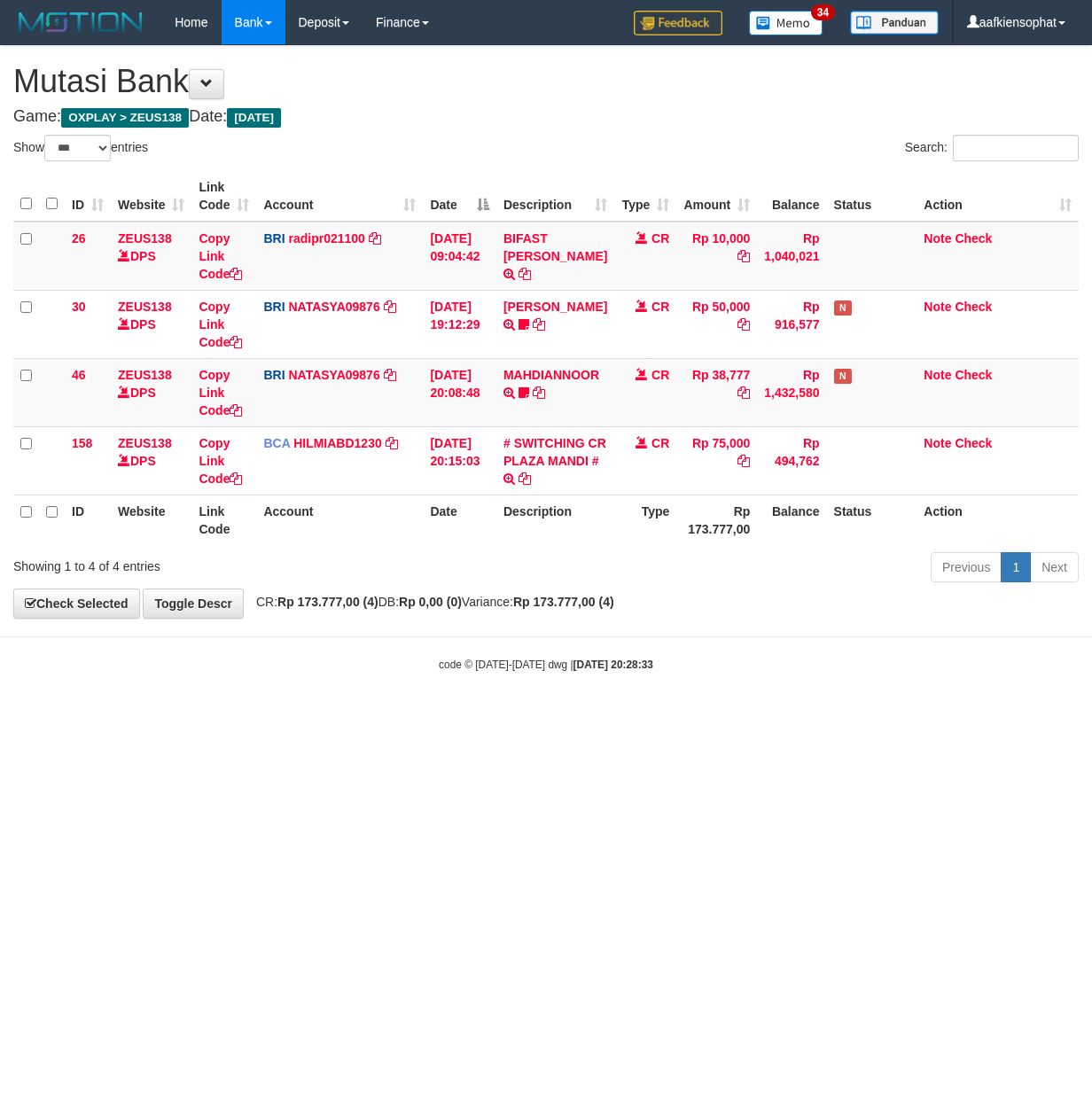
select select "***"
click at [136, 702] on body "Toggle navigation Home Bank Account List Load By Website Group [OXPLAY] ZEUS138…" at bounding box center [546, 358] width 1092 height 717
click at [134, 702] on body "Toggle navigation Home Bank Account List Load By Website Group [OXPLAY] ZEUS138…" at bounding box center [546, 358] width 1092 height 717
select select "***"
click at [354, 702] on body "Toggle navigation Home Bank Account List Load By Website Group [OXPLAY] ZEUS138…" at bounding box center [546, 358] width 1092 height 717
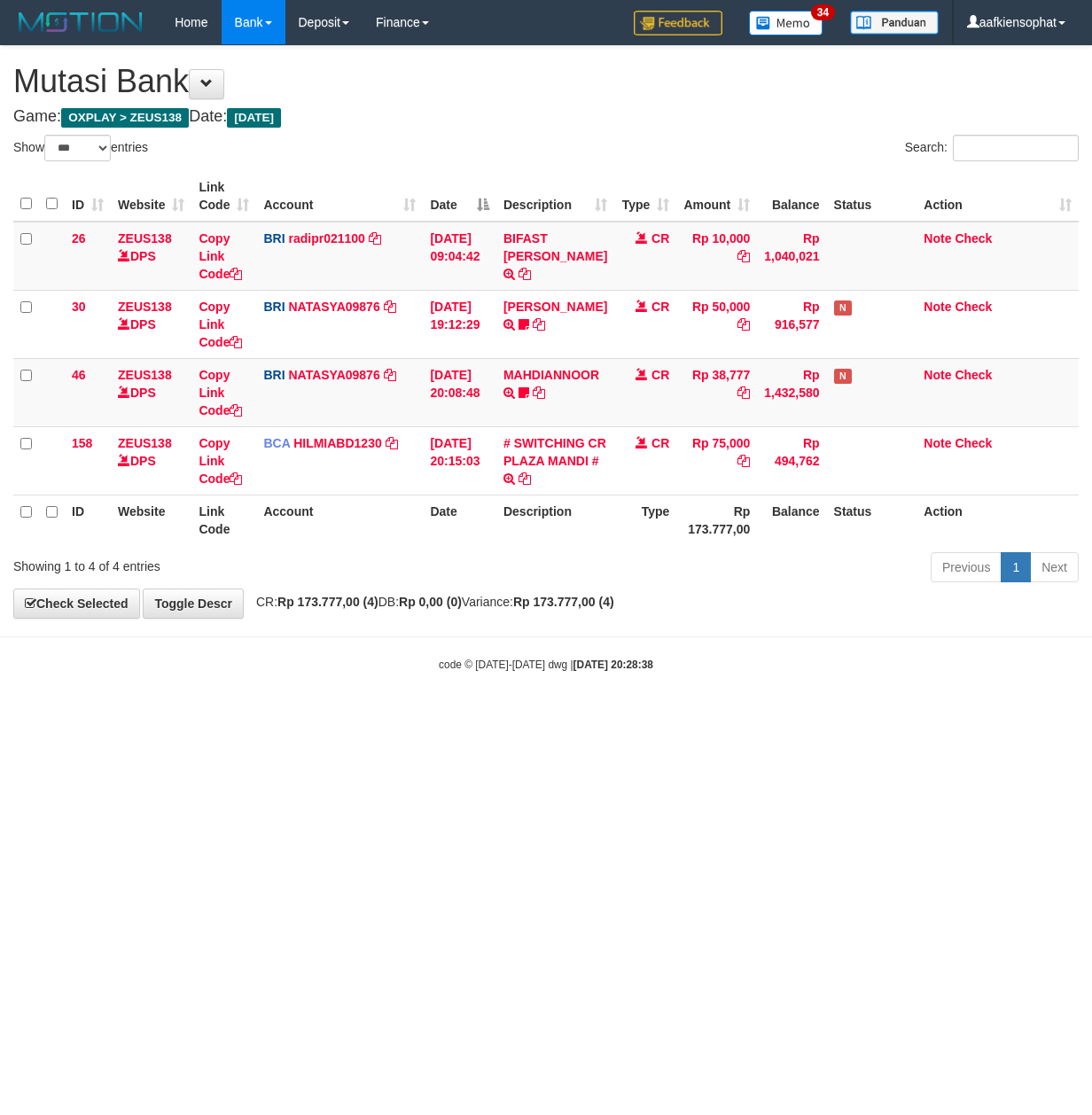
drag, startPoint x: 331, startPoint y: 659, endPoint x: 12, endPoint y: 614, distance: 322.2
click at [323, 657] on div "code © 2012-2018 dwg | 2025/09/30 20:28:38" at bounding box center [546, 663] width 1092 height 18
select select "***"
click at [277, 649] on body "Toggle navigation Home Bank Account List Load By Website Group [OXPLAY] ZEUS138…" at bounding box center [546, 358] width 1092 height 717
click at [278, 649] on body "Toggle navigation Home Bank Account List Load By Website Group [OXPLAY] ZEUS138…" at bounding box center [546, 358] width 1092 height 717
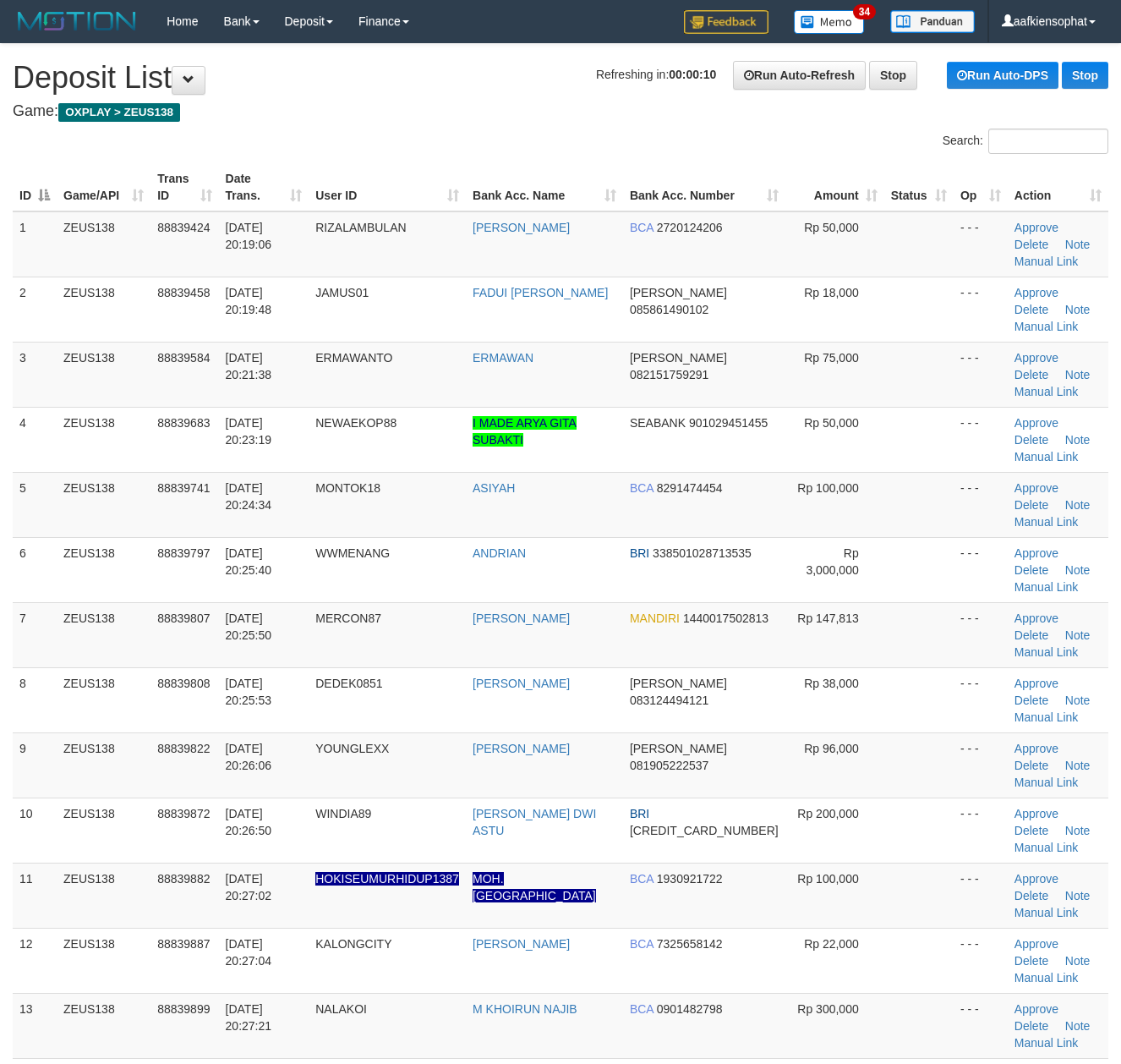
scroll to position [225, 0]
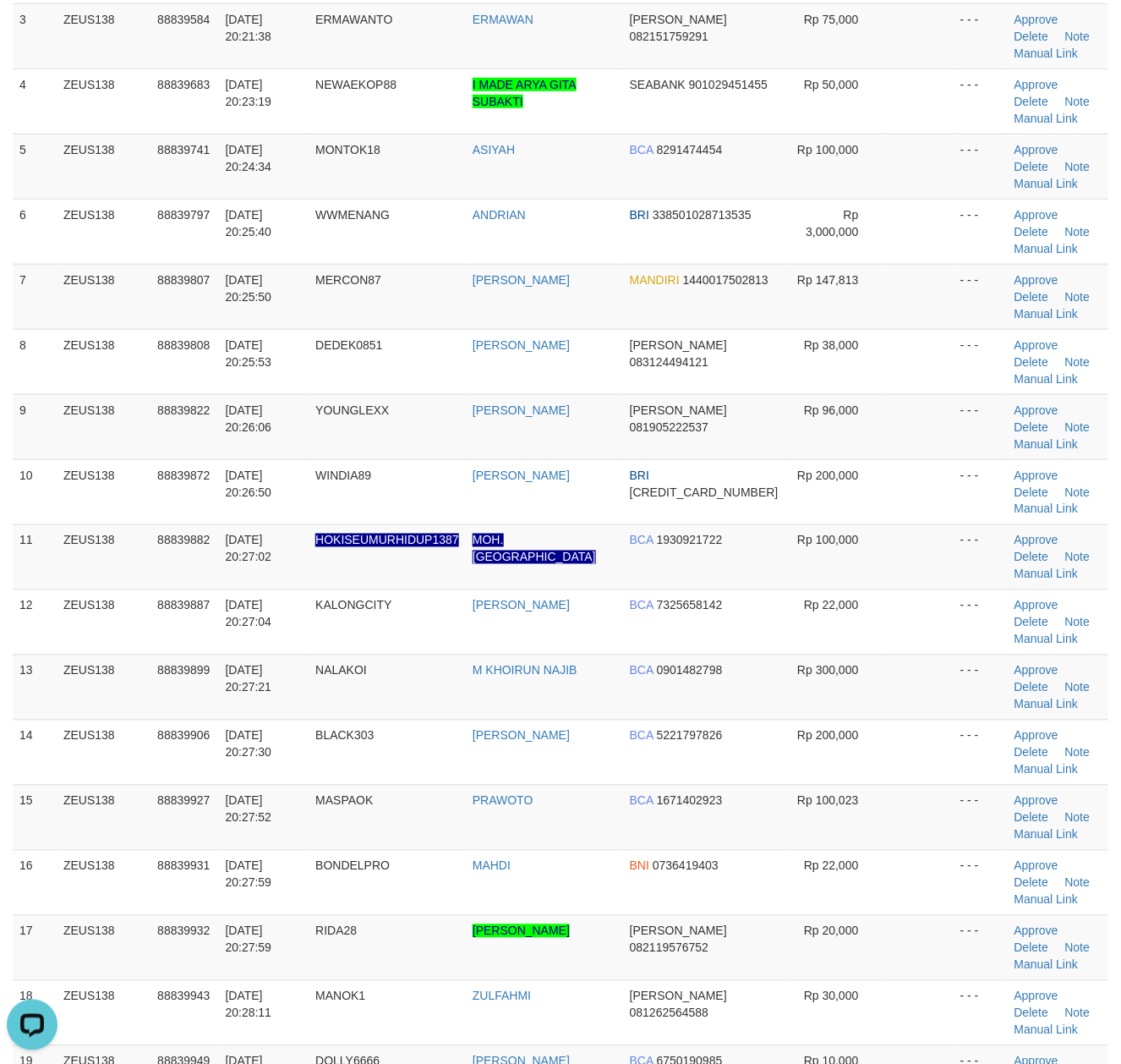
click at [401, 526] on tbody "1 ZEUS138 88839424 30/09/2025 20:19:06 RIZALAMBULAN DINI ARIYANTI BCA 272012420…" at bounding box center [560, 589] width 1096 height 1433
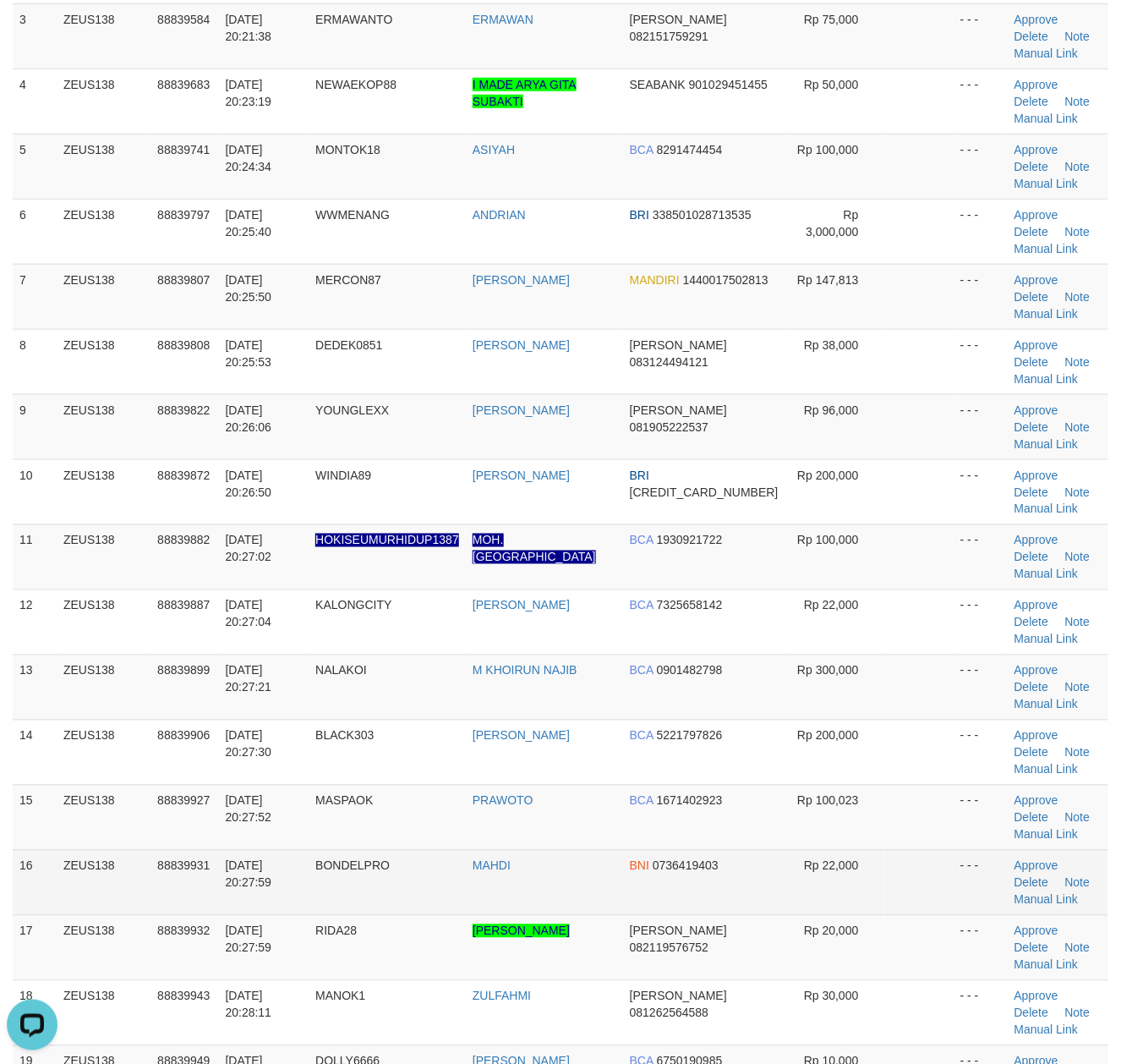
drag, startPoint x: 476, startPoint y: 575, endPoint x: 913, endPoint y: 630, distance: 440.4
click at [580, 785] on tr "15 ZEUS138 88839927 30/09/2025 20:27:52 MASPAOK PRAWOTO BCA 1671402923 Rp 100,0…" at bounding box center [560, 817] width 1096 height 65
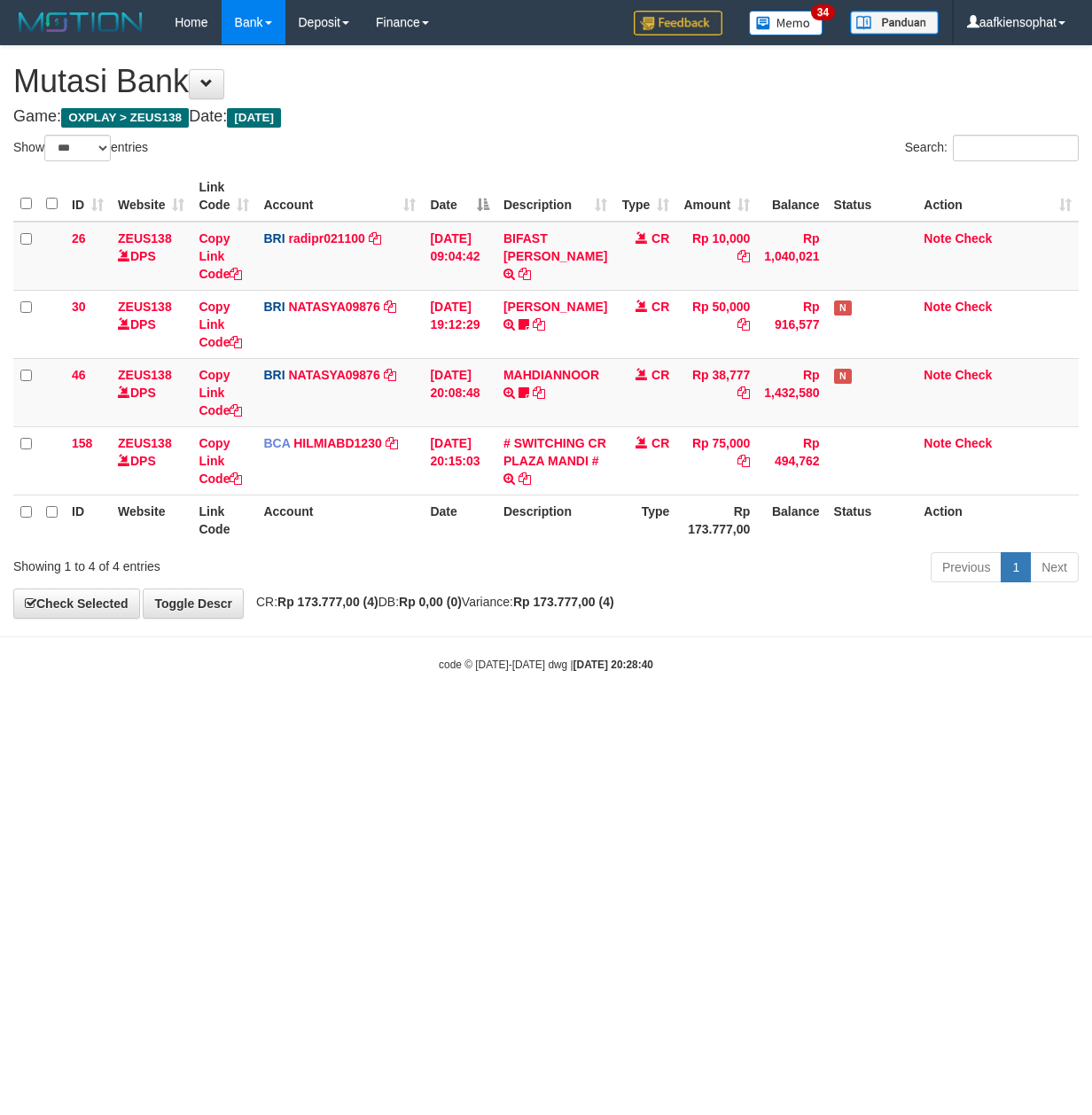
select select "***"
drag, startPoint x: 281, startPoint y: 687, endPoint x: 243, endPoint y: 687, distance: 38.0
click at [271, 689] on body "Toggle navigation Home Bank Account List Load By Website Group [OXPLAY] ZEUS138…" at bounding box center [546, 358] width 1092 height 717
select select "***"
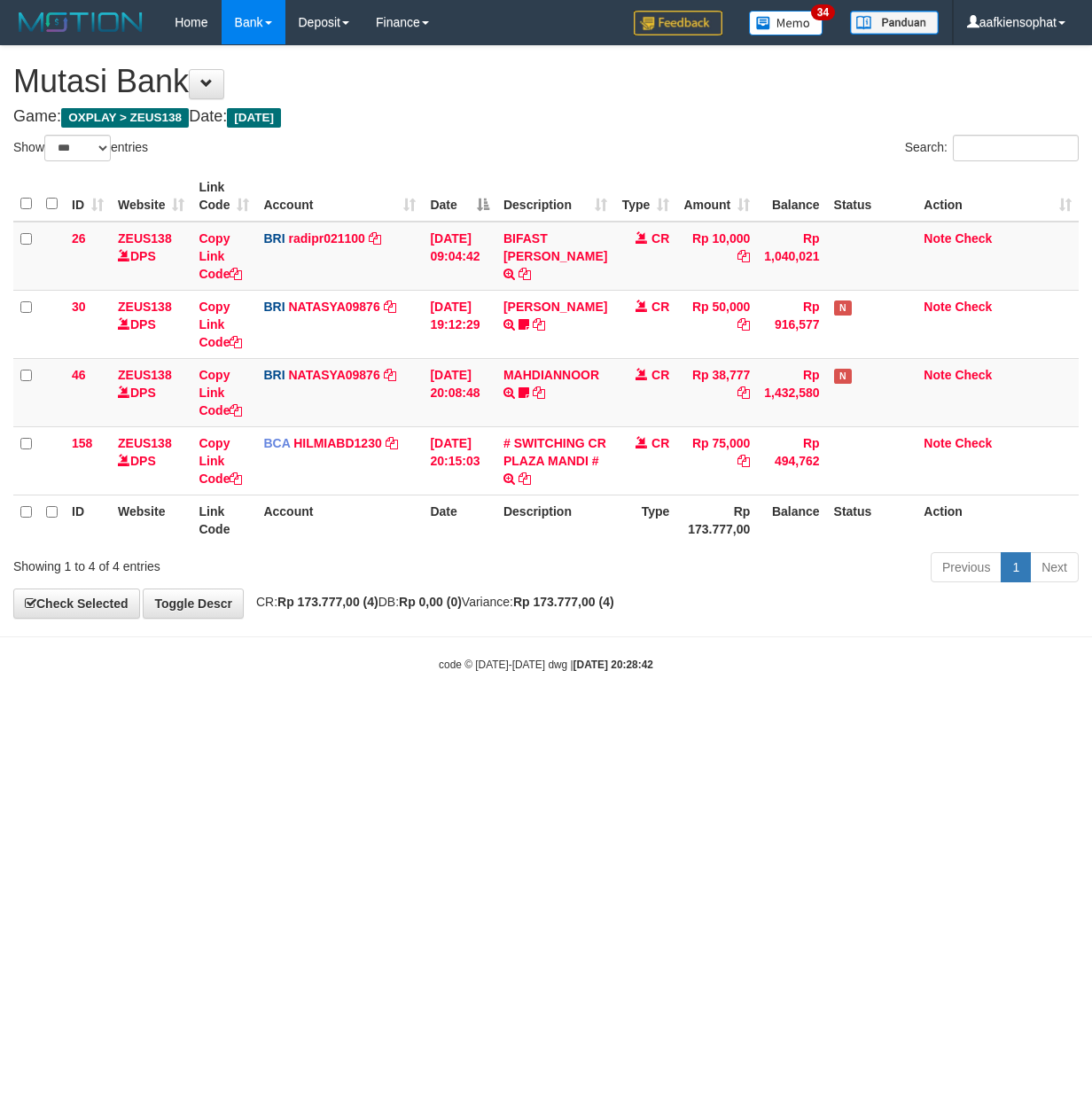
select select "***"
click at [315, 678] on body "Toggle navigation Home Bank Account List Load By Website Group [OXPLAY] ZEUS138…" at bounding box center [546, 358] width 1092 height 717
select select "***"
click at [369, 662] on div "code © 2012-2018 dwg | 2025/09/30 20:28:44" at bounding box center [546, 663] width 1092 height 18
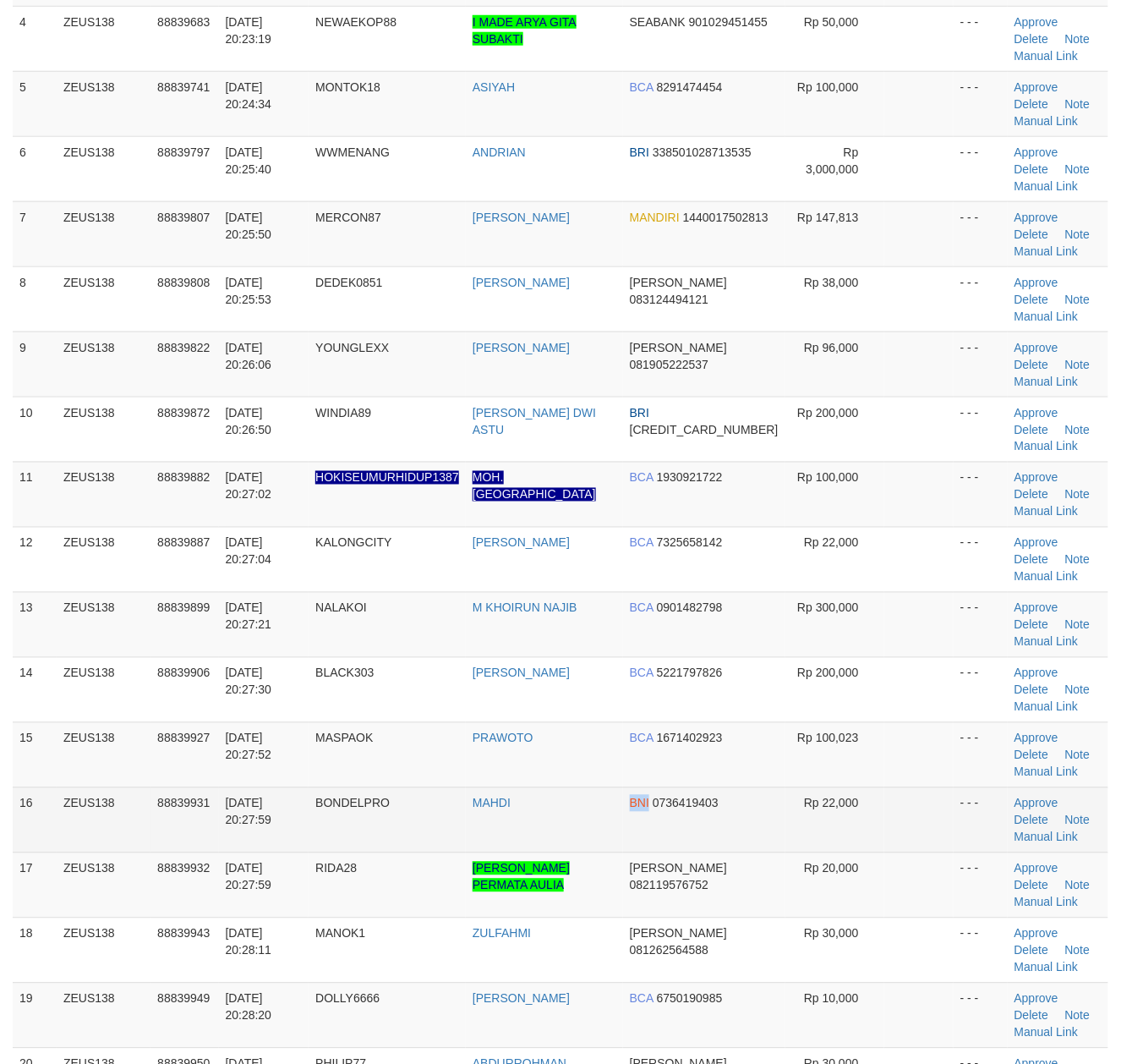
click at [703, 787] on tr "16 ZEUS138 88839931 30/09/2025 20:27:59 BONDELPRO MAHDI BNI 0736419403 Rp 22,00…" at bounding box center [560, 819] width 1096 height 65
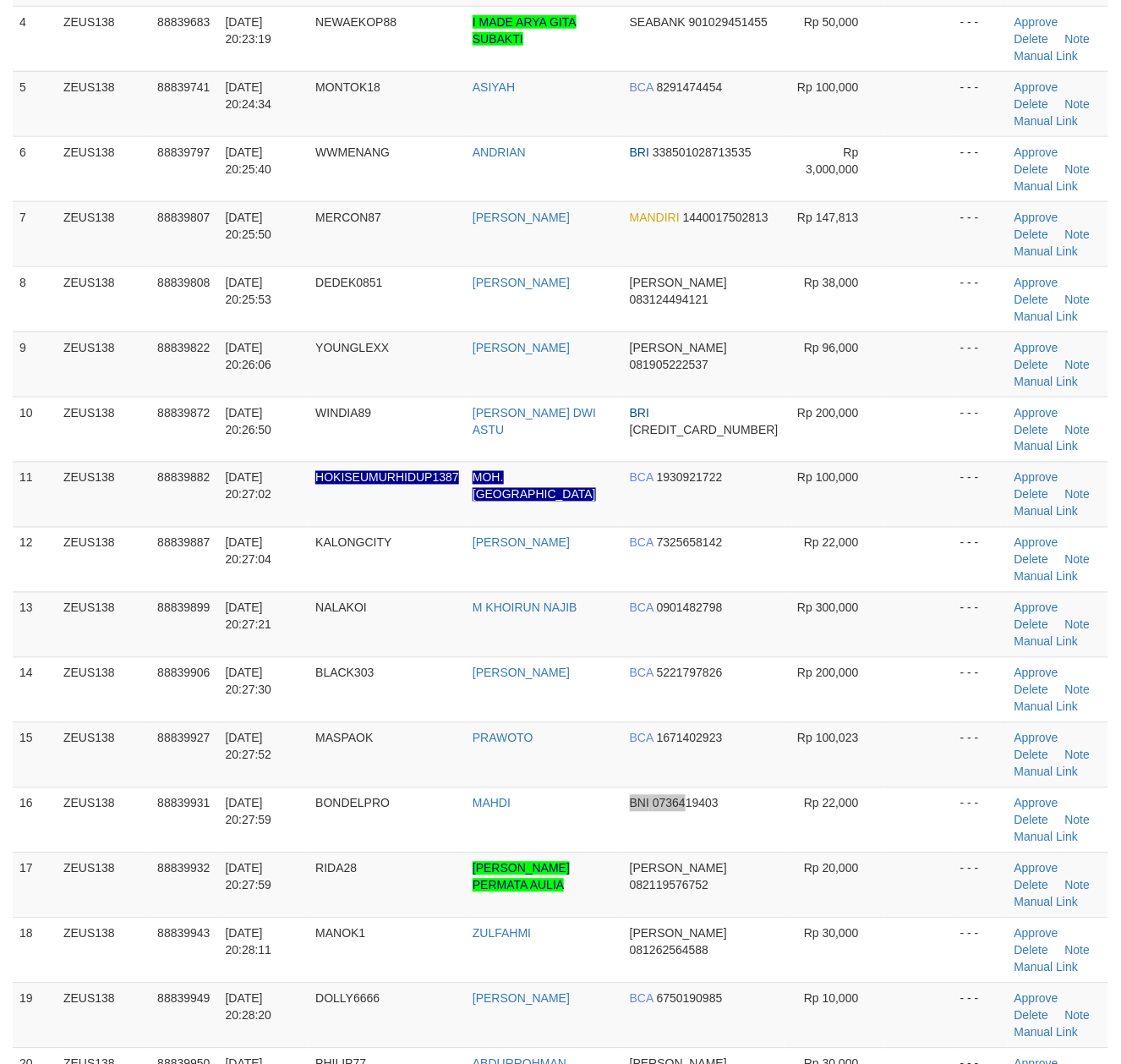
scroll to position [338, 0]
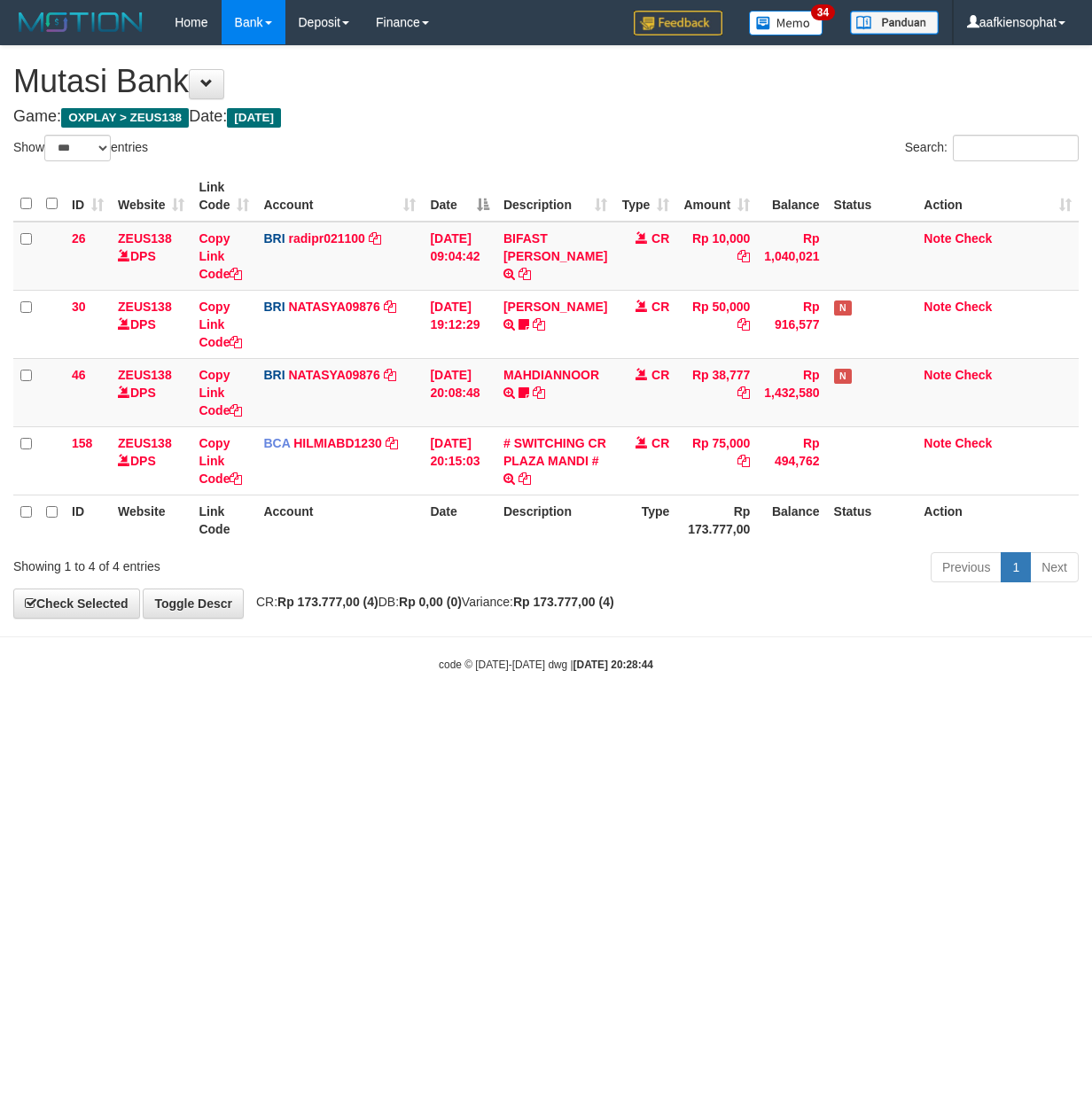
select select "***"
click at [298, 653] on body "Toggle navigation Home Bank Account List Load By Website Group [OXPLAY] ZEUS138…" at bounding box center [546, 358] width 1092 height 717
select select "***"
click at [253, 630] on body "Toggle navigation Home Bank Account List Load By Website Group [OXPLAY] ZEUS138…" at bounding box center [546, 358] width 1092 height 717
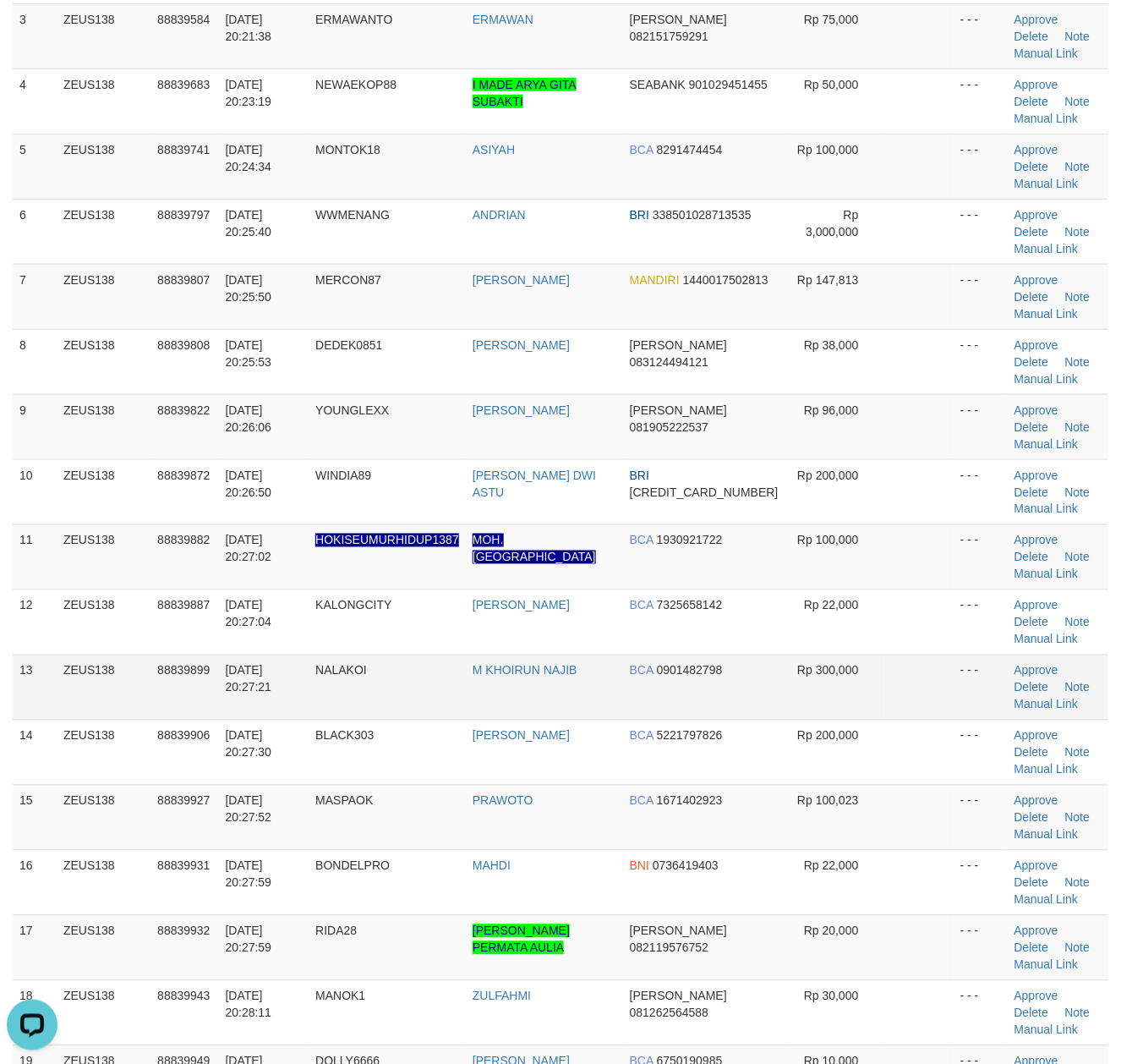
drag, startPoint x: 119, startPoint y: 400, endPoint x: 458, endPoint y: 475, distance: 347.2
click at [129, 524] on td "ZEUS138" at bounding box center [103, 556] width 94 height 65
click at [1057, 958] on link "Manual Link" at bounding box center [1047, 964] width 65 height 13
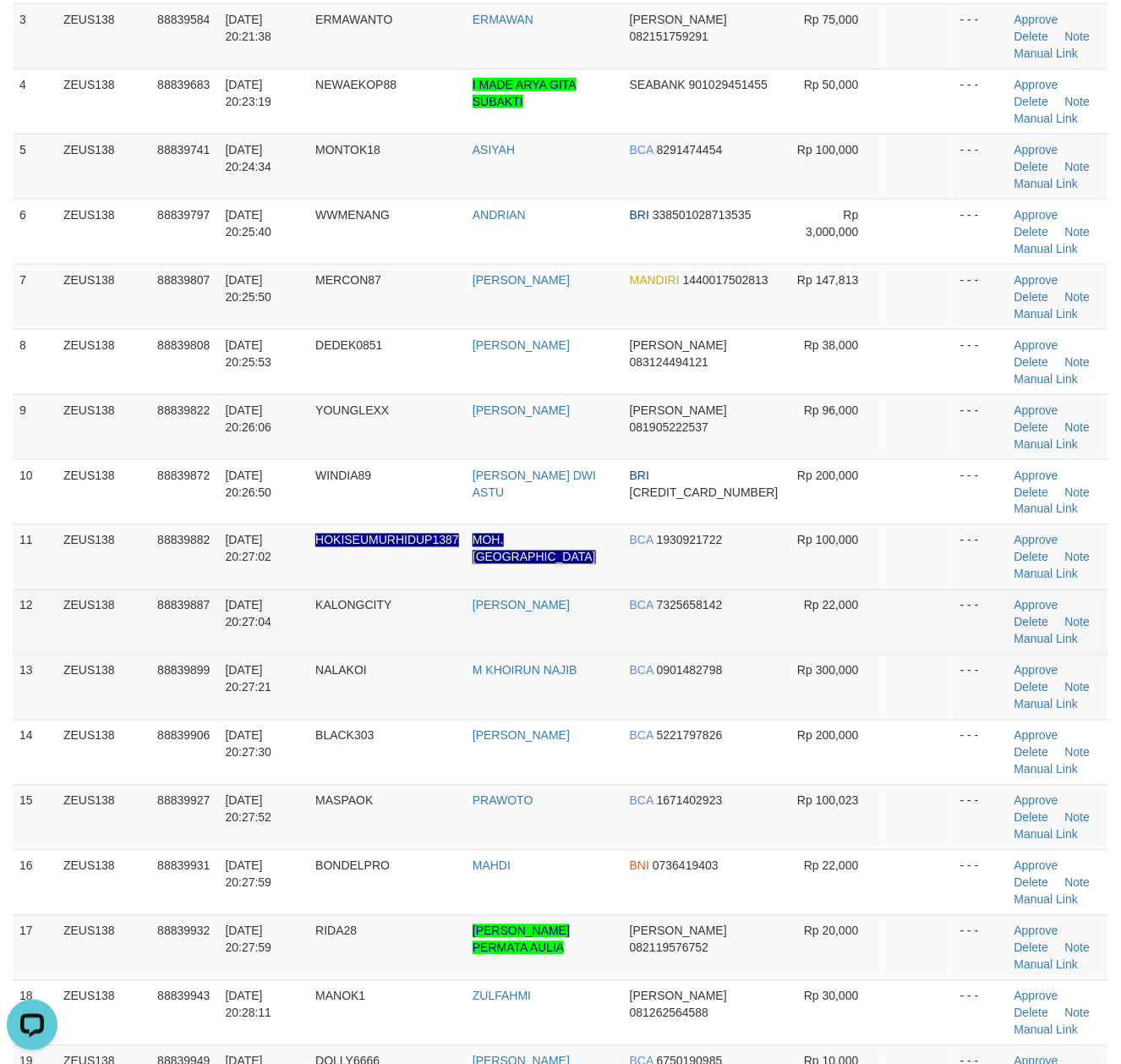
drag, startPoint x: 316, startPoint y: 444, endPoint x: 397, endPoint y: 421, distance: 84.2
click at [308, 589] on td "30/09/2025 20:27:04" at bounding box center [264, 622] width 90 height 65
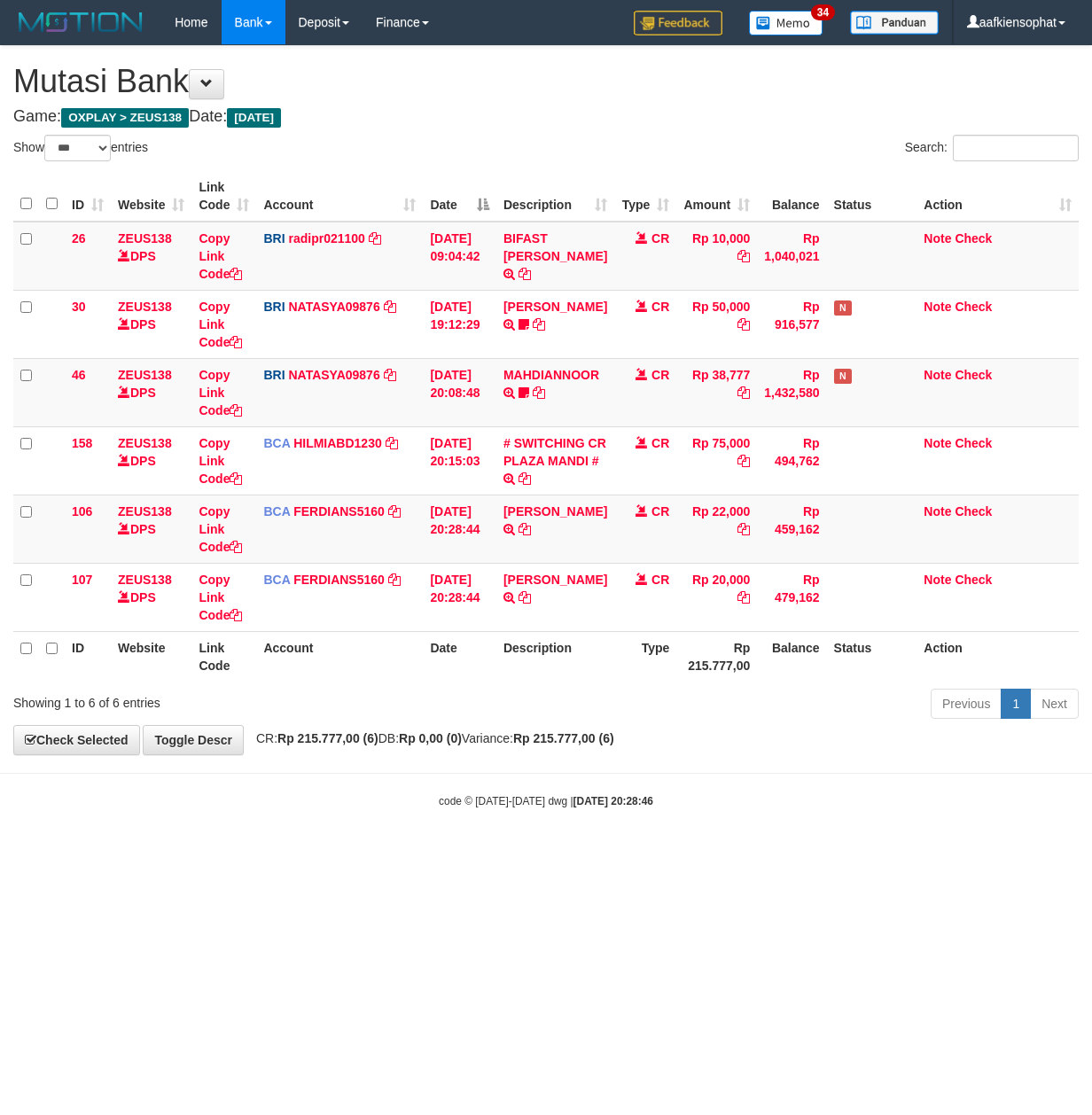
select select "***"
click at [214, 681] on th "Link Code" at bounding box center [223, 655] width 65 height 51
select select "***"
click at [284, 702] on div "Showing 1 to 6 of 6 entries" at bounding box center [227, 698] width 428 height 25
select select "***"
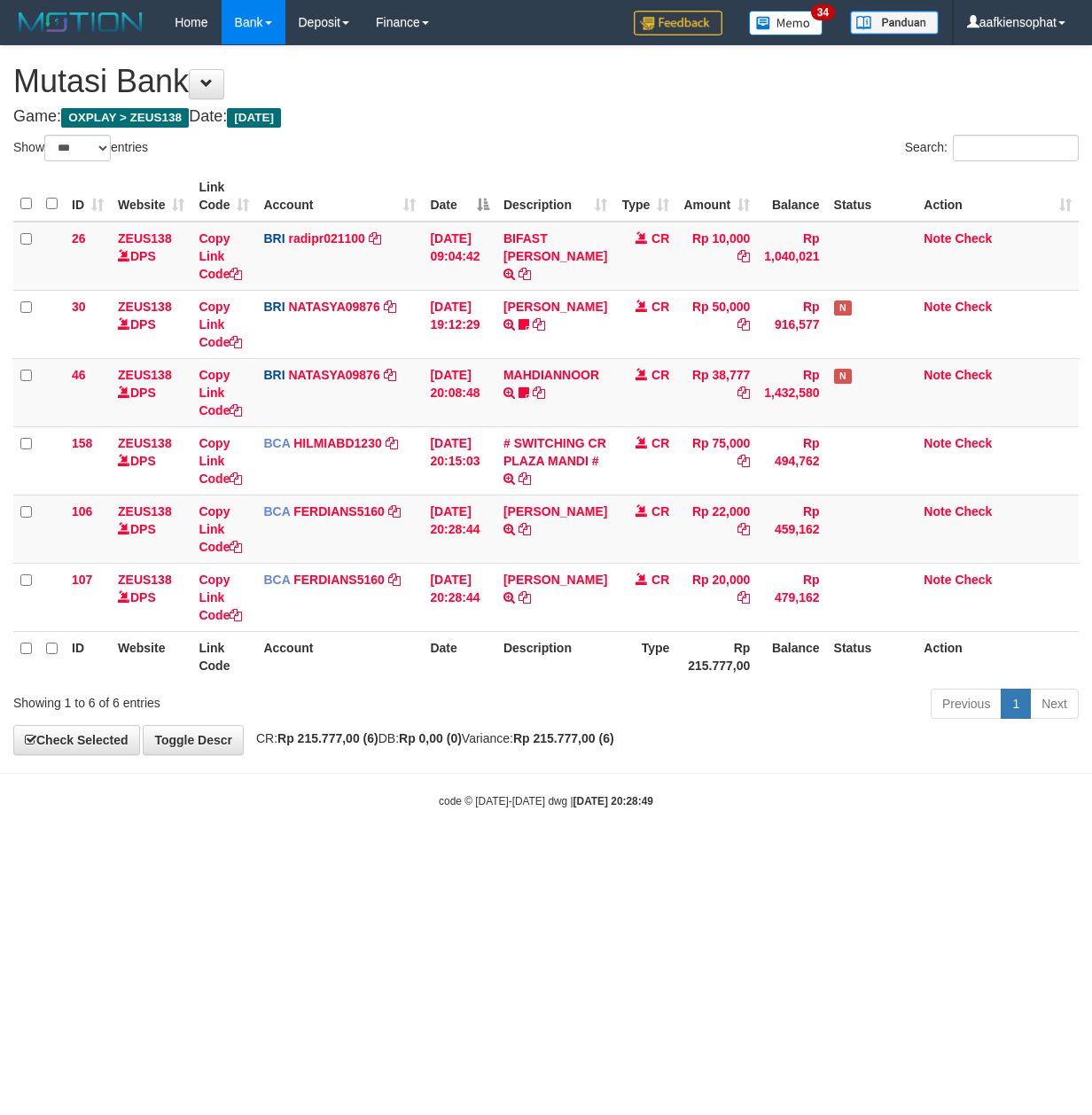
click at [542, 607] on td "RIDA YANWAR TRSF E-BANKING CR 3009/FTSCY/WS95051 20000.002025093003209630 TRFDN…" at bounding box center [555, 597] width 117 height 69
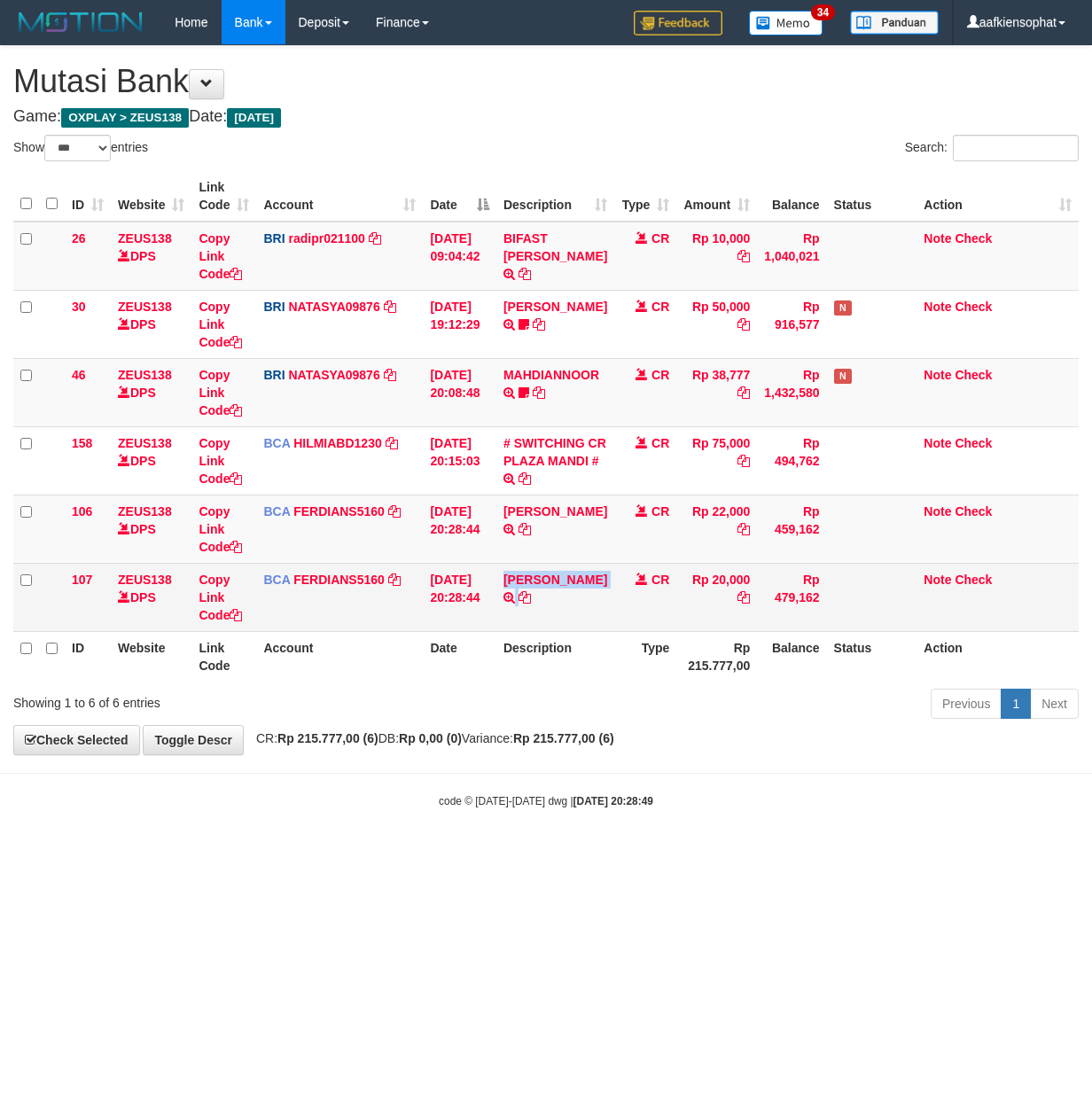
drag, startPoint x: 0, startPoint y: 0, endPoint x: 536, endPoint y: 604, distance: 807.5
click at [542, 606] on td "RIDA YANWAR TRSF E-BANKING CR 3009/FTSCY/WS95051 20000.002025093003209630 TRFDN…" at bounding box center [555, 597] width 117 height 69
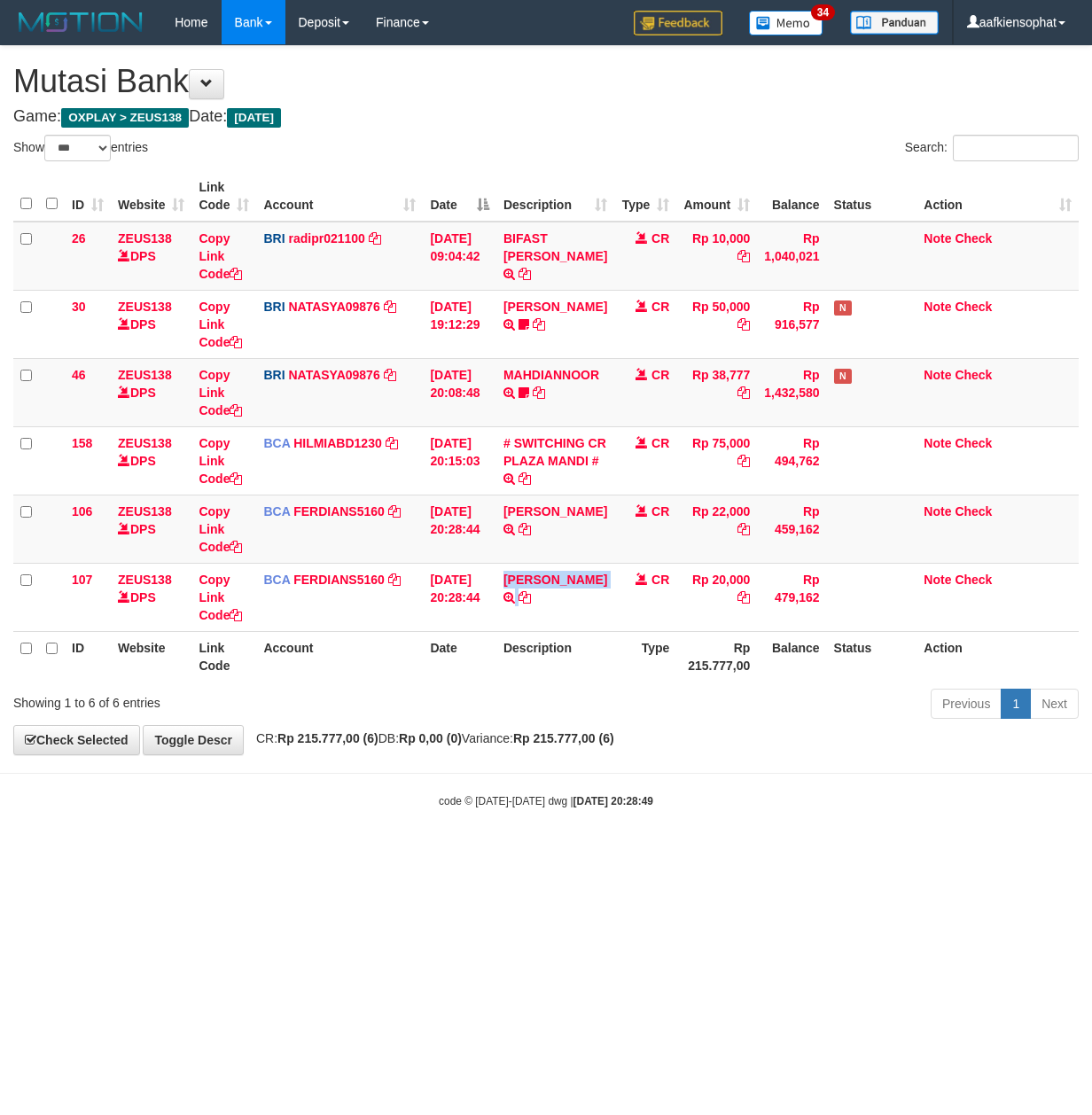
copy tr "RIDA YANWAR TRSF E-BANKING CR 3009/FTSCY/WS95051 20000.002025093003209630 TRFDN…"
click at [392, 703] on div "Showing 1 to 6 of 6 entries" at bounding box center [227, 698] width 428 height 25
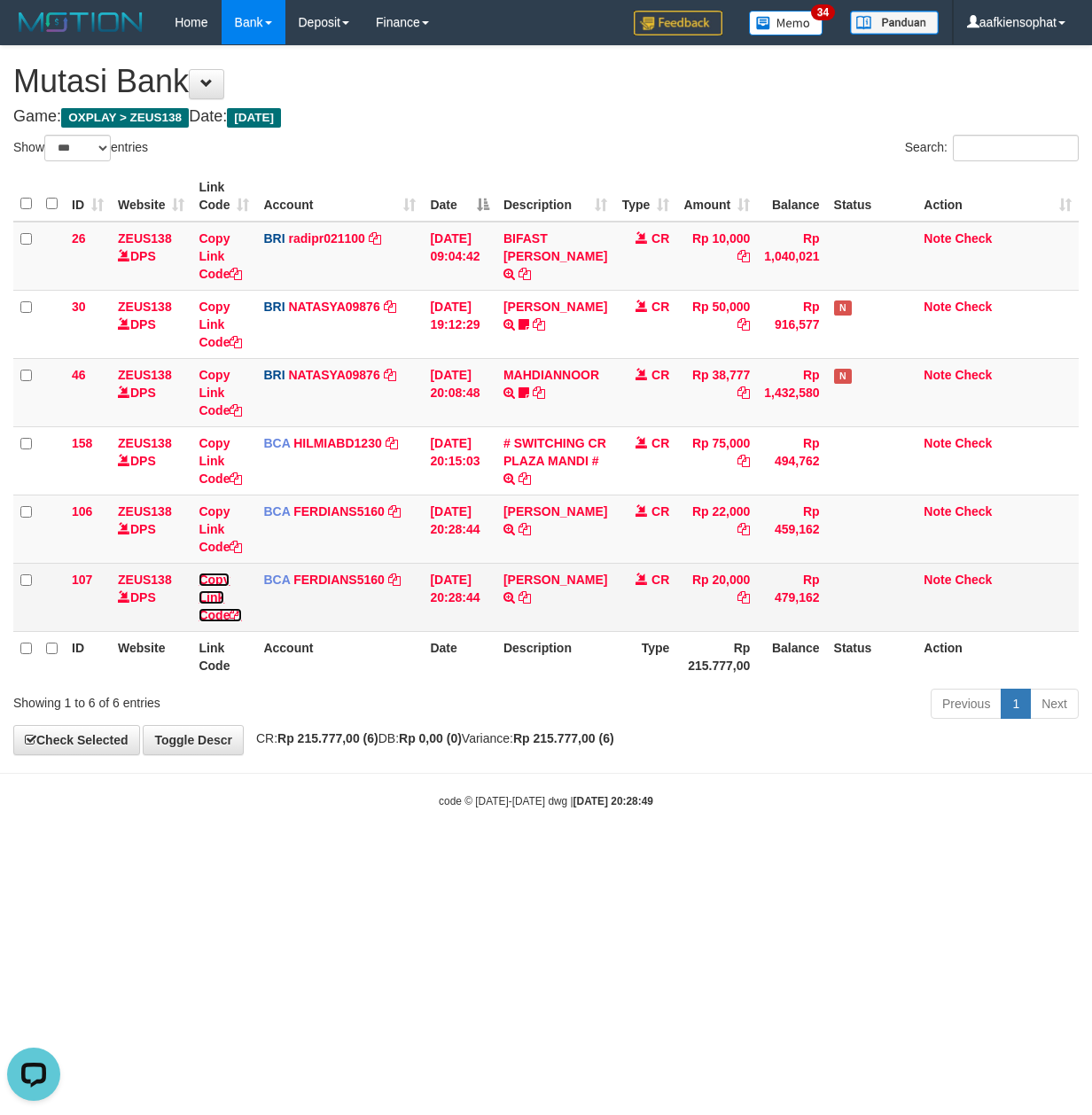
click at [224, 619] on link "Copy Link Code" at bounding box center [221, 598] width 44 height 50
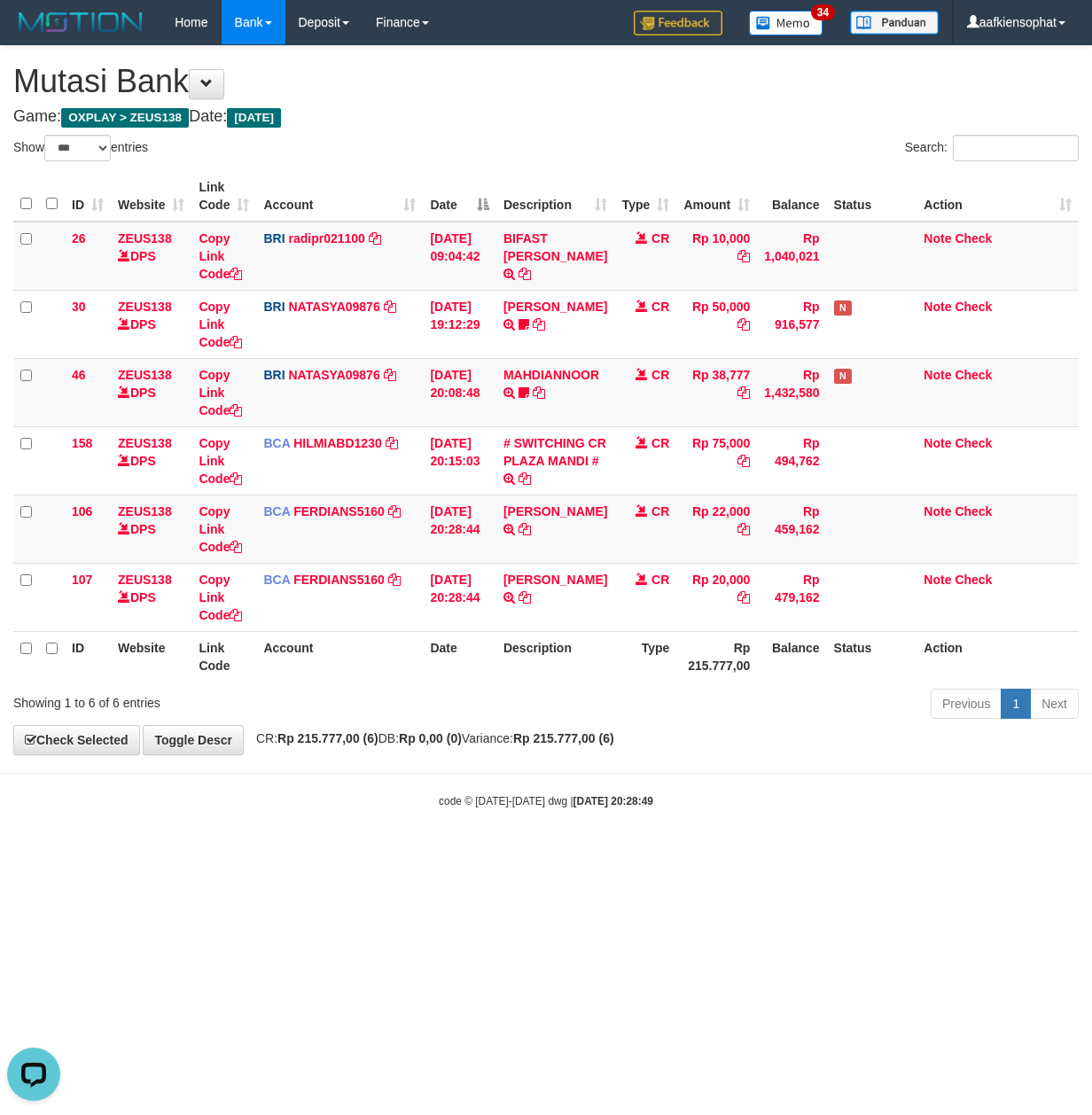
scroll to position [264, 0]
drag, startPoint x: 420, startPoint y: 426, endPoint x: 9, endPoint y: 494, distance: 416.6
click at [370, 522] on tbody "26 ZEUS138 DPS Copy Link Code BRI radipr021100 DPS REYNALDI ADI PRATAMA mutasi_…" at bounding box center [545, 427] width 1065 height 410
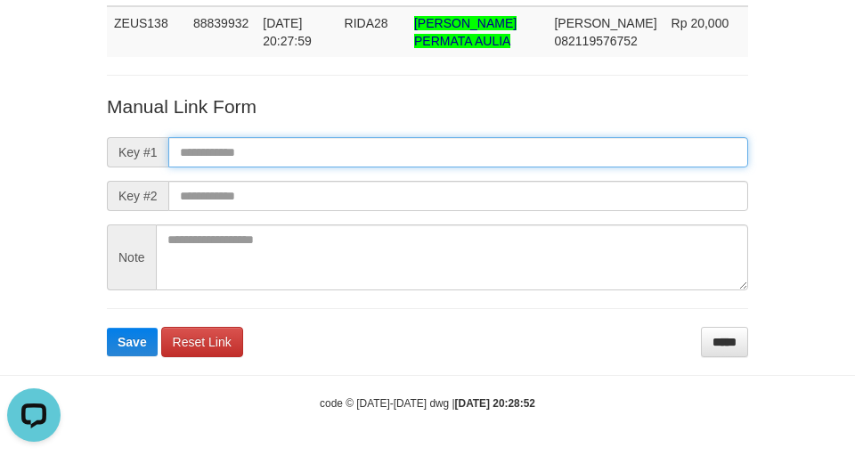
paste input "**********"
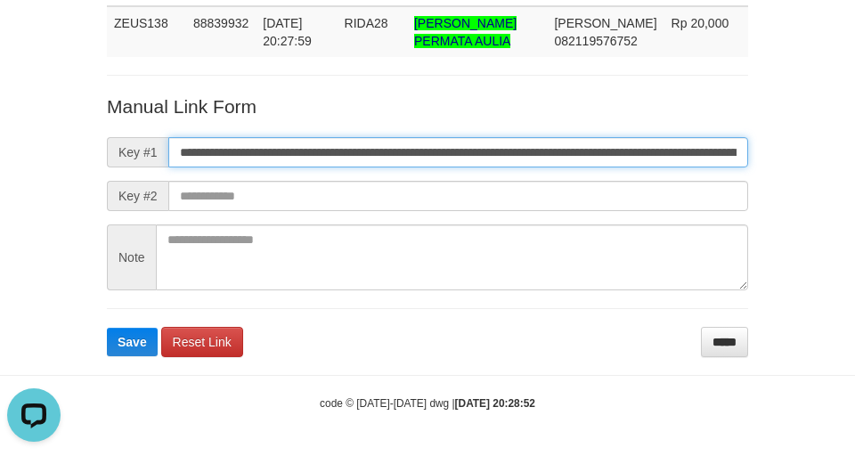
drag, startPoint x: 426, startPoint y: 146, endPoint x: 14, endPoint y: 168, distance: 412.2
click at [403, 146] on input "**********" at bounding box center [458, 152] width 580 height 30
type input "**********"
click at [107, 328] on button "Save" at bounding box center [132, 342] width 51 height 29
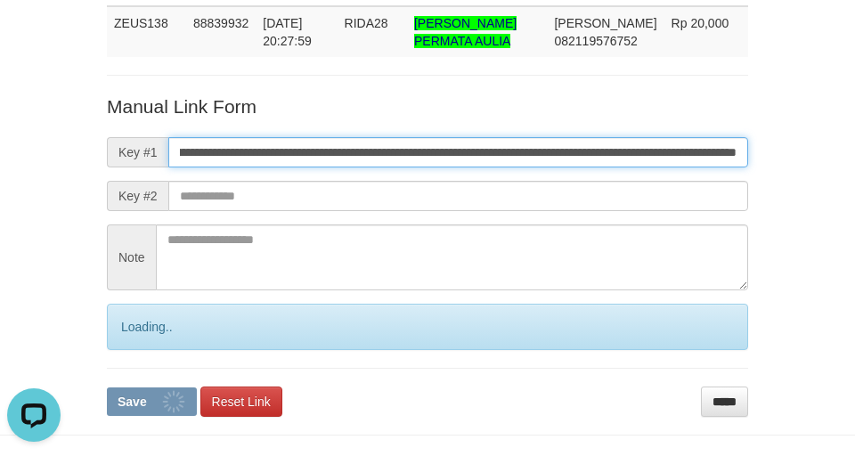
click at [107, 388] on button "Save" at bounding box center [152, 402] width 90 height 29
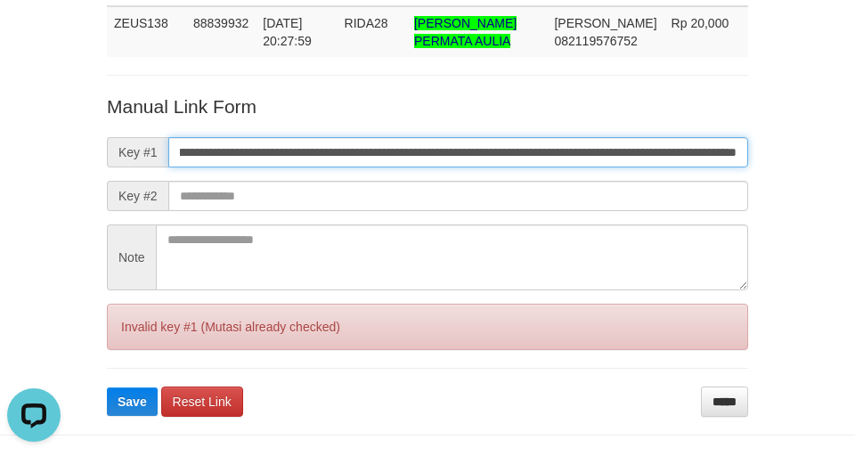
click at [107, 388] on button "Save" at bounding box center [132, 402] width 51 height 29
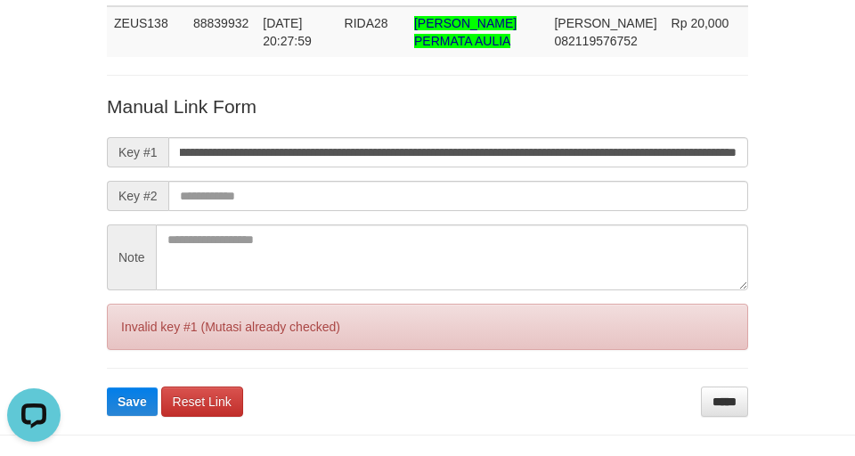
scroll to position [0, 0]
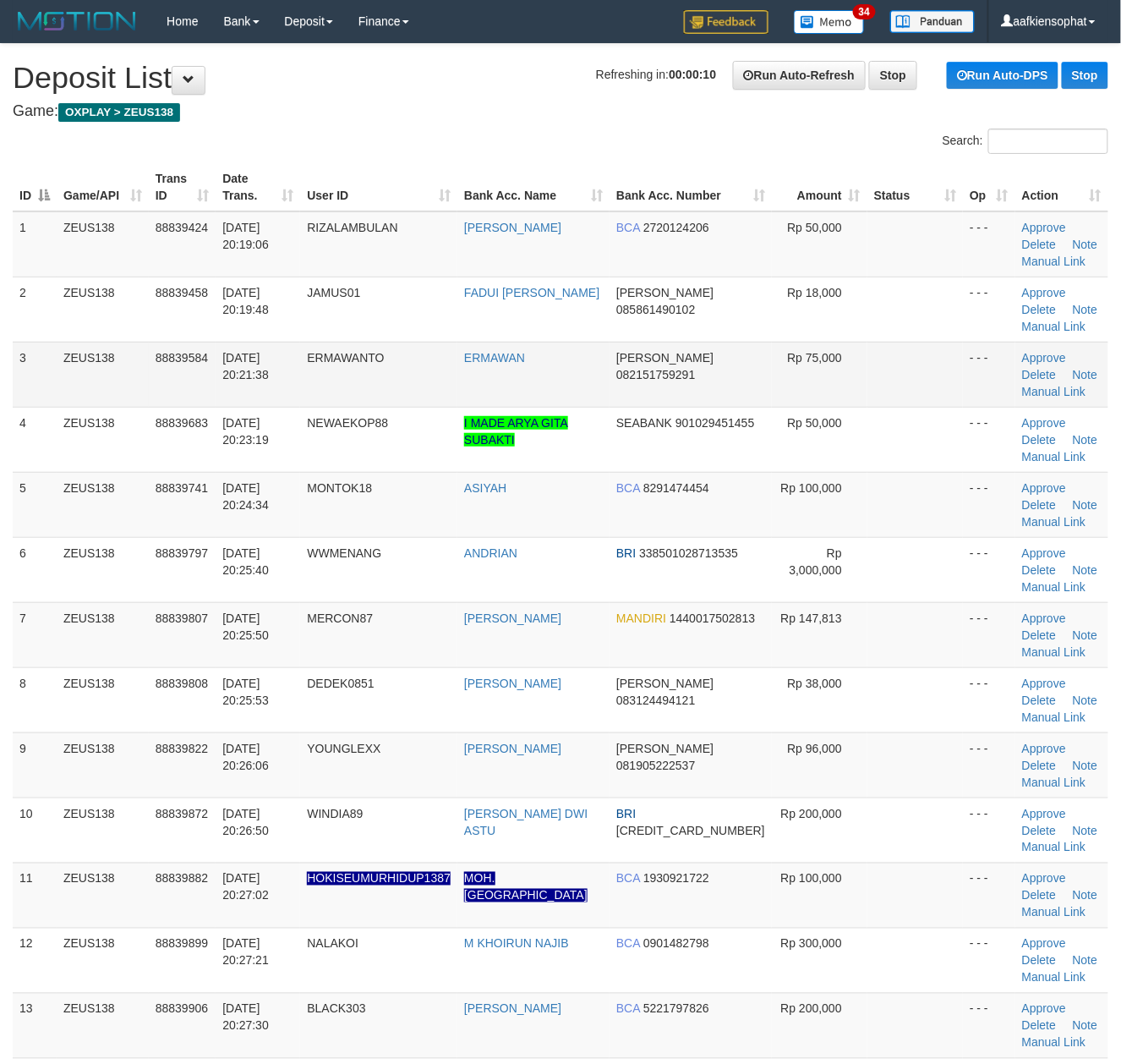
drag, startPoint x: 271, startPoint y: 400, endPoint x: 381, endPoint y: 397, distance: 110.0
click at [285, 396] on td "[DATE] 20:21:38" at bounding box center [257, 374] width 84 height 65
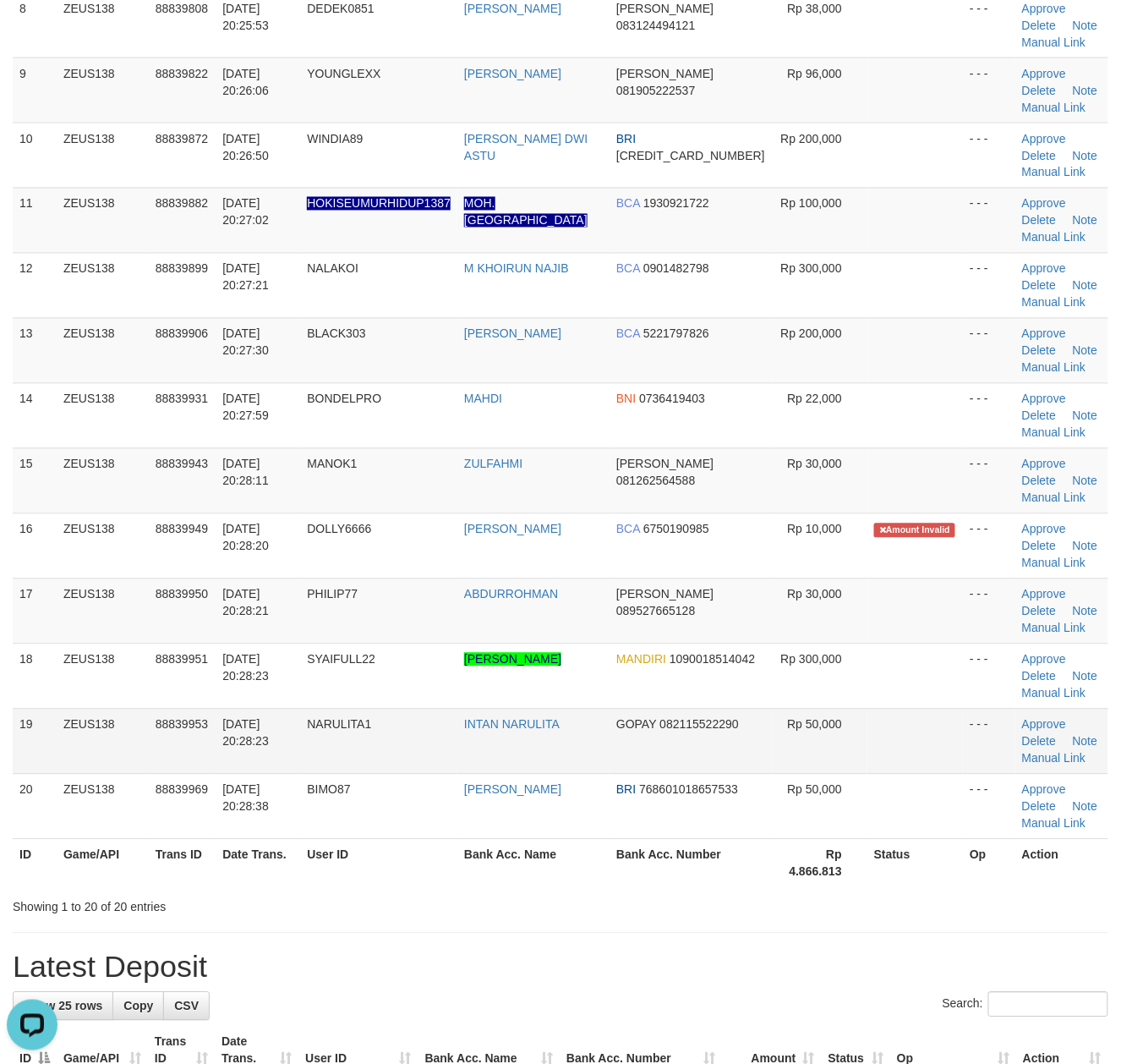
scroll to position [677, 0]
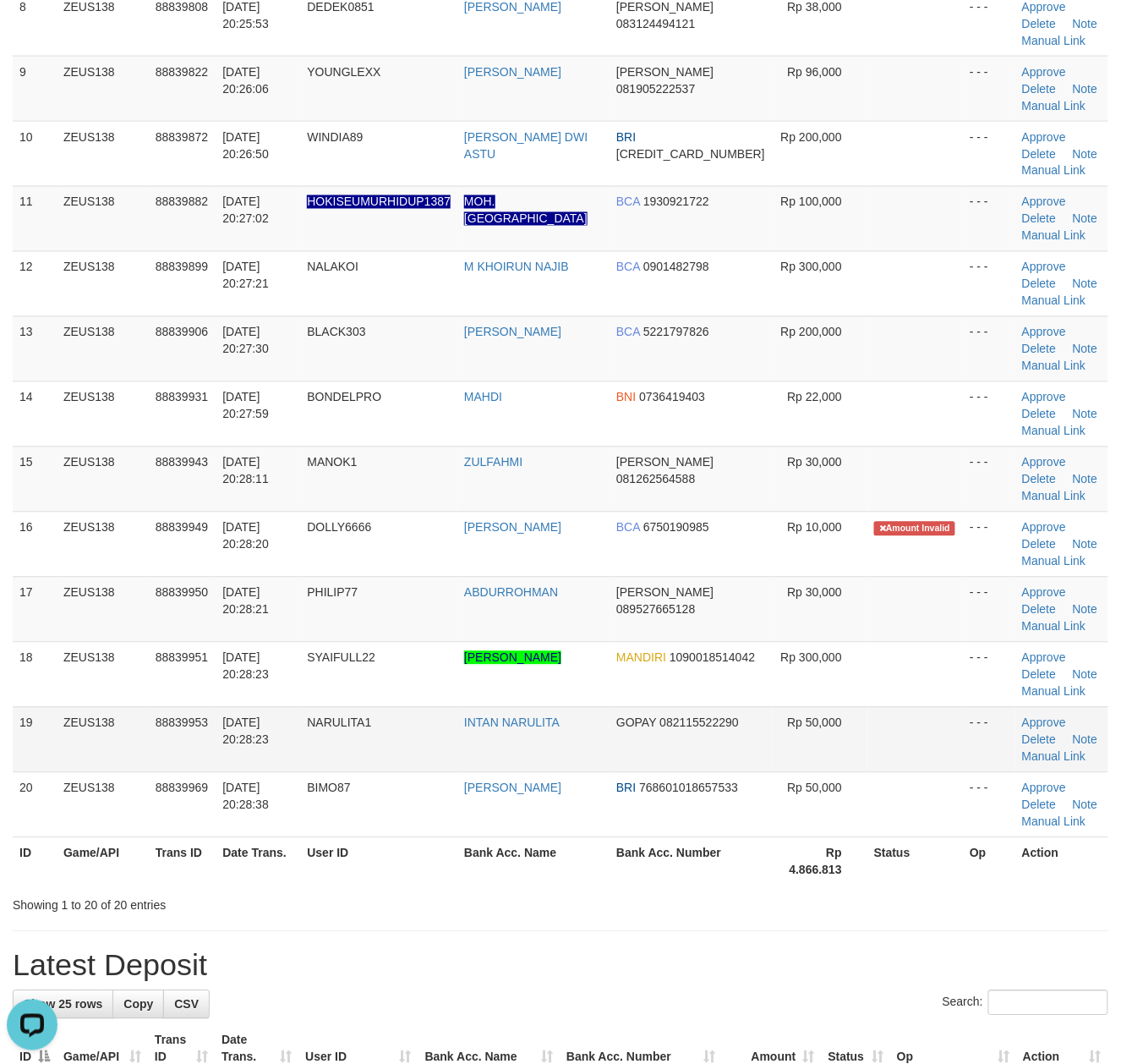
click at [963, 763] on td "- - -" at bounding box center [989, 739] width 52 height 65
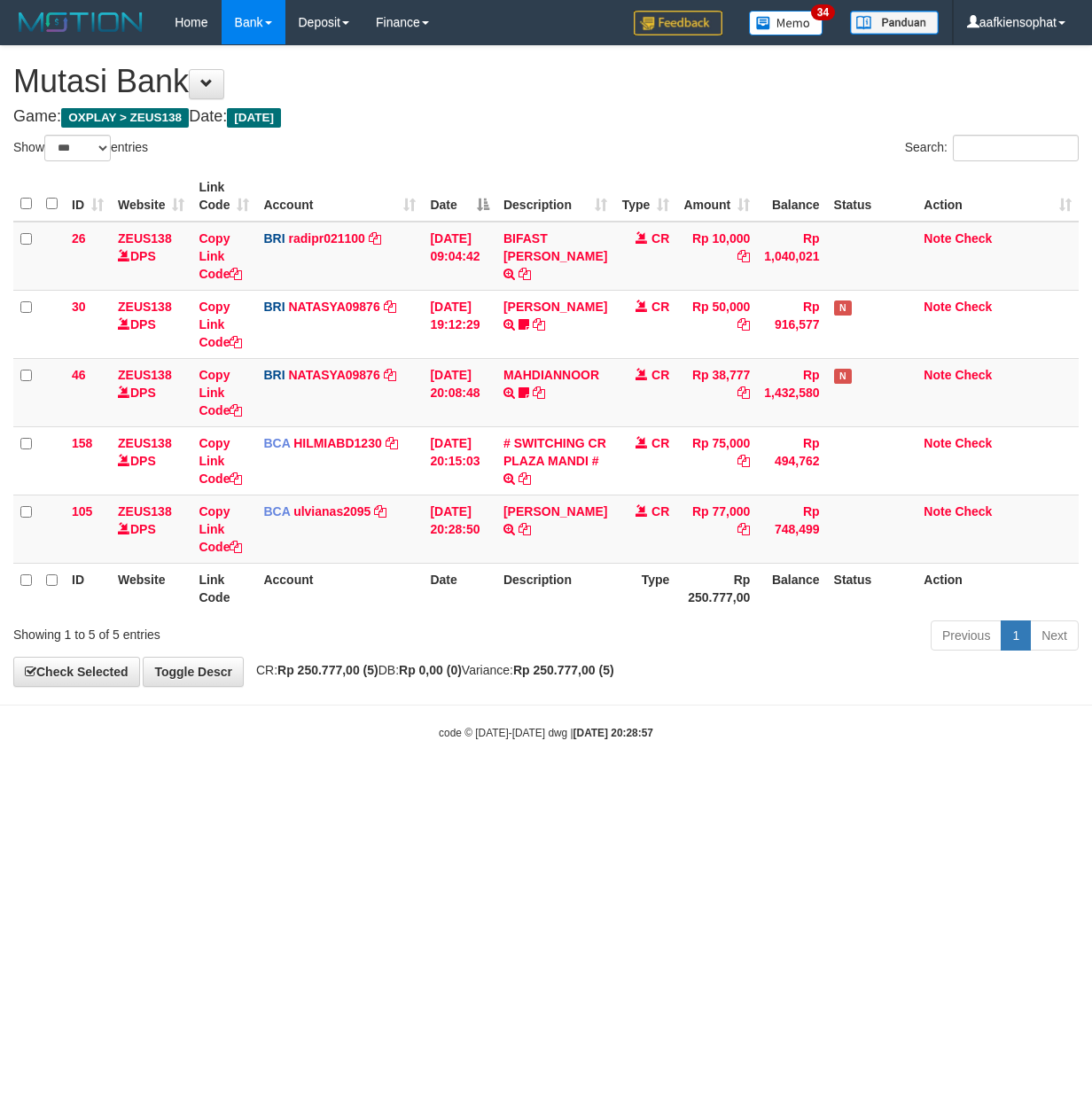
select select "***"
click at [290, 785] on html "Toggle navigation Home Bank Account List Load By Website Group [OXPLAY] ZEUS138…" at bounding box center [546, 392] width 1092 height 785
select select "***"
drag, startPoint x: 482, startPoint y: 877, endPoint x: 412, endPoint y: 857, distance: 72.8
click at [461, 785] on html "Toggle navigation Home Bank Account List Load By Website Group [OXPLAY] ZEUS138…" at bounding box center [546, 392] width 1092 height 785
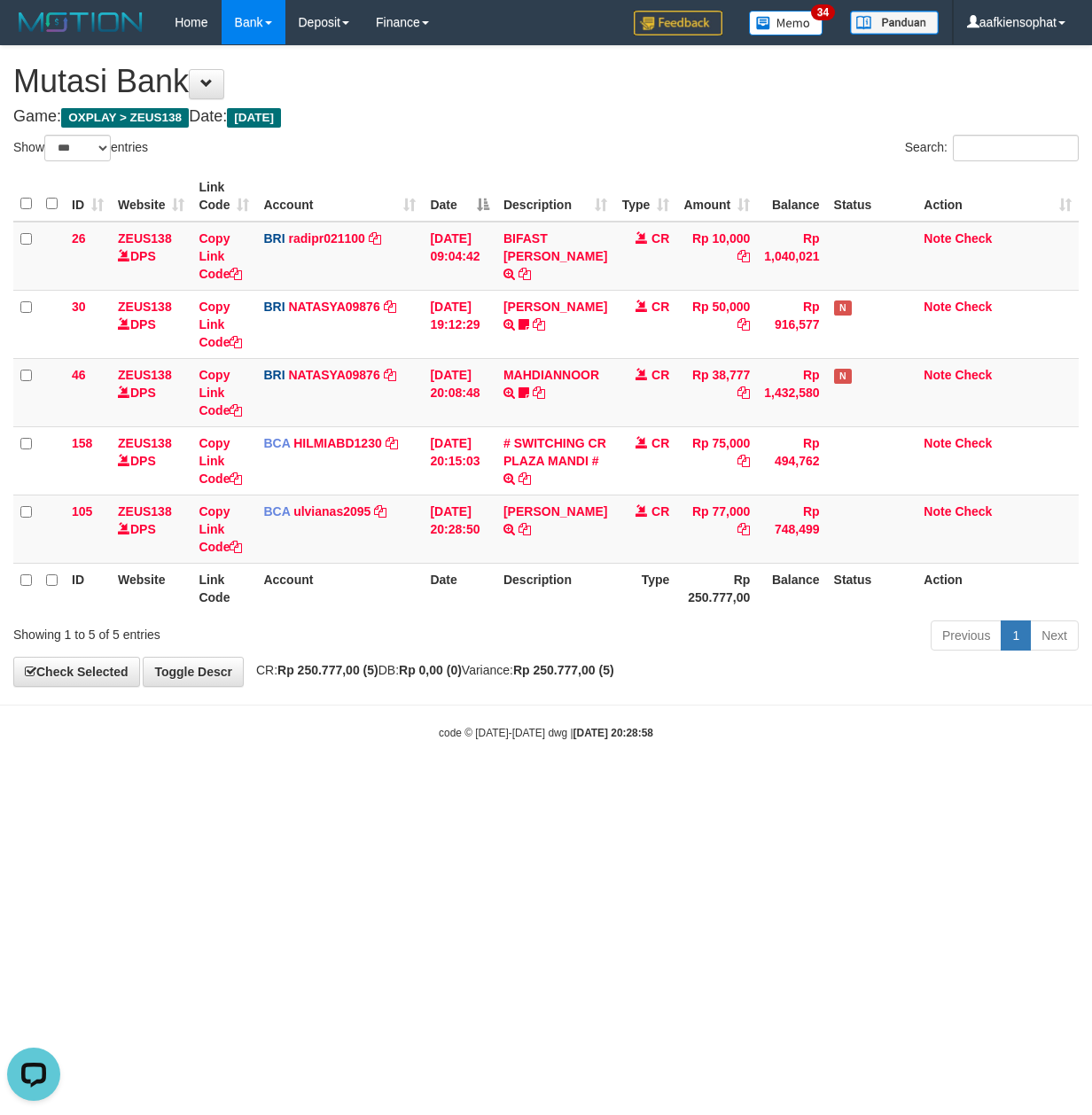
click at [214, 785] on html "Toggle navigation Home Bank Account List Load By Website Group [OXPLAY] ZEUS138…" at bounding box center [546, 392] width 1092 height 785
click at [301, 785] on html "Toggle navigation Home Bank Account List Load By Website Group [OXPLAY] ZEUS138…" at bounding box center [546, 392] width 1092 height 785
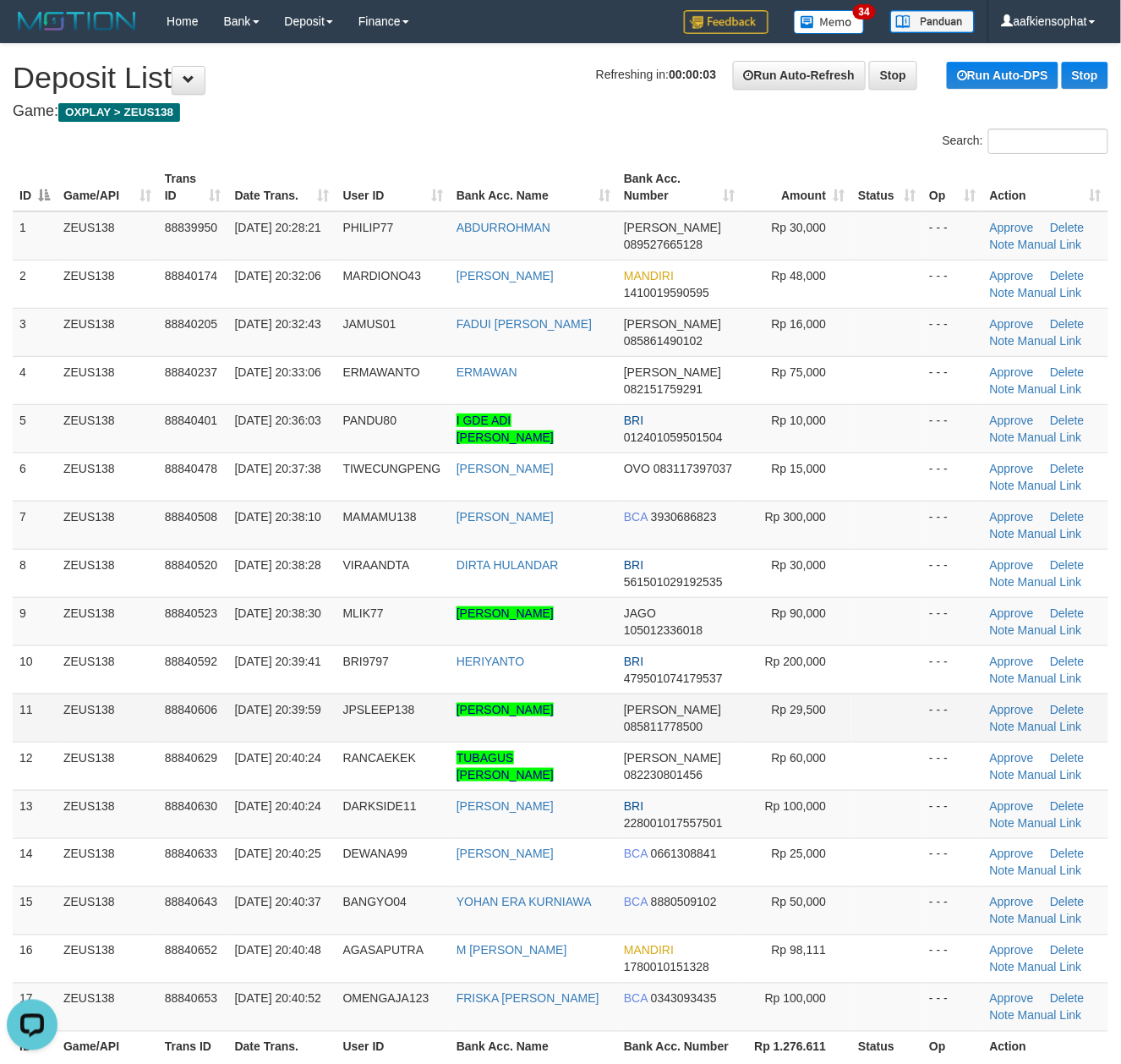
click at [806, 703] on td "Rp 29,500" at bounding box center [796, 718] width 110 height 48
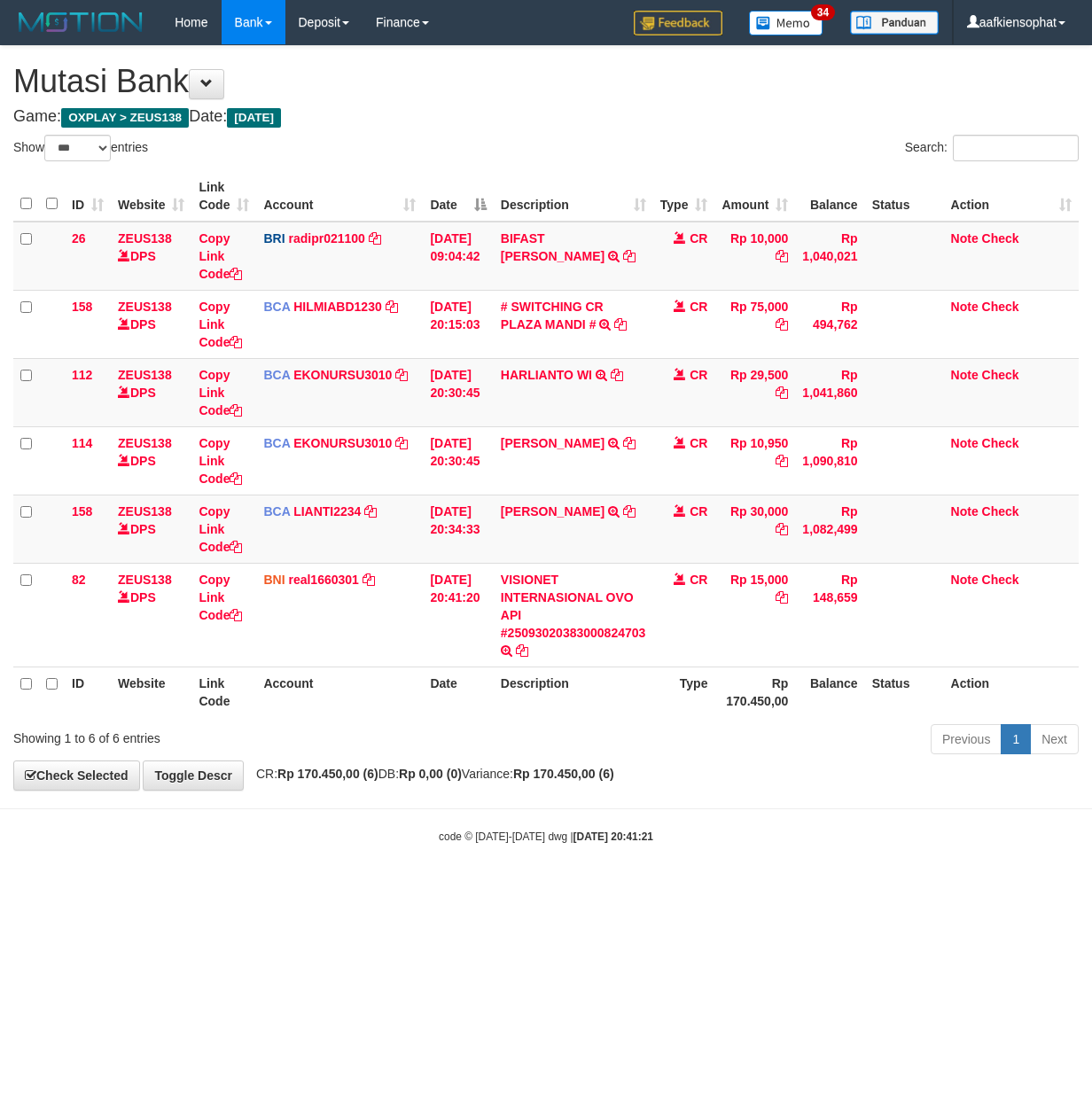
select select "***"
drag, startPoint x: 638, startPoint y: 862, endPoint x: 699, endPoint y: 840, distance: 64.8
click at [645, 862] on body "Toggle navigation Home Bank Account List Load By Website Group [OXPLAY] ZEUS138…" at bounding box center [546, 445] width 1092 height 889
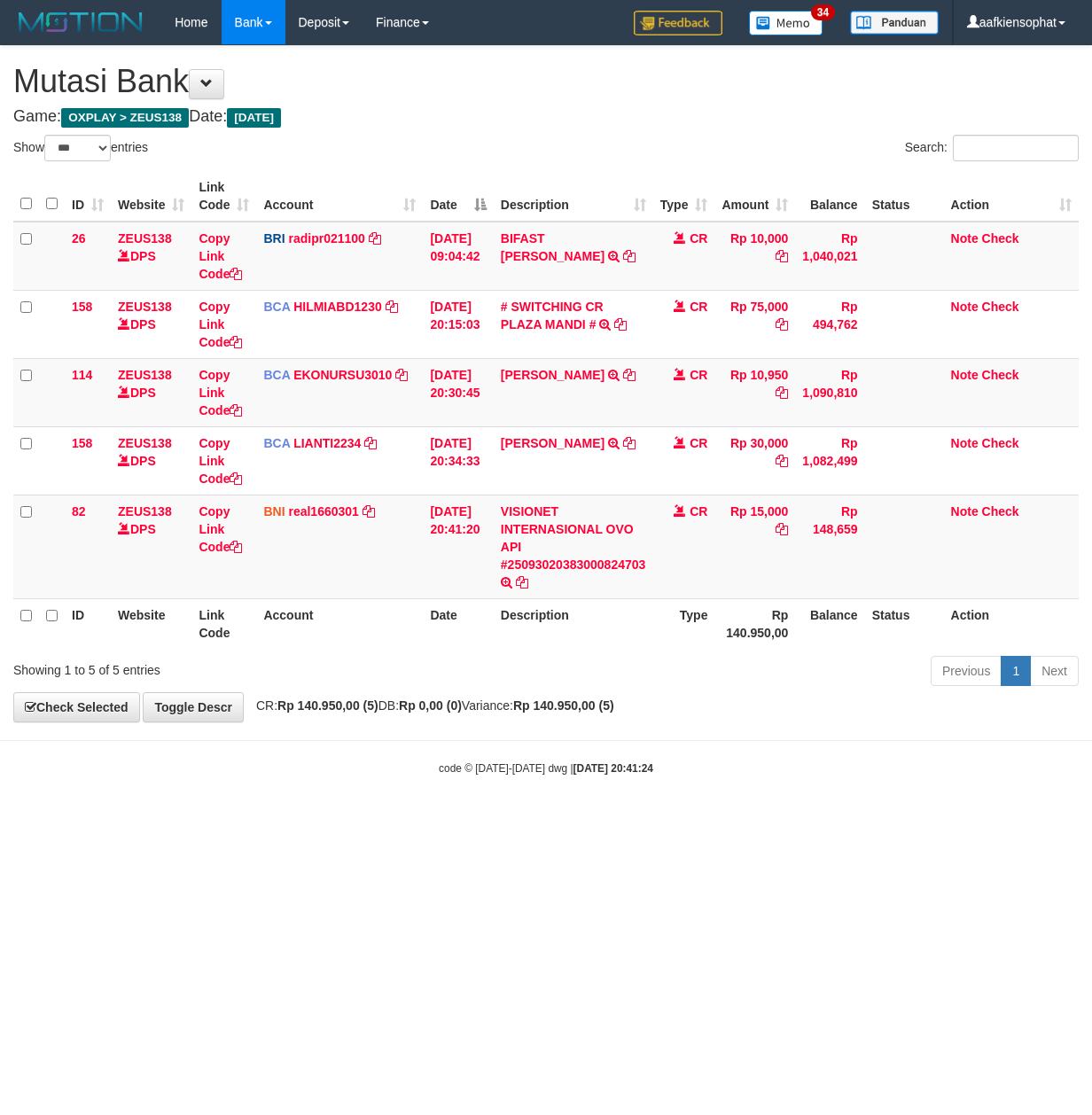
select select "***"
drag, startPoint x: 156, startPoint y: 823, endPoint x: 153, endPoint y: 840, distance: 17.3
click at [153, 821] on html "Toggle navigation Home Bank Account List Load By Website Group [OXPLAY] ZEUS138…" at bounding box center [546, 410] width 1092 height 821
drag, startPoint x: 150, startPoint y: 862, endPoint x: 142, endPoint y: 873, distance: 13.6
click at [143, 821] on html "Toggle navigation Home Bank Account List Load By Website Group [OXPLAY] ZEUS138…" at bounding box center [546, 410] width 1092 height 821
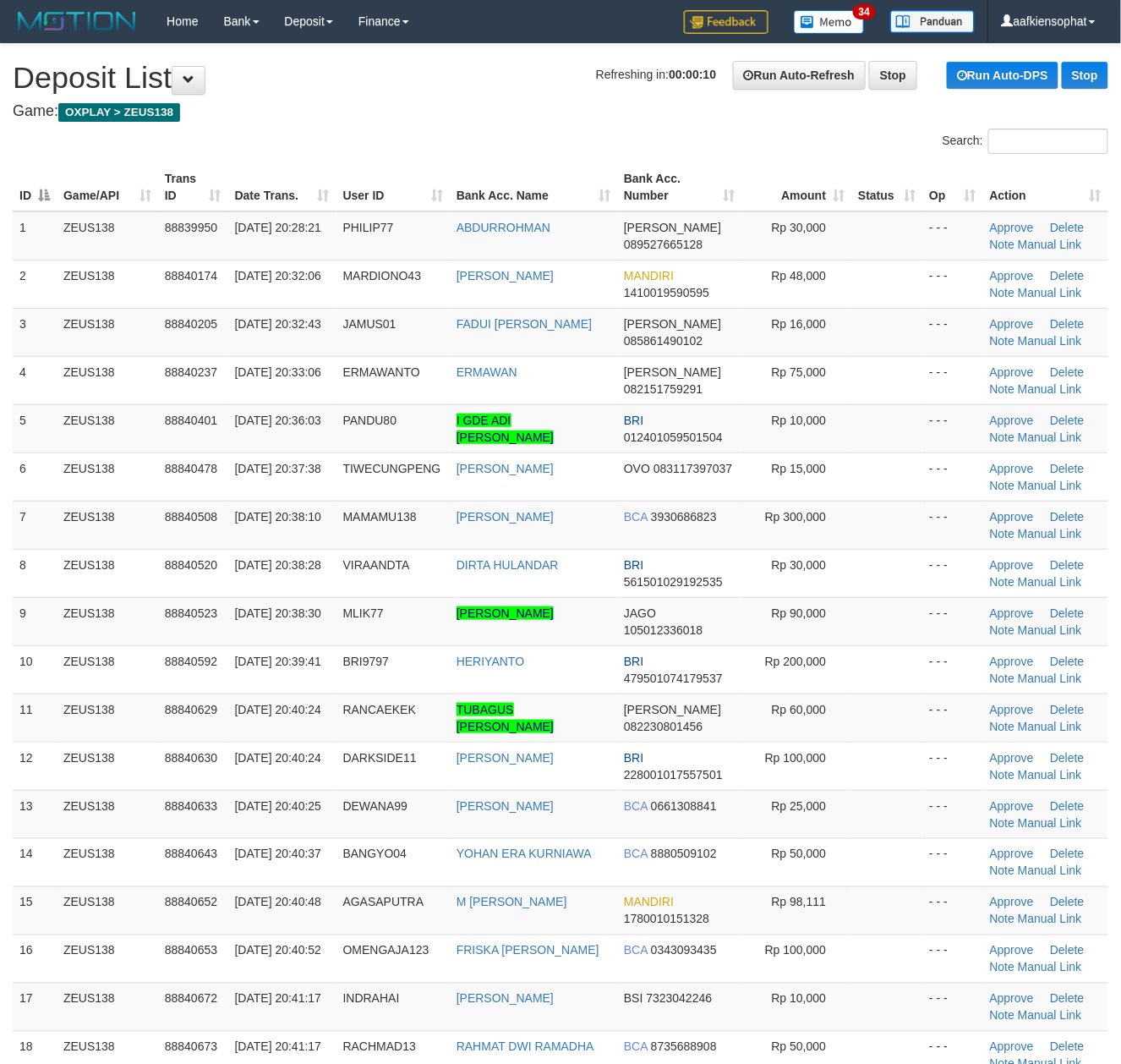
drag, startPoint x: 301, startPoint y: 799, endPoint x: 1133, endPoint y: 764, distance: 832.7
click at [322, 793] on td "30/09/2025 20:40:25" at bounding box center [283, 813] width 108 height 48
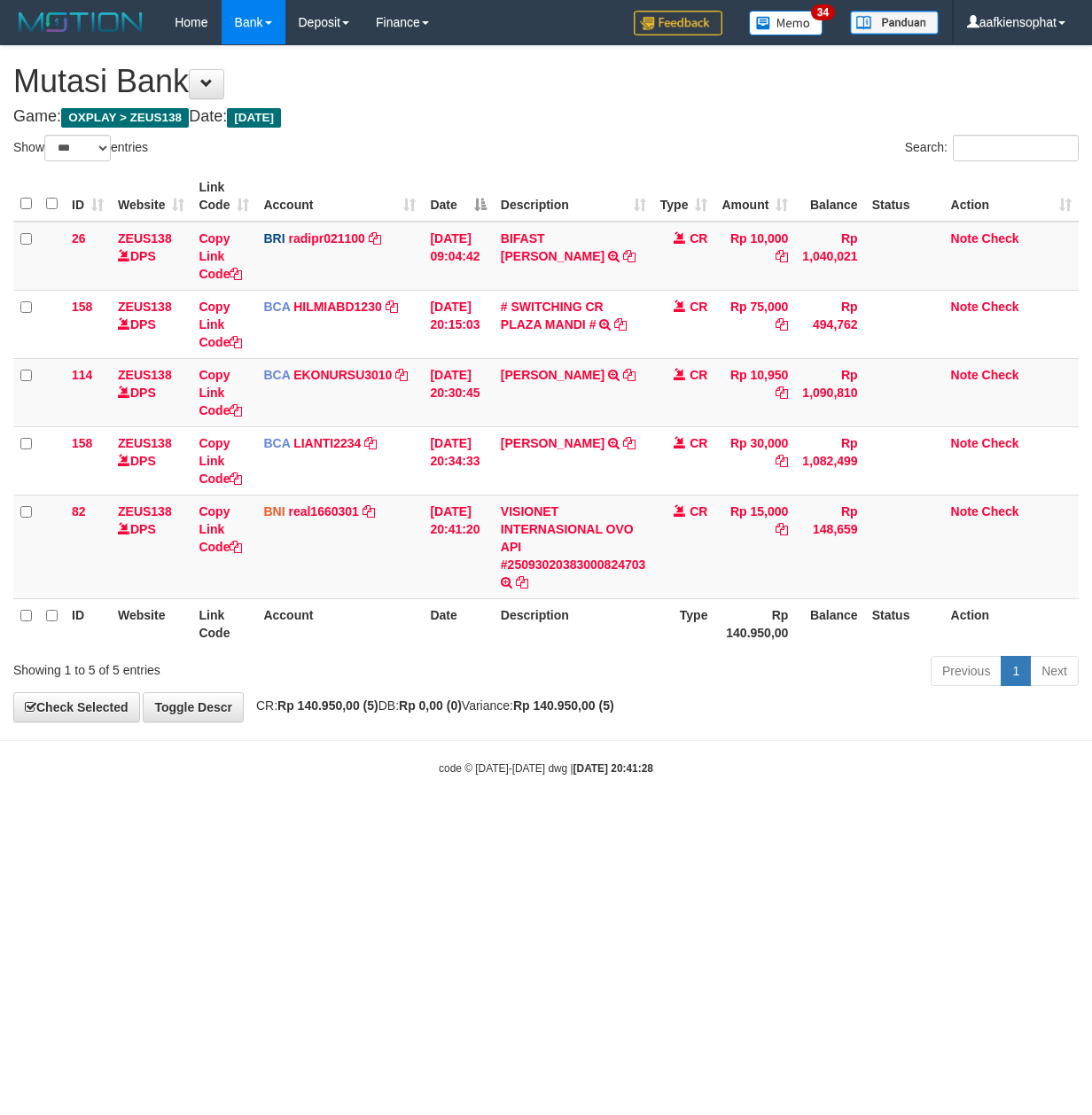
select select "***"
click at [263, 821] on html "Toggle navigation Home Bank Account List Load By Website Group [OXPLAY] ZEUS138…" at bounding box center [546, 410] width 1092 height 821
click at [250, 821] on html "Toggle navigation Home Bank Account List Load By Website Group [OXPLAY] ZEUS138…" at bounding box center [546, 410] width 1092 height 821
select select "***"
click at [499, 706] on span "CR: Rp 140.950,00 (5) DB: Rp 0,00 (0) Variance: Rp 140.950,00 (5)" at bounding box center [431, 705] width 367 height 14
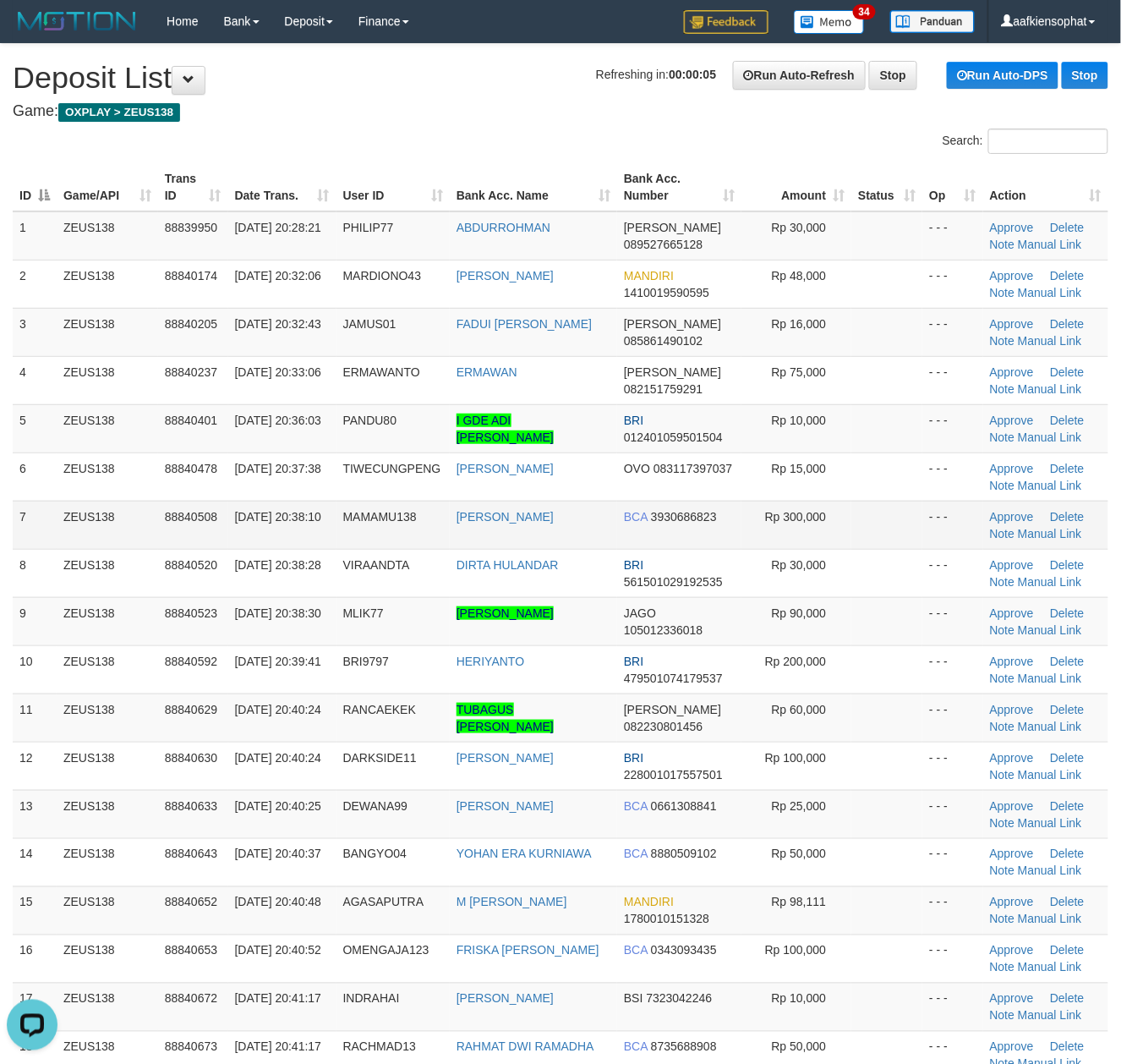
drag, startPoint x: 264, startPoint y: 525, endPoint x: 284, endPoint y: 548, distance: 30.5
click at [265, 529] on td "[DATE] 20:38:10" at bounding box center [283, 524] width 108 height 48
click at [1043, 630] on link "Manual Link" at bounding box center [1051, 630] width 65 height 13
drag, startPoint x: 74, startPoint y: 329, endPoint x: 142, endPoint y: 322, distance: 68.4
click at [76, 329] on td "ZEUS138" at bounding box center [107, 331] width 102 height 48
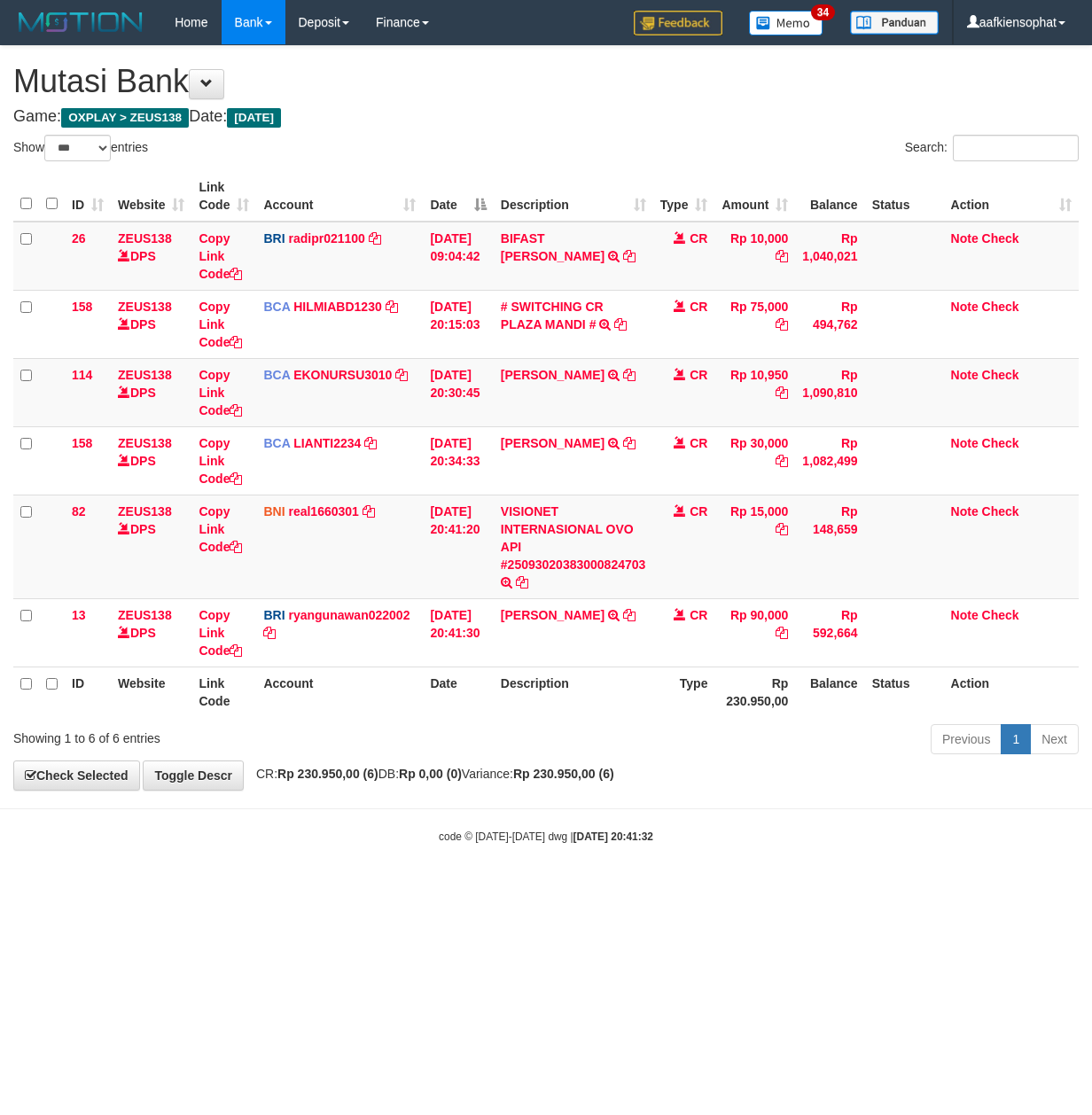
select select "***"
click at [499, 706] on th "Description" at bounding box center [573, 691] width 159 height 51
select select "***"
click at [521, 640] on td "[PERSON_NAME] TRANSFER NBMB [PERSON_NAME]?? TO [PERSON_NAME]" at bounding box center [573, 632] width 159 height 69
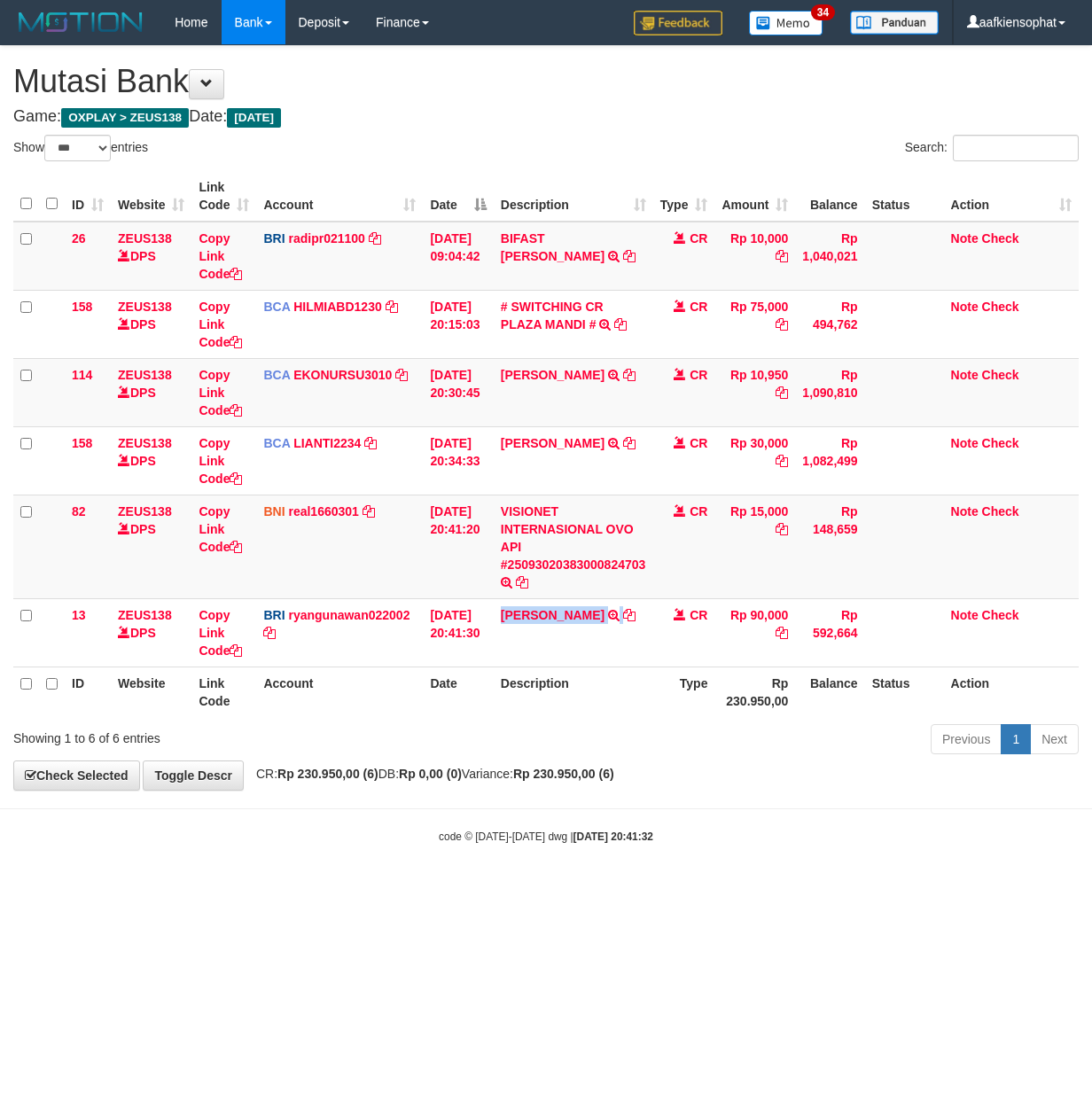
copy td "[PERSON_NAME]"
click at [521, 640] on td "[PERSON_NAME] TRANSFER NBMB [PERSON_NAME]?? TO [PERSON_NAME]" at bounding box center [573, 632] width 159 height 69
click at [438, 718] on div "ID Website Link Code Account Date Description Type Amount Balance Status Action…" at bounding box center [546, 444] width 1092 height 556
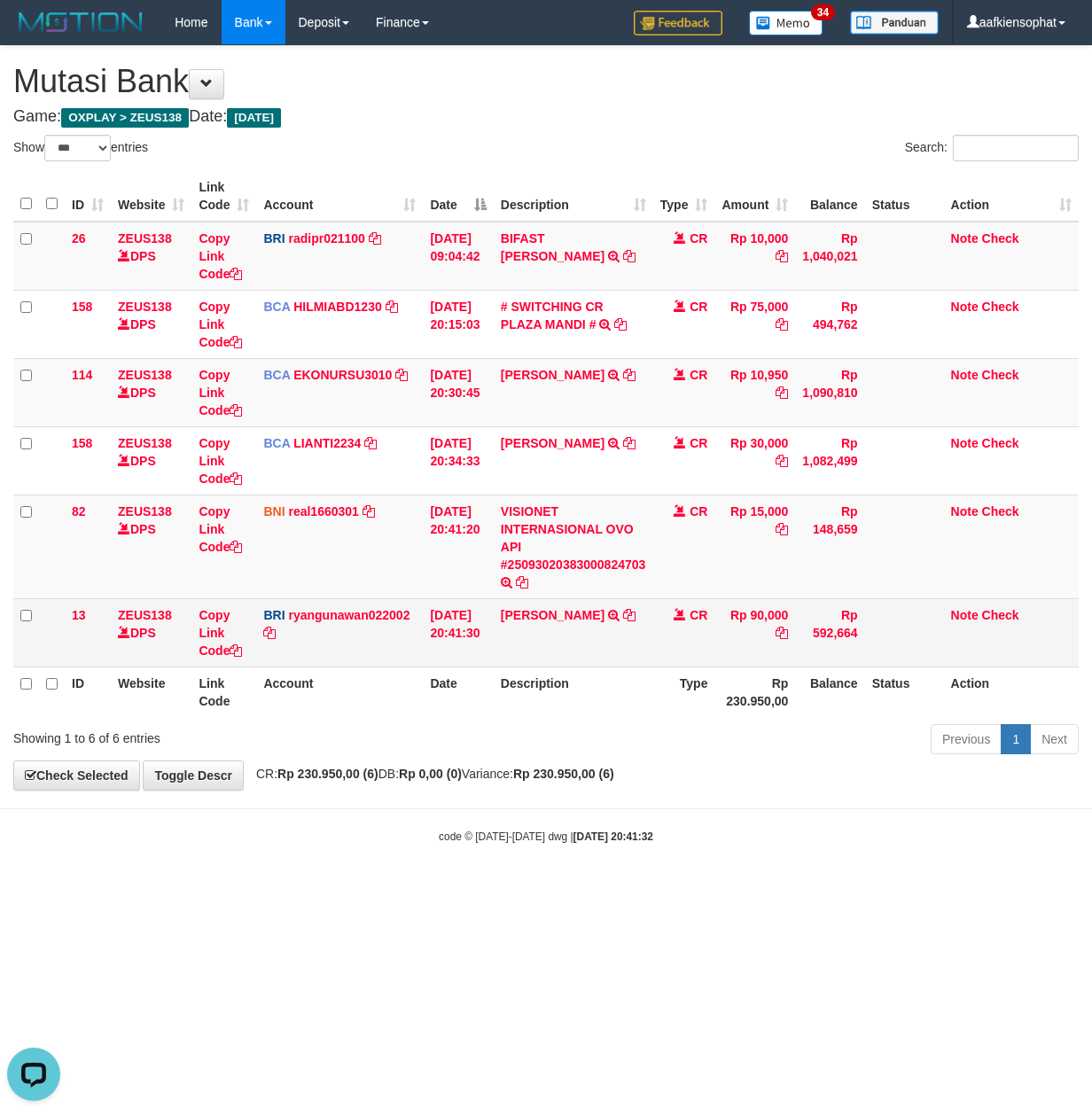
click at [224, 657] on td "Copy Link Code" at bounding box center [223, 632] width 65 height 69
click at [235, 655] on icon at bounding box center [236, 650] width 12 height 12
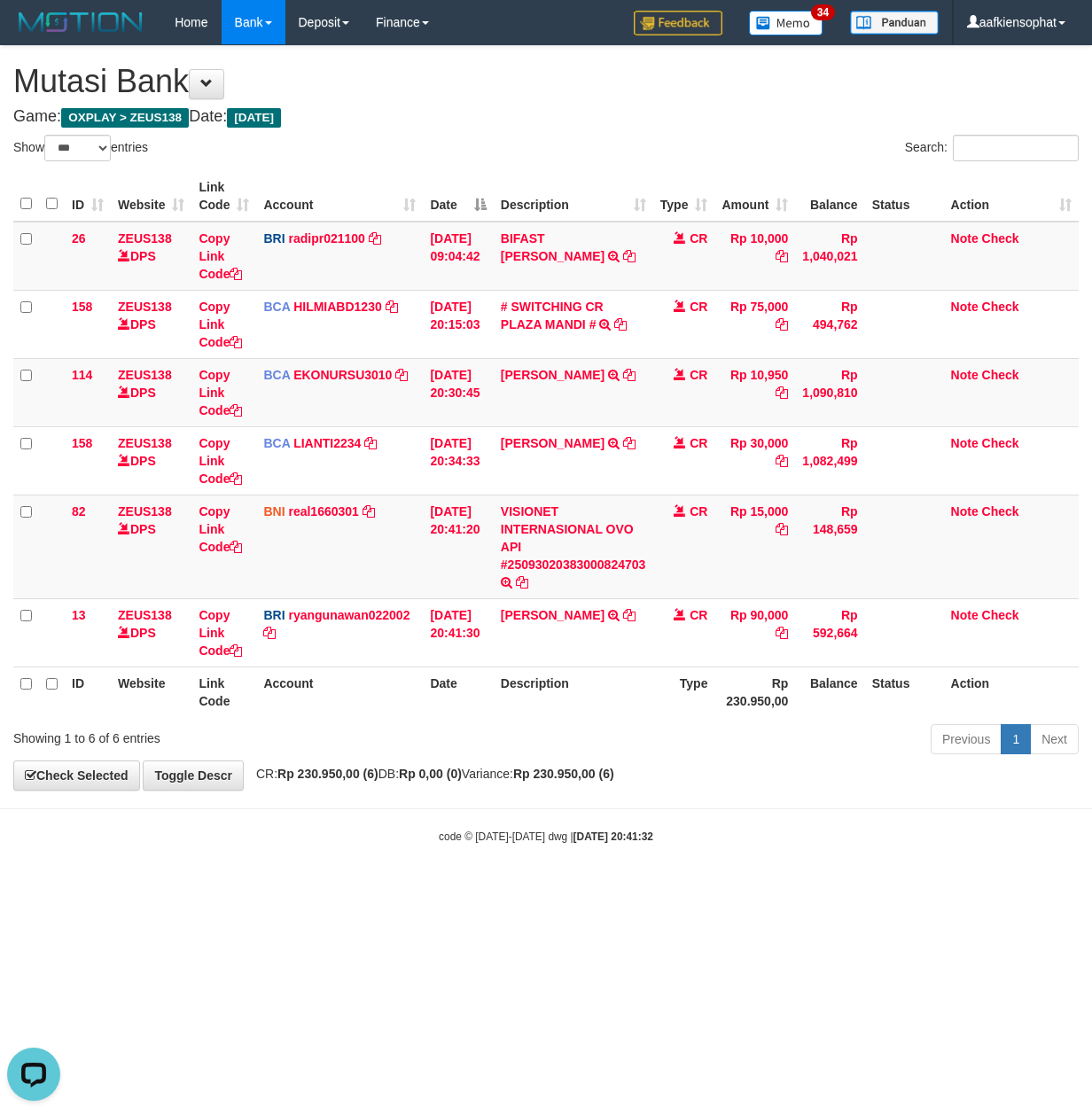
scroll to position [224, 0]
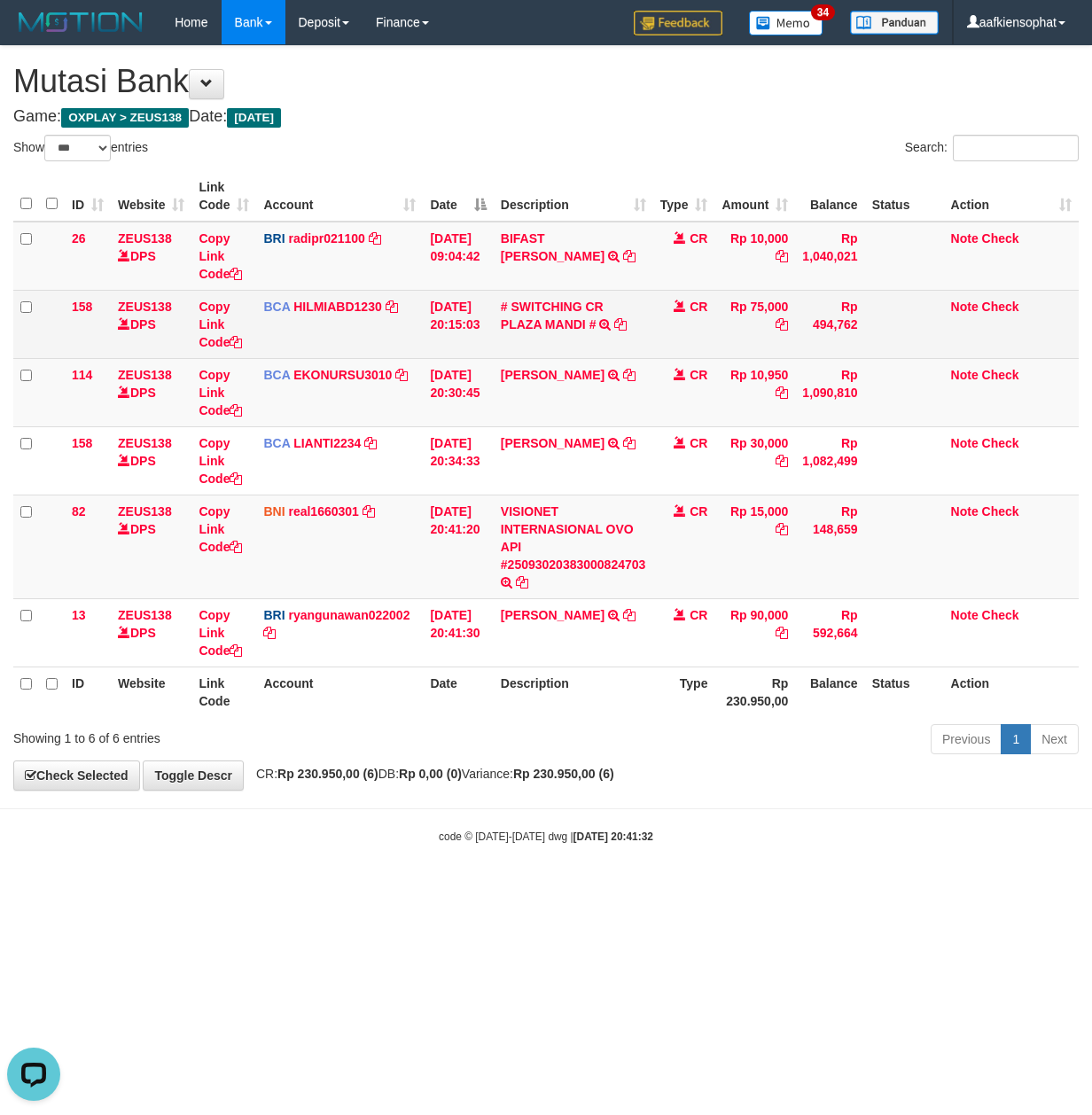
click at [370, 331] on td "BCA HILMIABD1230 DPS HILMI ABDILLAH mutasi_20250930_4766 | 158 mutasi_20250930_…" at bounding box center [338, 323] width 166 height 69
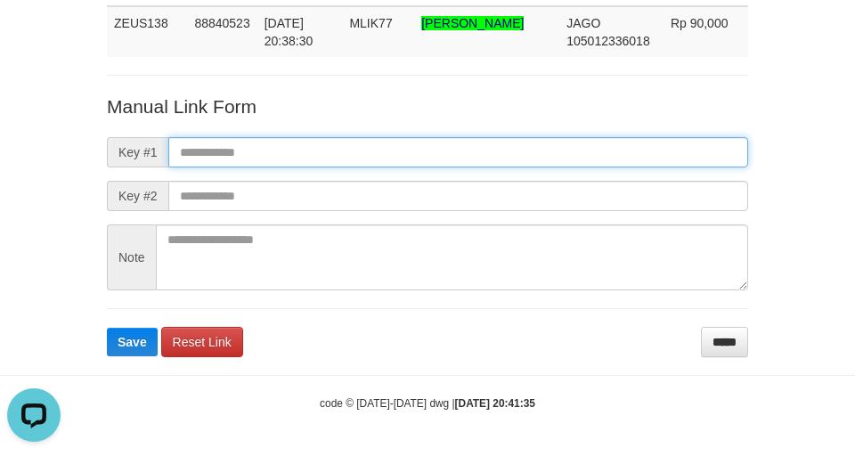
paste input "**********"
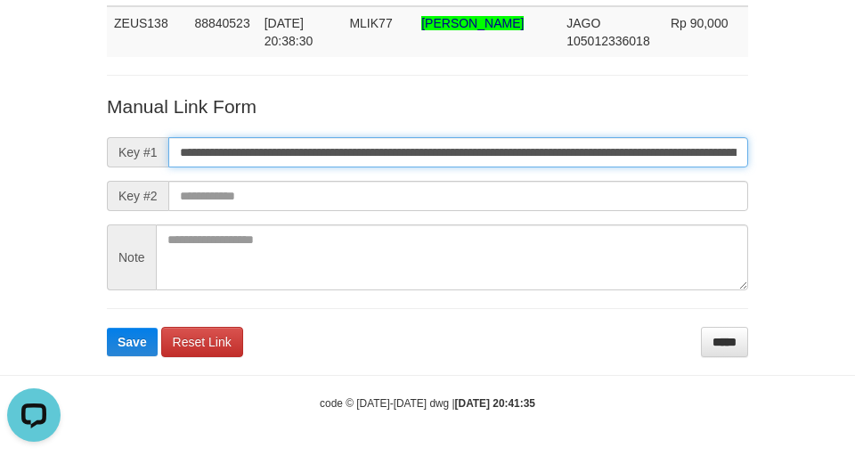
drag, startPoint x: 467, startPoint y: 153, endPoint x: 8, endPoint y: 200, distance: 461.2
click at [442, 151] on input "**********" at bounding box center [458, 152] width 580 height 30
type input "**********"
click at [107, 328] on button "Save" at bounding box center [132, 342] width 51 height 29
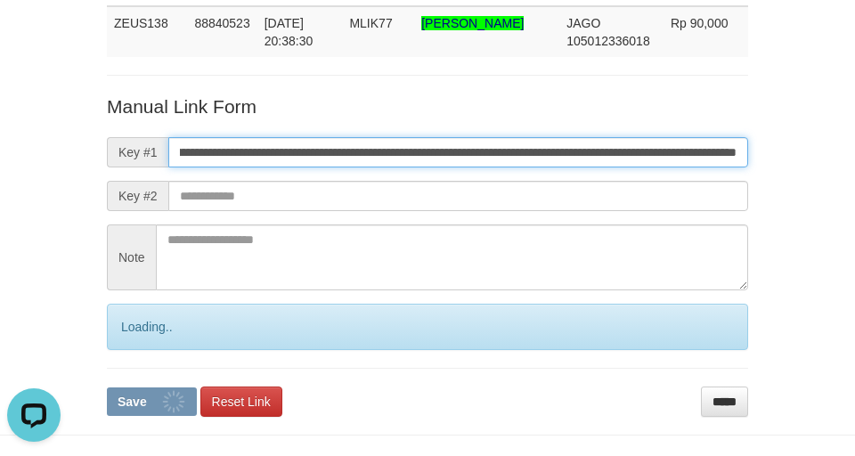
click at [107, 388] on button "Save" at bounding box center [152, 402] width 90 height 29
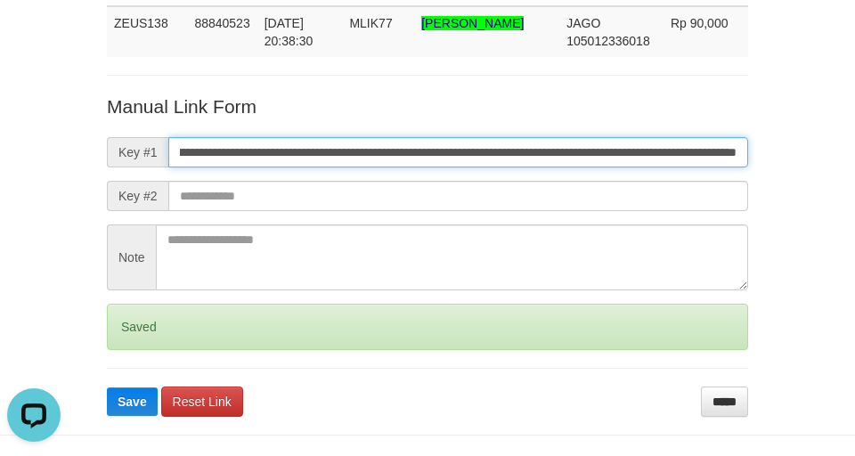
click at [107, 388] on button "Save" at bounding box center [132, 402] width 51 height 29
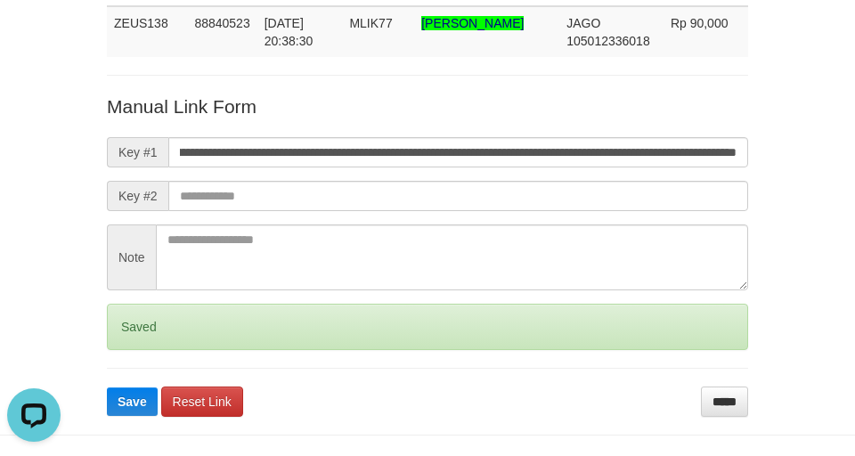
scroll to position [0, 0]
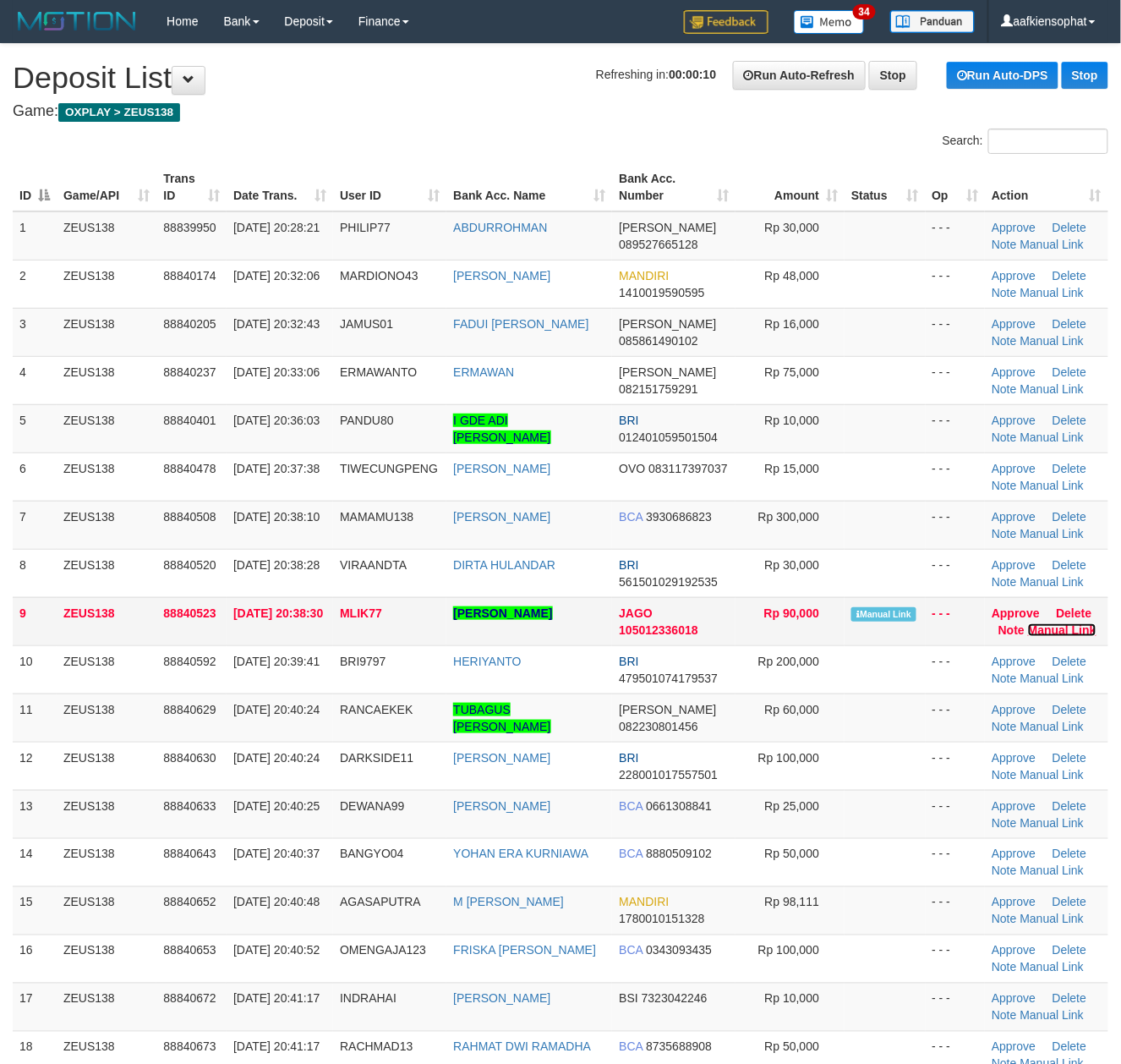
click at [1042, 631] on link "Manual Link" at bounding box center [1062, 630] width 68 height 13
click at [1028, 624] on link "Manual Link" at bounding box center [1062, 630] width 68 height 13
drag, startPoint x: 230, startPoint y: 296, endPoint x: 1130, endPoint y: 435, distance: 910.7
click at [298, 308] on tbody "1 ZEUS138 88839950 30/09/2025 20:28:21 PHILIP77 ABDURROHMAN DANA 089527665128 R…" at bounding box center [560, 645] width 1096 height 868
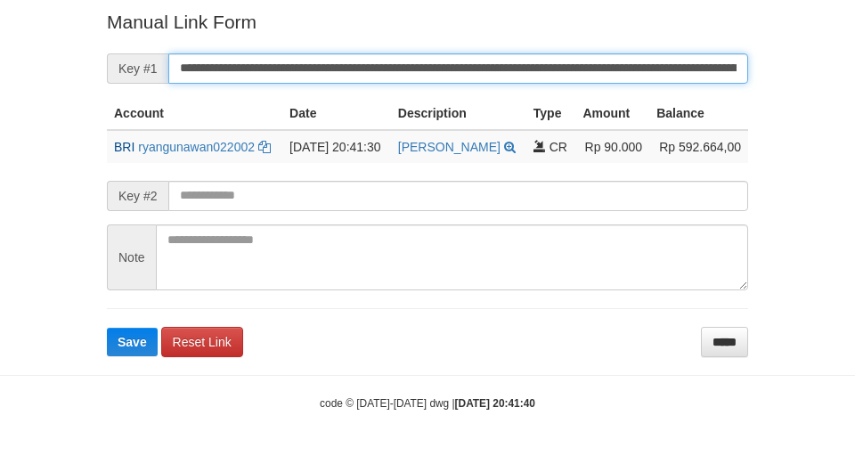
click at [107, 328] on button "Save" at bounding box center [132, 342] width 51 height 29
drag, startPoint x: 0, startPoint y: 0, endPoint x: 410, endPoint y: 72, distance: 416.1
click at [410, 72] on input "**********" at bounding box center [458, 68] width 580 height 30
click at [107, 328] on button "Save" at bounding box center [132, 342] width 51 height 29
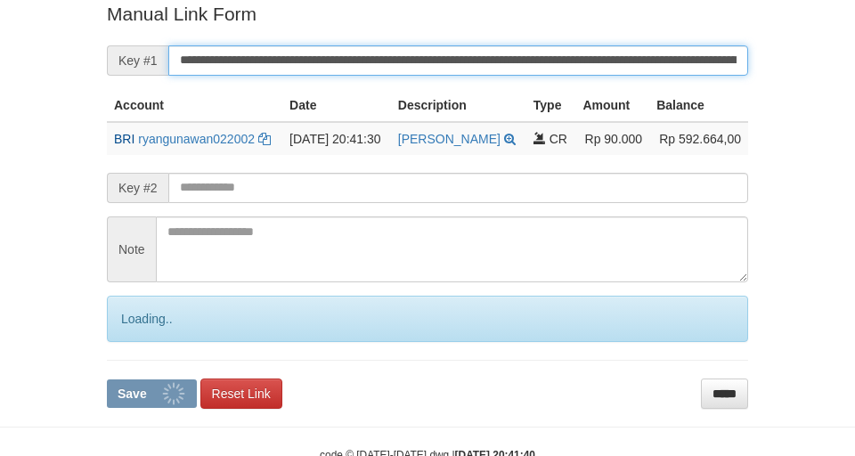
scroll to position [368, 0]
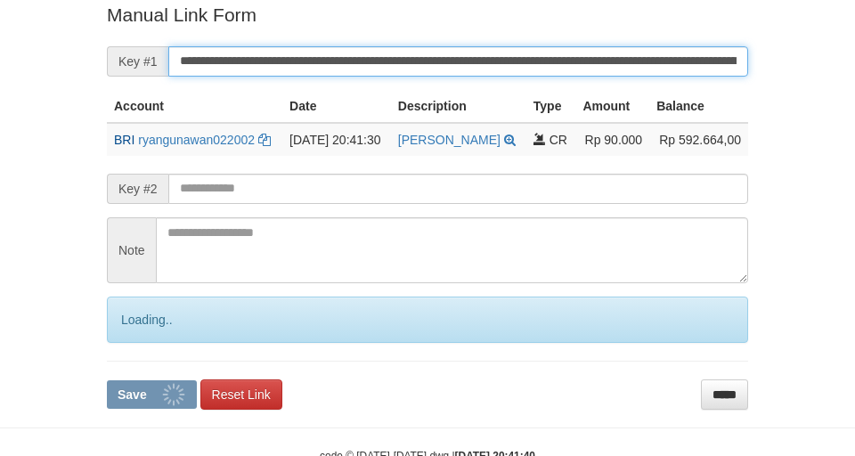
click at [107, 380] on button "Save" at bounding box center [152, 394] width 90 height 29
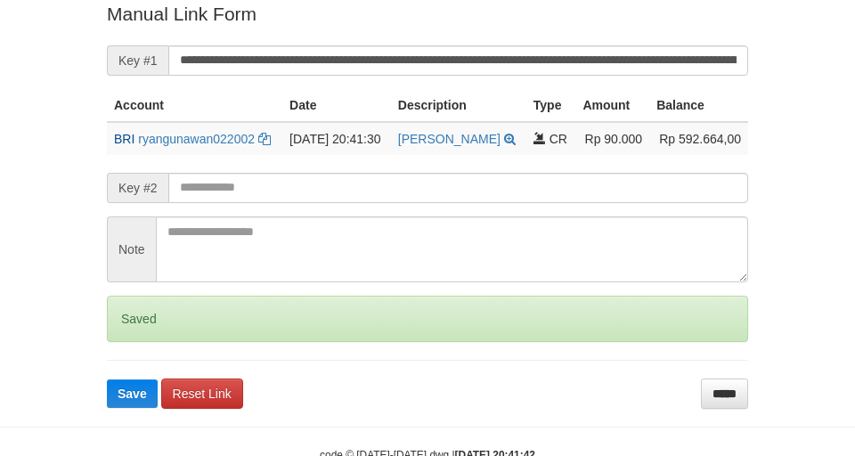
click at [107, 380] on button "Save" at bounding box center [132, 394] width 51 height 29
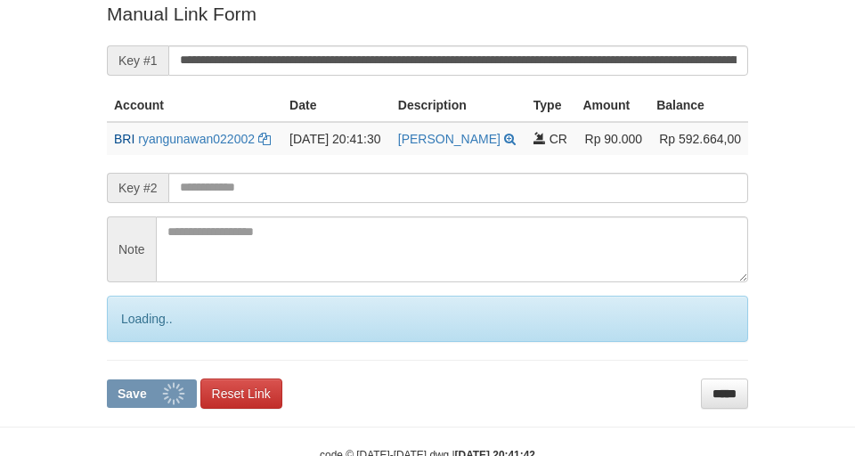
click at [107, 380] on button "Save" at bounding box center [152, 394] width 90 height 29
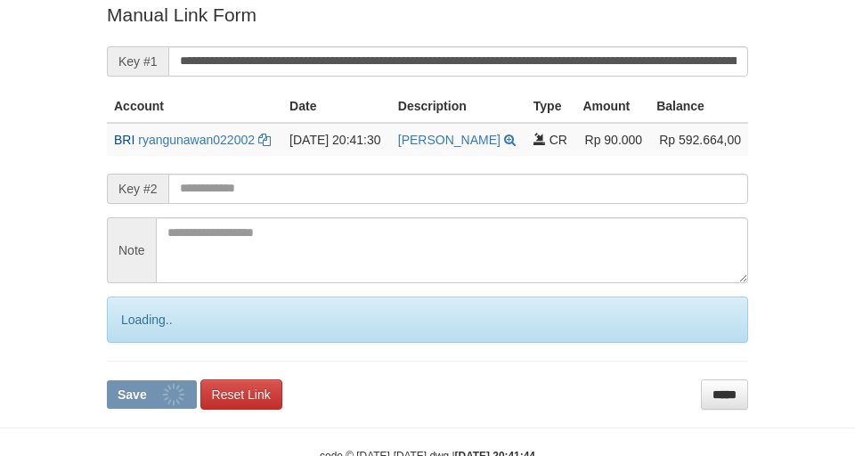
click at [107, 380] on button "Save" at bounding box center [152, 394] width 90 height 29
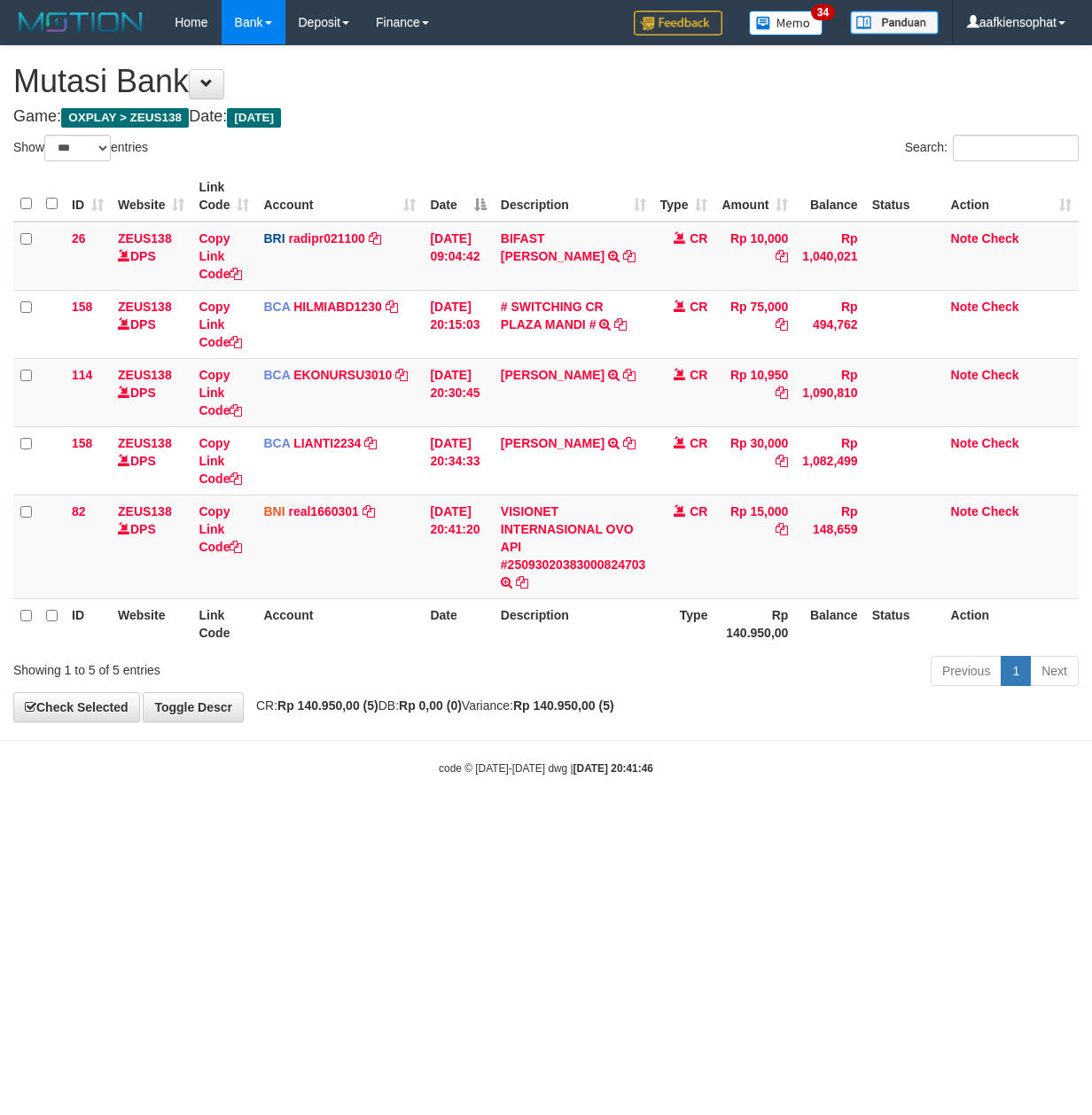
select select "***"
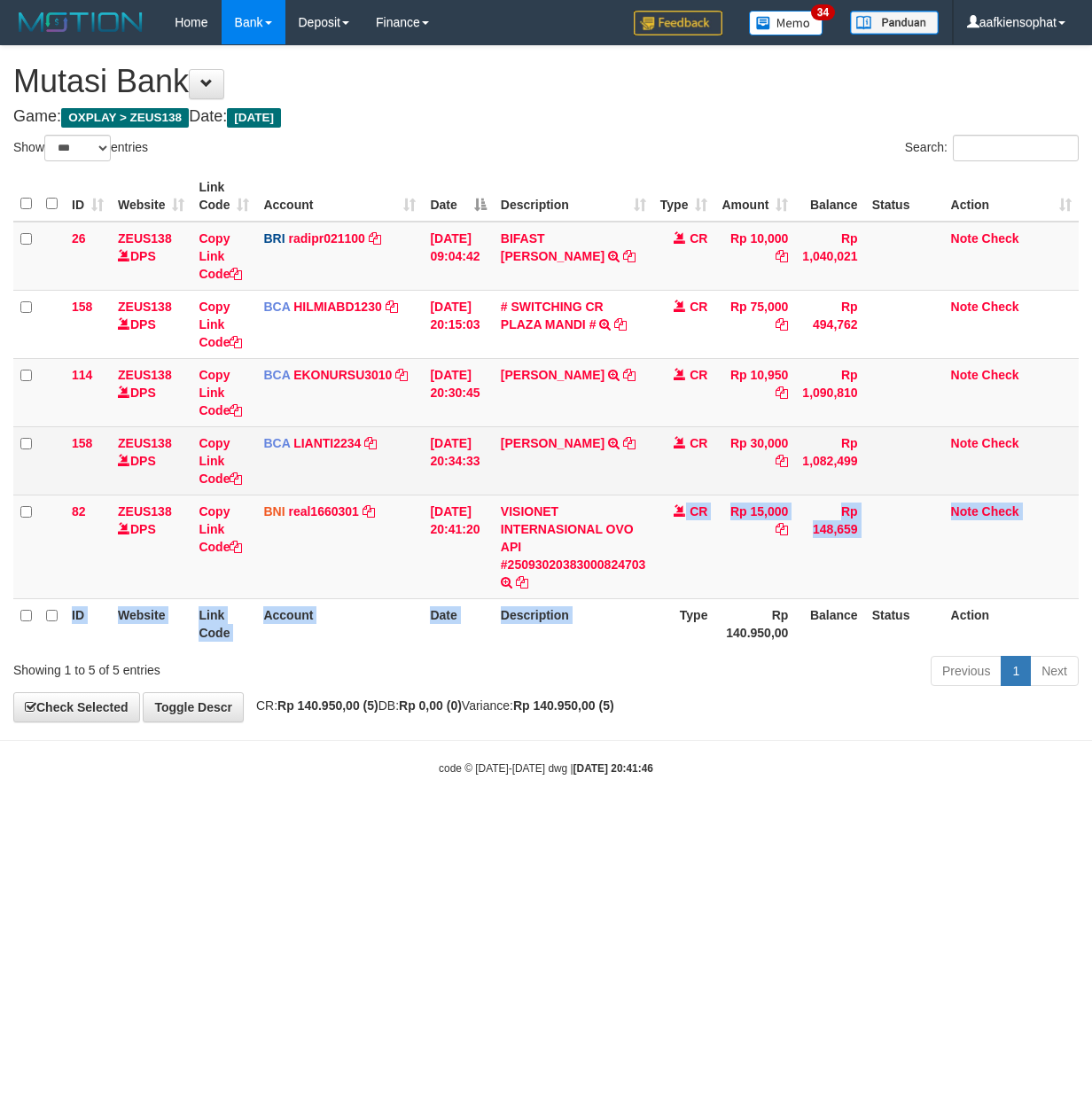
drag, startPoint x: 686, startPoint y: 600, endPoint x: 995, endPoint y: 465, distance: 337.2
click at [748, 580] on tr "82 ZEUS138 DPS Copy Link Code BNI real1660301 DPS REYHAN ALMANSYAH mutasi_20250…" at bounding box center [545, 546] width 1065 height 103
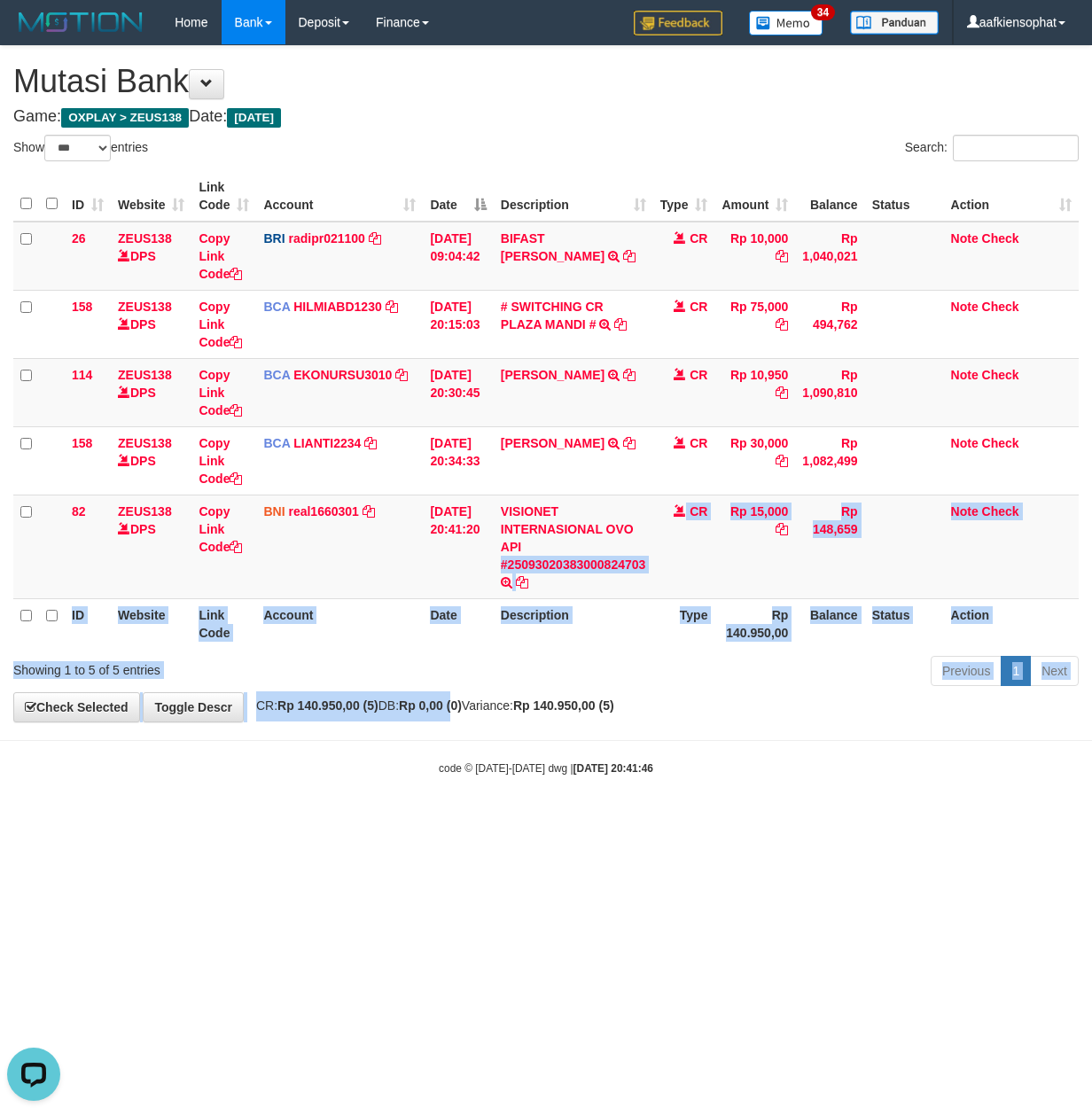
drag, startPoint x: 511, startPoint y: 677, endPoint x: 462, endPoint y: 710, distance: 59.1
click at [469, 710] on div "**********" at bounding box center [546, 383] width 1092 height 675
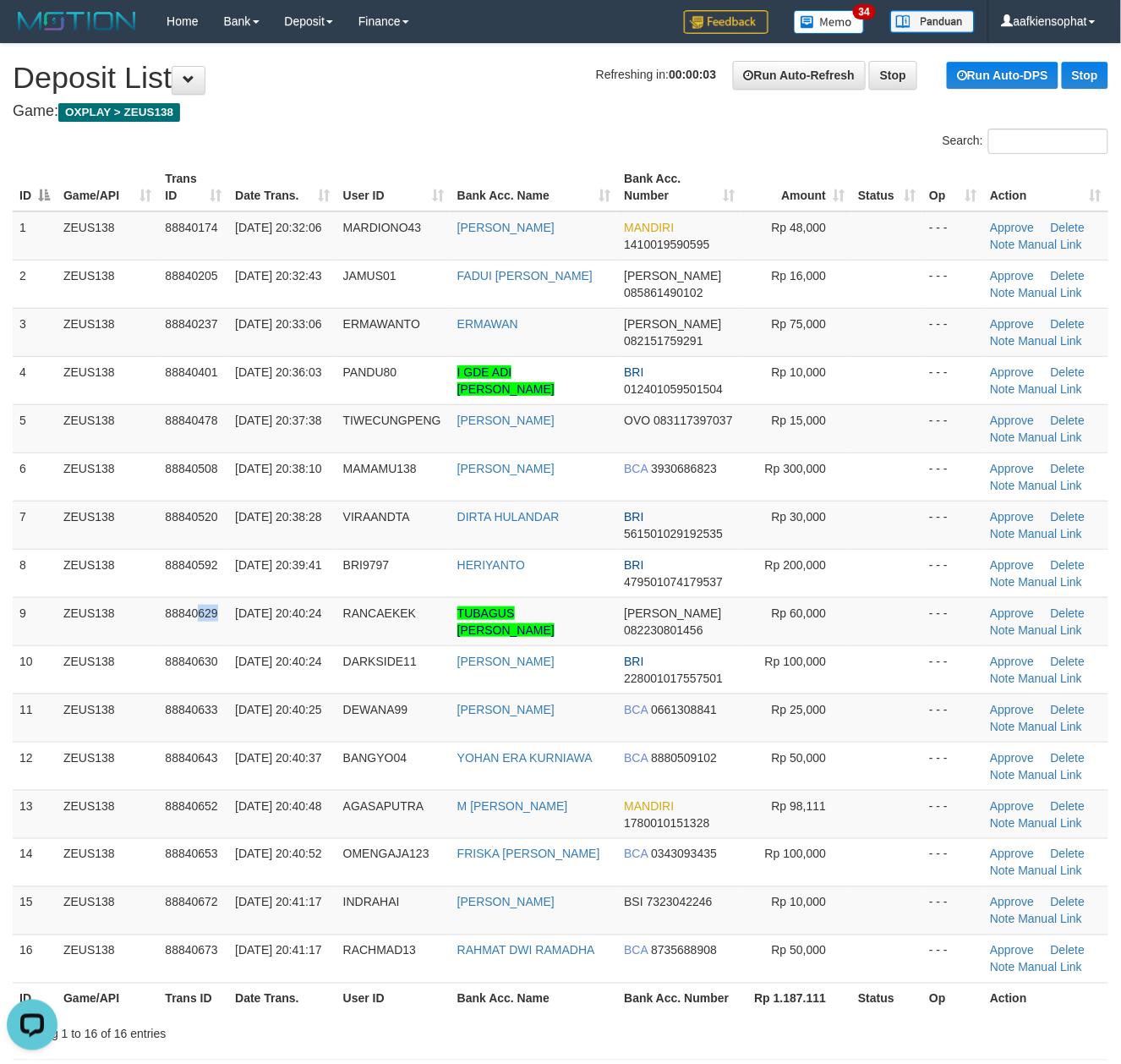
drag, startPoint x: 197, startPoint y: 643, endPoint x: 1128, endPoint y: 663, distance: 931.2
click at [295, 632] on tr "9 ZEUS138 88840629 30/09/2025 20:40:24 RANCAEKEK TUBAGUS ALDIRA JAYADI KUSUMAH …" at bounding box center [560, 621] width 1096 height 48
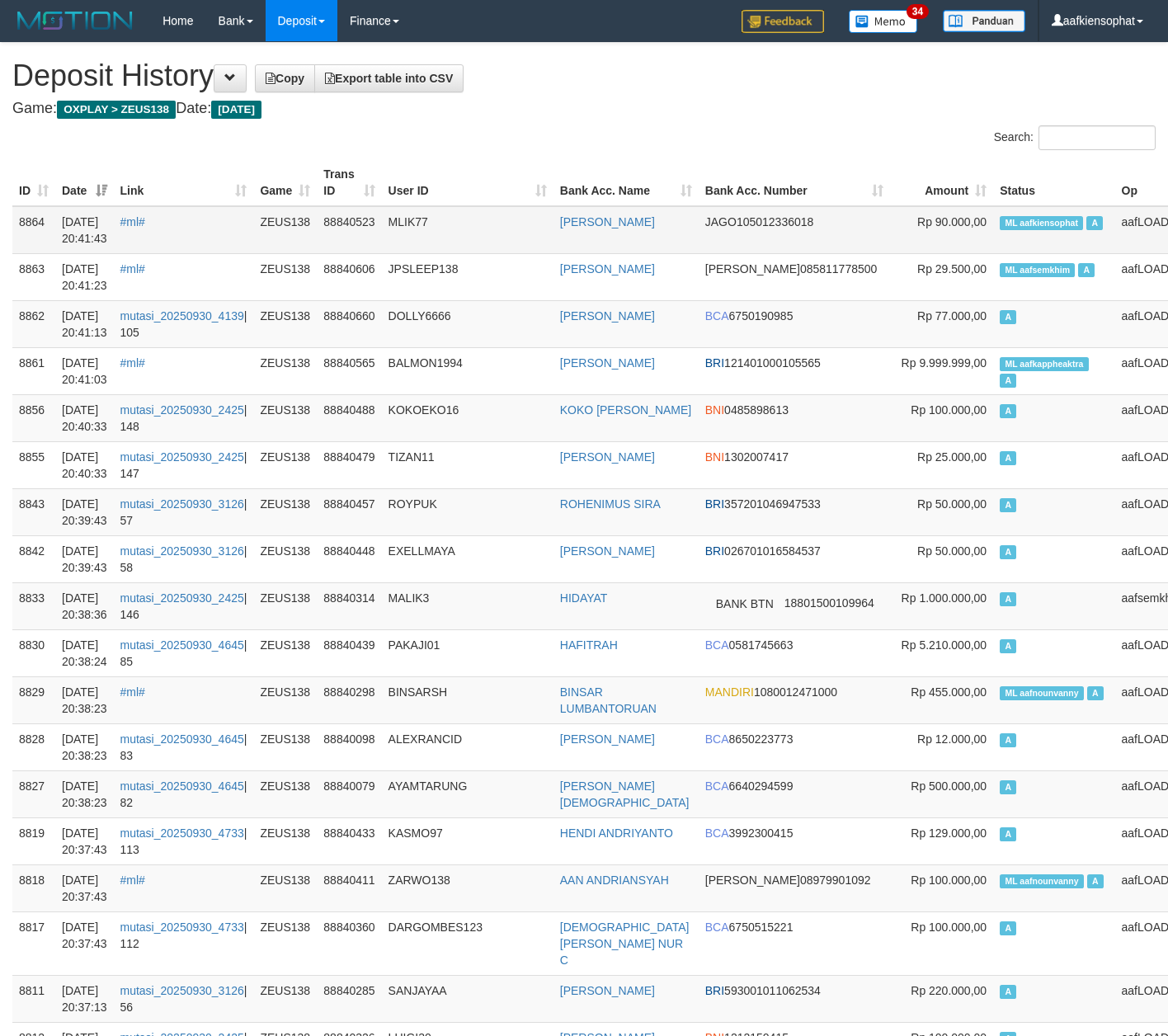
click at [1011, 226] on td "ML aafkiensophat A" at bounding box center [1053, 231] width 121 height 48
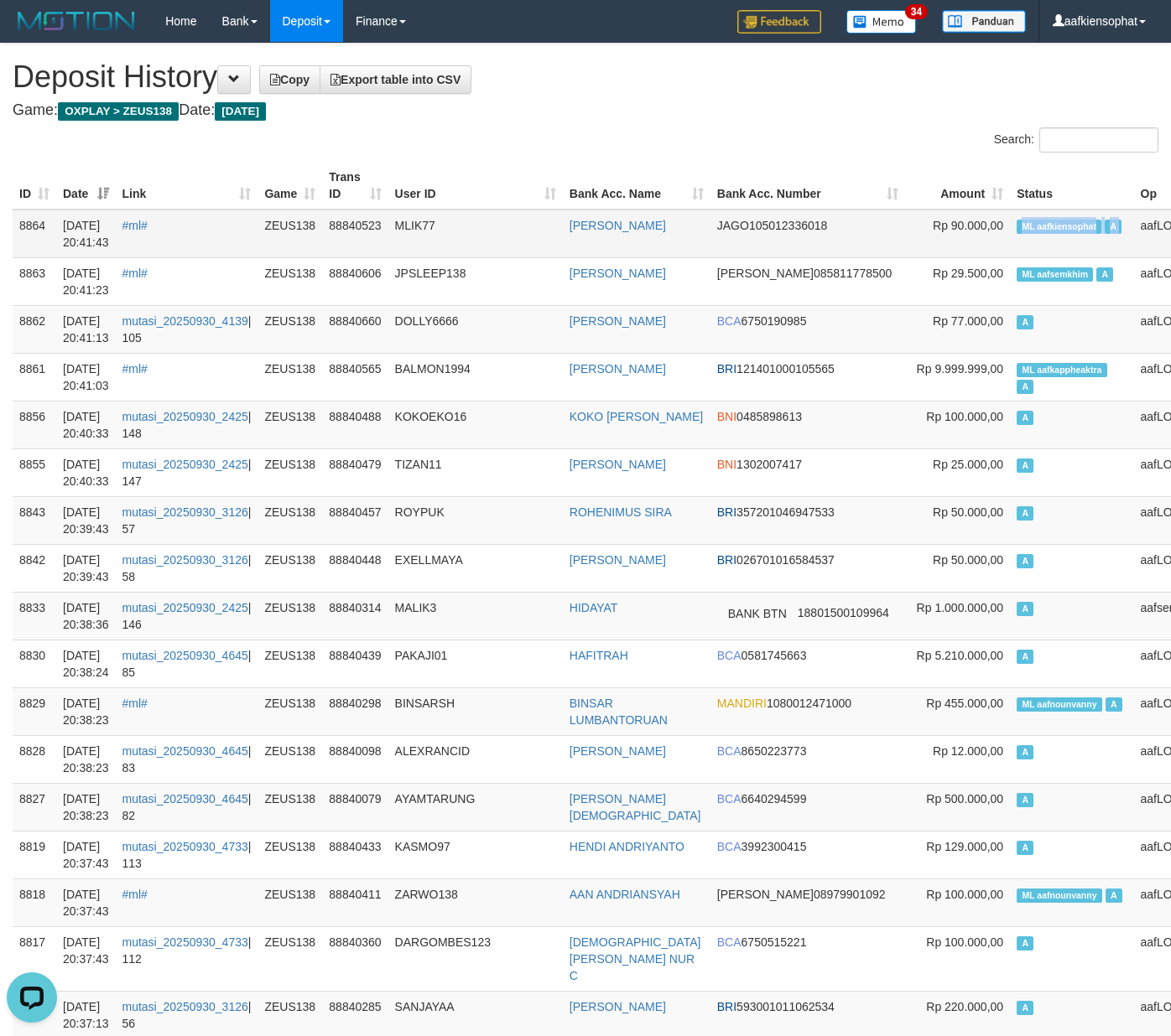
click at [1028, 230] on td "ML aafkiensophat A" at bounding box center [1071, 234] width 123 height 49
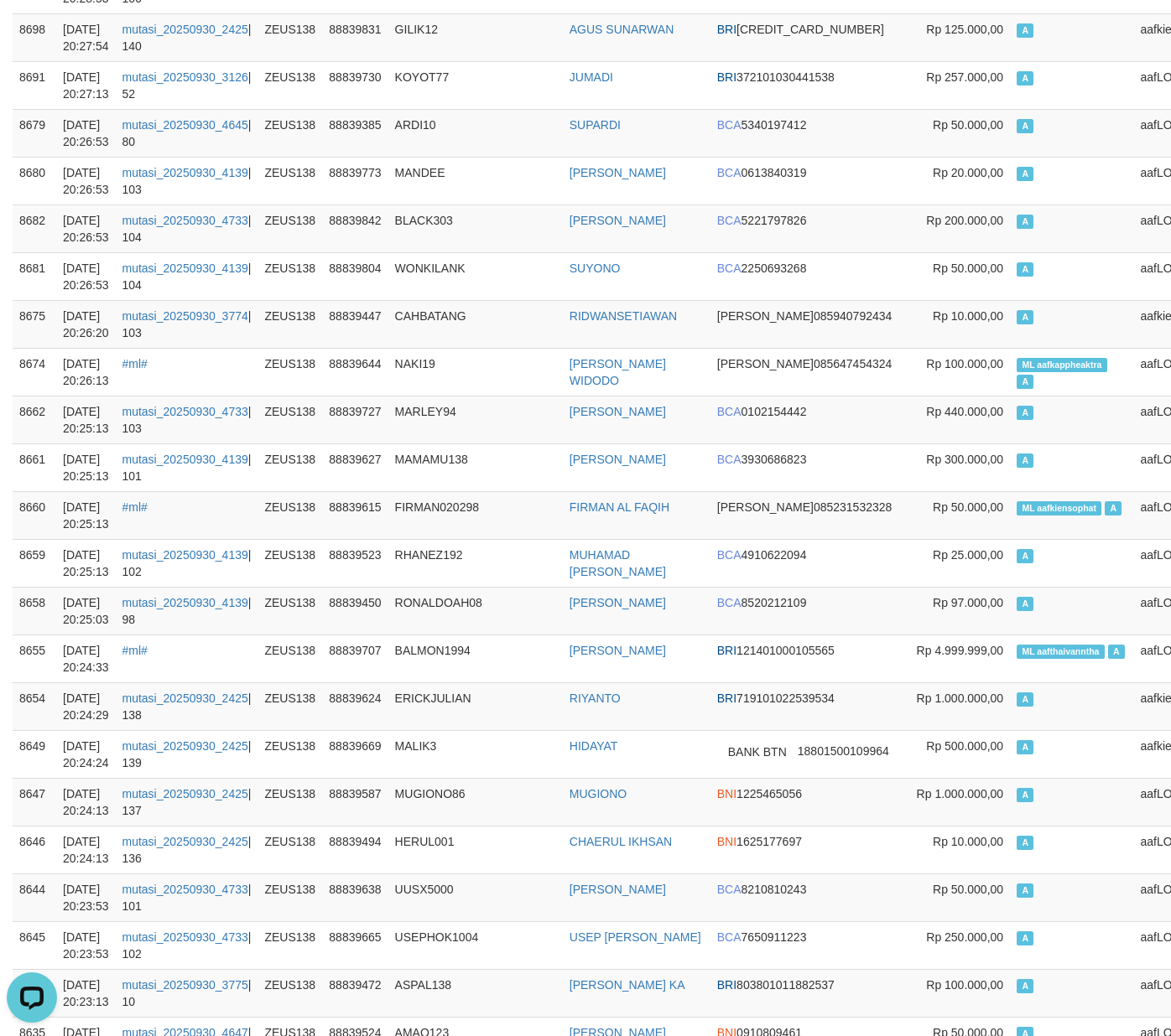
scroll to position [4200, 0]
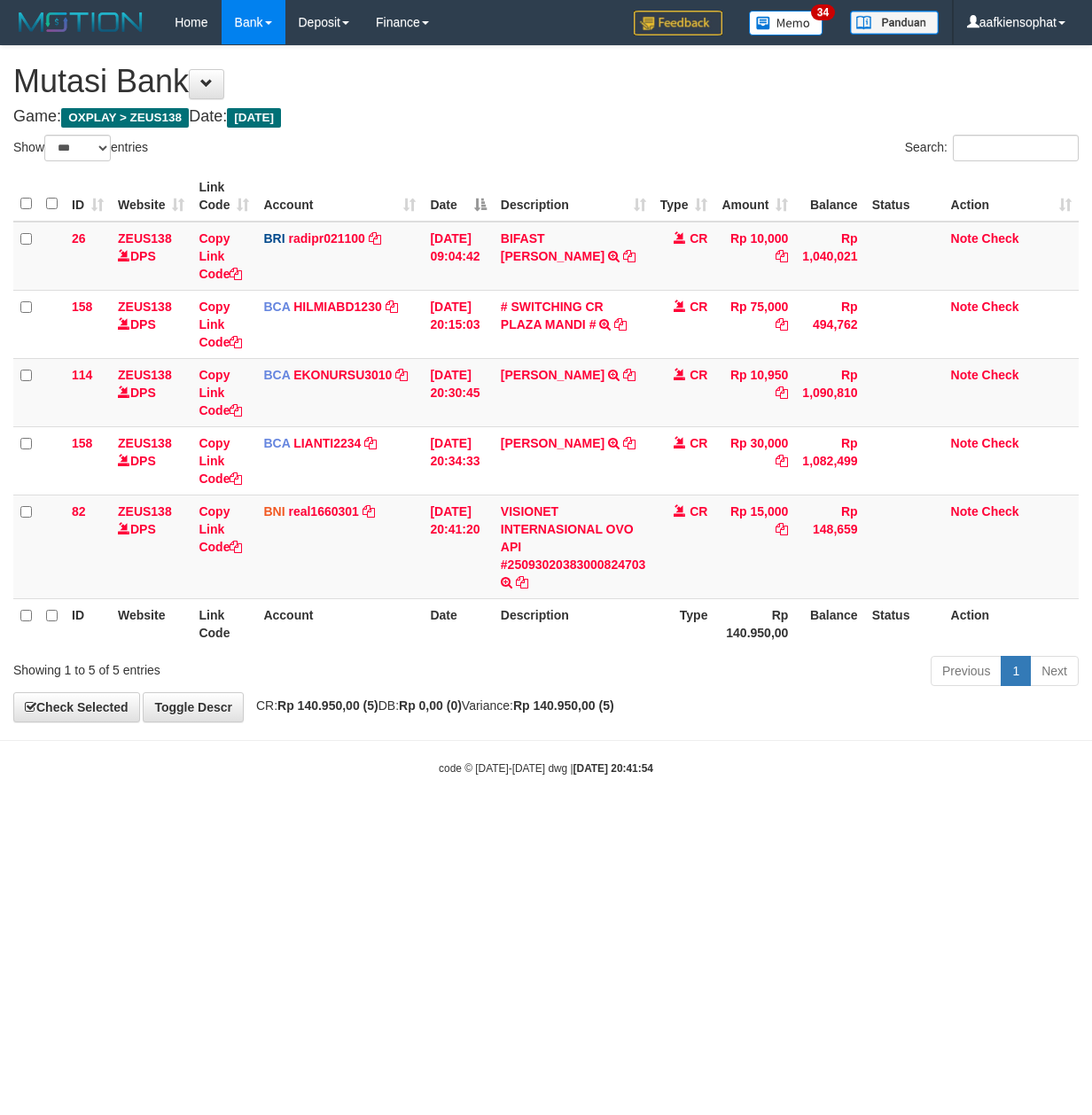
select select "***"
click at [438, 792] on body "Toggle navigation Home Bank Account List Load By Website Group [OXPLAY] ZEUS138…" at bounding box center [546, 410] width 1092 height 821
select select "***"
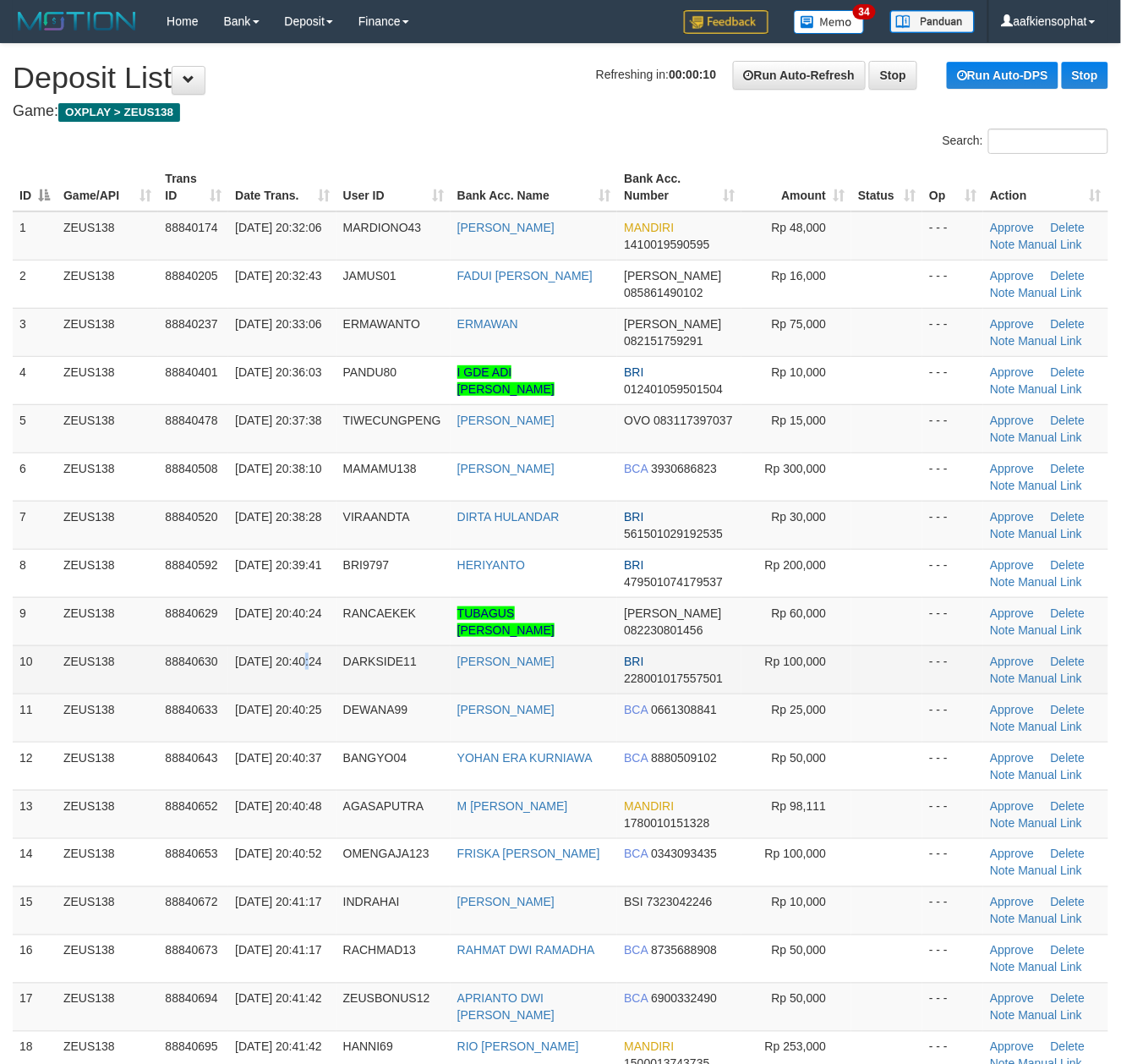
click at [333, 686] on td "[DATE] 20:40:24" at bounding box center [283, 669] width 108 height 48
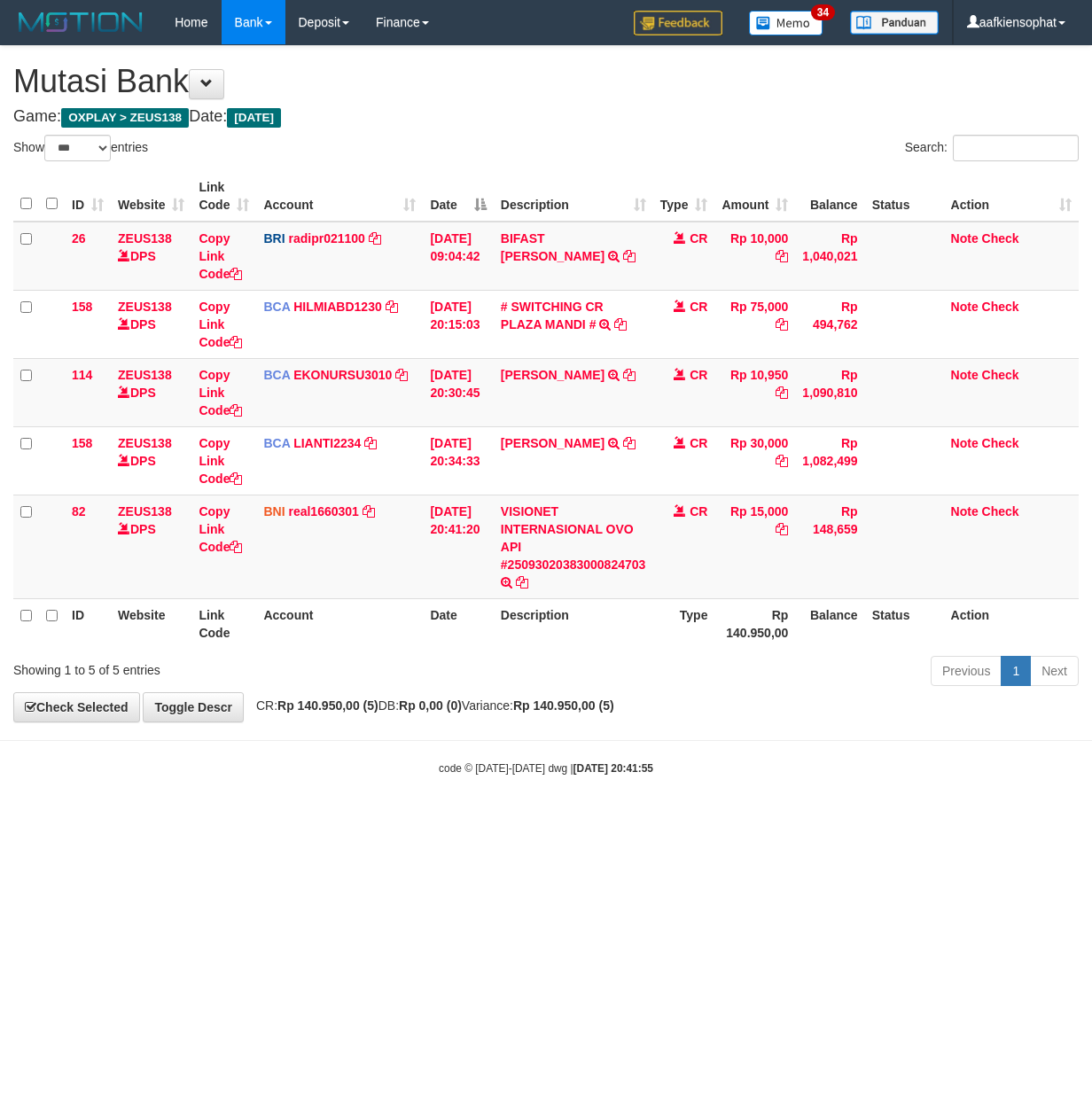
select select "***"
click at [358, 706] on div "**********" at bounding box center [546, 383] width 1092 height 675
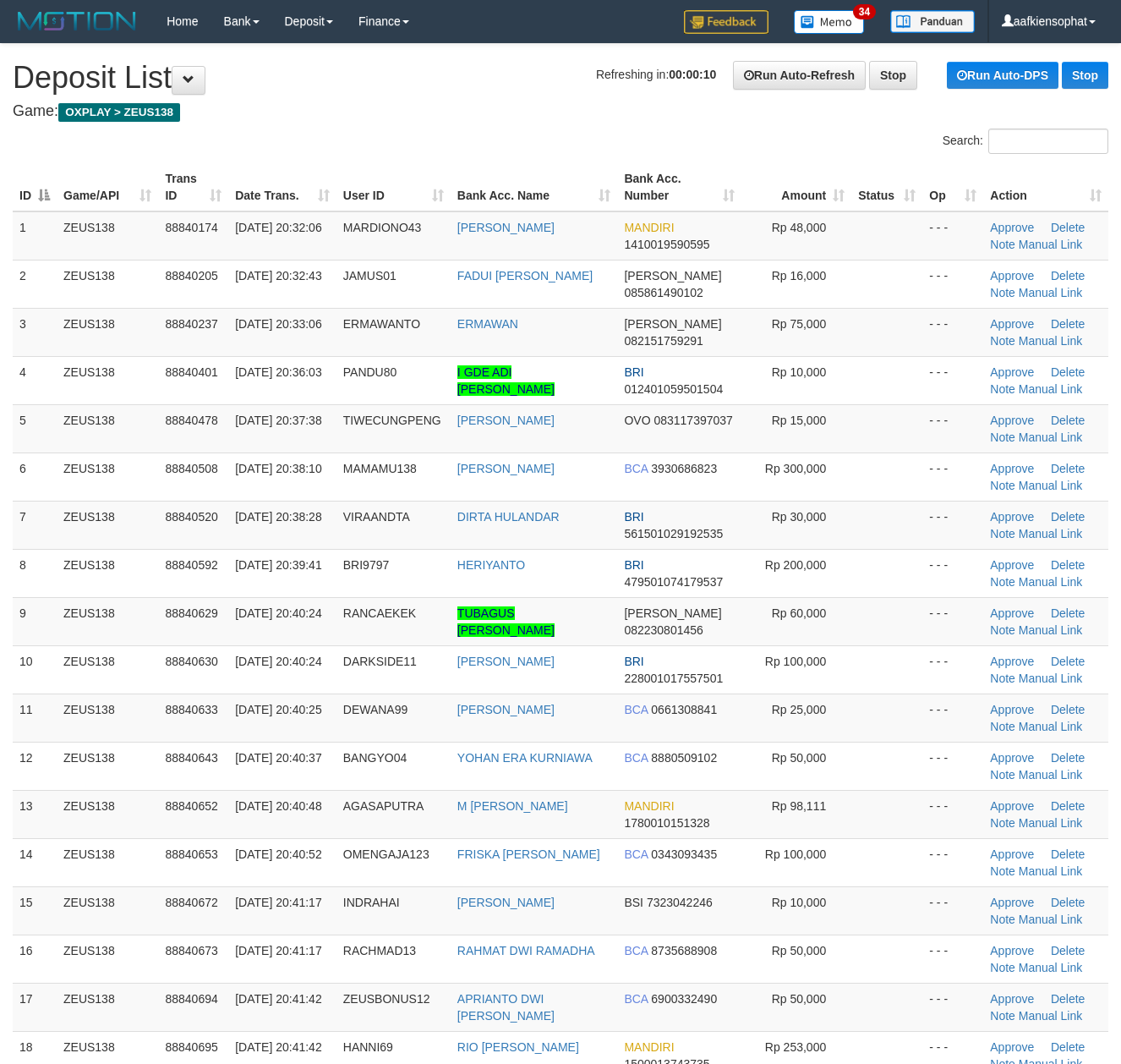
scroll to position [112, 0]
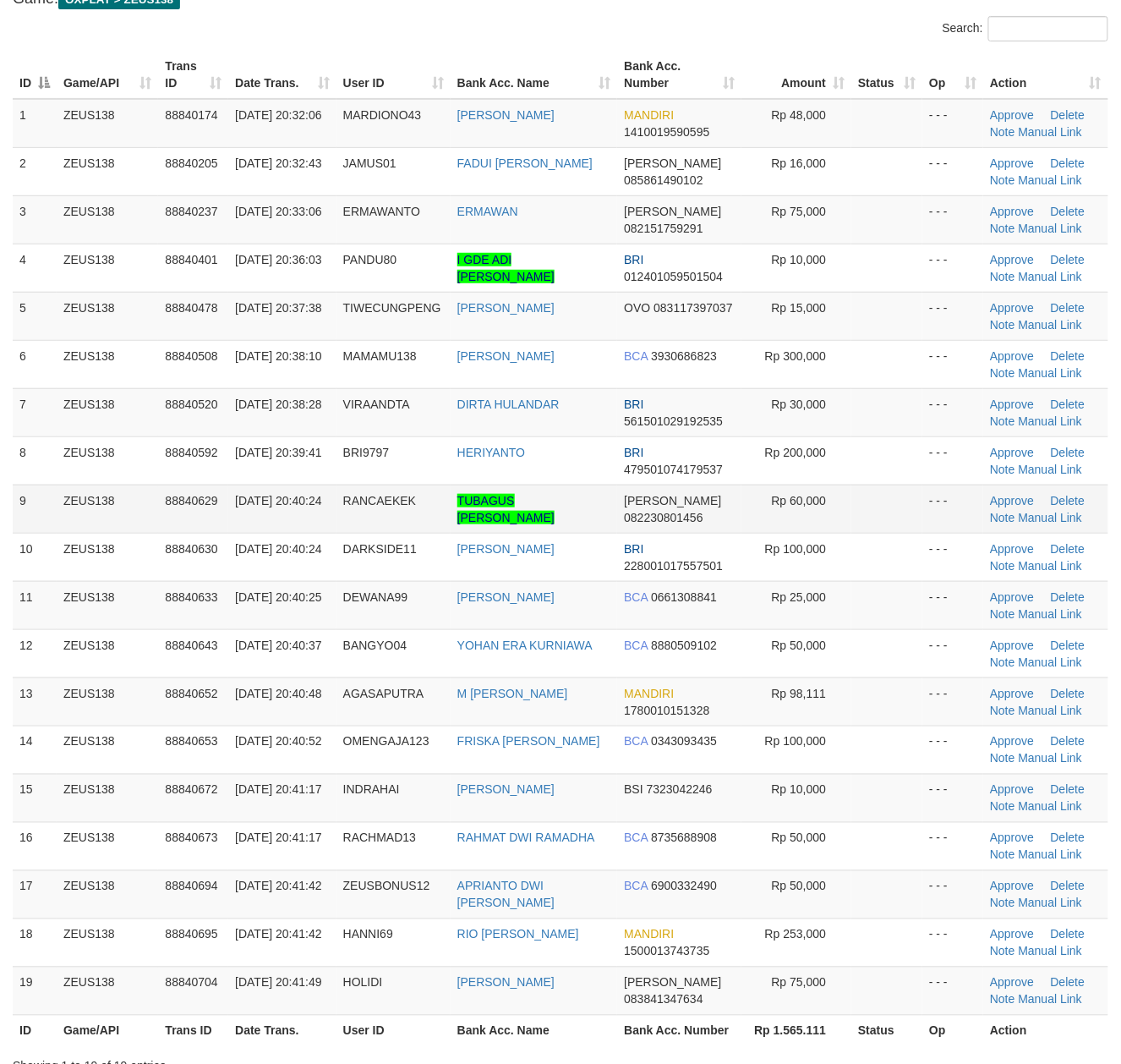
drag, startPoint x: 25, startPoint y: 497, endPoint x: 244, endPoint y: 621, distance: 251.7
click at [28, 497] on tr "9 ZEUS138 88840629 [DATE] 20:40:24 [GEOGRAPHIC_DATA] TUBAGUS ALDIRA [PERSON_NAM…" at bounding box center [560, 508] width 1096 height 48
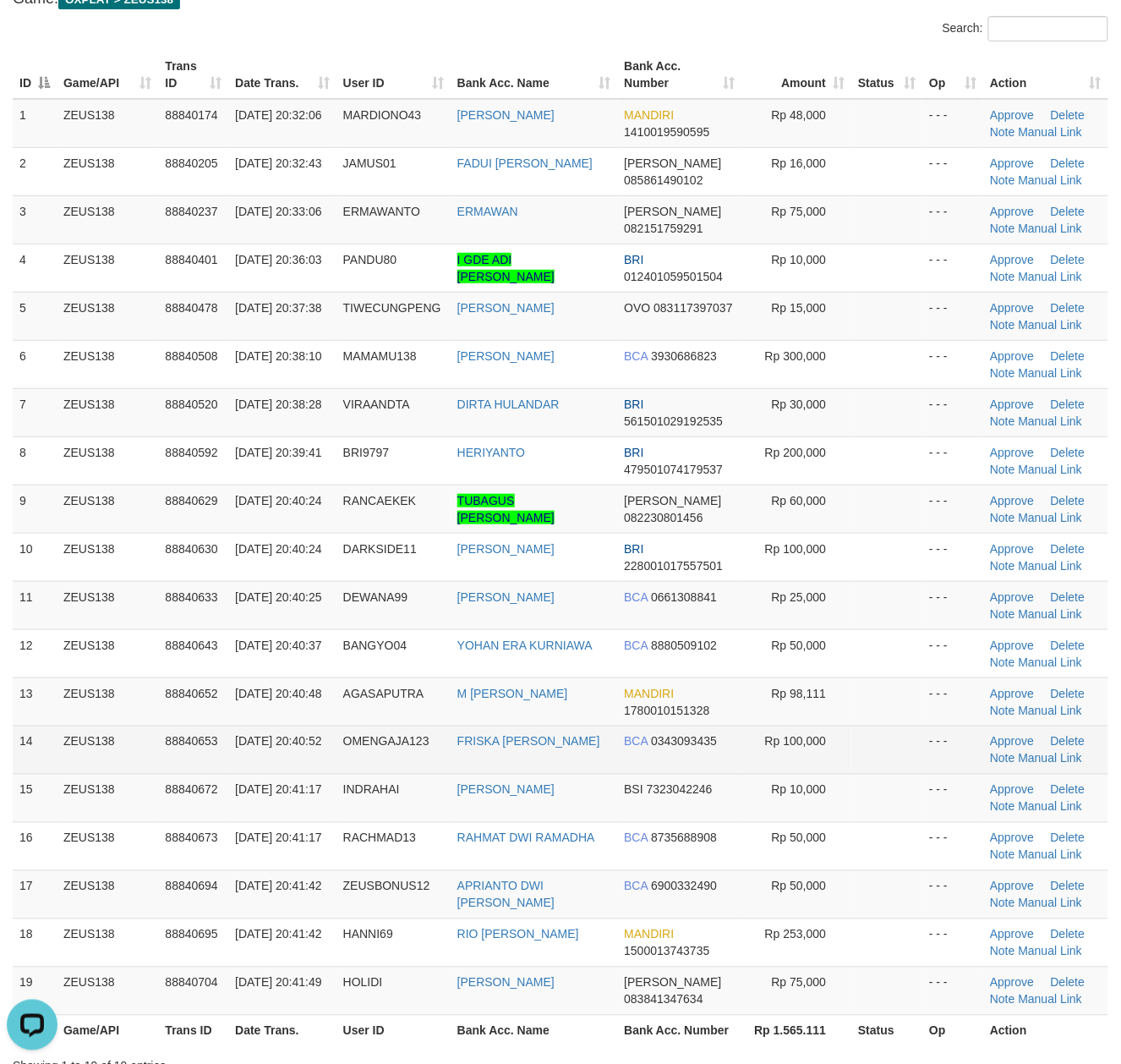
scroll to position [0, 0]
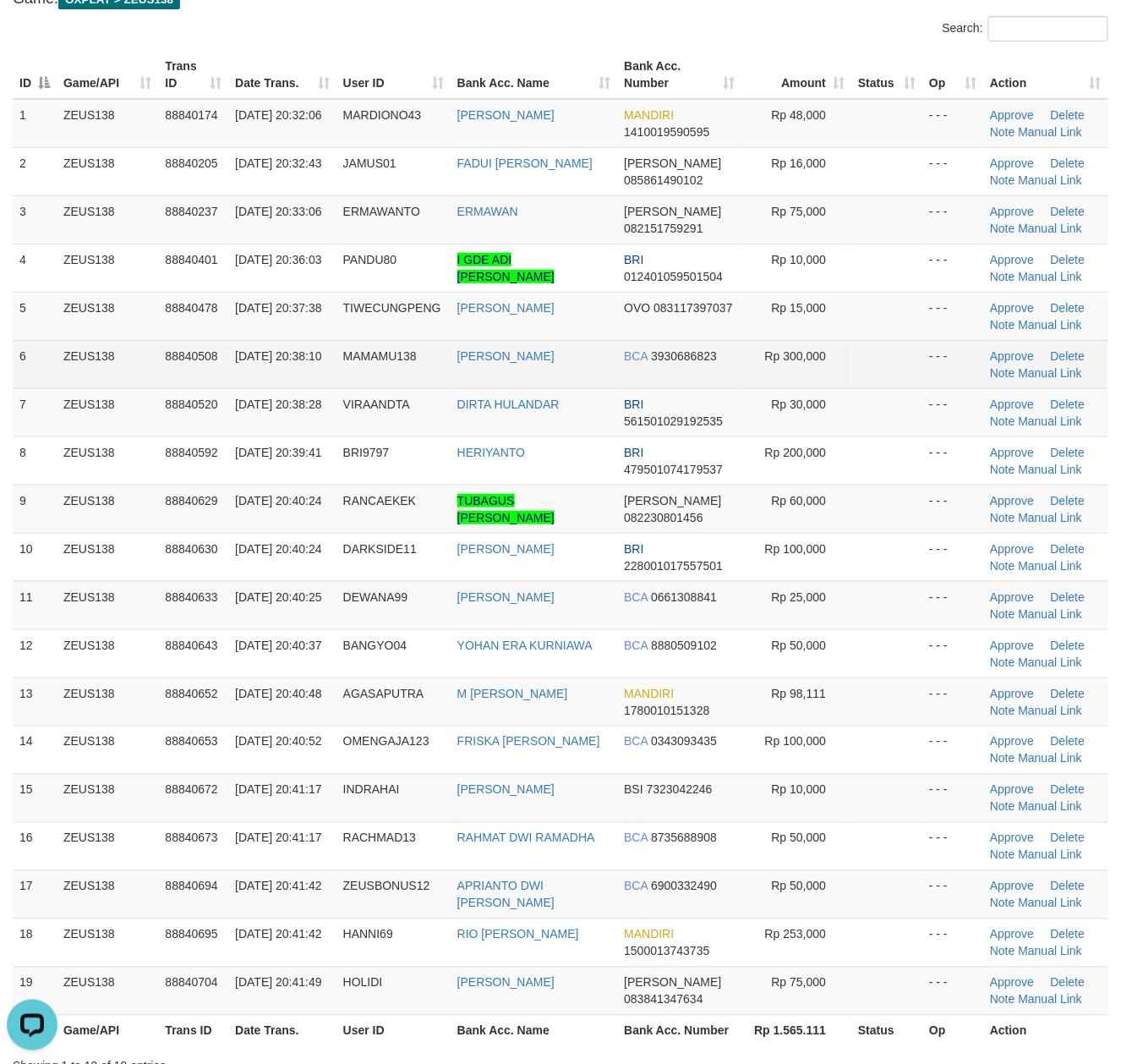
drag, startPoint x: 34, startPoint y: 373, endPoint x: 833, endPoint y: 530, distance: 814.3
click at [49, 380] on td "6" at bounding box center [34, 364] width 44 height 48
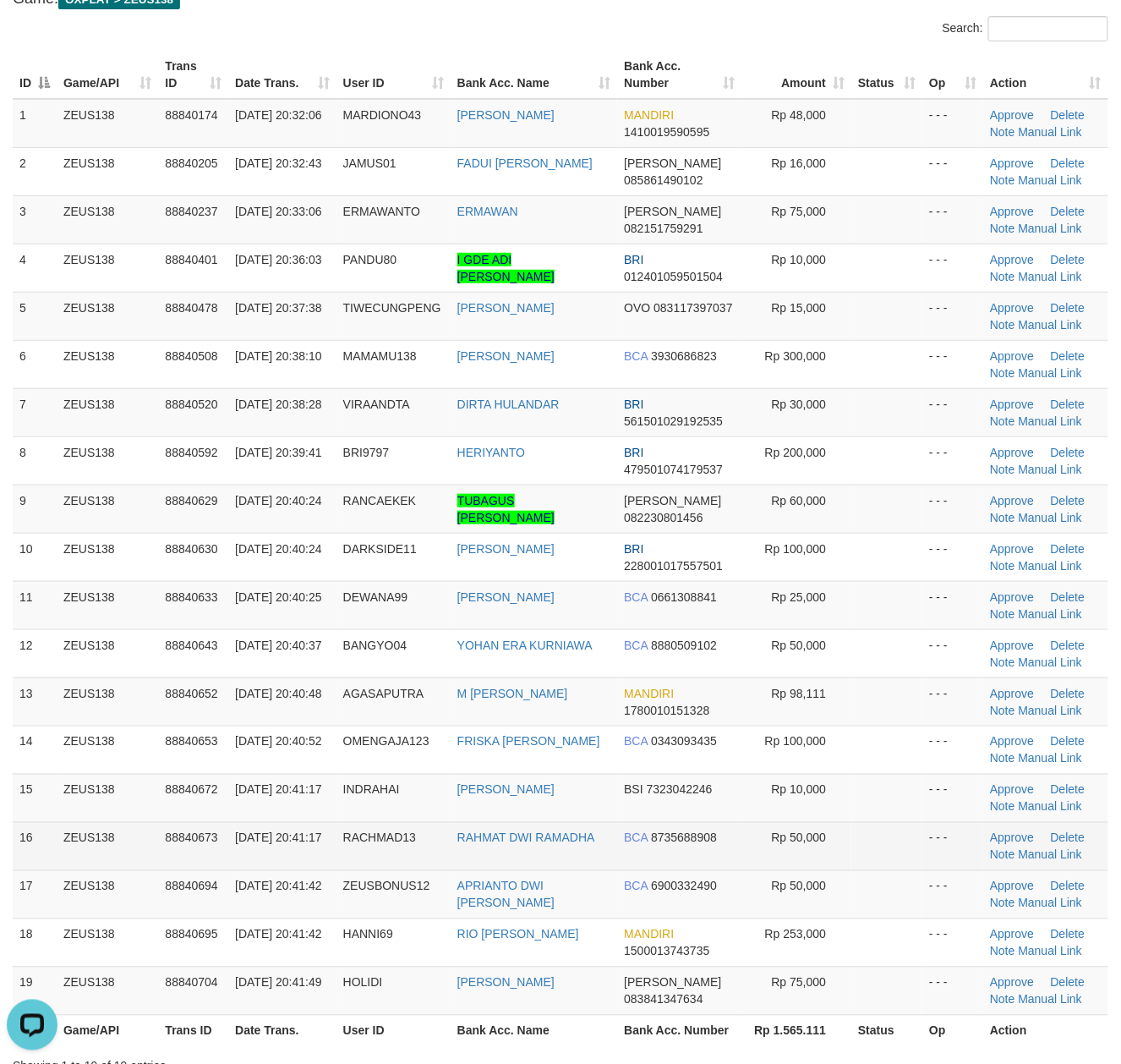
drag, startPoint x: 311, startPoint y: 731, endPoint x: 1016, endPoint y: 832, distance: 712.2
click at [376, 736] on tr "14 ZEUS138 88840653 30/09/2025 20:40:52 OMENGAJA123 FRISKA WATI PASARI BCA 0343…" at bounding box center [560, 749] width 1096 height 48
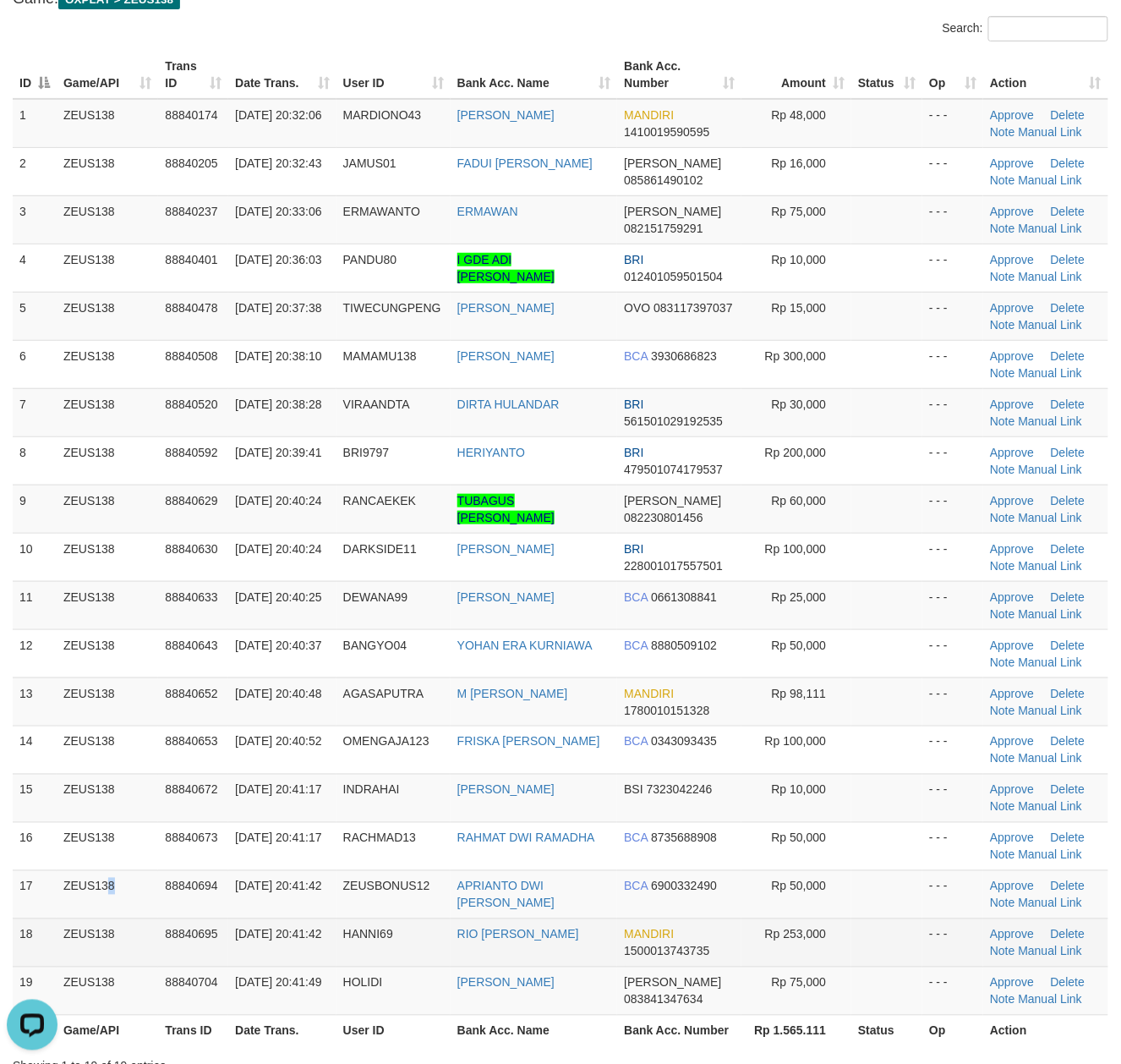
drag, startPoint x: 59, startPoint y: 887, endPoint x: 904, endPoint y: 961, distance: 848.2
click at [159, 874] on tr "17 ZEUS138 88840694 30/09/2025 20:41:42 ZEUSBONUS12 APRIANTO DWI LAKSO BCA 6900…" at bounding box center [560, 894] width 1096 height 48
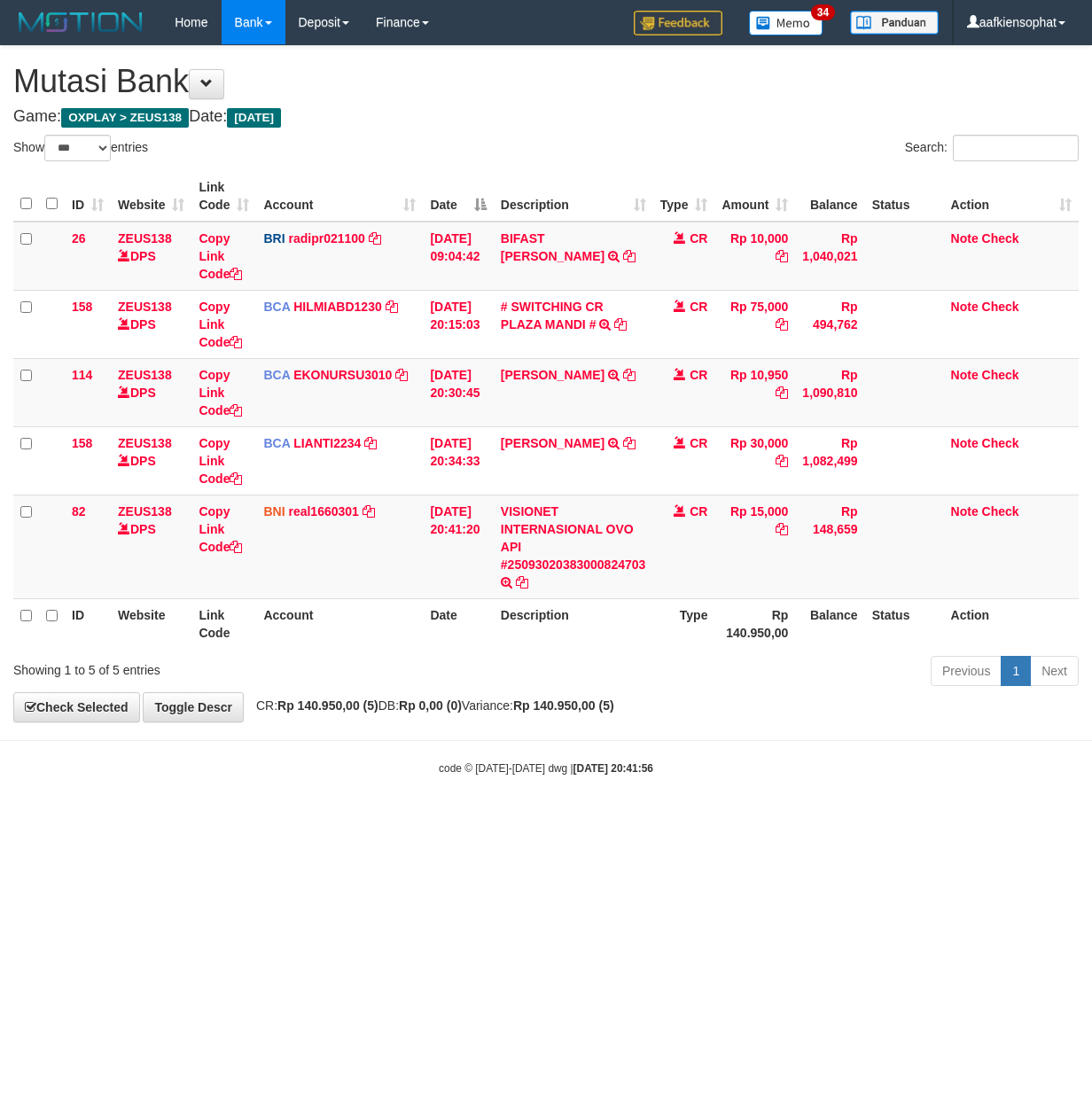
select select "***"
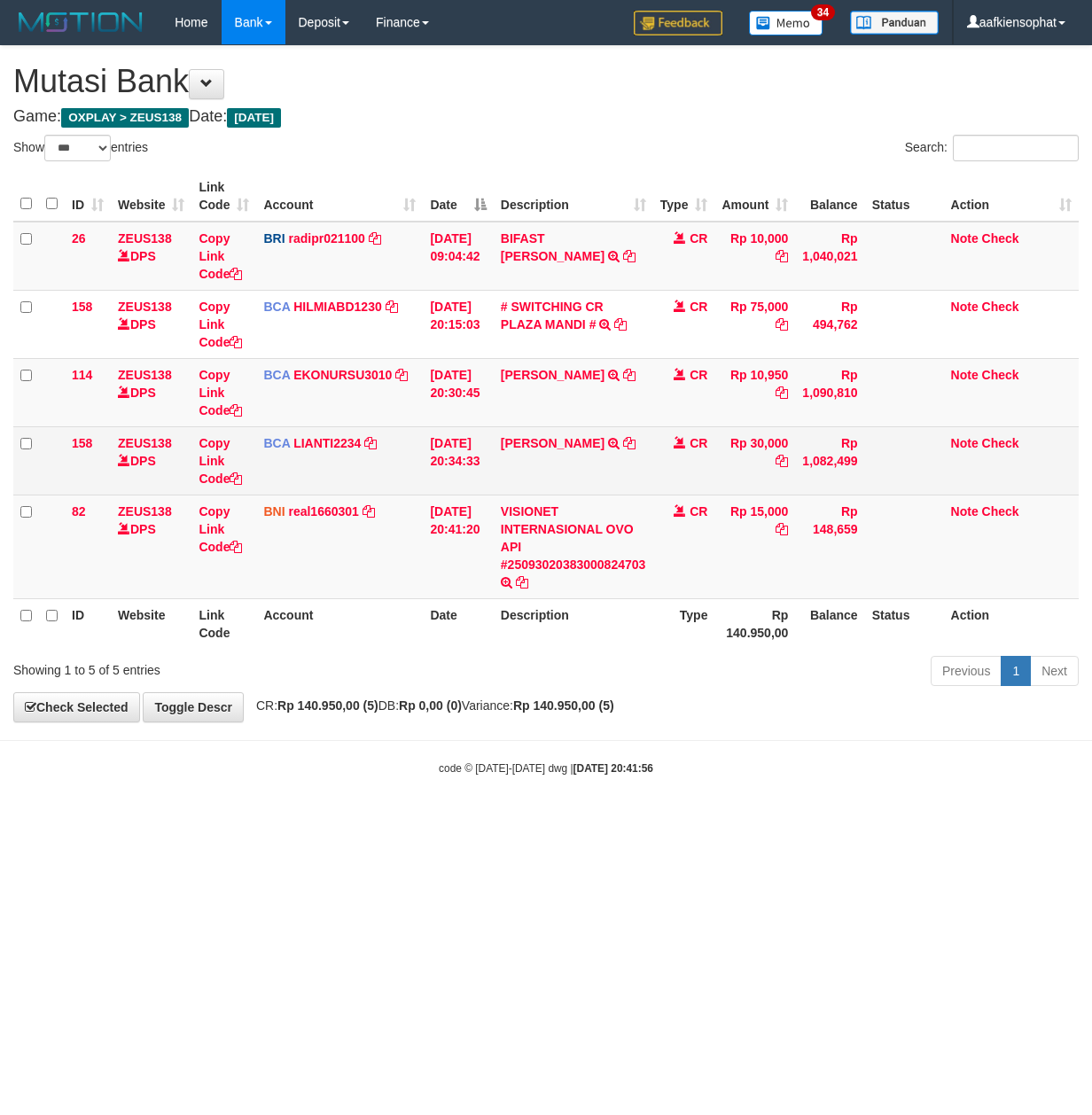
click at [567, 461] on td "ABDUR ROHMAN TRSF E-BANKING CR 3009/FTSCY/WS95031 30000.00ABDUR ROHMAN" at bounding box center [573, 461] width 159 height 69
copy td "ROHMAN"
click at [567, 461] on td "ABDUR ROHMAN TRSF E-BANKING CR 3009/FTSCY/WS95031 30000.00ABDUR ROHMAN" at bounding box center [573, 461] width 159 height 69
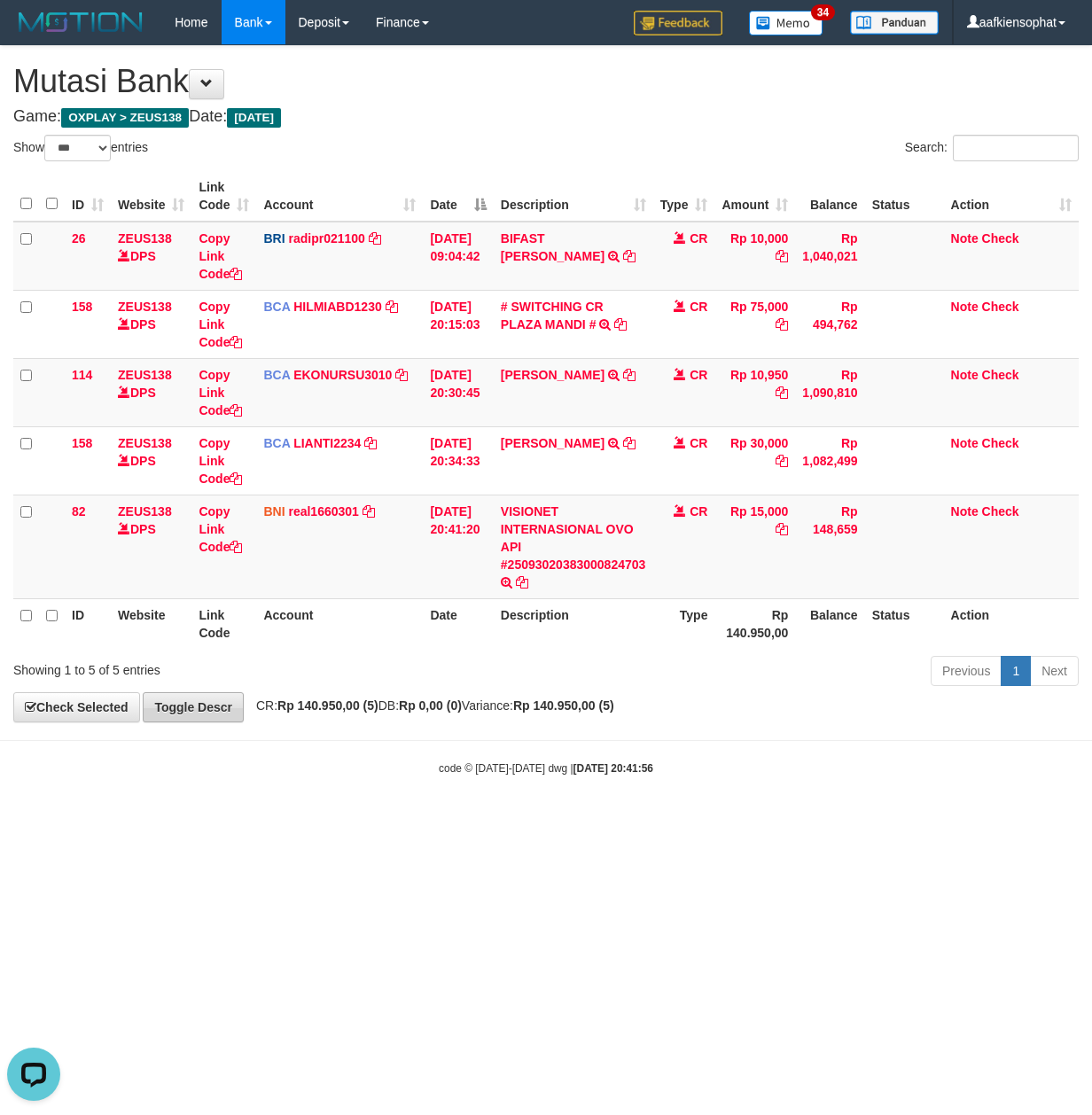
drag, startPoint x: 175, startPoint y: 852, endPoint x: 241, endPoint y: 719, distance: 148.5
click at [177, 821] on html "Toggle navigation Home Bank Account List Load By Website Group [OXPLAY] ZEUS138…" at bounding box center [546, 410] width 1092 height 821
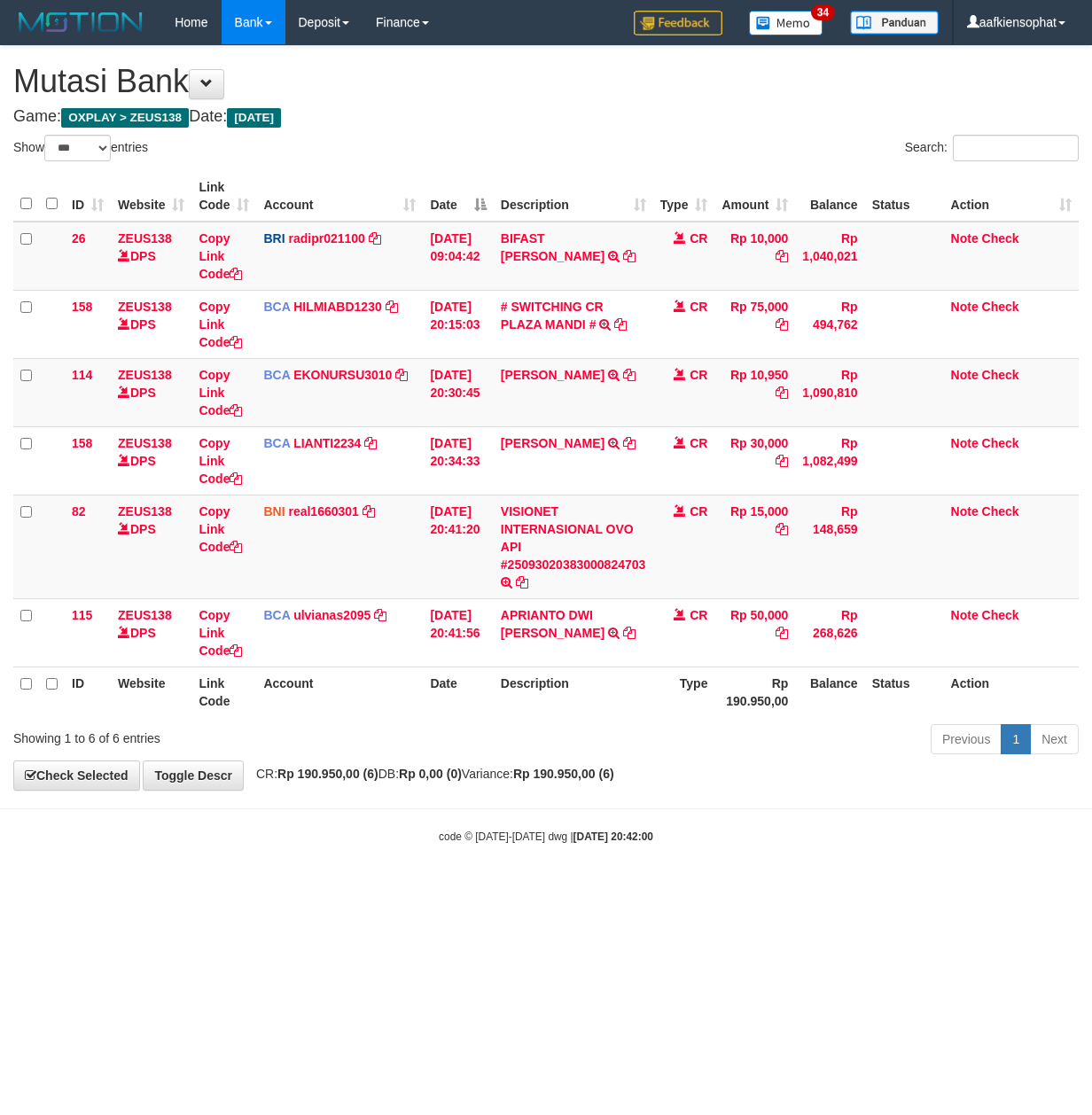
select select "***"
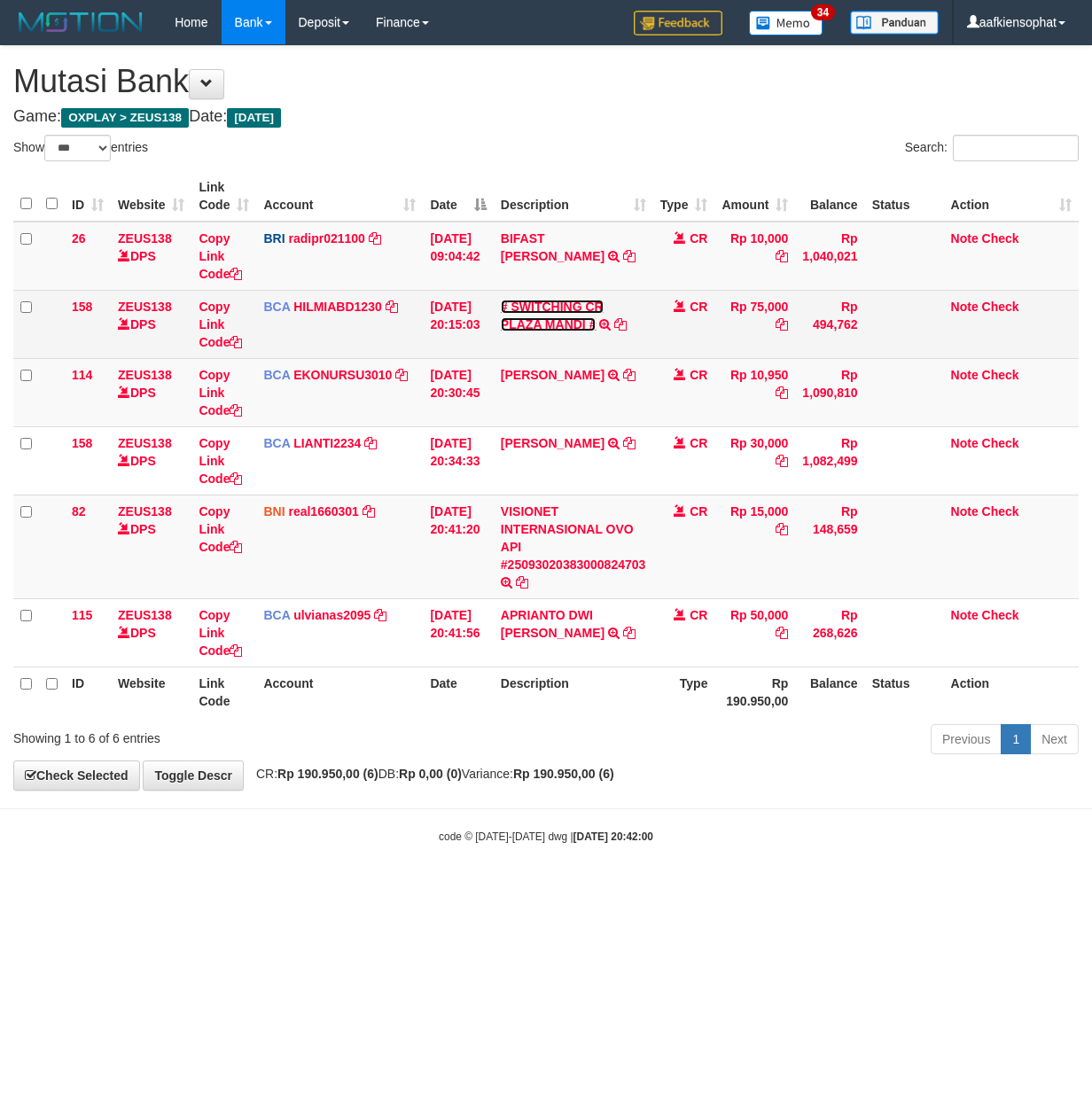
click at [528, 308] on link "# SWITCHING CR PLAZA MANDI #" at bounding box center [551, 315] width 102 height 32
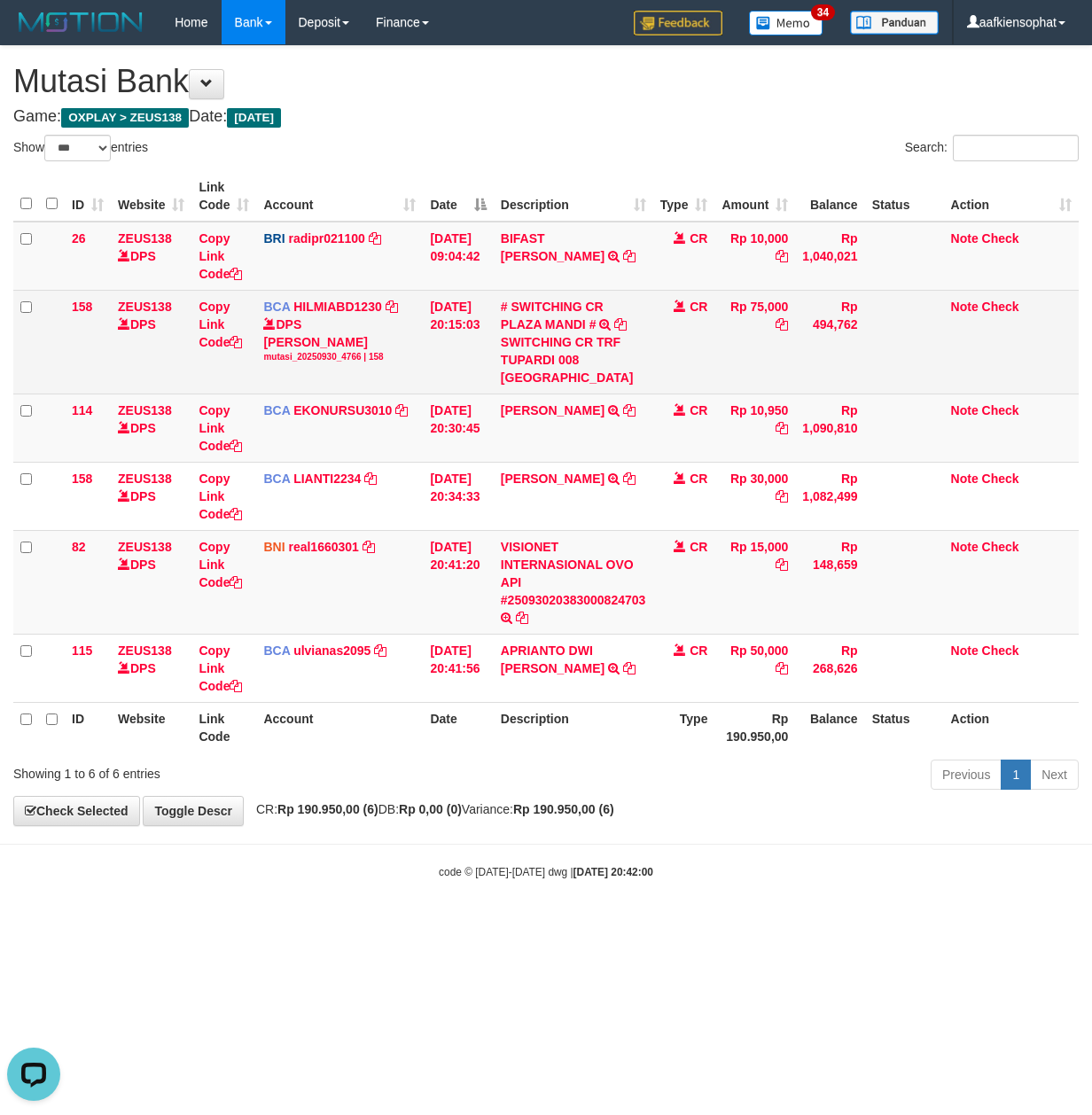
click at [530, 356] on div "SWITCHING CR TRF TUPARDI 008 [GEOGRAPHIC_DATA]" at bounding box center [573, 359] width 145 height 53
copy div "TUPARDI"
click at [530, 356] on div "SWITCHING CR TRF TUPARDI 008 [GEOGRAPHIC_DATA]" at bounding box center [573, 359] width 145 height 53
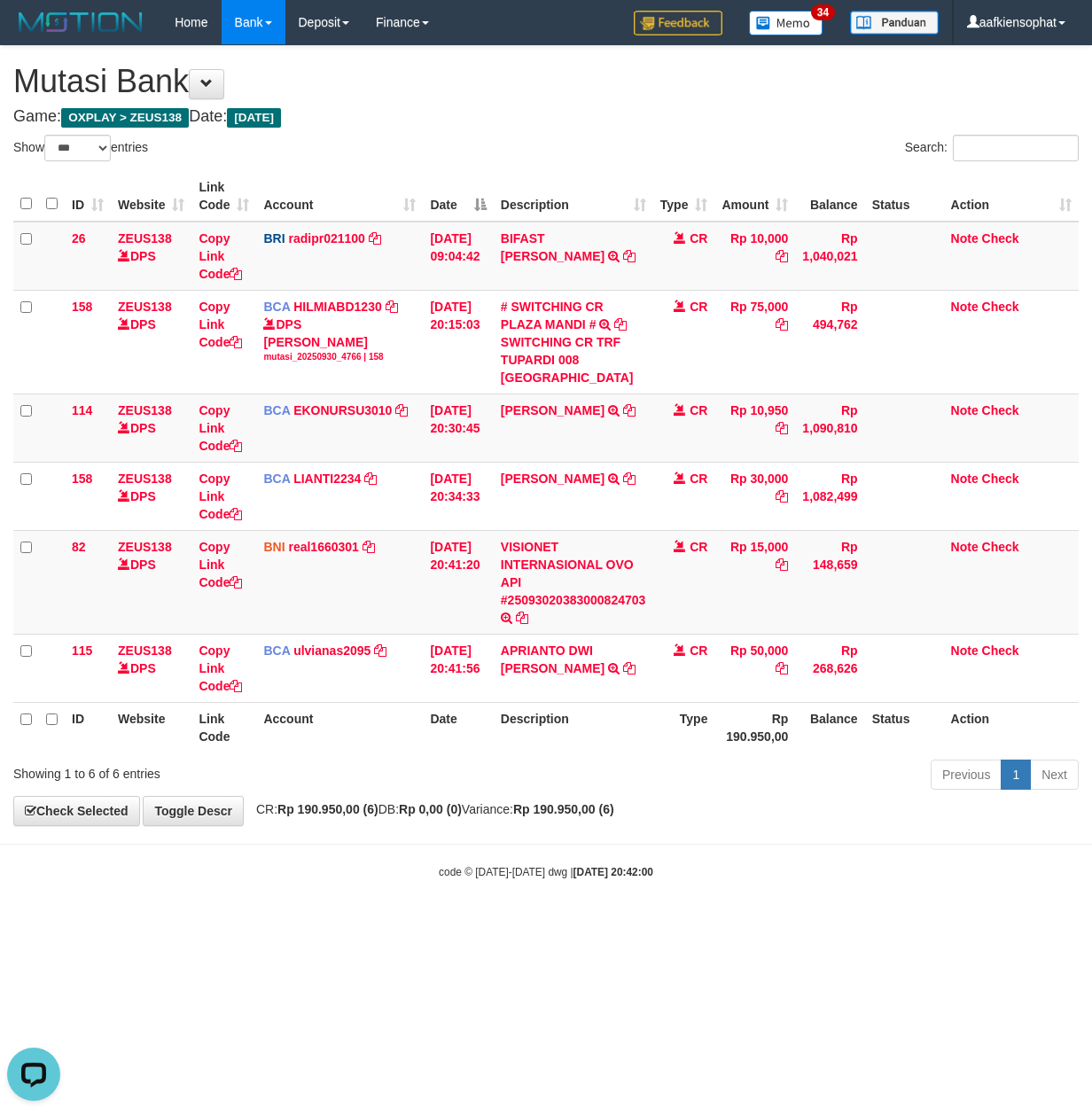
click at [558, 838] on body "Toggle navigation Home Bank Account List Load By Website Group [OXPLAY] ZEUS138…" at bounding box center [546, 462] width 1092 height 924
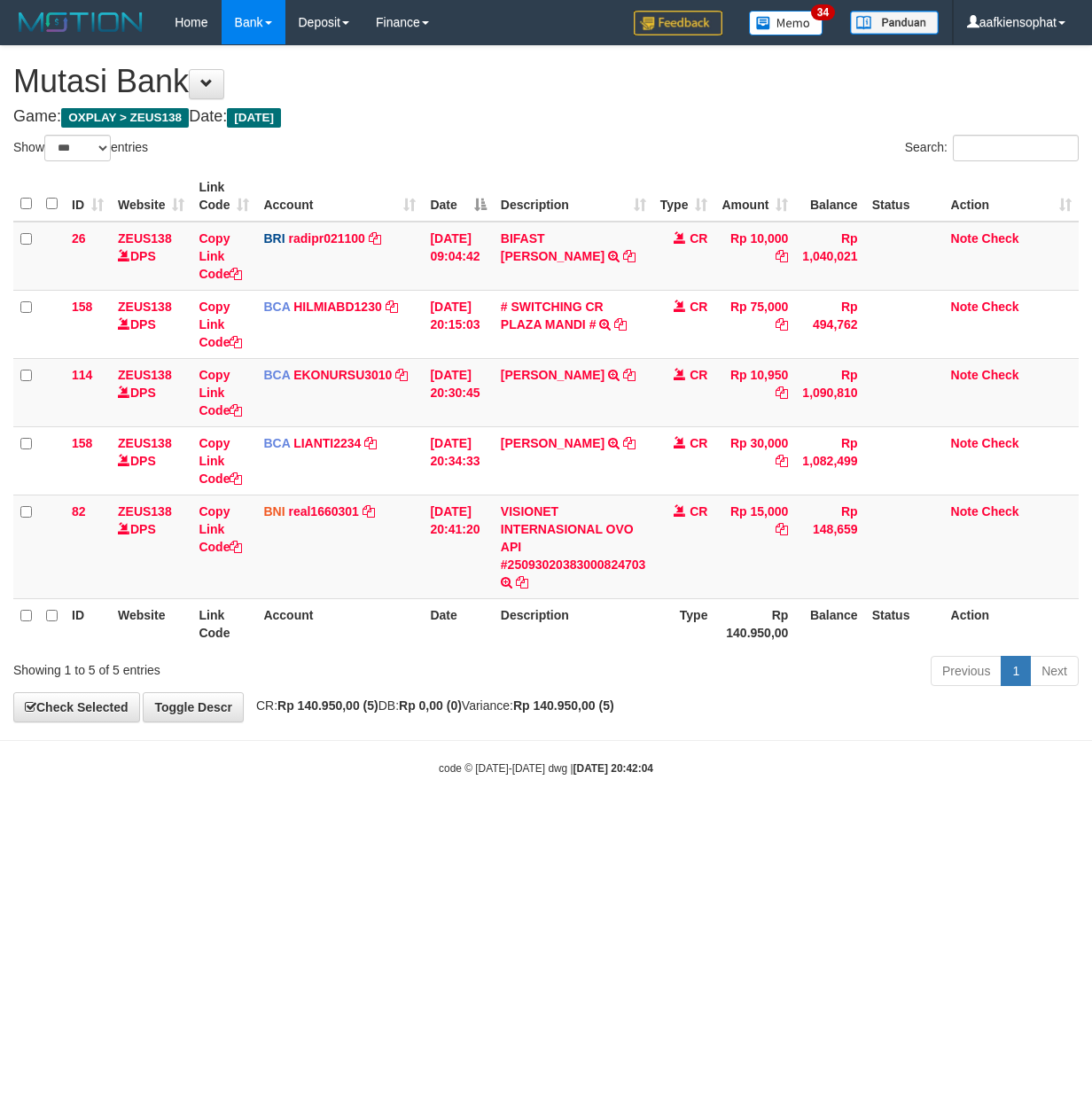
select select "***"
drag, startPoint x: 41, startPoint y: 929, endPoint x: 1, endPoint y: 976, distance: 61.7
click at [29, 821] on html "Toggle navigation Home Bank Account List Load By Website Group [OXPLAY] ZEUS138…" at bounding box center [546, 410] width 1092 height 821
select select "***"
drag, startPoint x: 458, startPoint y: 202, endPoint x: 430, endPoint y: 225, distance: 36.2
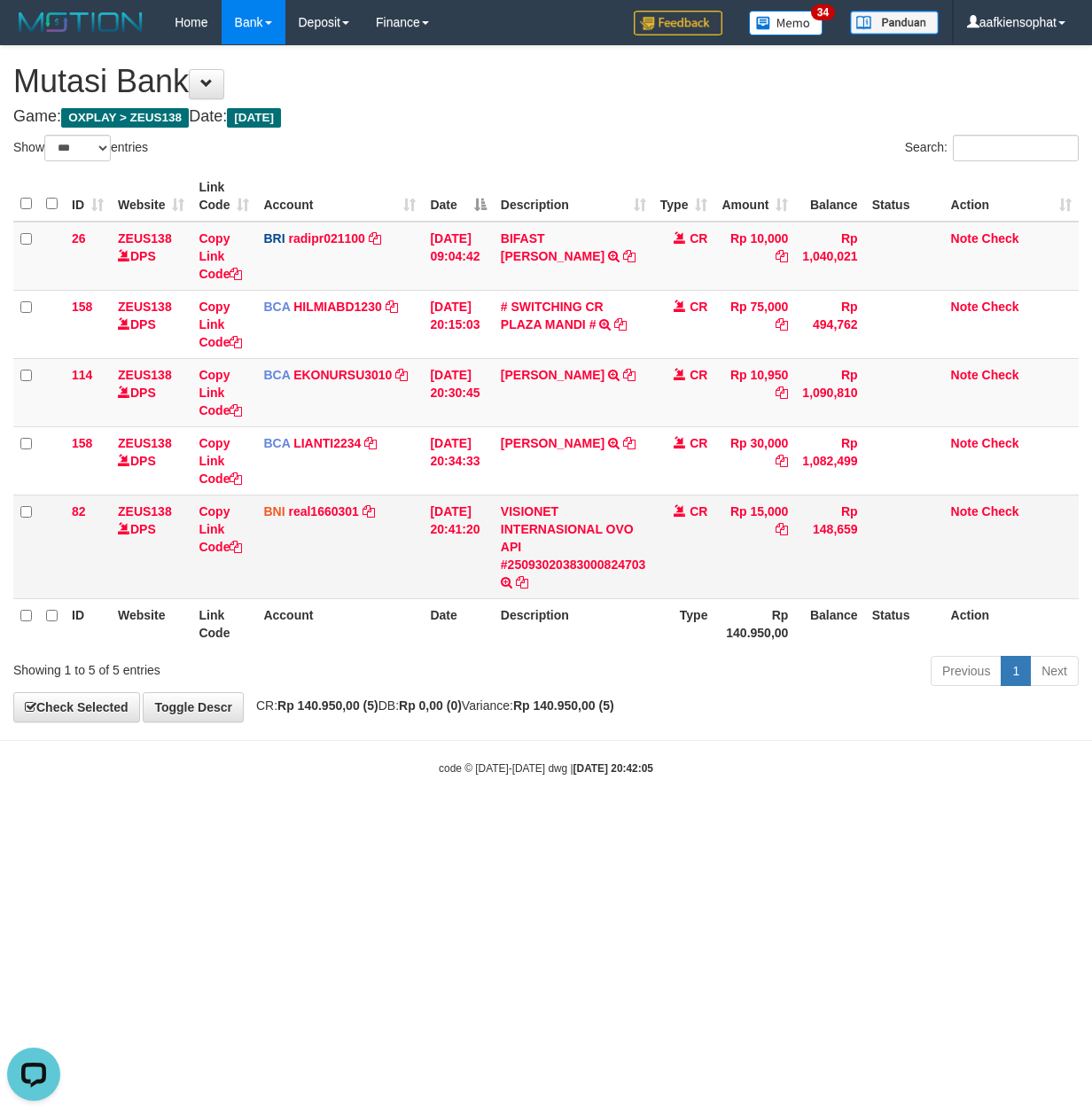
click at [443, 216] on th "Date" at bounding box center [457, 196] width 70 height 51
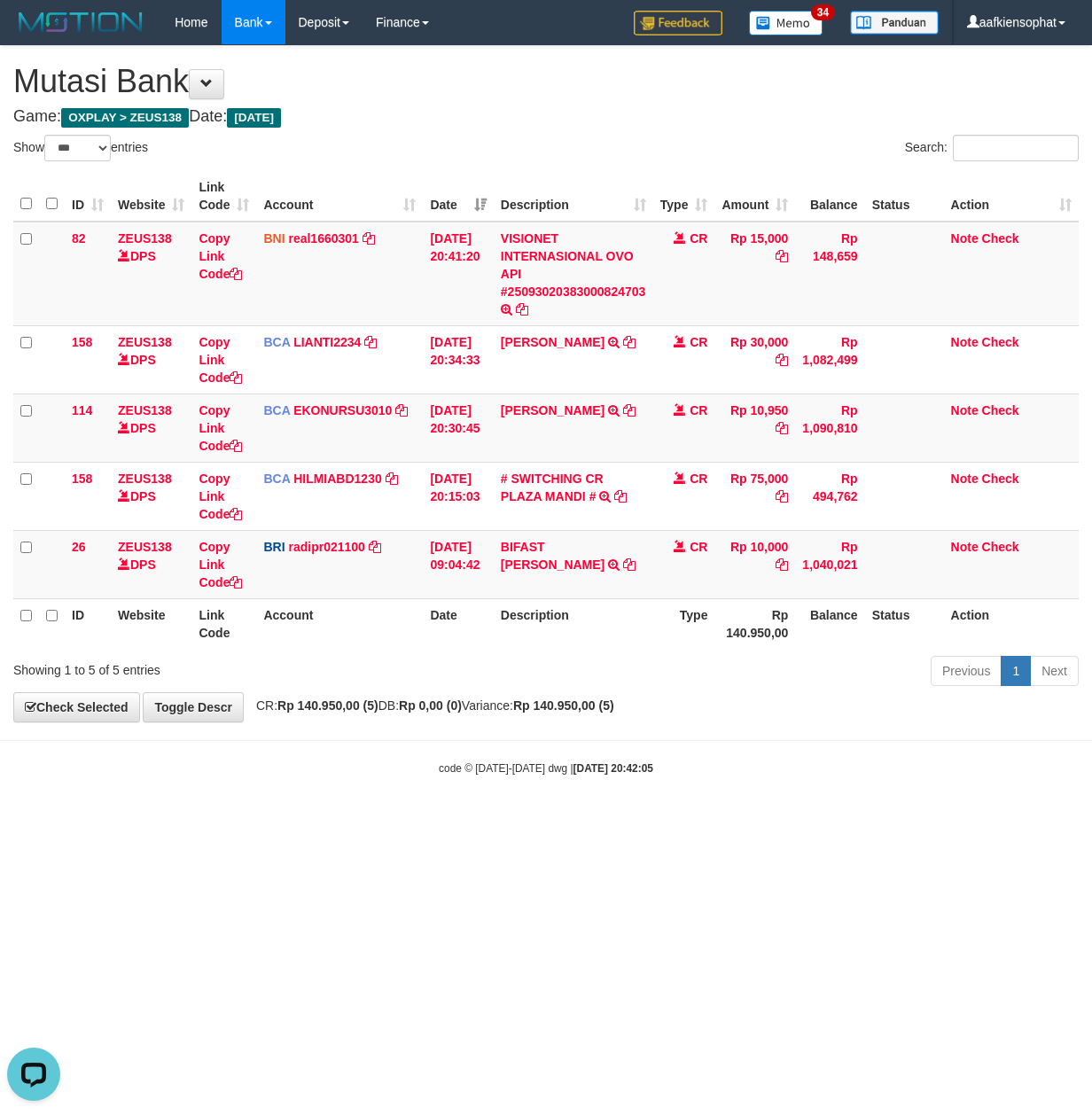
drag, startPoint x: 288, startPoint y: 805, endPoint x: 0, endPoint y: 792, distance: 288.3
click at [257, 813] on body "Toggle navigation Home Bank Account List Load By Website Group [OXPLAY] ZEUS138…" at bounding box center [546, 410] width 1092 height 821
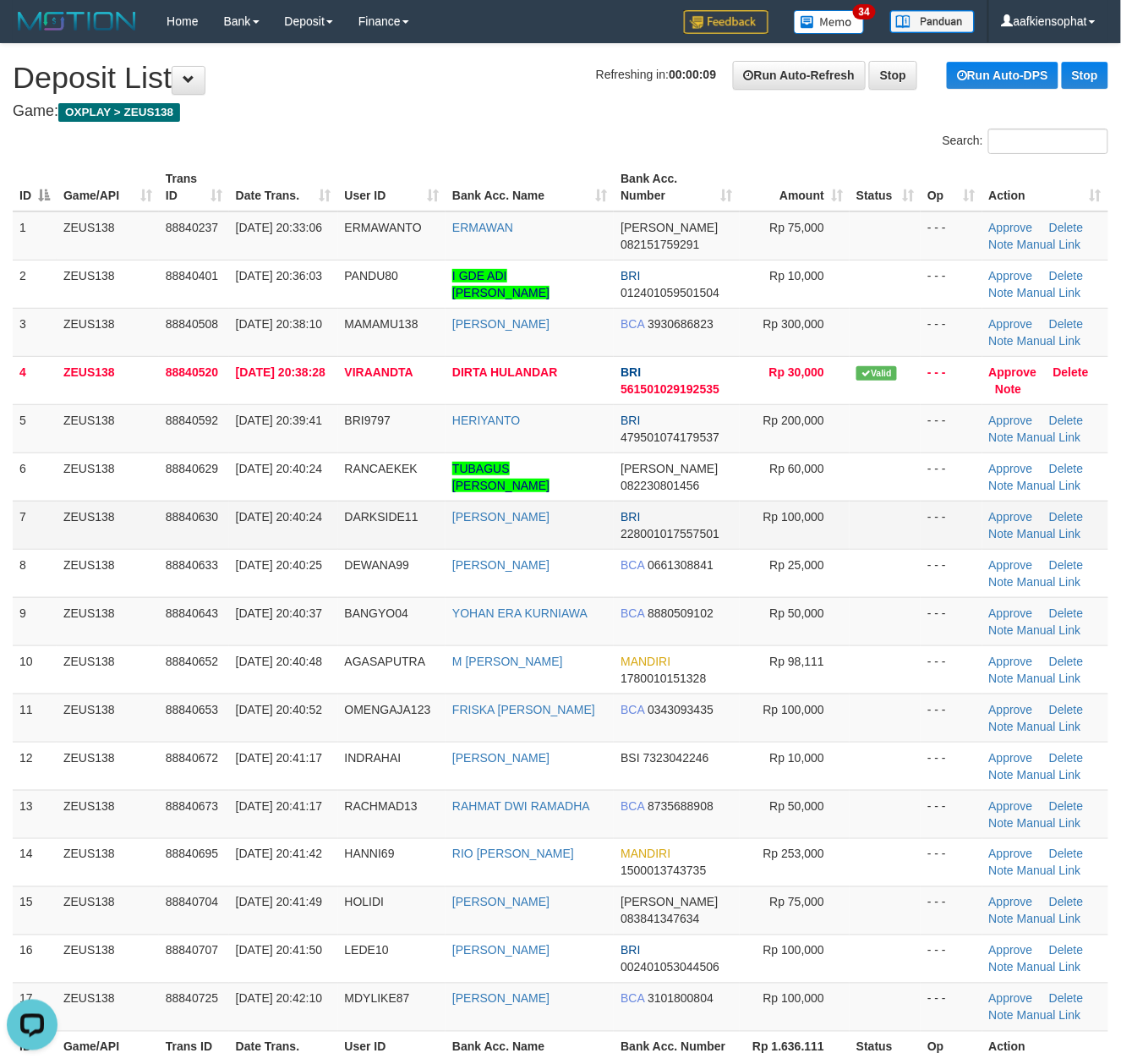
drag, startPoint x: 314, startPoint y: 492, endPoint x: 573, endPoint y: 518, distance: 260.3
click at [451, 506] on tbody "1 ZEUS138 88840237 30/09/2025 20:33:06 ERMAWANTO ERMAWAN DANA 082151759291 Rp 7…" at bounding box center [560, 622] width 1096 height 820
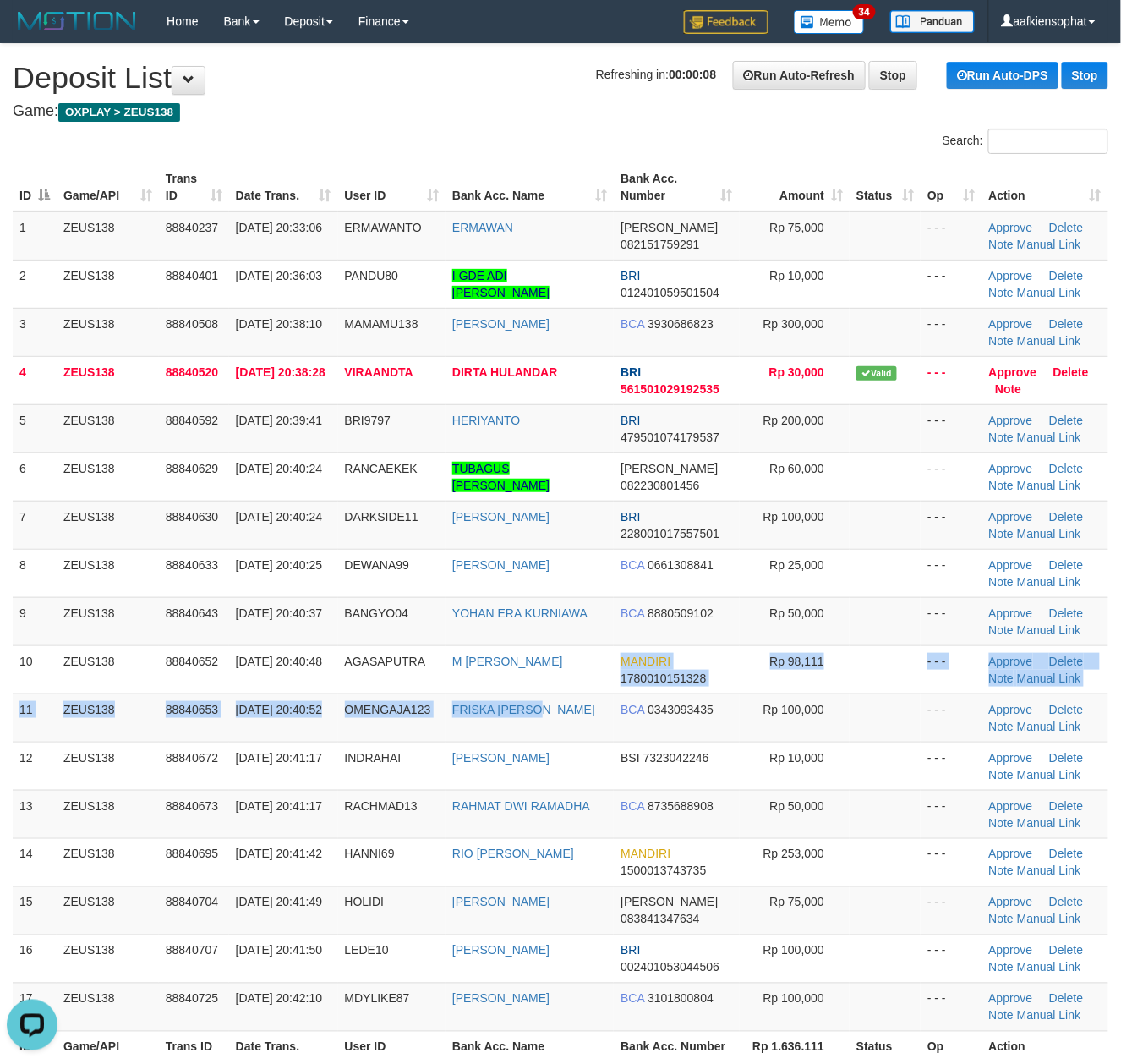
drag, startPoint x: 539, startPoint y: 698, endPoint x: 1137, endPoint y: 716, distance: 598.3
click at [647, 691] on tbody "1 ZEUS138 88840237 30/09/2025 20:33:06 ERMAWANTO ERMAWAN DANA 082151759291 Rp 7…" at bounding box center [560, 622] width 1096 height 820
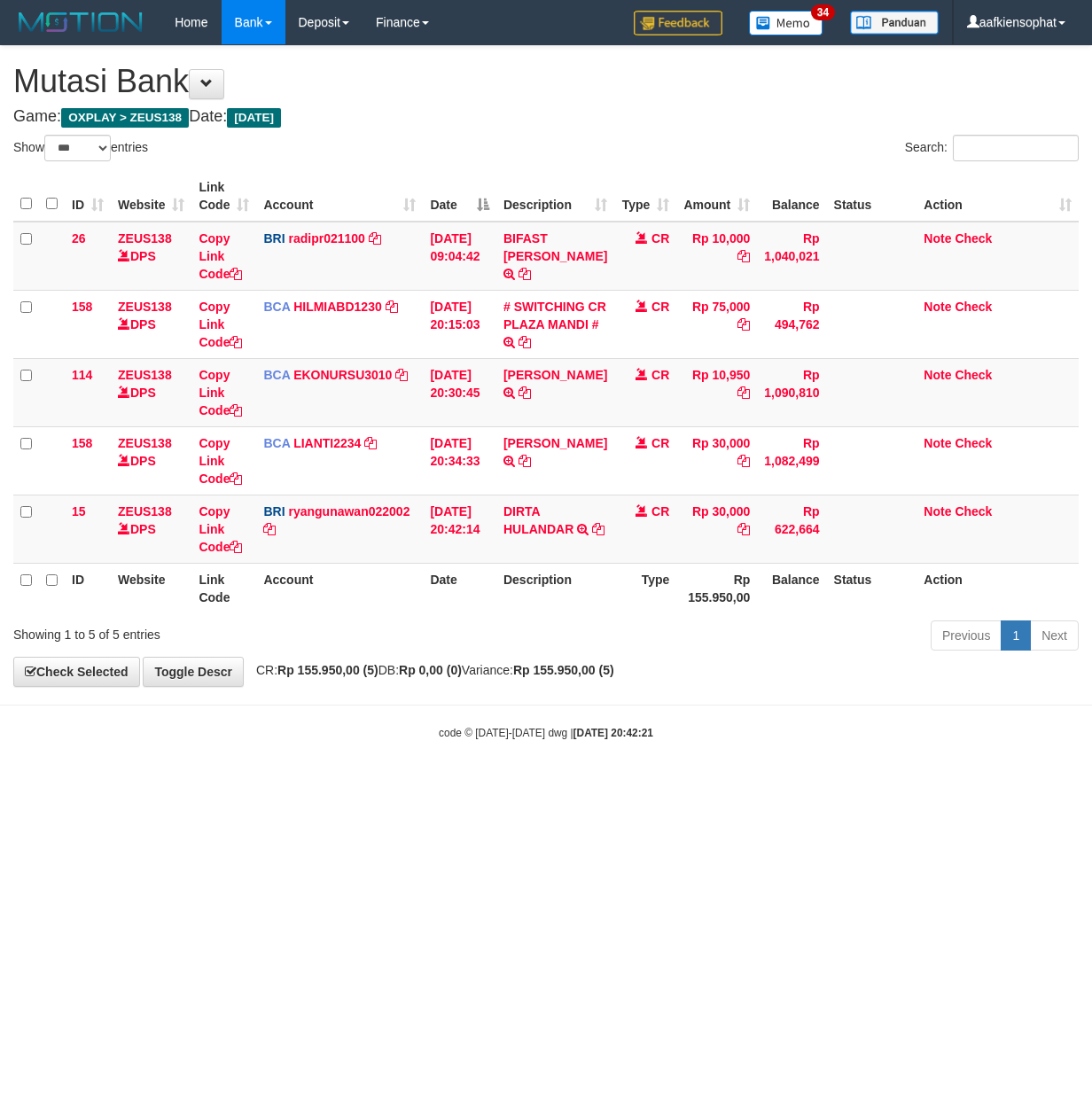
select select "***"
copy td "LANDAR"
copy td "DIRTA HULANDAR"
drag, startPoint x: 579, startPoint y: 560, endPoint x: 507, endPoint y: 503, distance: 91.8
click at [507, 503] on td "DIRTA HULANDAR TRANSFER NBMB DIRTA HULANDAR TO RYAN GUNAWAN" at bounding box center [555, 528] width 117 height 69
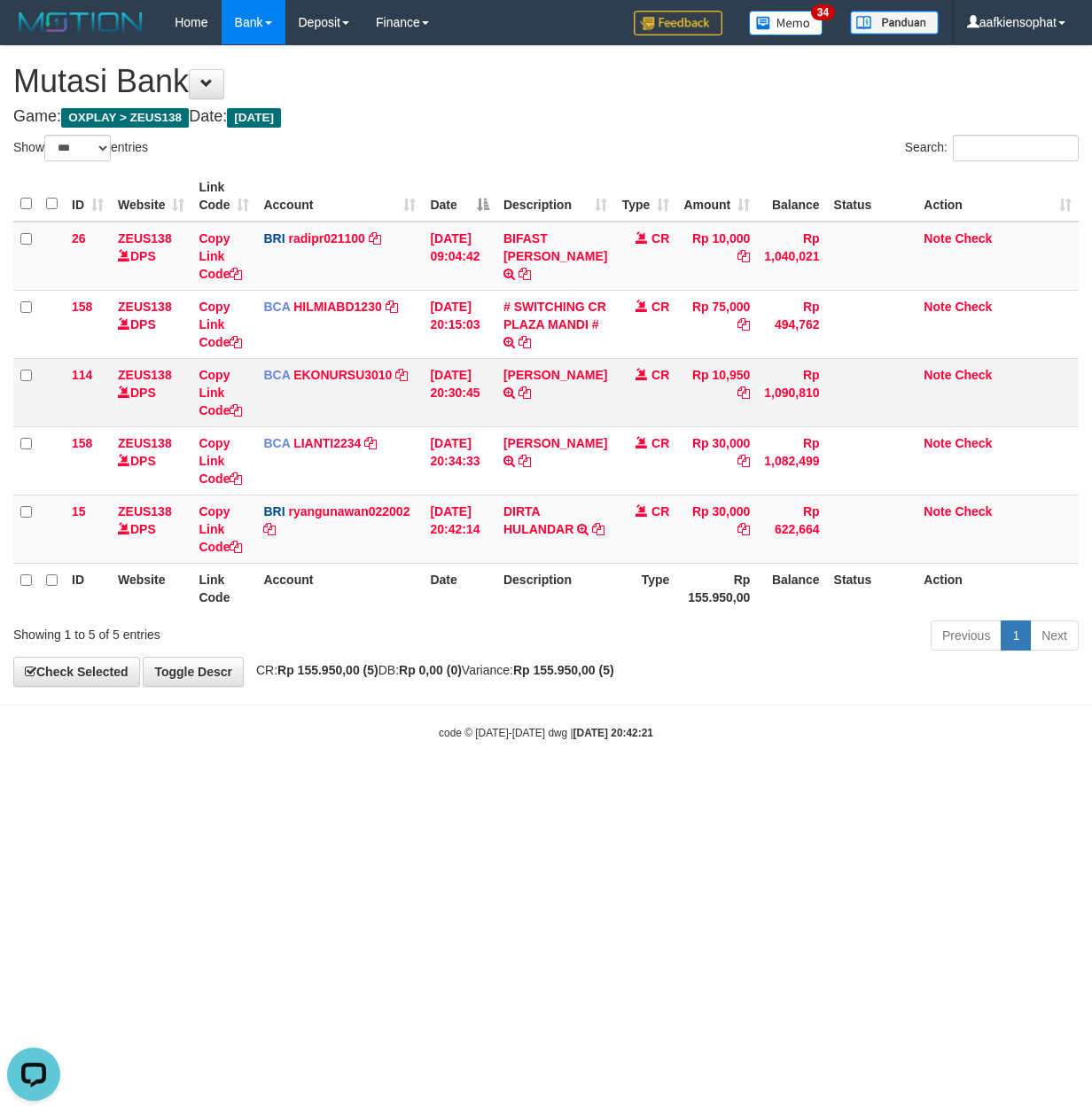
click at [550, 426] on td "AHMAD AGUSTI TRSF E-BANKING CR 3009/FTSCY/WS95051 10950.002025093089200473 TRFD…" at bounding box center [555, 392] width 117 height 69
copy td "AGUSTI"
click at [550, 426] on td "AHMAD AGUSTI TRSF E-BANKING CR 3009/FTSCY/WS95051 10950.002025093089200473 TRFD…" at bounding box center [555, 392] width 117 height 69
copy td "AHMAD AGUSTI"
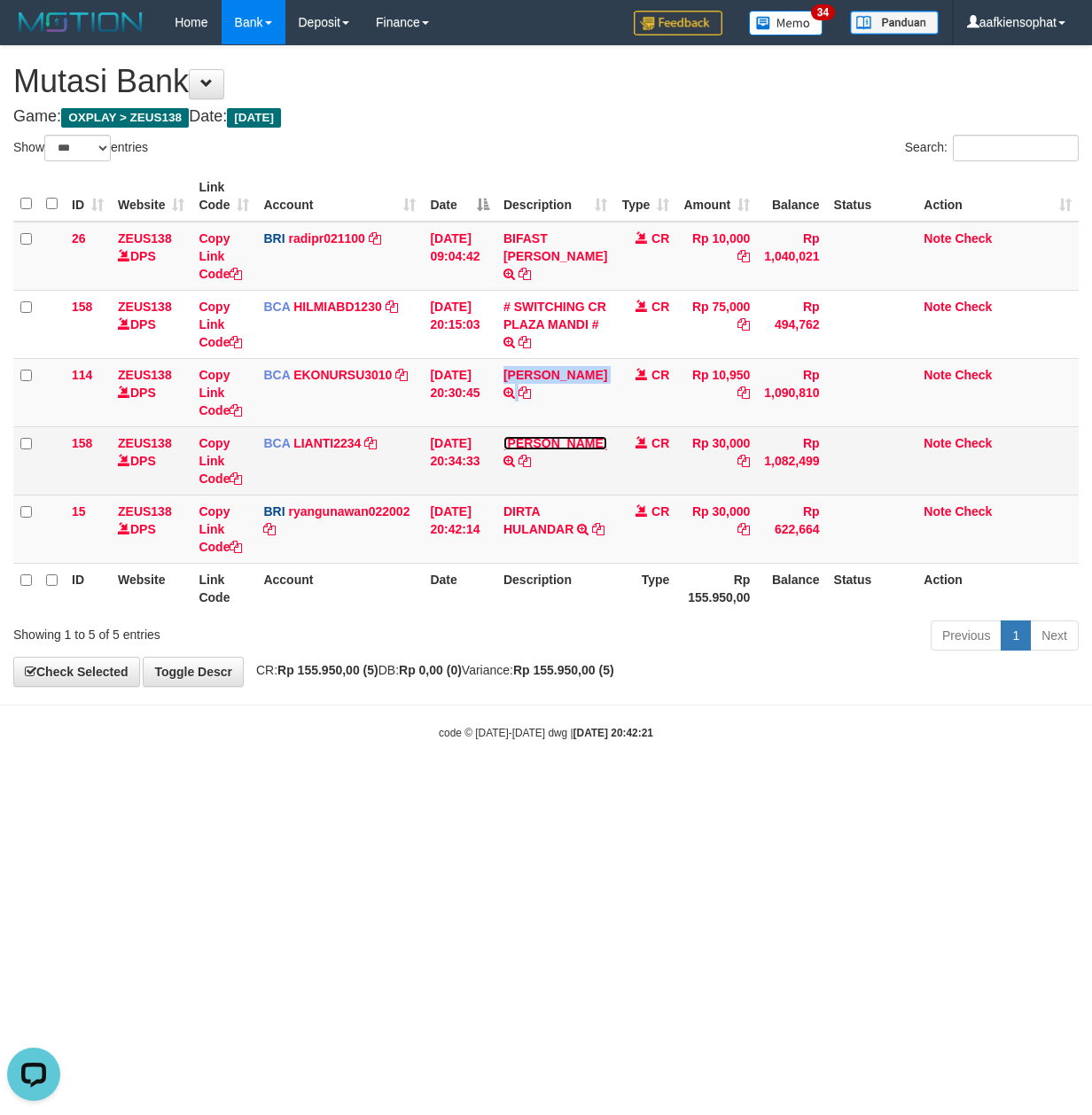
click at [507, 451] on link "[PERSON_NAME]" at bounding box center [555, 443] width 103 height 14
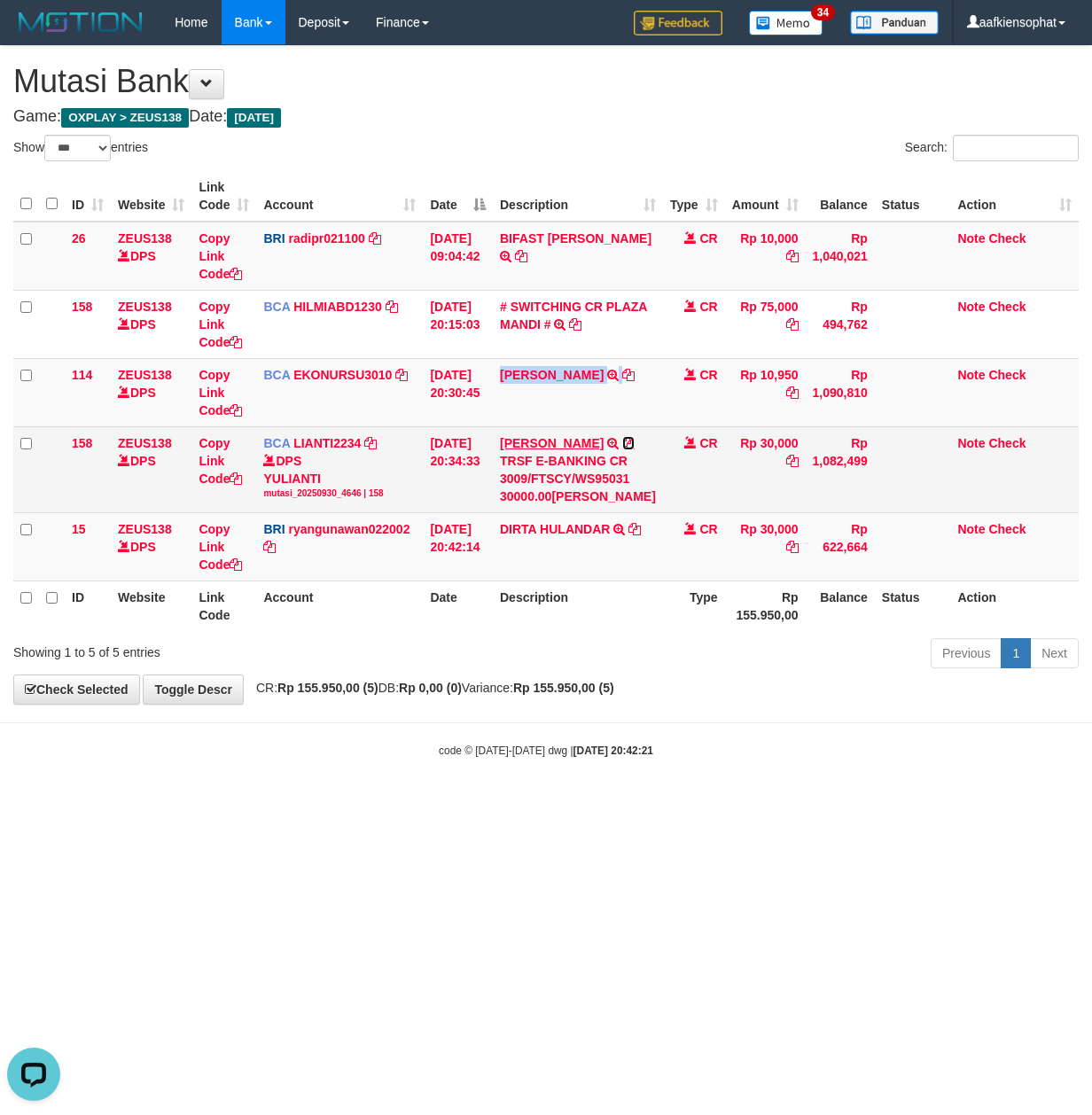
click at [622, 450] on icon at bounding box center [628, 443] width 12 height 12
click at [533, 462] on td "ABDUR ROHMAN TRSF E-BANKING CR 3009/FTSCY/WS95031 30000.00ABDUR ROHMAN" at bounding box center [577, 469] width 170 height 86
copy td "ABDUR ROHMAN"
click at [533, 462] on td "ABDUR ROHMAN TRSF E-BANKING CR 3009/FTSCY/WS95031 30000.00ABDUR ROHMAN" at bounding box center [577, 469] width 170 height 86
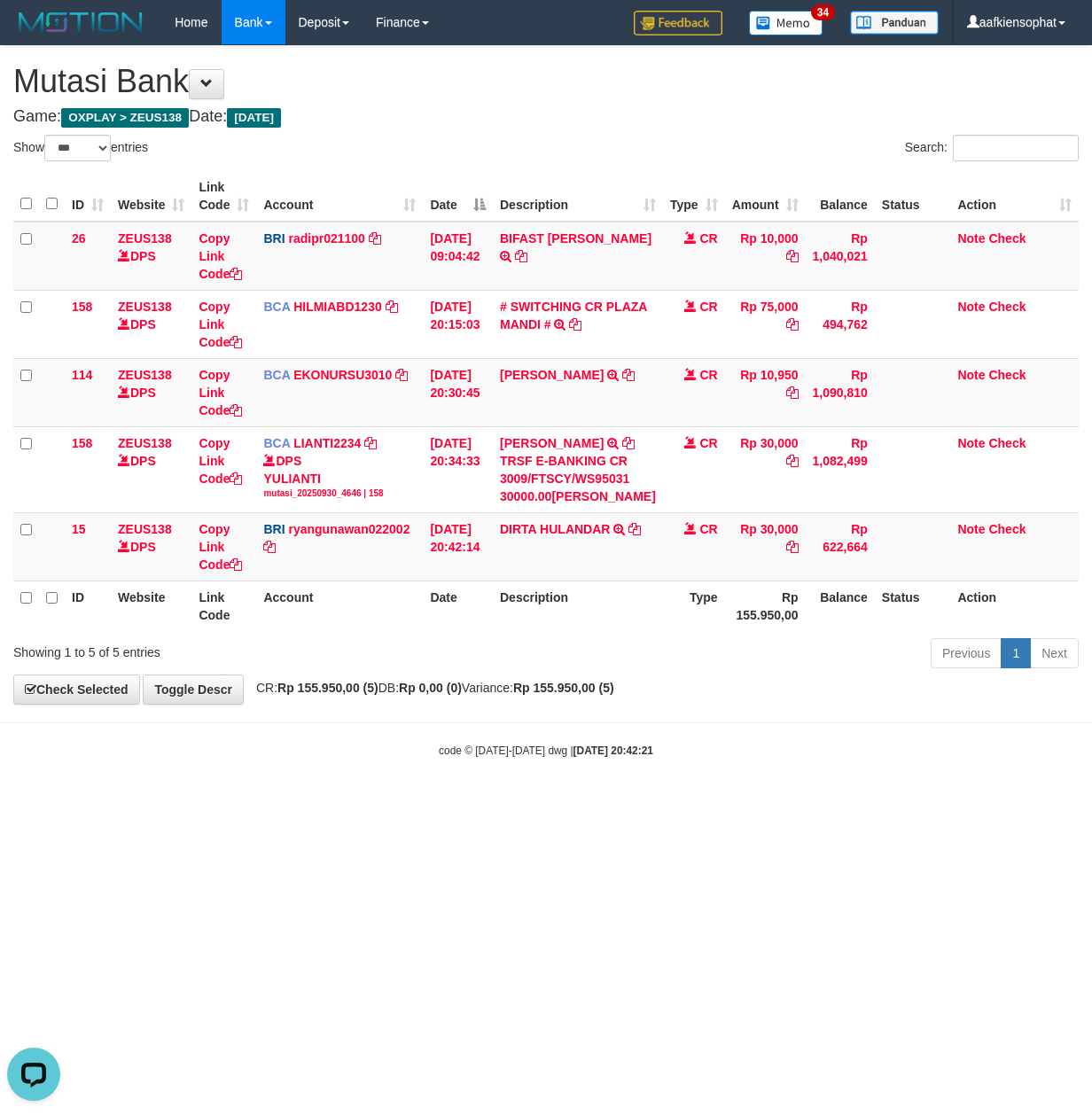
drag, startPoint x: 323, startPoint y: 1026, endPoint x: 19, endPoint y: 993, distance: 305.8
click at [273, 803] on html "Toggle navigation Home Bank Account List Load By Website Group [OXPLAY] ZEUS138…" at bounding box center [546, 401] width 1092 height 803
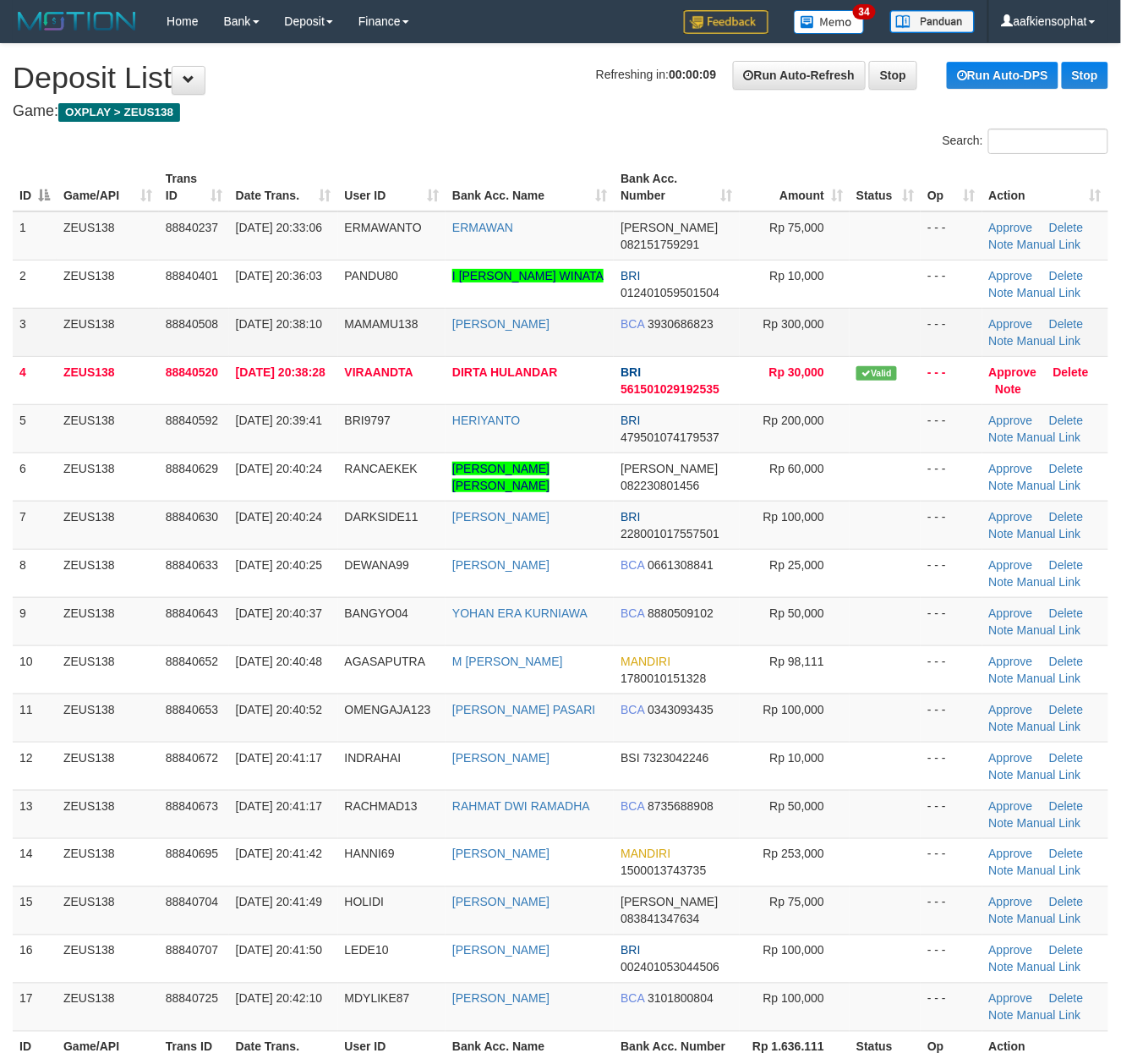
drag, startPoint x: 637, startPoint y: 308, endPoint x: 1086, endPoint y: 346, distance: 450.6
click at [705, 316] on tr "3 ZEUS138 88840508 30/09/2025 20:38:10 MAMAMU138 DERI RUSWANTO BCA 3930686823 R…" at bounding box center [560, 331] width 1096 height 48
drag, startPoint x: 352, startPoint y: 355, endPoint x: 1130, endPoint y: 424, distance: 781.1
click at [403, 363] on tbody "1 ZEUS138 88840237 30/09/2025 20:33:06 ERMAWANTO ERMAWAN DANA 082151759291 Rp 7…" at bounding box center [560, 622] width 1096 height 820
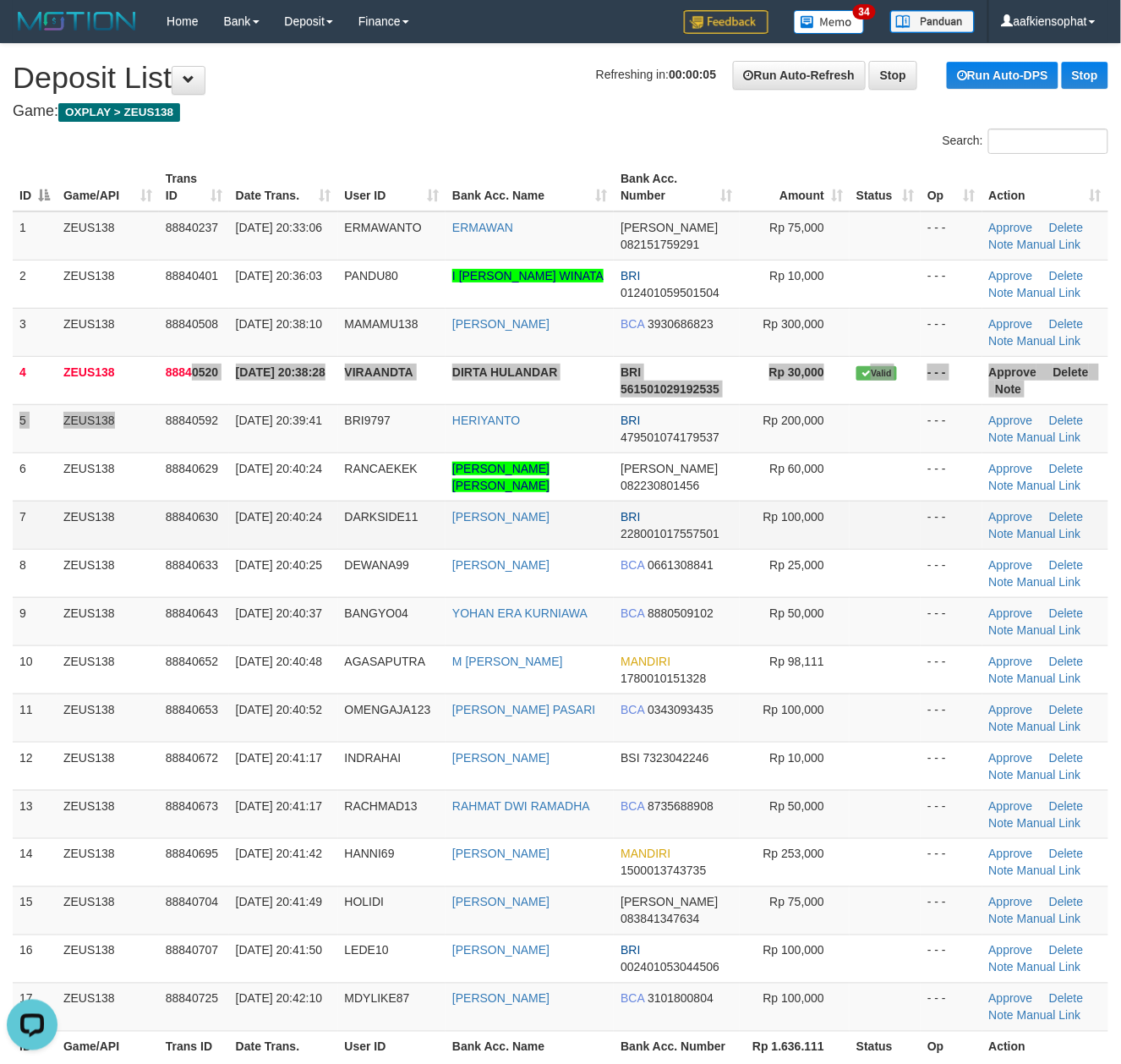
drag, startPoint x: 159, startPoint y: 404, endPoint x: 575, endPoint y: 529, distance: 434.4
click at [167, 411] on tbody "1 ZEUS138 88840237 30/09/2025 20:33:06 ERMAWANTO ERMAWAN DANA 082151759291 Rp 7…" at bounding box center [560, 622] width 1096 height 820
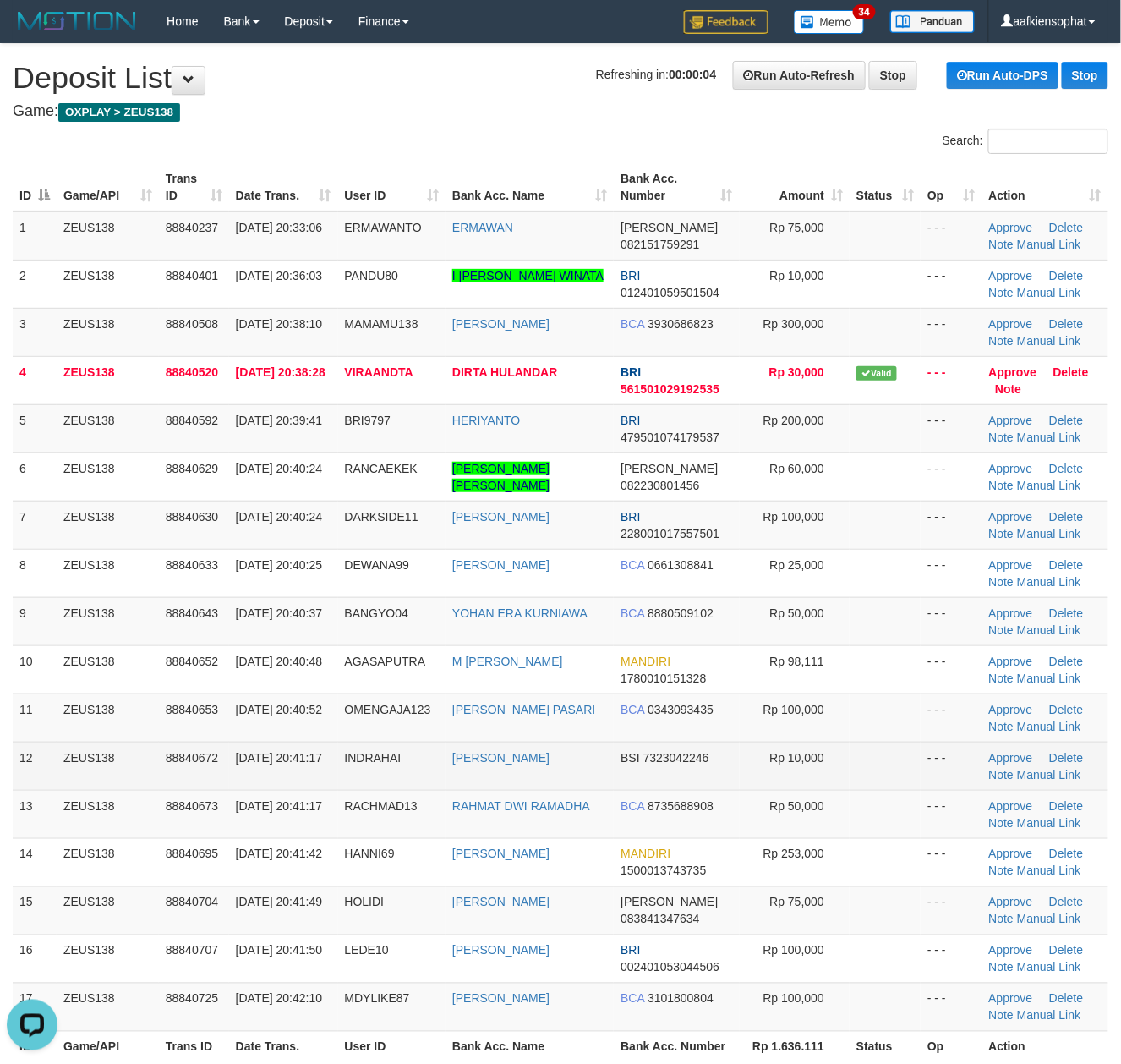
drag, startPoint x: 25, startPoint y: 756, endPoint x: 216, endPoint y: 755, distance: 191.0
click at [127, 752] on tr "12 ZEUS138 88840672 30/09/2025 20:41:17 INDRAHAI INDRA H LAHAMSA BSI 7323042246…" at bounding box center [560, 765] width 1096 height 48
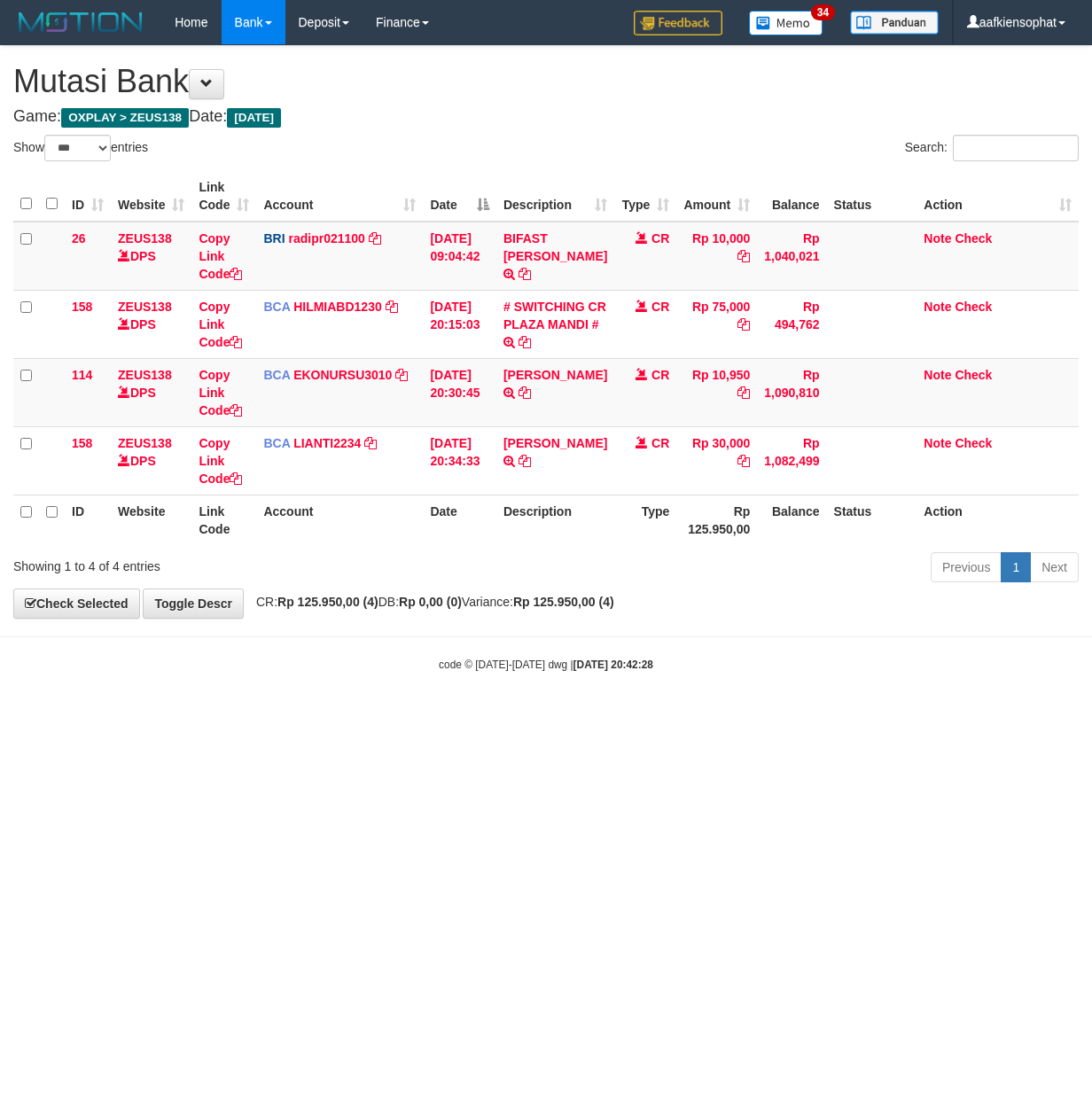
select select "***"
drag, startPoint x: 171, startPoint y: 1056, endPoint x: 122, endPoint y: 1050, distance: 49.4
click at [152, 717] on html "Toggle navigation Home Bank Account List Load By Website Group [OXPLAY] ZEUS138…" at bounding box center [546, 358] width 1092 height 717
drag, startPoint x: 160, startPoint y: 1068, endPoint x: 2, endPoint y: 1068, distance: 158.0
click at [20, 717] on html "Toggle navigation Home Bank Account List Load By Website Group [OXPLAY] ZEUS138…" at bounding box center [546, 358] width 1092 height 717
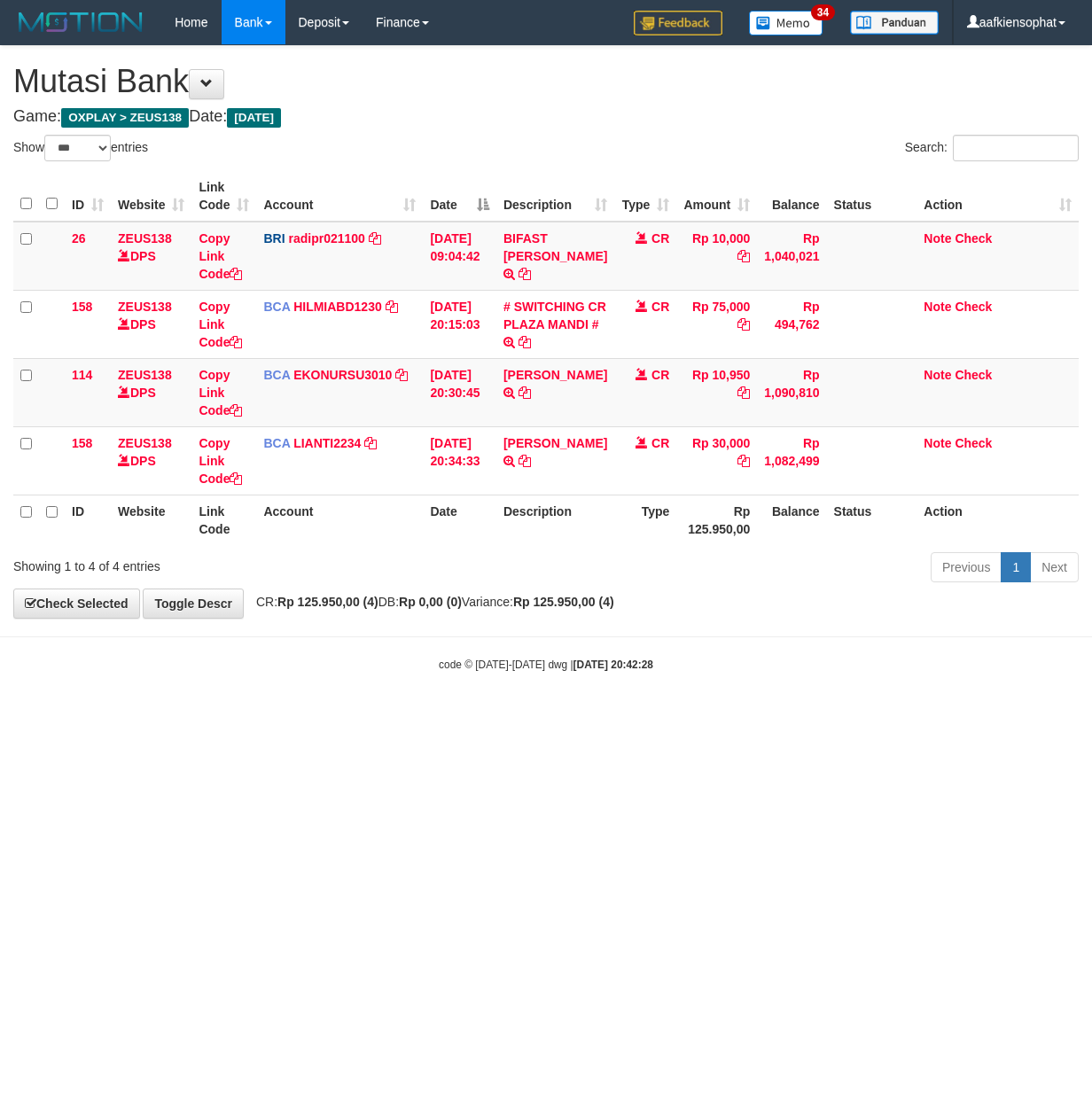
drag, startPoint x: 296, startPoint y: 1060, endPoint x: 4, endPoint y: 1028, distance: 293.7
click at [247, 717] on html "Toggle navigation Home Bank Account List Load By Website Group [OXPLAY] ZEUS138…" at bounding box center [546, 358] width 1092 height 717
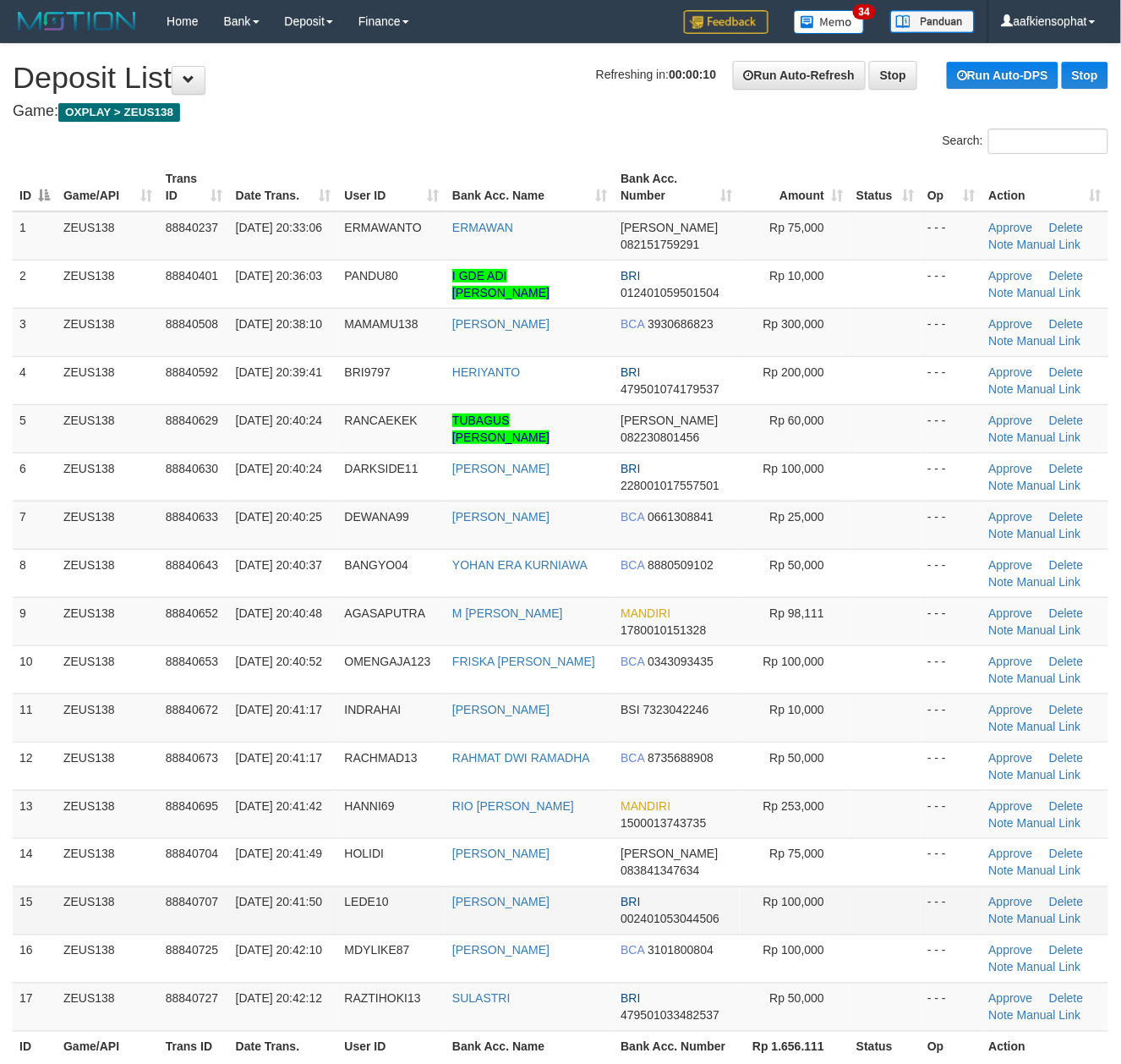
drag, startPoint x: 112, startPoint y: 874, endPoint x: 729, endPoint y: 913, distance: 618.2
click at [290, 885] on tr "14 ZEUS138 88840704 30/09/2025 20:41:49 HOLIDI MUHAMMAD KHOLIDI DANA 0838413476…" at bounding box center [560, 862] width 1096 height 48
click at [415, 891] on td "LEDE10" at bounding box center [392, 910] width 108 height 48
drag, startPoint x: 227, startPoint y: 864, endPoint x: 1123, endPoint y: 901, distance: 896.8
click at [298, 860] on tr "14 ZEUS138 88840704 30/09/2025 20:41:49 HOLIDI MUHAMMAD KHOLIDI DANA 0838413476…" at bounding box center [560, 862] width 1096 height 48
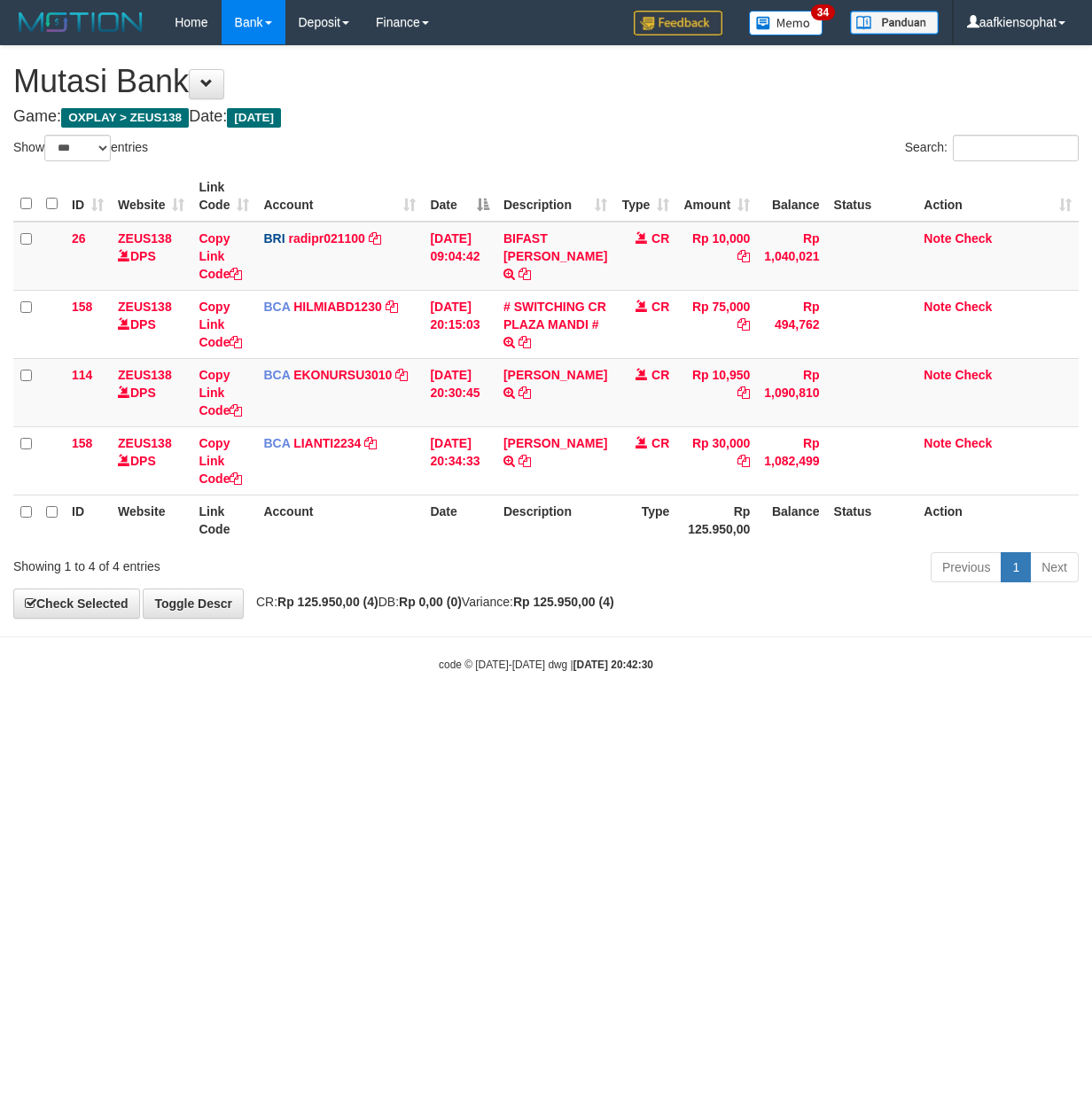
select select "***"
click at [241, 717] on html "Toggle navigation Home Bank Account List Load By Website Group [OXPLAY] ZEUS138…" at bounding box center [546, 358] width 1092 height 717
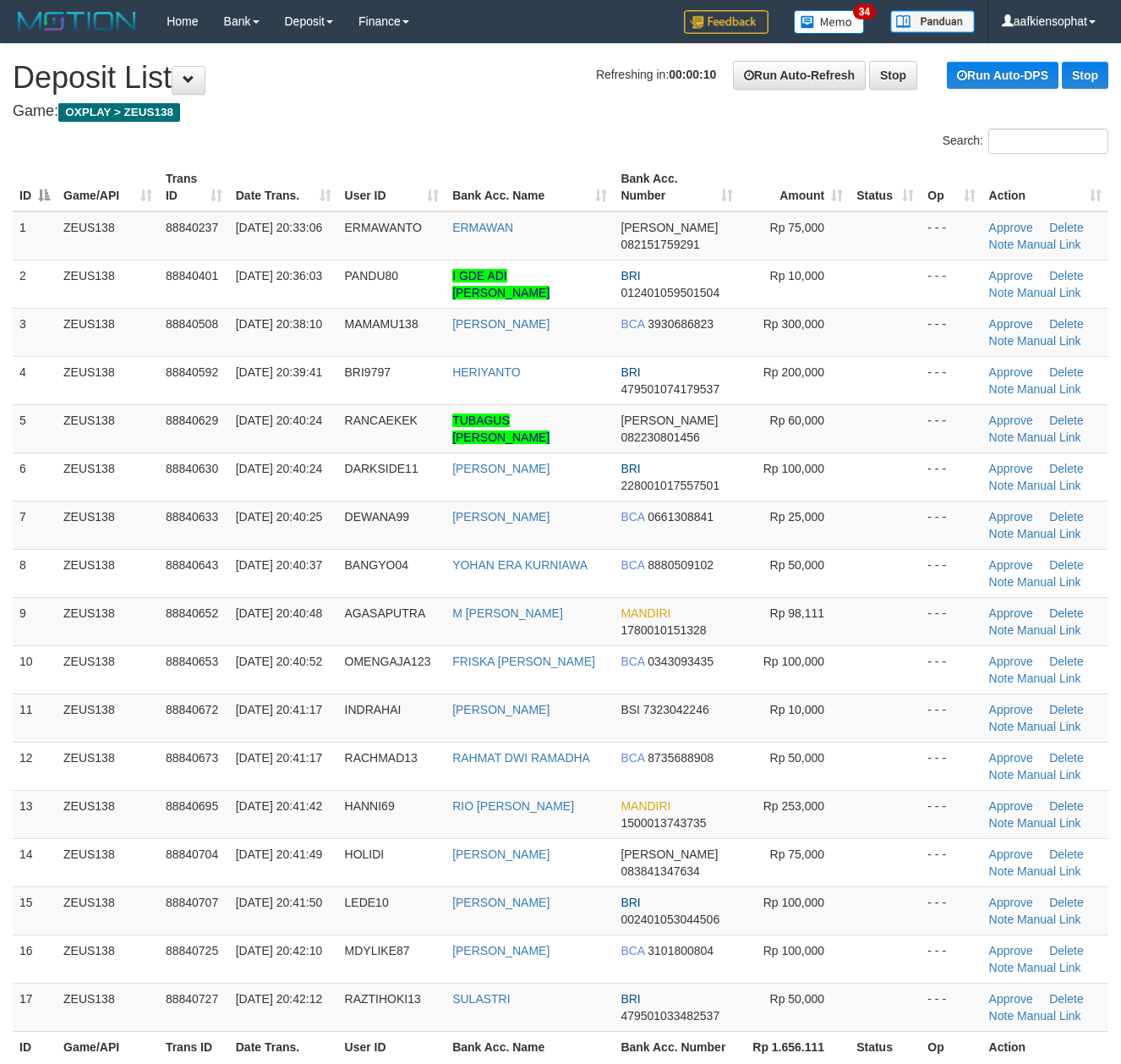
click at [397, 810] on tr "13 ZEUS138 88840695 [DATE] 20:41:42 HANNI69 RIO [PERSON_NAME] WOWILING MANDIRI …" at bounding box center [560, 813] width 1096 height 48
drag, startPoint x: 228, startPoint y: 709, endPoint x: 961, endPoint y: 741, distance: 733.7
click at [376, 715] on tr "11 ZEUS138 88840672 [DATE] 20:41:17 [GEOGRAPHIC_DATA] [PERSON_NAME] BSI 7323042…" at bounding box center [560, 718] width 1096 height 48
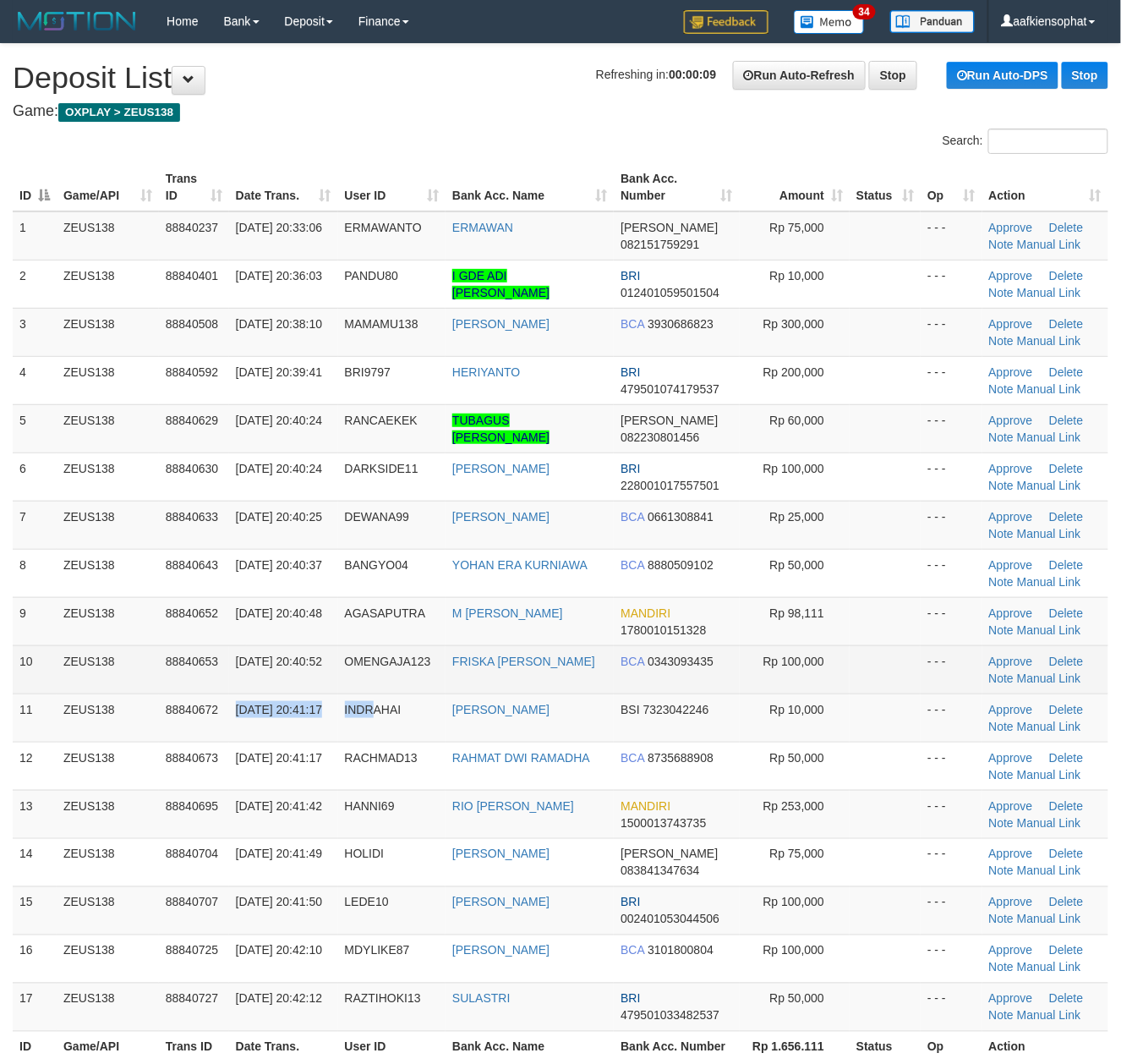
click at [413, 692] on tr "10 ZEUS138 88840653 30/09/2025 20:40:52 OMENGAJA123 FRISKA WATI PASARI BCA 0343…" at bounding box center [560, 669] width 1096 height 48
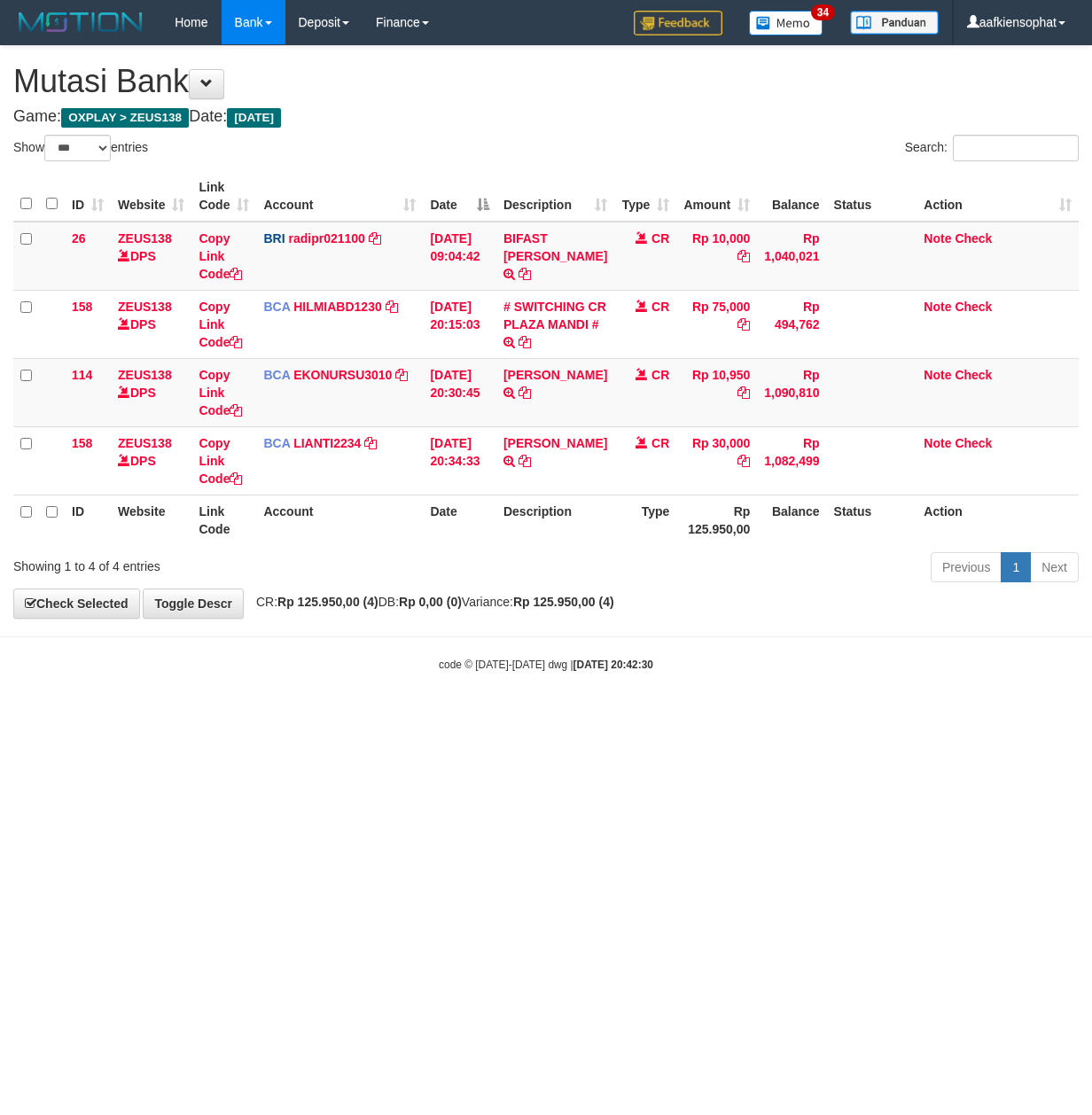
select select "***"
click at [313, 717] on html "Toggle navigation Home Bank Account List Load By Website Group [OXPLAY] ZEUS138…" at bounding box center [546, 358] width 1092 height 717
drag, startPoint x: 248, startPoint y: 875, endPoint x: 122, endPoint y: 873, distance: 126.0
click at [234, 717] on html "Toggle navigation Home Bank Account List Load By Website Group [OXPLAY] ZEUS138…" at bounding box center [546, 358] width 1092 height 717
click at [122, 717] on html "Toggle navigation Home Bank Account List Load By Website Group [OXPLAY] ZEUS138…" at bounding box center [546, 358] width 1092 height 717
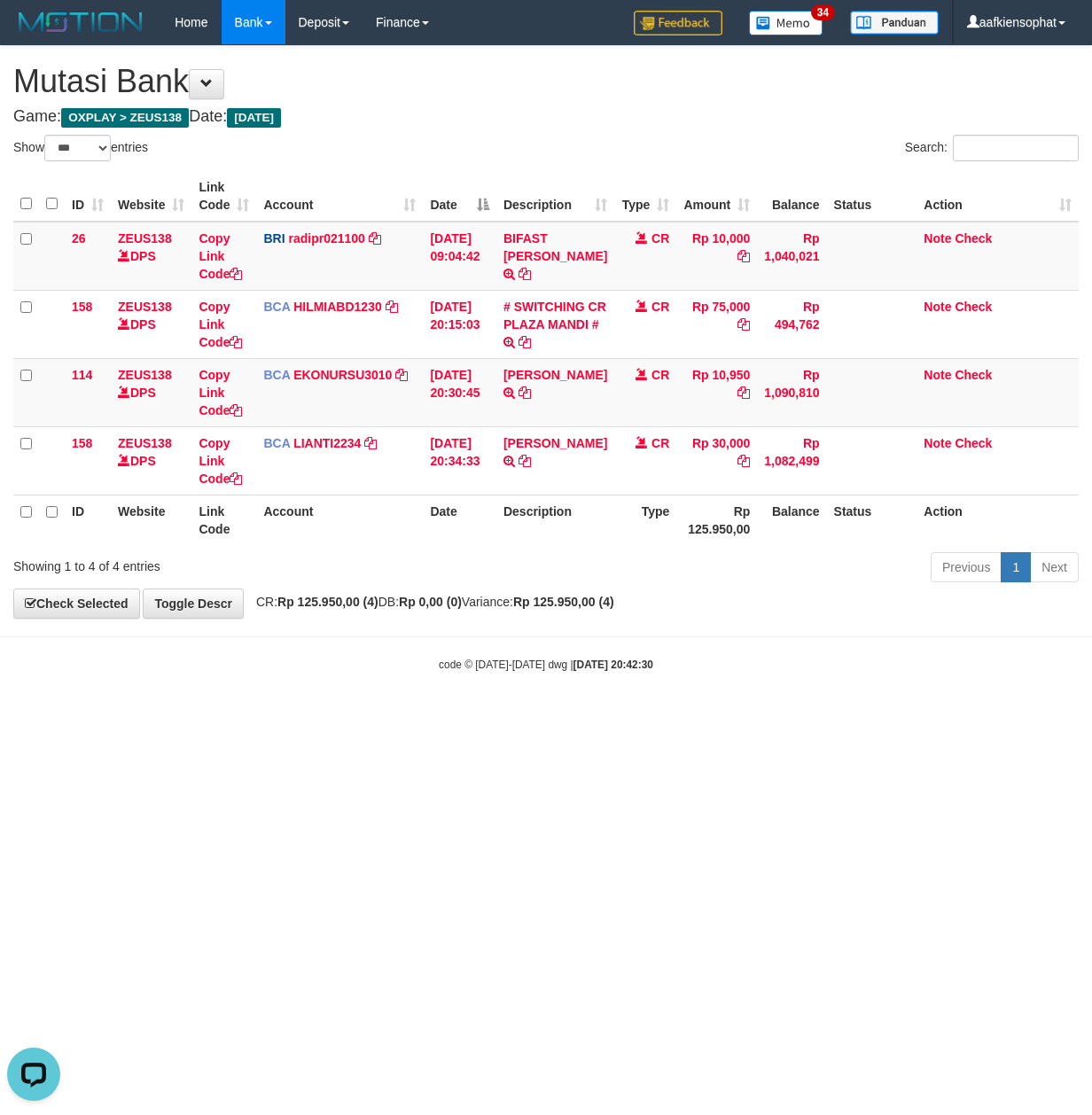
drag, startPoint x: 131, startPoint y: 915, endPoint x: 132, endPoint y: 955, distance: 40.0
click at [133, 717] on html "Toggle navigation Home Bank Account List Load By Website Group [OXPLAY] ZEUS138…" at bounding box center [546, 358] width 1092 height 717
select select "***"
drag, startPoint x: 224, startPoint y: 961, endPoint x: 234, endPoint y: 969, distance: 12.8
click at [234, 717] on html "Toggle navigation Home Bank Account List Load By Website Group [OXPLAY] ZEUS138…" at bounding box center [546, 358] width 1092 height 717
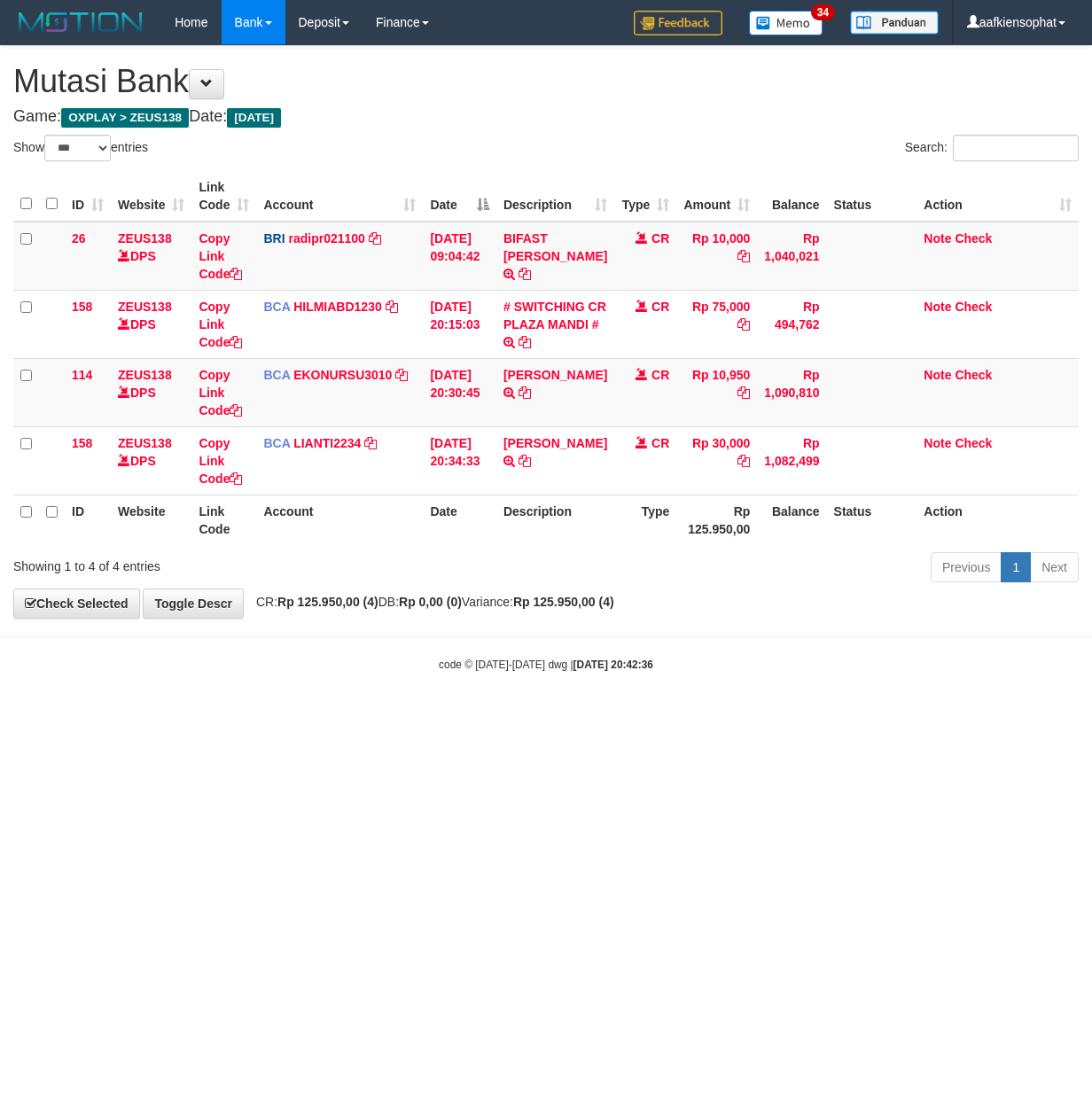
select select "***"
drag, startPoint x: 290, startPoint y: 810, endPoint x: 8, endPoint y: 784, distance: 283.2
click at [287, 717] on html "Toggle navigation Home Bank Account List Load By Website Group [OXPLAY] ZEUS138…" at bounding box center [546, 358] width 1092 height 717
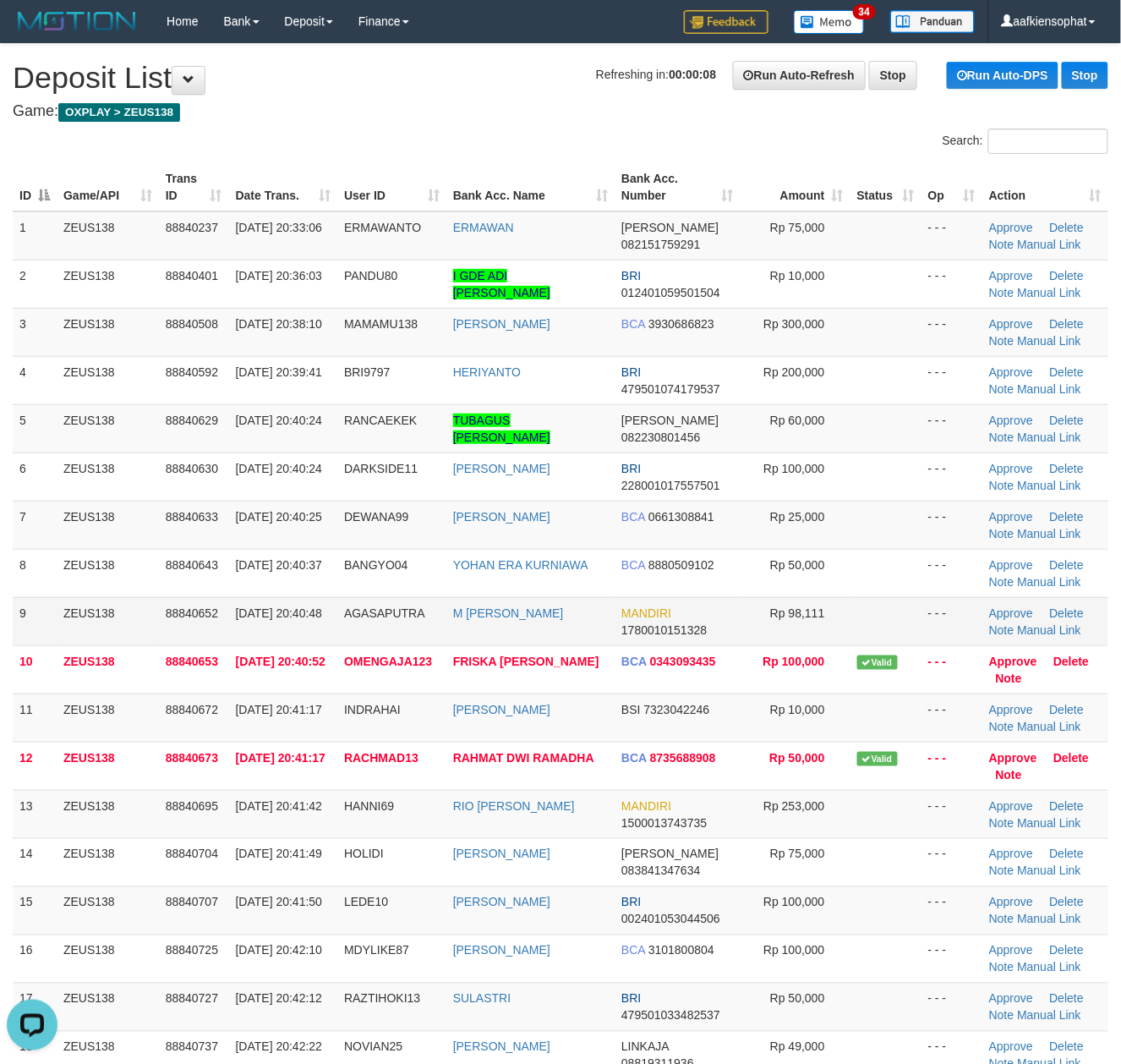
drag, startPoint x: 69, startPoint y: 502, endPoint x: 417, endPoint y: 603, distance: 362.4
click at [175, 545] on tr "7 ZEUS138 88840633 30/09/2025 20:40:25 DEWANA99 YUDI AGUS SETIAWAN BCA 06613088…" at bounding box center [560, 524] width 1096 height 48
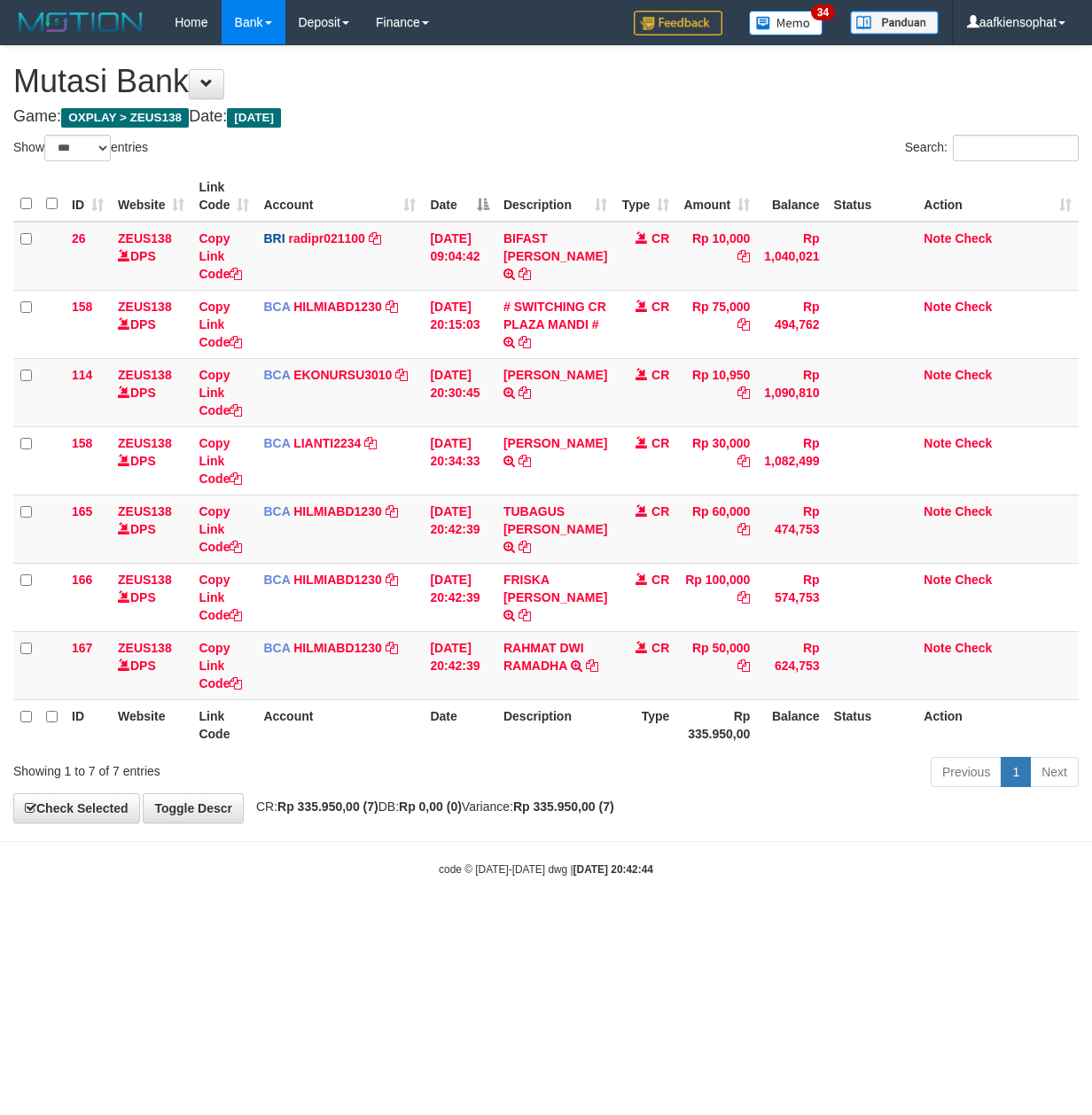
select select "***"
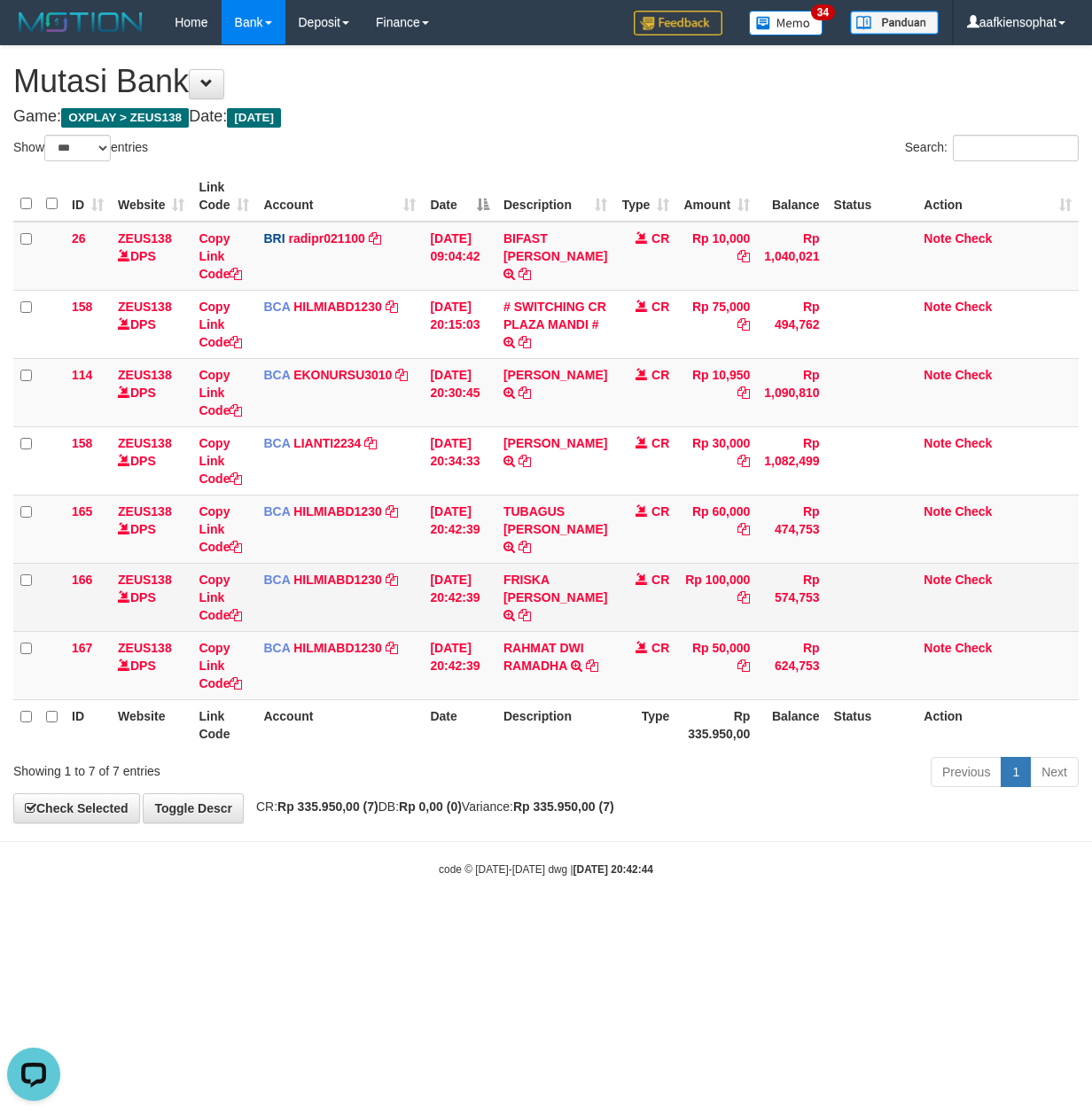
click at [540, 564] on td "FRISKA [PERSON_NAME] TRSF E-BANKING CR 3009/FTSCY/WS95031 100000.00FRISKA [PERS…" at bounding box center [555, 597] width 117 height 69
copy link "FRISKA"
click at [540, 564] on td "FRISKA WATI PASARI TRSF E-BANKING CR 3009/FTSCY/WS95031 100000.00FRISKA WATI PA…" at bounding box center [555, 597] width 117 height 69
copy td "FRISKA [PERSON_NAME]"
click at [540, 564] on td "FRISKA WATI PASARI TRSF E-BANKING CR 3009/FTSCY/WS95031 100000.00FRISKA WATI PA…" at bounding box center [555, 597] width 117 height 69
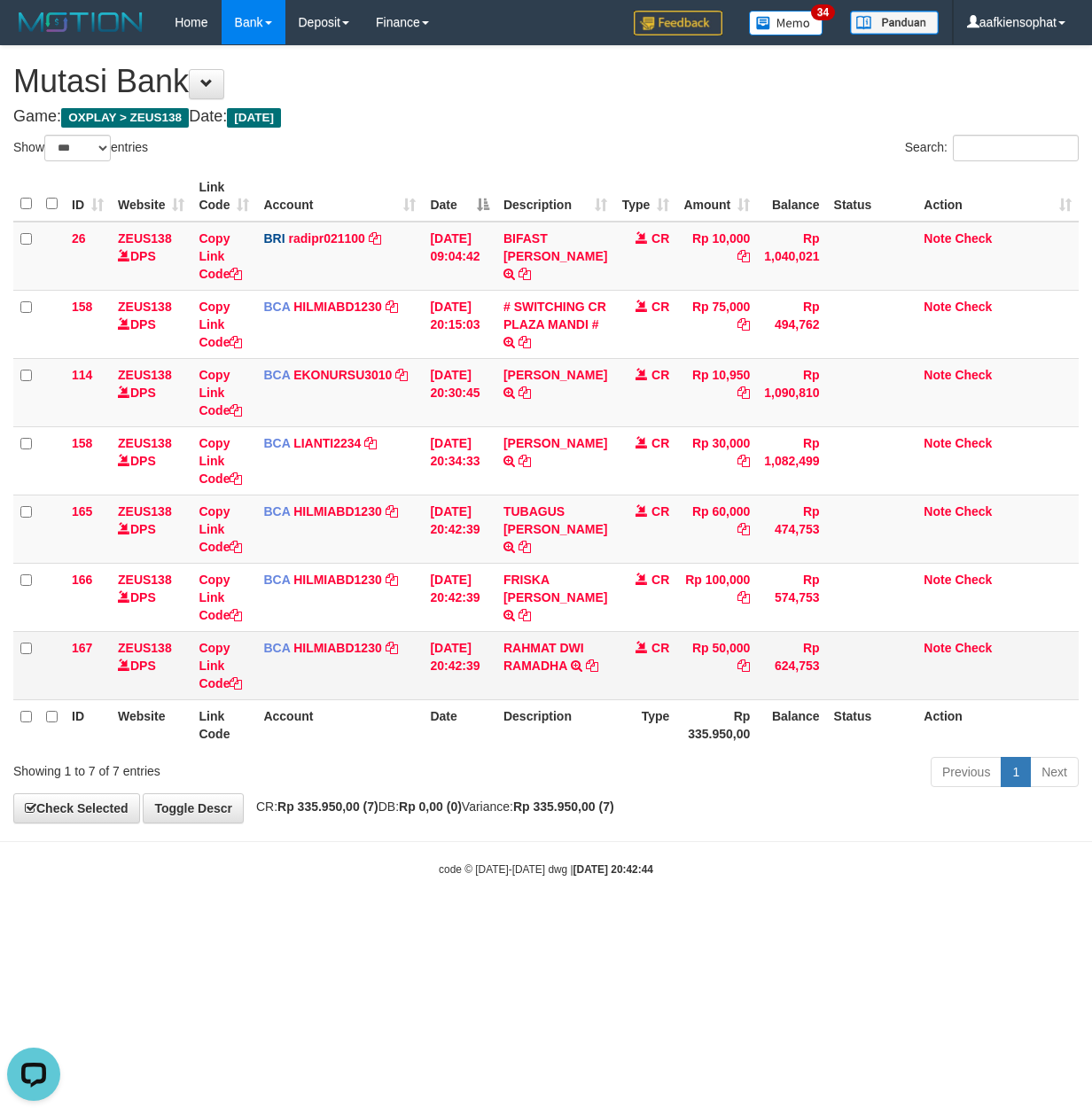
click at [522, 686] on td "RAHMAT DWI RAMADHA TRSF E-BANKING CR 3009/FTSCY/WS95031 50000.00RAHMAT DWI RAMA…" at bounding box center [555, 664] width 117 height 69
copy tr "RAHMAT DWI RAMADHA TRSF E-BANKING CR 3009/FTSCY/WS95031 50000.00RAHMAT DWI RAMA…"
click at [522, 686] on td "RAHMAT DWI RAMADHA TRSF E-BANKING CR 3009/FTSCY/WS95031 50000.00RAHMAT DWI RAMA…" at bounding box center [555, 664] width 117 height 69
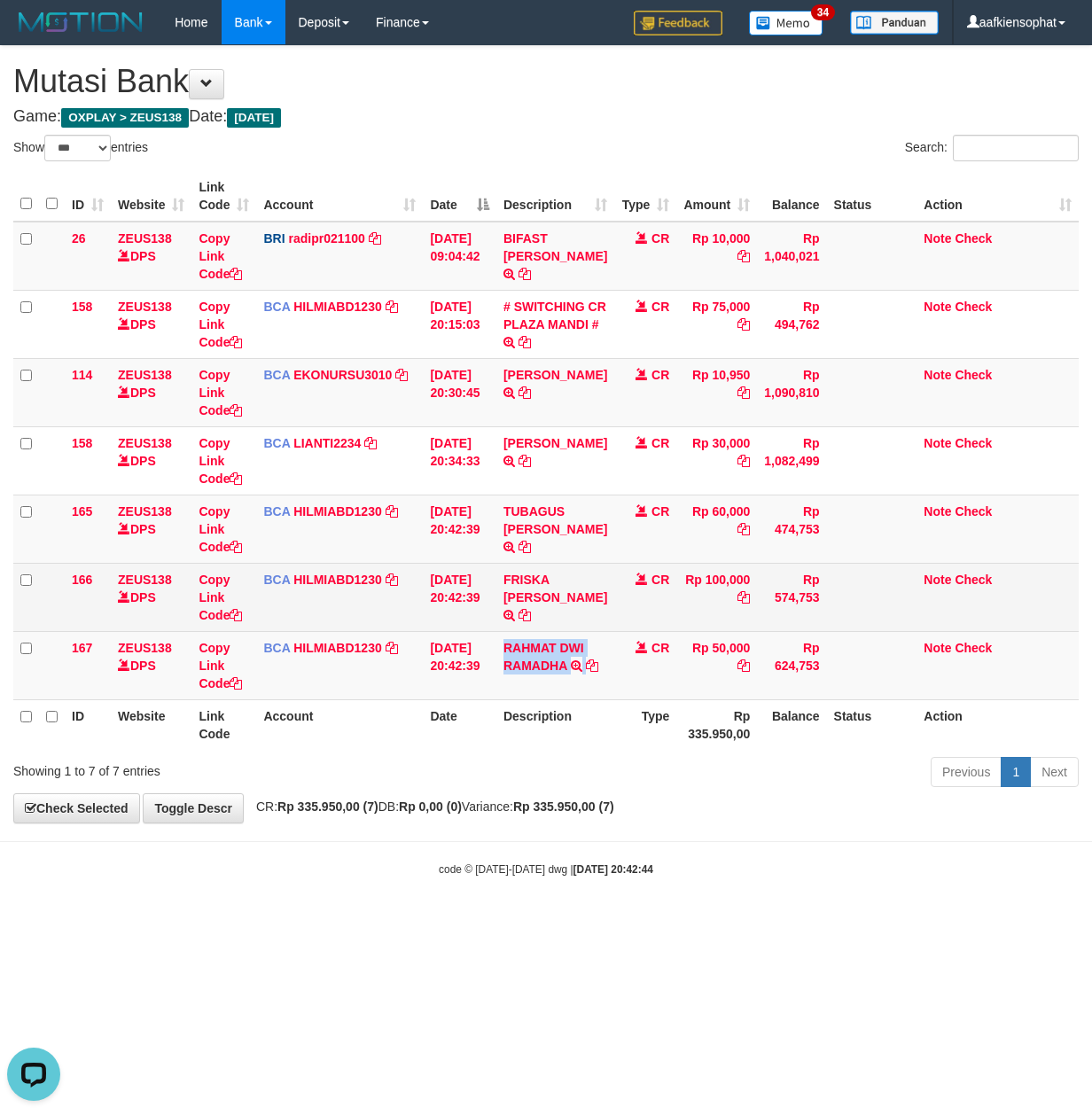
drag, startPoint x: 522, startPoint y: 686, endPoint x: 317, endPoint y: 631, distance: 212.2
click at [475, 675] on tr "167 ZEUS138 DPS Copy Link Code BCA HILMIABD1230 DPS HILMI ABDILLAH mutasi_20250…" at bounding box center [545, 664] width 1065 height 69
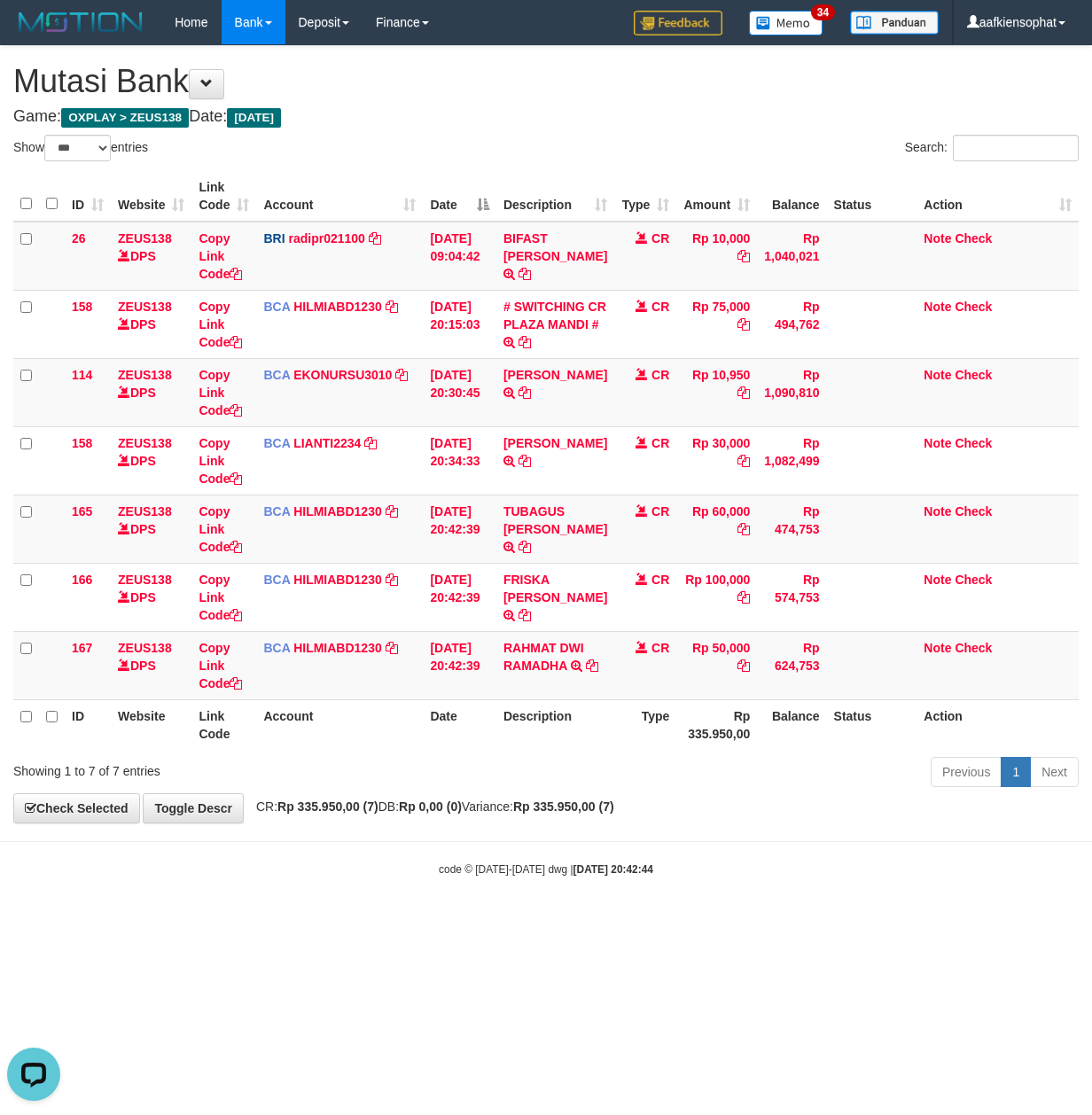
click at [535, 798] on div "**********" at bounding box center [546, 434] width 1092 height 776
click at [505, 748] on th "Description" at bounding box center [555, 724] width 117 height 51
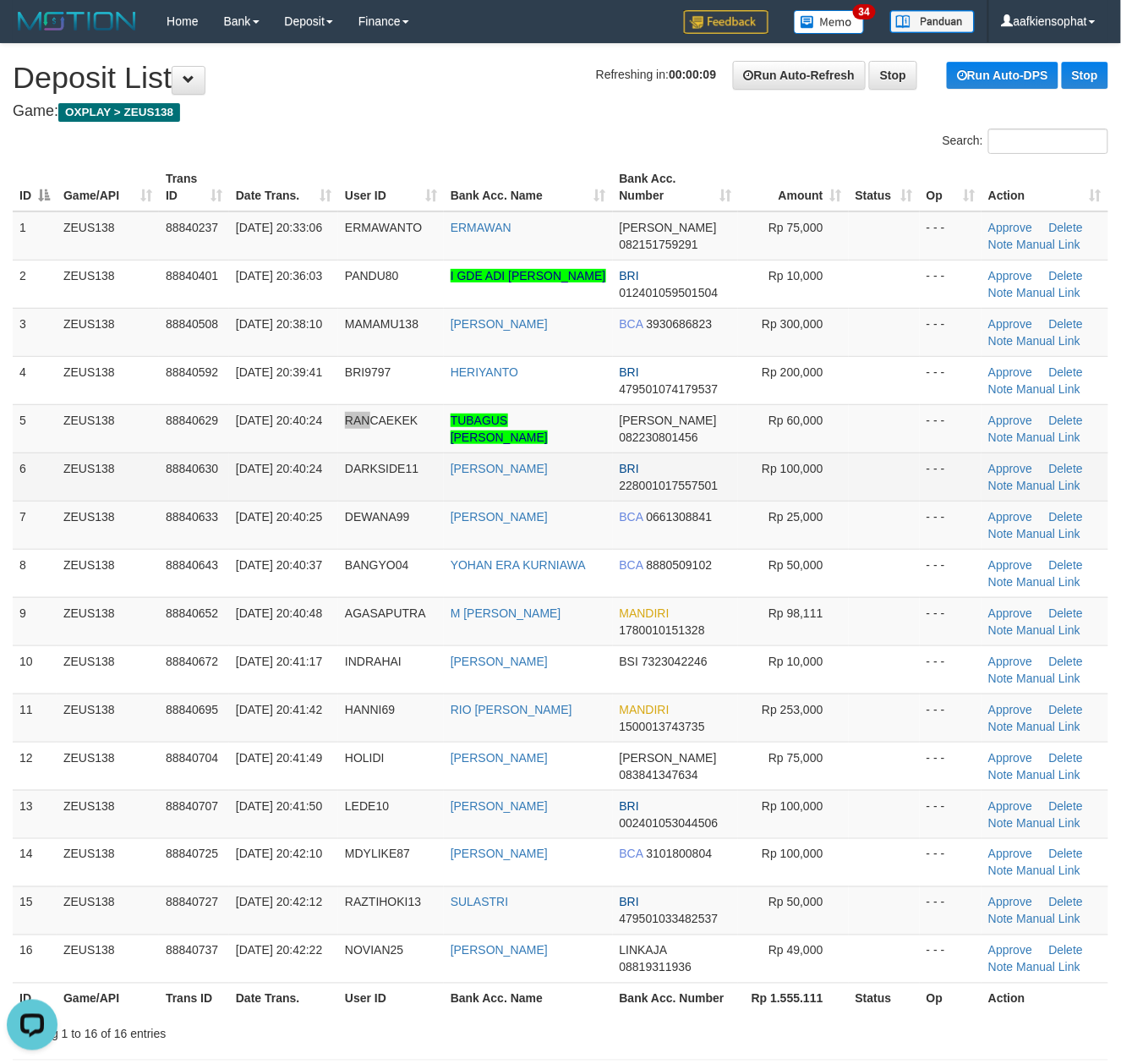
drag, startPoint x: 312, startPoint y: 440, endPoint x: 589, endPoint y: 500, distance: 283.4
click at [338, 443] on tr "5 ZEUS138 88840629 [DATE] 20:40:24 [GEOGRAPHIC_DATA] TUBAGUS ALDIRA [PERSON_NAM…" at bounding box center [560, 428] width 1096 height 48
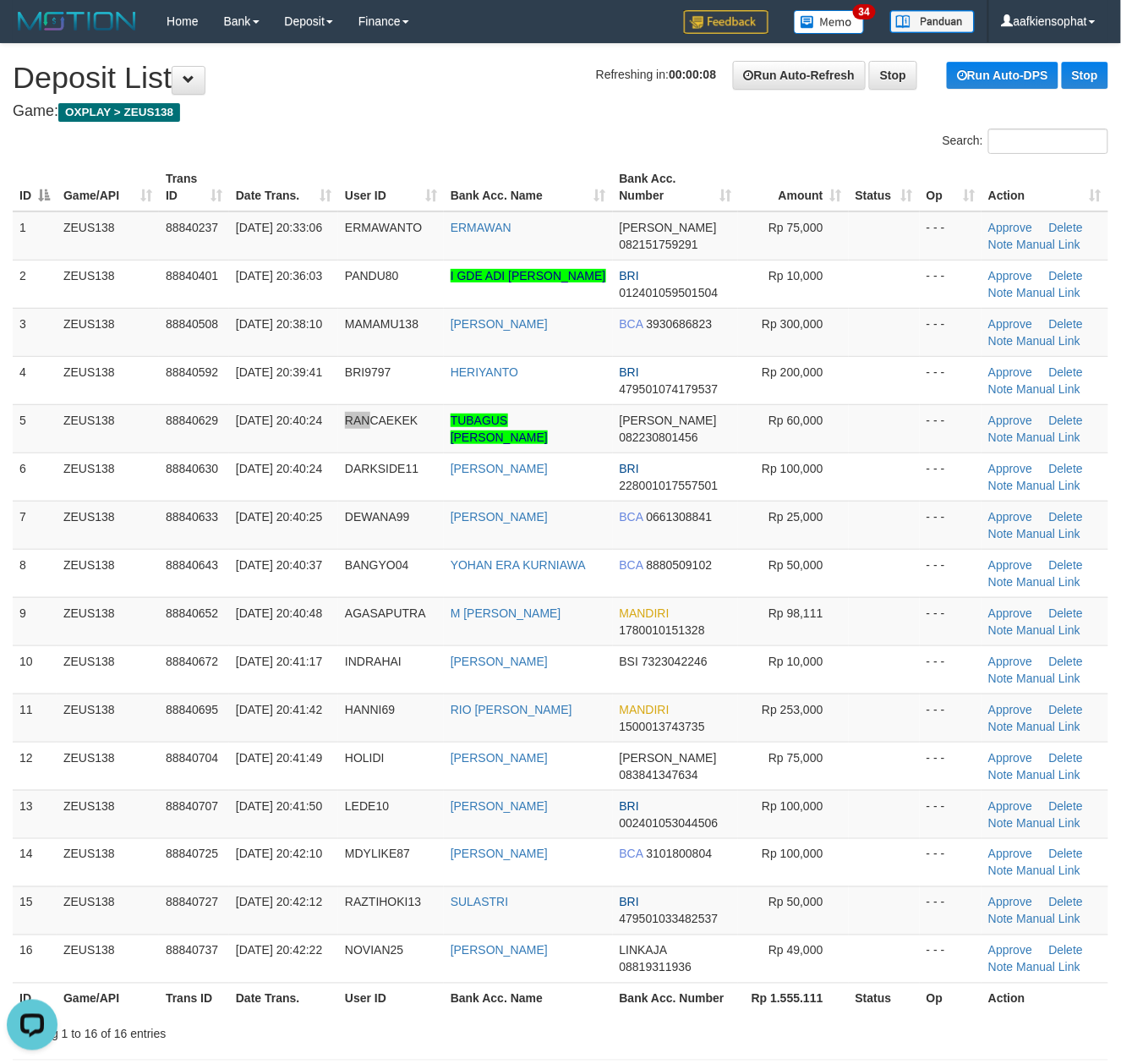
scroll to position [690, 0]
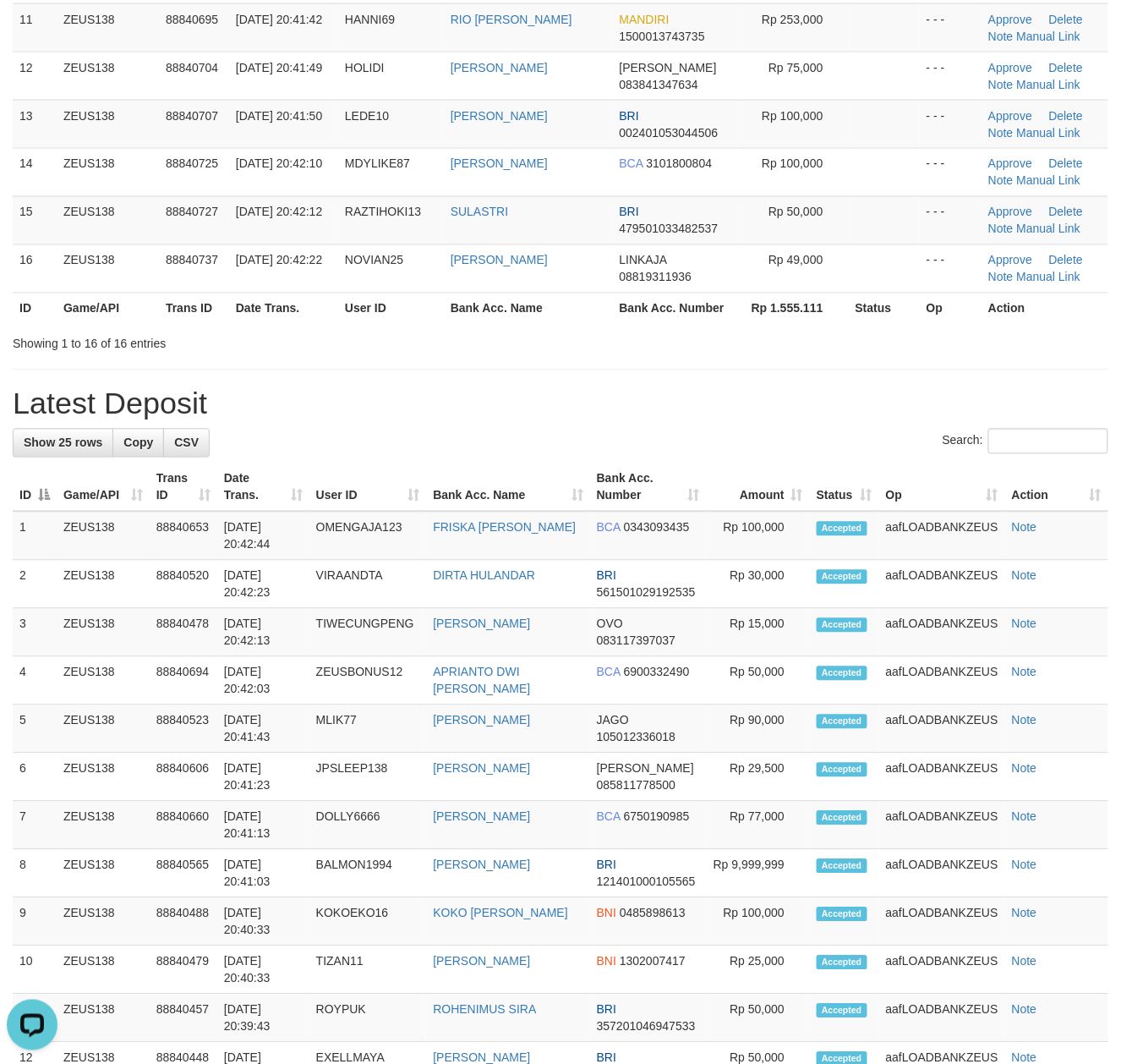
drag, startPoint x: 548, startPoint y: 392, endPoint x: 558, endPoint y: 401, distance: 13.5
click at [556, 400] on h1 "Latest Deposit" at bounding box center [560, 404] width 1096 height 34
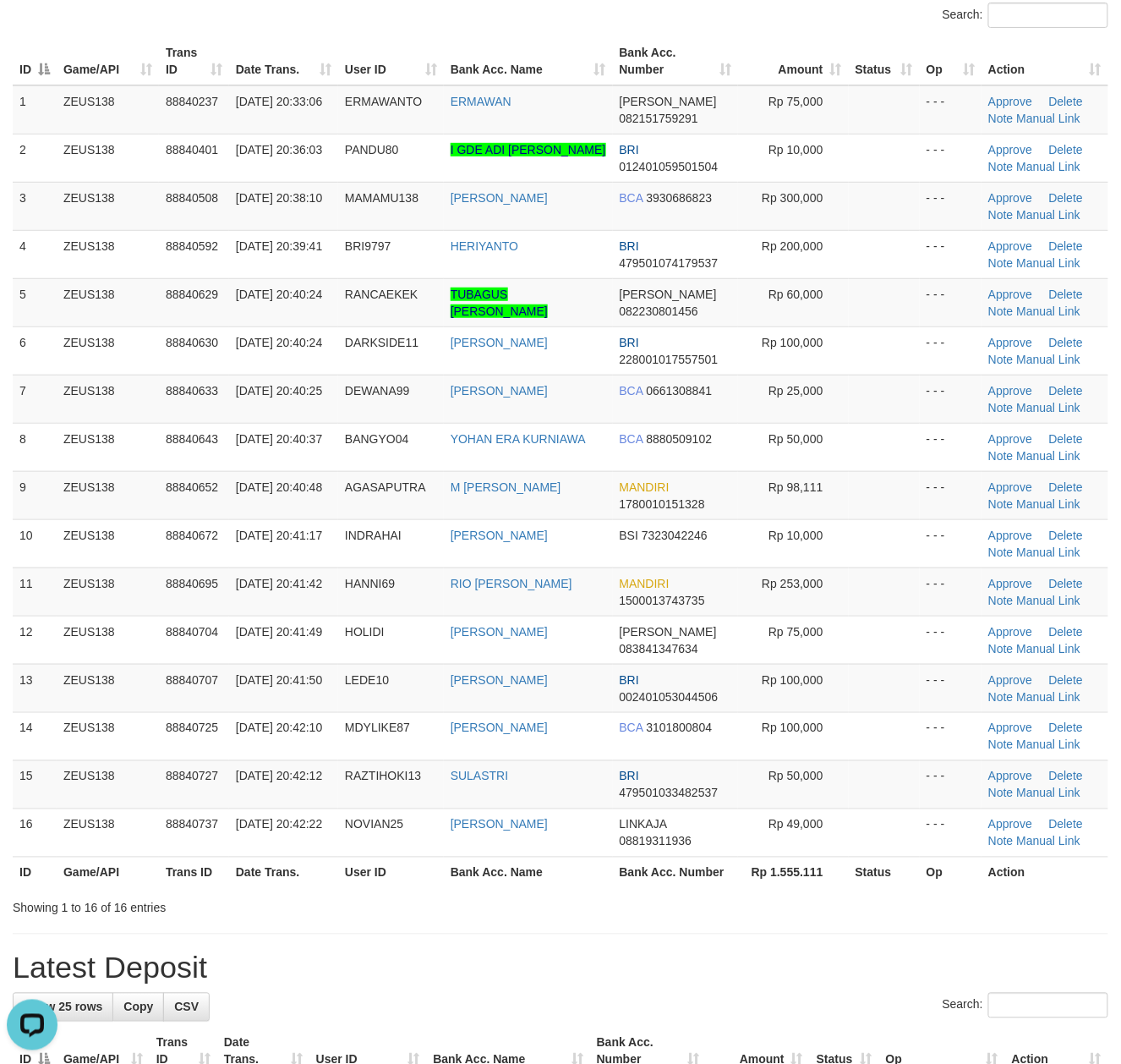
scroll to position [0, 0]
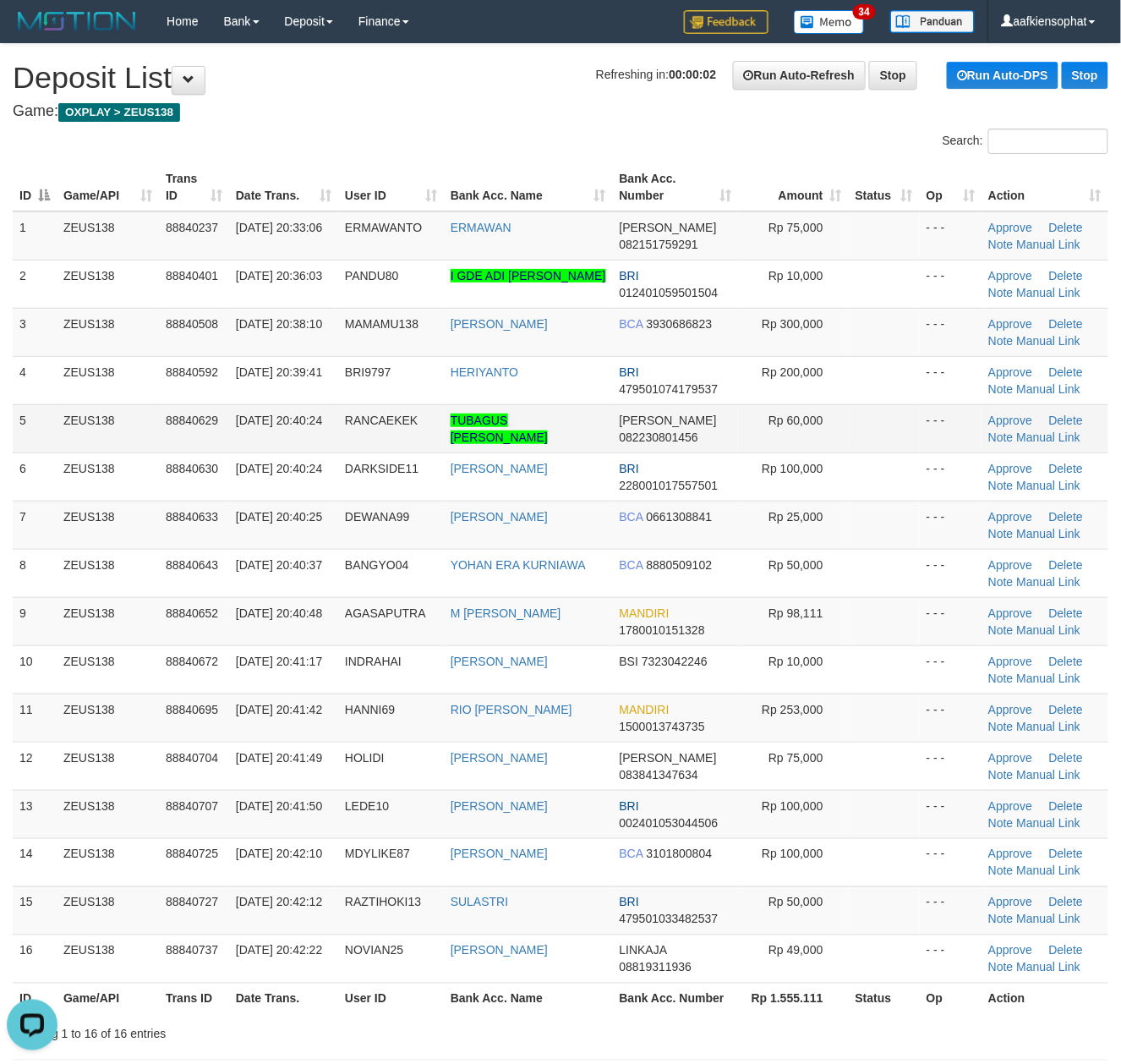
drag, startPoint x: 25, startPoint y: 400, endPoint x: 30, endPoint y: 424, distance: 24.5
click at [25, 415] on tbody "1 ZEUS138 88840237 [DATE] 20:33:06 ERMAWANTO [GEOGRAPHIC_DATA] [PERSON_NAME] 08…" at bounding box center [560, 597] width 1096 height 772
click at [1054, 439] on link "Manual Link" at bounding box center [1050, 437] width 65 height 13
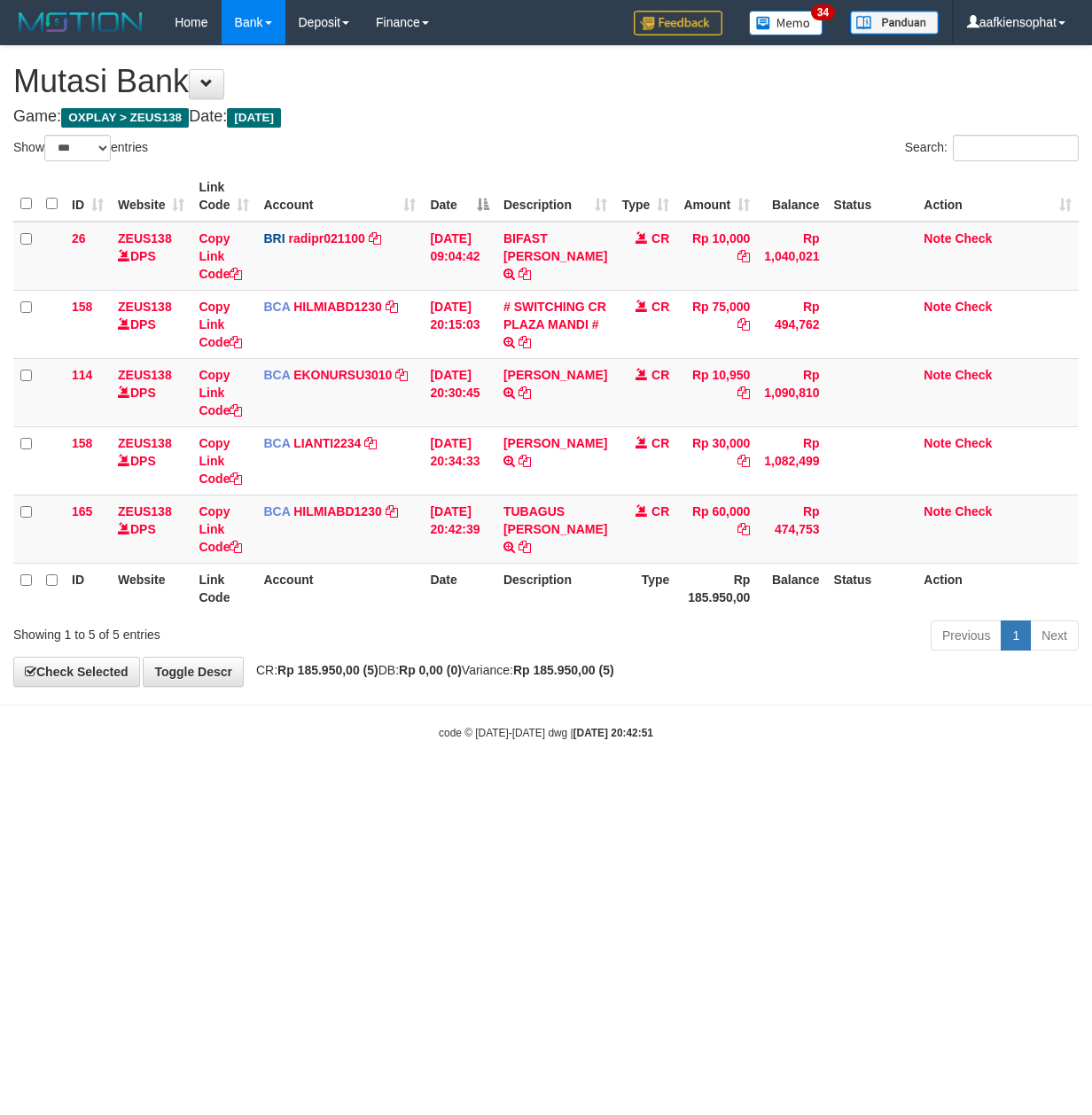
select select "***"
click at [518, 540] on link at bounding box center [524, 547] width 12 height 14
click at [466, 785] on html "Toggle navigation Home Bank Account List Load By Website Group [OXPLAY] ZEUS138…" at bounding box center [546, 392] width 1092 height 785
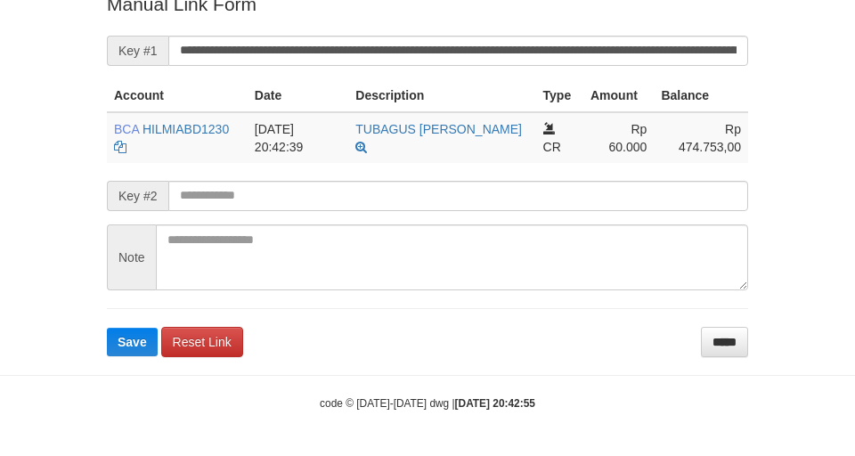
scroll to position [386, 0]
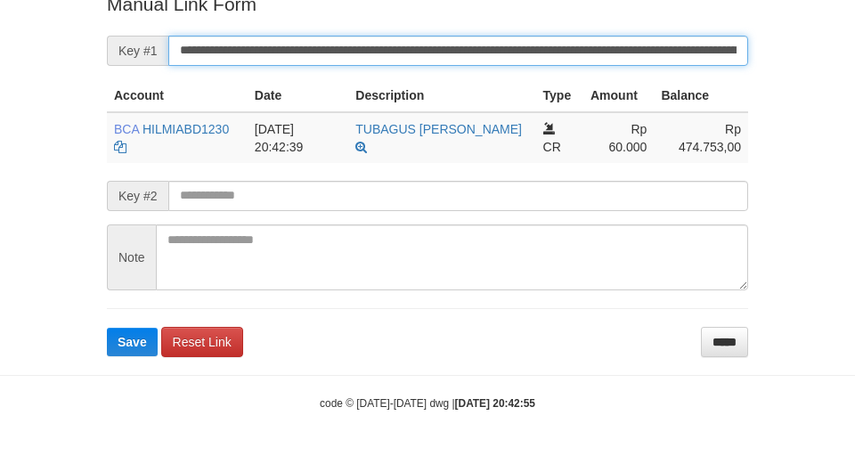
click at [107, 328] on button "Save" at bounding box center [132, 342] width 51 height 29
click at [374, 66] on input "**********" at bounding box center [458, 51] width 580 height 30
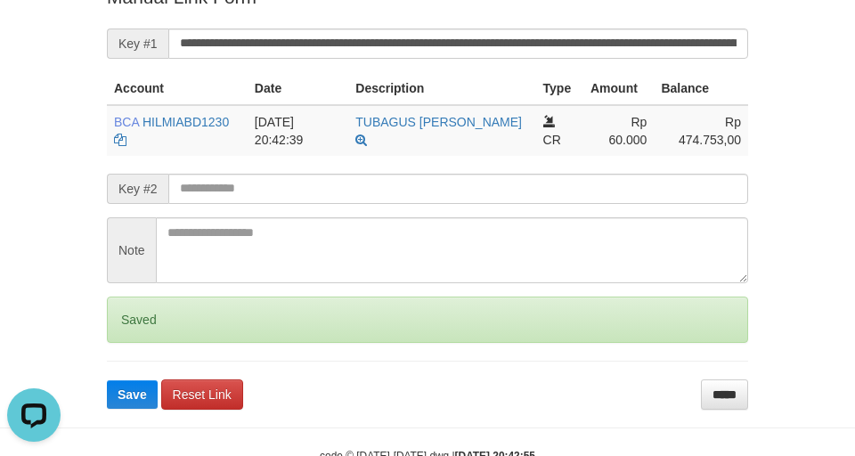
scroll to position [0, 0]
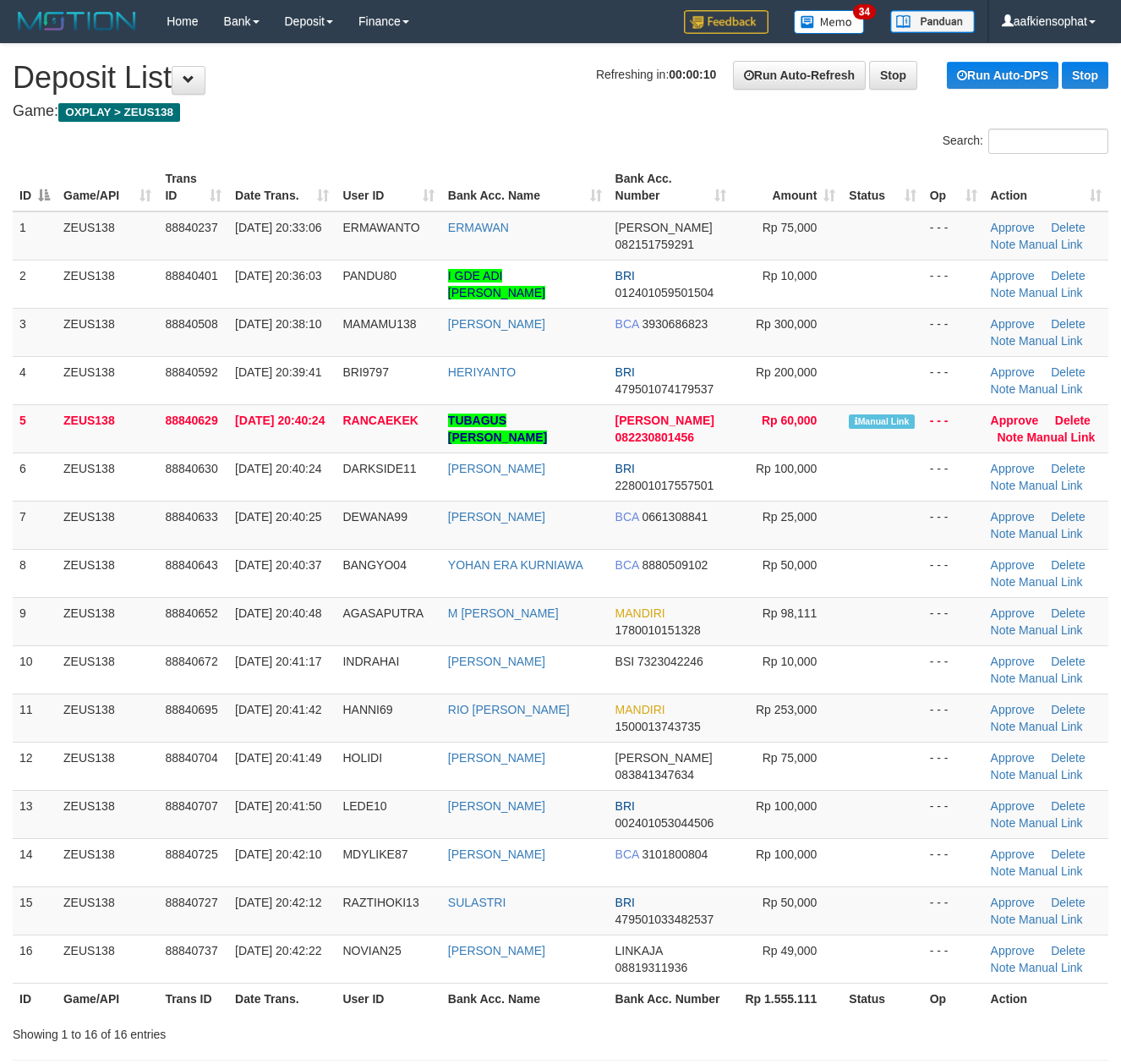
click at [1047, 435] on link "Manual Link" at bounding box center [1061, 437] width 68 height 13
click at [1027, 430] on link "Manual Link" at bounding box center [1061, 437] width 68 height 13
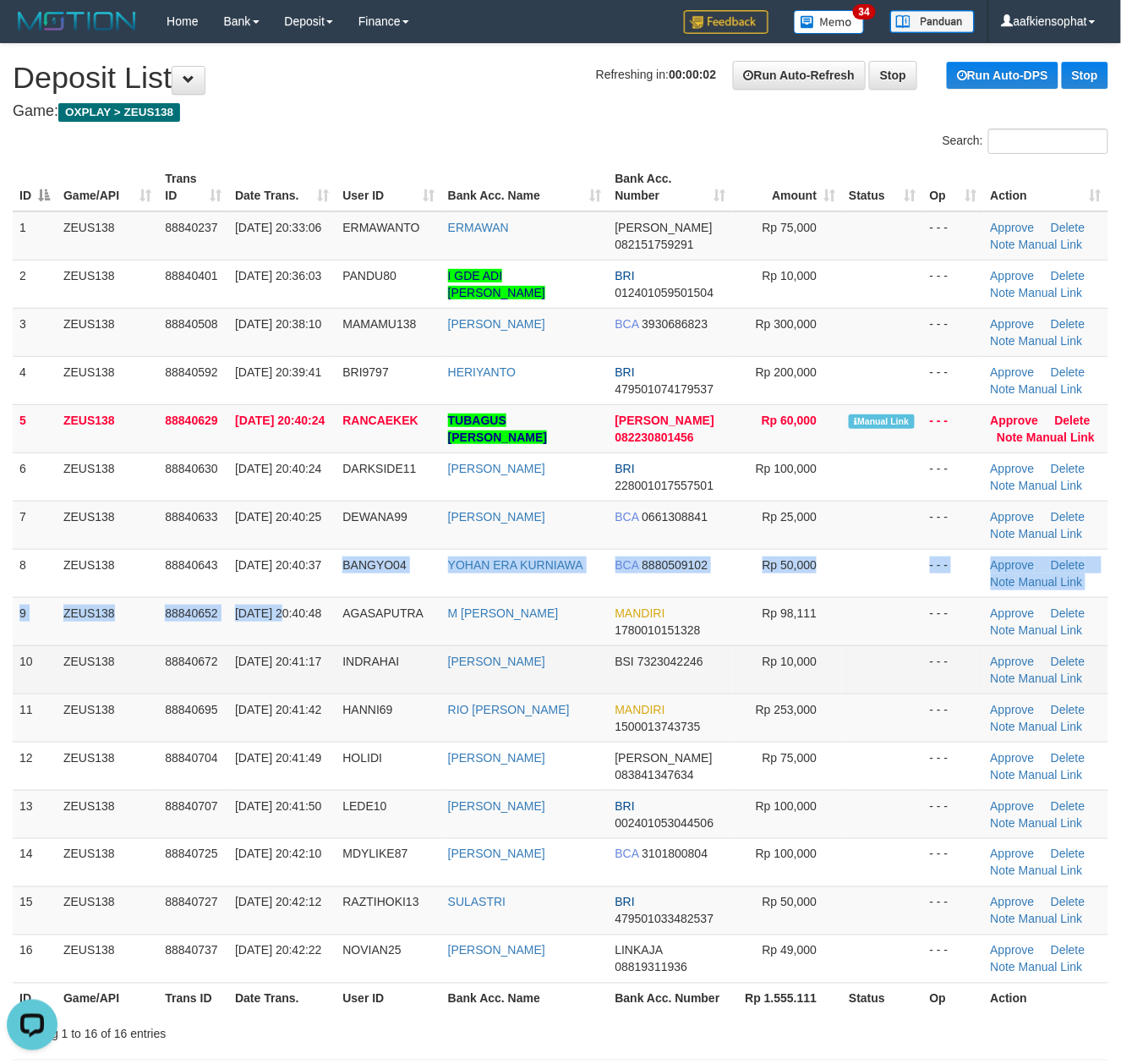
drag, startPoint x: 279, startPoint y: 612, endPoint x: 894, endPoint y: 690, distance: 619.9
click at [332, 633] on tbody "1 ZEUS138 88840237 30/09/2025 20:33:06 ERMAWANTO ERMAWAN DANA 082151759291 Rp 7…" at bounding box center [560, 597] width 1096 height 772
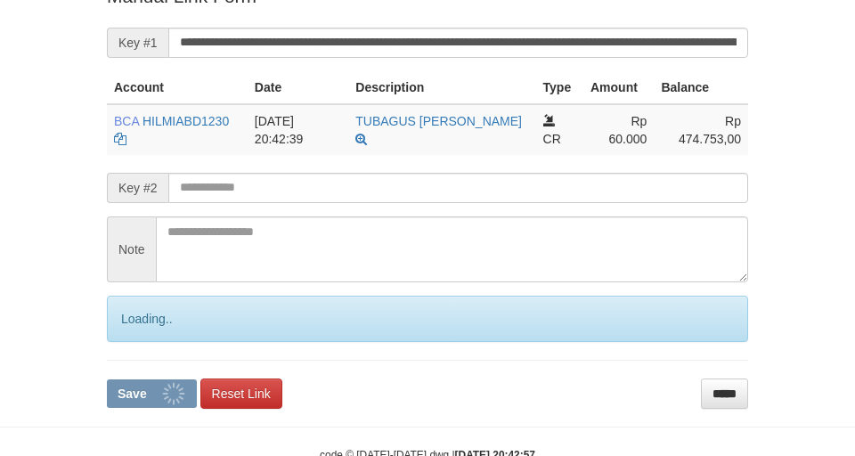
click at [107, 380] on button "Save" at bounding box center [152, 394] width 90 height 29
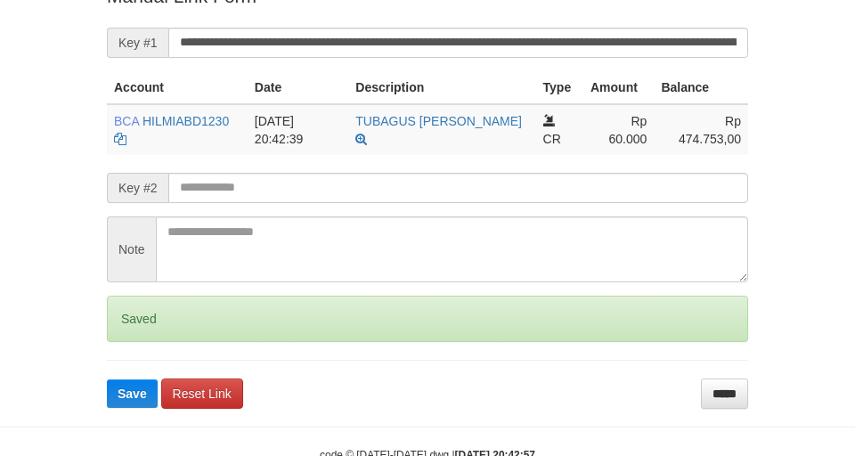
click at [107, 380] on button "Save" at bounding box center [132, 394] width 51 height 29
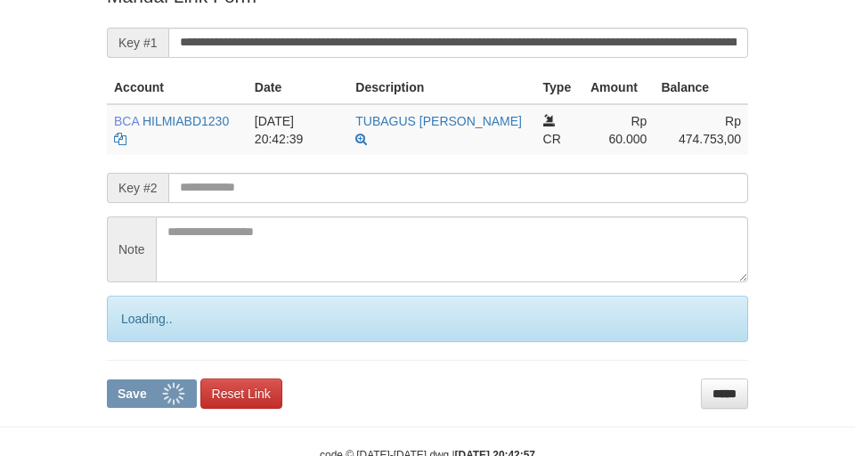
scroll to position [386, 0]
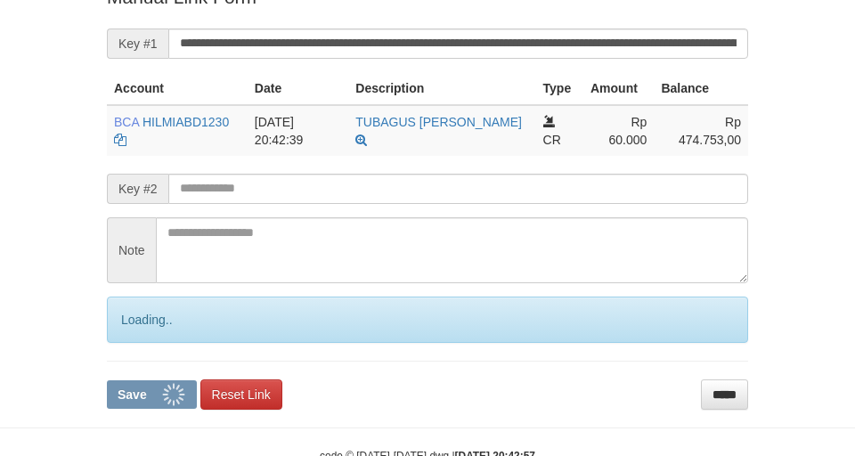
click at [107, 380] on button "Save" at bounding box center [152, 394] width 90 height 29
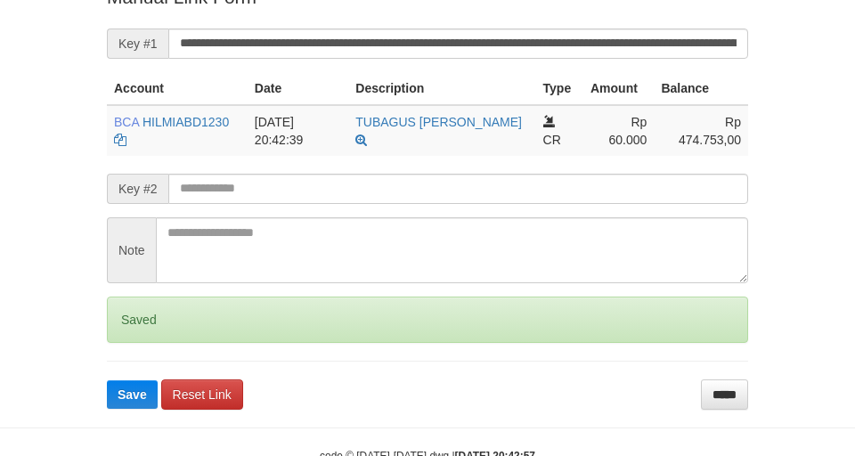
click at [107, 380] on button "Save" at bounding box center [132, 394] width 51 height 29
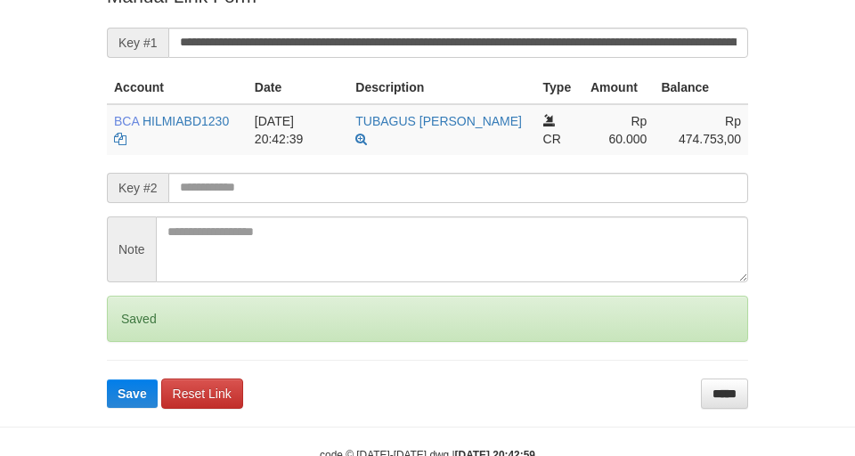
click at [107, 380] on button "Save" at bounding box center [132, 394] width 51 height 29
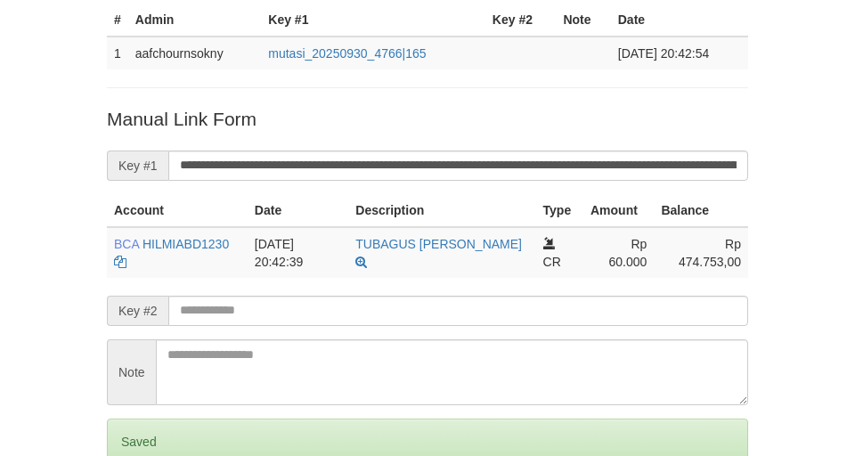
scroll to position [150, 0]
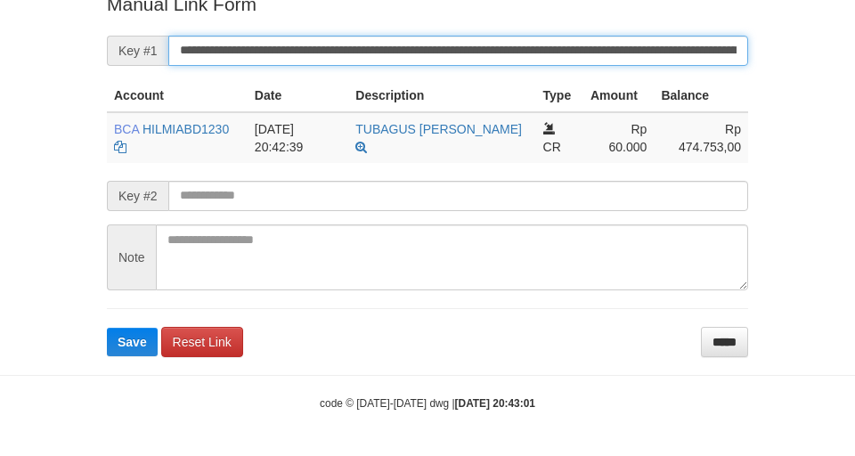
click at [107, 328] on button "Save" at bounding box center [132, 342] width 51 height 29
click at [539, 66] on input "**********" at bounding box center [458, 51] width 580 height 30
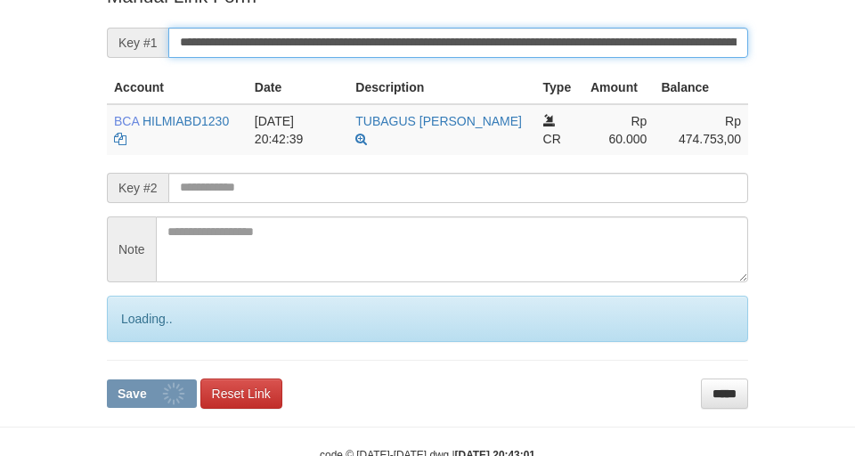
click at [107, 380] on button "Save" at bounding box center [152, 394] width 90 height 29
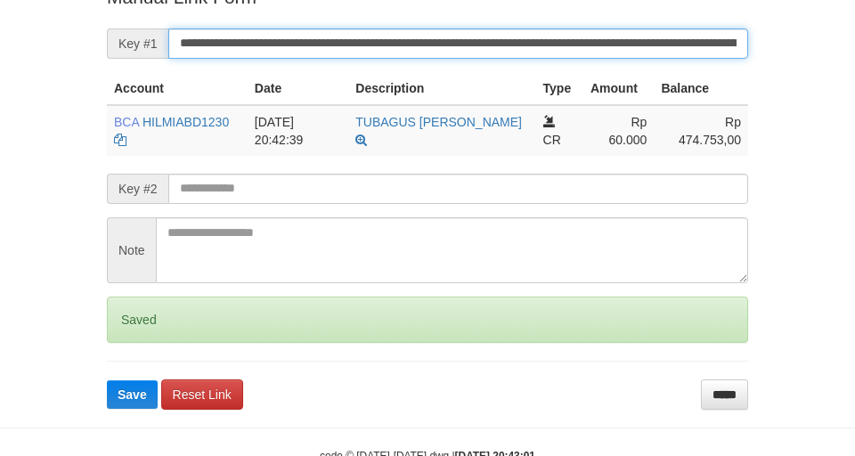
click at [107, 380] on button "Save" at bounding box center [132, 394] width 51 height 29
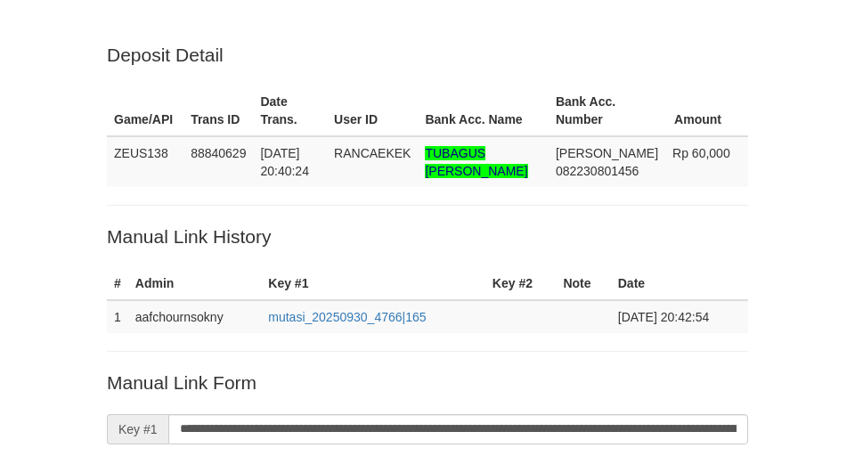
click at [531, 414] on input "**********" at bounding box center [458, 429] width 580 height 30
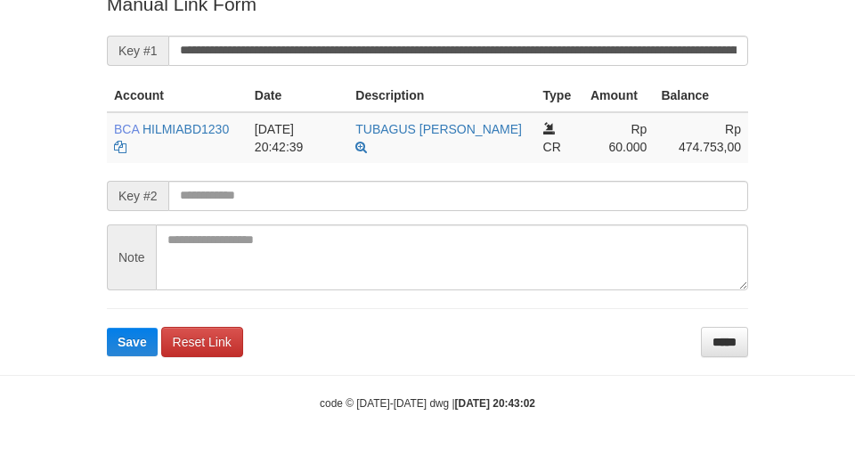
click at [107, 328] on button "Save" at bounding box center [132, 342] width 51 height 29
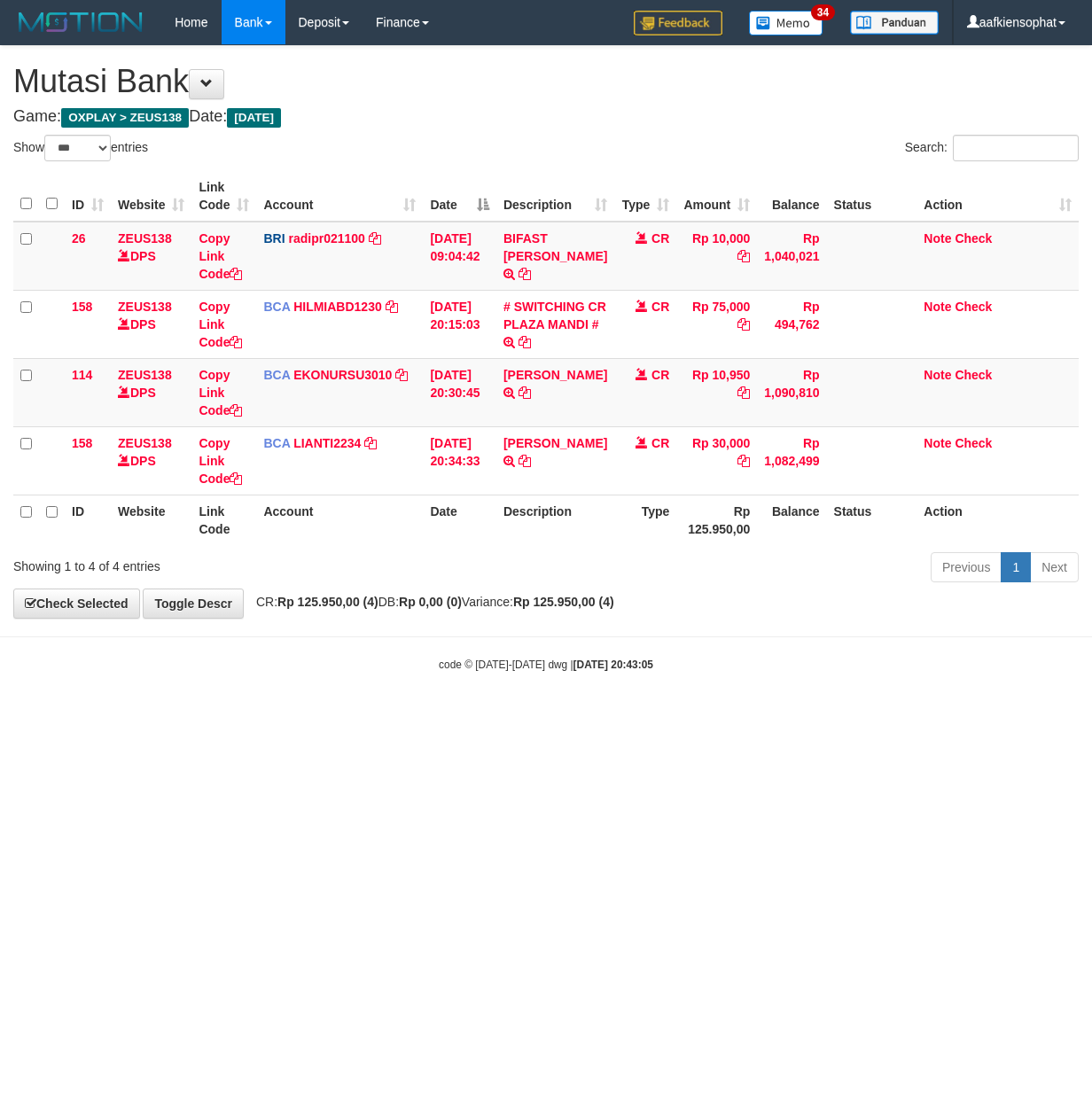
select select "***"
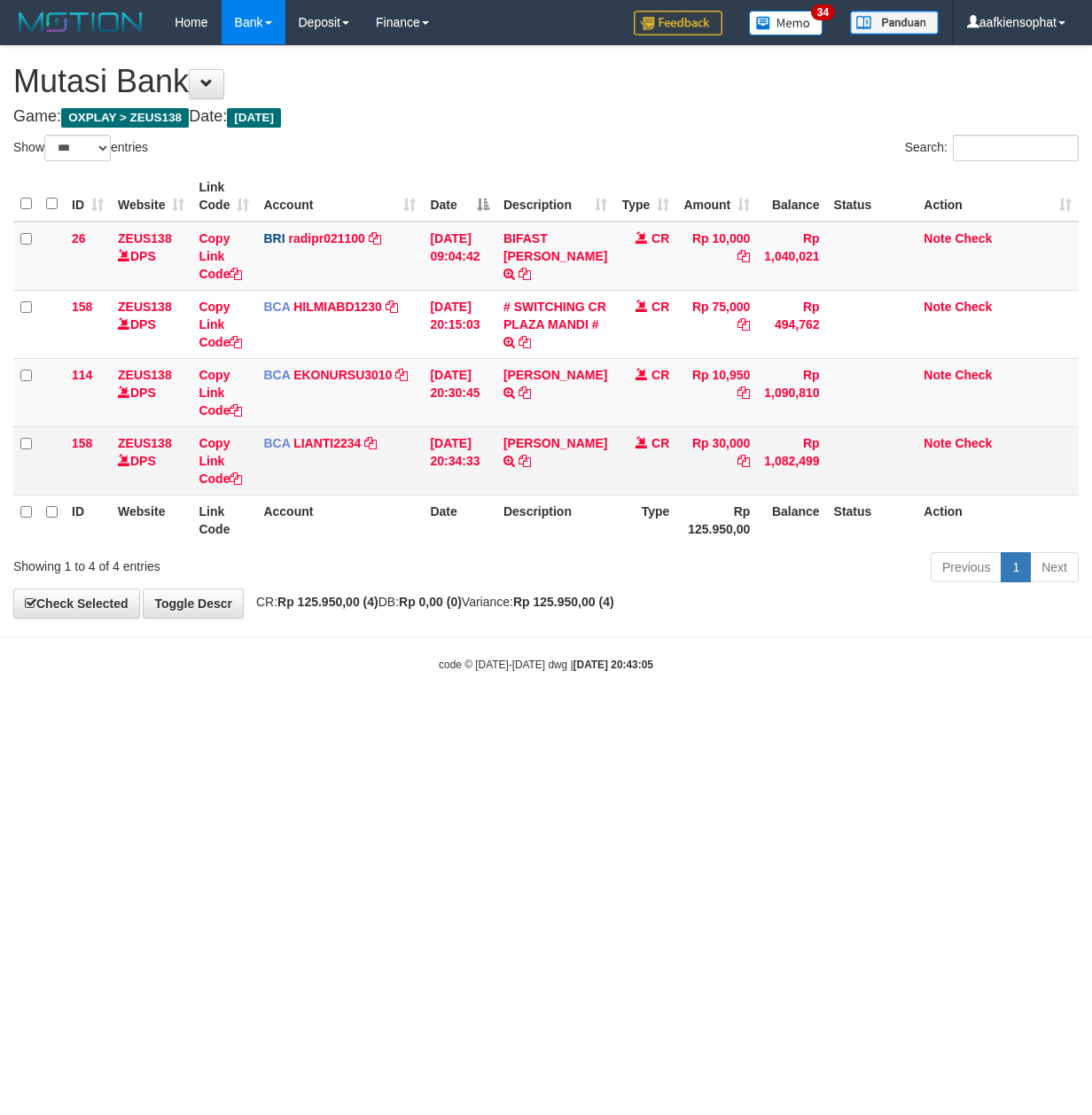
click at [674, 717] on html "Toggle navigation Home Bank Account List Load By Website Group [OXPLAY] ZEUS138…" at bounding box center [546, 358] width 1092 height 717
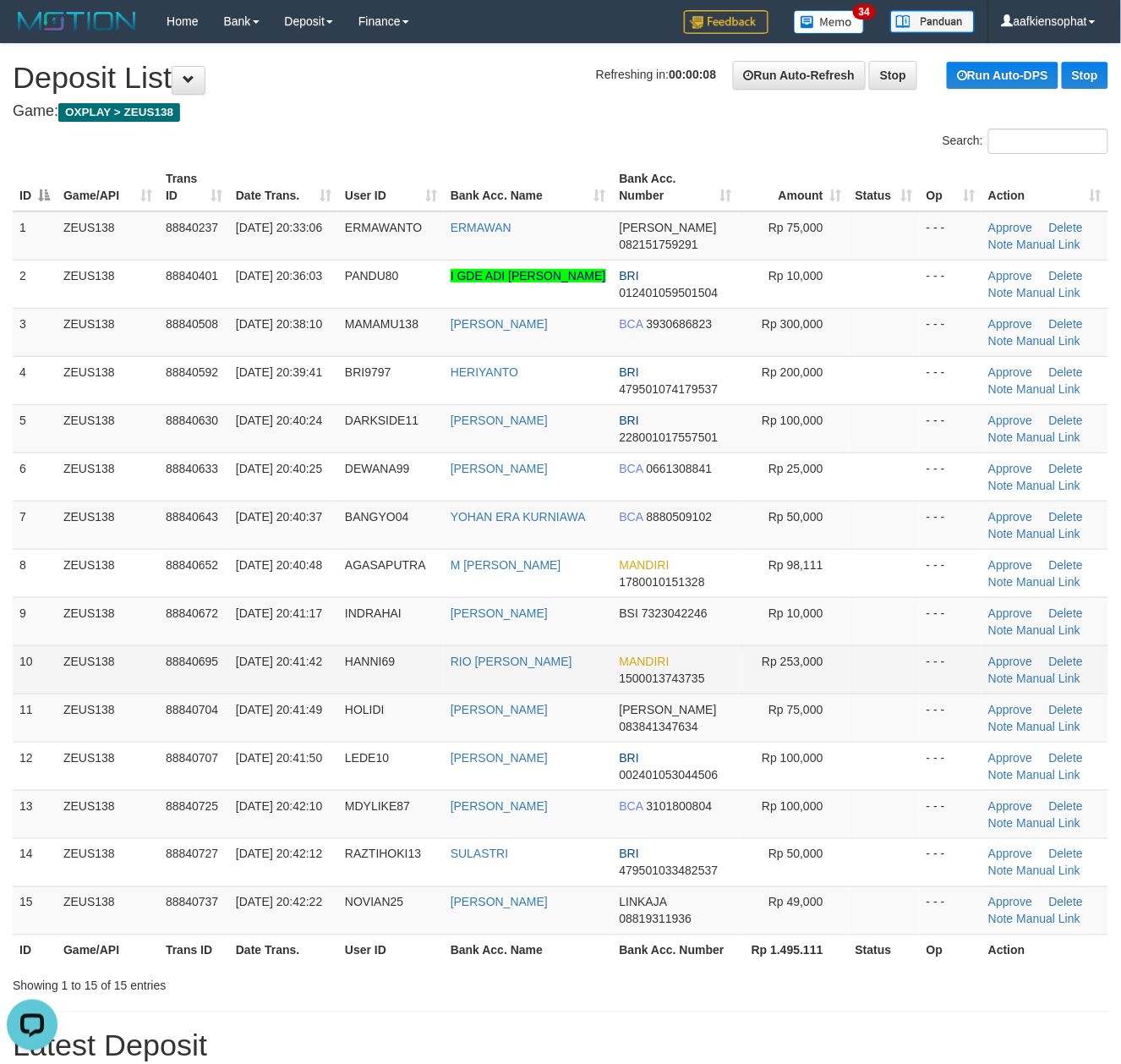
drag, startPoint x: 96, startPoint y: 670, endPoint x: 154, endPoint y: 685, distance: 59.9
click at [108, 677] on td "ZEUS138" at bounding box center [108, 669] width 103 height 48
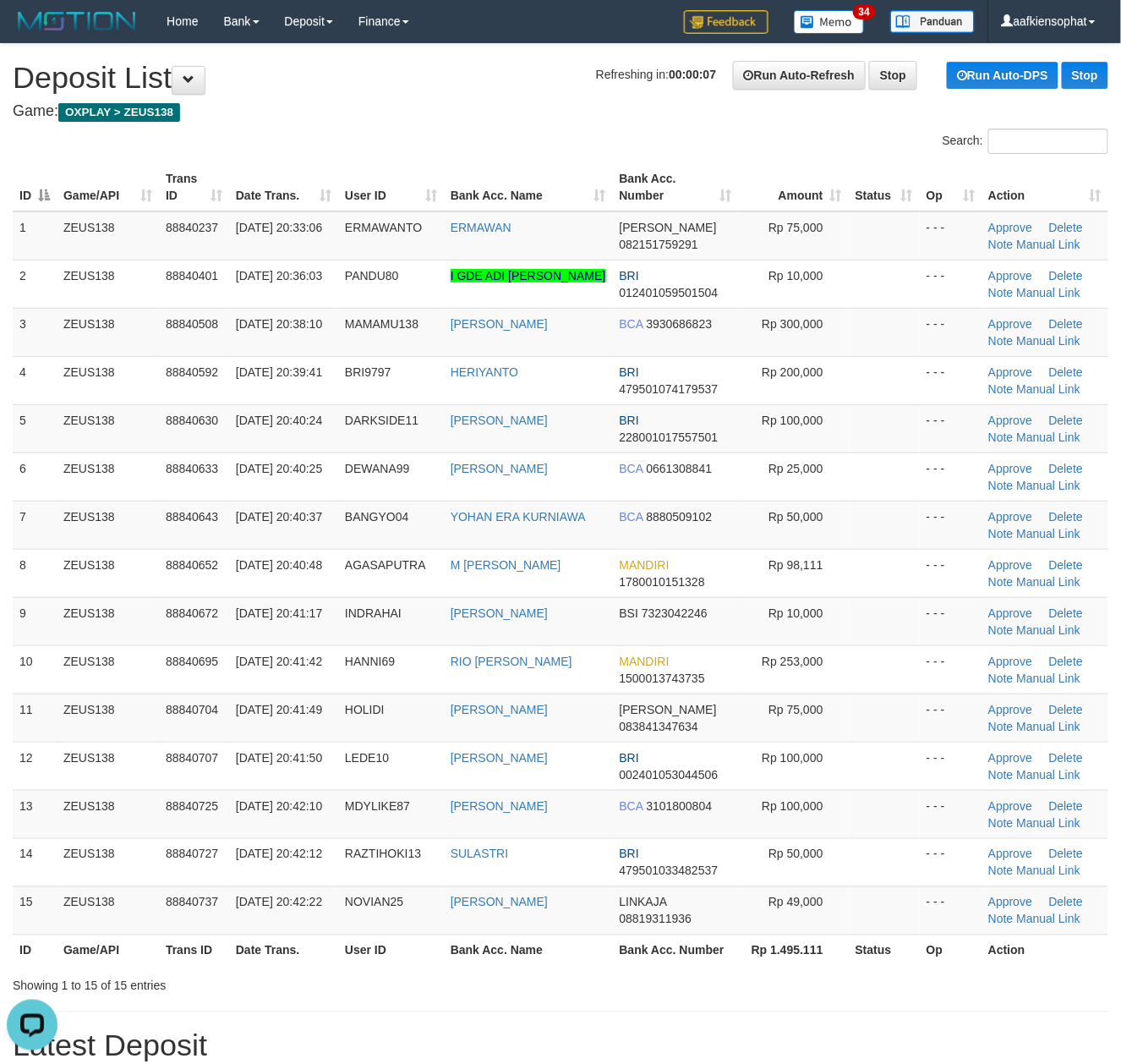
drag, startPoint x: 414, startPoint y: 667, endPoint x: 1137, endPoint y: 687, distance: 723.3
click at [593, 673] on tr "10 ZEUS138 88840695 30/09/2025 20:41:42 HANNI69 RIO HANNI WOWILING MANDIRI 1500…" at bounding box center [560, 669] width 1096 height 48
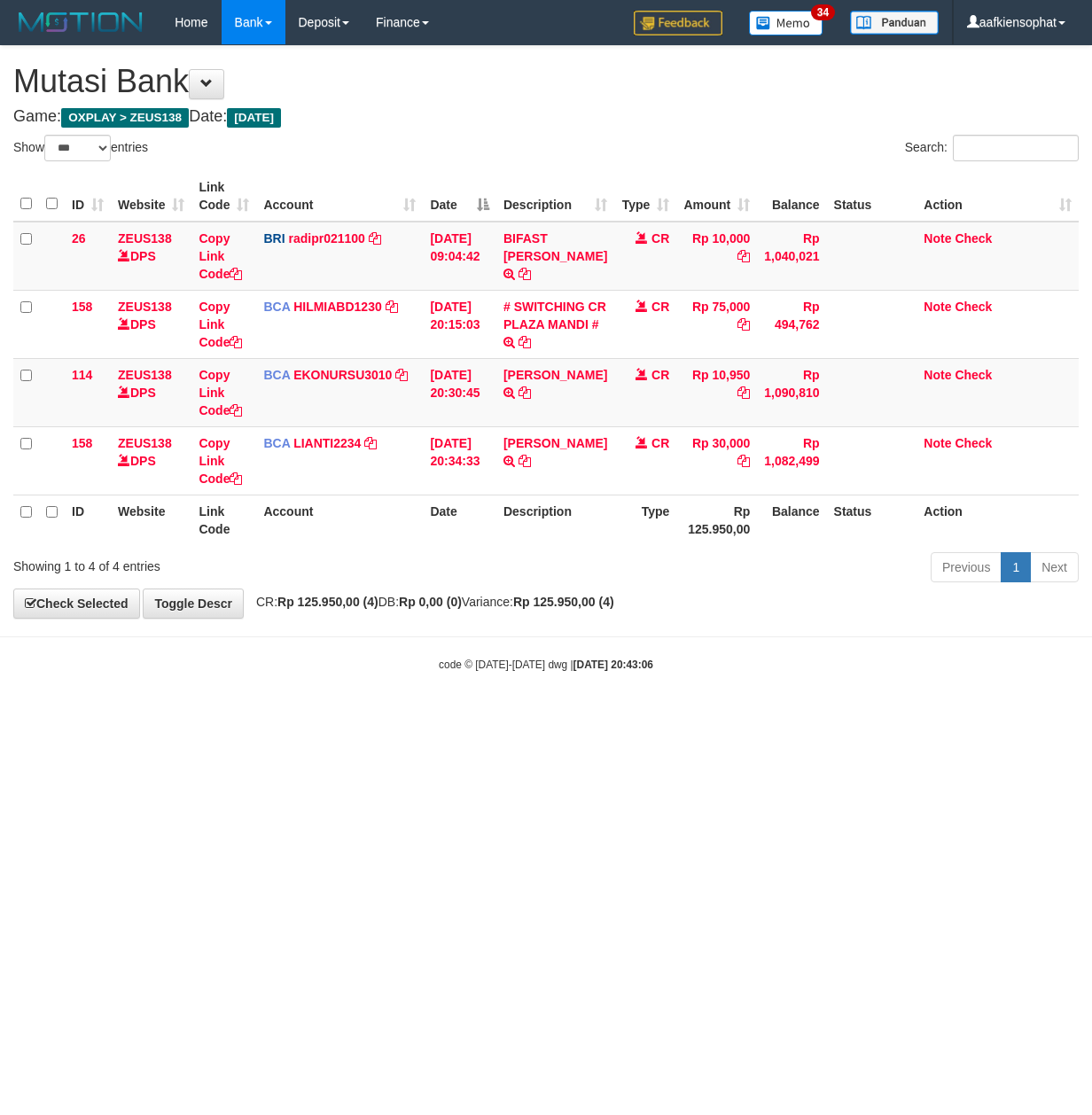
select select "***"
click at [361, 717] on html "Toggle navigation Home Bank Account List Load By Website Group [OXPLAY] ZEUS138…" at bounding box center [546, 358] width 1092 height 717
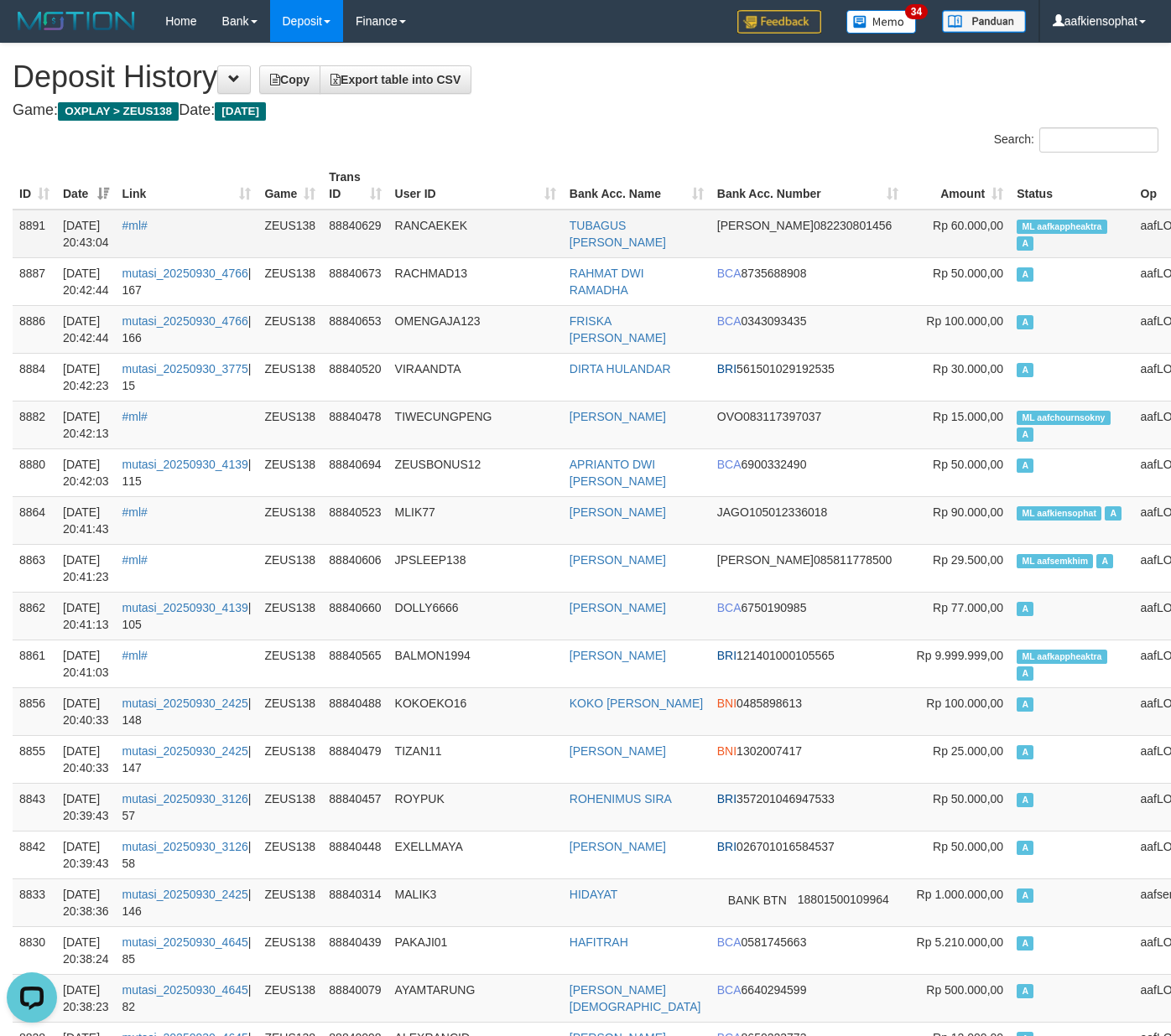
click at [1010, 245] on td "ML aafkappheaktra A" at bounding box center [1071, 234] width 123 height 49
copy td "ML aafkappheaktra A"
click at [1010, 245] on td "ML aafkappheaktra A" at bounding box center [1071, 234] width 123 height 49
click at [1017, 511] on span "ML aafkiensophat" at bounding box center [1059, 513] width 85 height 14
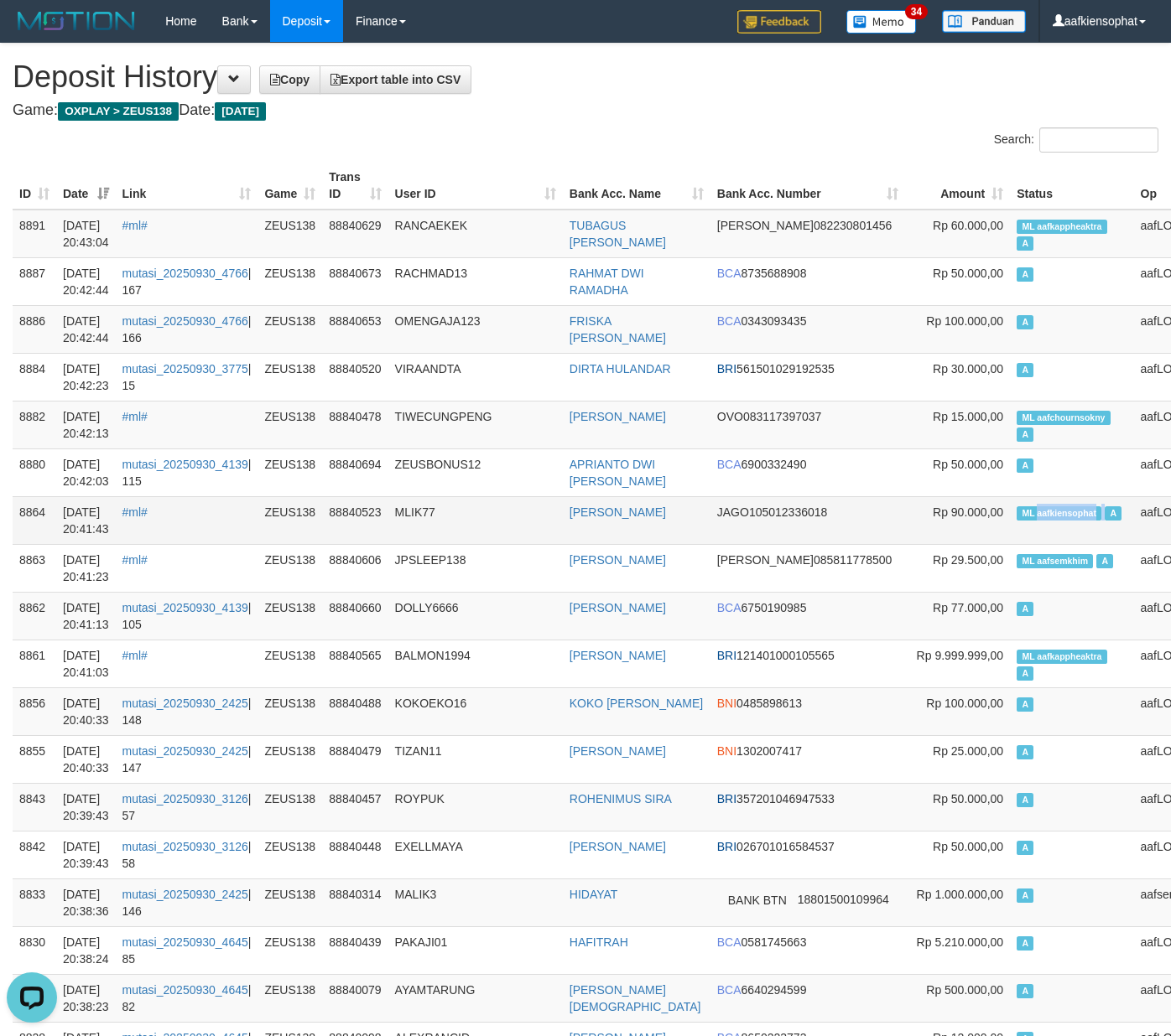
click at [1017, 511] on span "ML aafkiensophat" at bounding box center [1059, 513] width 85 height 14
copy span "aafkiensophat"
click at [1017, 511] on span "ML aafkiensophat" at bounding box center [1059, 513] width 85 height 14
click at [1017, 515] on span "ML aafkiensophat" at bounding box center [1059, 513] width 85 height 14
copy td "aafkiensophat"
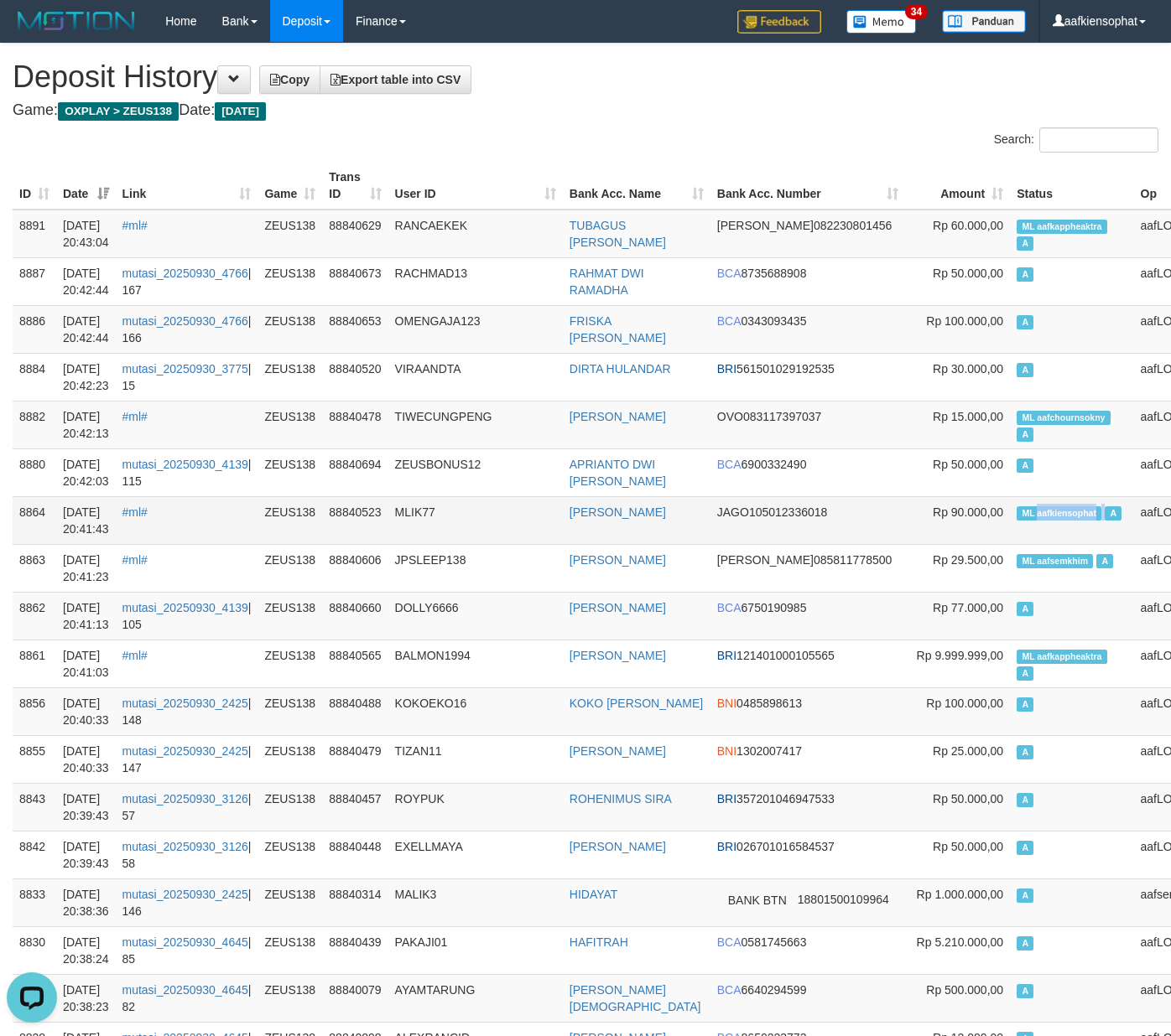
click at [1017, 515] on span "ML aafkiensophat" at bounding box center [1059, 513] width 85 height 14
copy td "ML aafkiensophat A"
click at [1017, 515] on span "ML aafkiensophat" at bounding box center [1059, 513] width 85 height 14
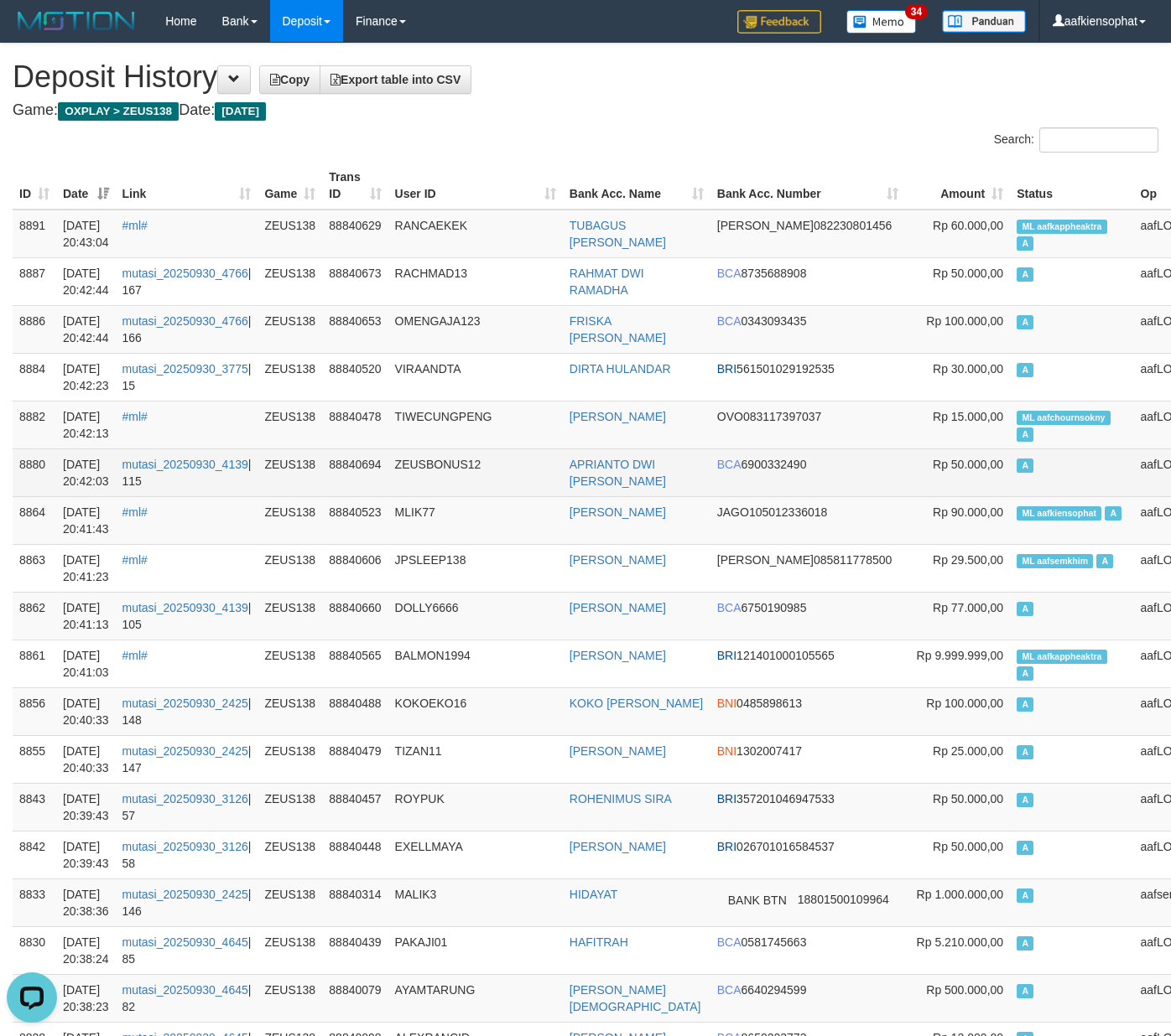
scroll to position [2986, 0]
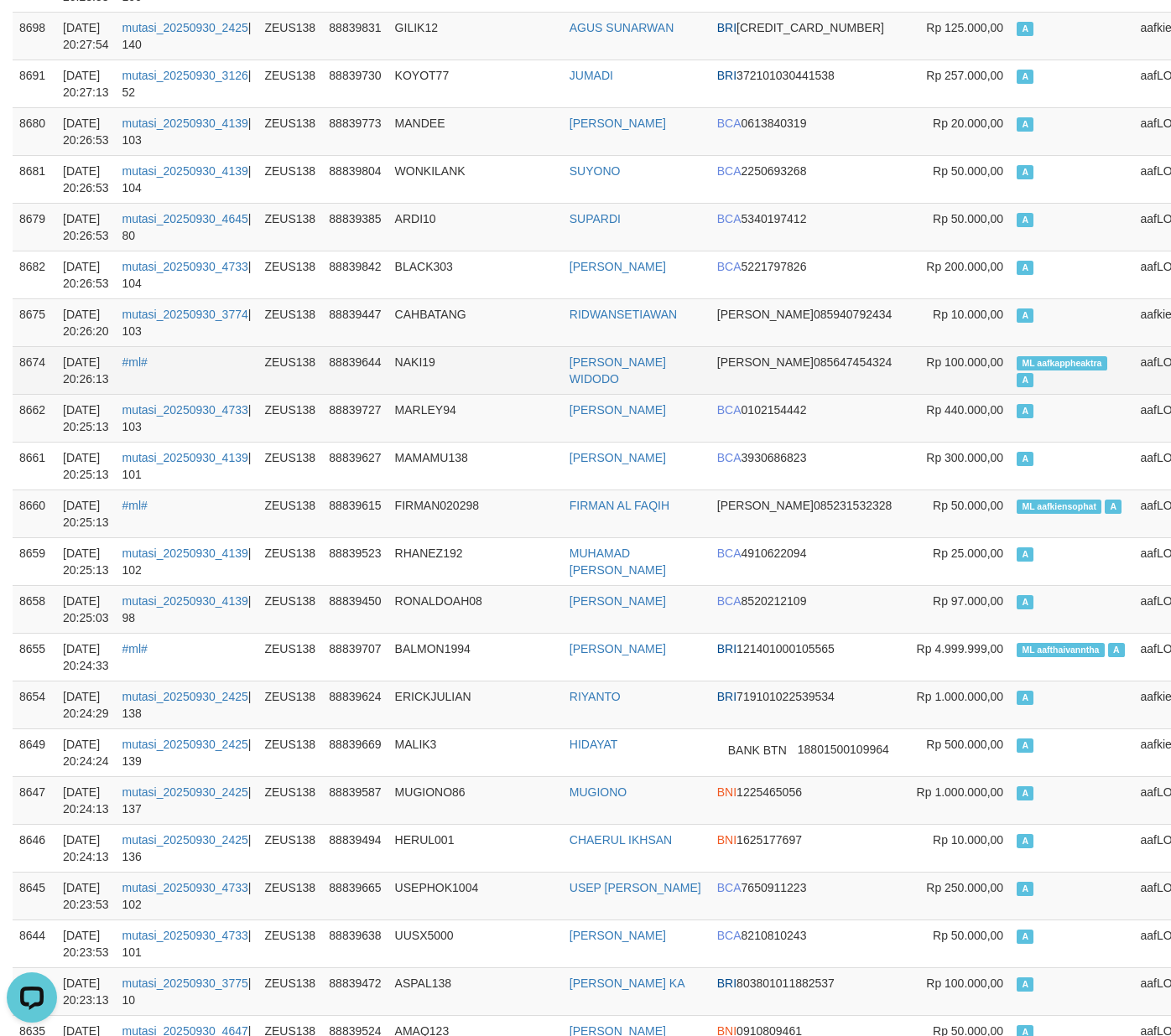
click at [1010, 390] on td "ML aafkappheaktra A" at bounding box center [1071, 370] width 123 height 48
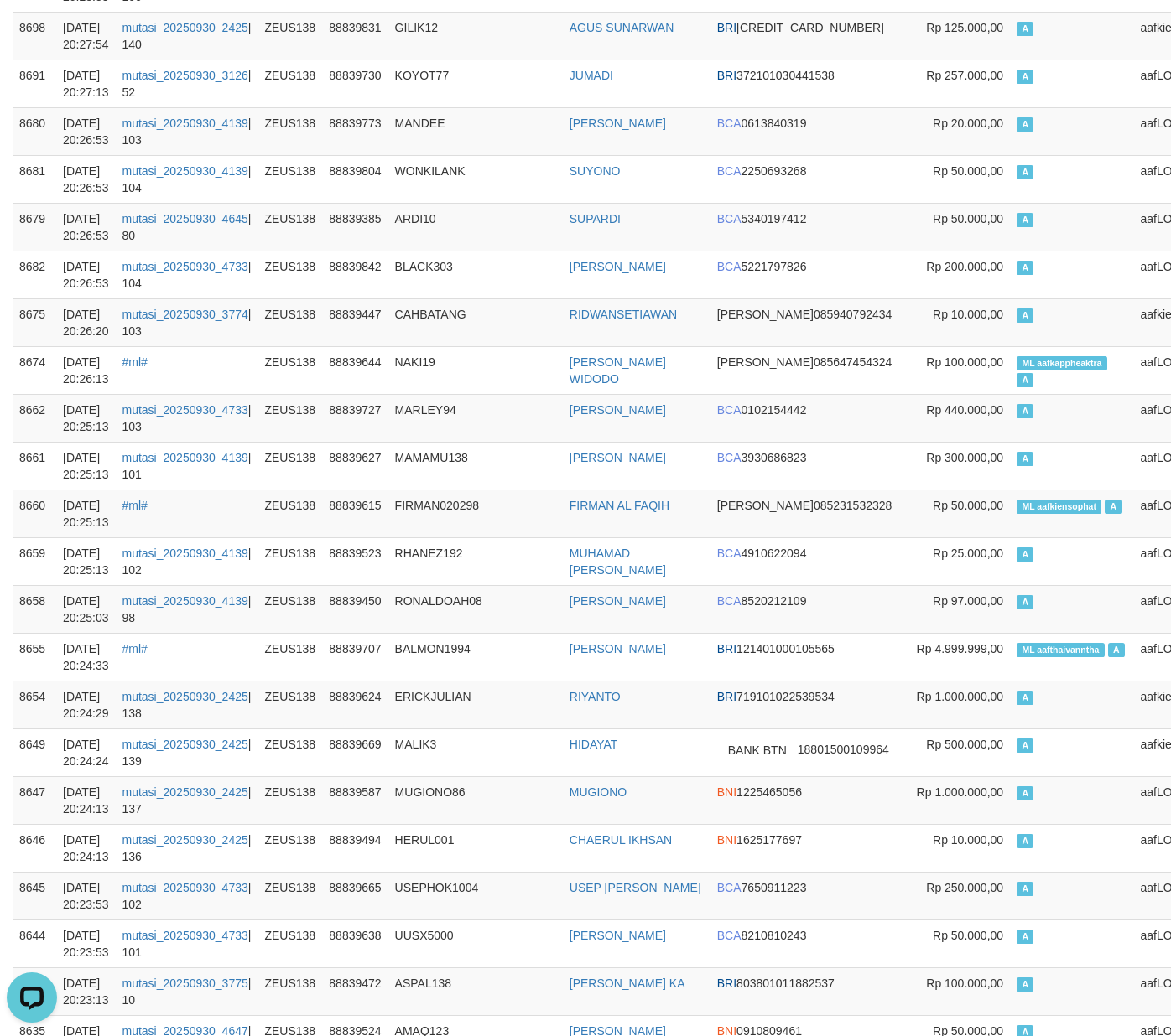
scroll to position [4584, 0]
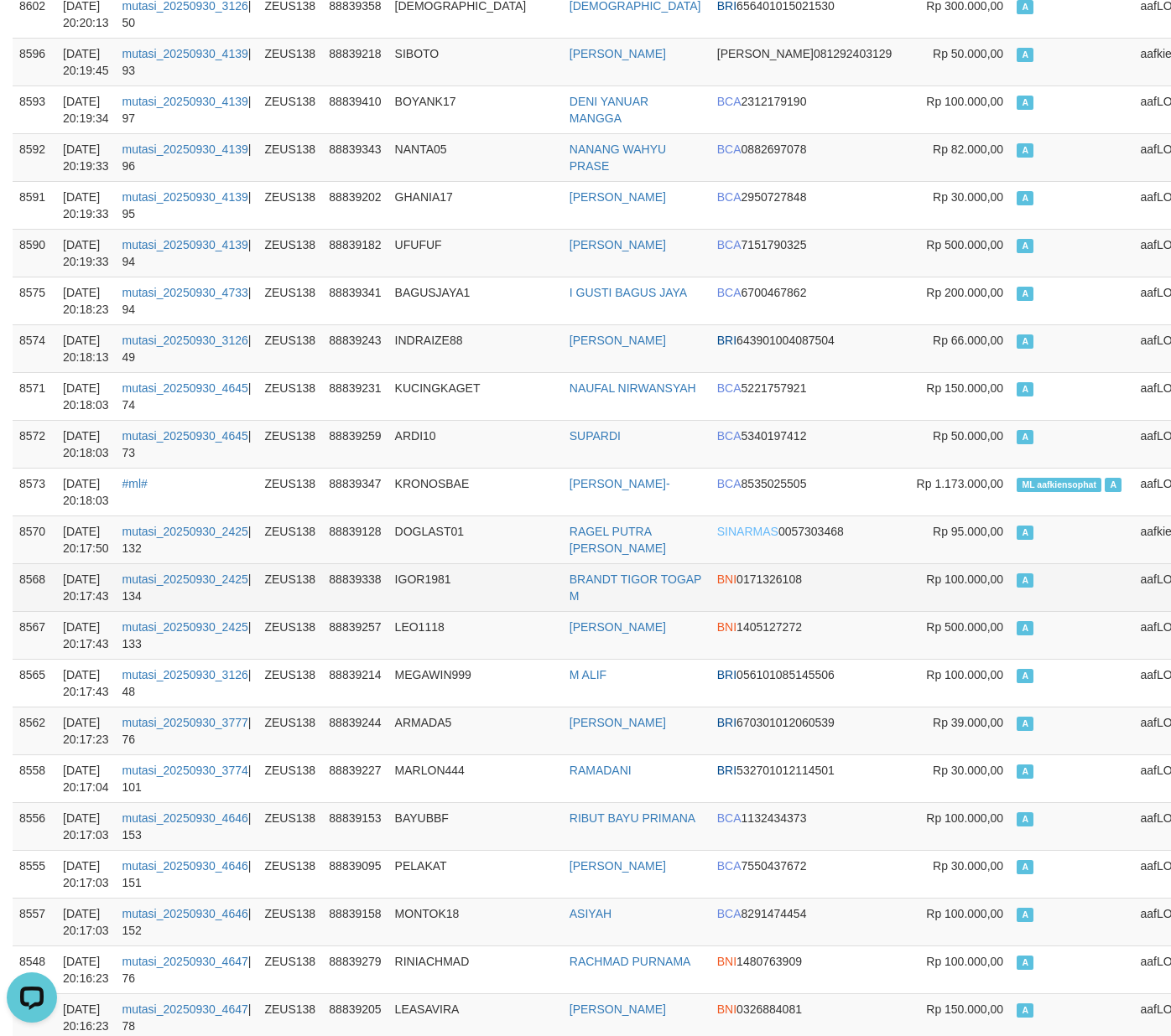
click at [905, 611] on td "Rp 100.000,00" at bounding box center [956, 587] width 104 height 48
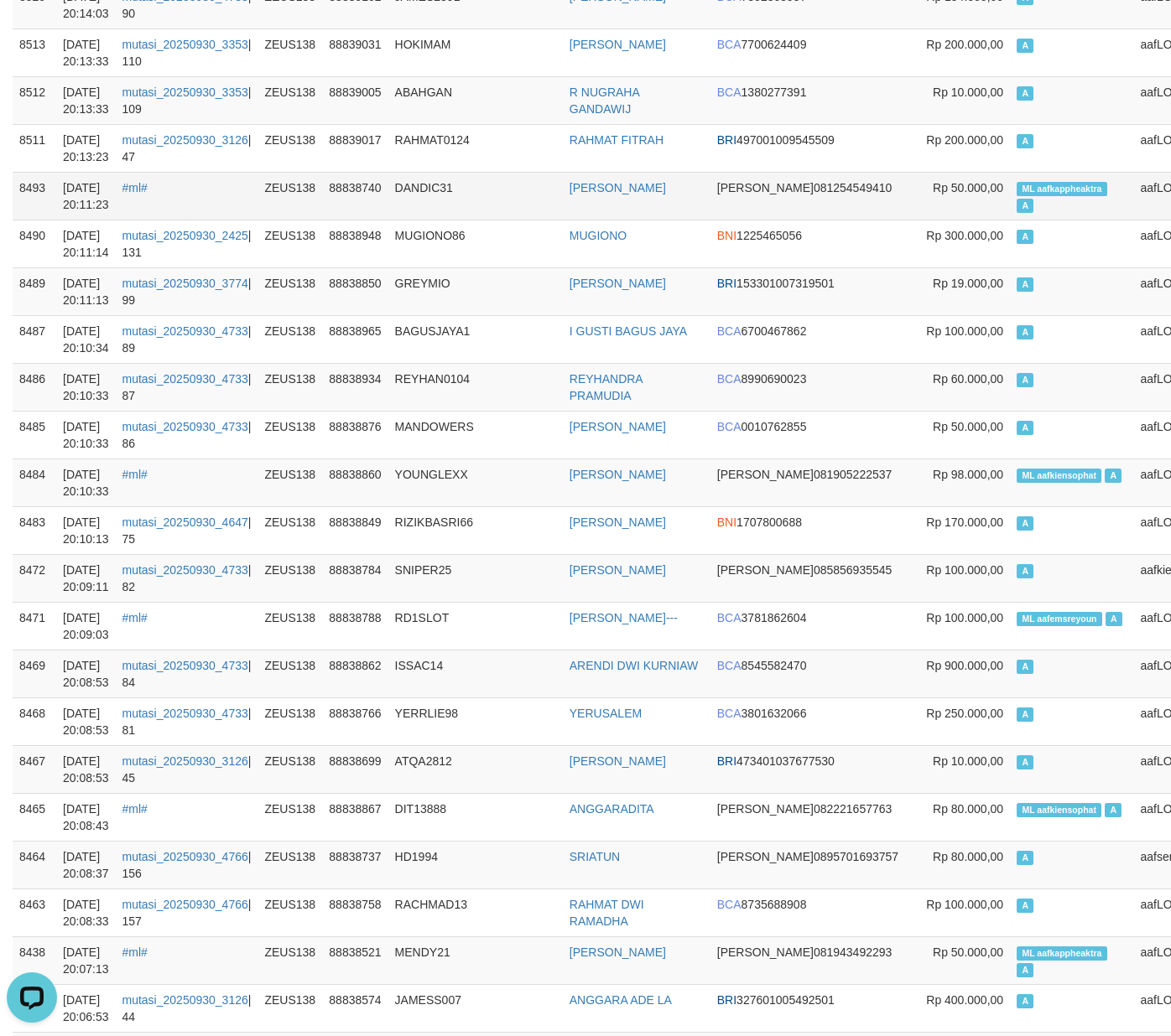
click at [1017, 196] on span "ML aafkappheaktra" at bounding box center [1062, 188] width 90 height 14
copy td "ML aafkappheaktra A"
click at [1017, 196] on span "ML aafkappheaktra" at bounding box center [1062, 188] width 90 height 14
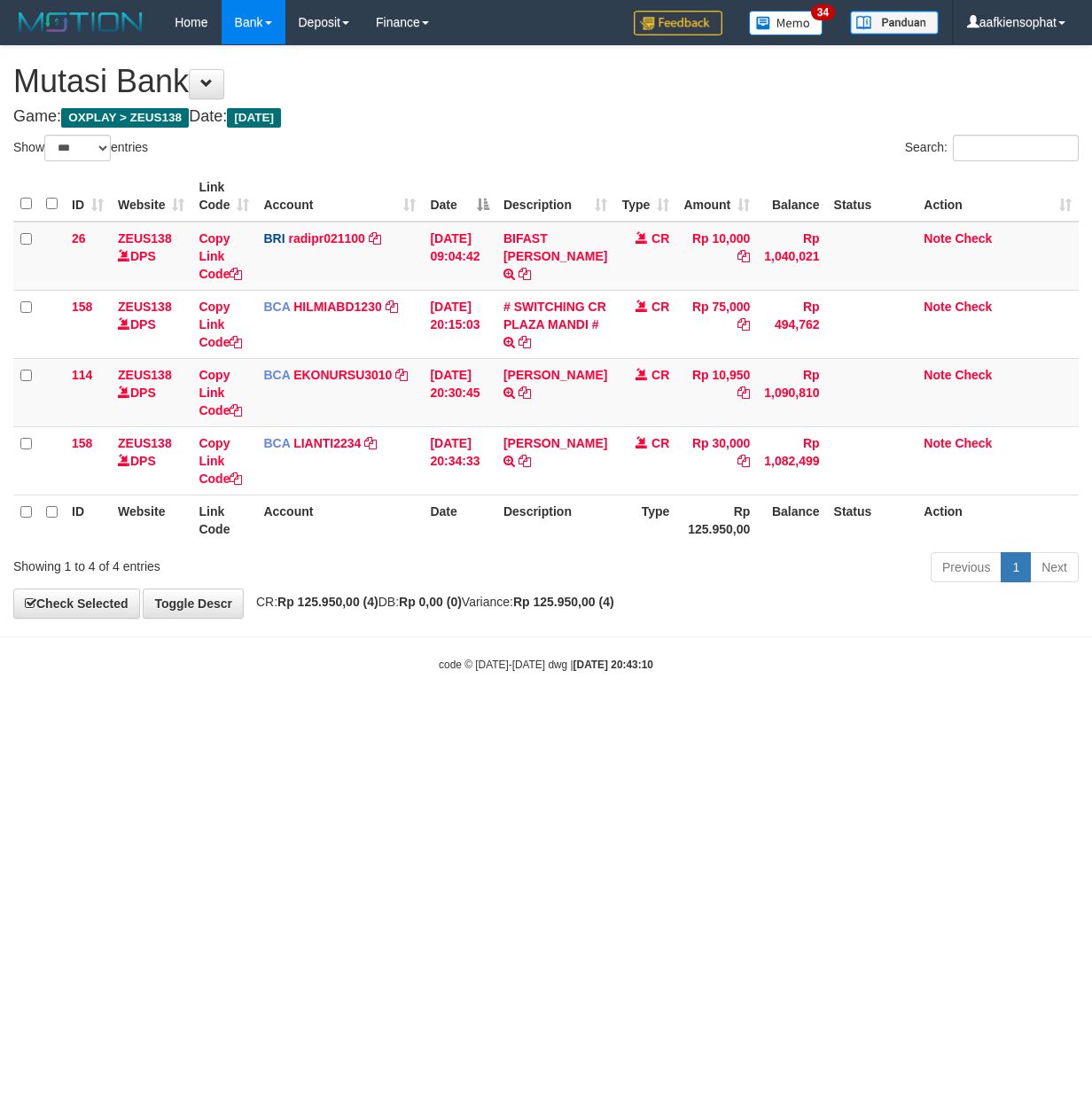
select select "***"
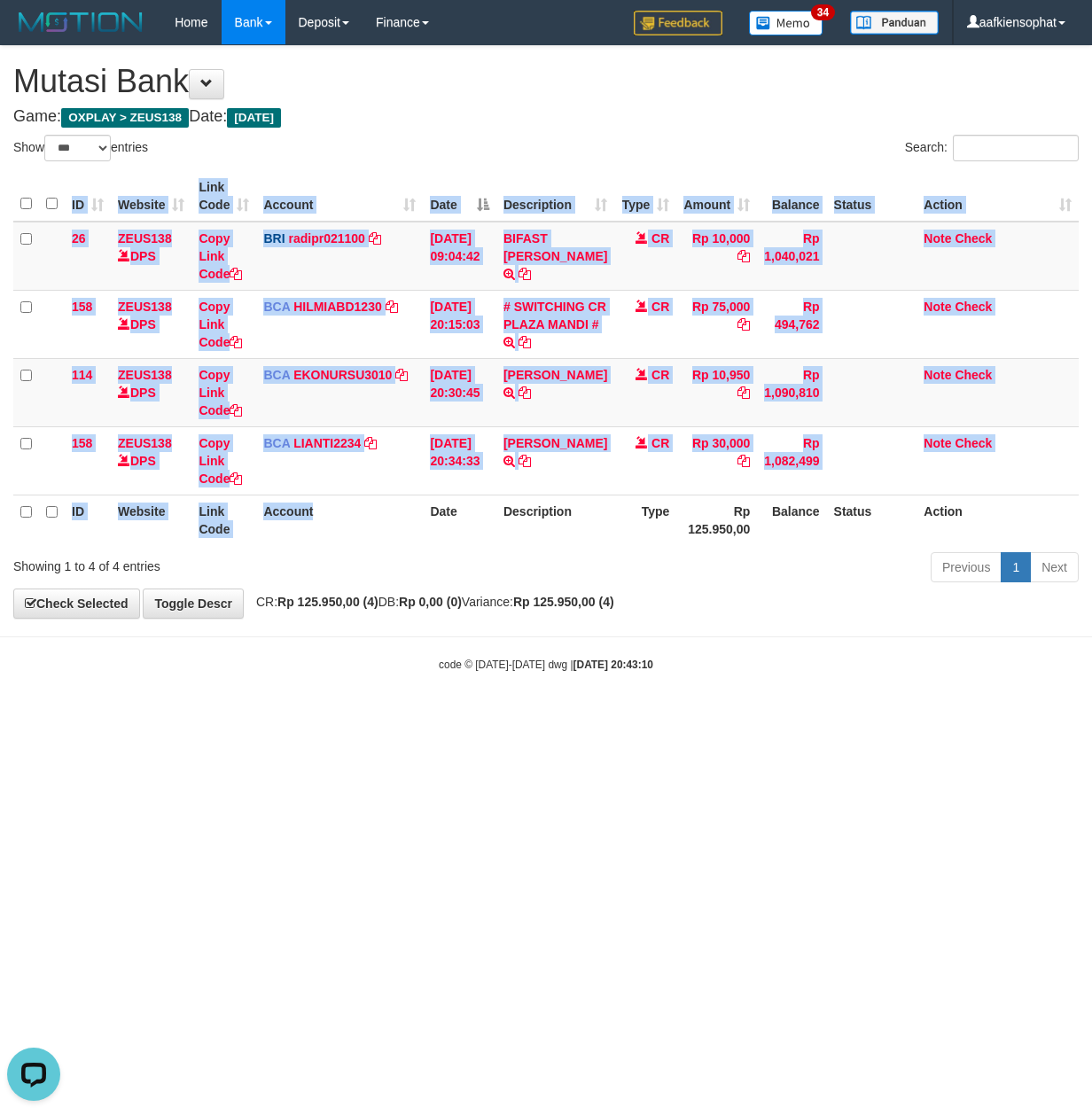
drag, startPoint x: 361, startPoint y: 544, endPoint x: 412, endPoint y: 608, distance: 81.8
click at [430, 565] on div "Show ** ** ** *** entries Search: ID Website Link Code Account Date Description…" at bounding box center [545, 361] width 1065 height 454
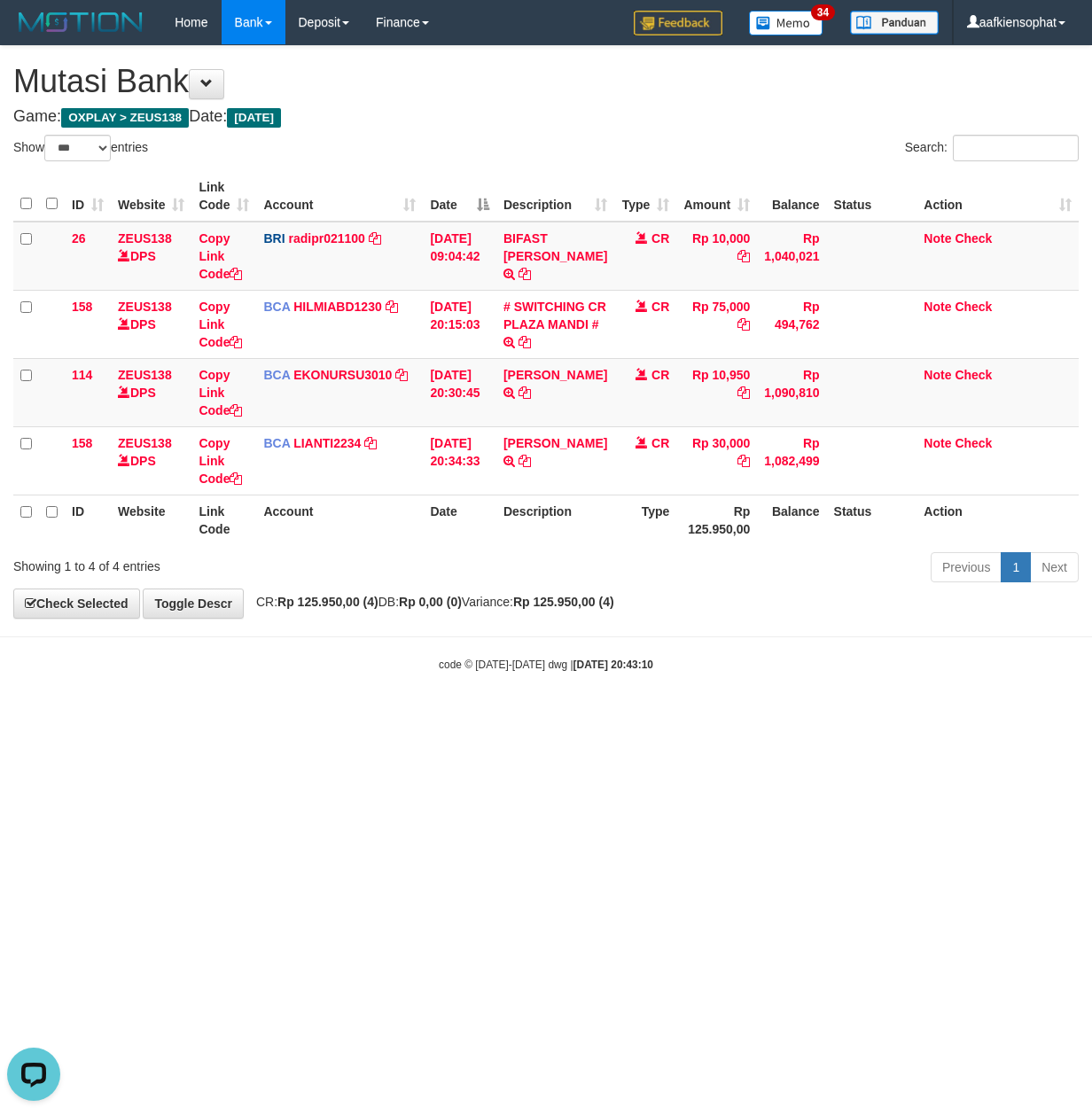
drag, startPoint x: 386, startPoint y: 664, endPoint x: 0, endPoint y: 664, distance: 386.0
click at [355, 670] on div "code © 2012-2018 dwg | 2025/09/30 20:43:10" at bounding box center [546, 663] width 1092 height 18
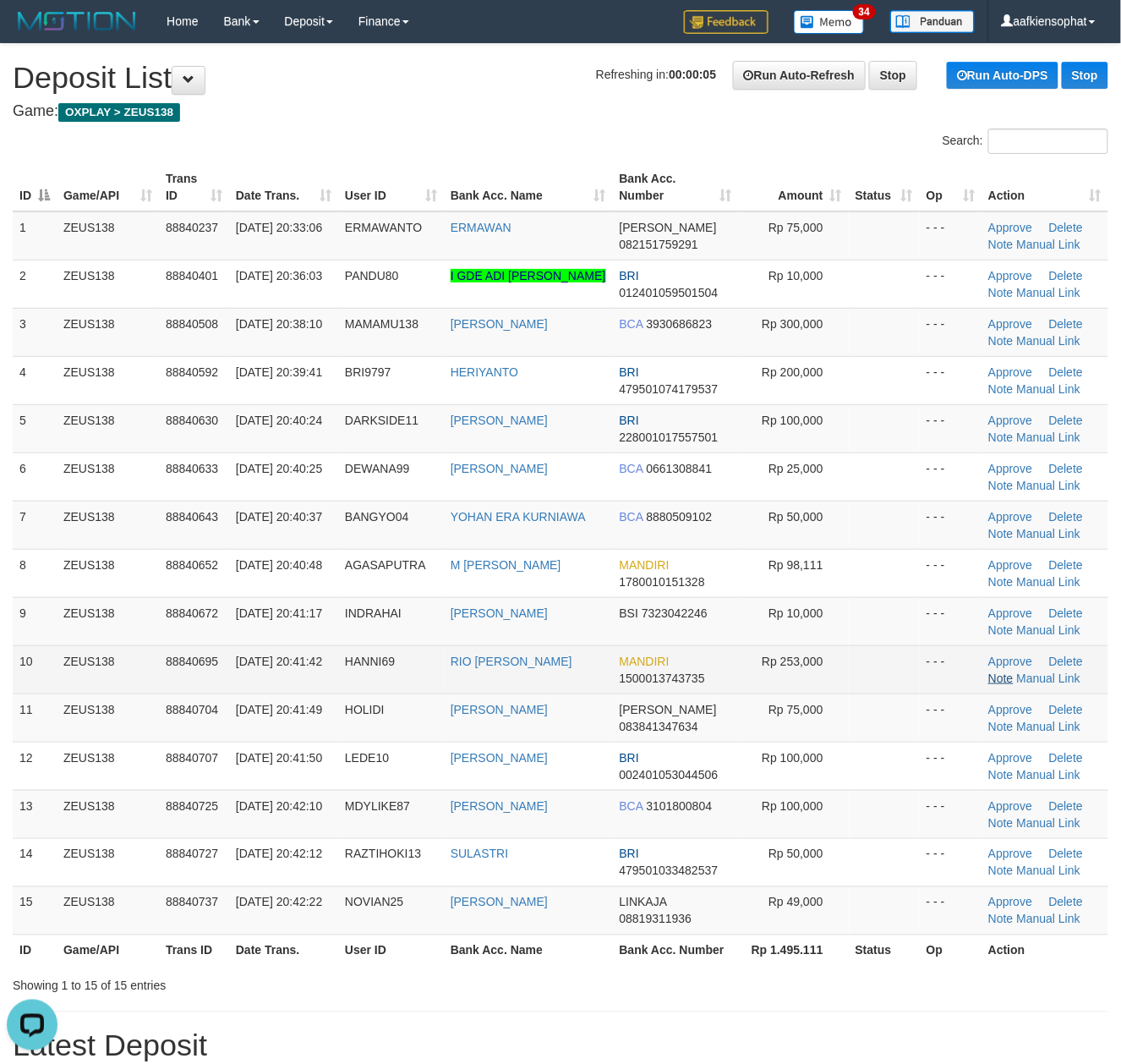
drag, startPoint x: 25, startPoint y: 688, endPoint x: 1002, endPoint y: 674, distance: 977.1
click at [58, 683] on tr "10 ZEUS138 88840695 30/09/2025 20:41:42 HANNI69 RIO HANNI WOWILING MANDIRI 1500…" at bounding box center [560, 669] width 1096 height 48
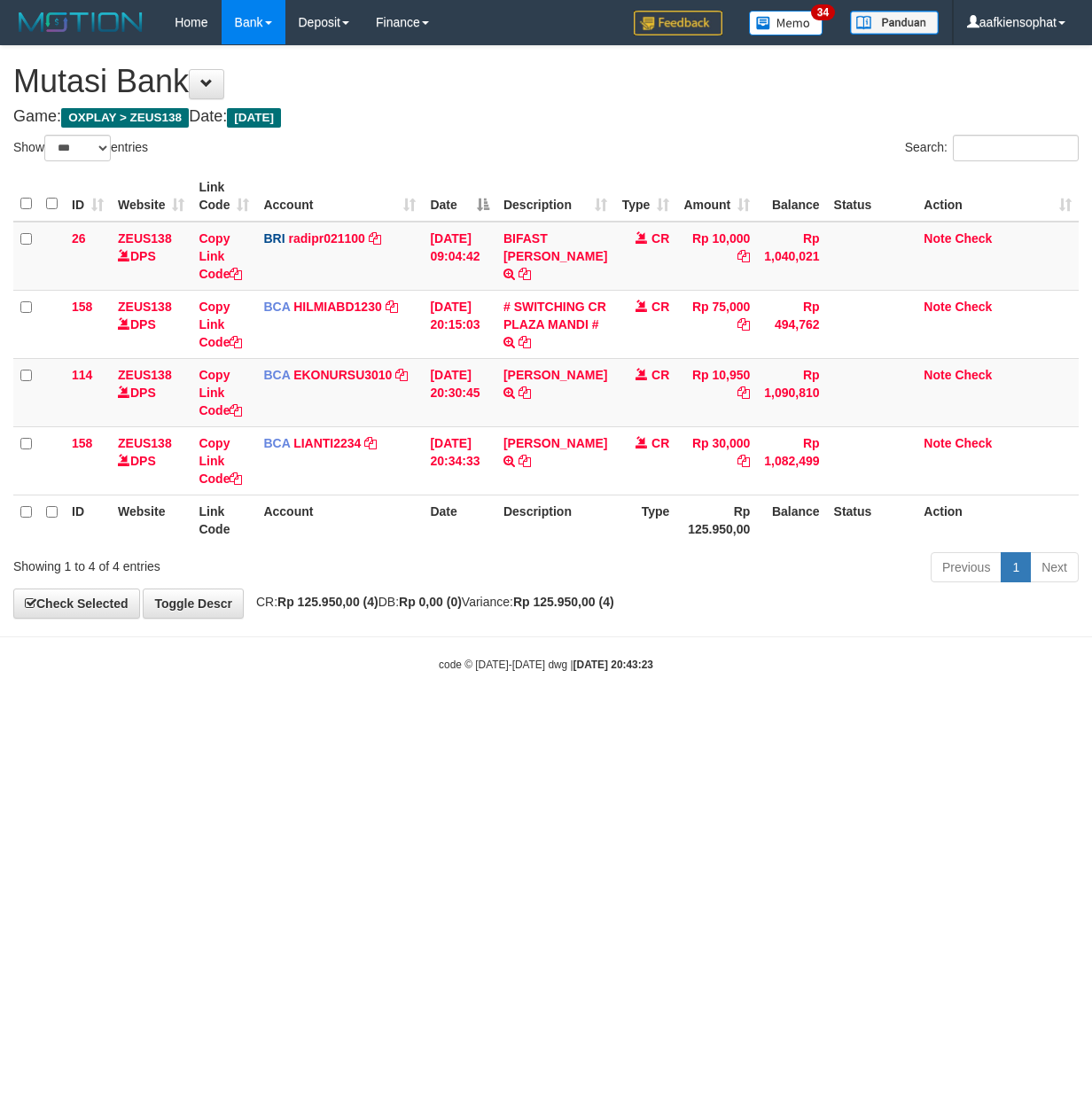
select select "***"
click at [102, 717] on html "Toggle navigation Home Bank Account List Load By Website Group [OXPLAY] ZEUS138…" at bounding box center [546, 358] width 1092 height 717
select select "***"
click at [349, 717] on html "Toggle navigation Home Bank Account List Load By Website Group [OXPLAY] ZEUS138…" at bounding box center [546, 358] width 1092 height 717
drag, startPoint x: 154, startPoint y: 655, endPoint x: 150, endPoint y: 642, distance: 13.6
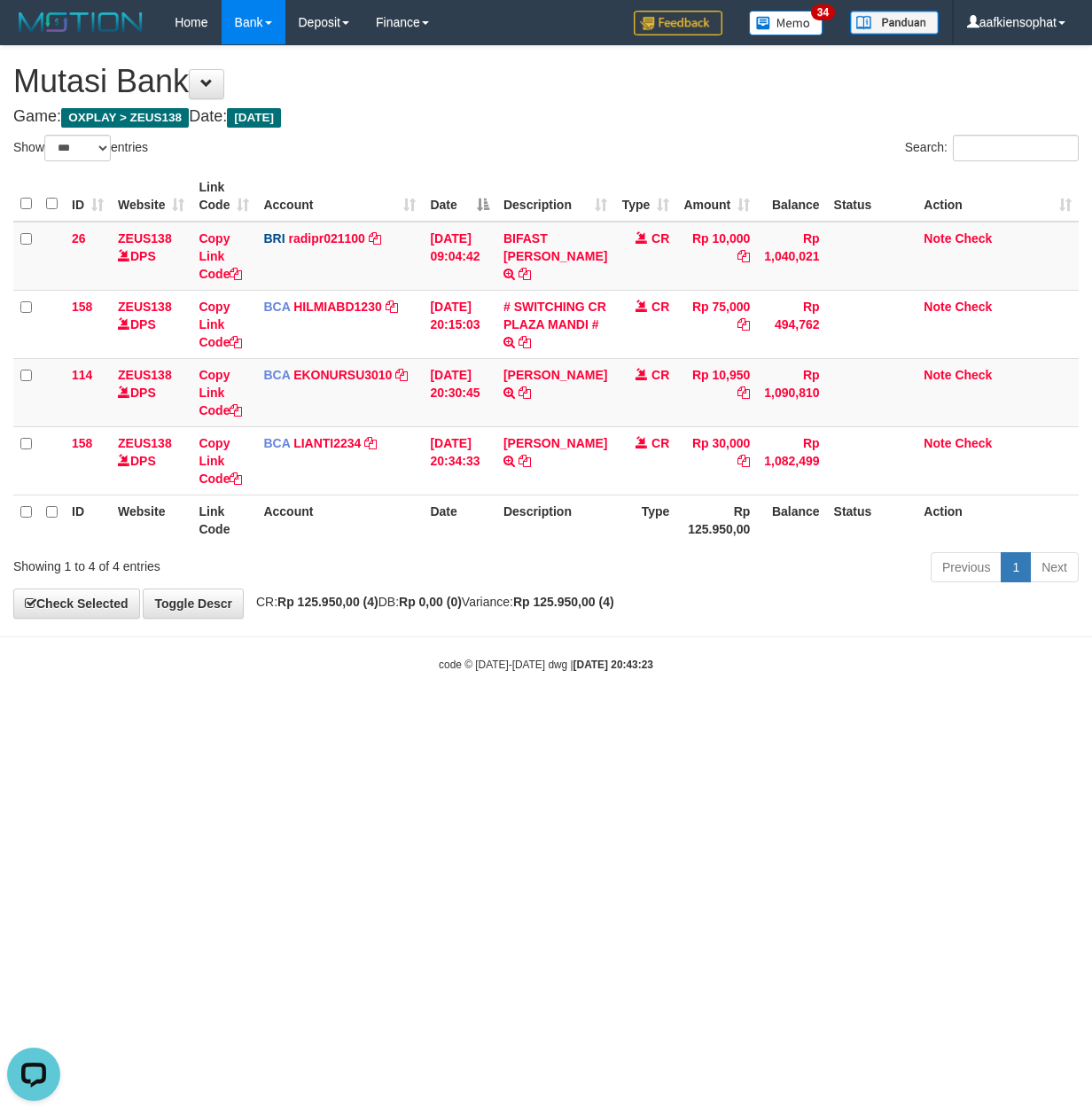
click at [150, 652] on body "Toggle navigation Home Bank Account List Load By Website Group [OXPLAY] ZEUS138…" at bounding box center [546, 358] width 1092 height 717
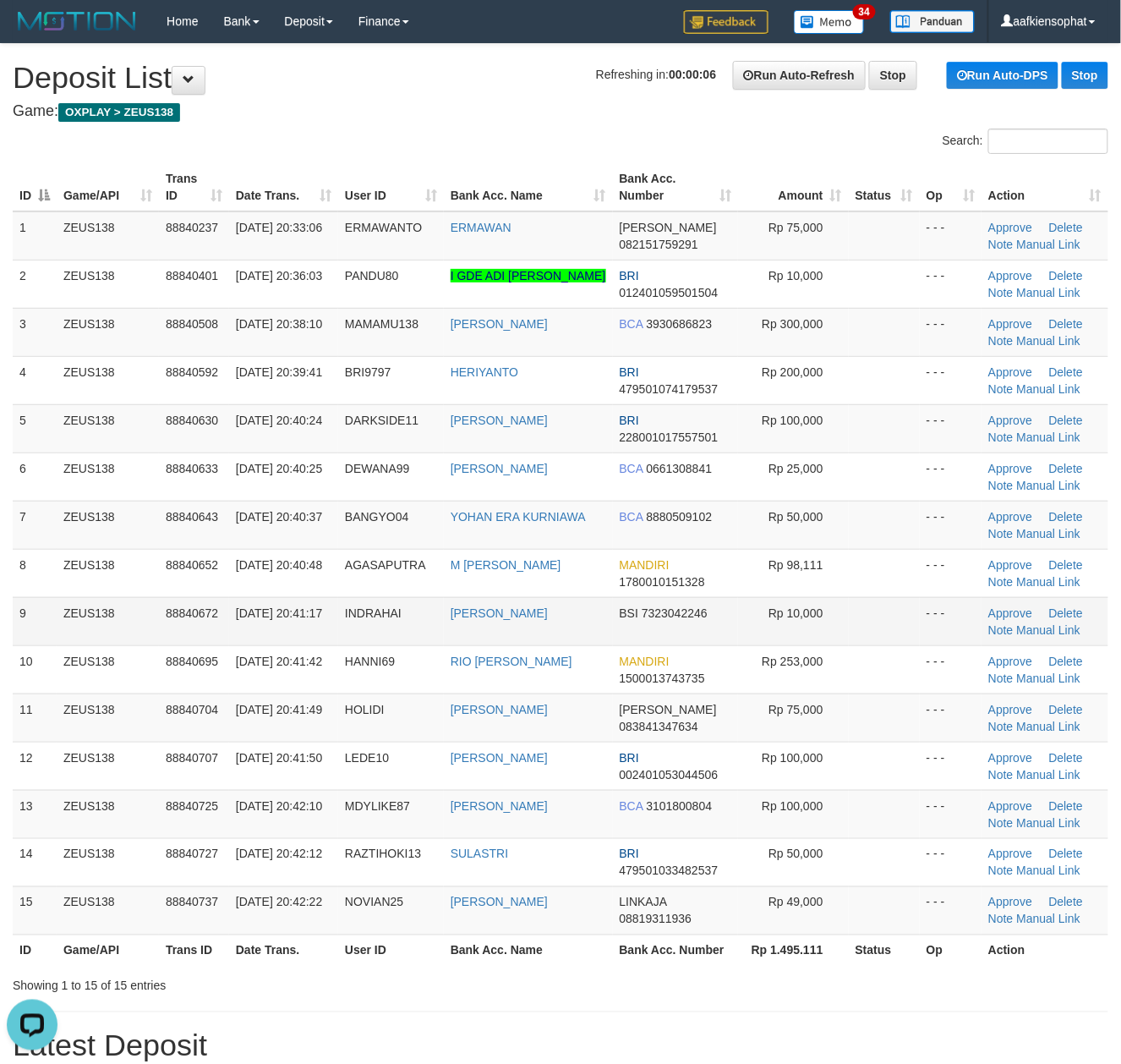
click at [818, 621] on td "Rp 10,000" at bounding box center [794, 621] width 111 height 48
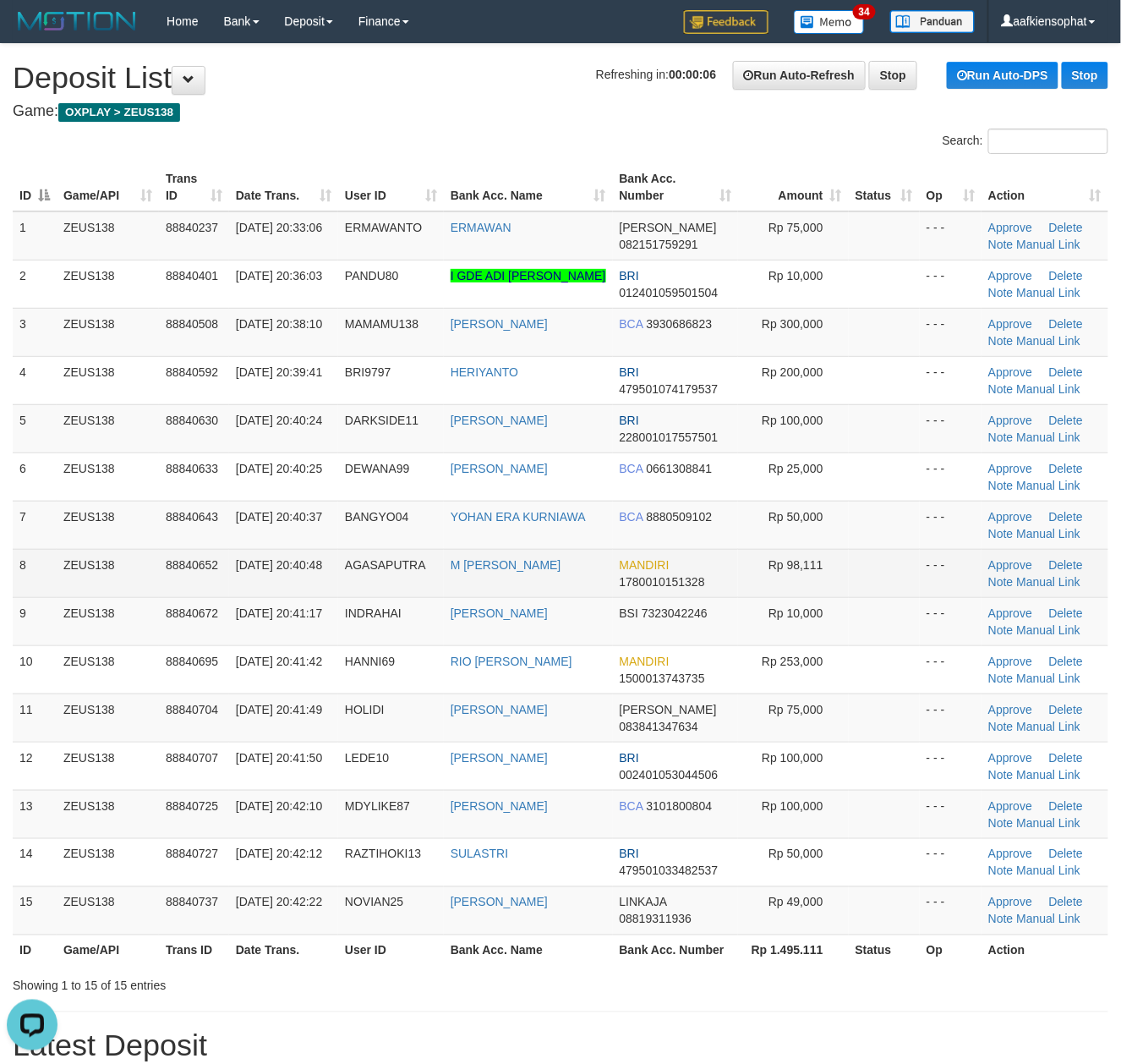
click at [28, 569] on td "8" at bounding box center [34, 572] width 44 height 48
click at [28, 577] on td "8" at bounding box center [34, 572] width 44 height 48
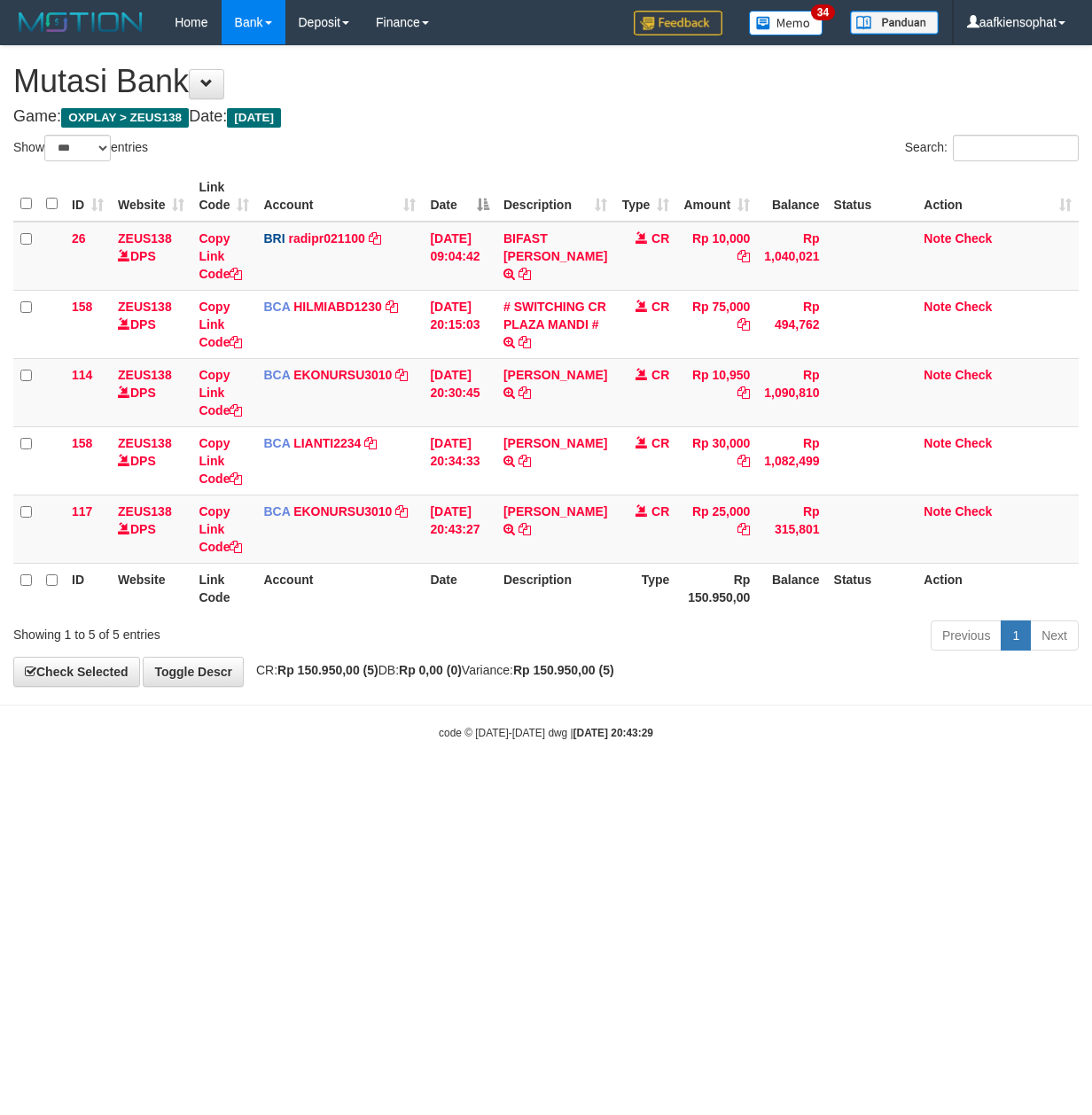
select select "***"
drag, startPoint x: 27, startPoint y: 661, endPoint x: 61, endPoint y: 670, distance: 35.2
click at [46, 678] on div "**********" at bounding box center [546, 365] width 1092 height 640
select select "***"
drag, startPoint x: 227, startPoint y: 789, endPoint x: 2, endPoint y: 778, distance: 225.3
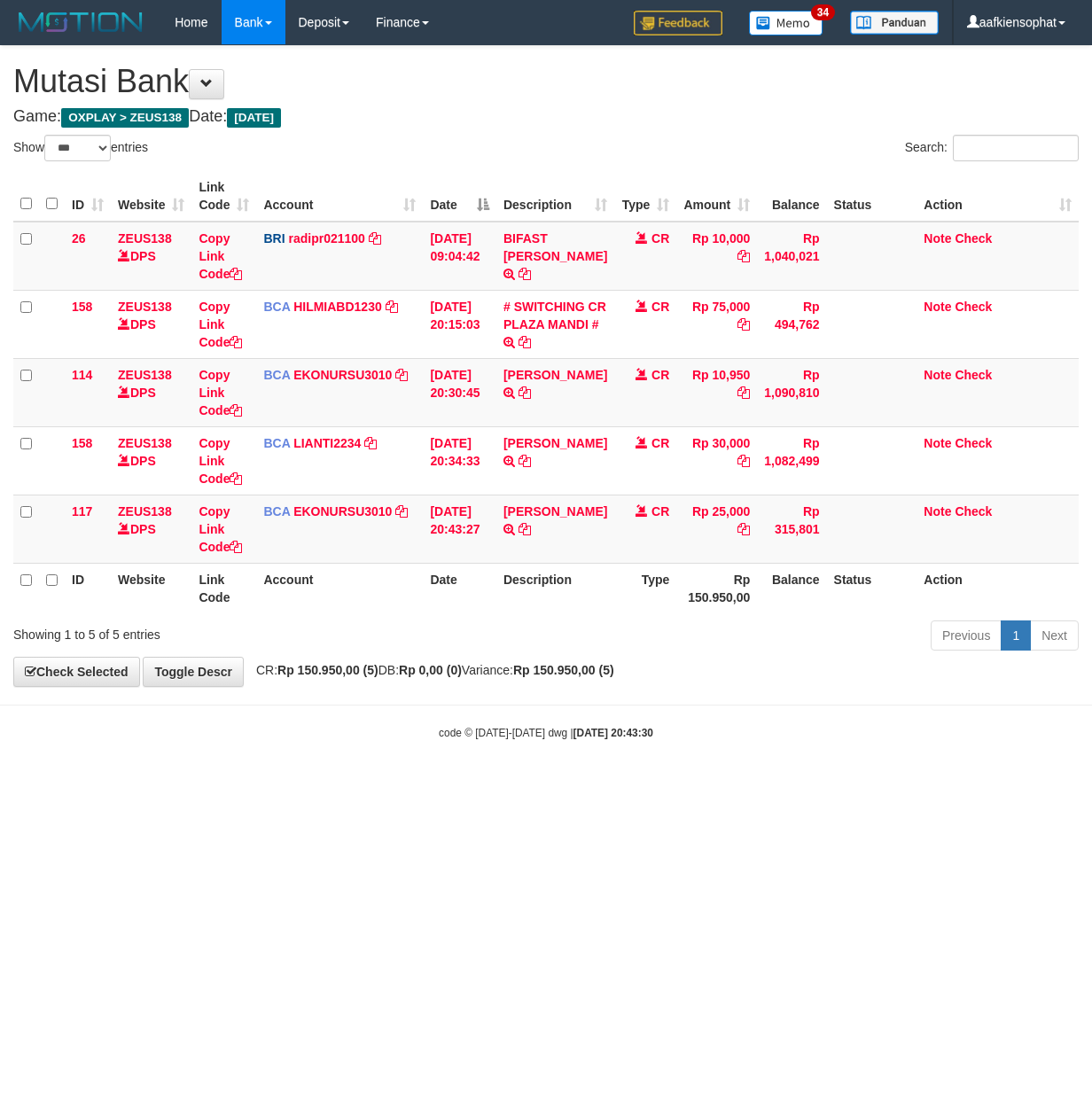
click at [156, 785] on html "Toggle navigation Home Bank Account List Load By Website Group [OXPLAY] ZEUS138…" at bounding box center [546, 392] width 1092 height 785
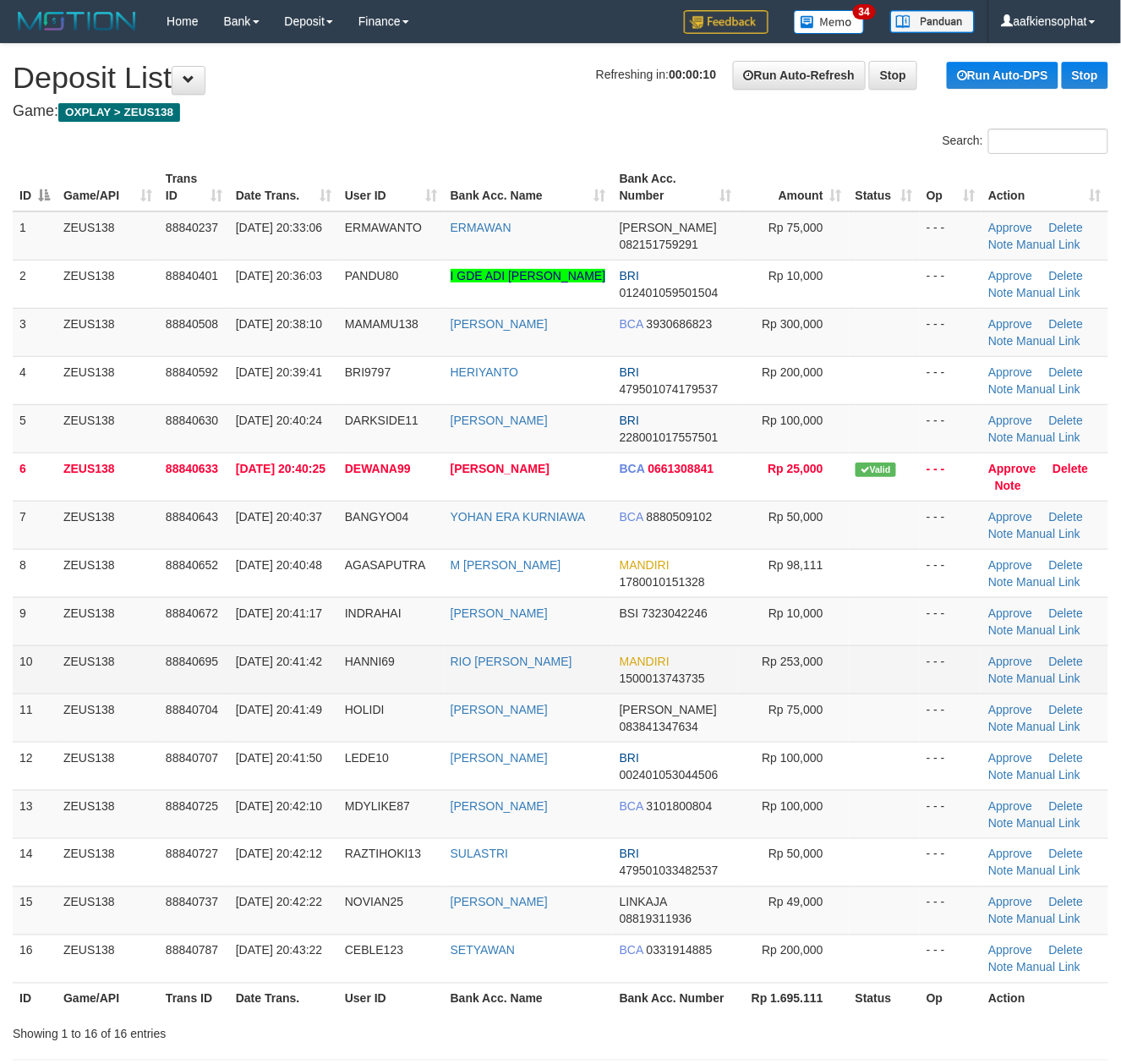
drag, startPoint x: 25, startPoint y: 539, endPoint x: 1002, endPoint y: 650, distance: 983.3
click at [92, 578] on tbody "1 ZEUS138 88840237 [DATE] 20:33:06 ERMAWANTO [GEOGRAPHIC_DATA] [PERSON_NAME] 08…" at bounding box center [560, 597] width 1096 height 772
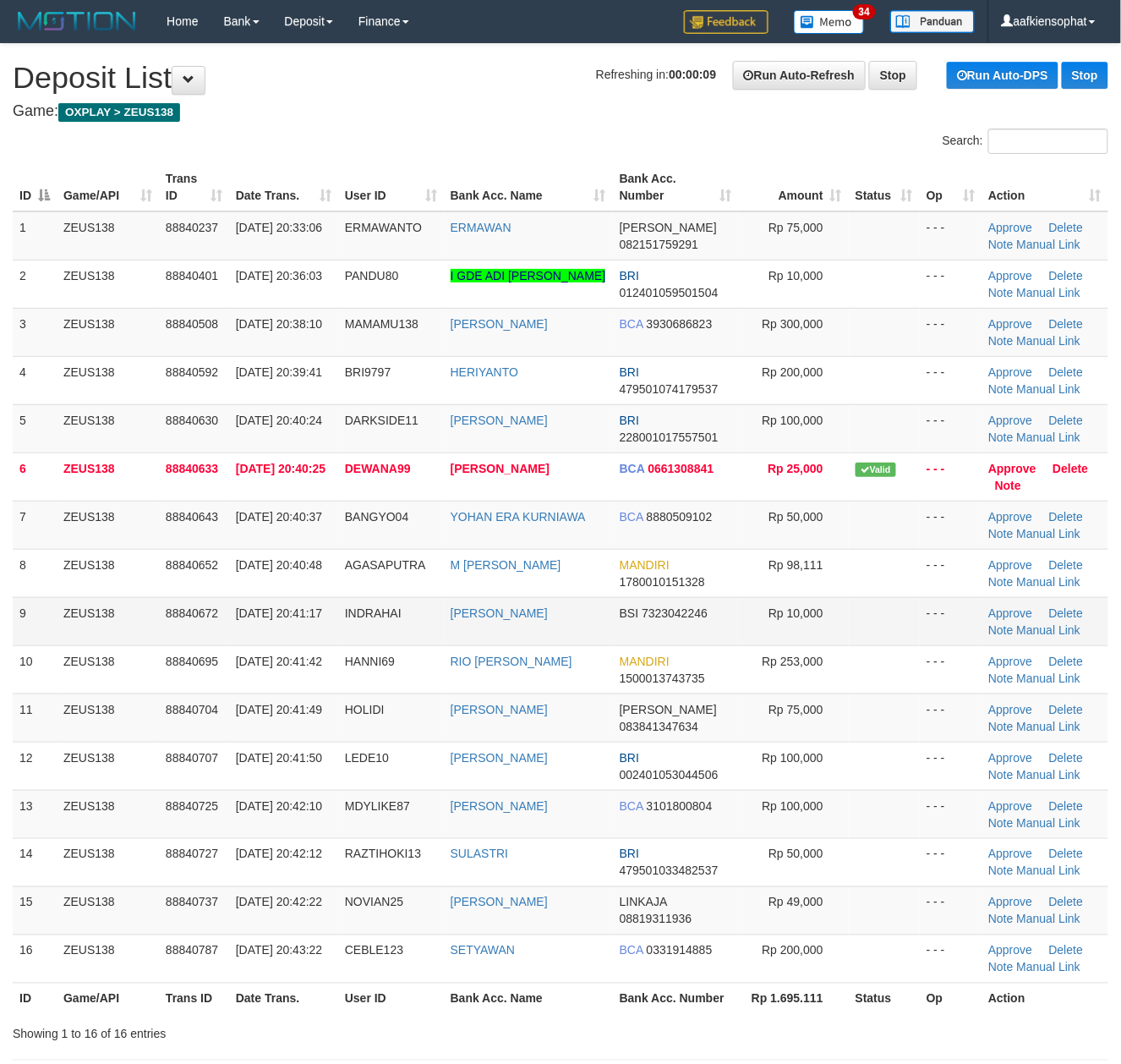
drag, startPoint x: 25, startPoint y: 617, endPoint x: 867, endPoint y: 644, distance: 842.4
click at [175, 627] on tr "9 ZEUS138 88840672 30/09/2025 20:41:17 INDRAHAI INDRA H LAHAMSA BSI 7323042246 …" at bounding box center [560, 621] width 1096 height 48
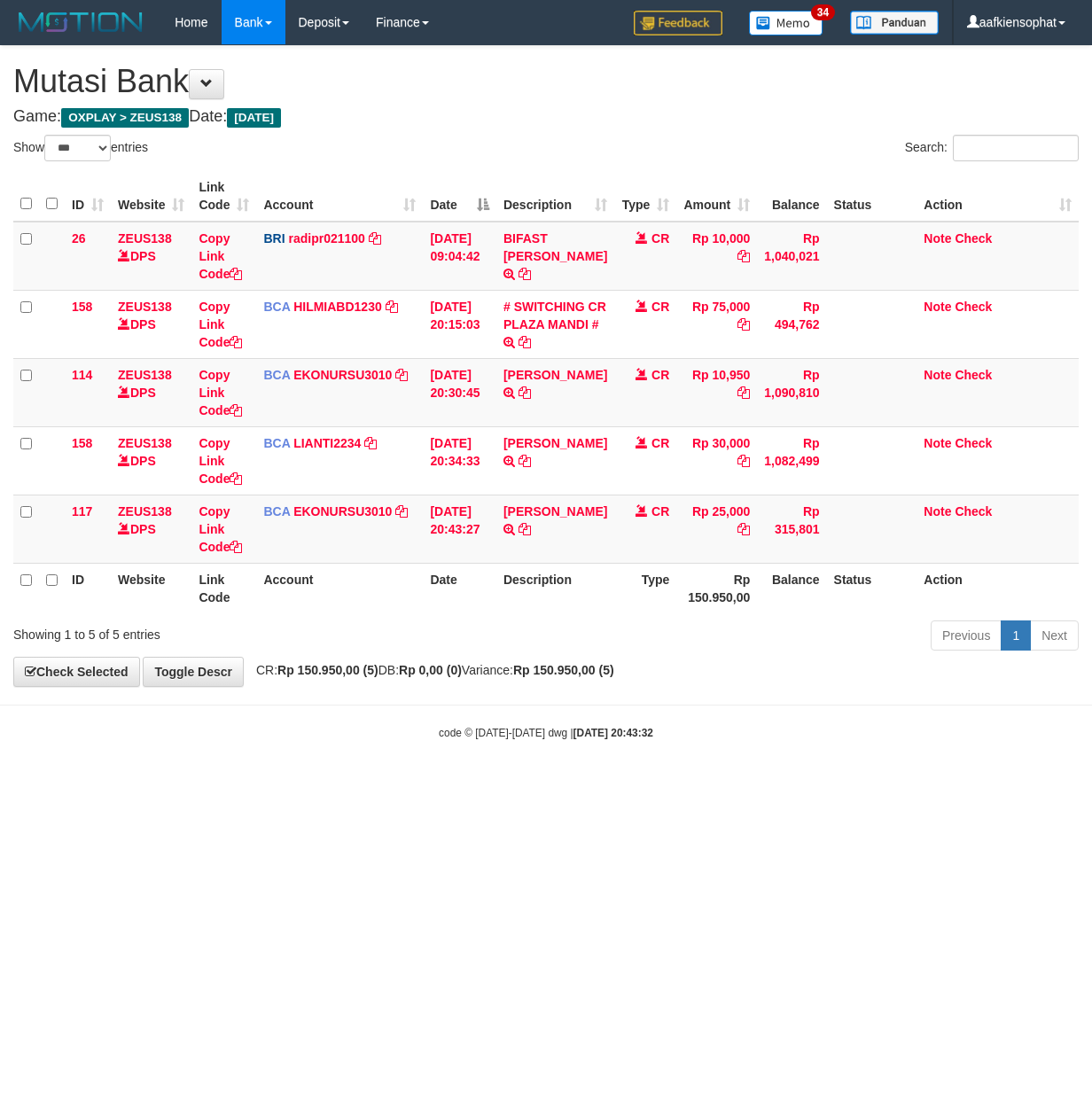
select select "***"
click at [122, 769] on body "Toggle navigation Home Bank Account List Load By Website Group [OXPLAY] ZEUS138…" at bounding box center [546, 392] width 1092 height 785
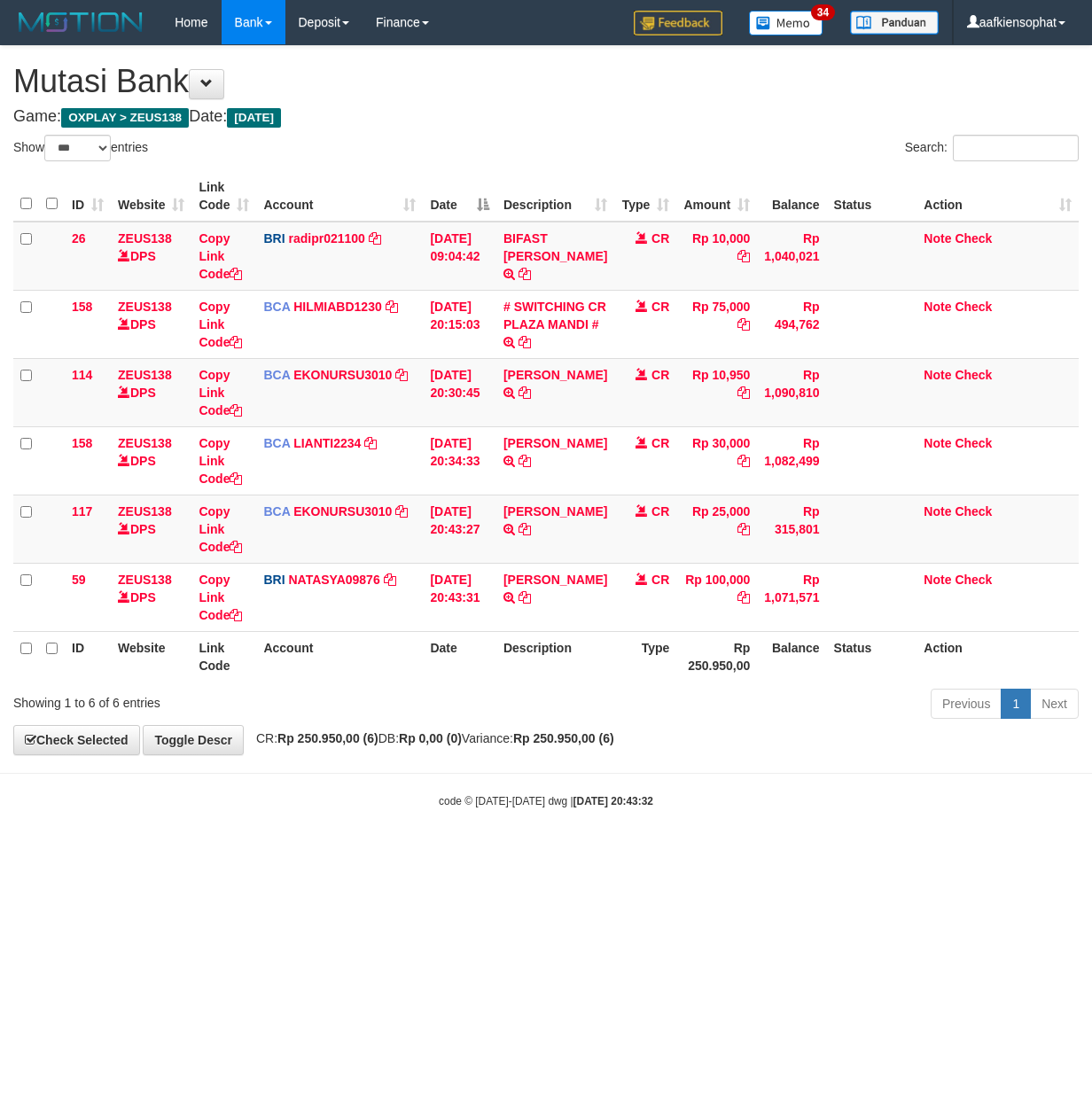
select select "***"
click at [191, 689] on div "Show ** ** ** *** entries Search: ID Website Link Code Account Date Description…" at bounding box center [545, 429] width 1065 height 590
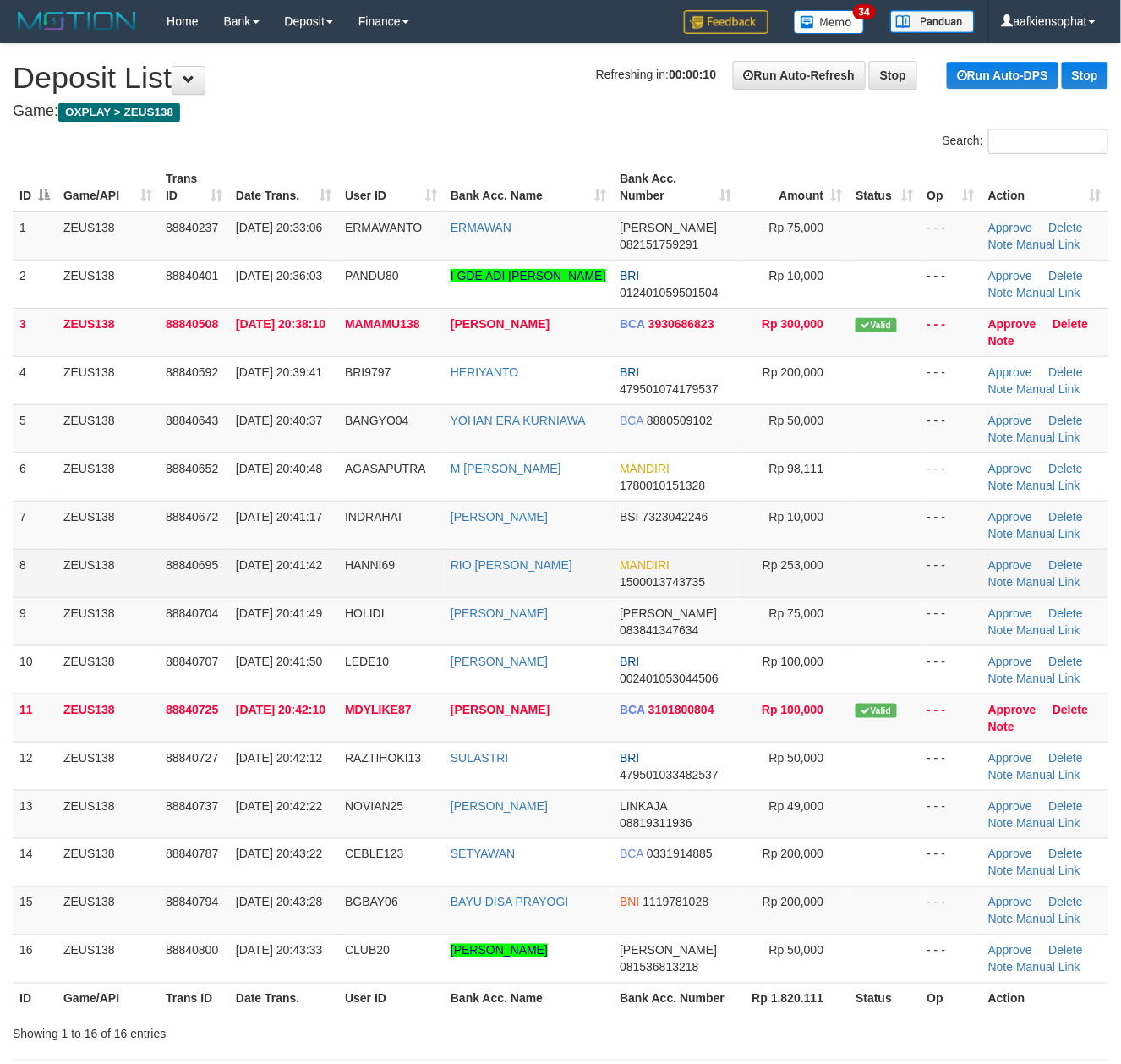
click at [417, 556] on td "HANNI69" at bounding box center [390, 572] width 105 height 48
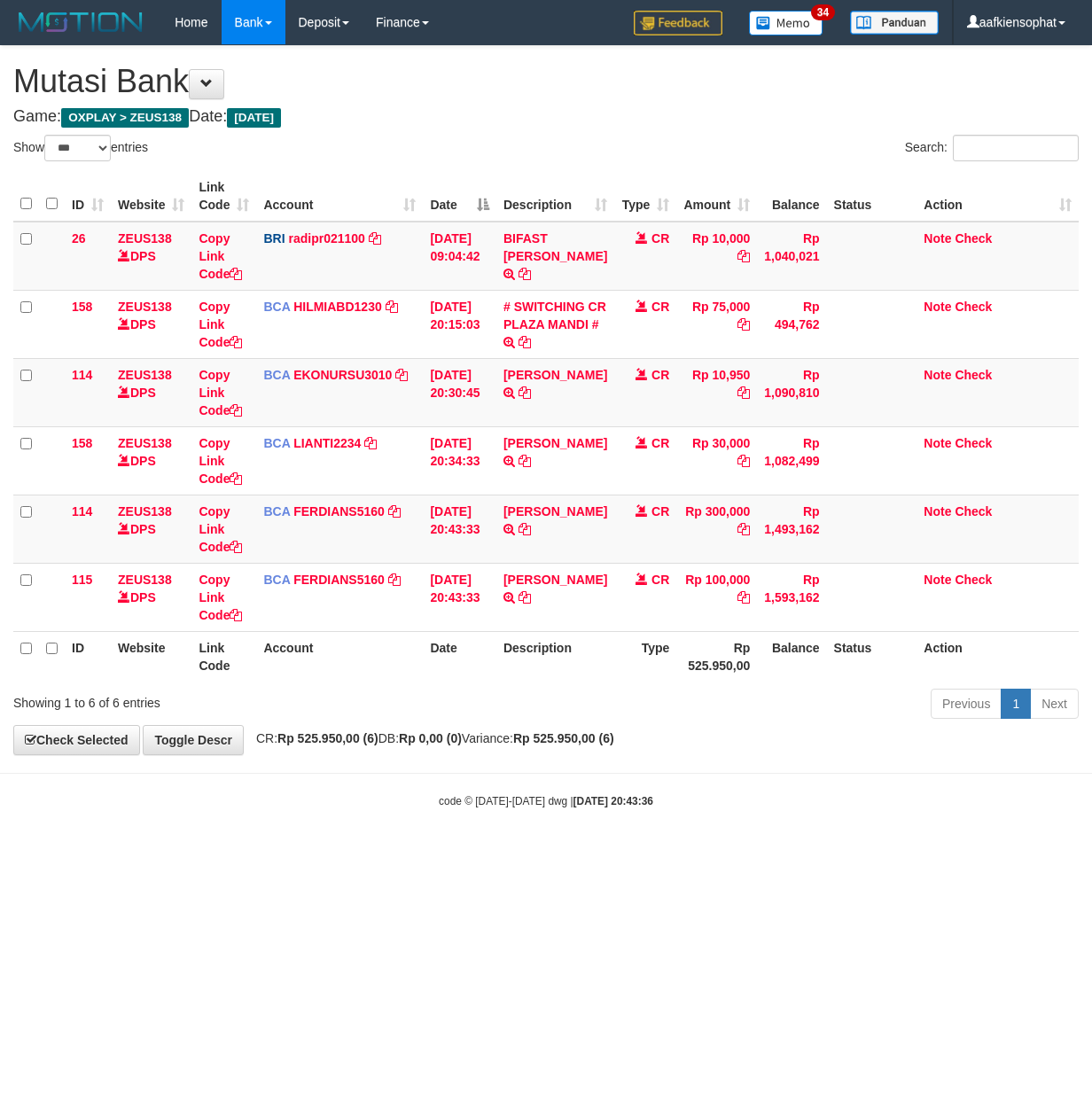
select select "***"
click at [417, 753] on div "**********" at bounding box center [546, 400] width 1092 height 708
select select "***"
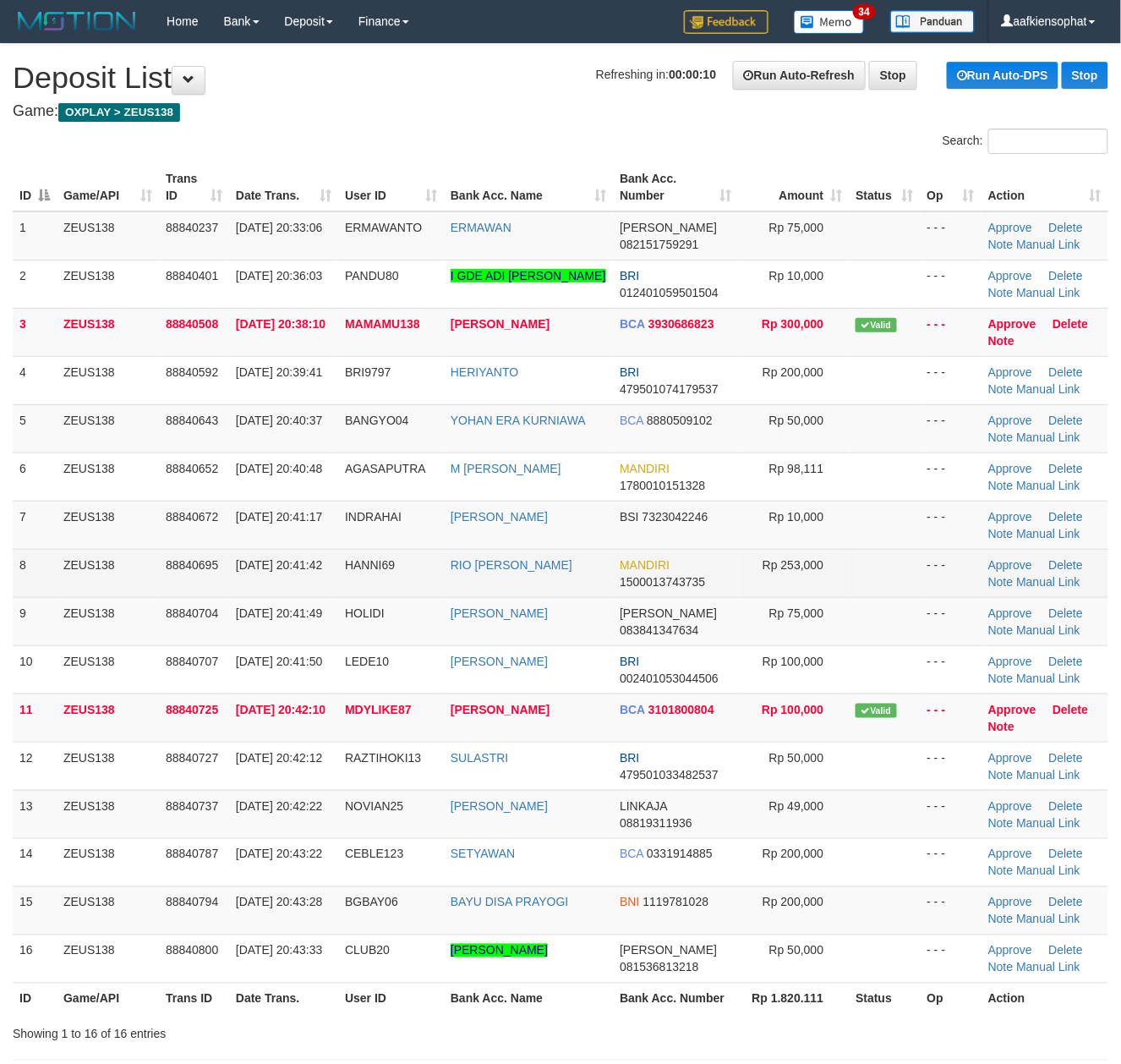
drag, startPoint x: 28, startPoint y: 416, endPoint x: 904, endPoint y: 575, distance: 890.3
click at [128, 420] on tr "5 ZEUS138 88840643 30/09/2025 20:40:37 BANGYO04 YOHAN ERA KURNIAWA BCA 88805091…" at bounding box center [560, 428] width 1096 height 48
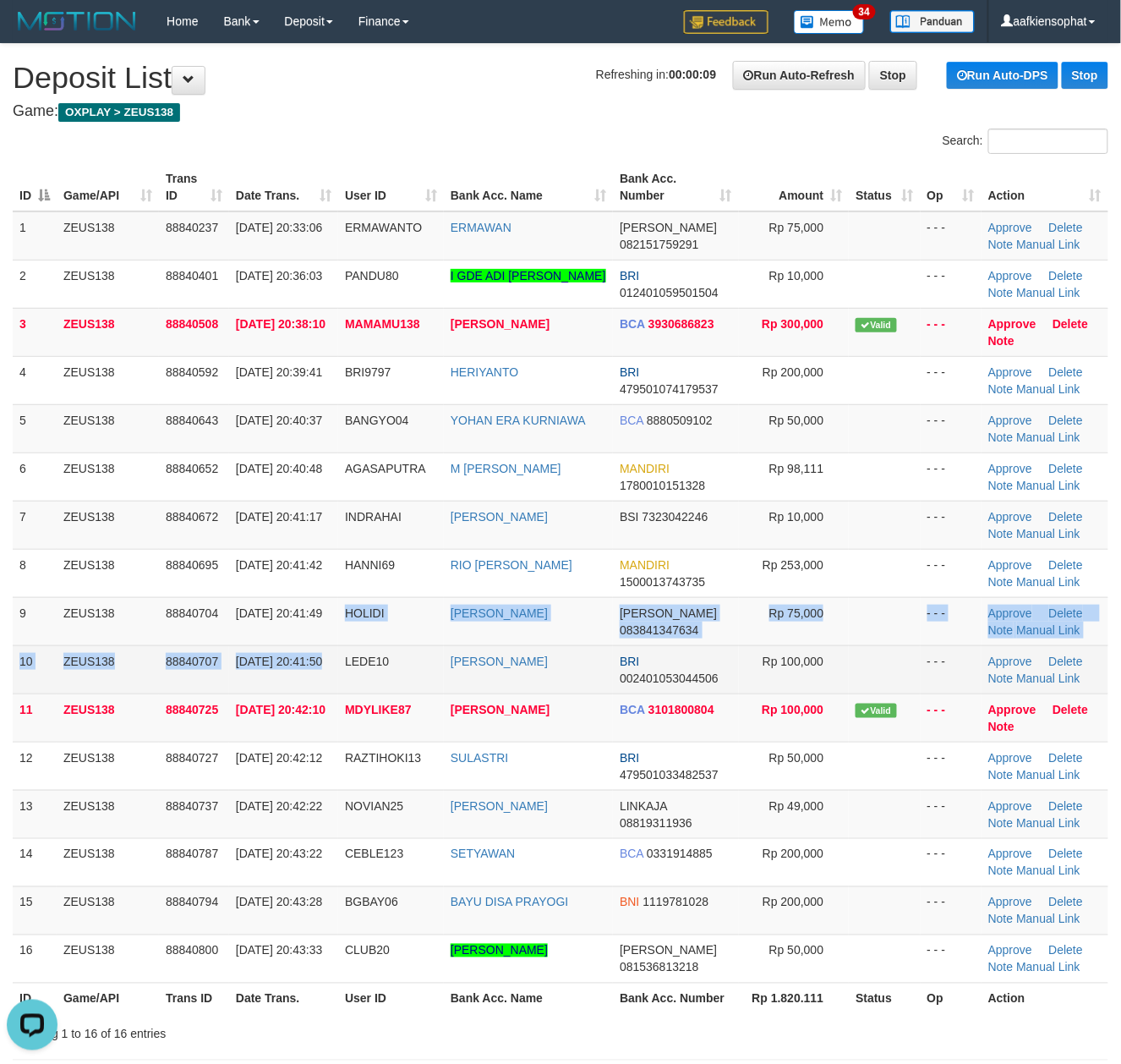
drag, startPoint x: 348, startPoint y: 641, endPoint x: 666, endPoint y: 694, distance: 322.4
click at [450, 694] on tbody "1 ZEUS138 88840237 30/09/2025 20:33:06 ERMAWANTO ERMAWAN DANA 082151759291 Rp 7…" at bounding box center [560, 597] width 1096 height 772
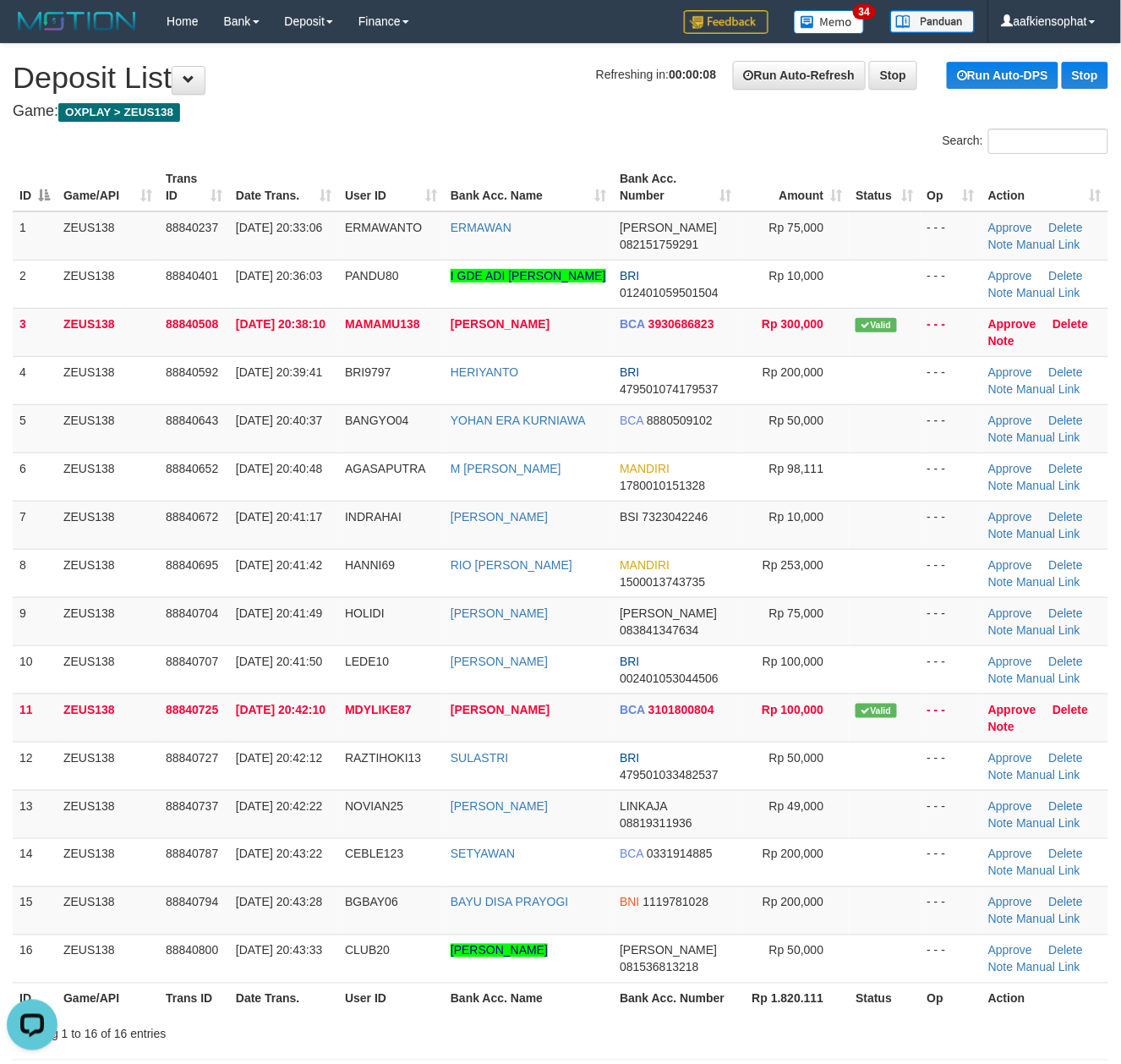
drag, startPoint x: 554, startPoint y: 655, endPoint x: 1130, endPoint y: 710, distance: 578.6
click at [647, 678] on tr "10 ZEUS138 88840707 30/09/2025 20:41:50 LEDE10 ALFONSIUS LETS BRI 0024010530445…" at bounding box center [560, 669] width 1096 height 48
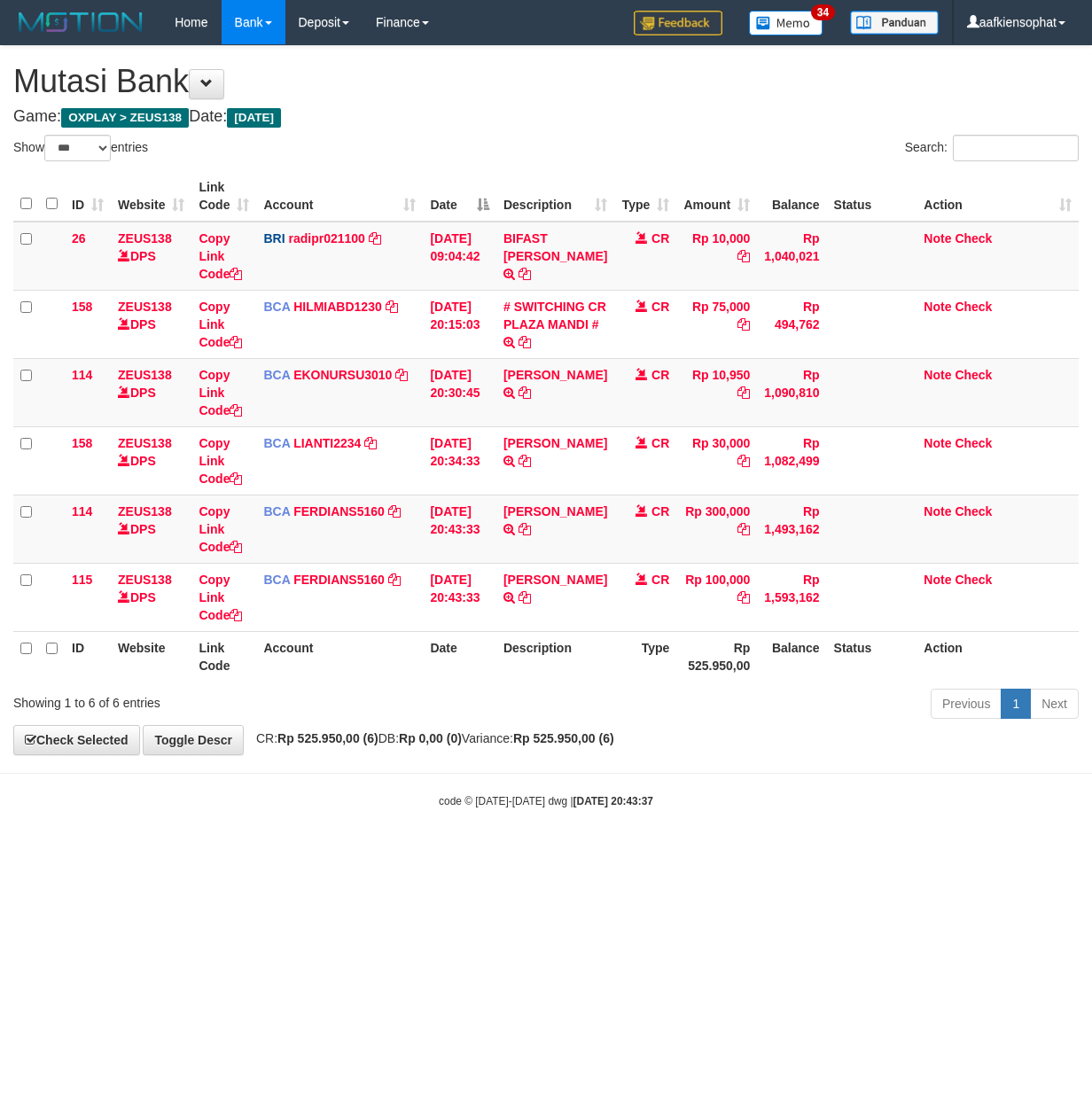
select select "***"
drag, startPoint x: 508, startPoint y: 739, endPoint x: 536, endPoint y: 731, distance: 29.1
click at [507, 745] on span "CR: Rp 525.950,00 (6) DB: Rp 0,00 (0) Variance: Rp 525.950,00 (6)" at bounding box center [431, 738] width 367 height 14
select select "***"
drag, startPoint x: 688, startPoint y: 883, endPoint x: 264, endPoint y: 805, distance: 431.1
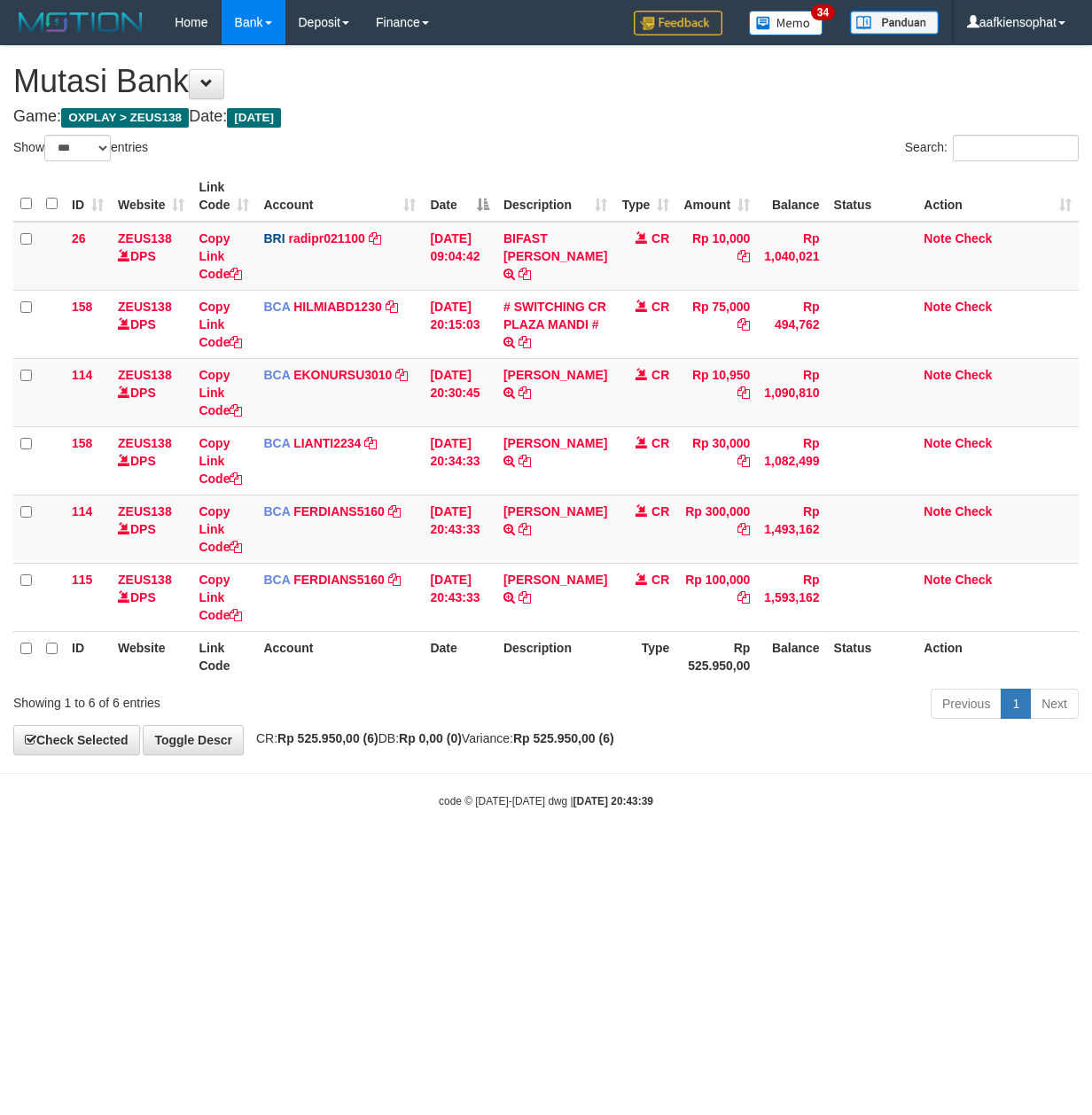
click at [630, 853] on html "Toggle navigation Home Bank Account List Load By Website Group [OXPLAY] ZEUS138…" at bounding box center [546, 427] width 1092 height 853
select select "***"
click at [678, 853] on html "Toggle navigation Home Bank Account List Load By Website Group [OXPLAY] ZEUS138…" at bounding box center [546, 427] width 1092 height 853
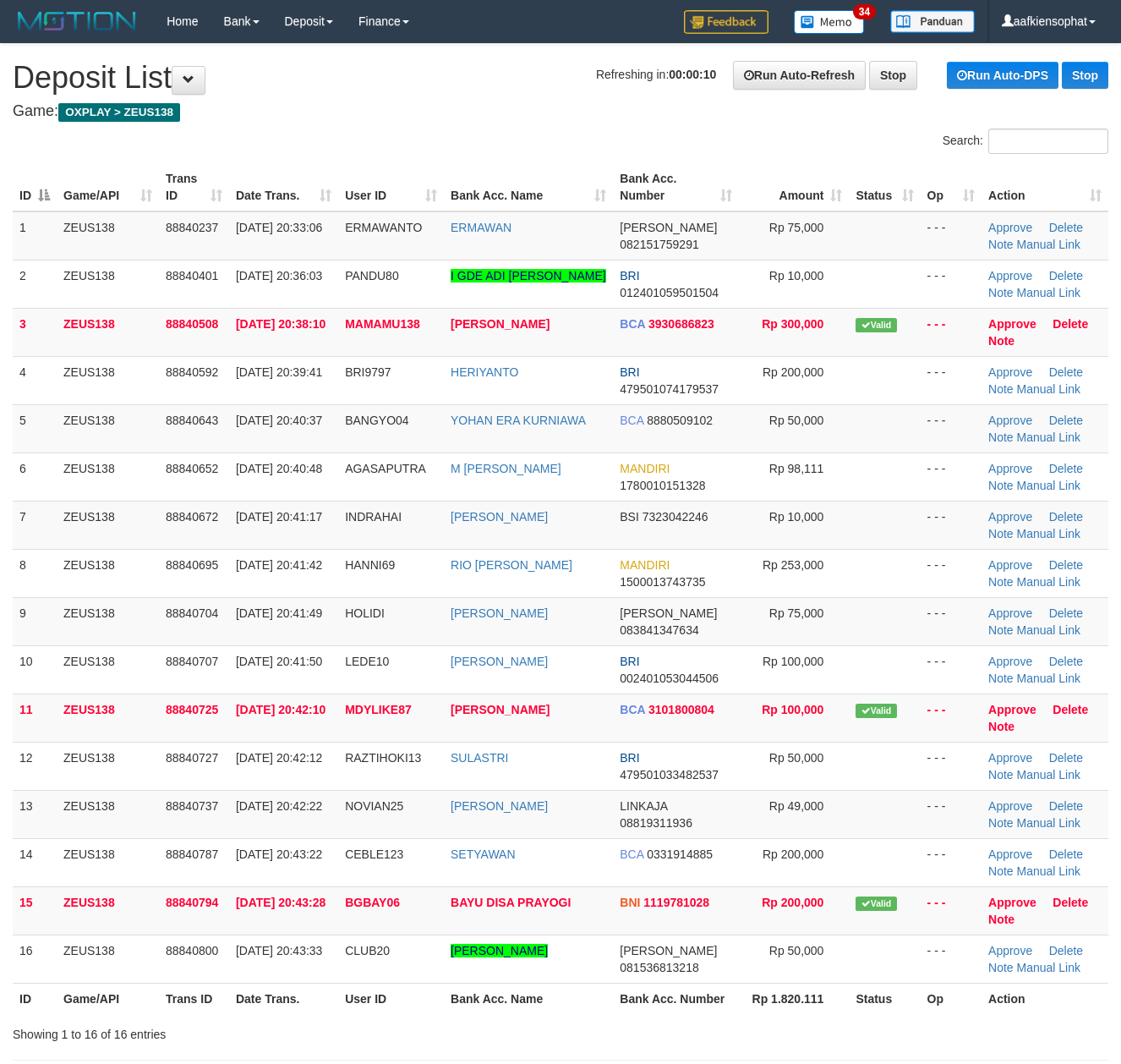
click at [461, 678] on tr "10 ZEUS138 88840707 30/09/2025 20:41:50 LEDE10 ALFONSIUS LETS BRI 0024010530445…" at bounding box center [560, 669] width 1096 height 48
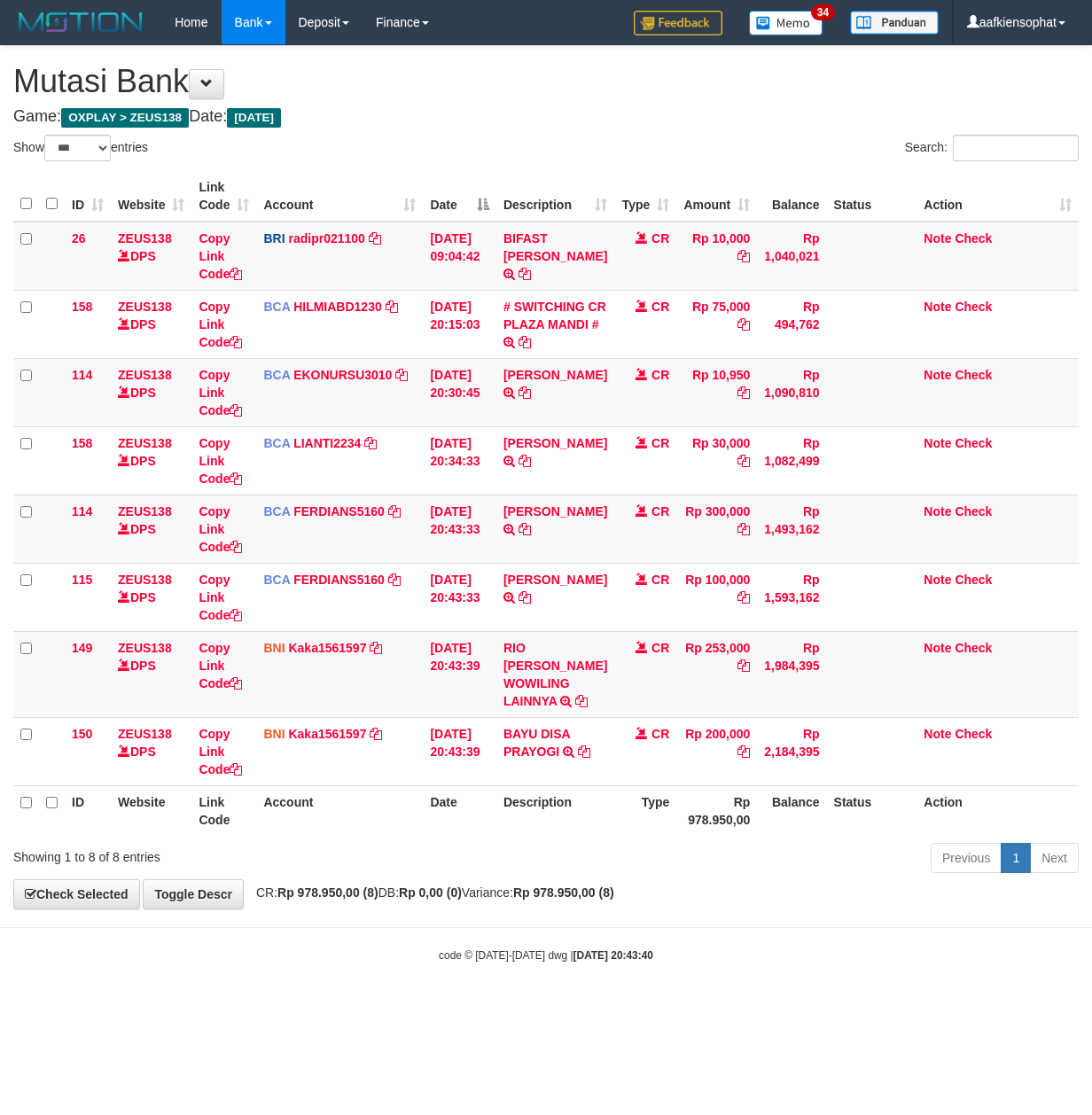
select select "***"
copy link "RIO HANNI WOWILI"
drag, startPoint x: 500, startPoint y: 637, endPoint x: 553, endPoint y: 664, distance: 59.5
click at [553, 664] on td "RIO HANNI WOWILING LAINNYA TRF/PAY/TOP-UP ECHANNEL RIO HANNI WOWILING LAINNYA" at bounding box center [555, 673] width 117 height 86
drag, startPoint x: 397, startPoint y: 693, endPoint x: 386, endPoint y: 691, distance: 11.2
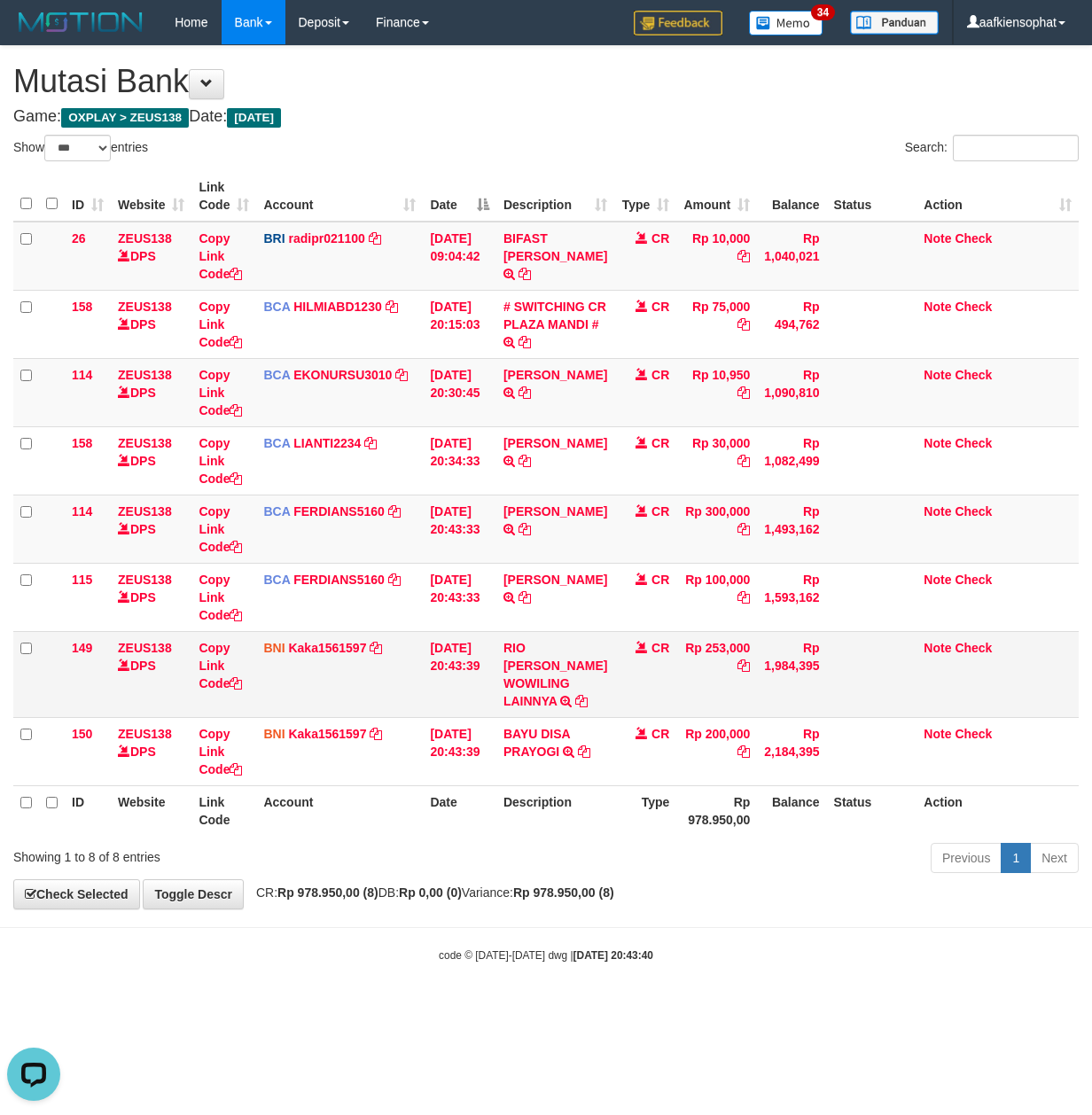
click at [395, 693] on td "BNI Kaka1561597 DPS KARMILA mutasi_20250930_2425 | 149 mutasi_20250930_2425 | 1…" at bounding box center [338, 673] width 166 height 86
click at [229, 678] on link "Copy Link Code" at bounding box center [221, 665] width 44 height 50
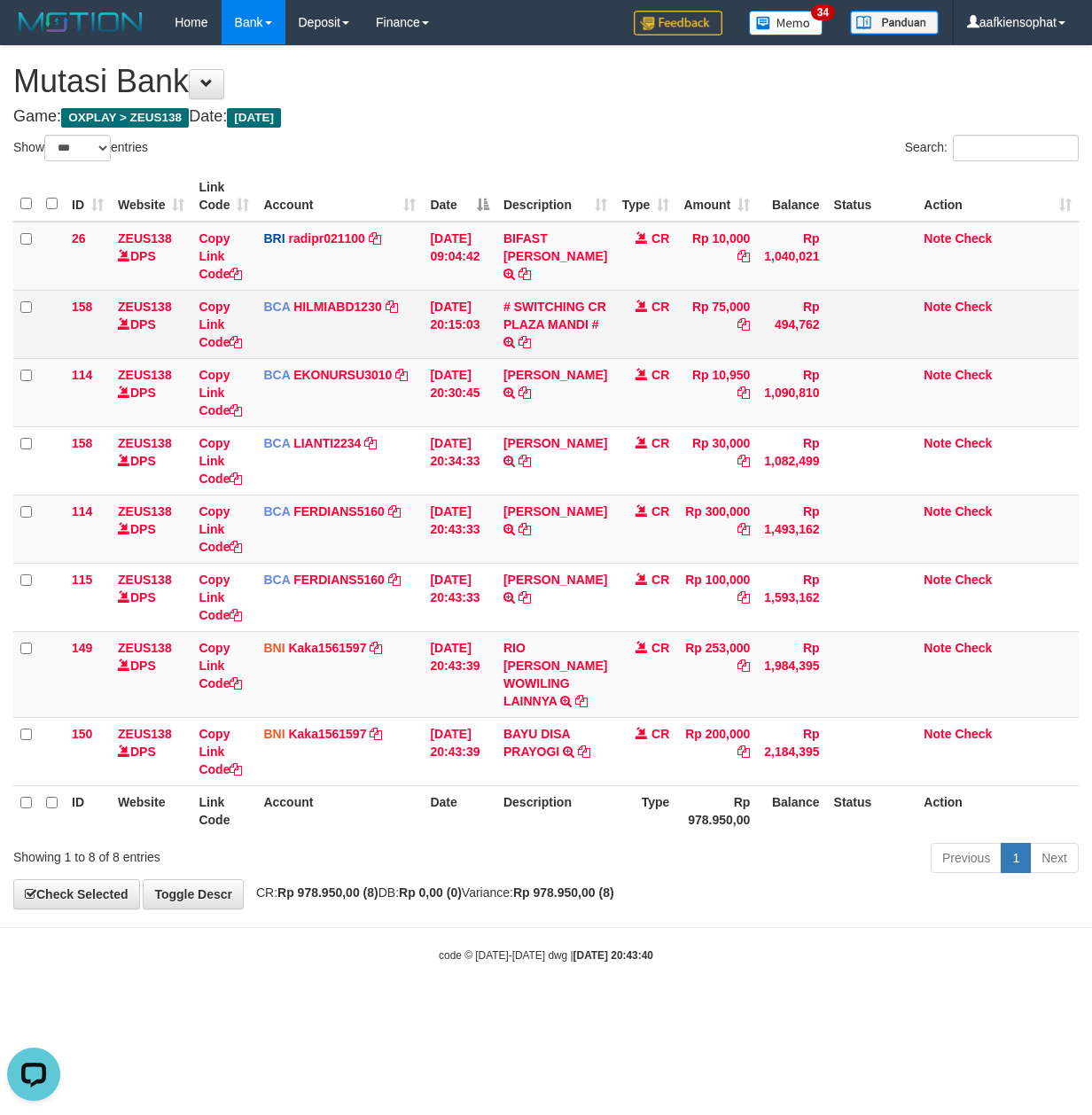
drag, startPoint x: 471, startPoint y: 342, endPoint x: 429, endPoint y: 351, distance: 43.0
click at [465, 345] on td "30/09/2025 20:15:03" at bounding box center [459, 323] width 74 height 69
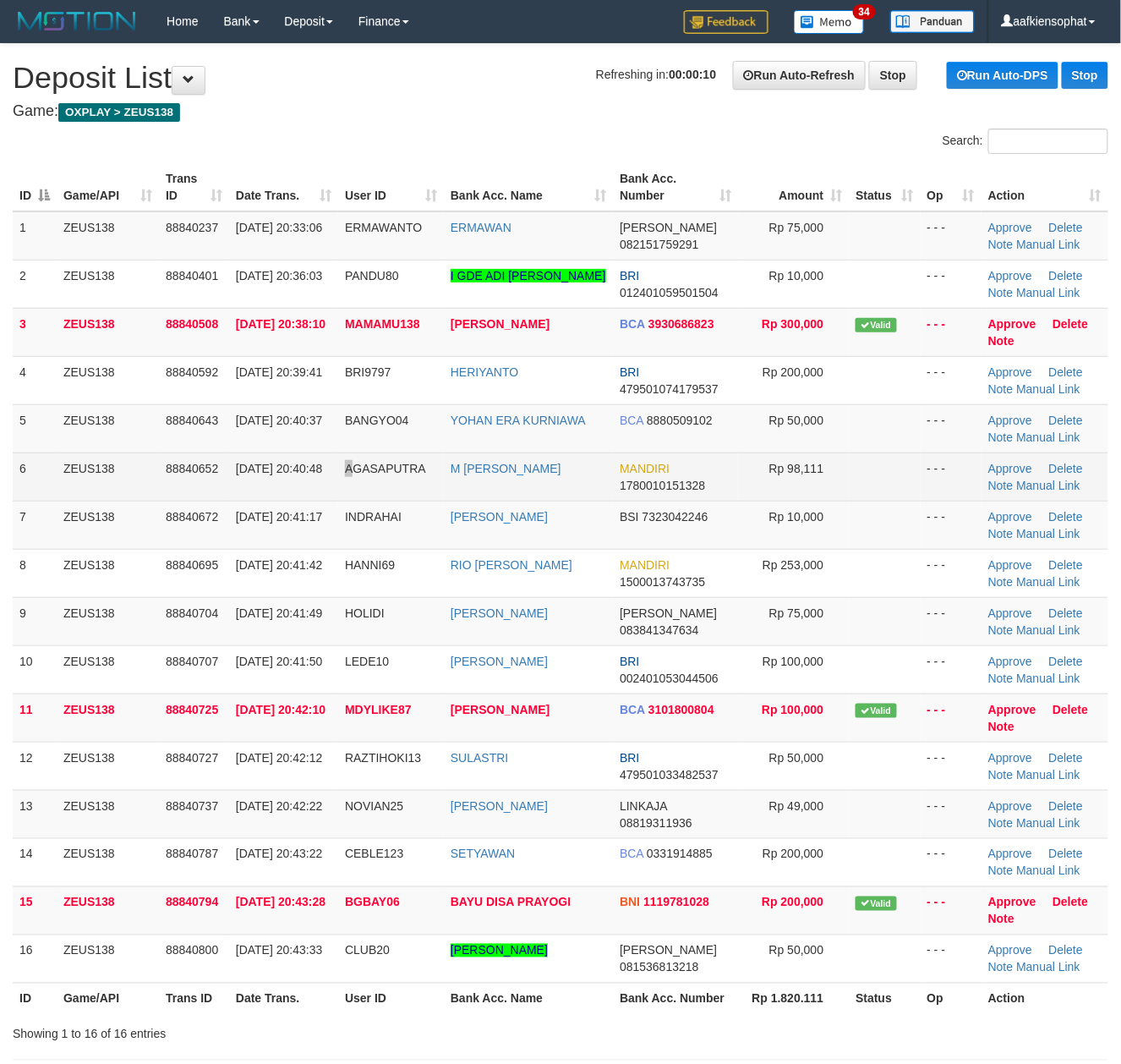
drag, startPoint x: 346, startPoint y: 458, endPoint x: 367, endPoint y: 476, distance: 27.7
click at [352, 470] on span "AGASAPUTRA" at bounding box center [385, 468] width 82 height 13
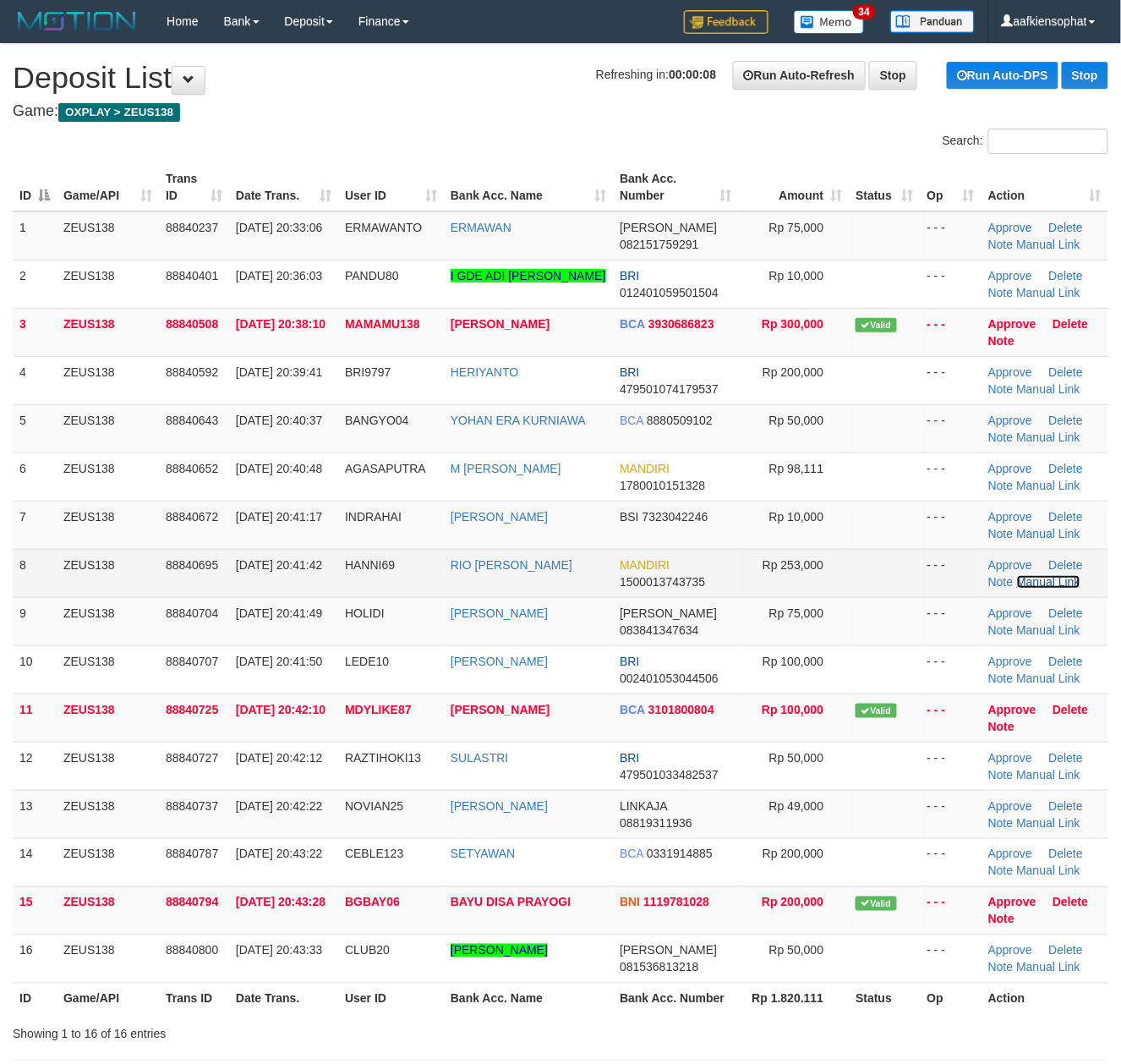
click at [1052, 582] on link "Manual Link" at bounding box center [1050, 582] width 65 height 13
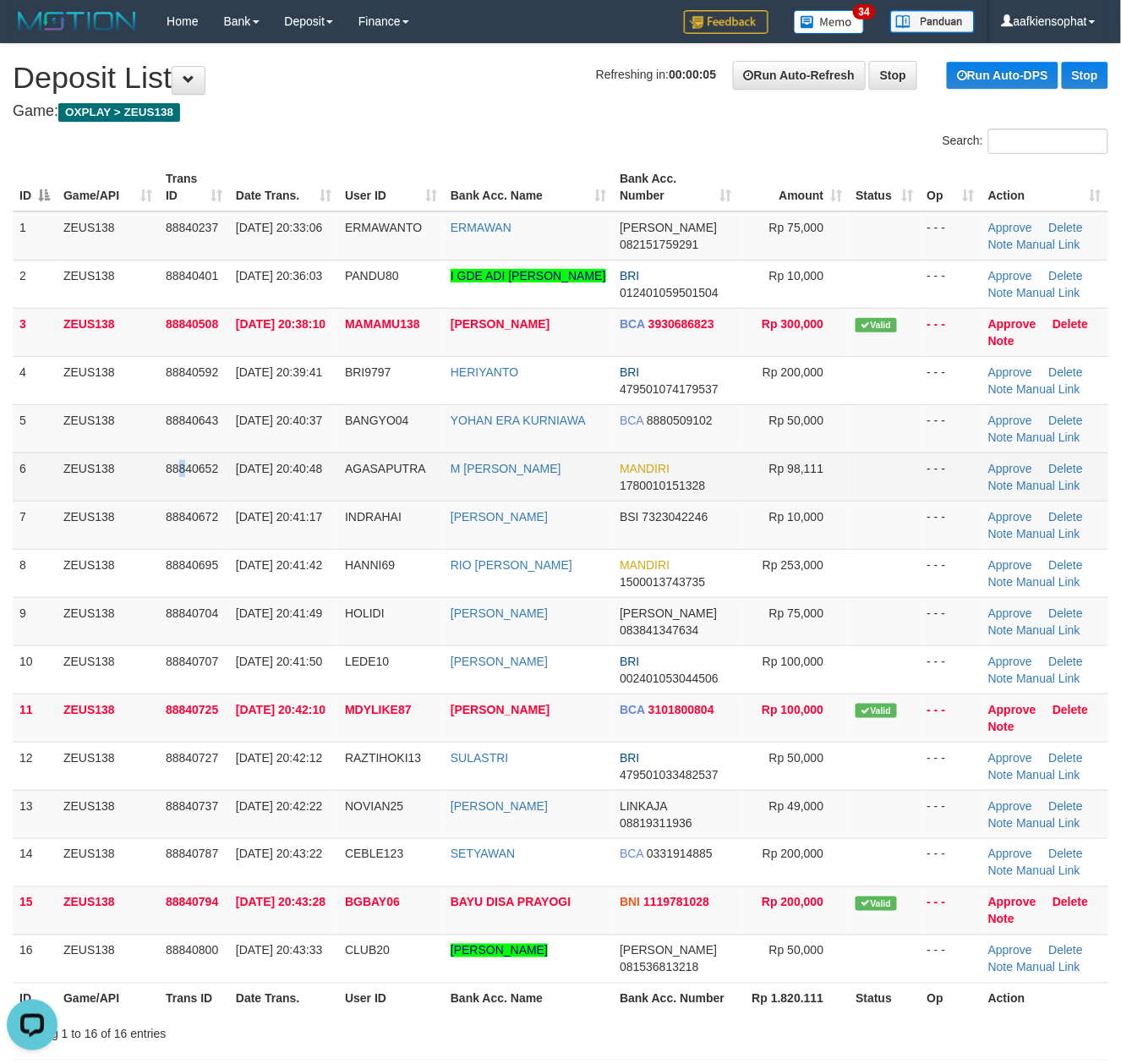
drag, startPoint x: 180, startPoint y: 501, endPoint x: 303, endPoint y: 502, distance: 123.0
click at [195, 484] on td "88840652" at bounding box center [194, 476] width 70 height 48
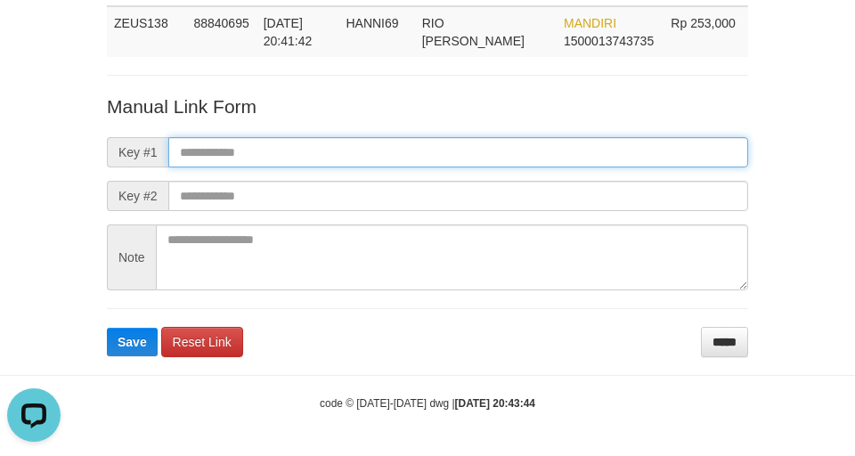
paste input "**********"
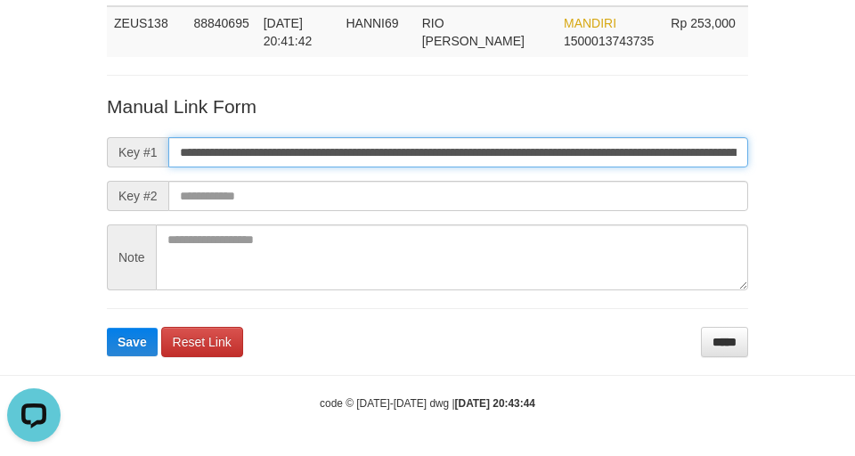
drag, startPoint x: 365, startPoint y: 144, endPoint x: 5, endPoint y: 165, distance: 360.5
click at [365, 144] on input "**********" at bounding box center [458, 152] width 580 height 30
type input "**********"
click at [107, 328] on button "Save" at bounding box center [132, 342] width 51 height 29
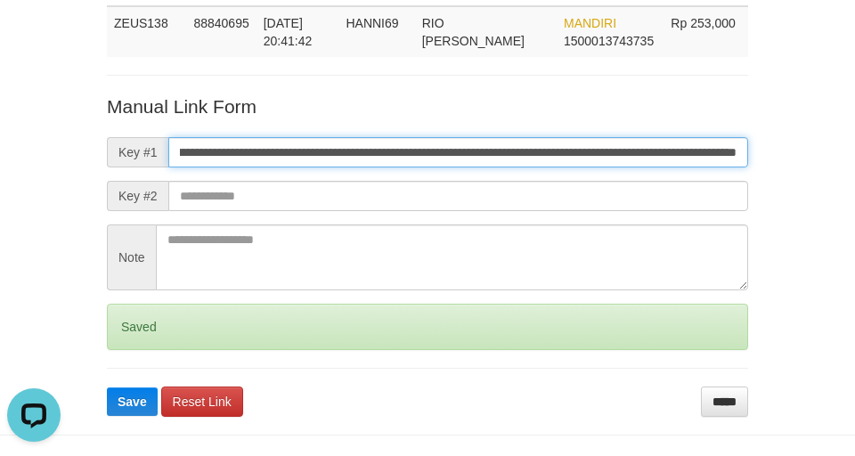
click at [107, 388] on button "Save" at bounding box center [132, 402] width 51 height 29
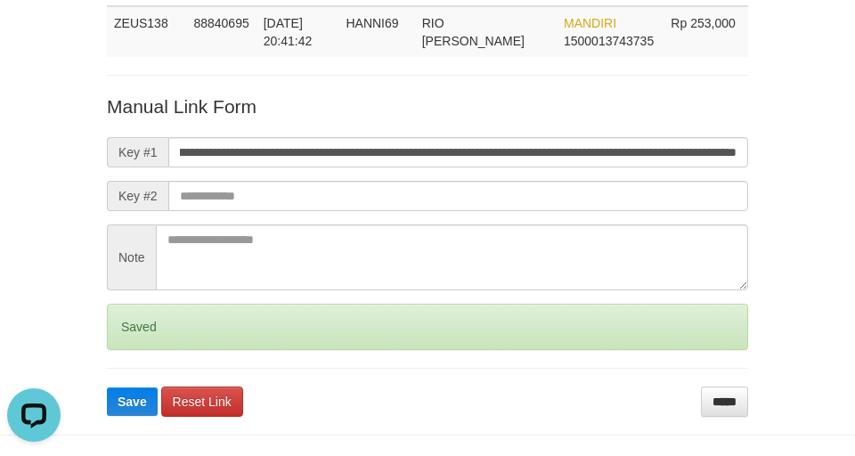
scroll to position [0, 0]
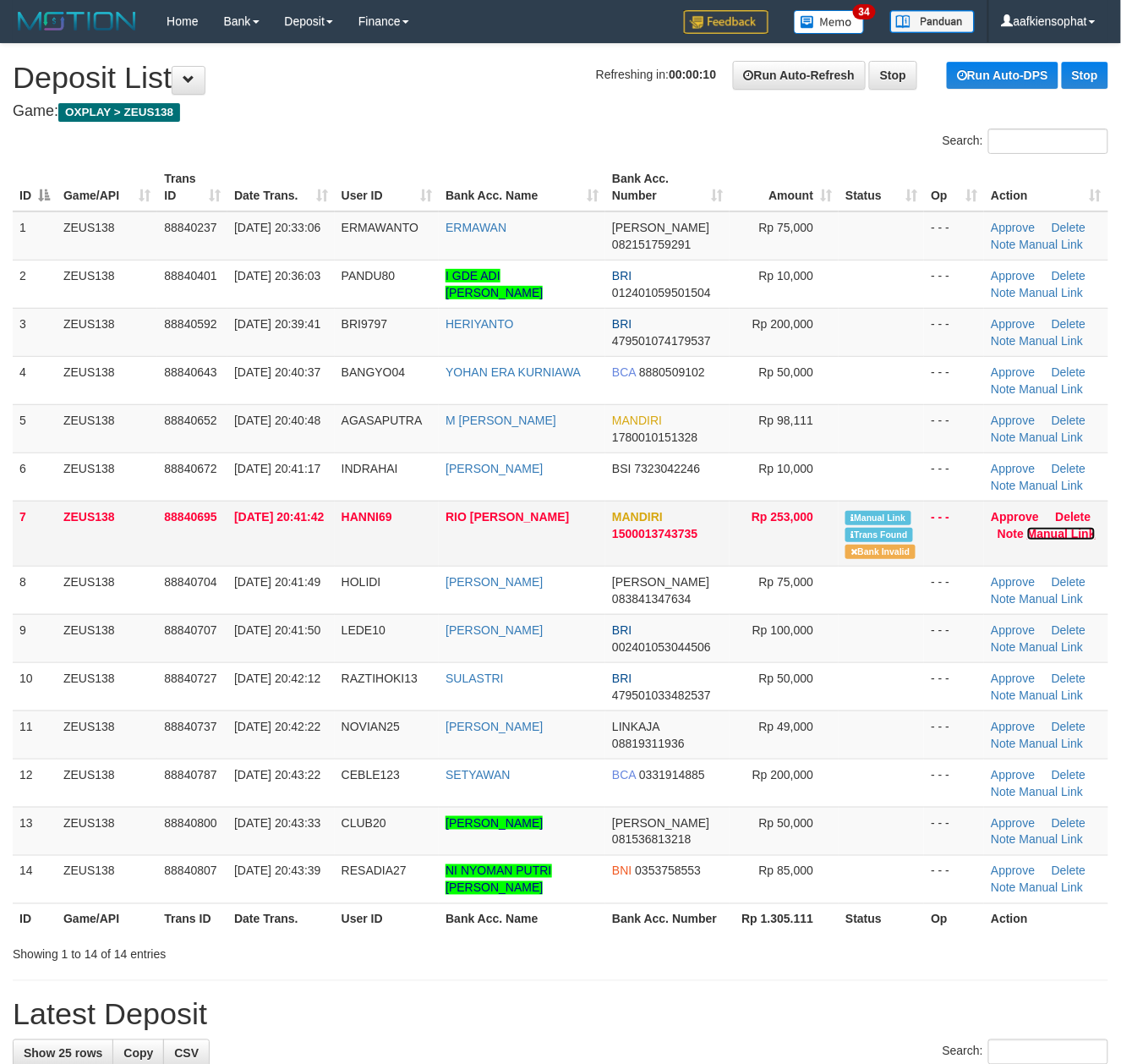
click at [1056, 539] on link "Manual Link" at bounding box center [1061, 533] width 68 height 13
click at [1027, 527] on link "Manual Link" at bounding box center [1061, 533] width 68 height 13
drag, startPoint x: 415, startPoint y: 373, endPoint x: 1134, endPoint y: 407, distance: 719.8
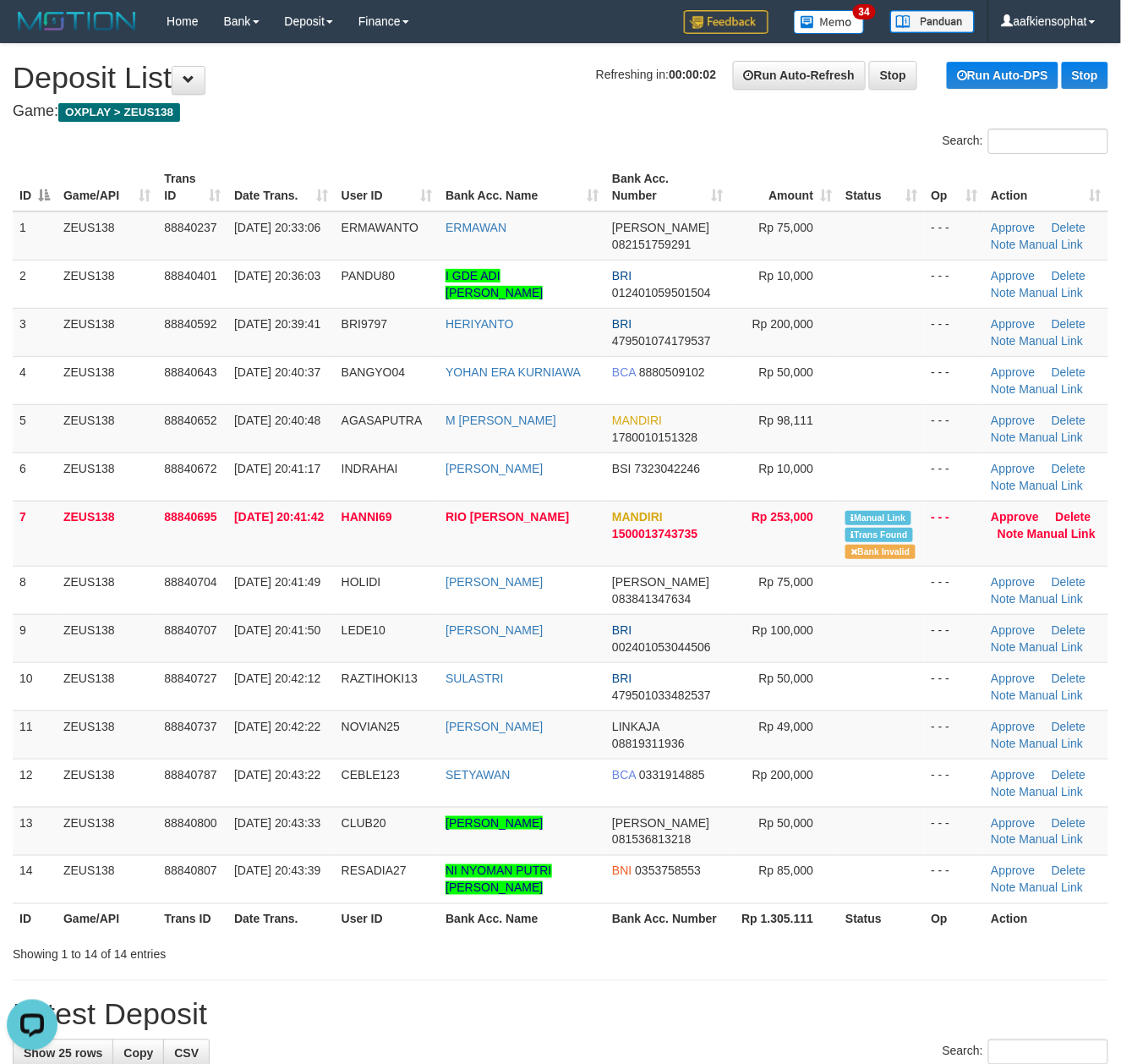
click at [523, 381] on tr "4 ZEUS138 88840643 30/09/2025 20:40:37 BANGYO04 YOHAN ERA KURNIAWA BCA 88805091…" at bounding box center [560, 380] width 1096 height 48
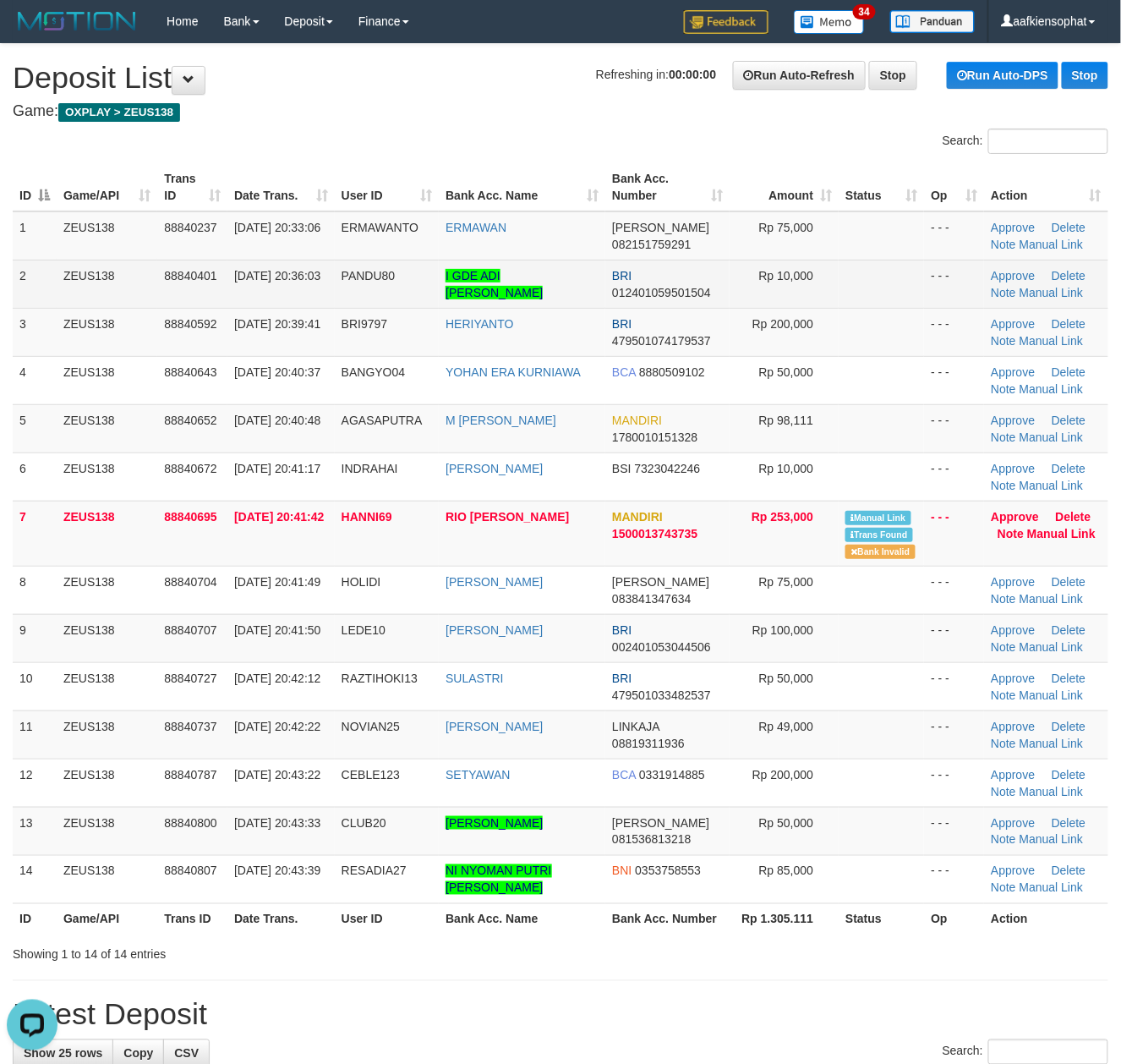
click at [420, 269] on td "PANDU80" at bounding box center [387, 284] width 104 height 48
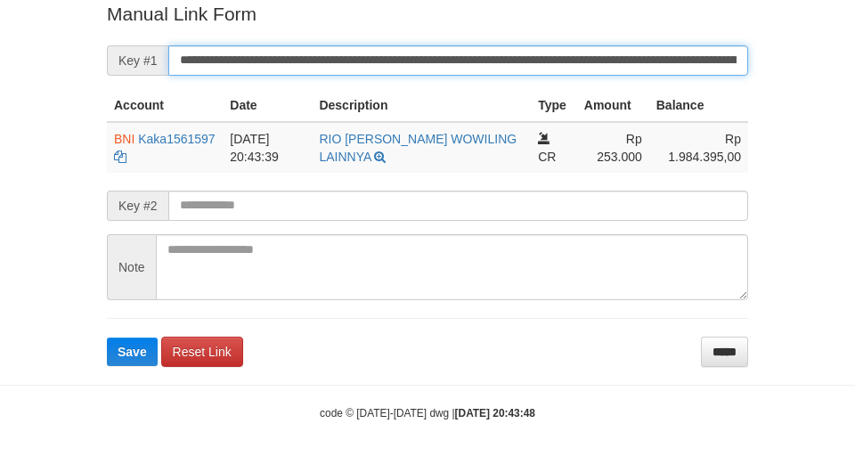
click at [107, 338] on button "Save" at bounding box center [132, 352] width 51 height 29
click at [401, 71] on input "**********" at bounding box center [458, 60] width 580 height 30
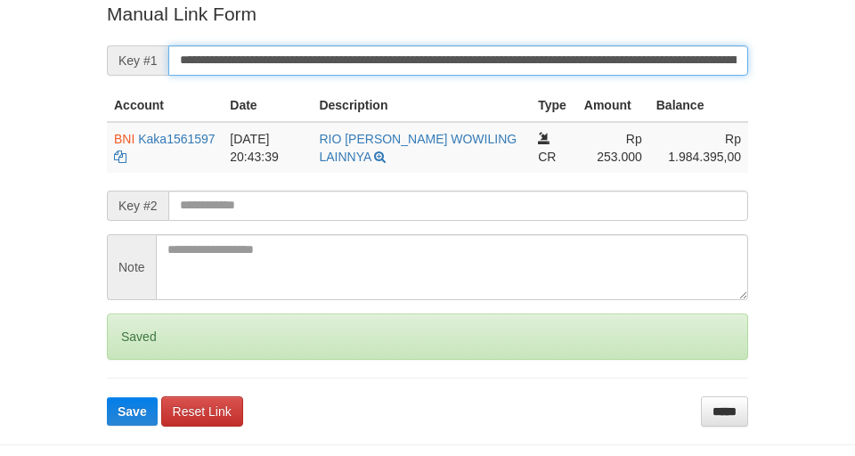
click at [107, 397] on button "Save" at bounding box center [132, 411] width 51 height 29
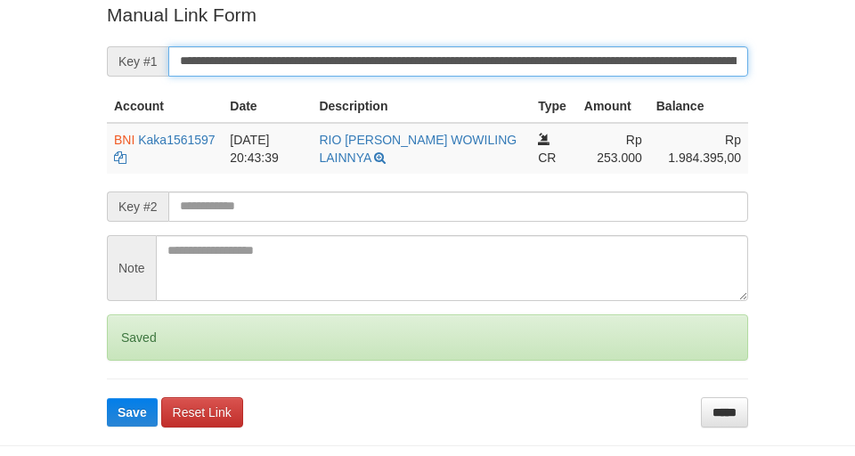
click at [107, 398] on button "Save" at bounding box center [132, 412] width 51 height 29
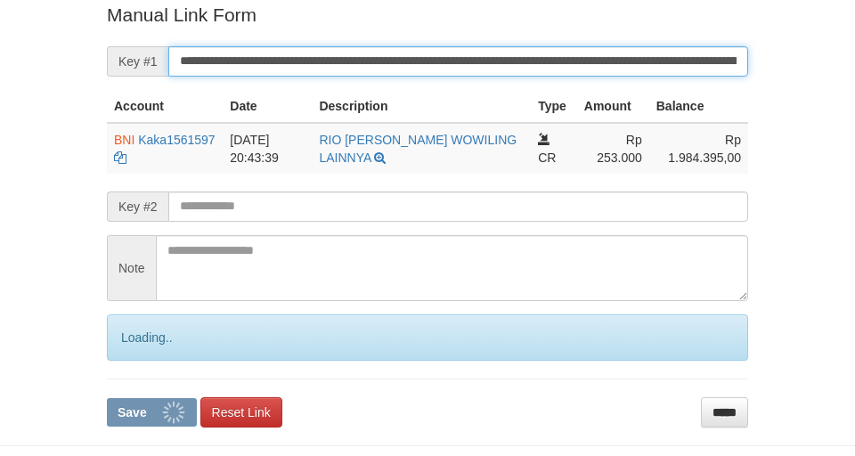
click at [107, 398] on button "Save" at bounding box center [152, 412] width 90 height 29
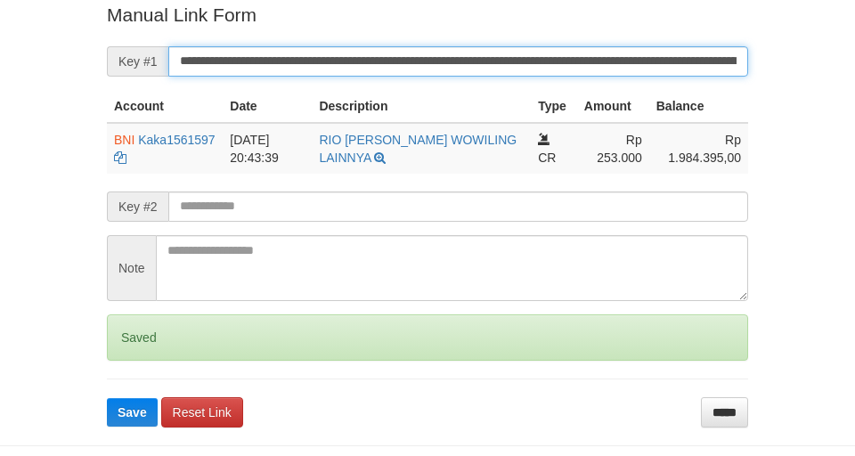
click at [107, 398] on button "Save" at bounding box center [132, 412] width 51 height 29
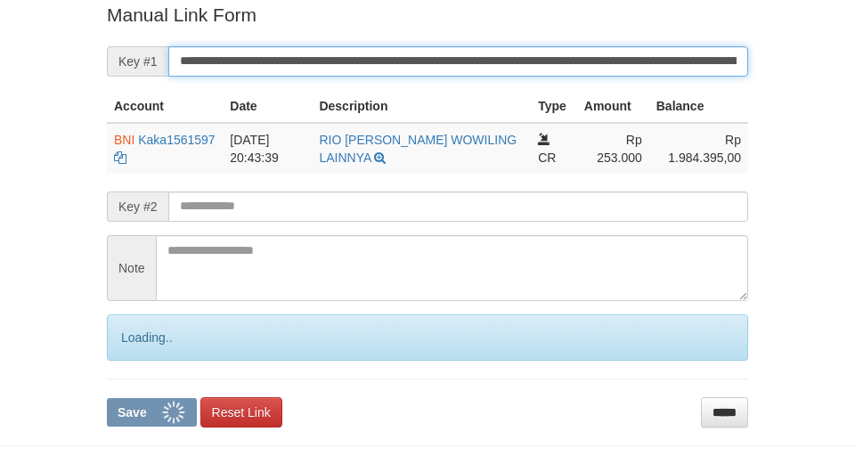
click at [107, 398] on button "Save" at bounding box center [152, 412] width 90 height 29
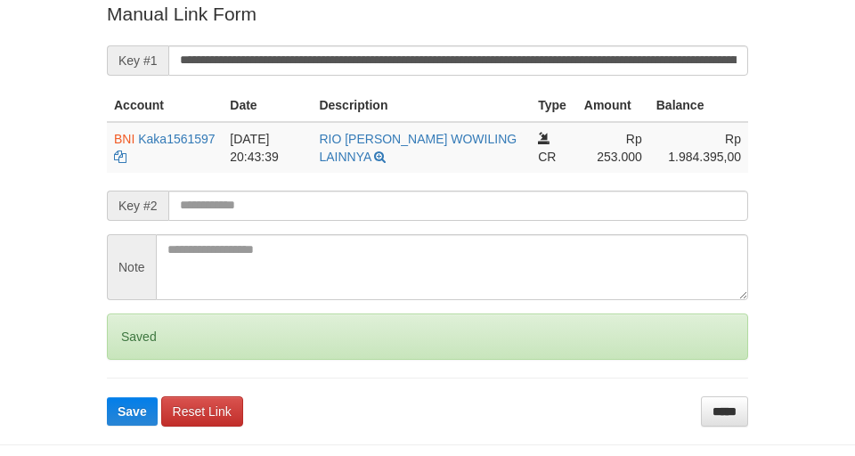
click at [107, 397] on button "Save" at bounding box center [132, 411] width 51 height 29
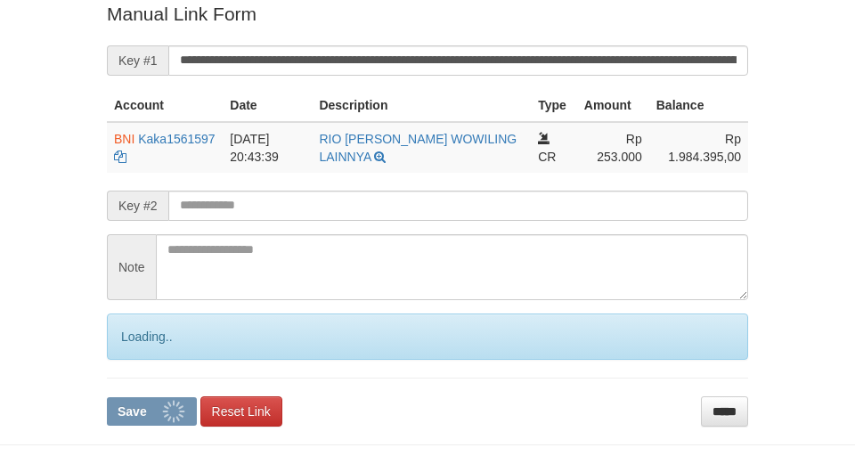
click at [107, 397] on button "Save" at bounding box center [152, 411] width 90 height 29
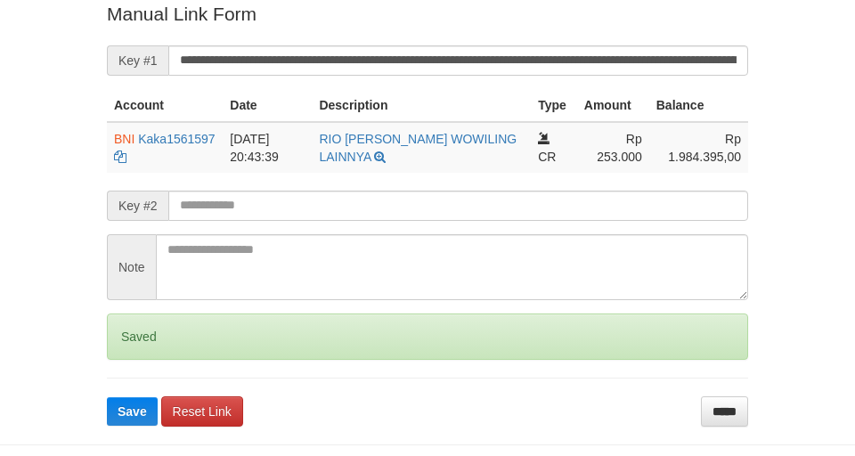
scroll to position [368, 0]
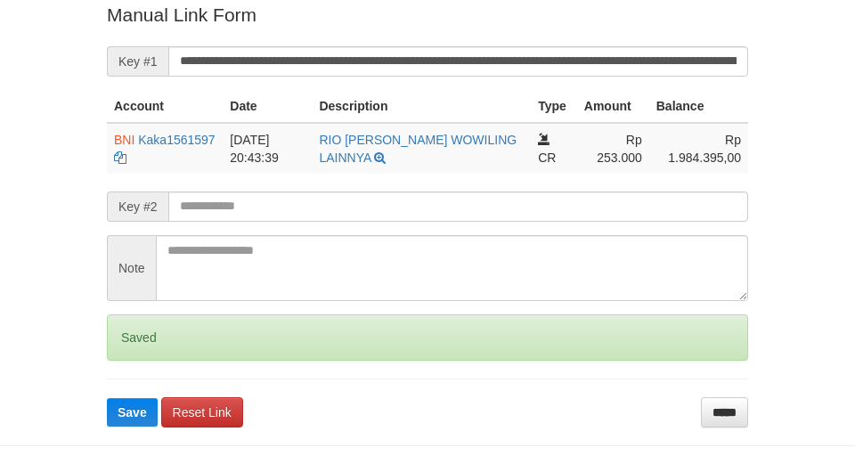
click at [107, 398] on button "Save" at bounding box center [132, 412] width 51 height 29
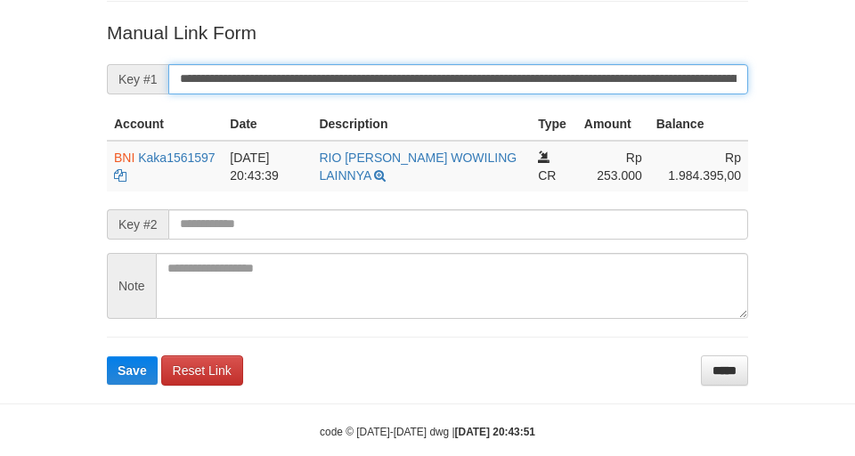
click at [107, 356] on button "Save" at bounding box center [132, 370] width 51 height 29
click at [472, 90] on input "**********" at bounding box center [458, 79] width 580 height 30
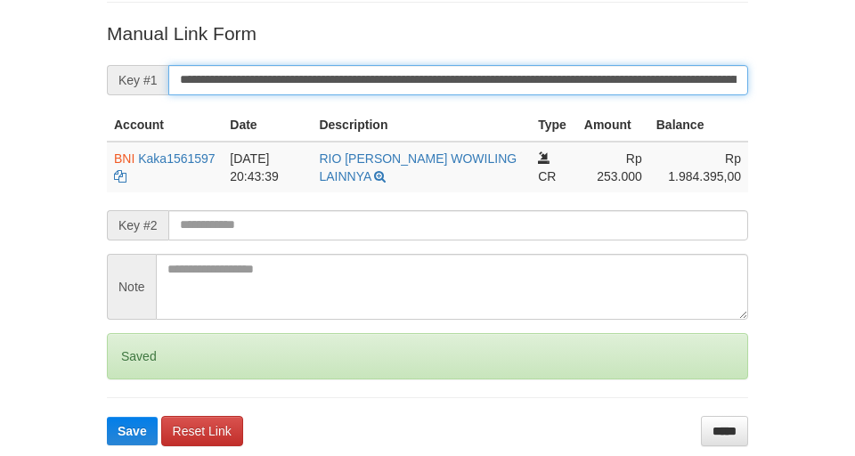
click at [107, 417] on button "Save" at bounding box center [132, 431] width 51 height 29
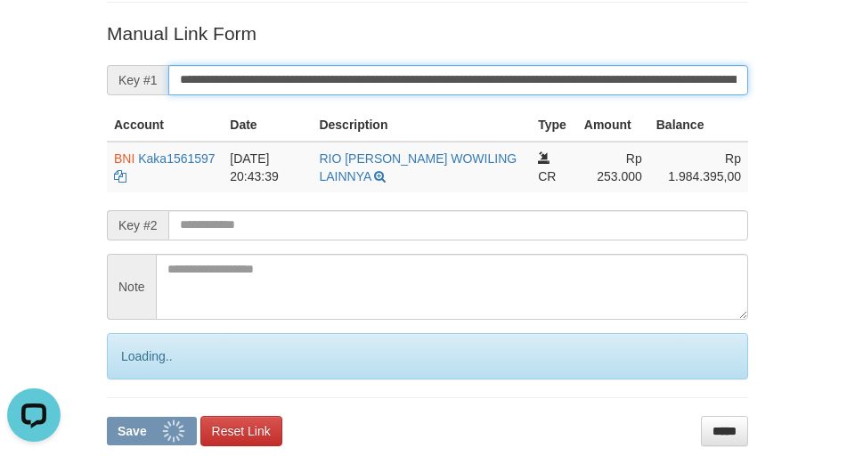
click at [107, 417] on button "Save" at bounding box center [152, 431] width 90 height 29
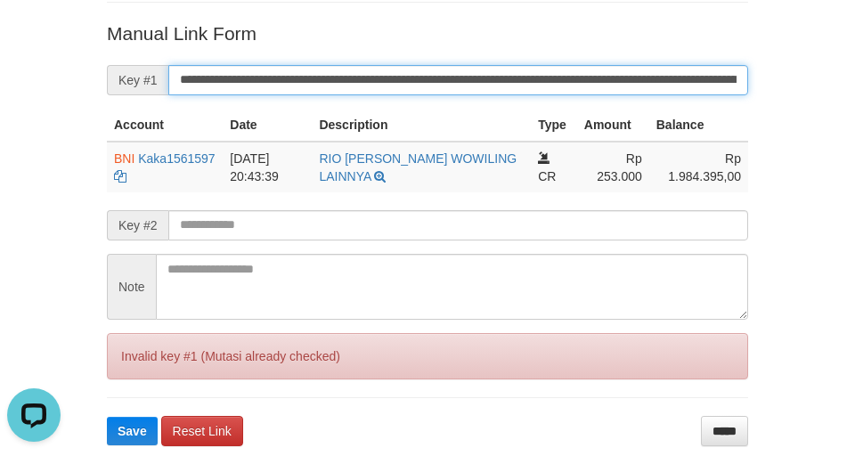
click at [107, 417] on button "Save" at bounding box center [132, 431] width 51 height 29
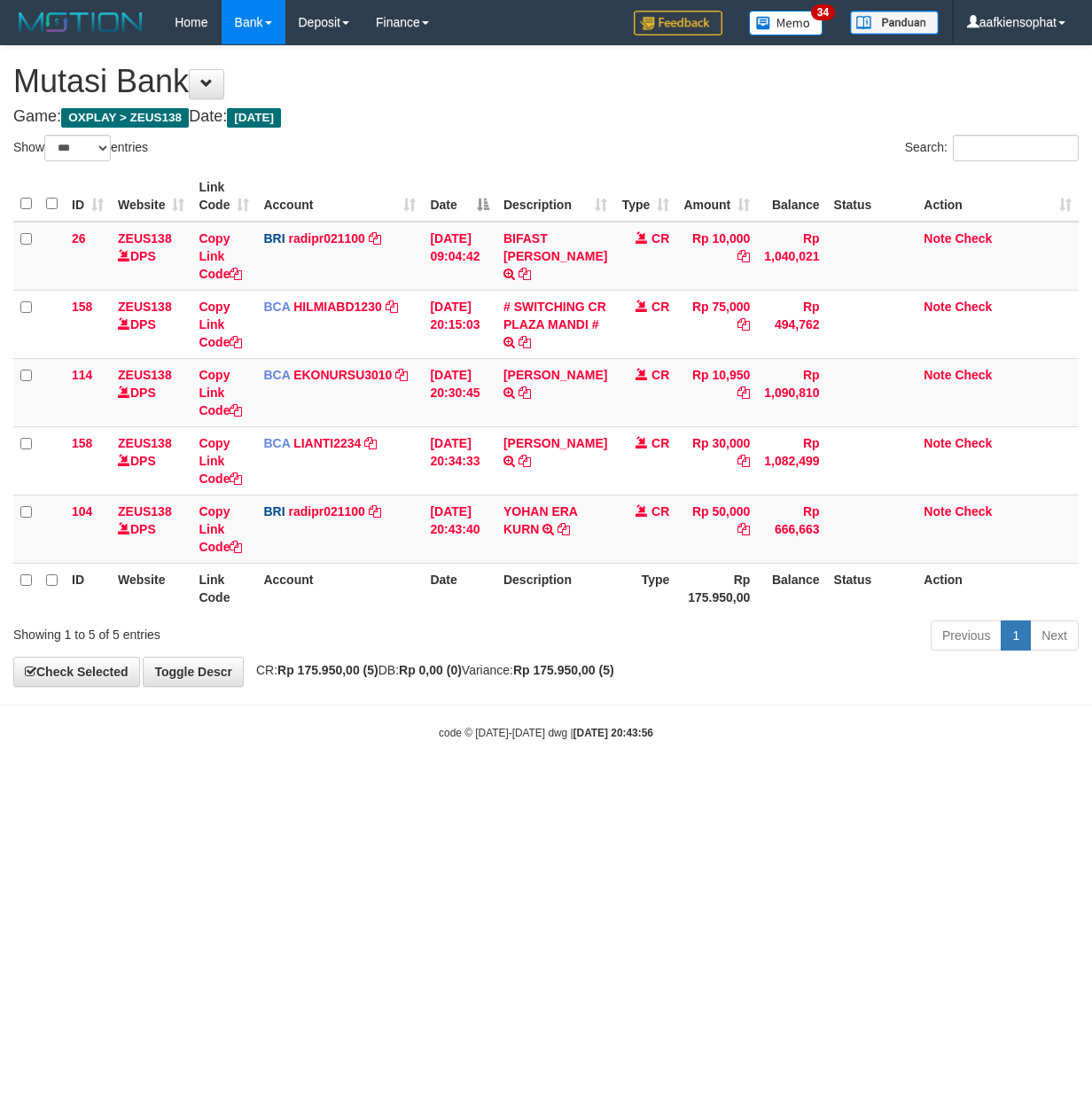
select select "***"
click at [565, 546] on td "[PERSON_NAME] ERA KURN TRANSFER NBMB YOHAN ERA KURN TO [PERSON_NAME]" at bounding box center [555, 528] width 117 height 69
click at [565, 546] on td "YOHAN ERA KURN TRANSFER NBMB YOHAN ERA KURN TO REYNALDI ADI PRATAMA" at bounding box center [555, 528] width 117 height 69
copy tr "YOHAN ERA KURN TRANSFER NBMB YOHAN ERA KURN TO REYNALDI ADI PRATAMA"
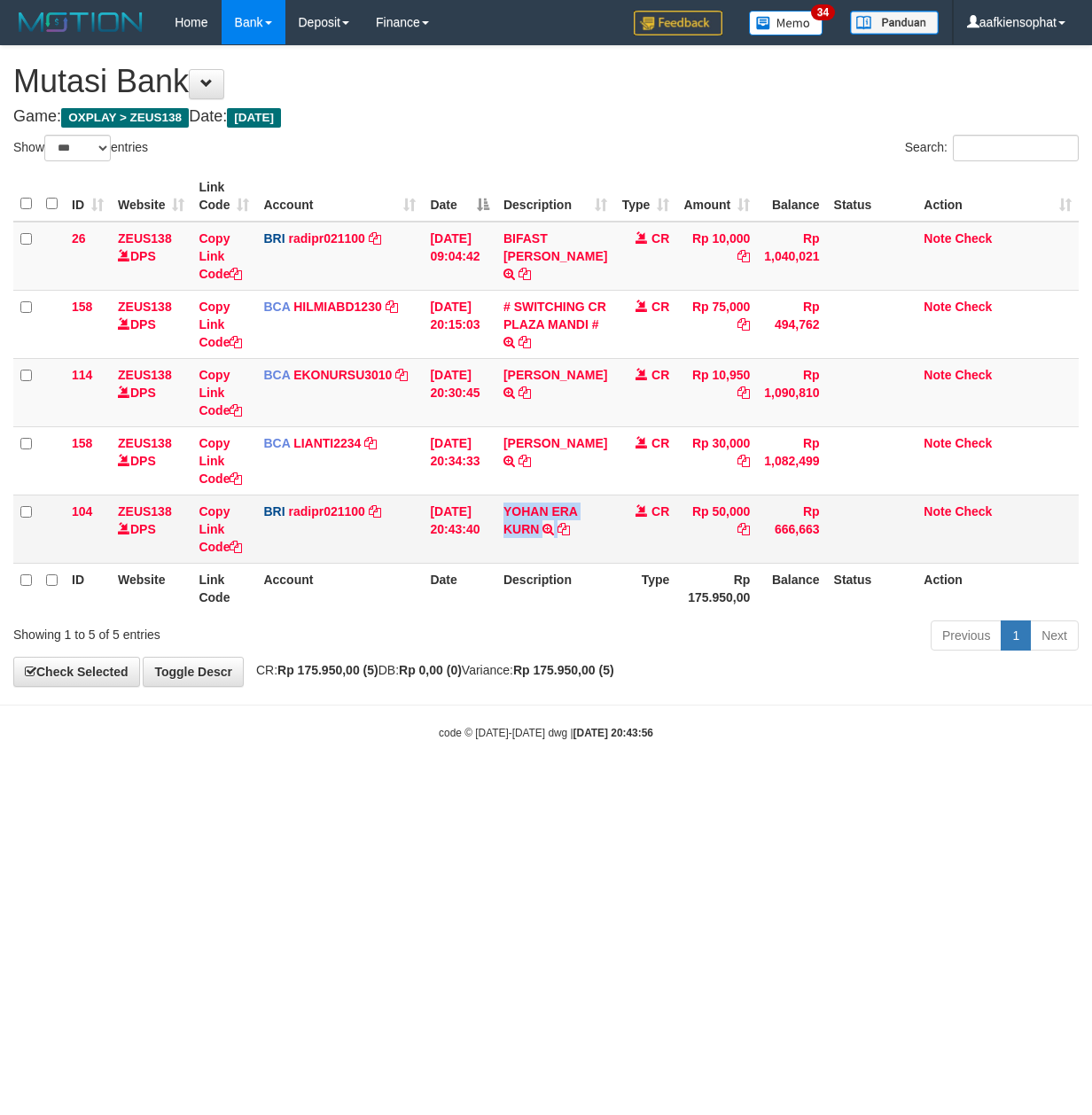
click at [565, 546] on td "YOHAN ERA KURN TRANSFER NBMB YOHAN ERA KURN TO REYNALDI ADI PRATAMA" at bounding box center [555, 528] width 117 height 69
drag, startPoint x: 426, startPoint y: 644, endPoint x: 412, endPoint y: 637, distance: 15.7
click at [424, 644] on div "Showing 1 to 5 of 5 entries" at bounding box center [227, 631] width 428 height 25
click at [220, 550] on link "Copy Link Code" at bounding box center [221, 529] width 44 height 50
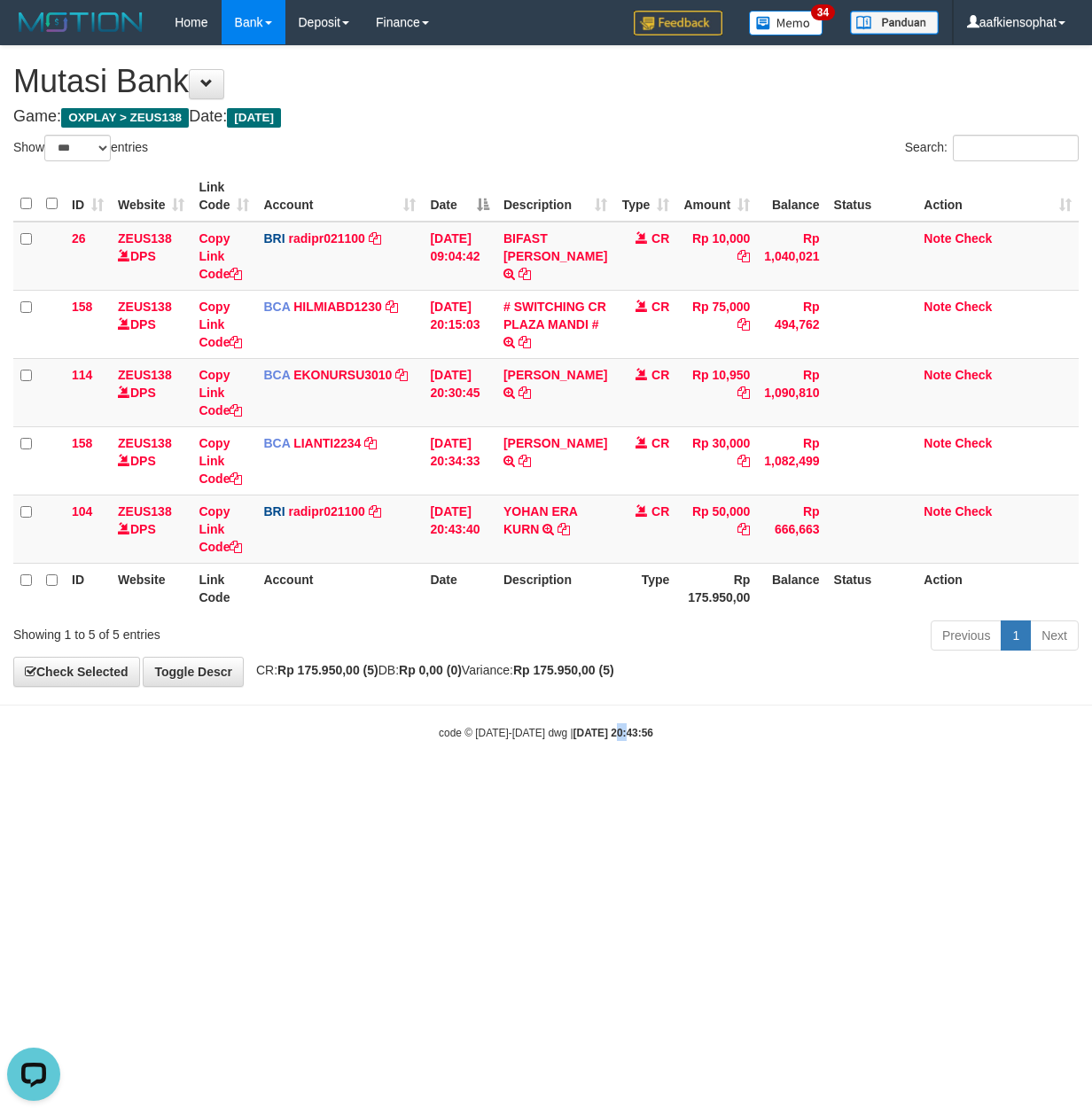
click at [606, 760] on body "Toggle navigation Home Bank Account List Load By Website Group [OXPLAY] ZEUS138…" at bounding box center [546, 392] width 1092 height 785
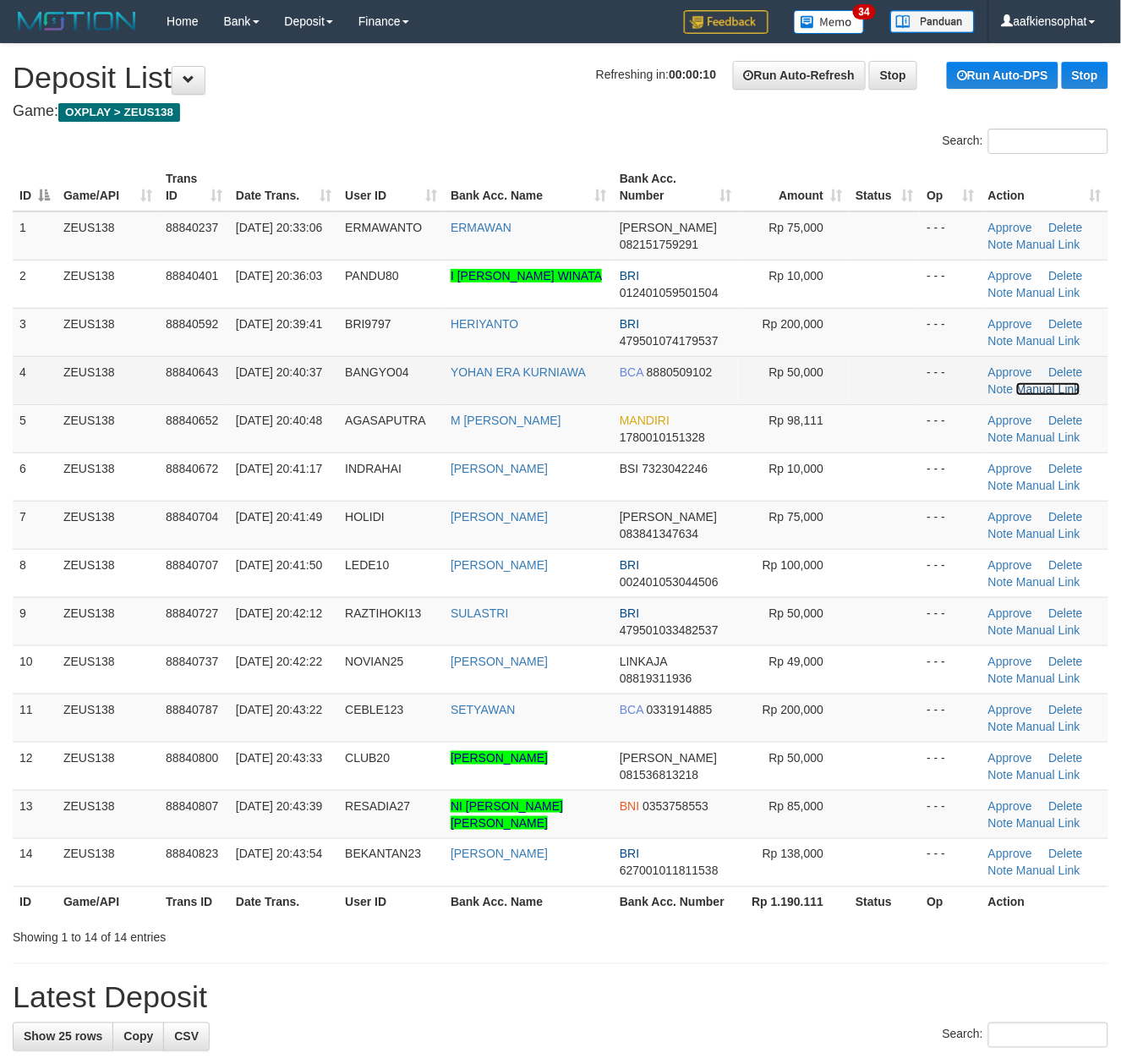
click at [1042, 386] on link "Manual Link" at bounding box center [1049, 389] width 65 height 13
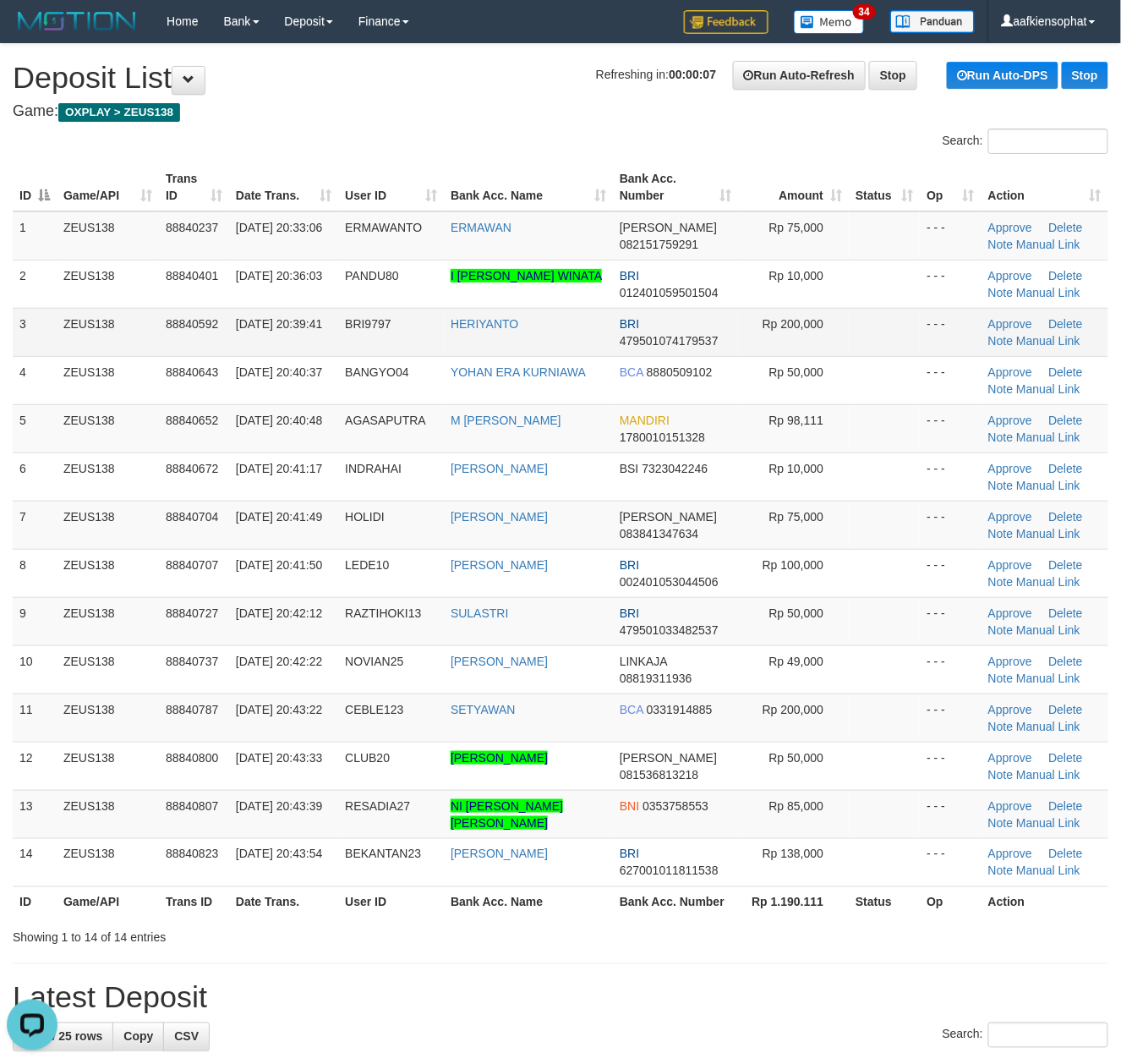
drag, startPoint x: 109, startPoint y: 360, endPoint x: 88, endPoint y: 333, distance: 34.2
click at [89, 344] on tbody "1 ZEUS138 88840237 30/09/2025 20:33:06 ERMAWANTO ERMAWAN DANA 082151759291 Rp 7…" at bounding box center [560, 550] width 1096 height 676
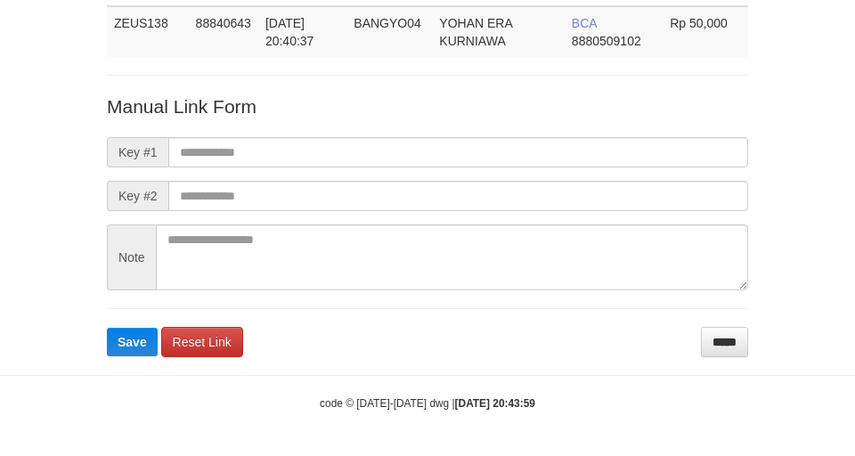
scroll to position [130, 0]
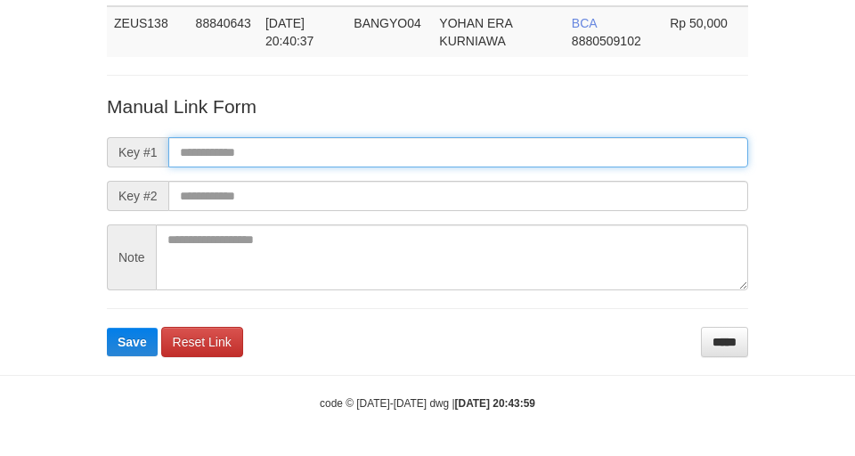
paste input "**********"
drag, startPoint x: 549, startPoint y: 146, endPoint x: 468, endPoint y: 143, distance: 81.2
click at [543, 146] on input "text" at bounding box center [458, 152] width 580 height 30
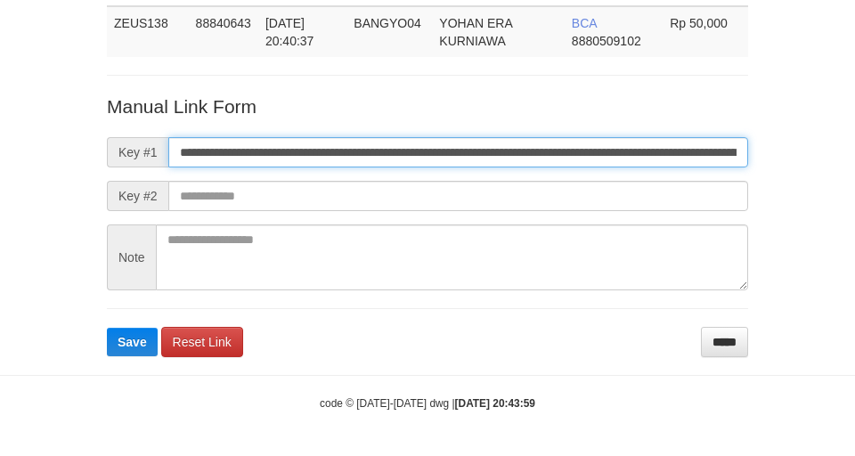
scroll to position [0, 1208]
type input "**********"
click at [107, 328] on button "Save" at bounding box center [132, 342] width 51 height 29
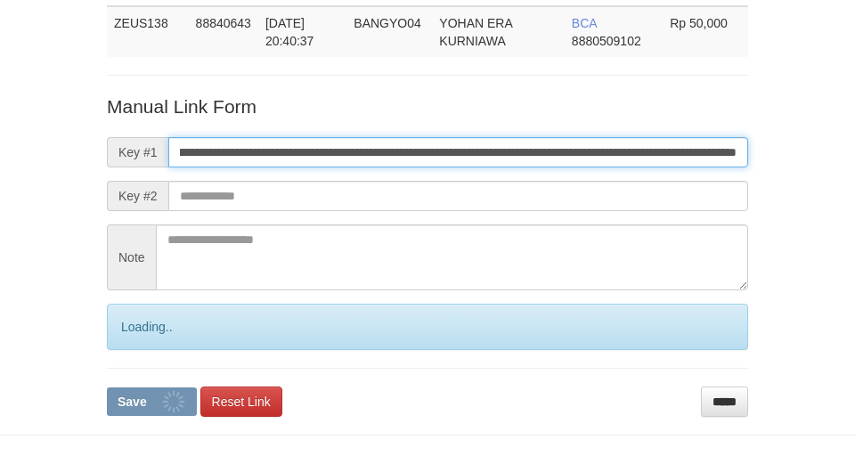
click at [107, 388] on button "Save" at bounding box center [152, 402] width 90 height 29
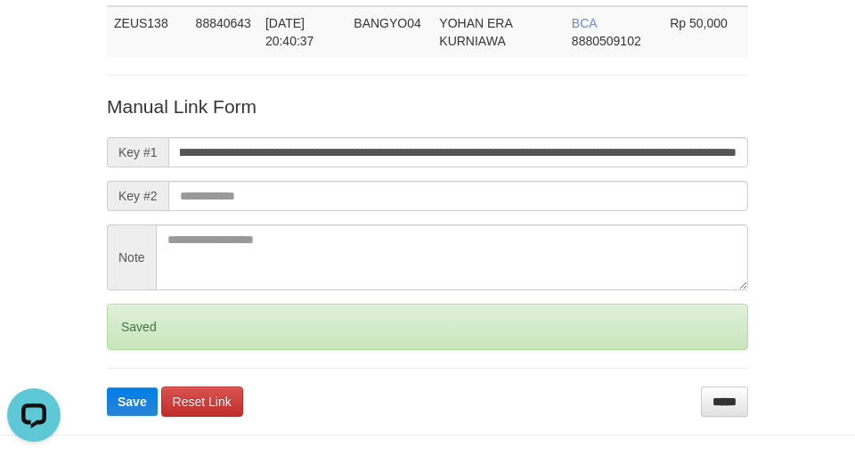
scroll to position [0, 0]
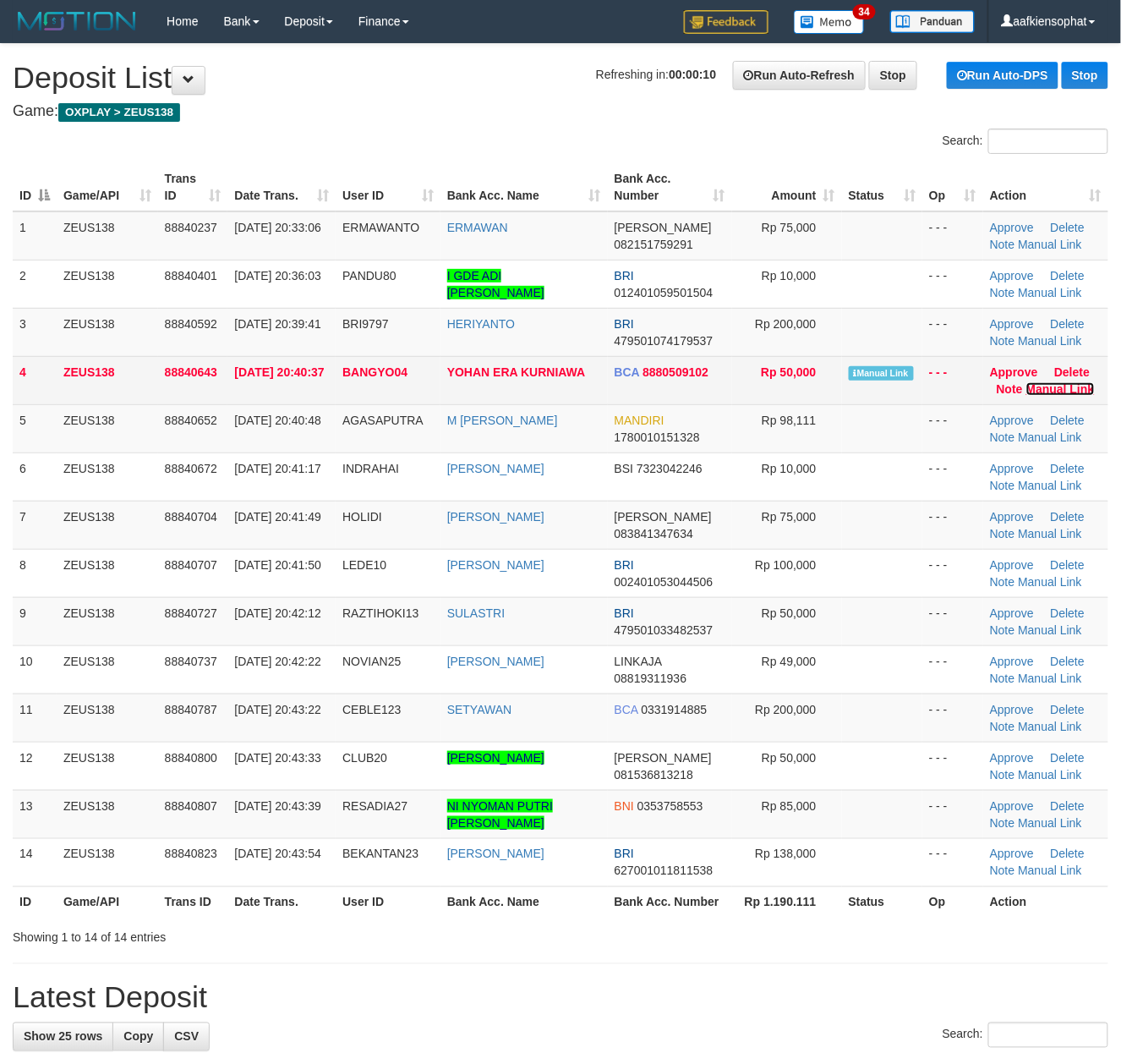
click at [1062, 390] on link "Manual Link" at bounding box center [1061, 389] width 68 height 13
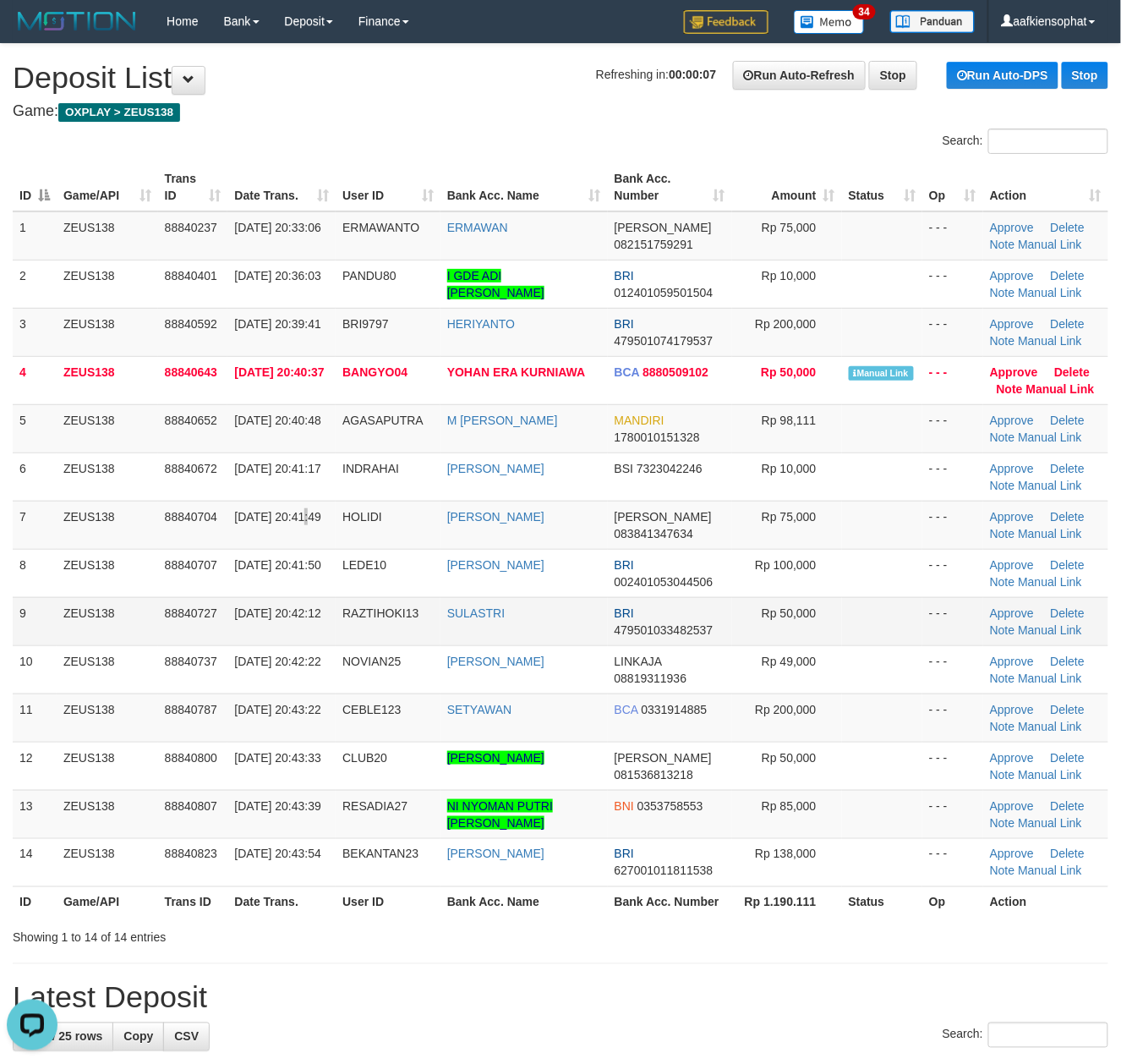
drag, startPoint x: 242, startPoint y: 543, endPoint x: 911, endPoint y: 625, distance: 674.0
click at [262, 554] on tbody "1 ZEUS138 88840237 30/09/2025 20:33:06 ERMAWANTO ERMAWAN DANA 082151759291 Rp 7…" at bounding box center [560, 550] width 1096 height 676
drag, startPoint x: 290, startPoint y: 602, endPoint x: 629, endPoint y: 641, distance: 341.2
click at [352, 632] on tr "9 ZEUS138 88840727 30/09/2025 20:42:12 RAZTIHOKI13 SULASTRI BRI 479501033482537…" at bounding box center [560, 621] width 1096 height 48
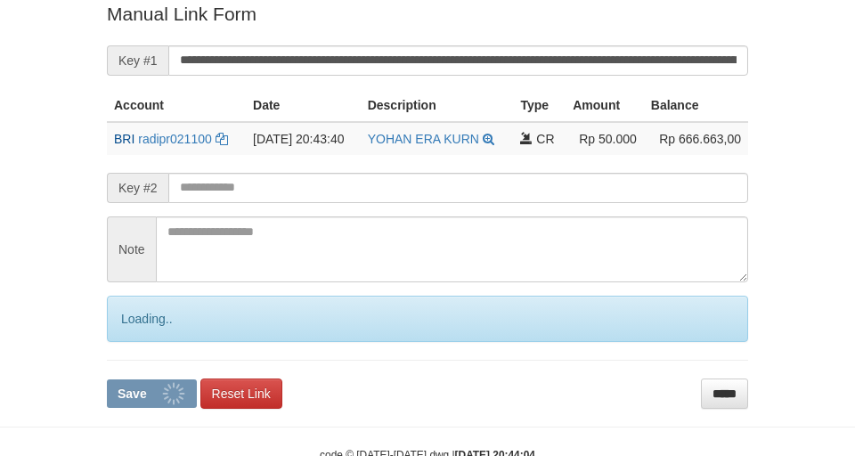
click at [107, 380] on button "Save" at bounding box center [152, 394] width 90 height 29
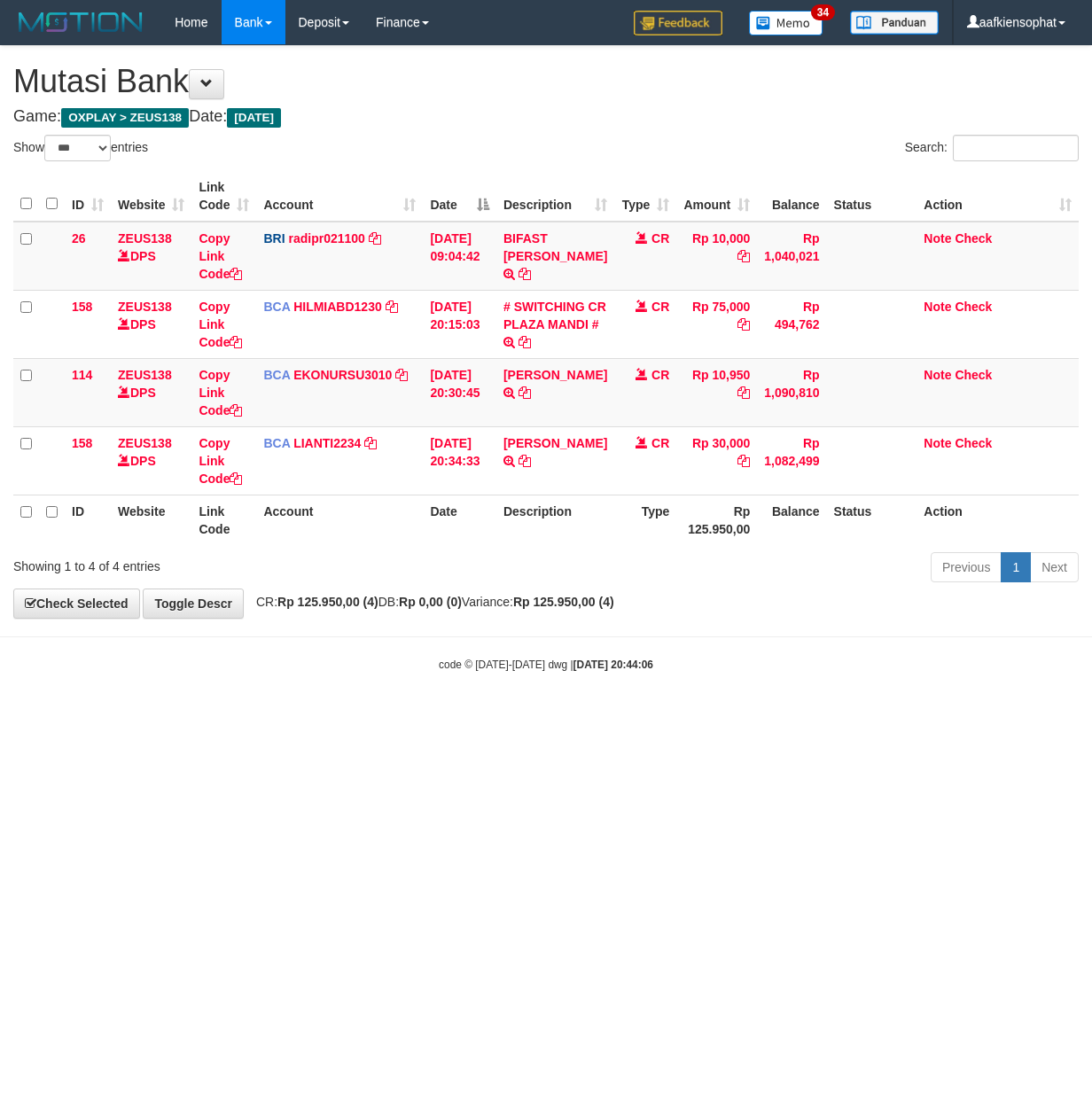
select select "***"
click at [321, 717] on html "Toggle navigation Home Bank Account List Load By Website Group [OXPLAY] ZEUS138…" at bounding box center [546, 358] width 1092 height 717
select select "***"
drag, startPoint x: 243, startPoint y: 756, endPoint x: 500, endPoint y: 548, distance: 330.6
click at [310, 698] on html "Toggle navigation Home Bank Account List Load By Website Group [OXPLAY] ZEUS138…" at bounding box center [546, 358] width 1092 height 717
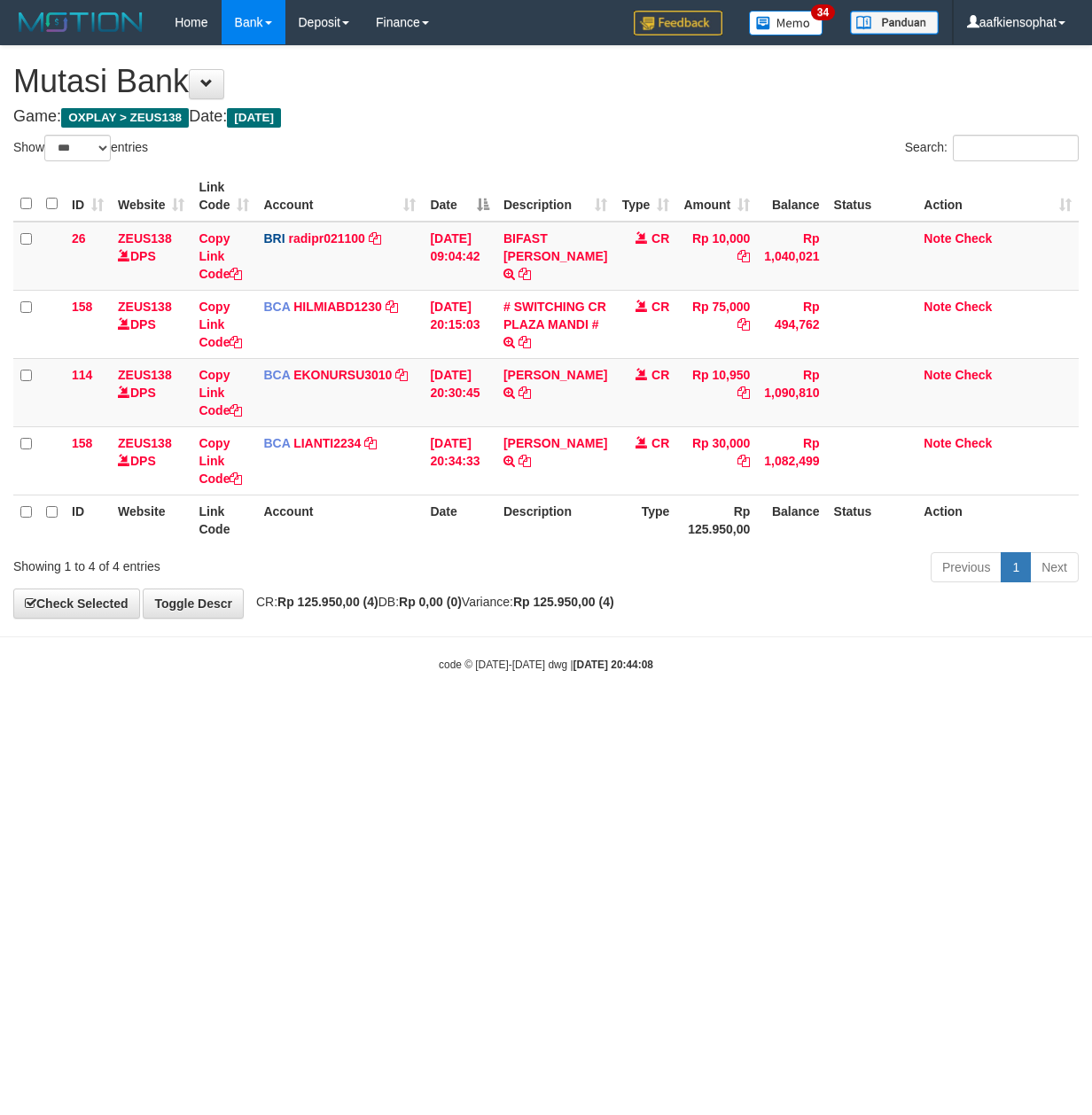
select select "***"
drag, startPoint x: 267, startPoint y: 789, endPoint x: 80, endPoint y: 813, distance: 188.5
click at [253, 717] on html "Toggle navigation Home Bank Account List Load By Website Group [OXPLAY] ZEUS138…" at bounding box center [546, 358] width 1092 height 717
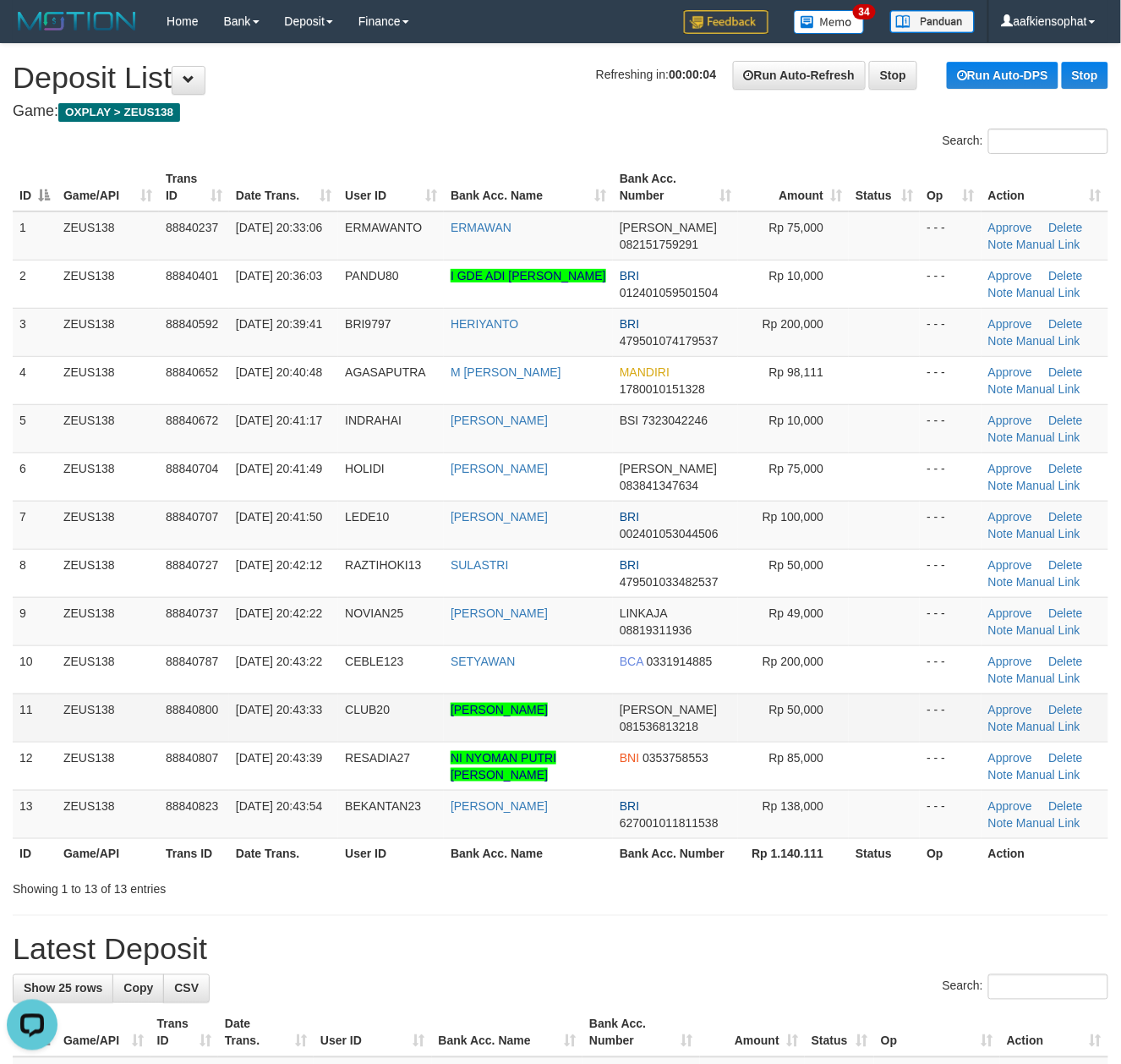
click at [91, 704] on td "ZEUS138" at bounding box center [108, 718] width 103 height 48
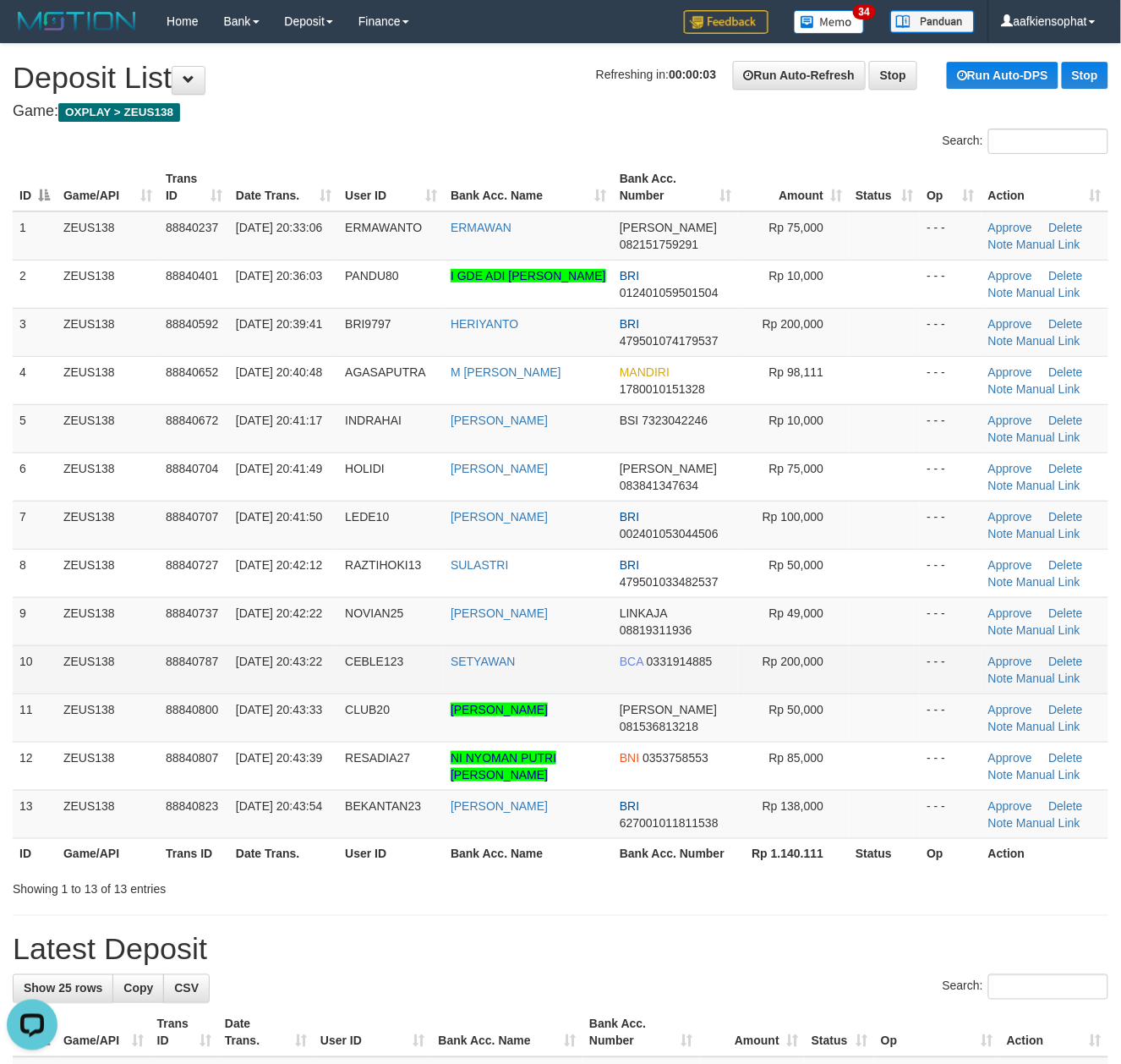
drag, startPoint x: 136, startPoint y: 704, endPoint x: 1028, endPoint y: 686, distance: 892.2
click at [380, 691] on tbody "1 ZEUS138 88840237 30/09/2025 20:33:06 ERMAWANTO ERMAWAN DANA 082151759291 Rp 7…" at bounding box center [560, 525] width 1096 height 627
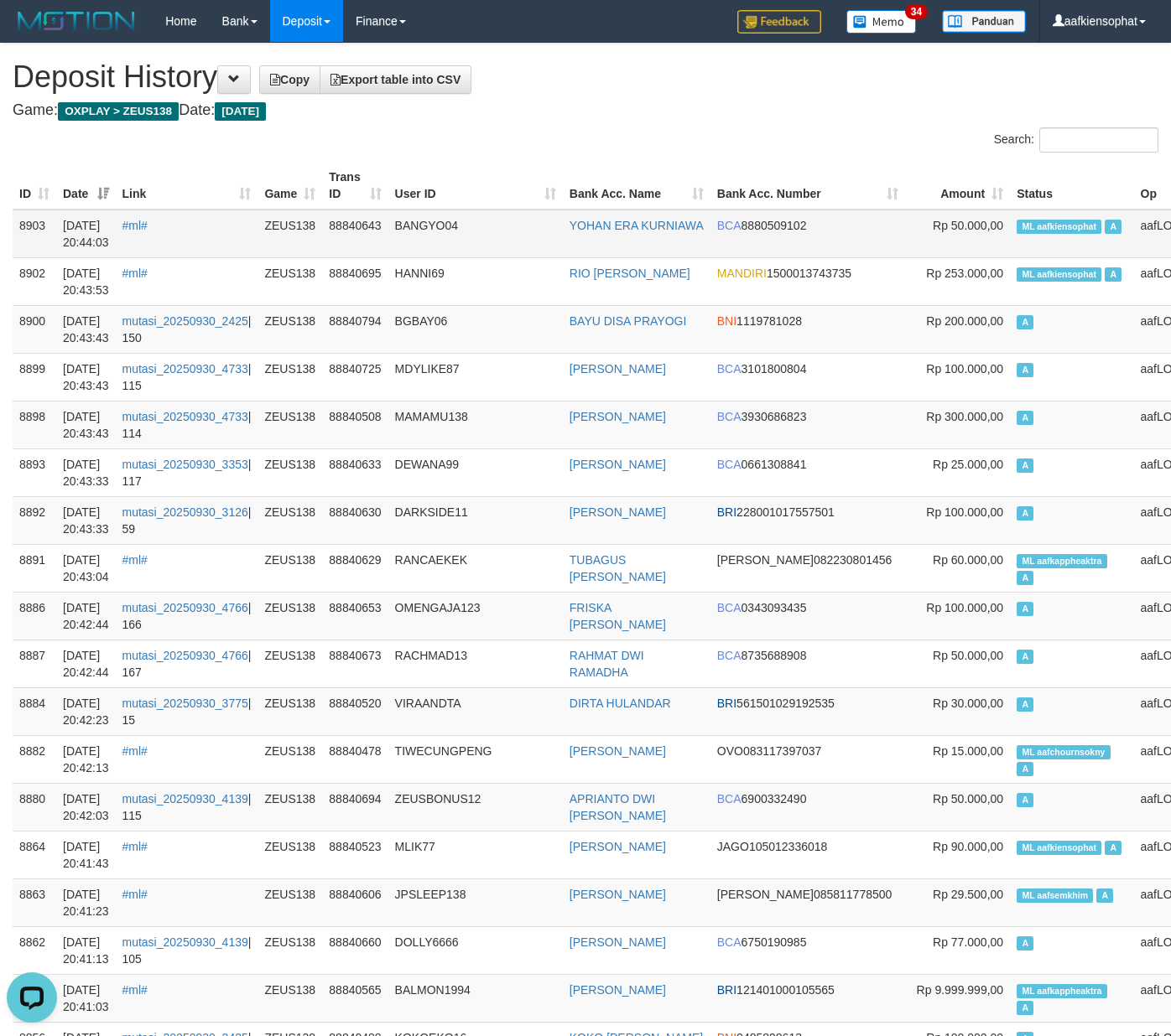
click at [1010, 245] on td "ML aafkiensophat A" at bounding box center [1071, 234] width 123 height 49
copy td "aafkiensophat"
click at [1010, 245] on td "ML aafkiensophat A" at bounding box center [1071, 234] width 123 height 49
copy td "ML aafkiensophat A"
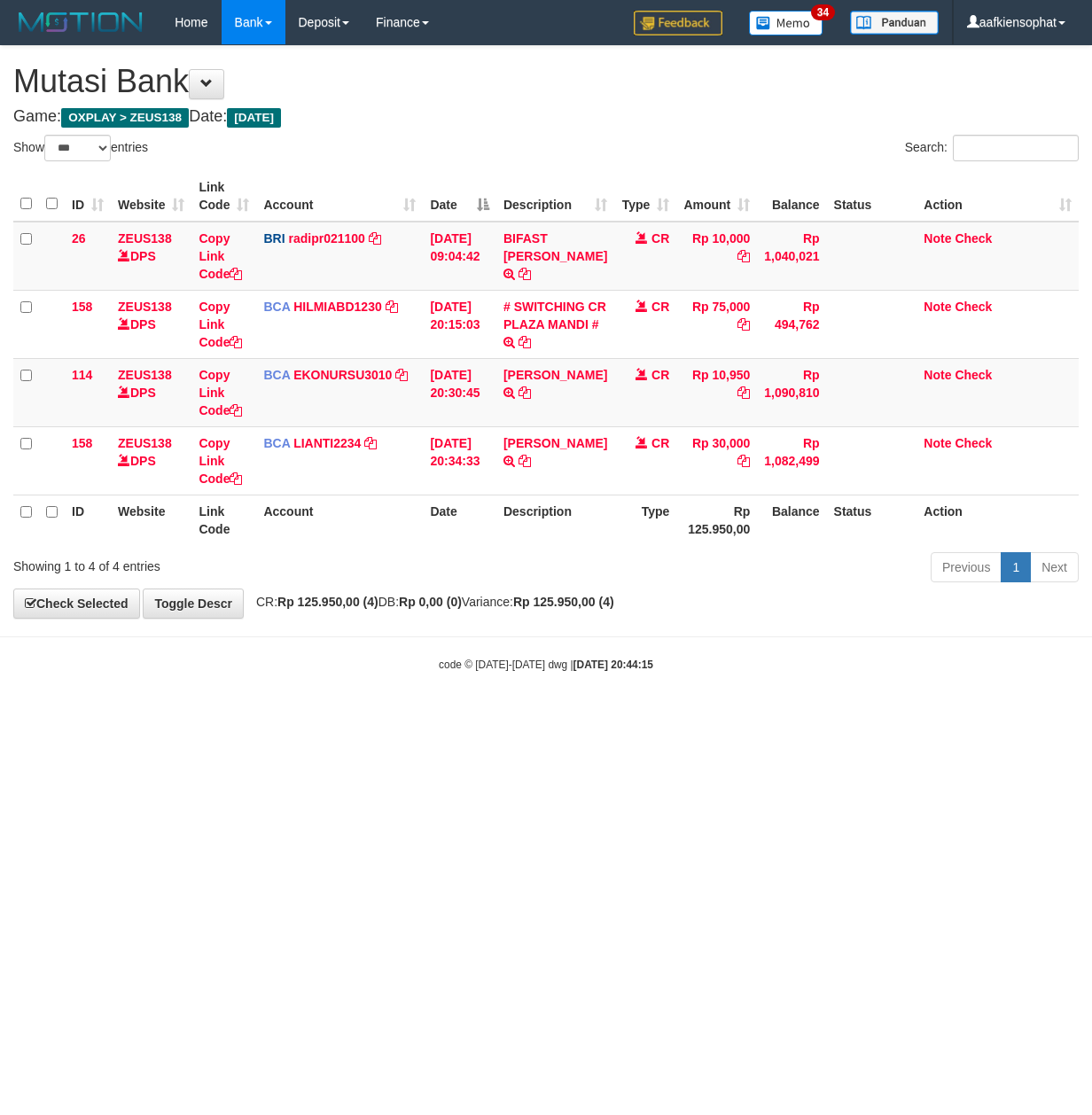
select select "***"
click at [0, 717] on html "Toggle navigation Home Bank Account List Load By Website Group [OXPLAY] ZEUS138…" at bounding box center [546, 358] width 1092 height 717
select select "***"
click at [131, 717] on html "Toggle navigation Home Bank Account List Load By Website Group [OXPLAY] ZEUS138…" at bounding box center [546, 358] width 1092 height 717
select select "***"
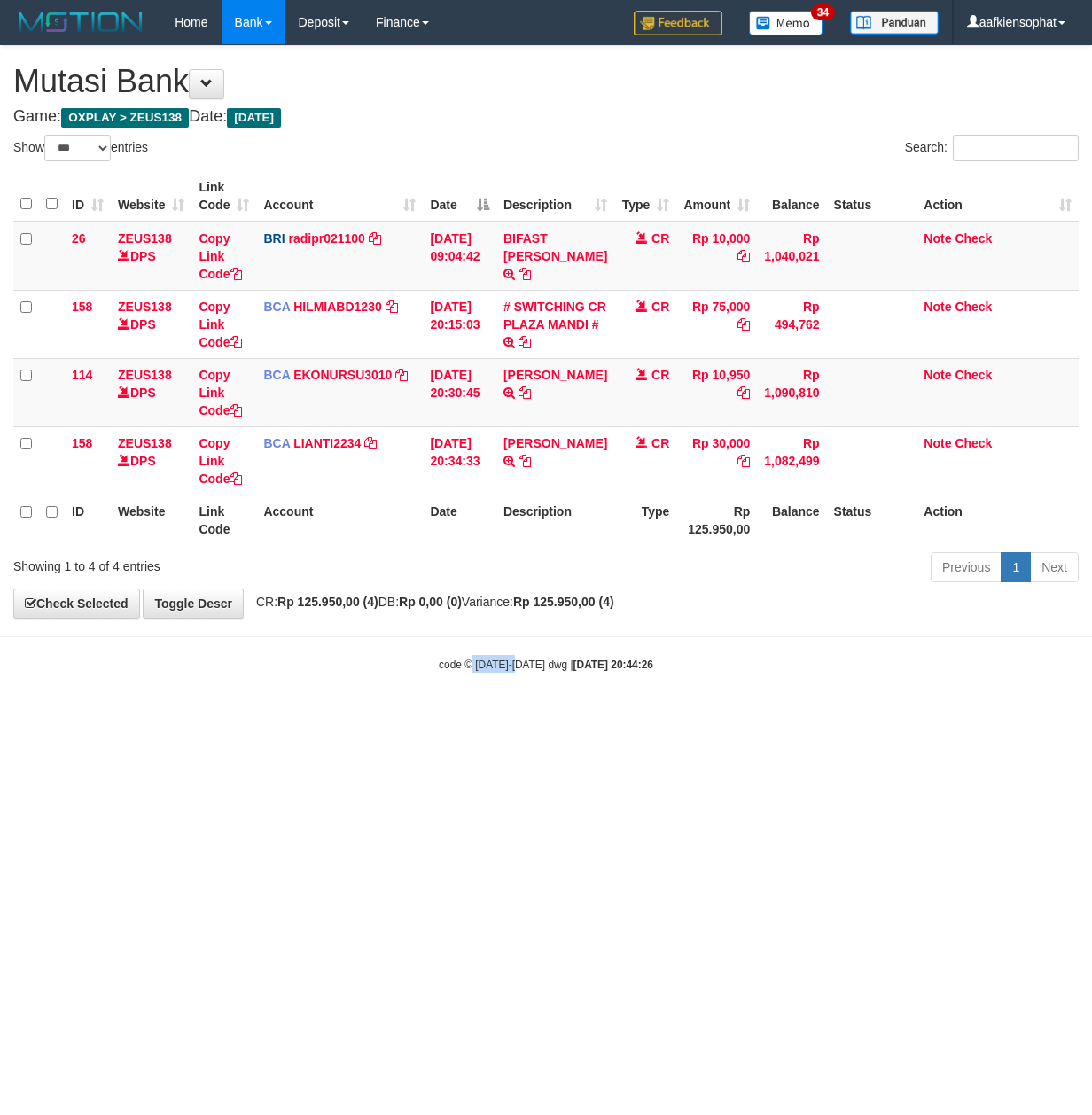
click at [504, 691] on body "Toggle navigation Home Bank Account List Load By Website Group [OXPLAY] ZEUS138…" at bounding box center [546, 358] width 1092 height 717
select select "***"
click at [256, 572] on div "Showing 1 to 4 of 4 entries" at bounding box center [227, 562] width 428 height 25
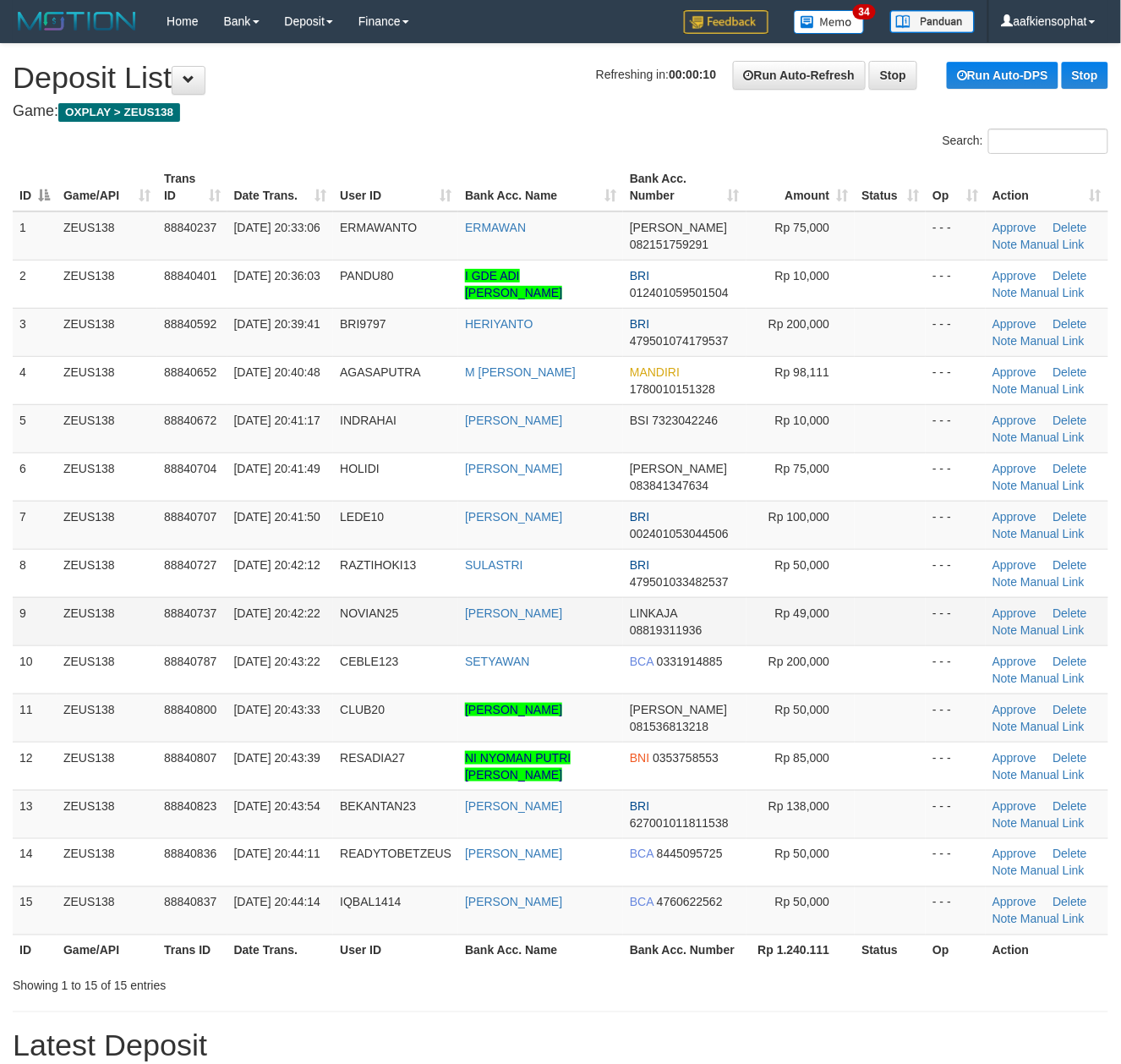
click at [407, 619] on td "NOVIAN25" at bounding box center [396, 621] width 125 height 48
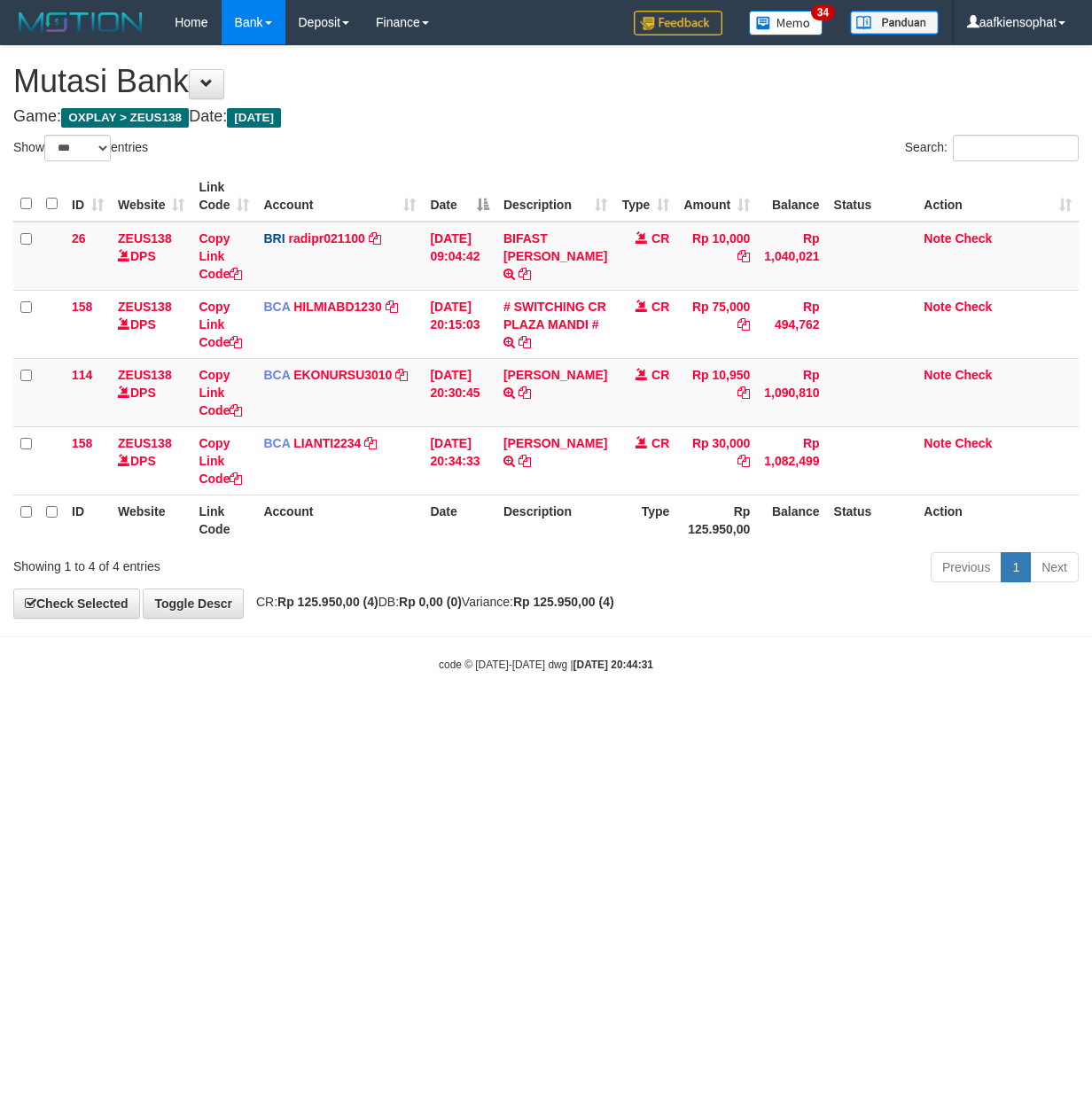
select select "***"
click at [376, 686] on body "Toggle navigation Home Bank Account List Load By Website Group [OXPLAY] ZEUS138…" at bounding box center [546, 358] width 1092 height 717
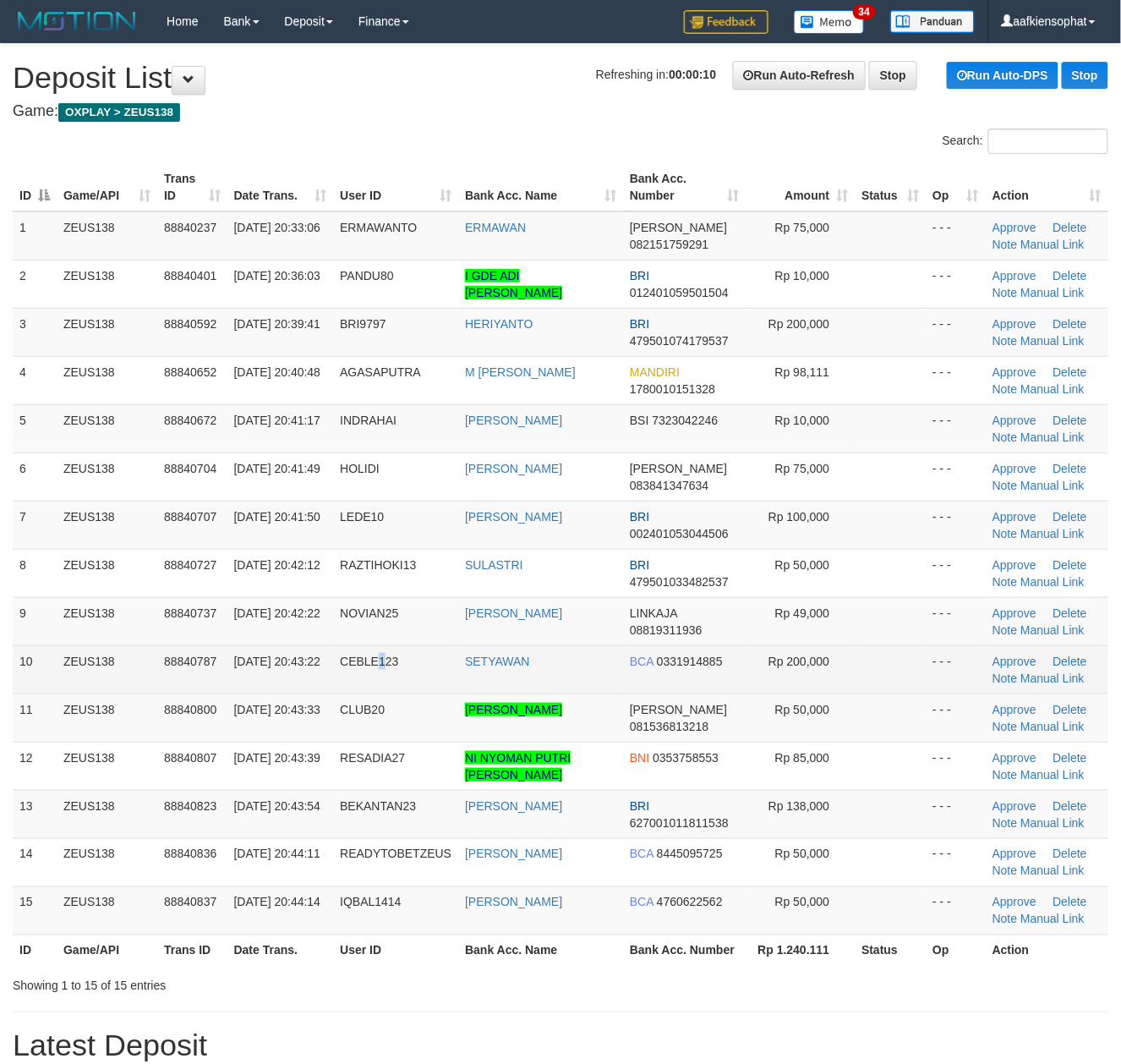
drag, startPoint x: 379, startPoint y: 673, endPoint x: 859, endPoint y: 670, distance: 480.0
click at [586, 674] on tr "10 ZEUS138 88840787 30/09/2025 20:43:22 CEBLE123 SETYAWAN BCA 0331914885 Rp 200…" at bounding box center [560, 669] width 1096 height 48
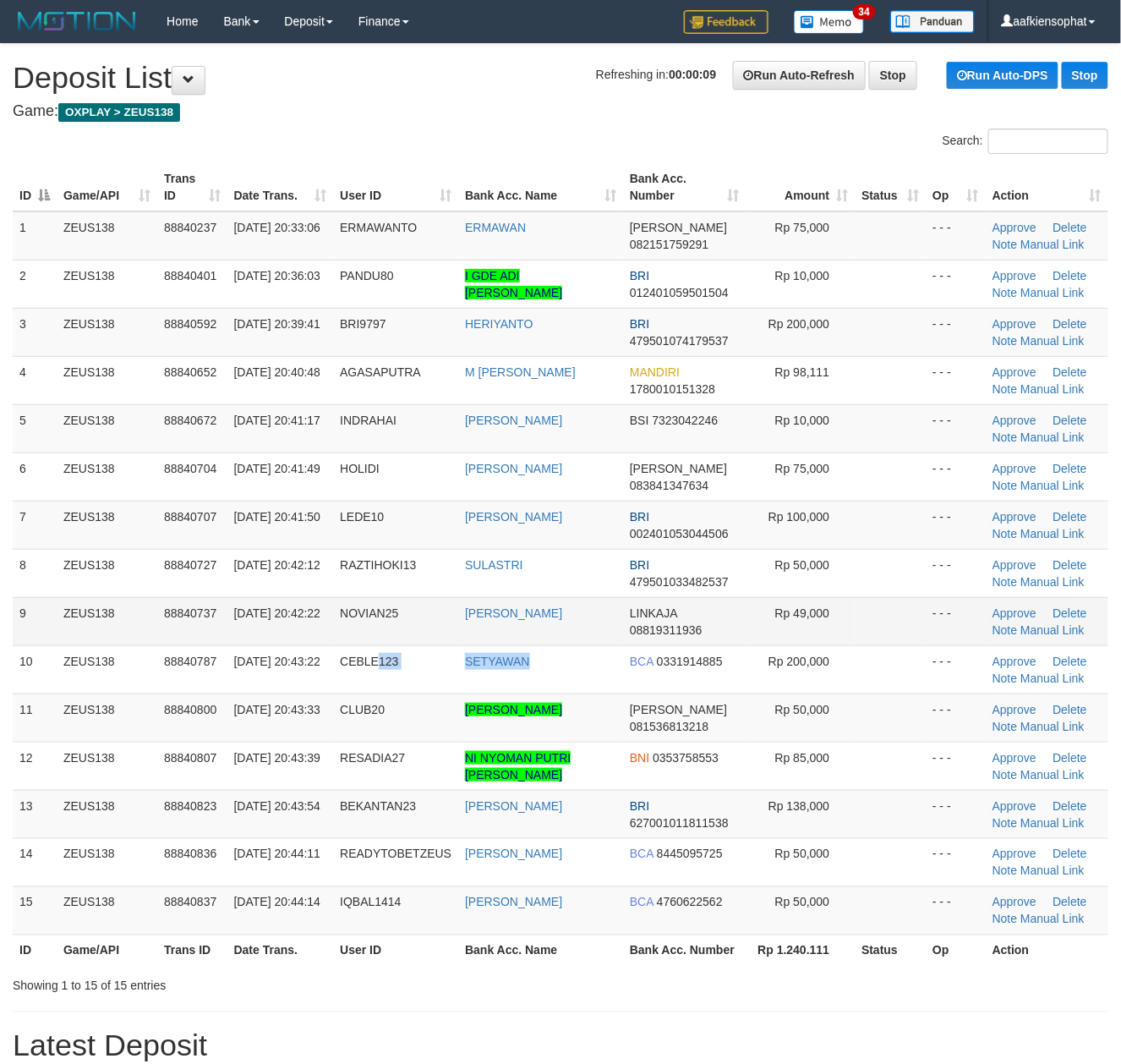
drag, startPoint x: 748, startPoint y: 640, endPoint x: 818, endPoint y: 631, distance: 70.6
click at [758, 638] on td "Rp 49,000" at bounding box center [801, 621] width 109 height 48
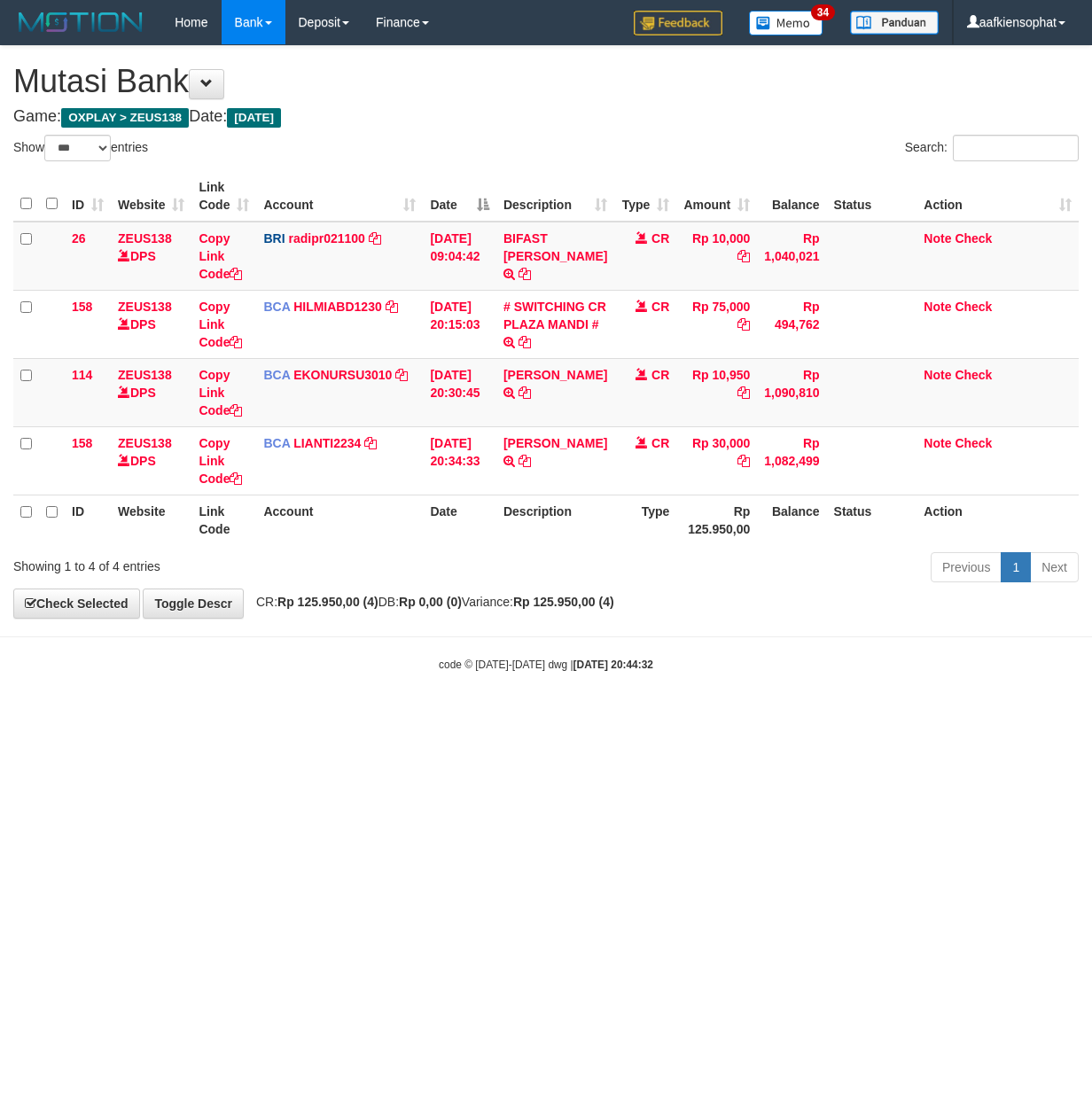
select select "***"
click at [288, 717] on html "Toggle navigation Home Bank Account List Load By Website Group [OXPLAY] ZEUS138…" at bounding box center [546, 358] width 1092 height 717
select select "***"
click at [386, 717] on html "Toggle navigation Home Bank Account List Load By Website Group [OXPLAY] ZEUS138…" at bounding box center [546, 358] width 1092 height 717
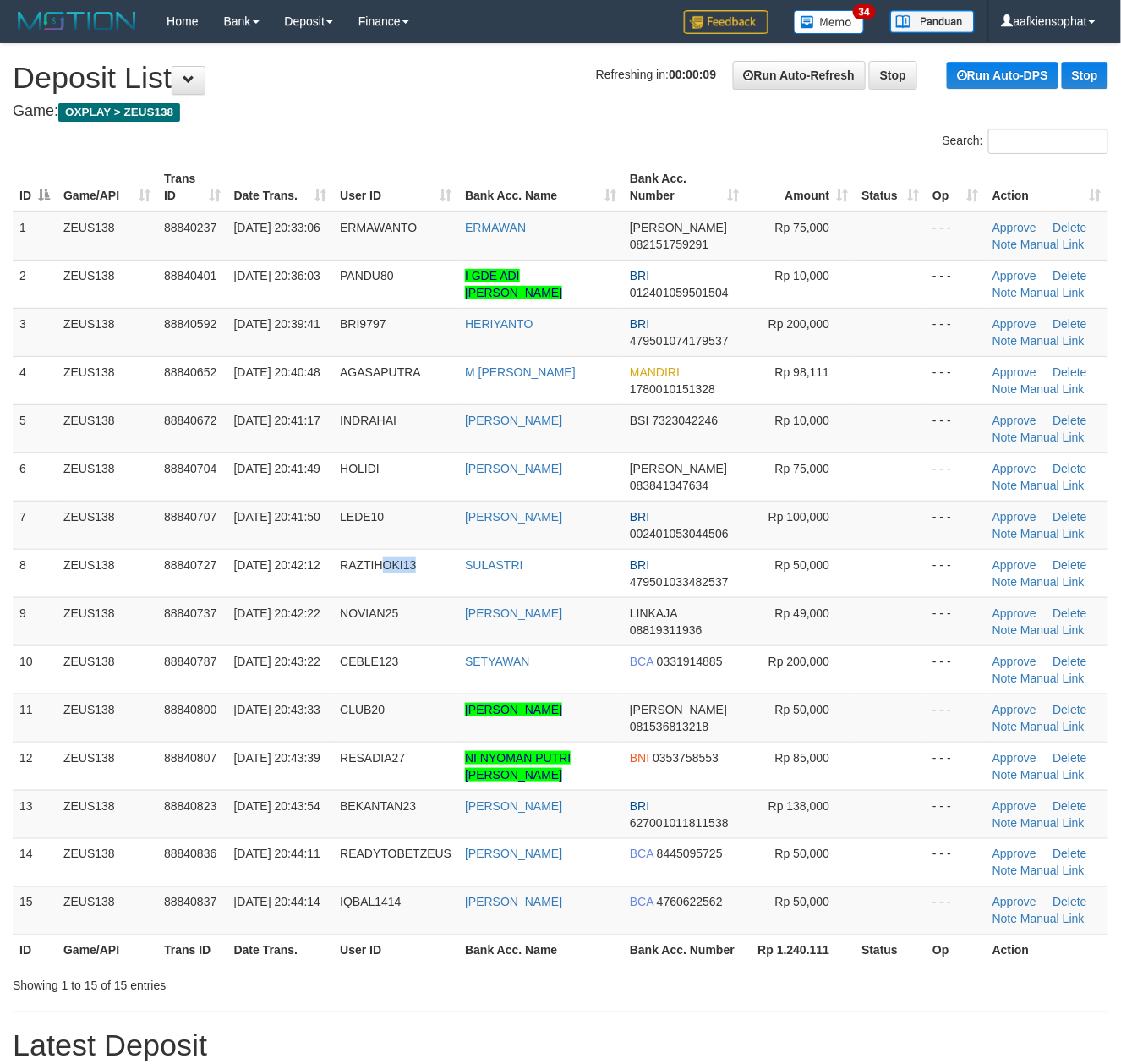
click at [534, 624] on td "DWI MUSTAFA" at bounding box center [541, 621] width 165 height 48
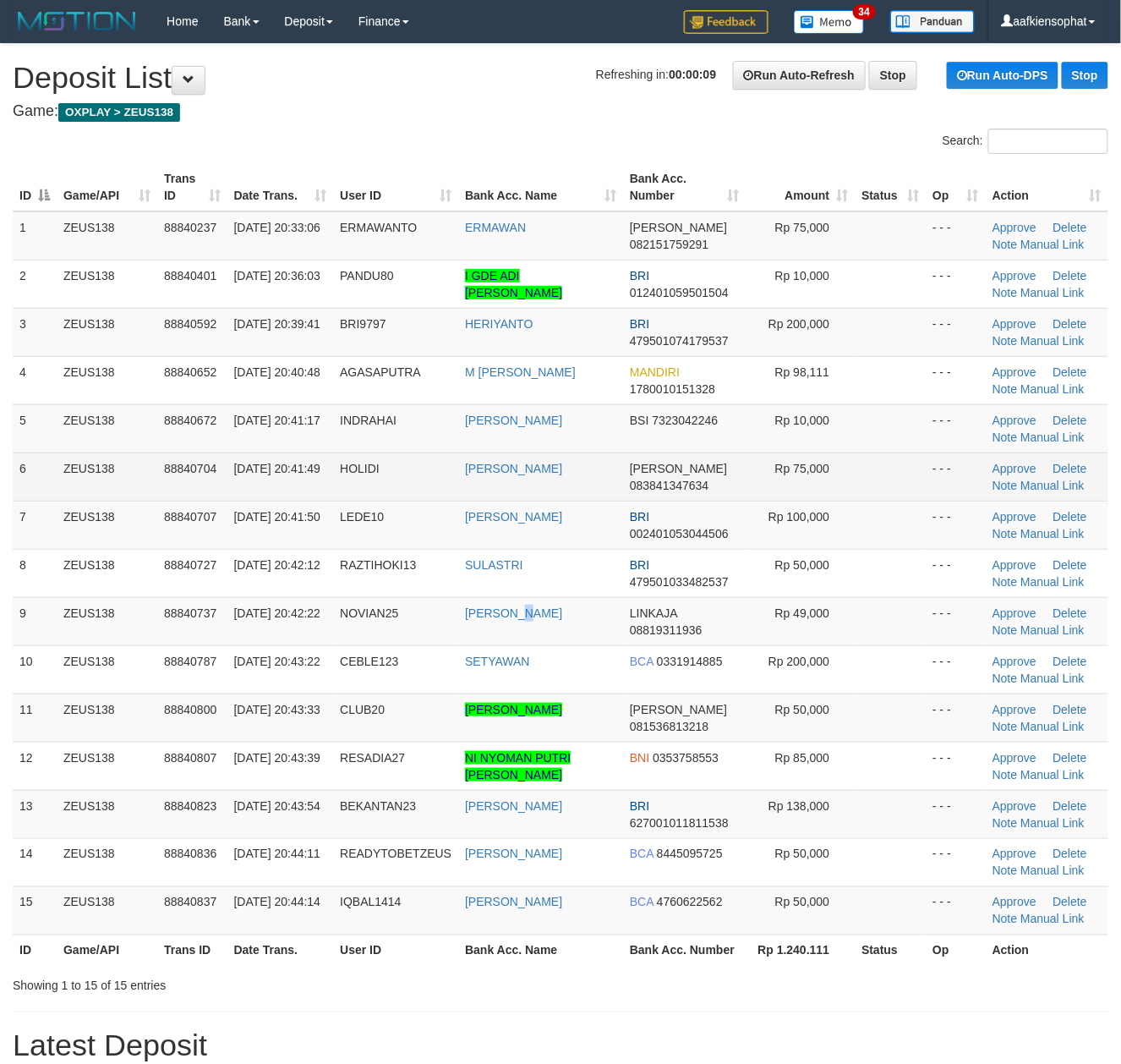
click at [353, 468] on span "HOLIDI" at bounding box center [360, 468] width 40 height 13
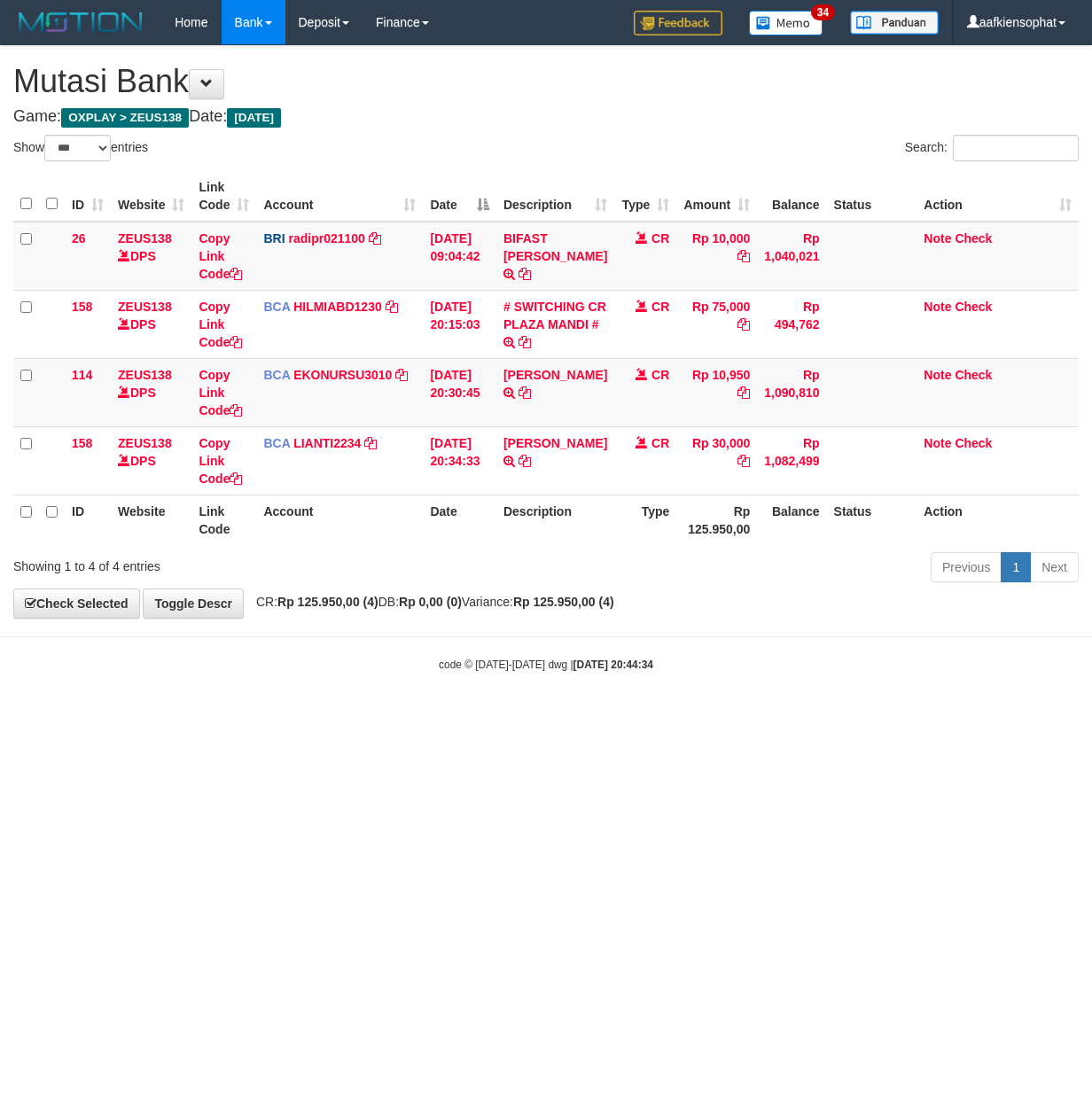
select select "***"
click at [395, 712] on body "Toggle navigation Home Bank Account List Load By Website Group [OXPLAY] ZEUS138…" at bounding box center [546, 358] width 1092 height 717
select select "***"
click at [466, 628] on body "Toggle navigation Home Bank Account List Load By Website Group [OXPLAY] ZEUS138…" at bounding box center [546, 358] width 1092 height 717
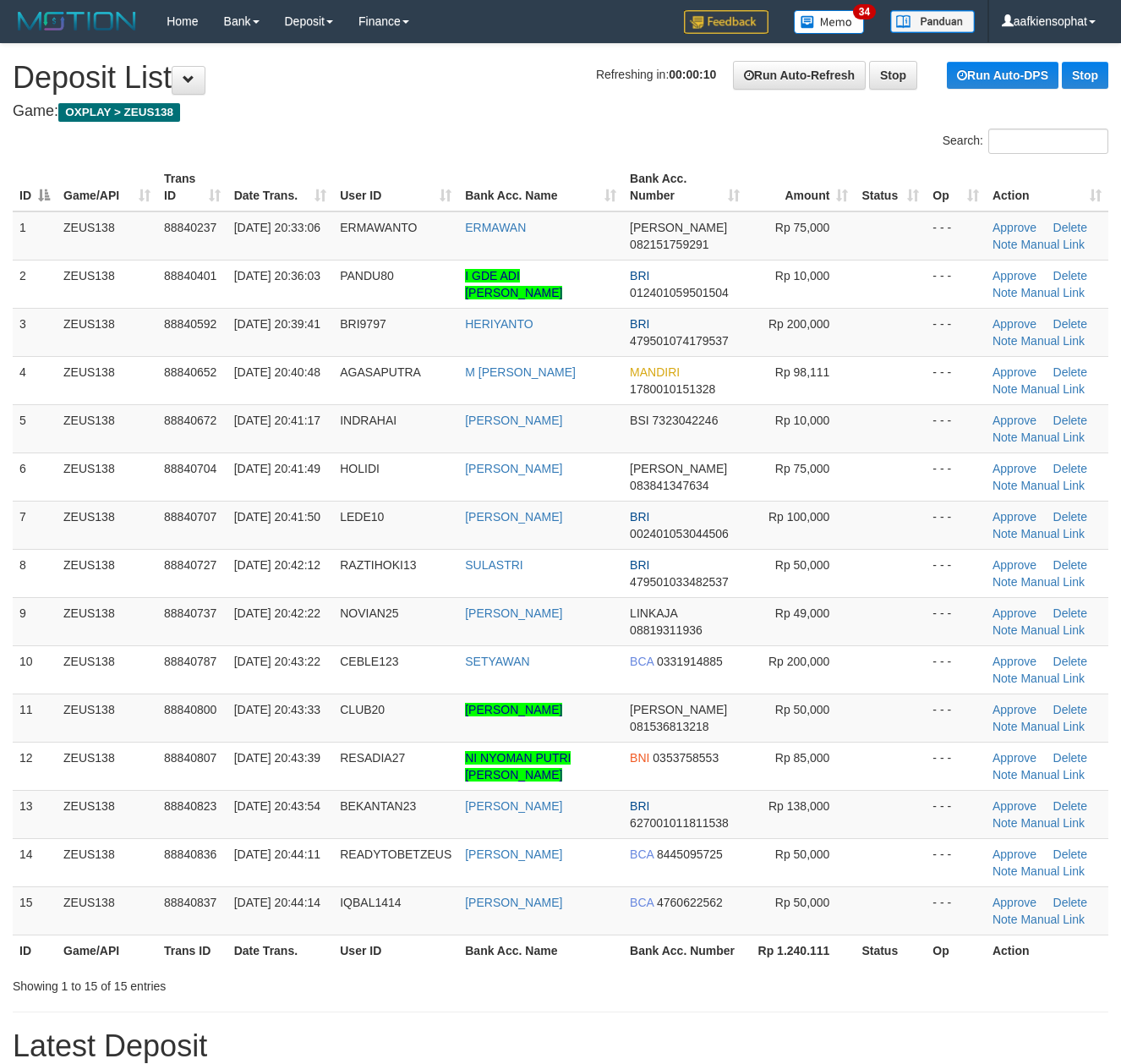
click at [515, 587] on td "SULASTRI" at bounding box center [541, 572] width 165 height 48
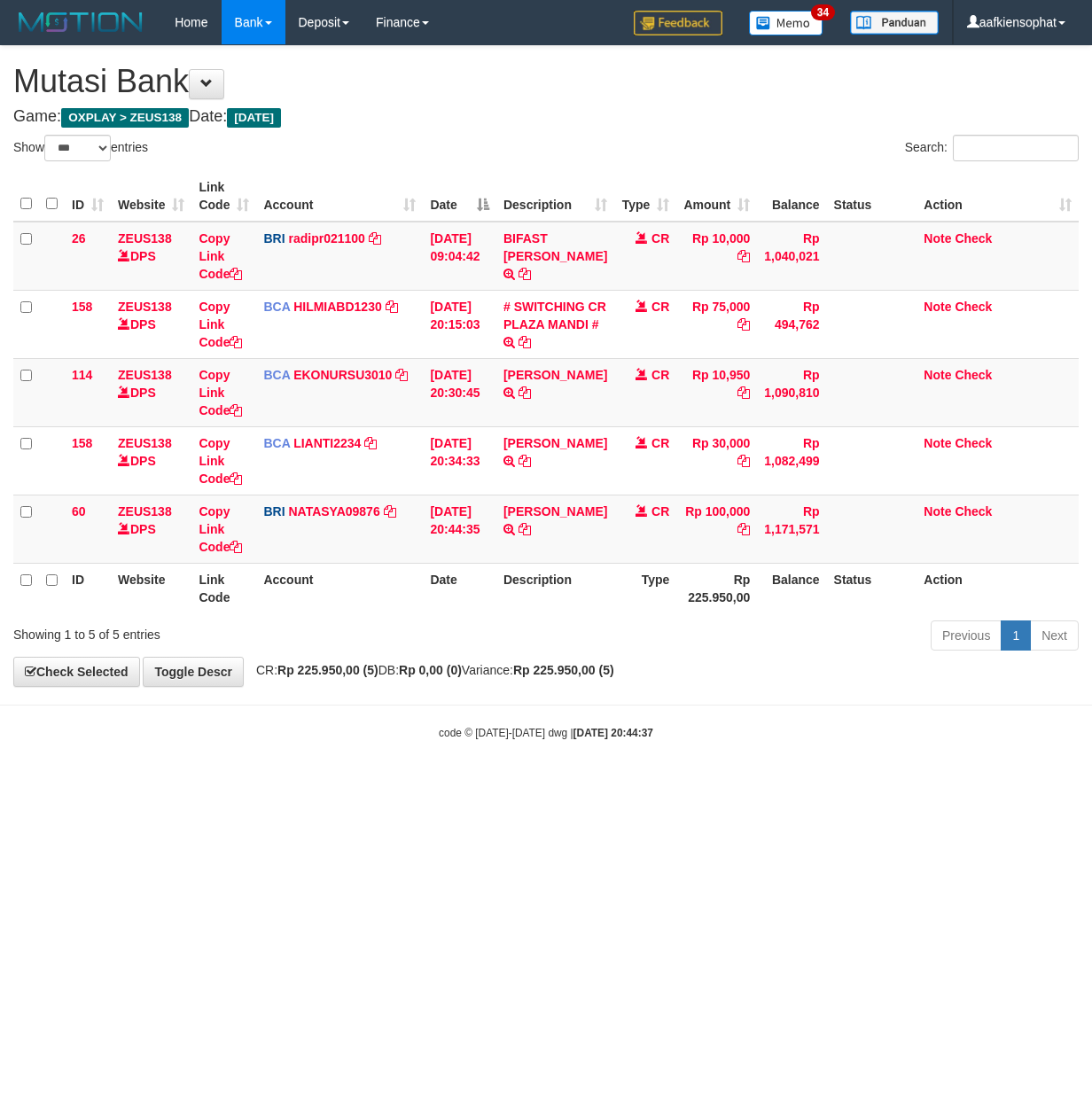
select select "***"
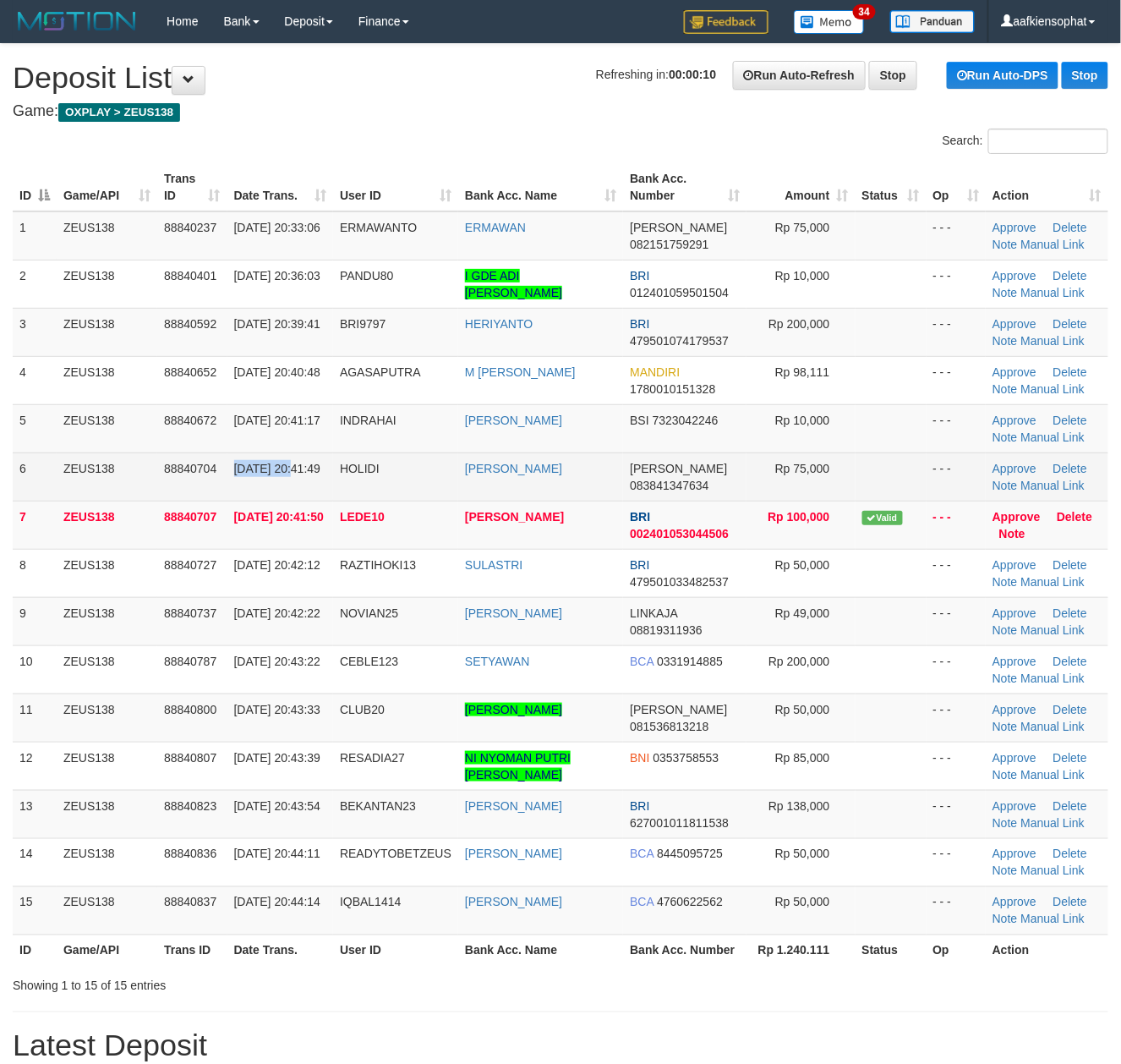
drag, startPoint x: 218, startPoint y: 465, endPoint x: 390, endPoint y: 489, distance: 173.7
click at [224, 476] on tr "6 ZEUS138 88840704 30/09/2025 20:41:49 HOLIDI MUHAMMAD KHOLIDI DANA 08384134763…" at bounding box center [560, 476] width 1096 height 48
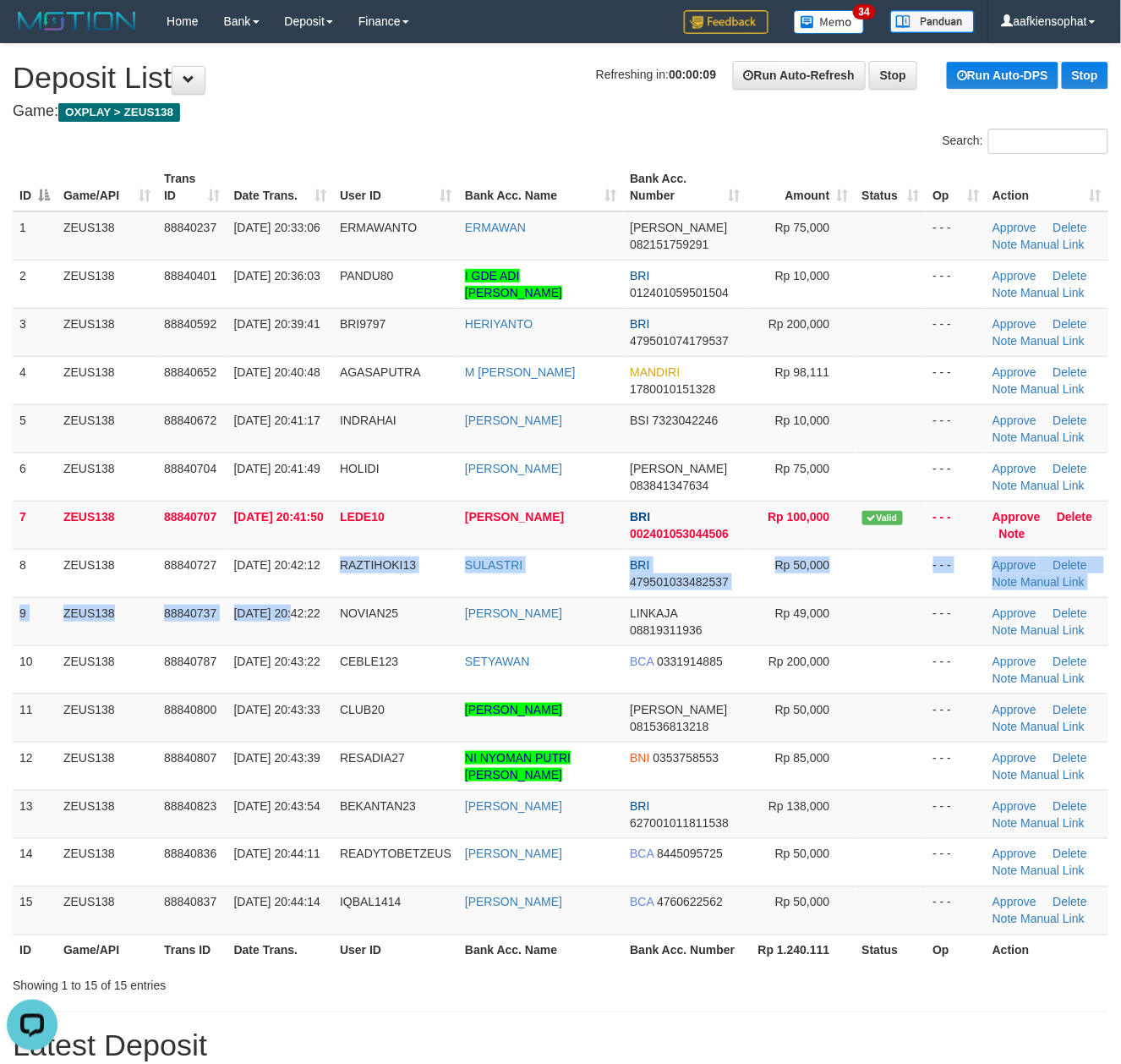
drag, startPoint x: 291, startPoint y: 596, endPoint x: 1135, endPoint y: 649, distance: 845.7
click at [362, 620] on tbody "1 ZEUS138 88840237 30/09/2025 20:33:06 ERMAWANTO ERMAWAN DANA 082151759291 Rp 7…" at bounding box center [560, 573] width 1096 height 724
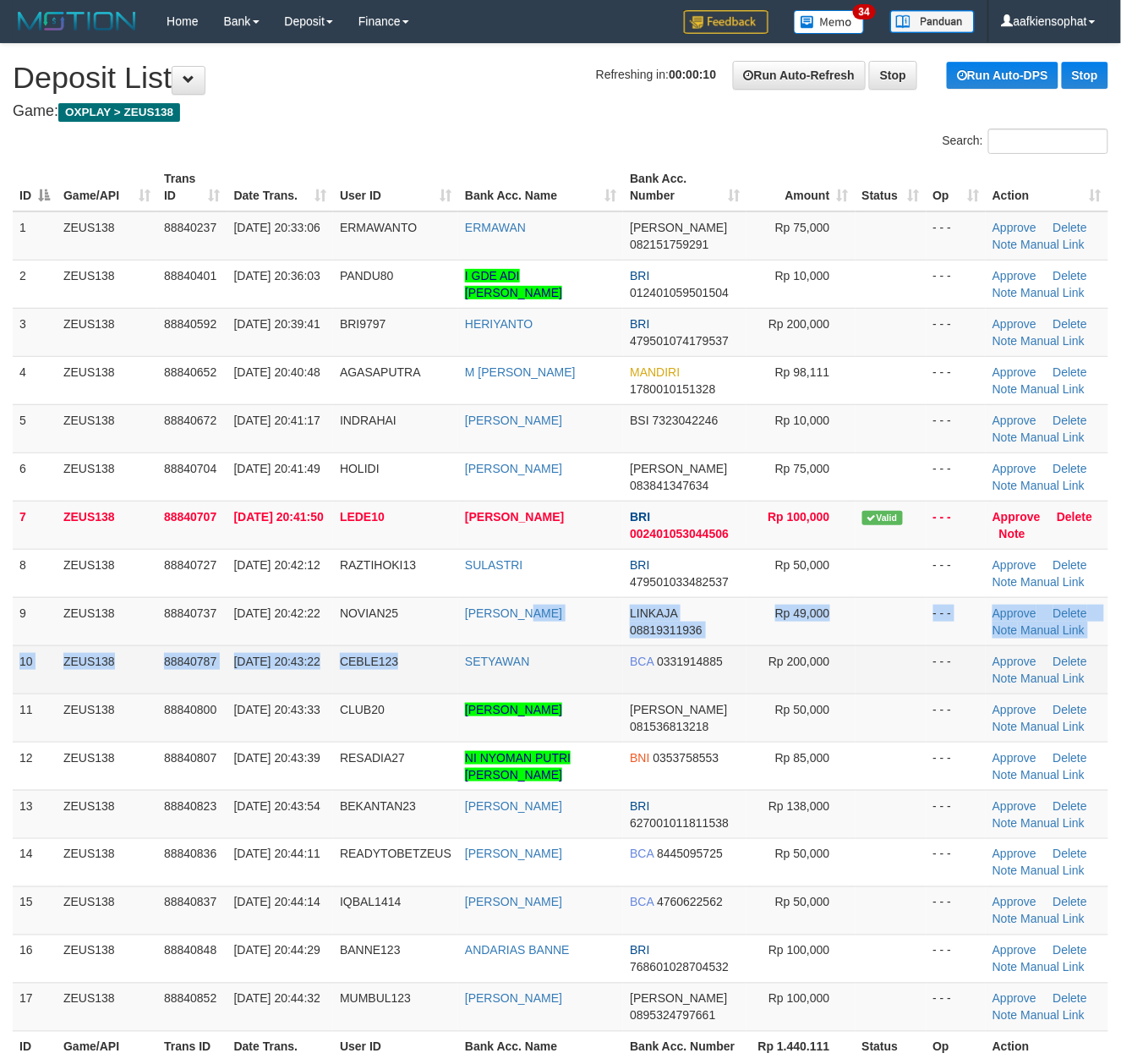
drag, startPoint x: 457, startPoint y: 649, endPoint x: 927, endPoint y: 688, distance: 471.6
click at [495, 658] on tbody "1 ZEUS138 88840237 [DATE] 20:33:06 ERMAWANTO [GEOGRAPHIC_DATA] [PERSON_NAME] 08…" at bounding box center [560, 622] width 1096 height 820
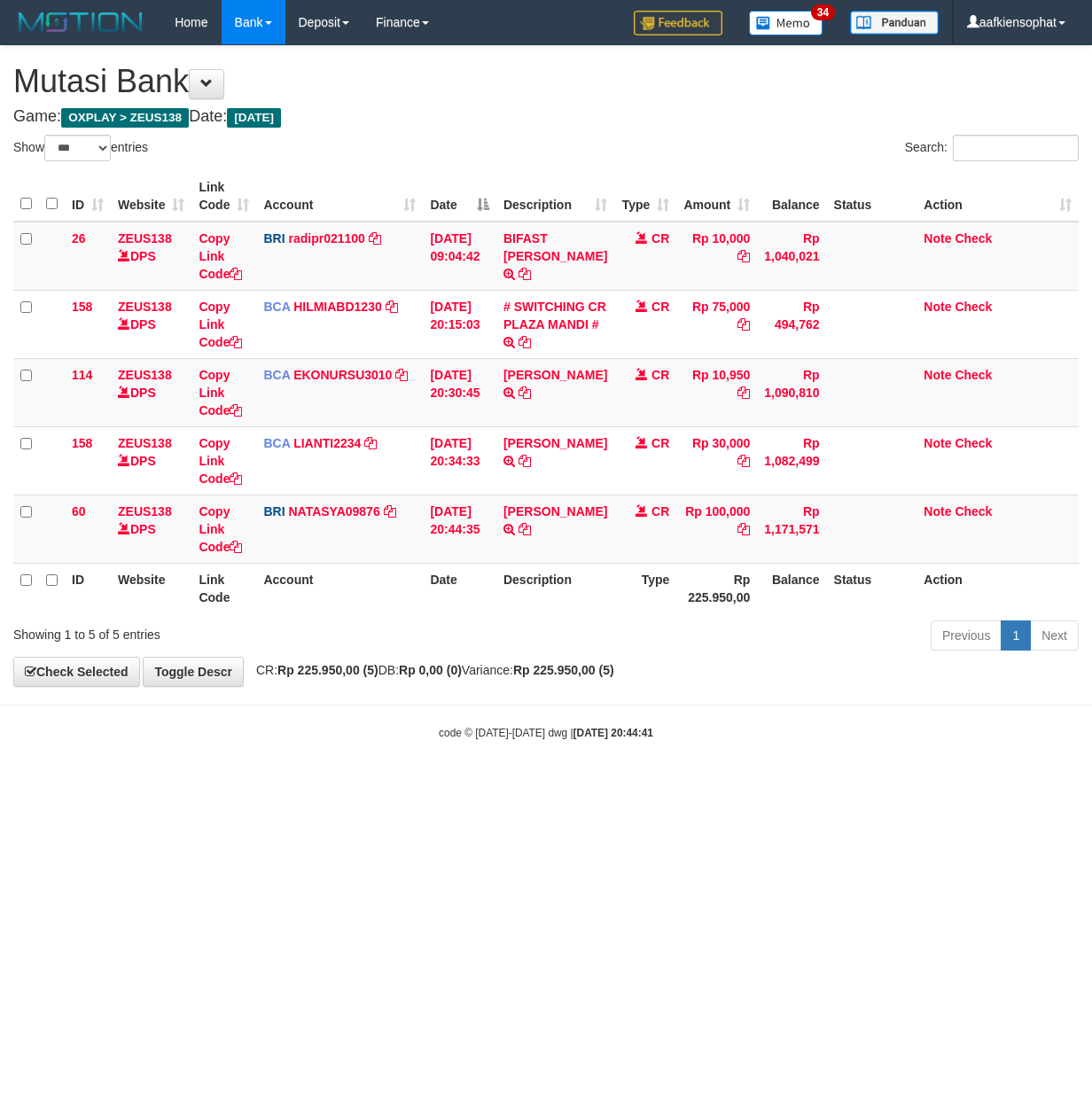
select select "***"
click at [452, 785] on html "Toggle navigation Home Bank Account List Load By Website Group [OXPLAY] ZEUS138…" at bounding box center [546, 392] width 1092 height 785
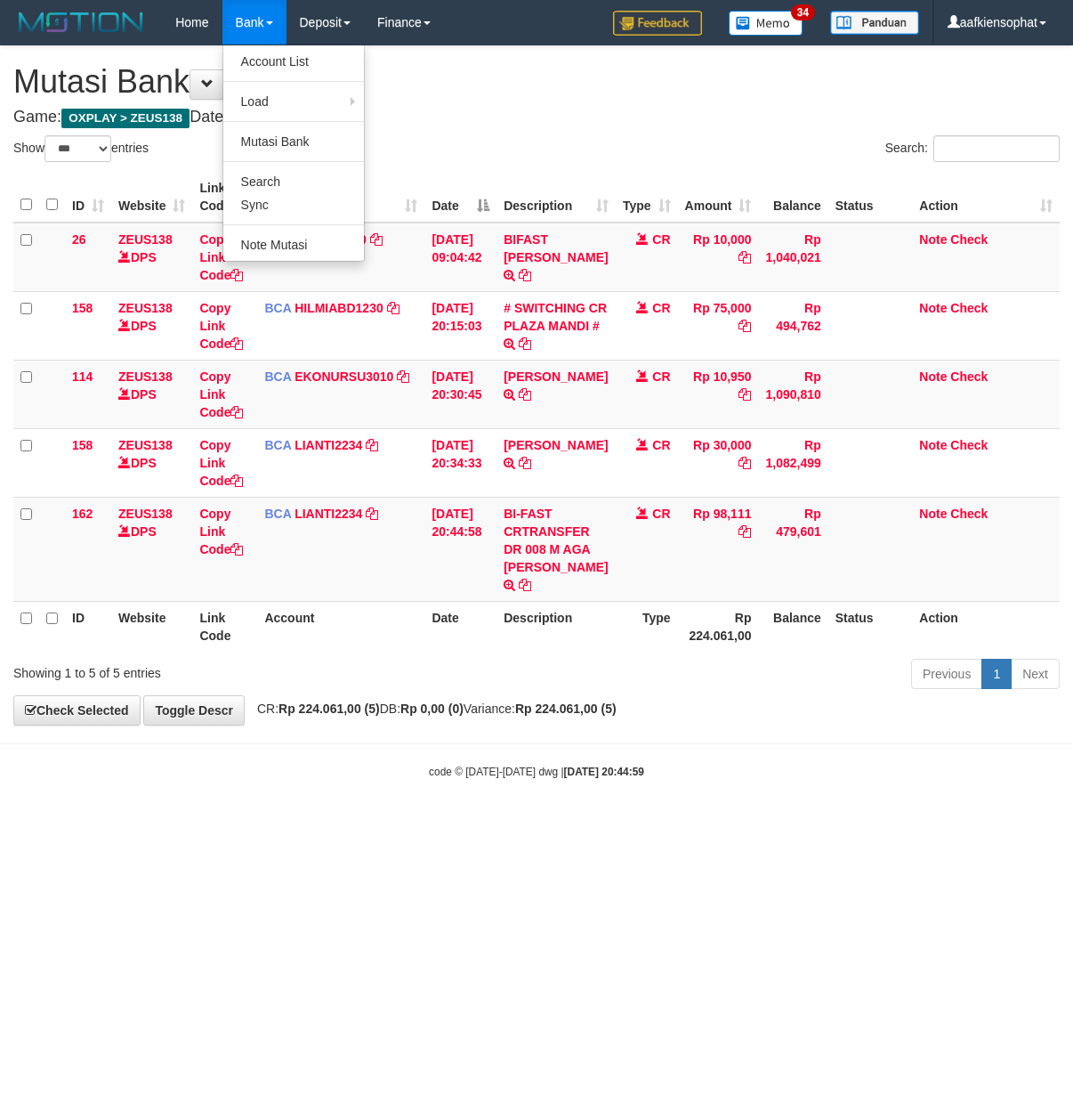
select select "***"
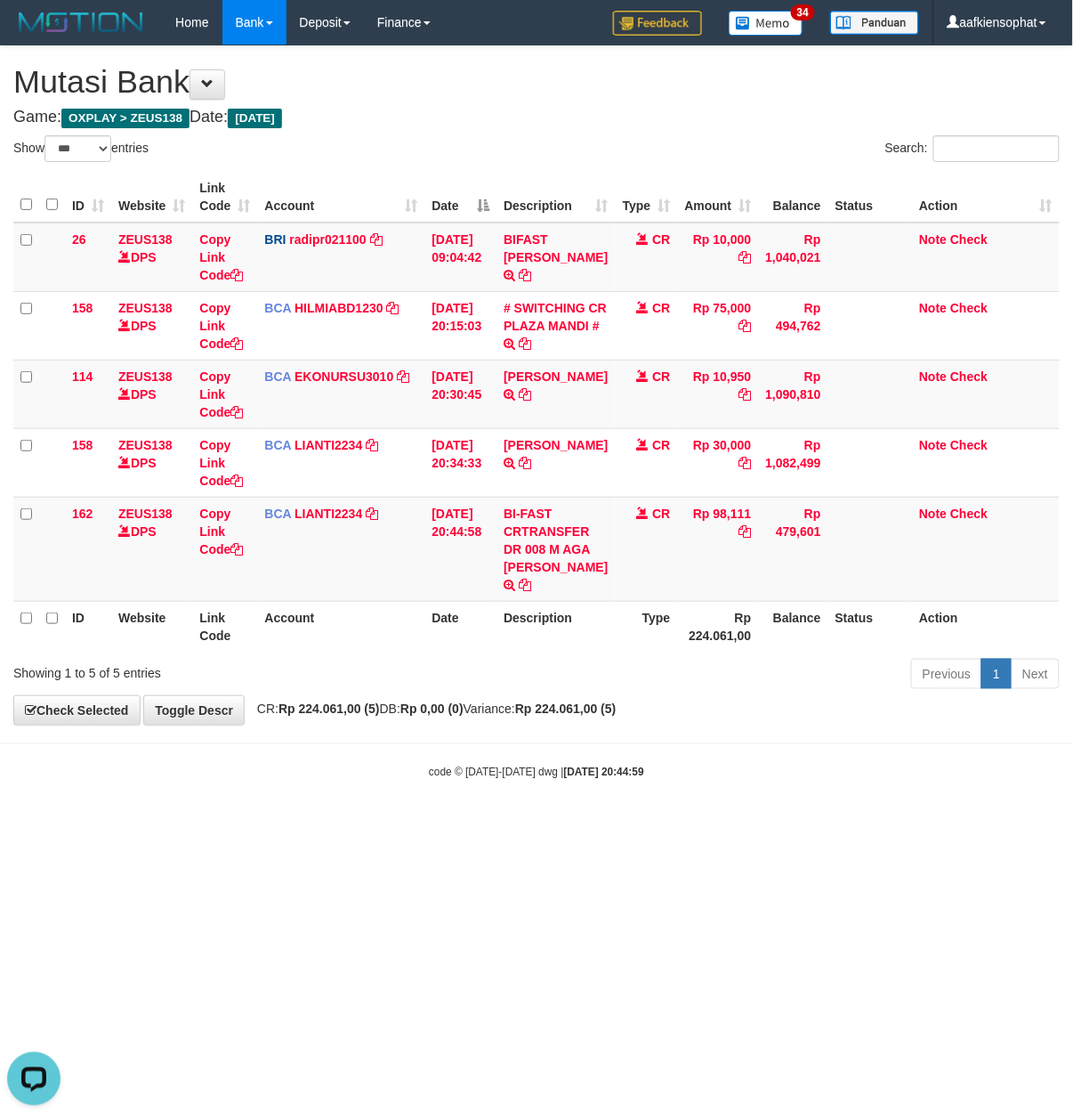
drag, startPoint x: 400, startPoint y: 706, endPoint x: 363, endPoint y: 676, distance: 47.6
click at [390, 695] on div "Showing 1 to 5 of 5 entries Previous 1 Next" at bounding box center [536, 675] width 1073 height 38
click at [225, 547] on link "Copy Link Code" at bounding box center [222, 532] width 44 height 50
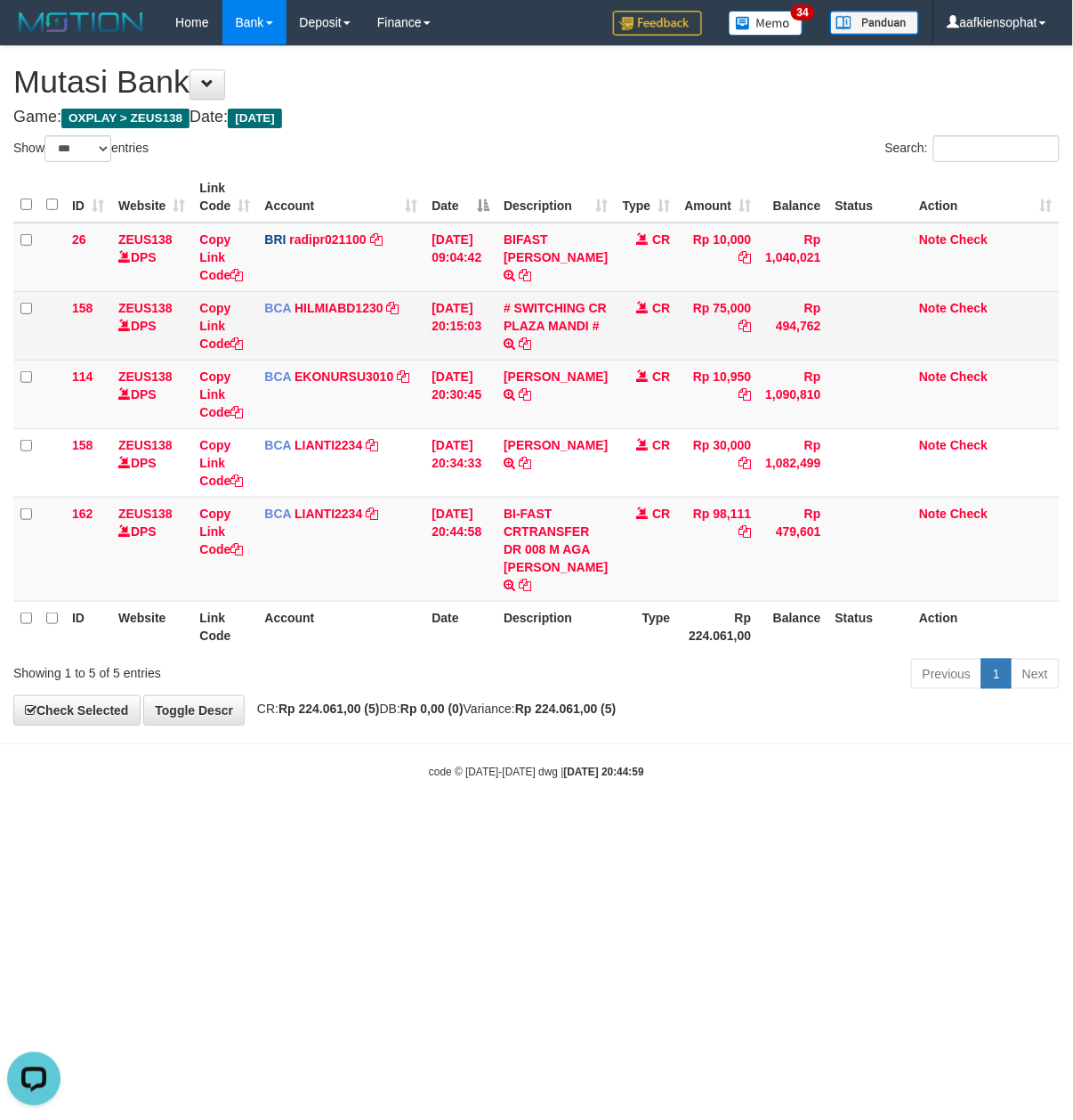
drag, startPoint x: 479, startPoint y: 347, endPoint x: 447, endPoint y: 356, distance: 33.2
click at [468, 351] on td "30/09/2025 20:15:03" at bounding box center [461, 325] width 72 height 69
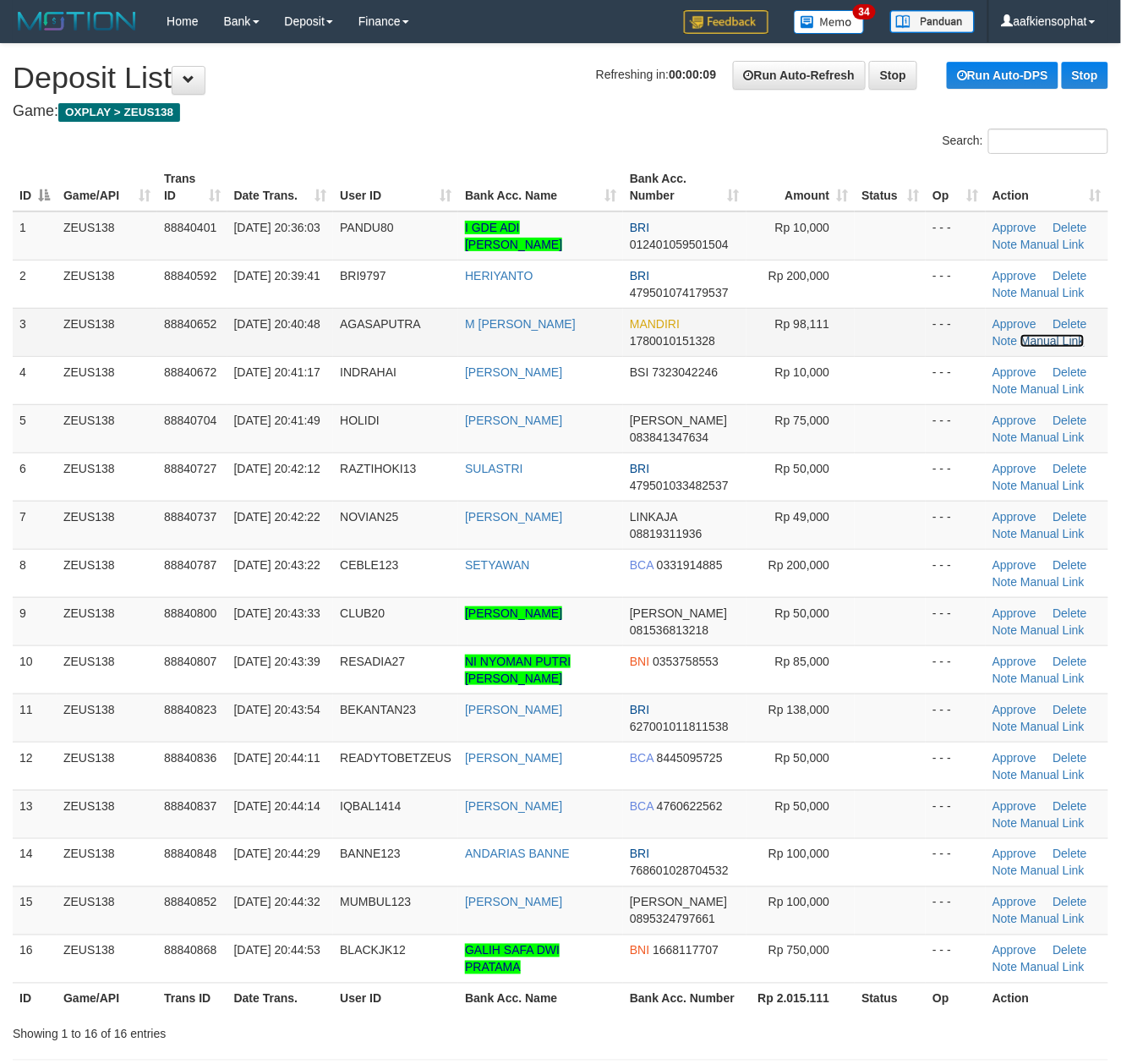
click at [1036, 336] on link "Manual Link" at bounding box center [1053, 341] width 65 height 13
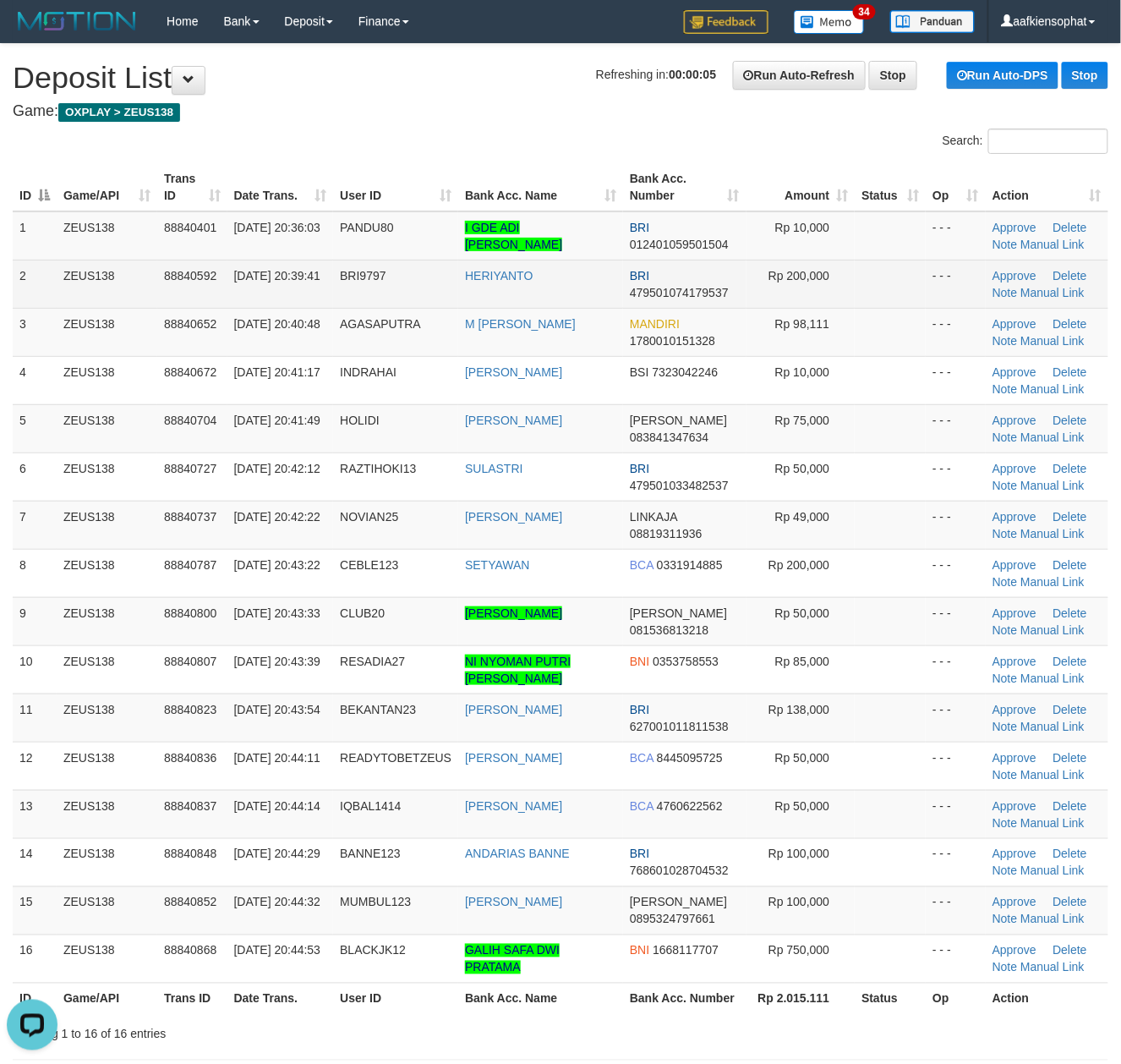
drag, startPoint x: 28, startPoint y: 345, endPoint x: 193, endPoint y: 266, distance: 182.9
click at [63, 302] on tbody "1 ZEUS138 88840401 30/09/2025 20:36:03 PANDU80 I GDE ADI PANDU WINATA BRI 01240…" at bounding box center [560, 597] width 1096 height 772
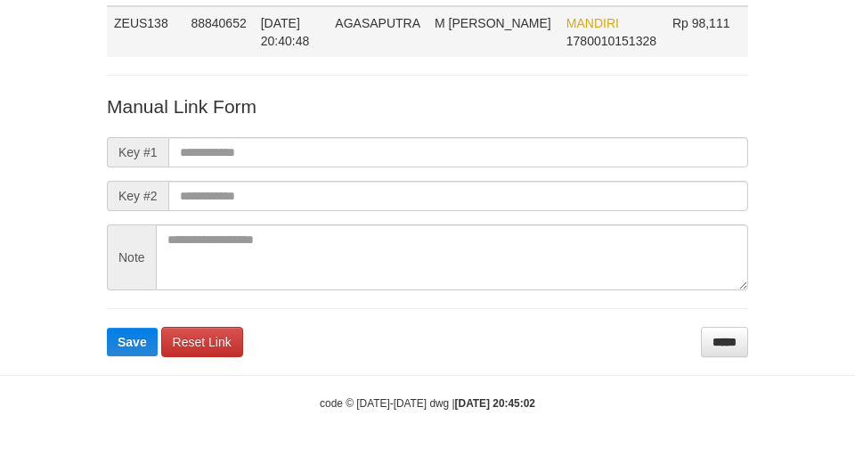
click at [447, 33] on td "M [PERSON_NAME]" at bounding box center [494, 31] width 132 height 51
copy span "SAPUTRA"
click at [447, 33] on td "M [PERSON_NAME]" at bounding box center [494, 31] width 132 height 51
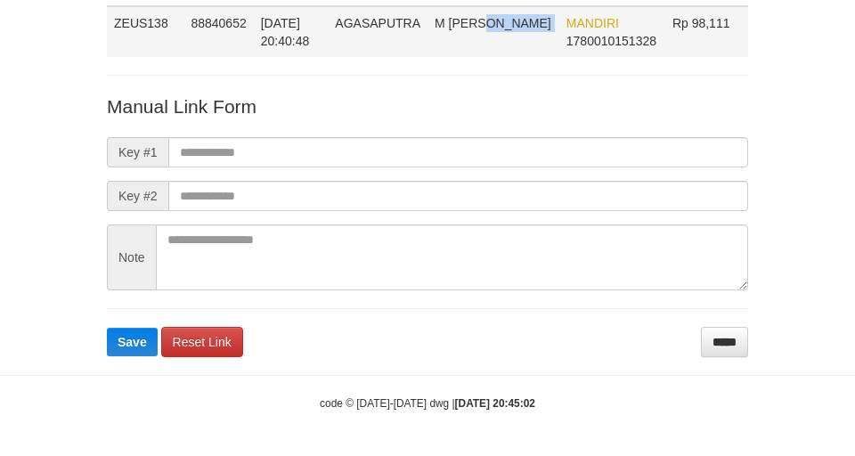
copy tr "M [PERSON_NAME]"
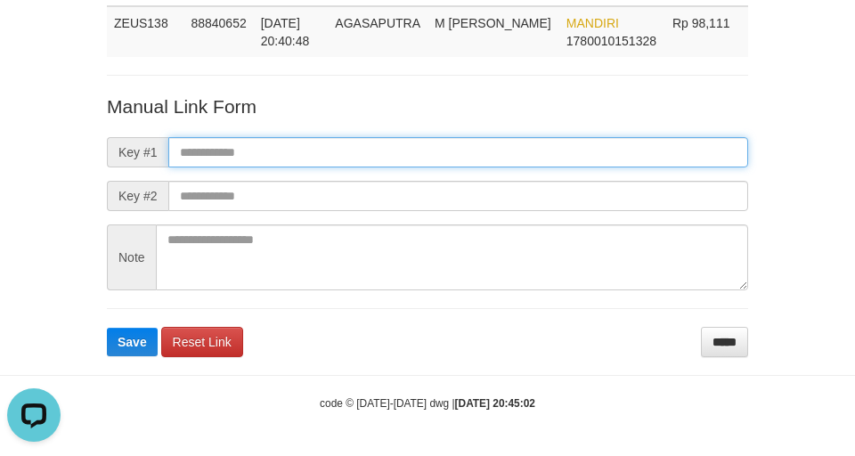
paste input "**********"
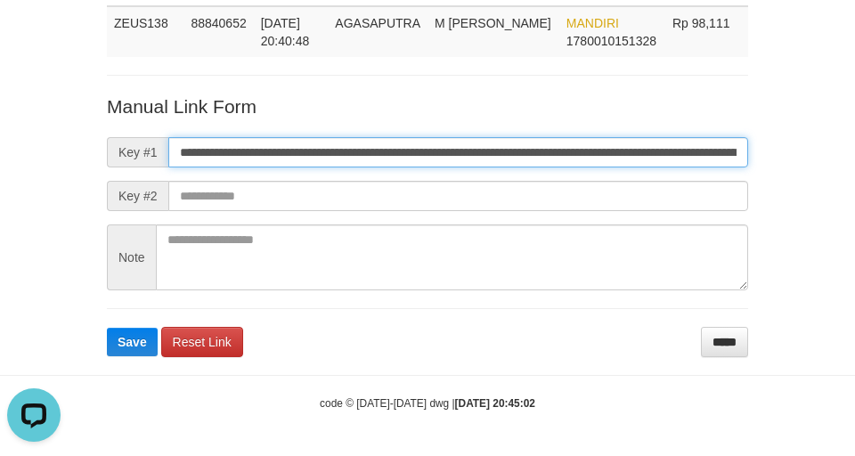
drag, startPoint x: 421, startPoint y: 150, endPoint x: 45, endPoint y: 167, distance: 377.3
click at [421, 150] on input "**********" at bounding box center [458, 152] width 580 height 30
type input "**********"
click at [107, 328] on button "Save" at bounding box center [132, 342] width 51 height 29
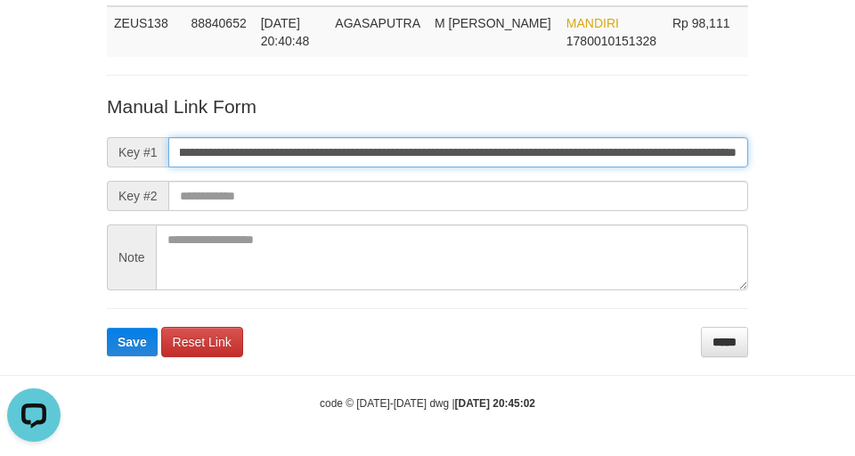
click at [107, 328] on button "Save" at bounding box center [132, 342] width 51 height 29
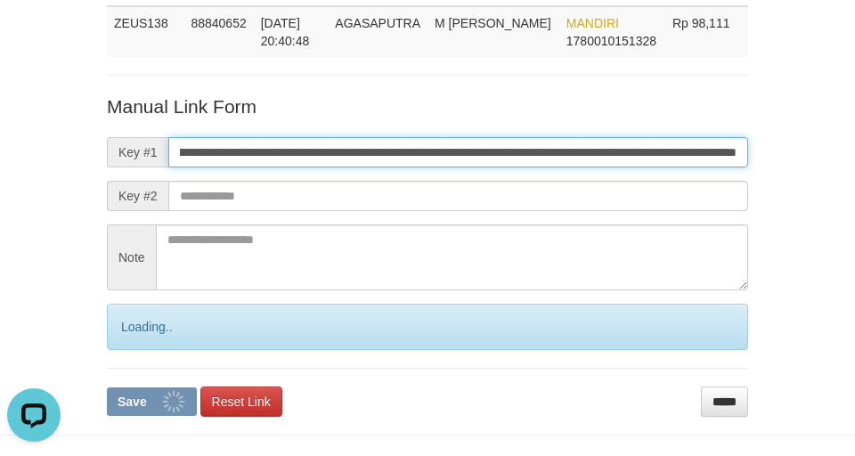
click at [107, 388] on button "Save" at bounding box center [152, 402] width 90 height 29
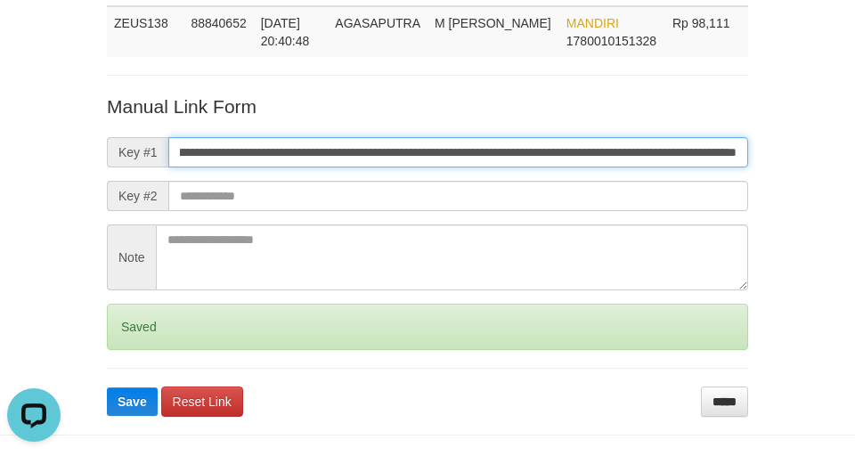
click at [107, 388] on button "Save" at bounding box center [132, 402] width 51 height 29
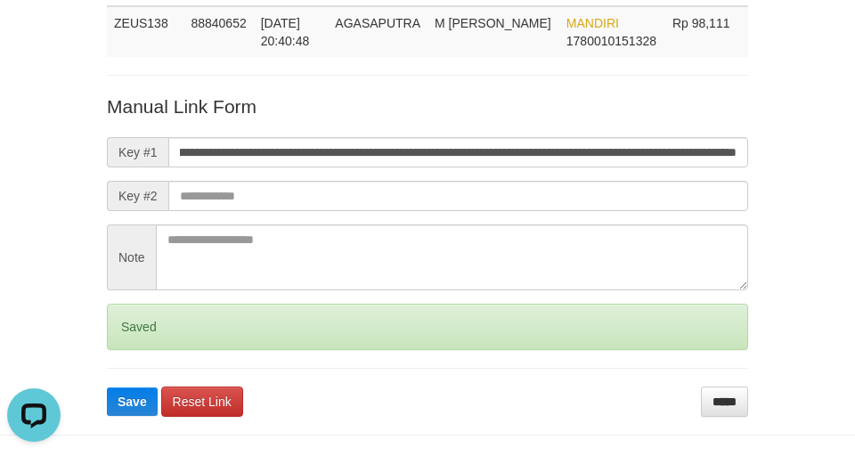
scroll to position [0, 0]
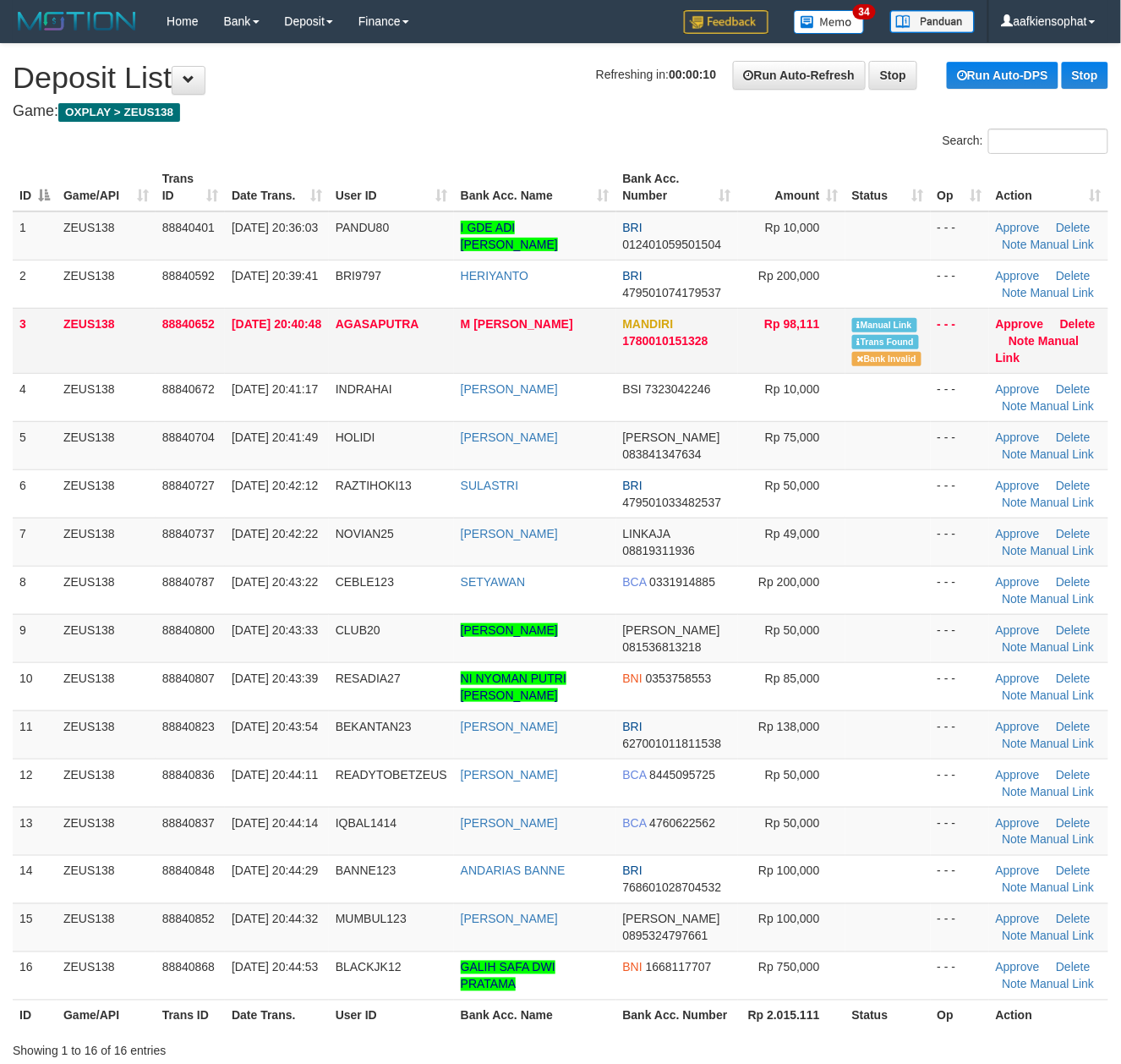
click at [1056, 331] on td "Approve [GEOGRAPHIC_DATA] Note Manual Link" at bounding box center [1049, 340] width 120 height 65
click at [1054, 334] on link "Manual Link" at bounding box center [1037, 349] width 84 height 30
click at [996, 334] on link "Manual Link" at bounding box center [1037, 349] width 84 height 30
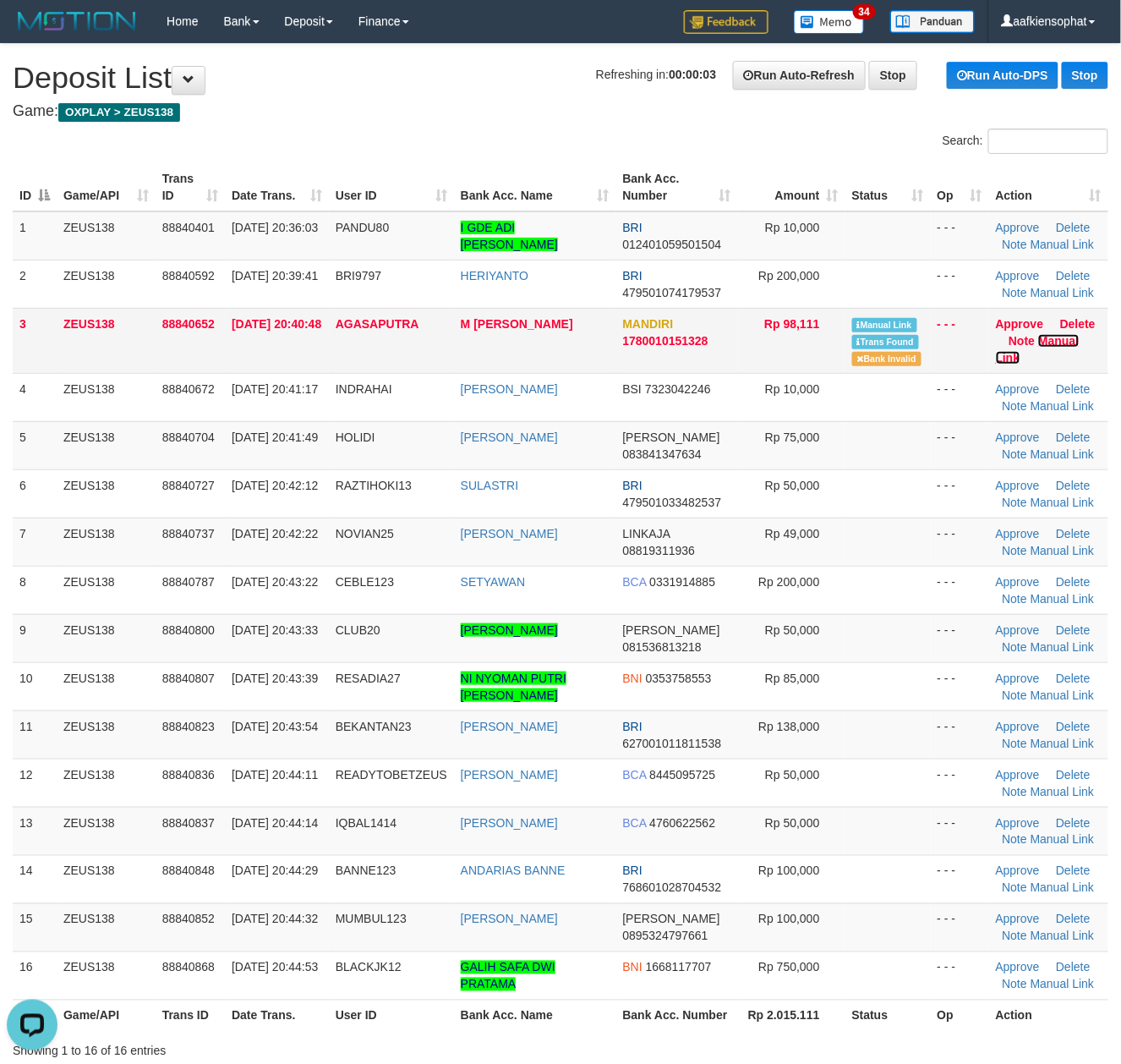
click at [996, 334] on link "Manual Link" at bounding box center [1037, 349] width 84 height 30
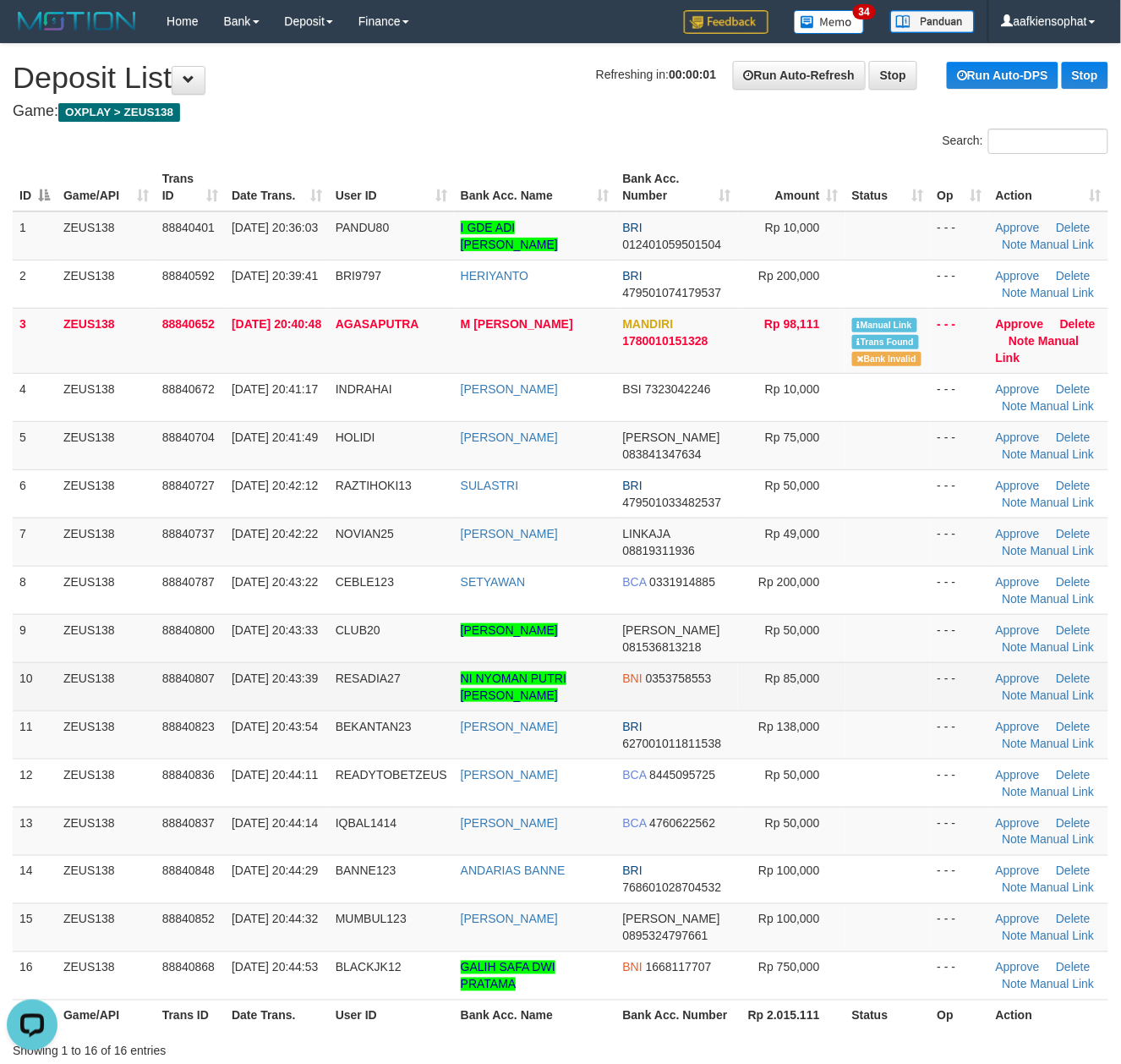
drag, startPoint x: 25, startPoint y: 600, endPoint x: 718, endPoint y: 692, distance: 699.1
click at [54, 638] on tbody "1 ZEUS138 88840401 30/09/2025 20:36:03 PANDU80 I GDE ADI PANDU WINATA BRI 01240…" at bounding box center [560, 606] width 1096 height 789
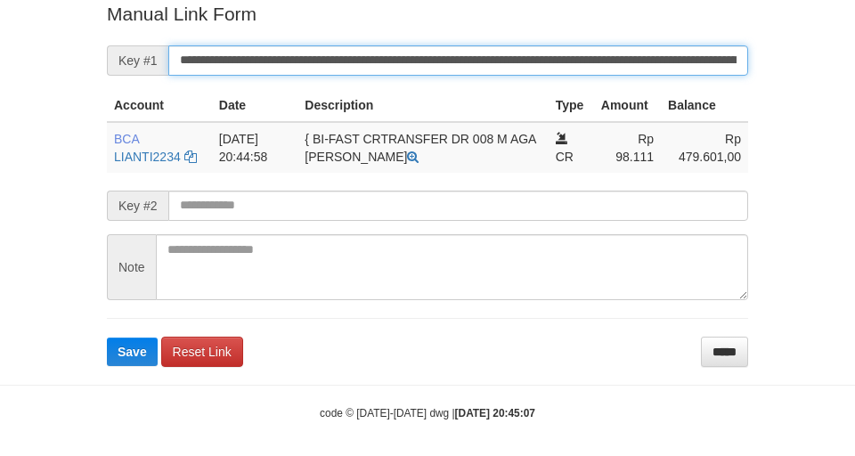
click at [264, 65] on input "**********" at bounding box center [458, 60] width 580 height 30
click at [107, 338] on button "Save" at bounding box center [132, 352] width 51 height 29
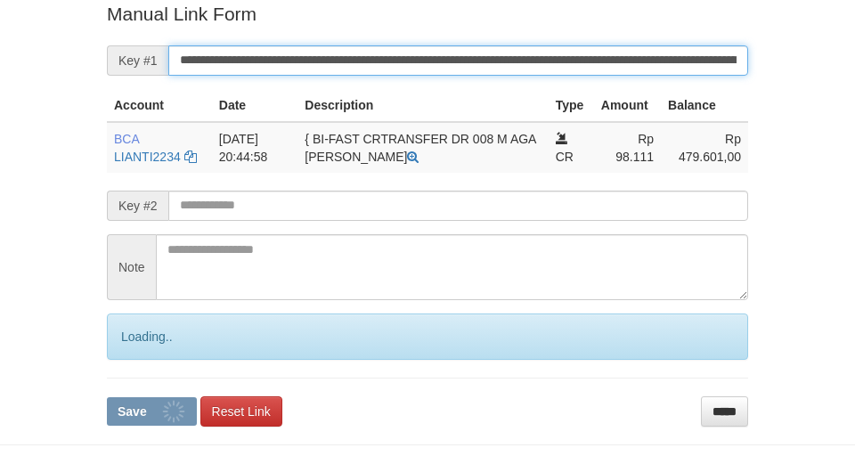
scroll to position [368, 0]
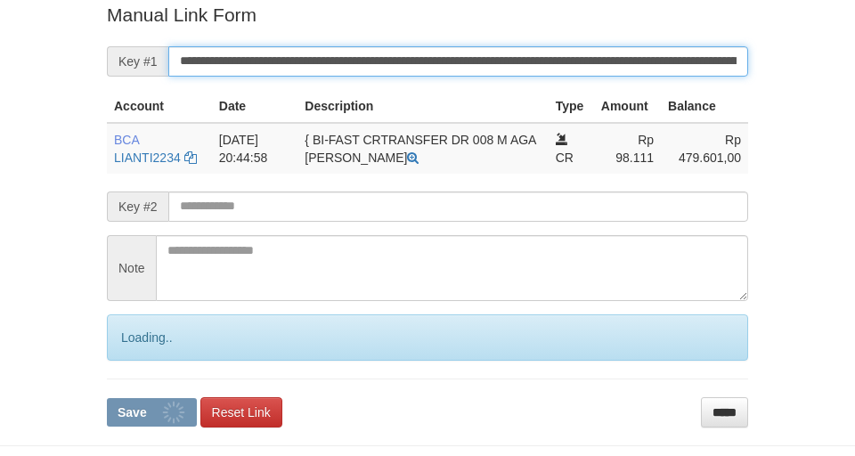
click at [107, 398] on button "Save" at bounding box center [152, 412] width 90 height 29
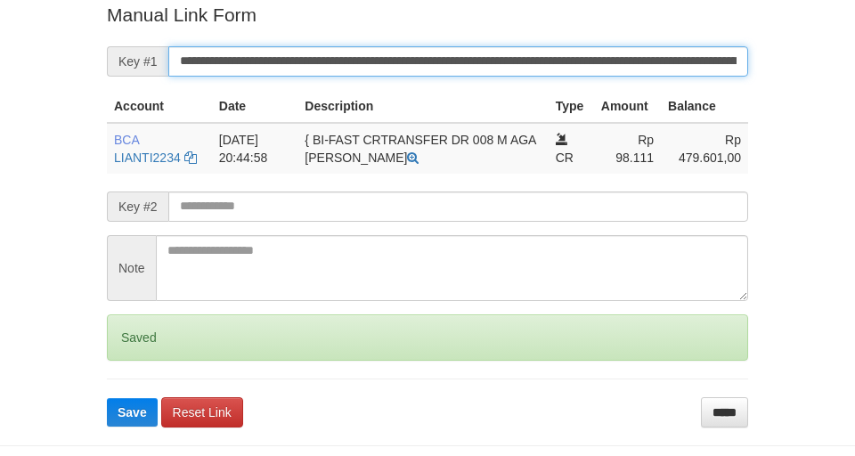
click at [107, 398] on button "Save" at bounding box center [132, 412] width 51 height 29
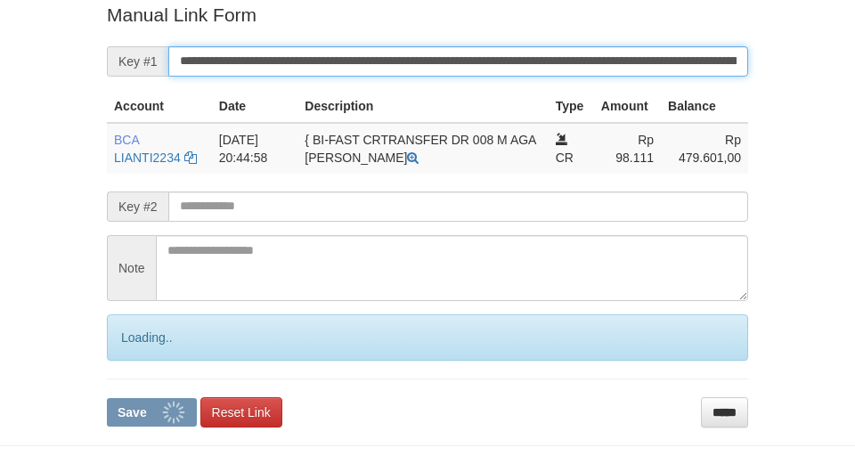
click at [107, 398] on button "Save" at bounding box center [152, 412] width 90 height 29
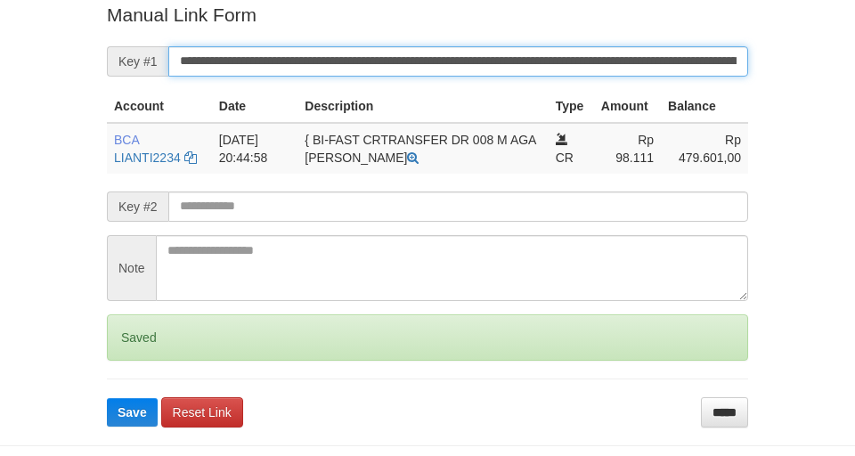
click at [107, 398] on button "Save" at bounding box center [132, 412] width 51 height 29
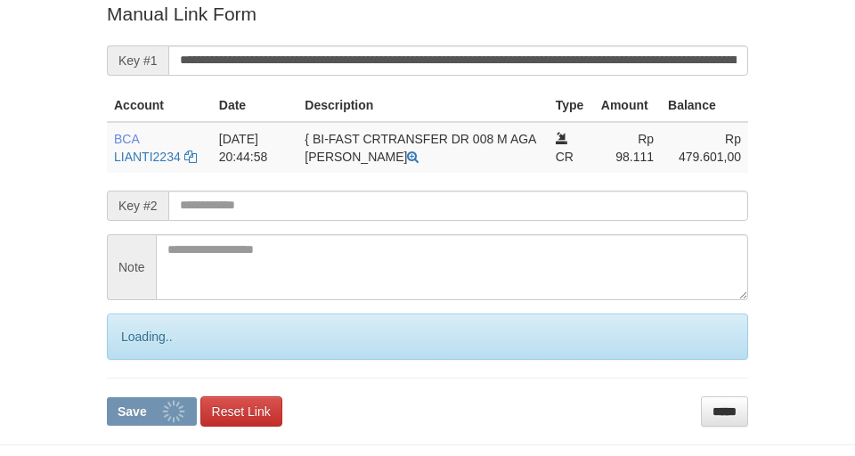
click at [107, 397] on button "Save" at bounding box center [152, 411] width 90 height 29
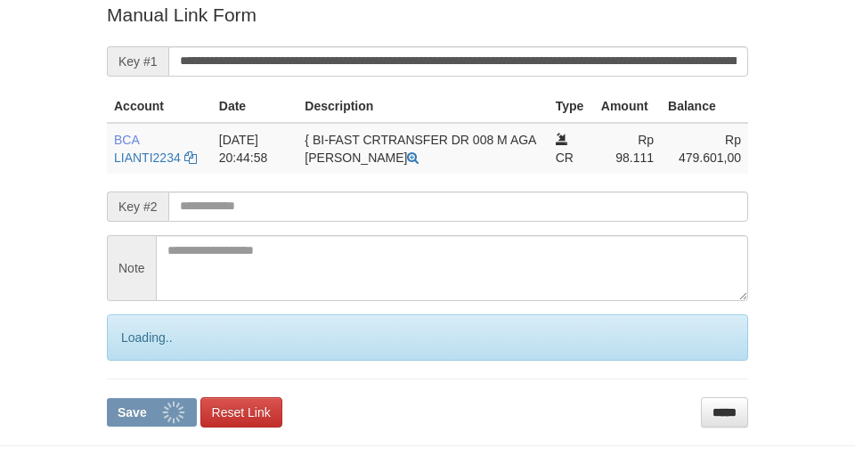
click at [107, 398] on button "Save" at bounding box center [152, 412] width 90 height 29
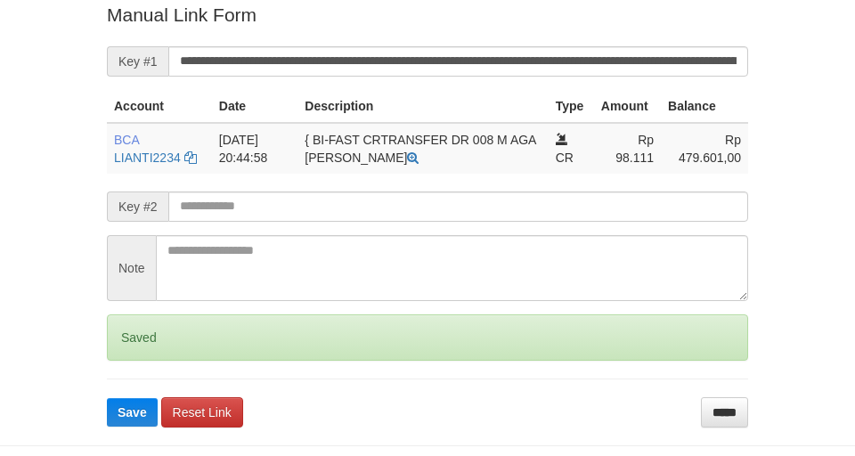
click at [107, 398] on button "Save" at bounding box center [132, 412] width 51 height 29
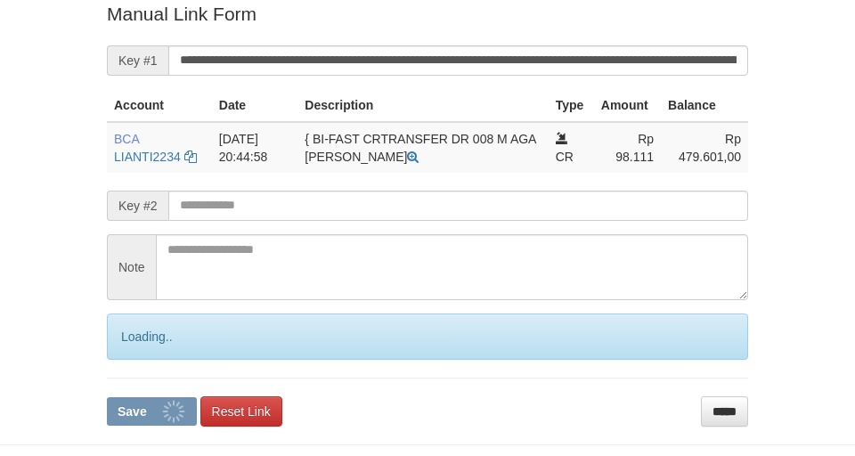
click at [107, 397] on button "Save" at bounding box center [152, 411] width 90 height 29
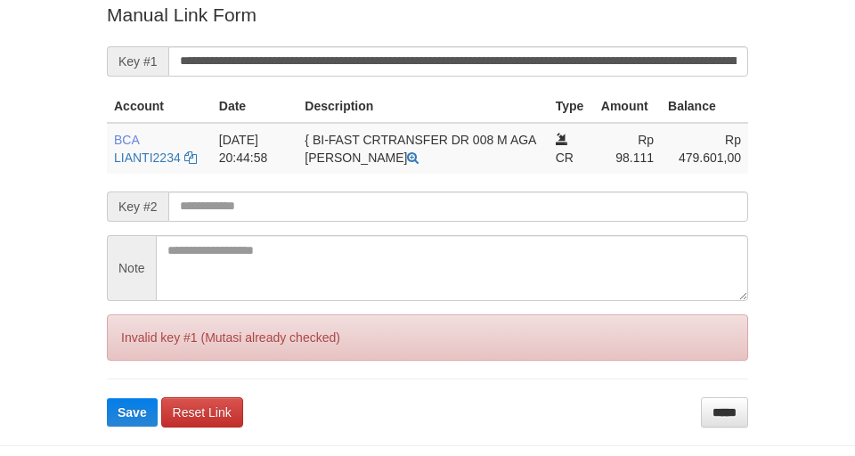
click at [107, 398] on button "Save" at bounding box center [132, 412] width 51 height 29
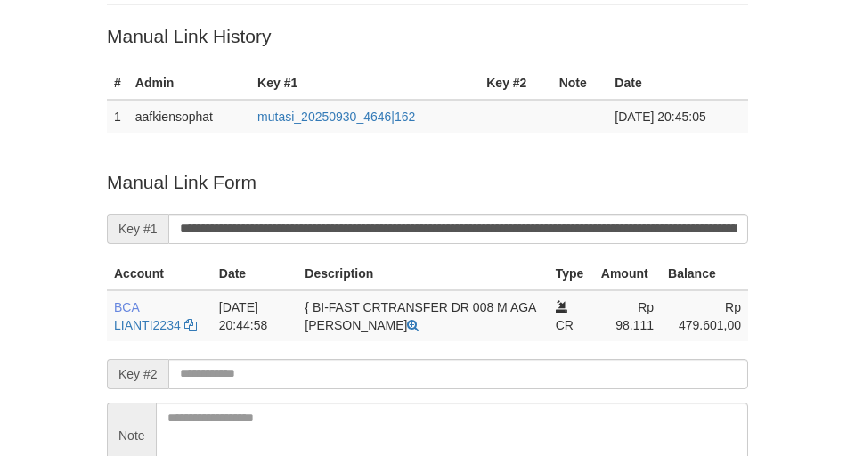
scroll to position [12, 0]
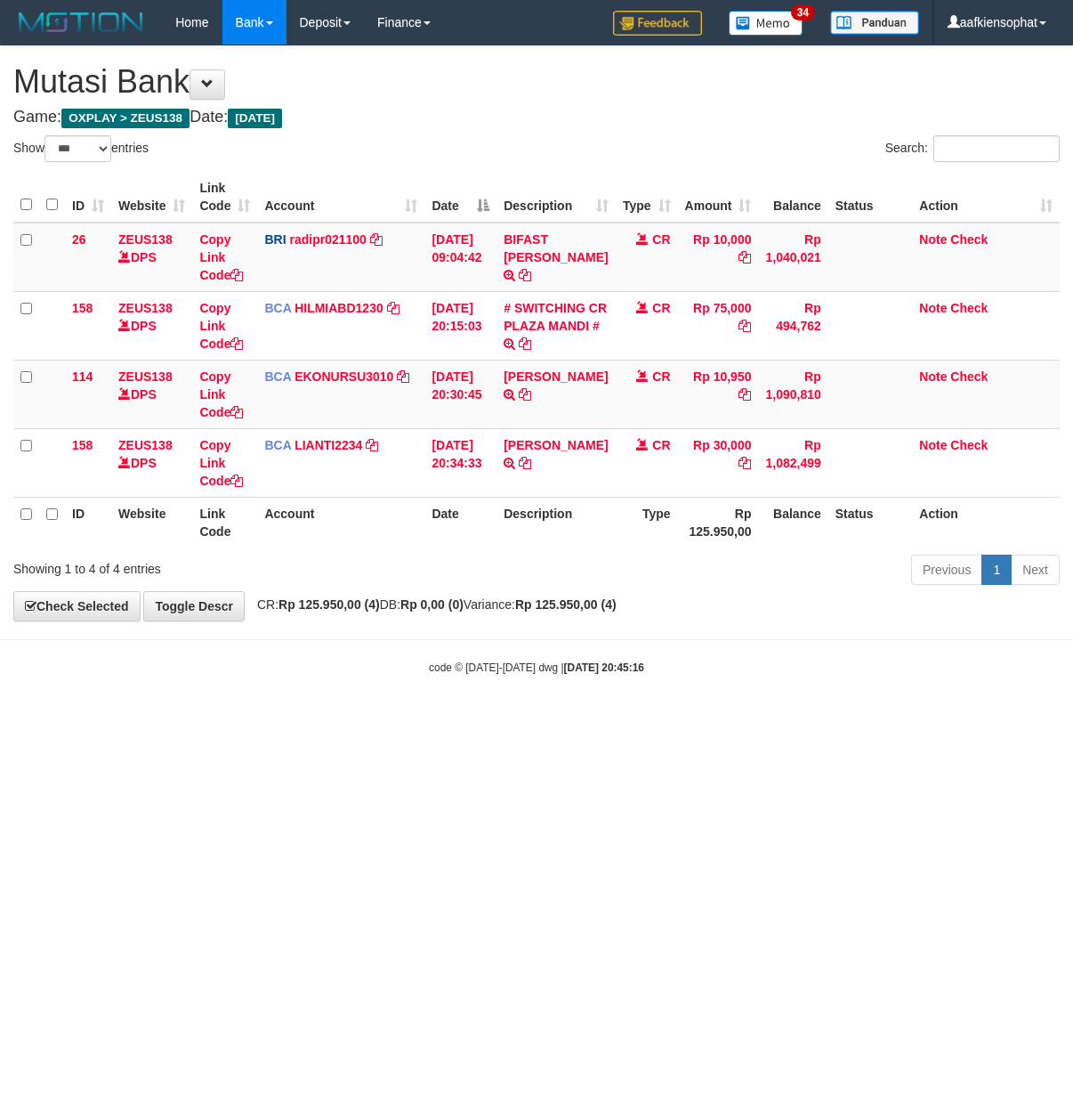
select select "***"
drag, startPoint x: 143, startPoint y: 837, endPoint x: 61, endPoint y: 835, distance: 82.0
click at [127, 720] on html "Toggle navigation Home Bank Account List Load By Website Group [OXPLAY] ZEUS138…" at bounding box center [536, 360] width 1073 height 720
select select "***"
drag, startPoint x: 326, startPoint y: 975, endPoint x: 260, endPoint y: 968, distance: 66.4
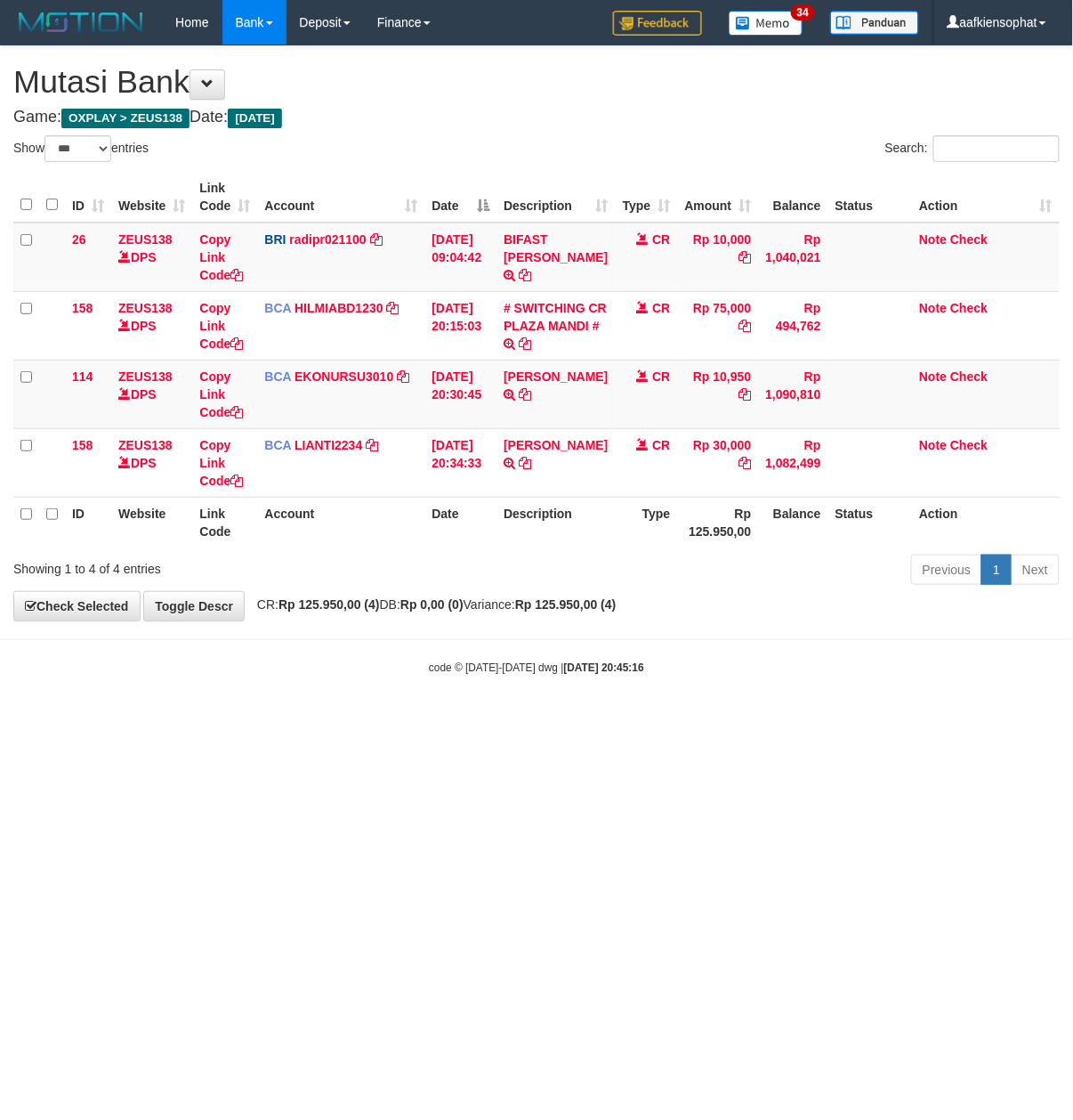
click at [269, 720] on html "Toggle navigation Home Bank Account List Load By Website Group [OXPLAY] ZEUS138…" at bounding box center [536, 360] width 1073 height 720
select select "***"
click at [71, 720] on html "Toggle navigation Home Bank Account List Load By Website Group [OXPLAY] ZEUS138…" at bounding box center [536, 360] width 1073 height 720
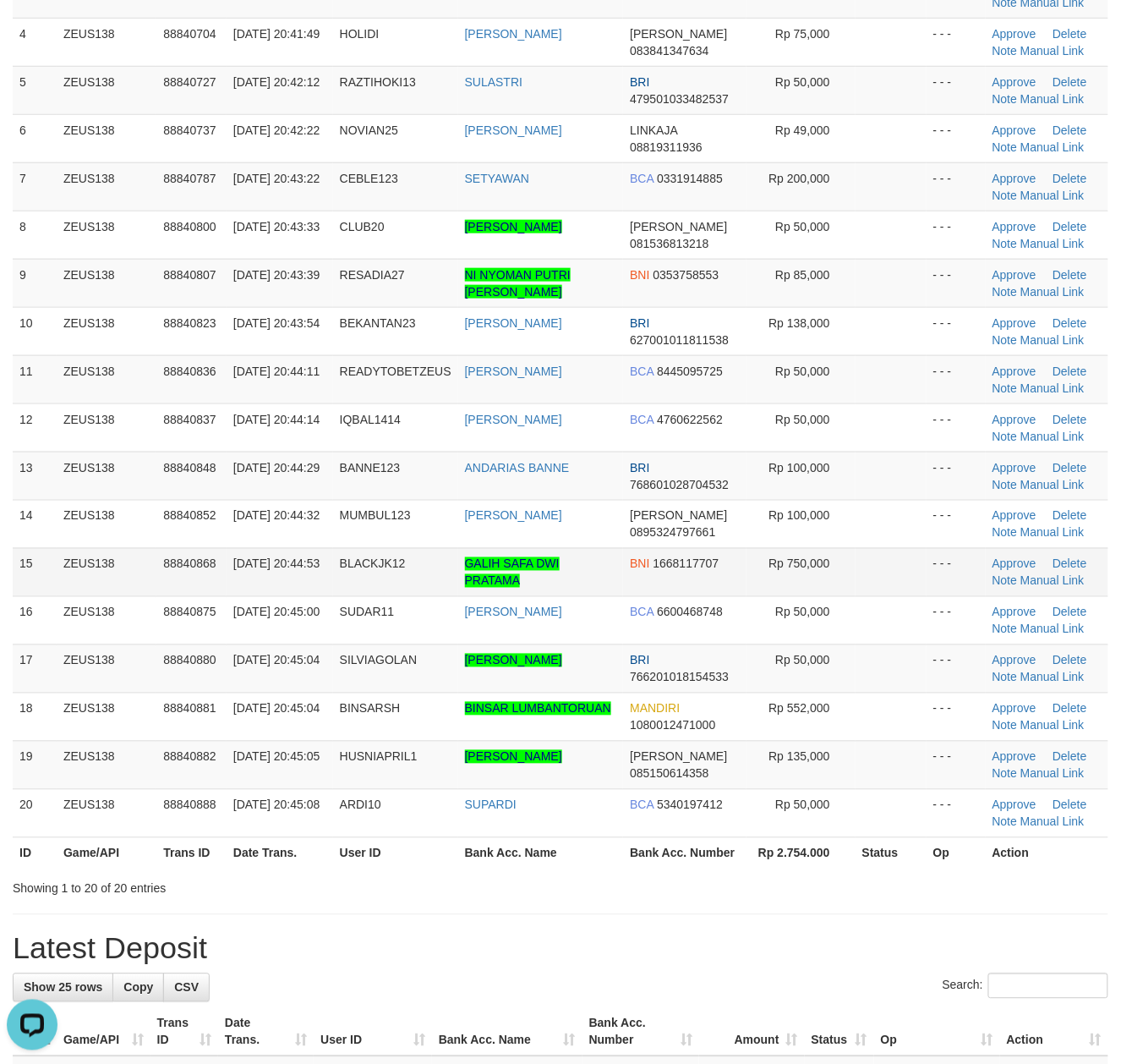
drag, startPoint x: 25, startPoint y: 534, endPoint x: 757, endPoint y: 572, distance: 733.0
click at [126, 548] on tr "14 ZEUS138 88840852 30/09/2025 20:44:32 MUMBUL123 MOCHAMMAD SUMARYO DANA 089532…" at bounding box center [560, 524] width 1096 height 48
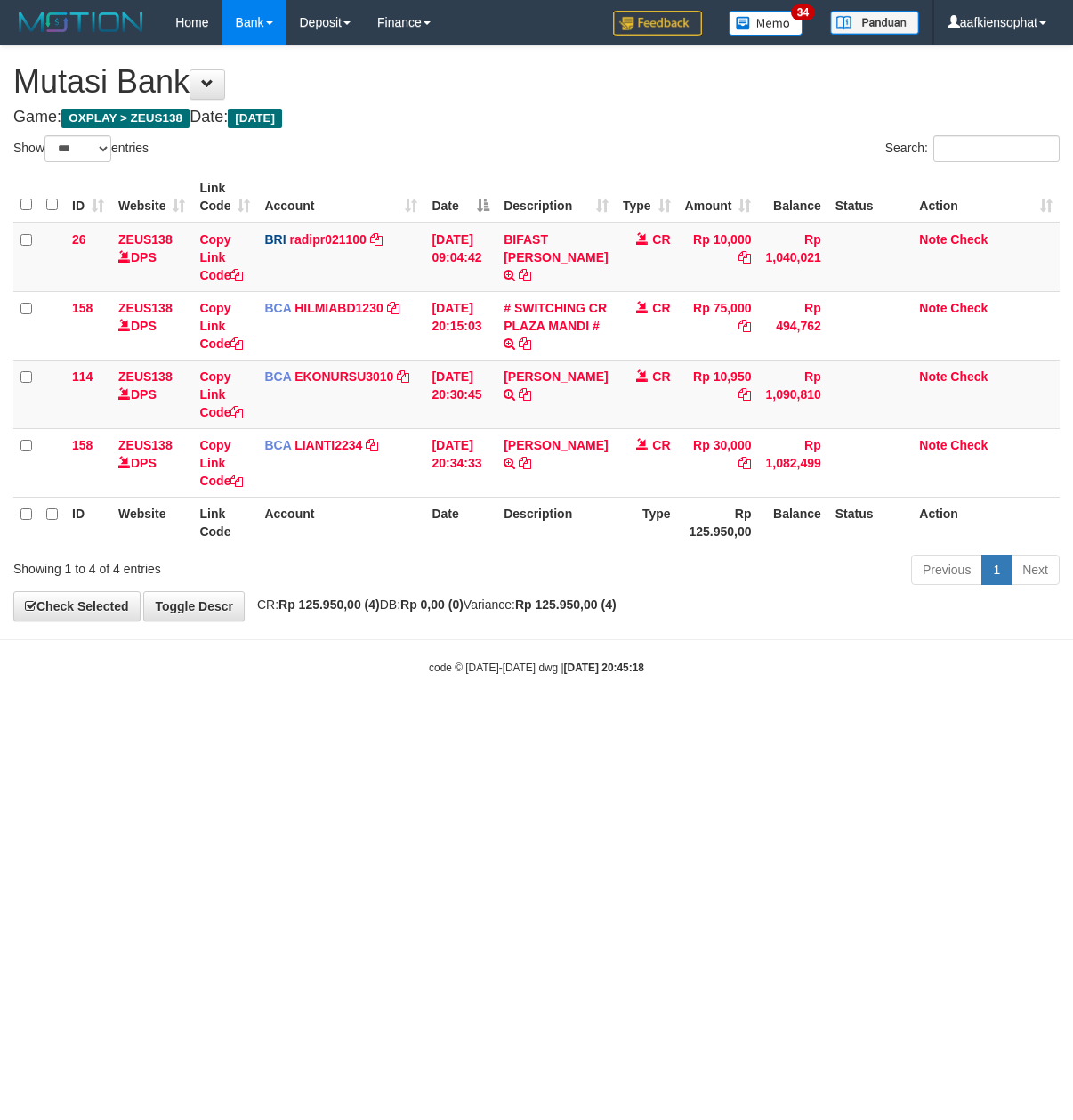
select select "***"
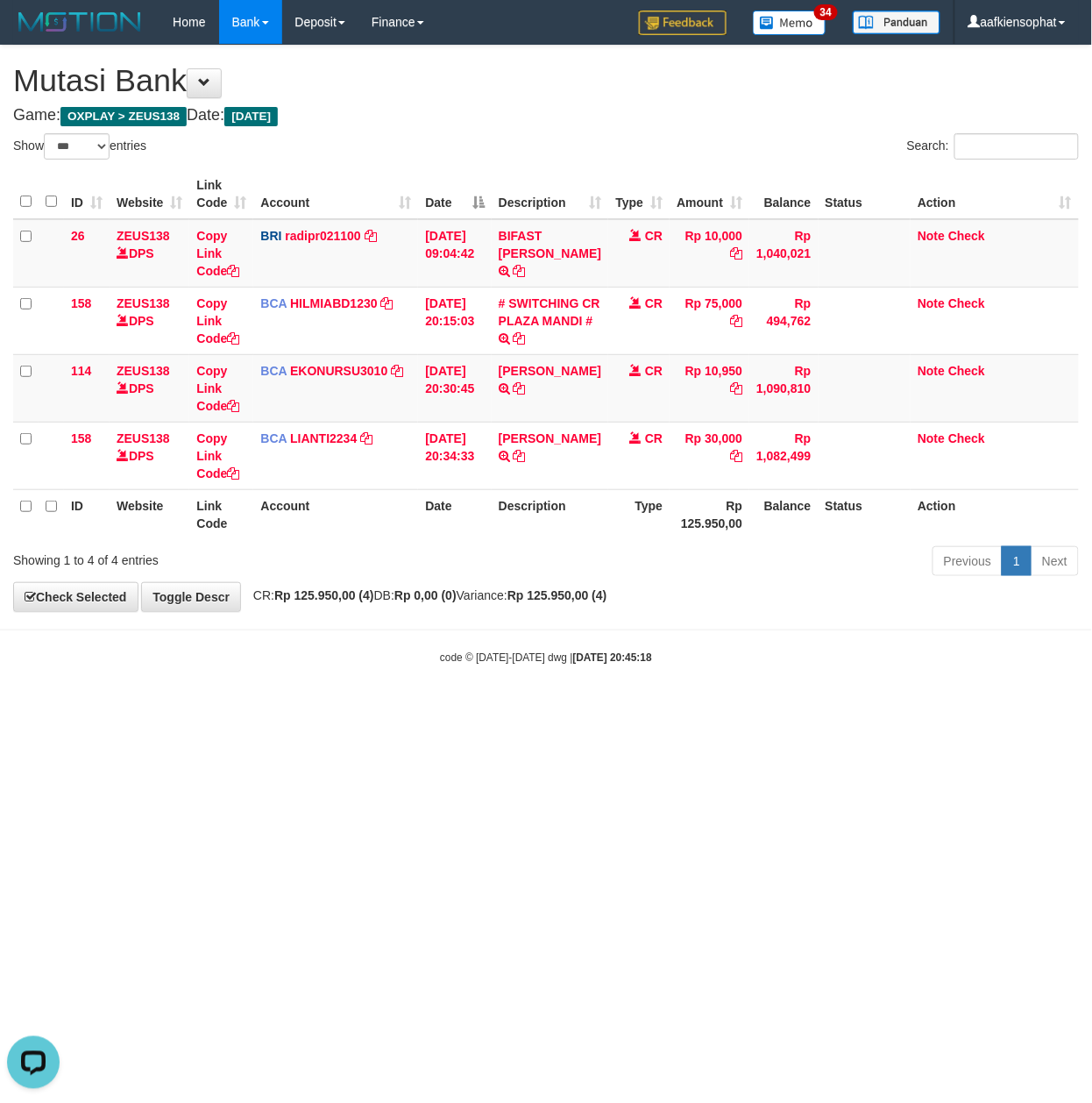
drag, startPoint x: 379, startPoint y: 738, endPoint x: 357, endPoint y: 760, distance: 31.1
click at [369, 709] on html "Toggle navigation Home Bank Account List Load By Website Group [OXPLAY] ZEUS138…" at bounding box center [546, 354] width 1092 height 709
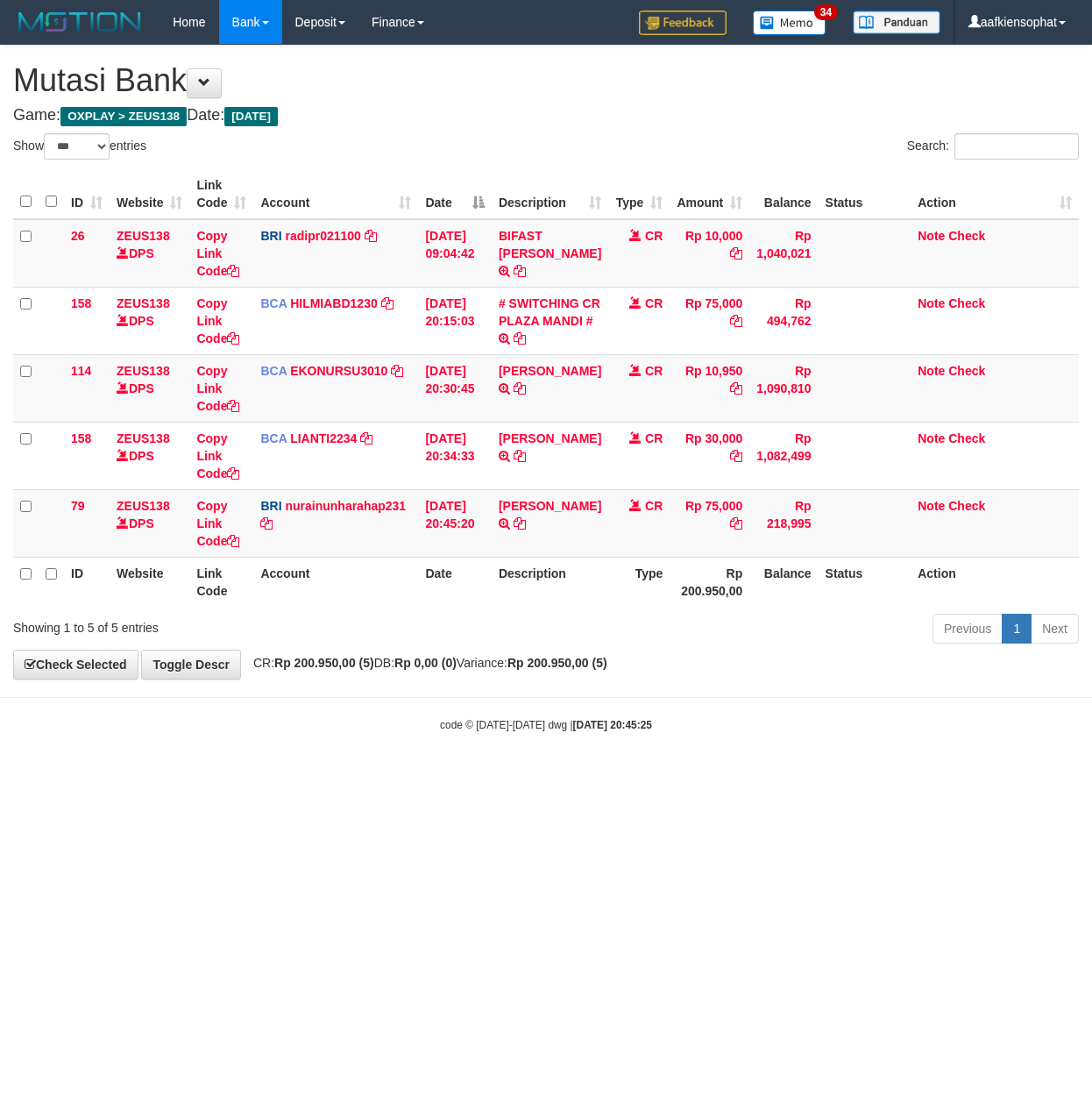
select select "***"
click at [583, 614] on div "Show ** ** ** *** entries Search: ID Website Link Code Account Date Description…" at bounding box center [545, 391] width 1065 height 517
select select "***"
copy link "MUHAMMAD KHO"
drag, startPoint x: 493, startPoint y: 524, endPoint x: 526, endPoint y: 540, distance: 36.7
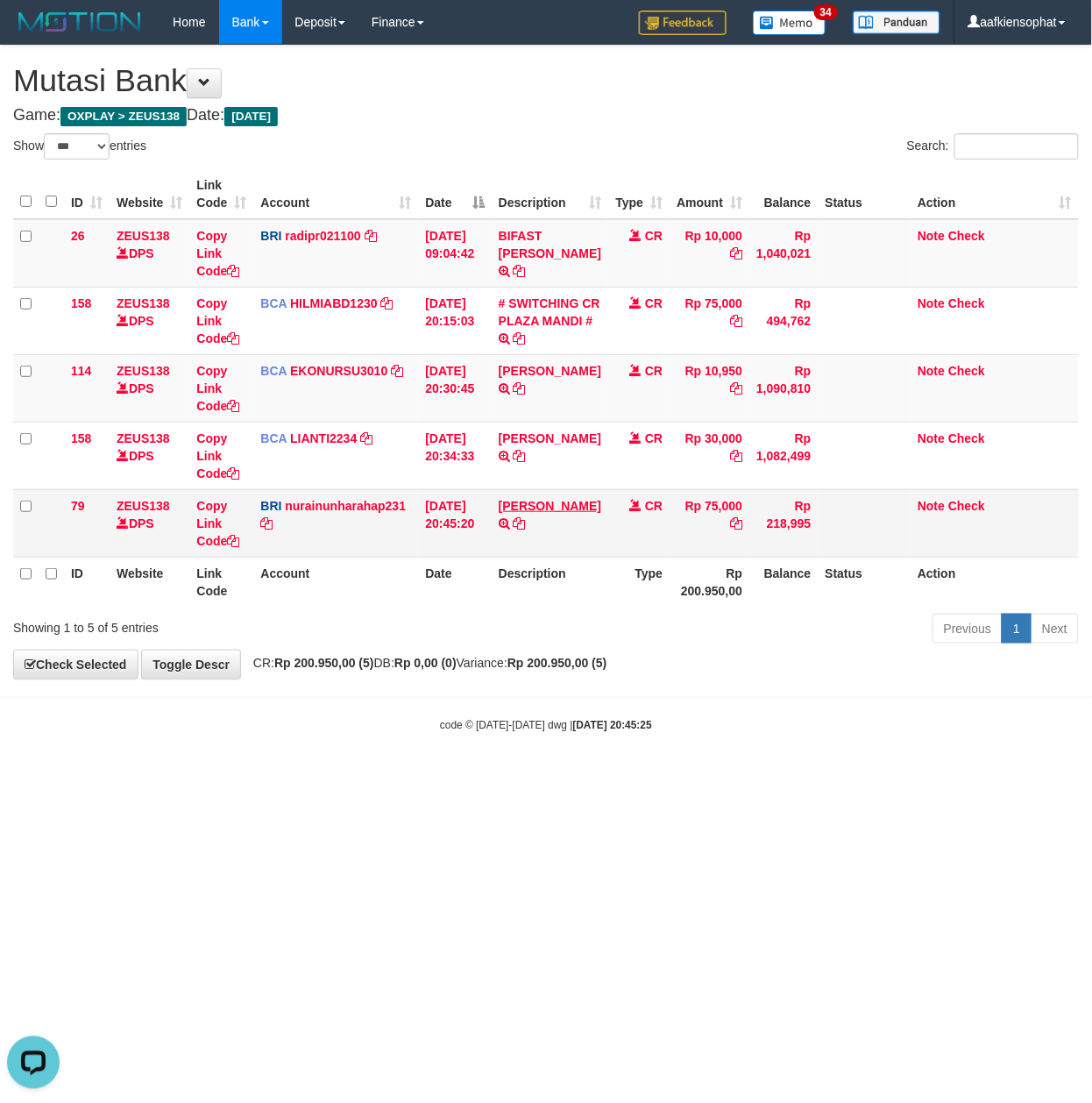
click at [526, 540] on td "DANA MUHAMMAD KHOL TRANSFER NBMB DANA MUHAMMAD KHOL TO NURAINUN HARAHAP" at bounding box center [550, 522] width 116 height 68
click at [896, 277] on tbody "26 ZEUS138 DPS Copy Link Code BRI radipr021100 DPS REYNALDI ADI PRATAMA mutasi_…" at bounding box center [545, 389] width 1065 height 338
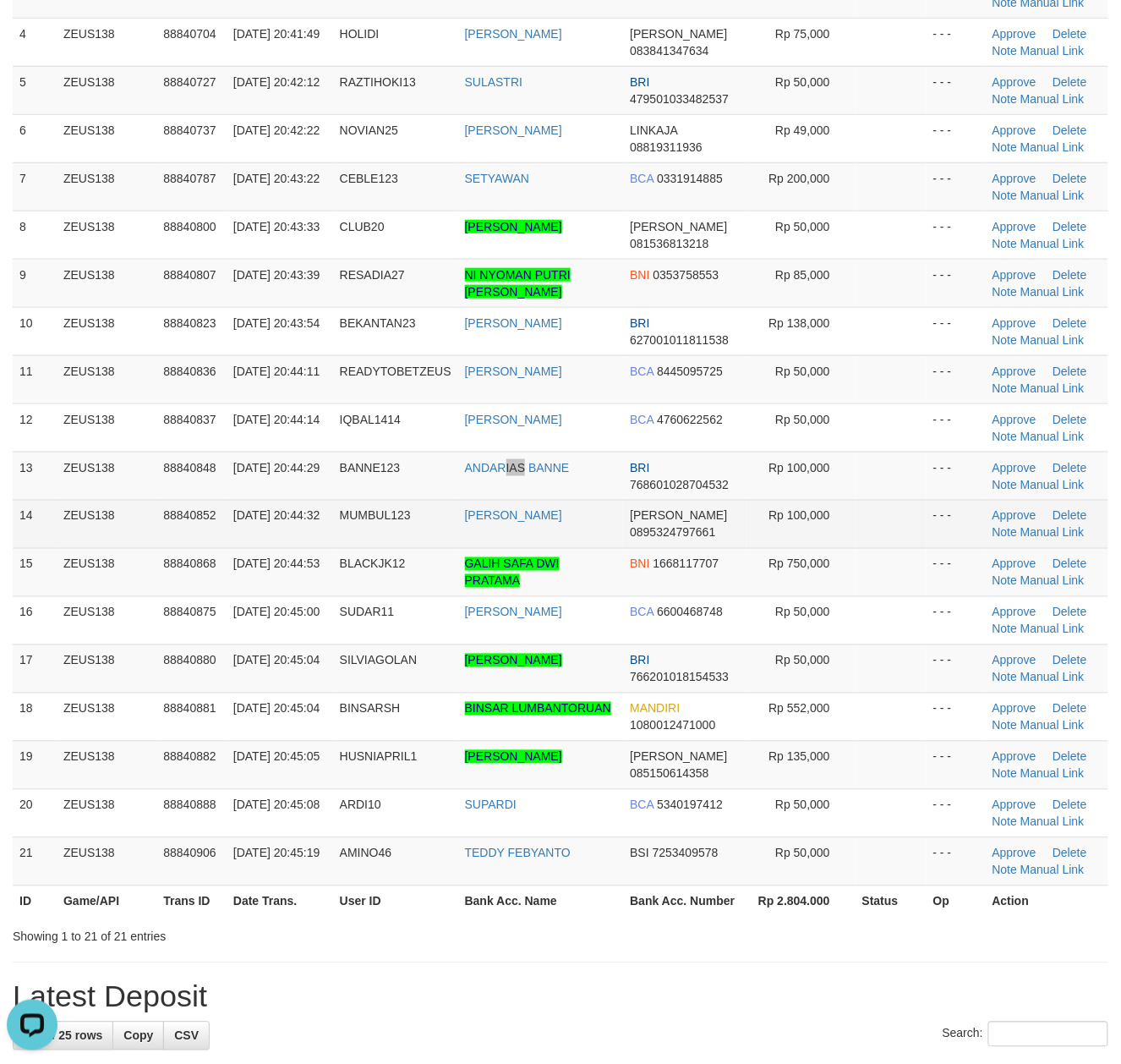
drag, startPoint x: 508, startPoint y: 480, endPoint x: 524, endPoint y: 504, distance: 28.8
click at [501, 492] on td "ANDARIAS BANNE" at bounding box center [541, 476] width 166 height 48
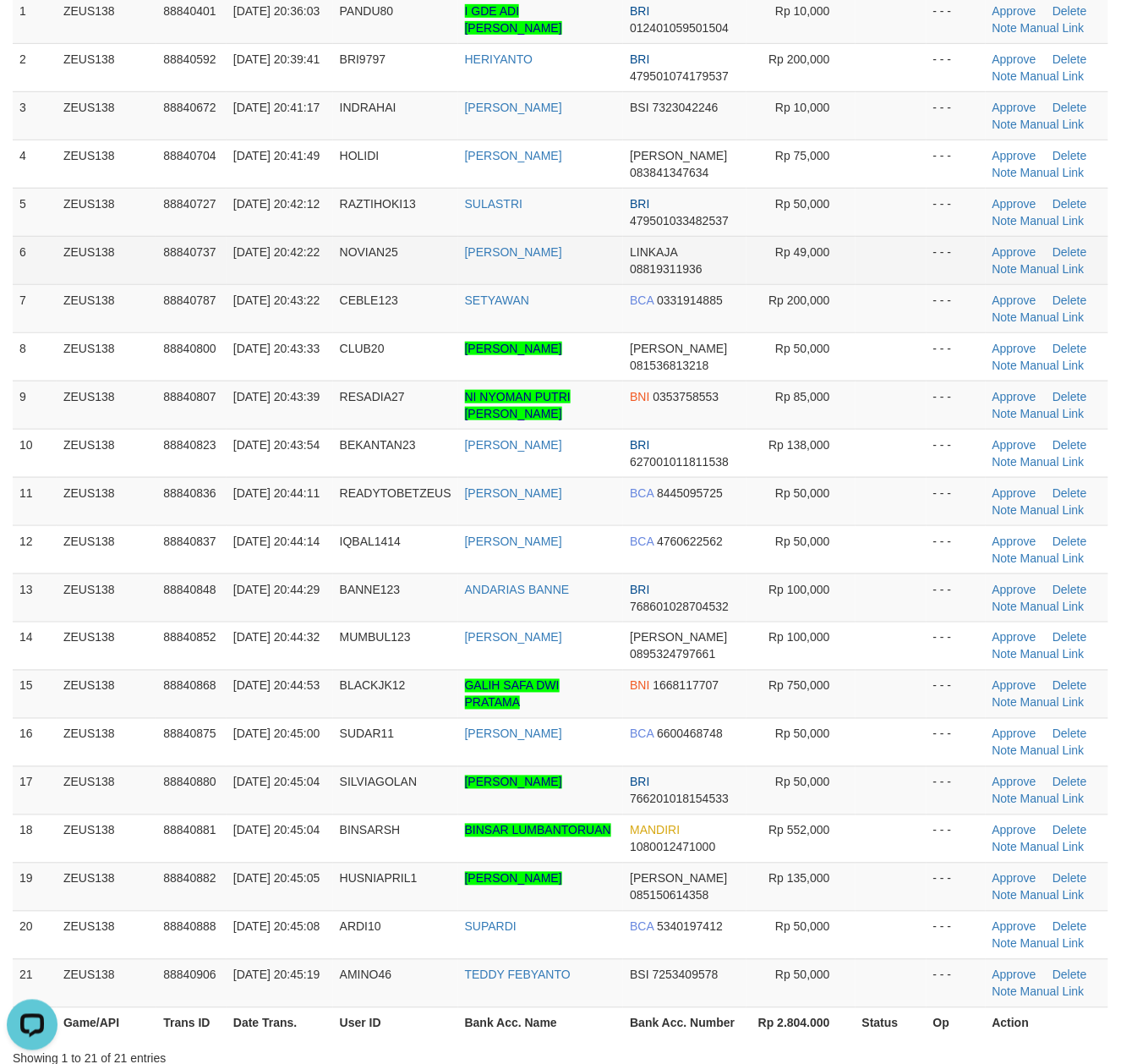
scroll to position [112, 0]
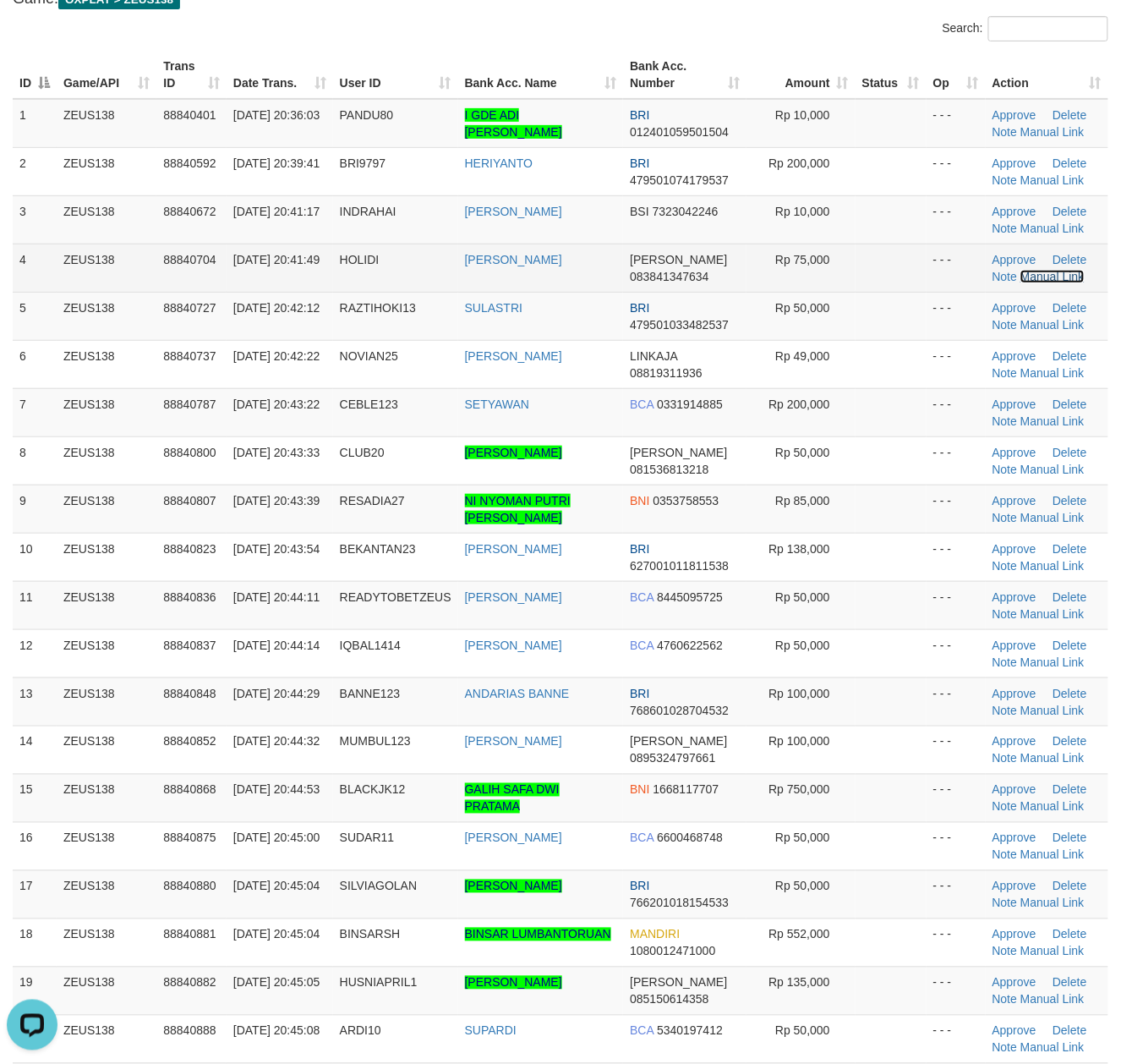
click at [1040, 278] on link "Manual Link" at bounding box center [1053, 276] width 65 height 13
click at [796, 253] on span "Rp 75,000" at bounding box center [803, 259] width 55 height 13
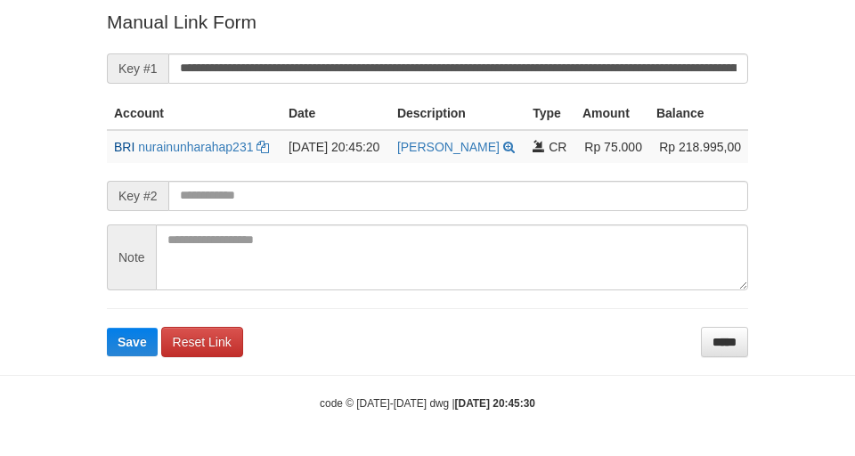
scroll to position [372, 0]
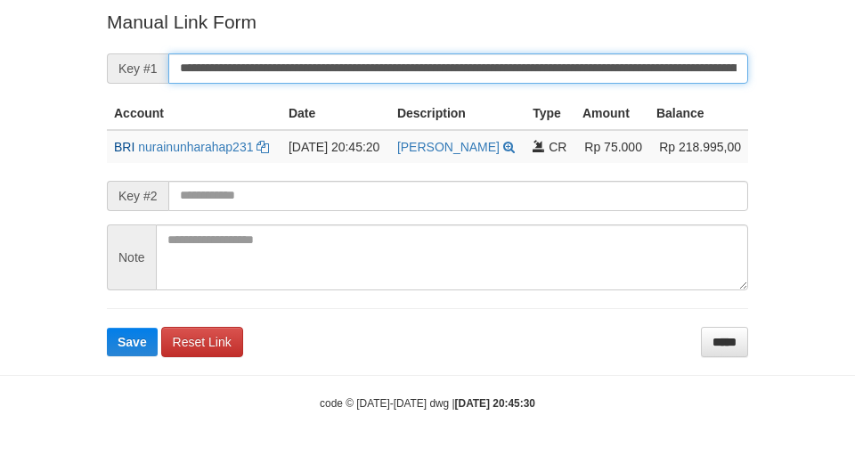
click at [107, 328] on button "Save" at bounding box center [132, 342] width 51 height 29
click at [577, 65] on input "**********" at bounding box center [458, 68] width 580 height 30
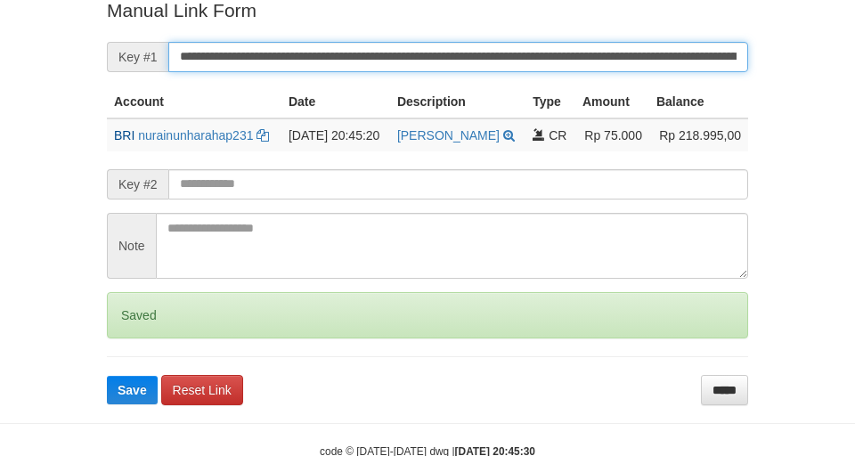
click at [107, 376] on button "Save" at bounding box center [132, 390] width 51 height 29
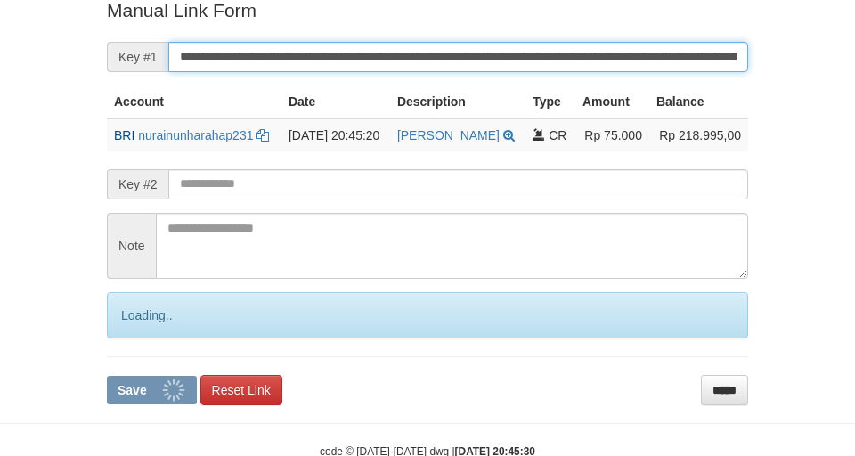
click at [107, 376] on button "Save" at bounding box center [152, 390] width 90 height 29
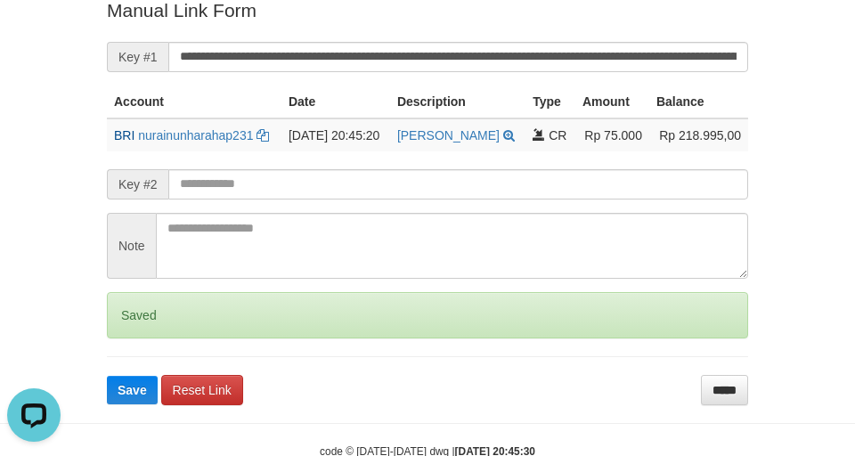
scroll to position [0, 0]
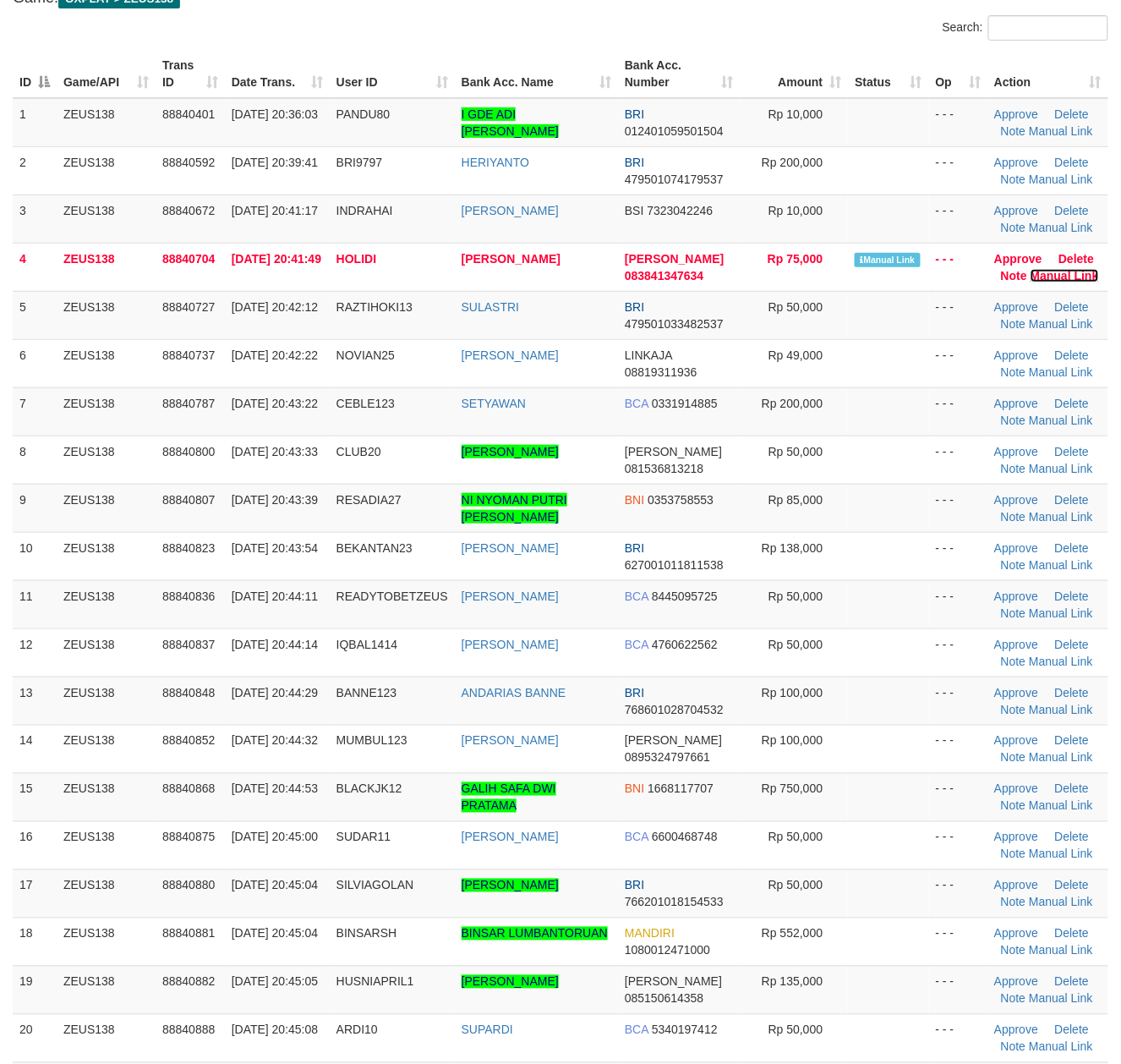
click at [1035, 275] on link "Manual Link" at bounding box center [1065, 275] width 68 height 13
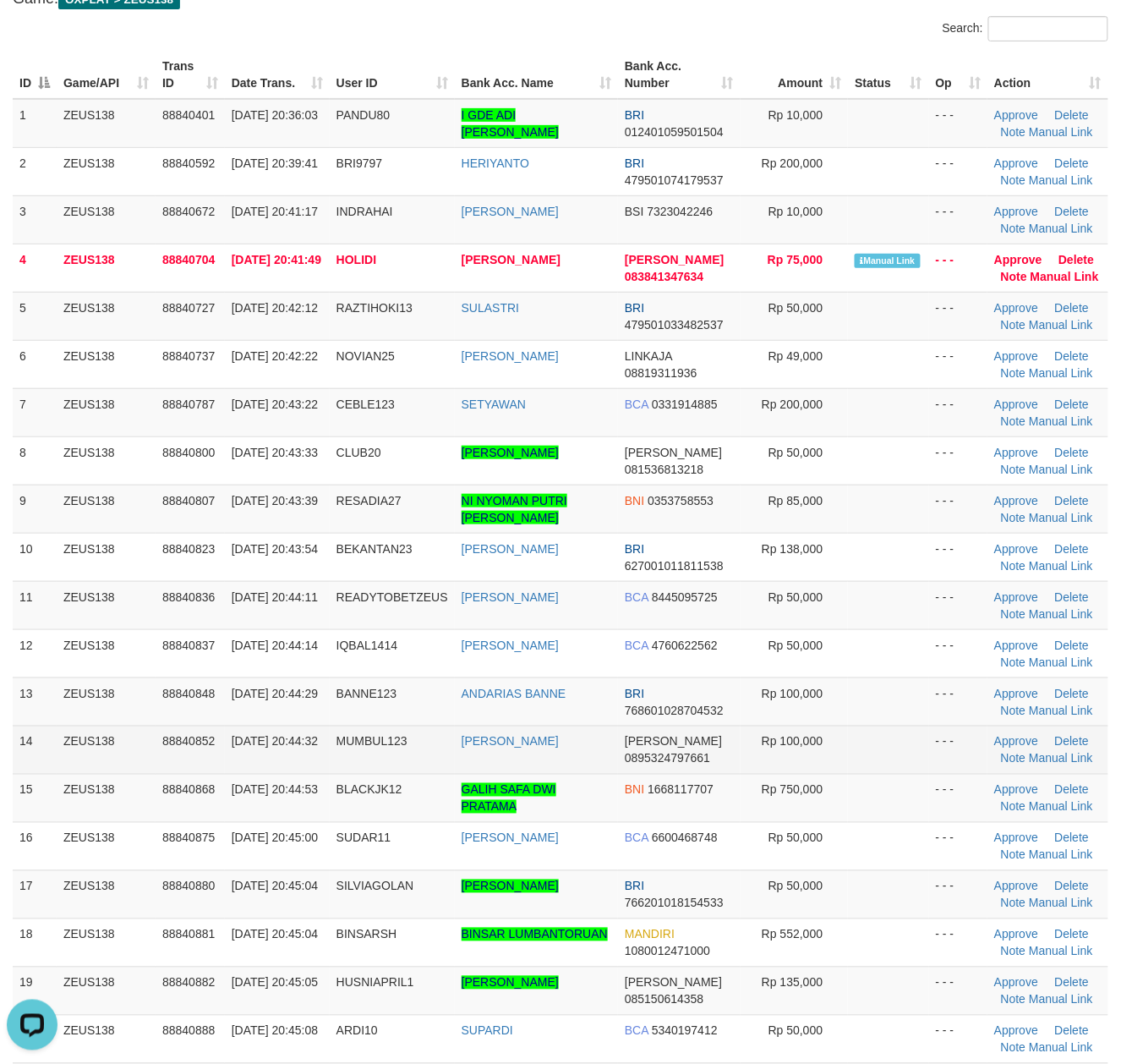
drag, startPoint x: 139, startPoint y: 725, endPoint x: 156, endPoint y: 732, distance: 18.4
click at [139, 725] on td "ZEUS138" at bounding box center [106, 701] width 99 height 48
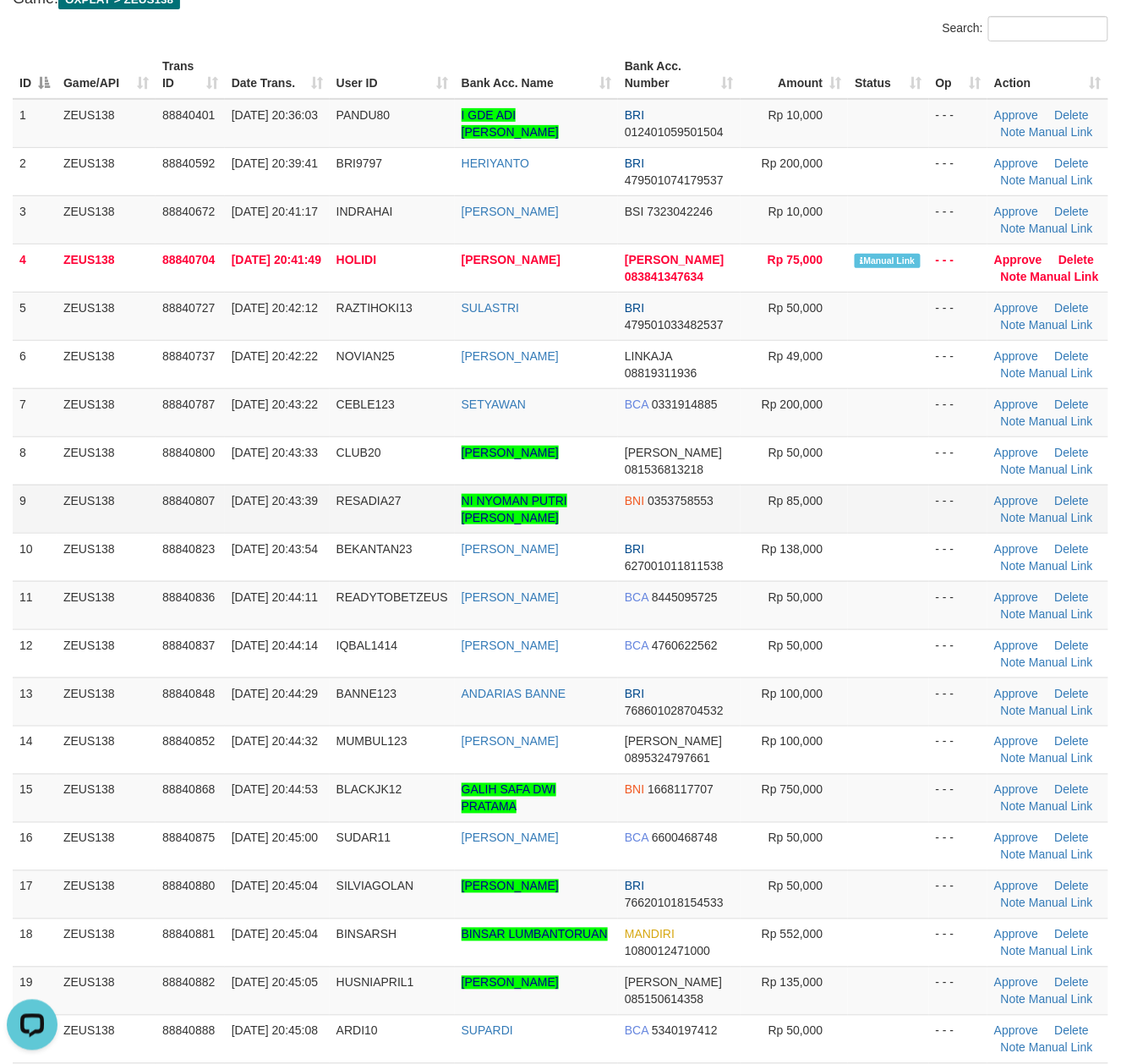
drag, startPoint x: 25, startPoint y: 472, endPoint x: 749, endPoint y: 504, distance: 724.7
click at [116, 482] on tr "8 ZEUS138 88840800 30/09/2025 20:43:33 CLUB20 EGI JOKSERANDA SIPAYUNG DANA 0815…" at bounding box center [560, 460] width 1096 height 48
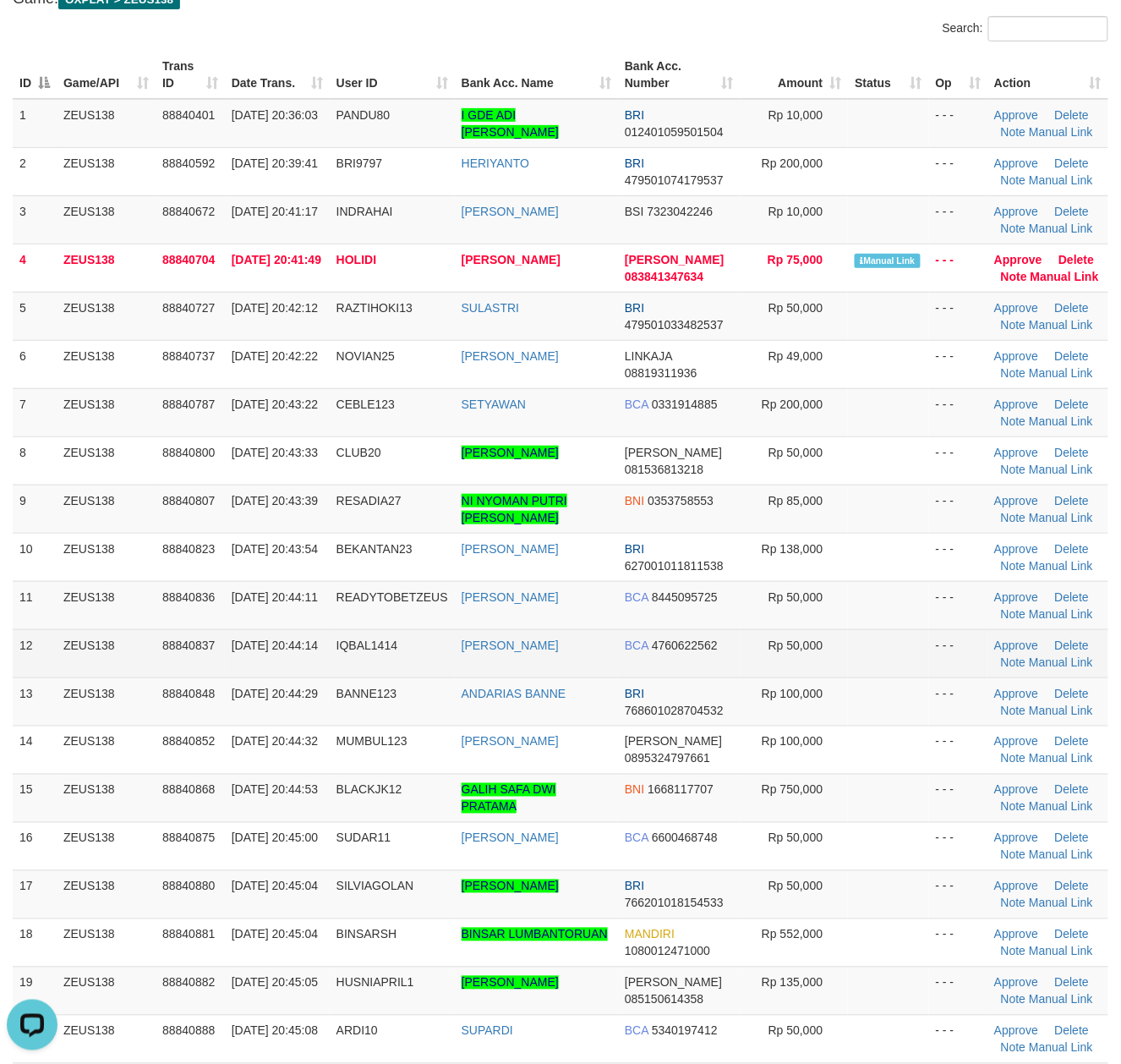
scroll to position [113, 0]
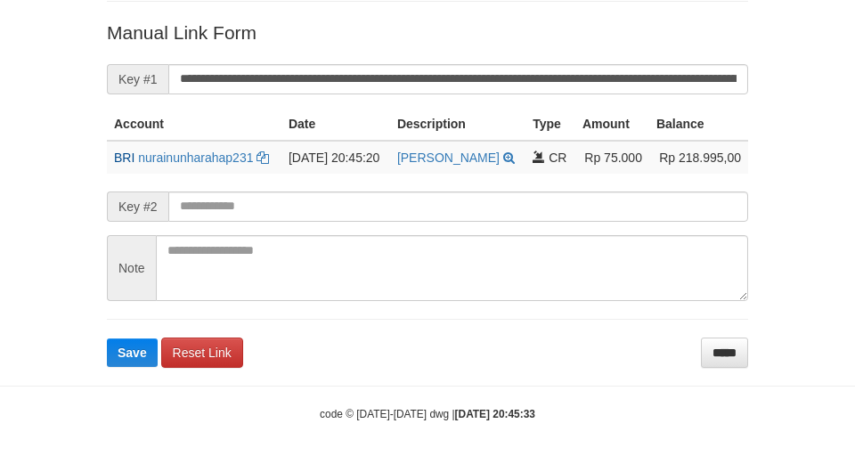
click at [258, 58] on form "**********" at bounding box center [427, 193] width 641 height 347
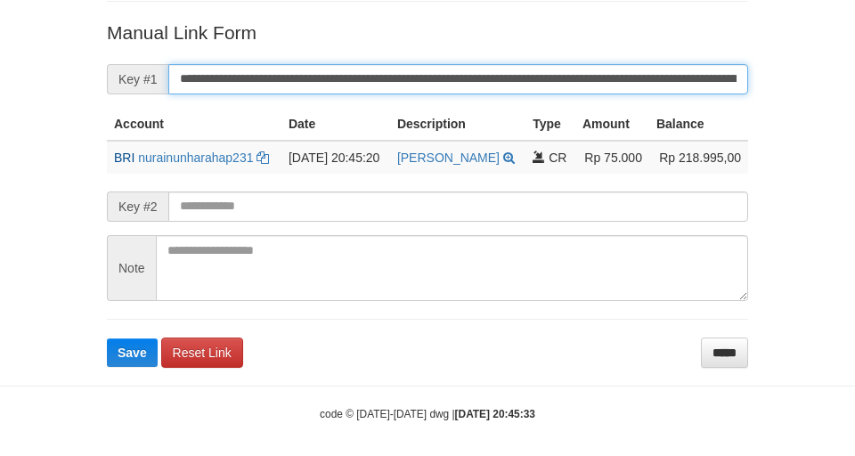
click at [228, 76] on input "**********" at bounding box center [458, 79] width 580 height 30
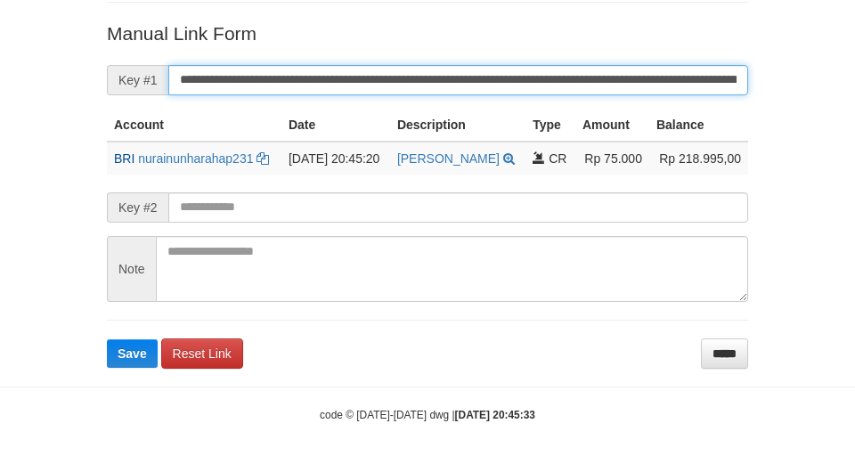
click at [107, 339] on button "Save" at bounding box center [132, 353] width 51 height 29
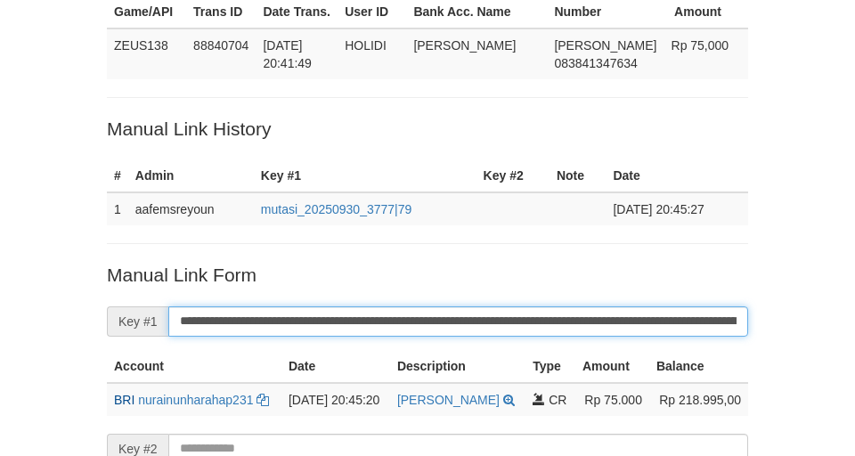
scroll to position [4, 0]
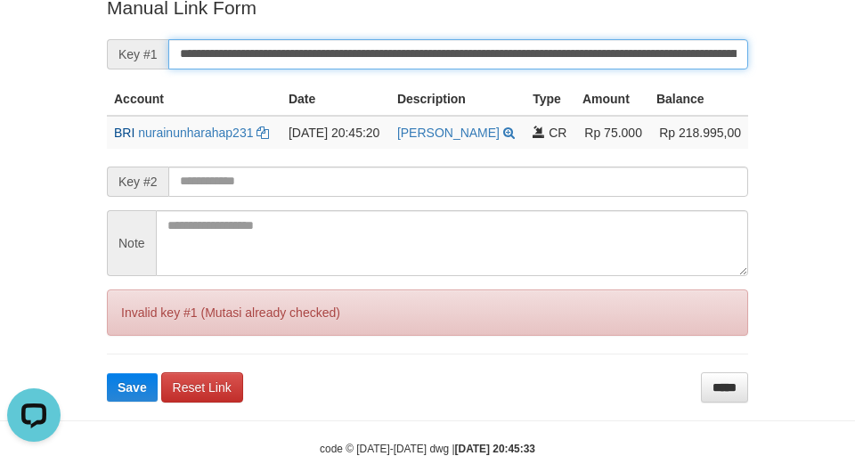
scroll to position [439, 0]
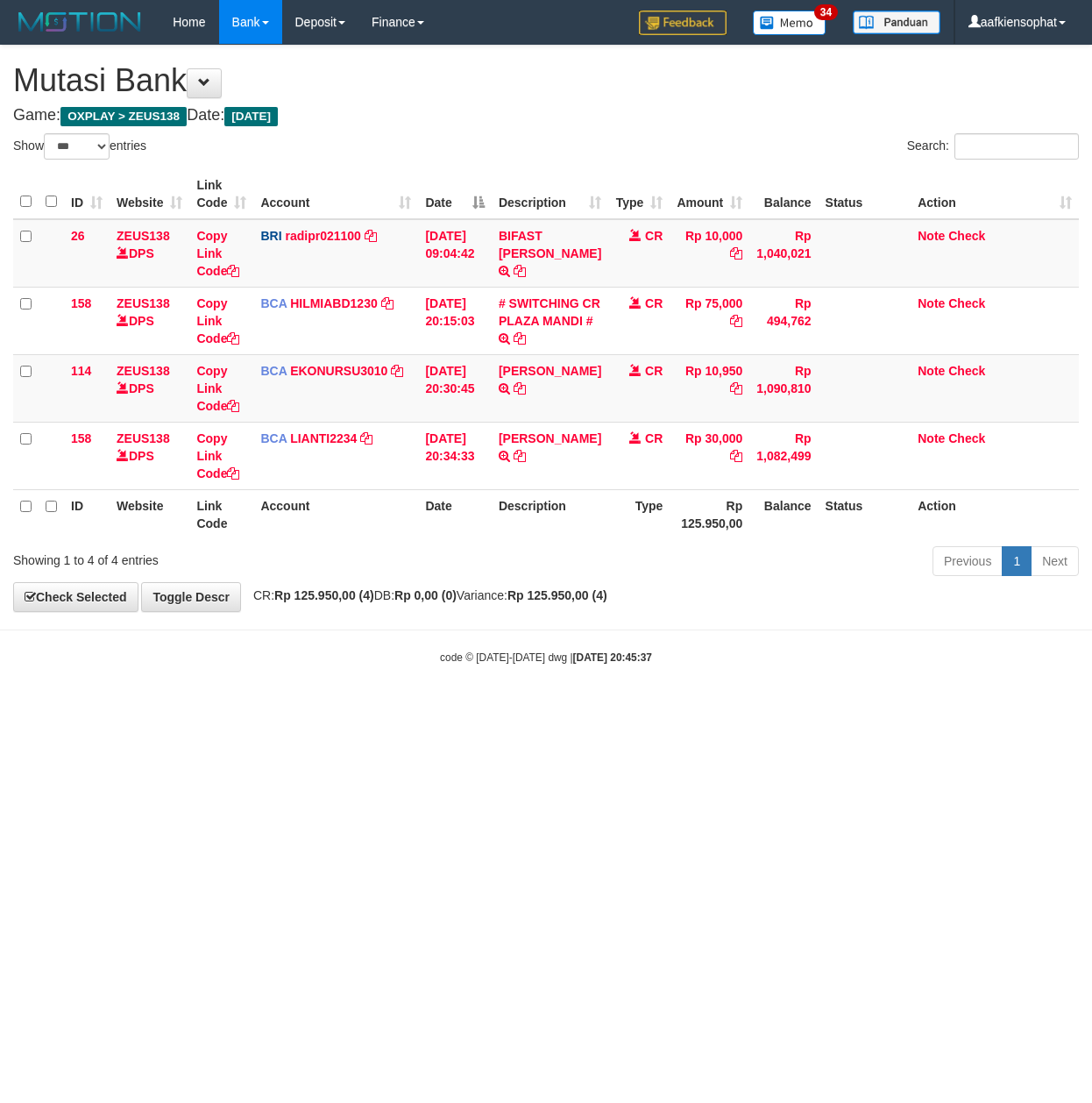
select select "***"
drag, startPoint x: 56, startPoint y: 747, endPoint x: 57, endPoint y: 760, distance: 13.0
click at [57, 709] on html "Toggle navigation Home Bank Account List Load By Website Group [OXPLAY] ZEUS138…" at bounding box center [546, 354] width 1092 height 709
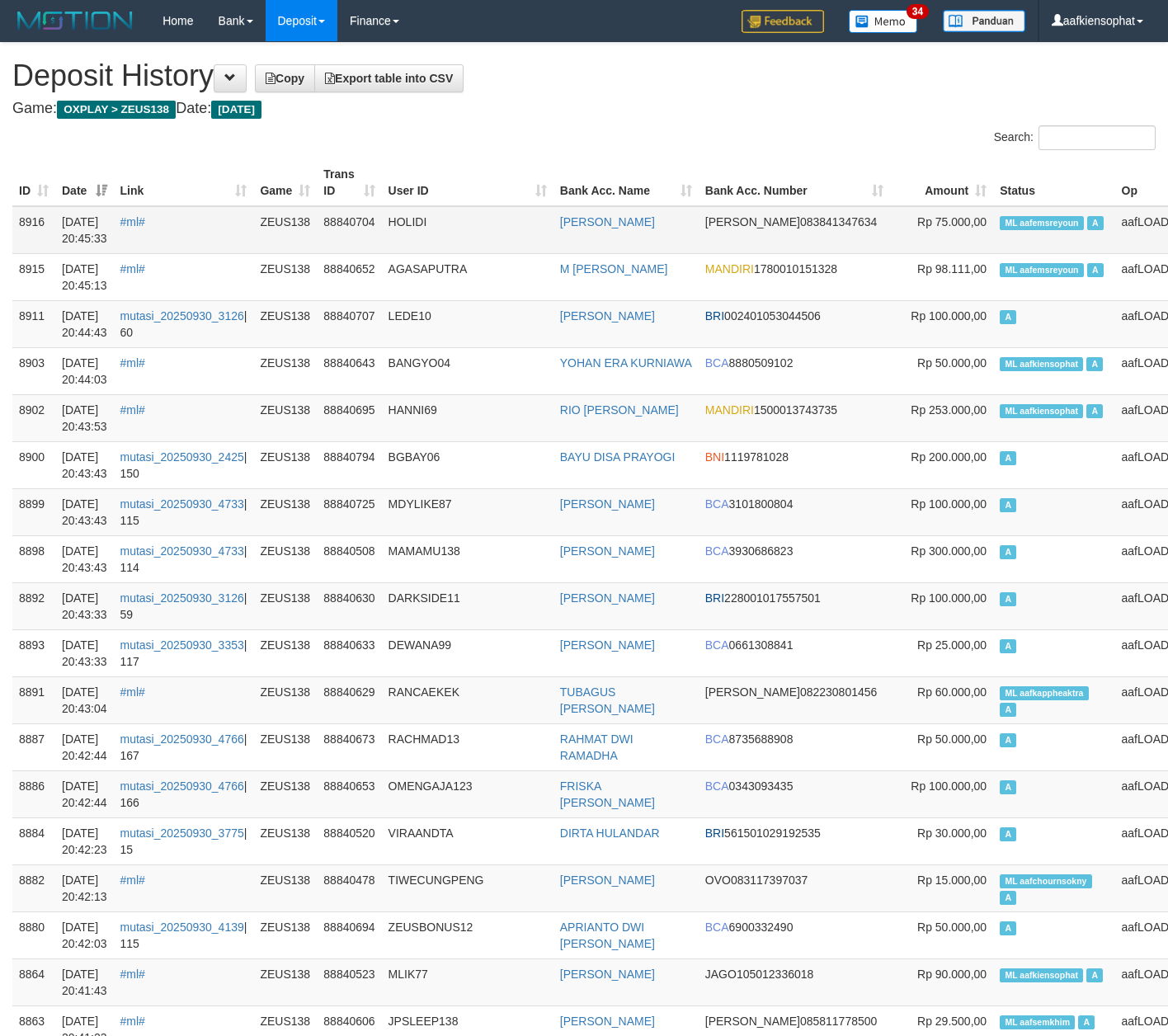
click at [1000, 230] on td "ML aafemsreyoun A" at bounding box center [1053, 231] width 121 height 48
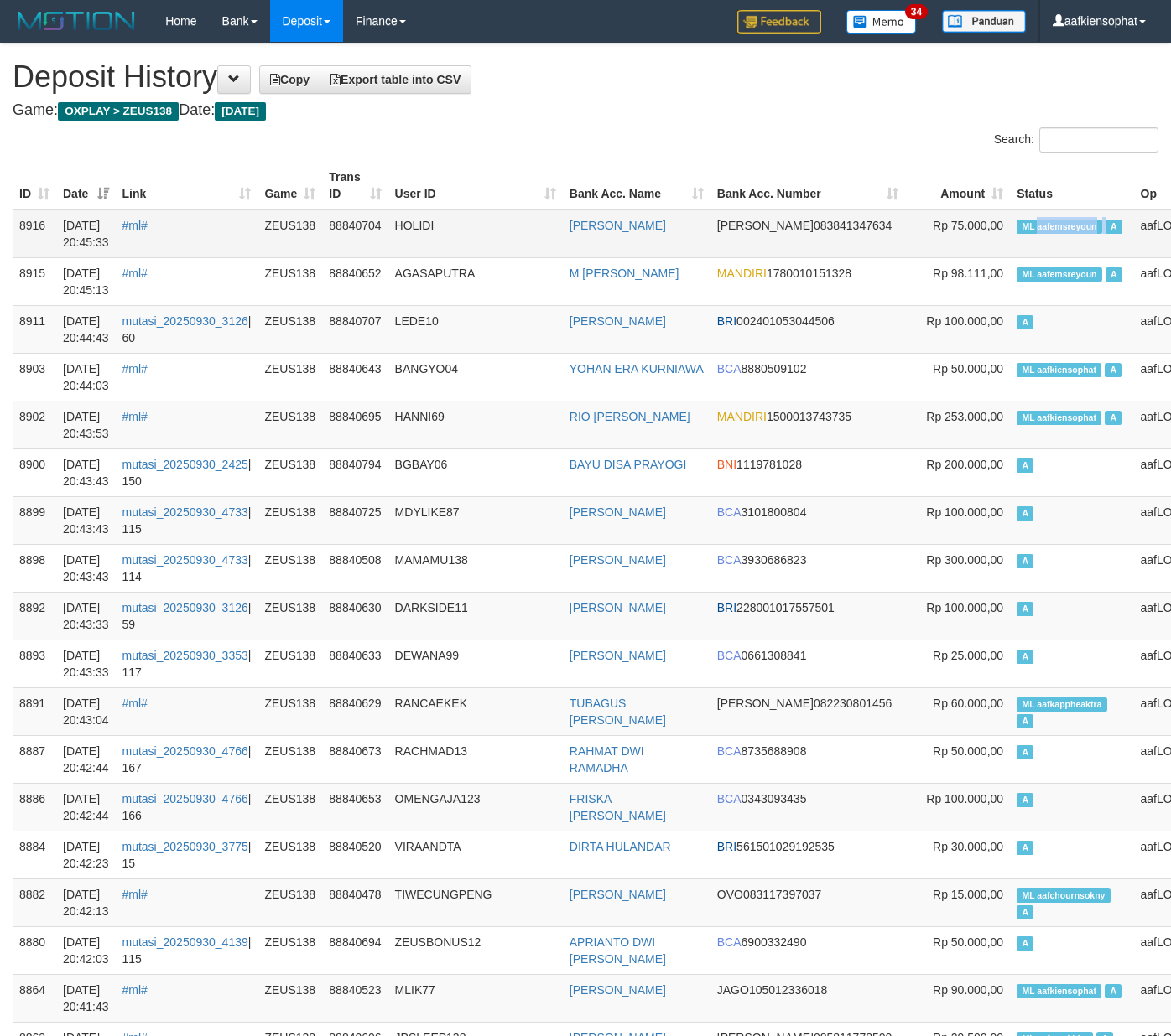
click at [1017, 233] on td "ML aafemsreyoun A" at bounding box center [1071, 234] width 123 height 49
copy td "aafemsreyoun"
click at [1017, 233] on td "ML aafemsreyoun A" at bounding box center [1071, 234] width 123 height 49
copy td "ML aafemsreyoun A"
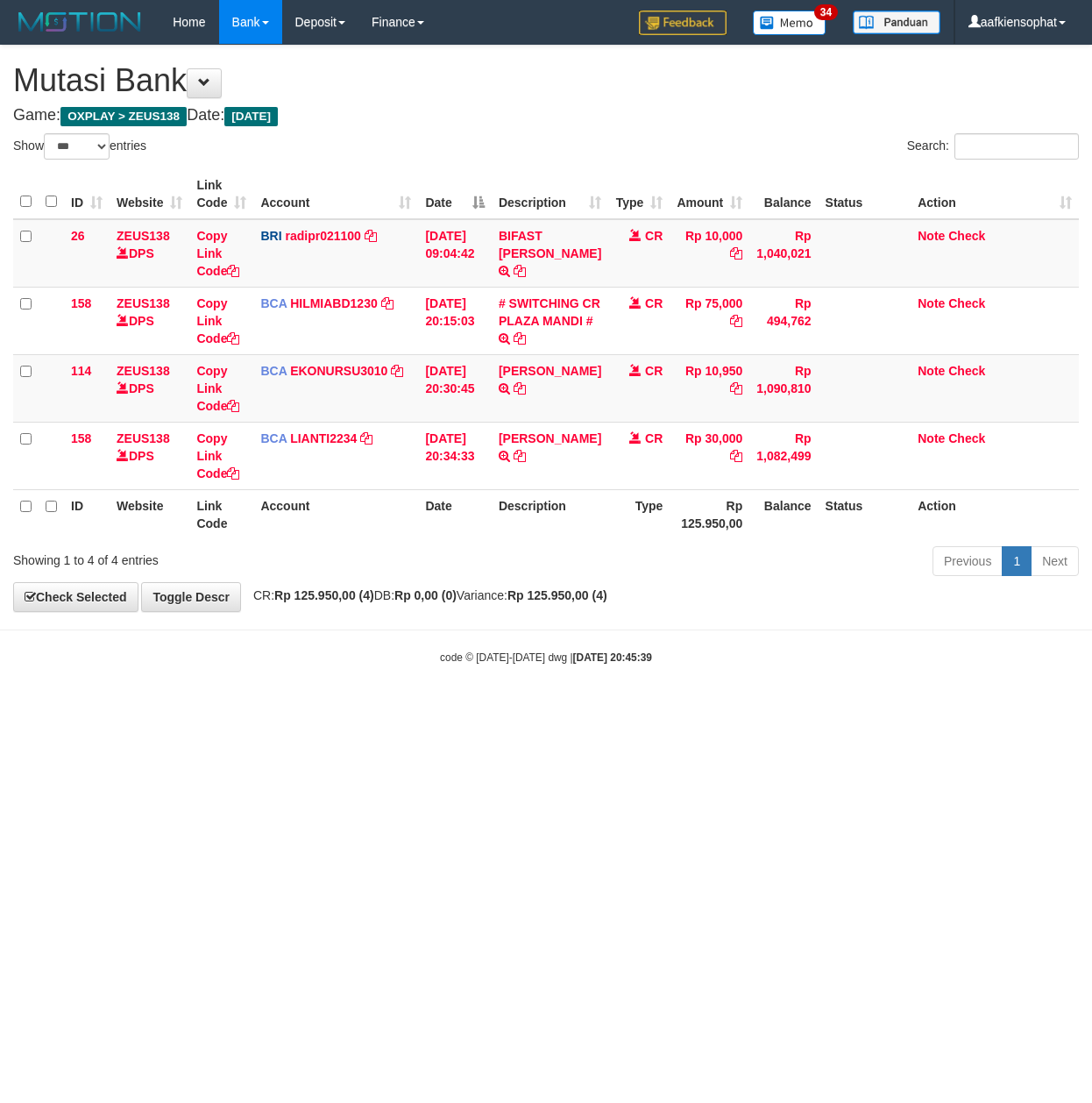
select select "***"
drag, startPoint x: 156, startPoint y: 877, endPoint x: 222, endPoint y: 897, distance: 69.0
click at [222, 709] on html "Toggle navigation Home Bank Account List Load By Website Group [OXPLAY] ZEUS138…" at bounding box center [546, 354] width 1092 height 709
select select "***"
click at [325, 696] on body "Toggle navigation Home Bank Account List Load By Website Group [OXPLAY] ZEUS138…" at bounding box center [546, 354] width 1092 height 709
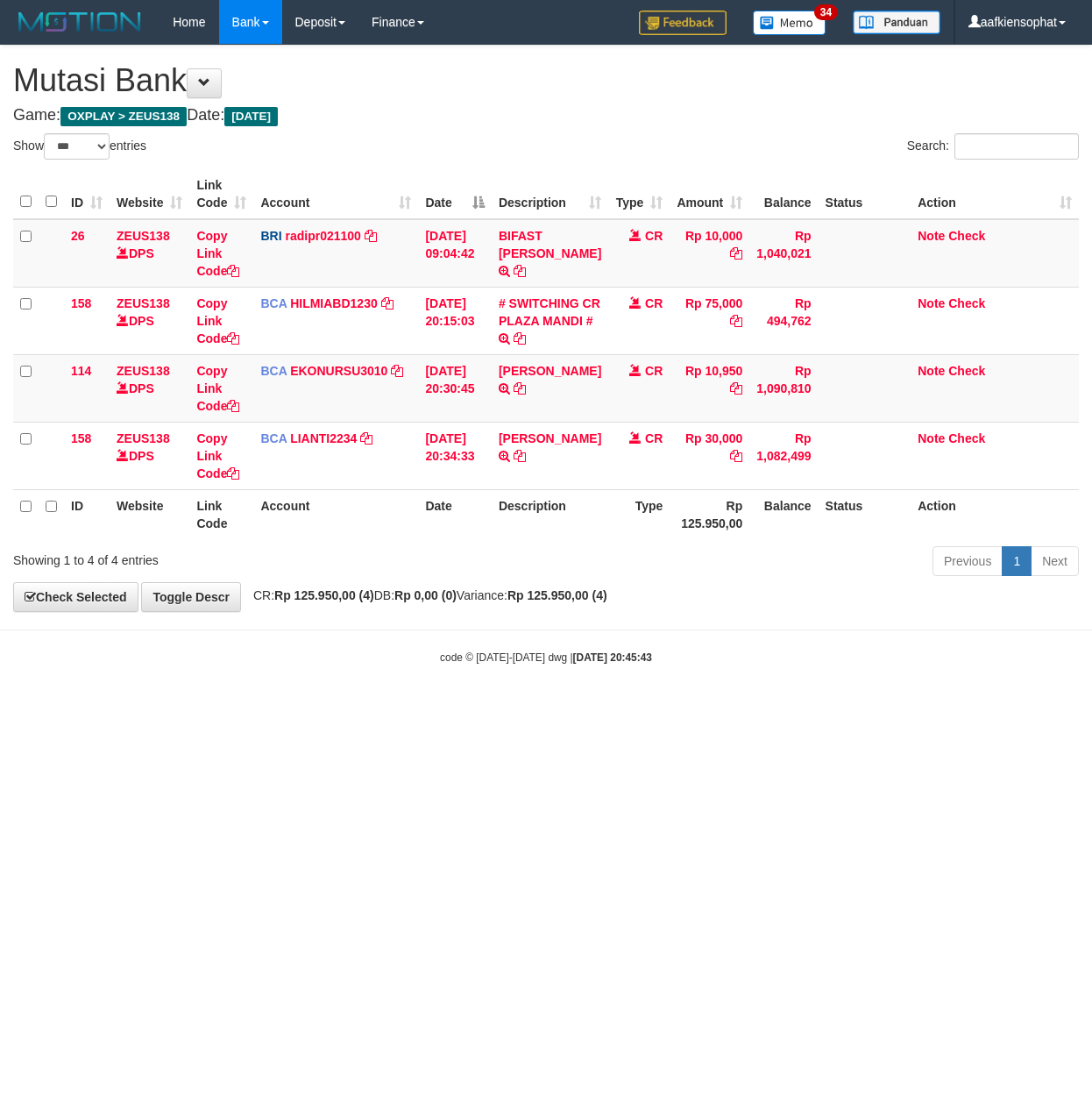
select select "***"
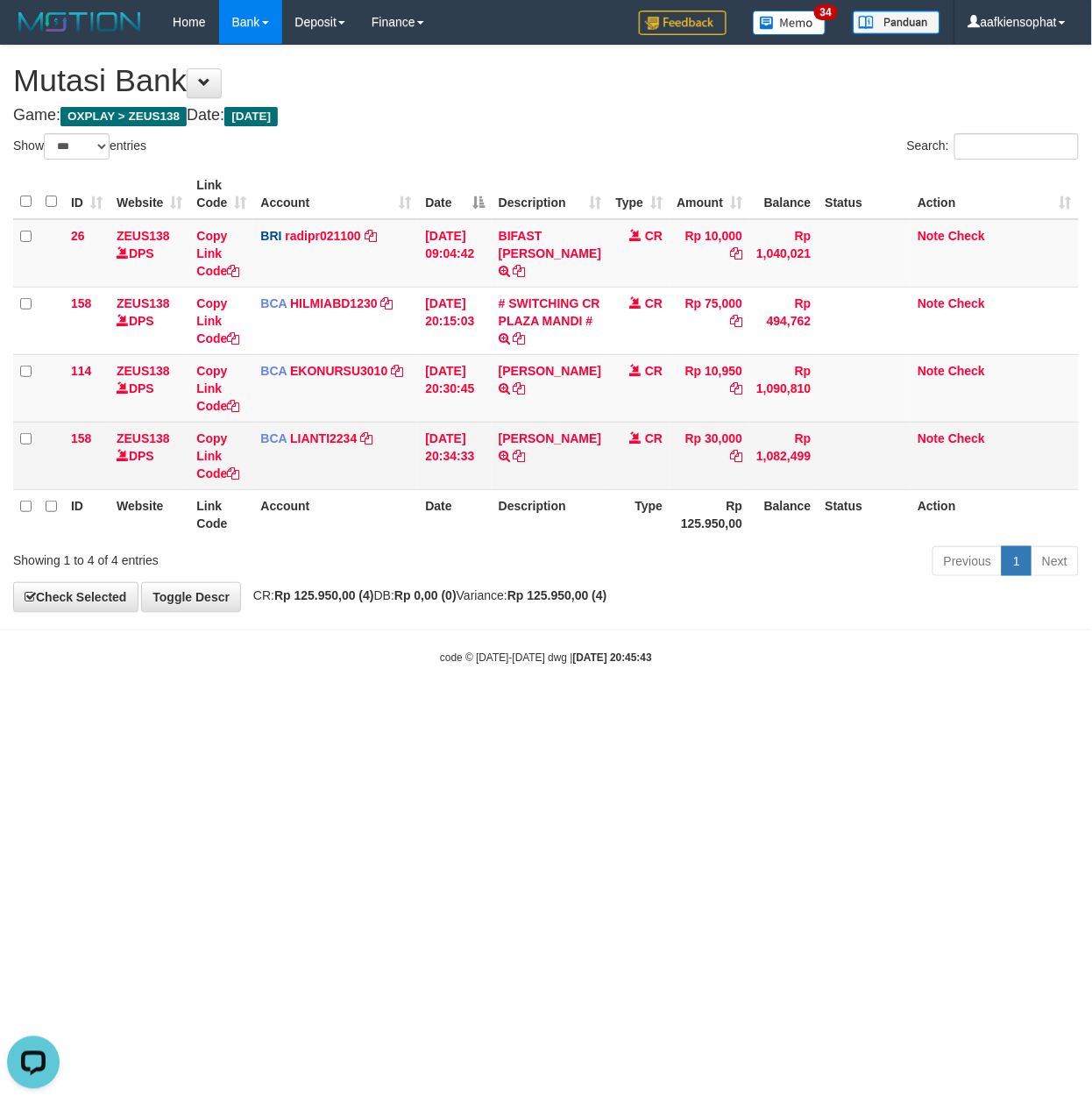
click at [548, 470] on td "[PERSON_NAME] TRSF E-BANKING CR 3009/FTSCY/WS95031 30000.00[PERSON_NAME]" at bounding box center [550, 456] width 116 height 68
copy td "ROHMAN"
drag, startPoint x: 548, startPoint y: 470, endPoint x: 309, endPoint y: 475, distance: 239.1
click at [537, 474] on td "ABDUR ROHMAN TRSF E-BANKING CR 3009/FTSCY/WS95031 30000.00ABDUR ROHMAN" at bounding box center [550, 456] width 116 height 68
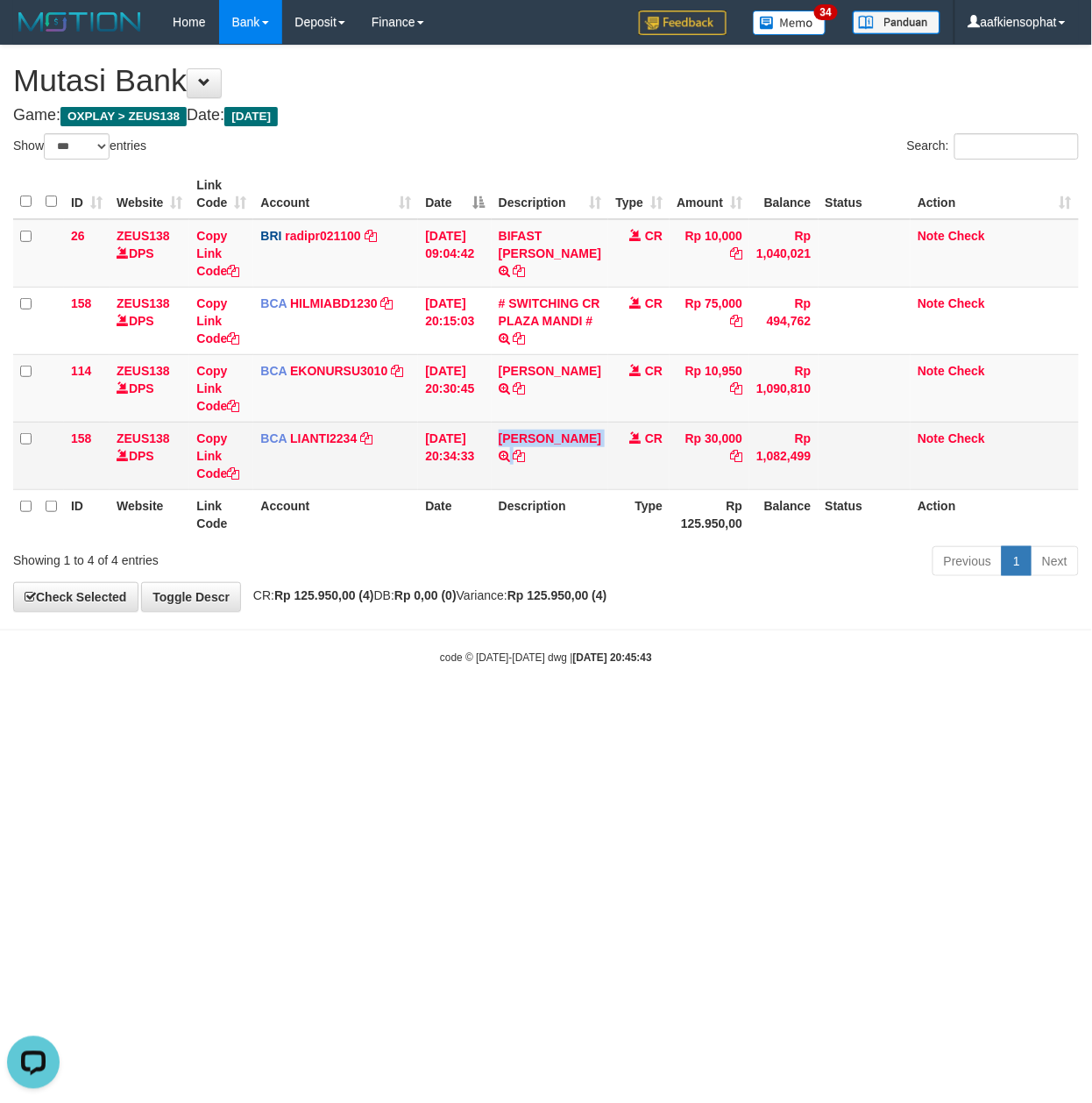
copy td "[PERSON_NAME]"
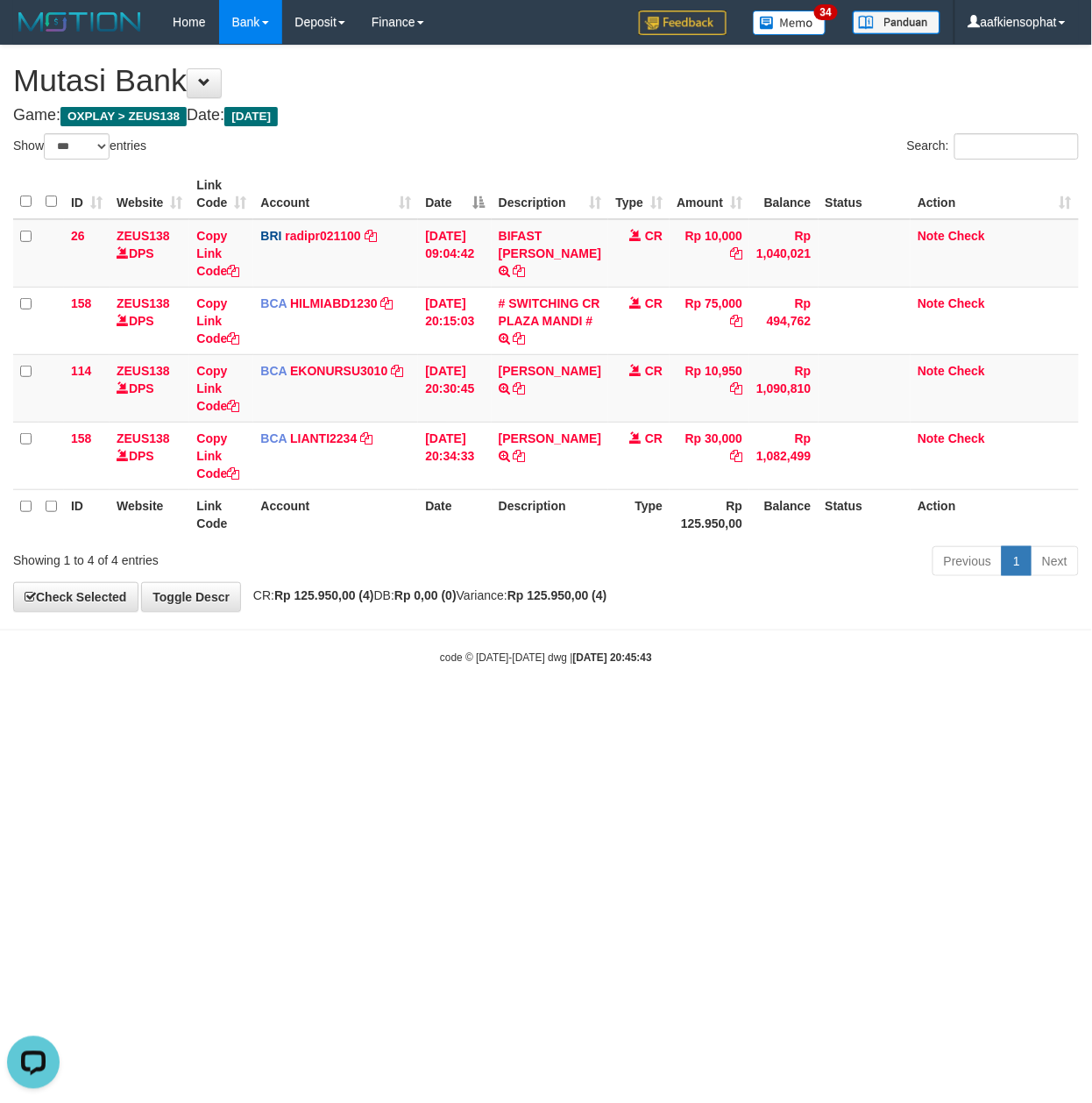
click at [270, 709] on html "Toggle navigation Home Bank Account List Load By Website Group [OXPLAY] ZEUS138…" at bounding box center [546, 354] width 1092 height 709
drag, startPoint x: 288, startPoint y: 723, endPoint x: 282, endPoint y: 733, distance: 11.7
click at [285, 709] on html "Toggle navigation Home Bank Account List Load By Website Group [OXPLAY] ZEUS138…" at bounding box center [546, 354] width 1092 height 709
drag, startPoint x: 293, startPoint y: 727, endPoint x: 226, endPoint y: 727, distance: 67.0
click at [261, 709] on html "Toggle navigation Home Bank Account List Load By Website Group [OXPLAY] ZEUS138…" at bounding box center [546, 354] width 1092 height 709
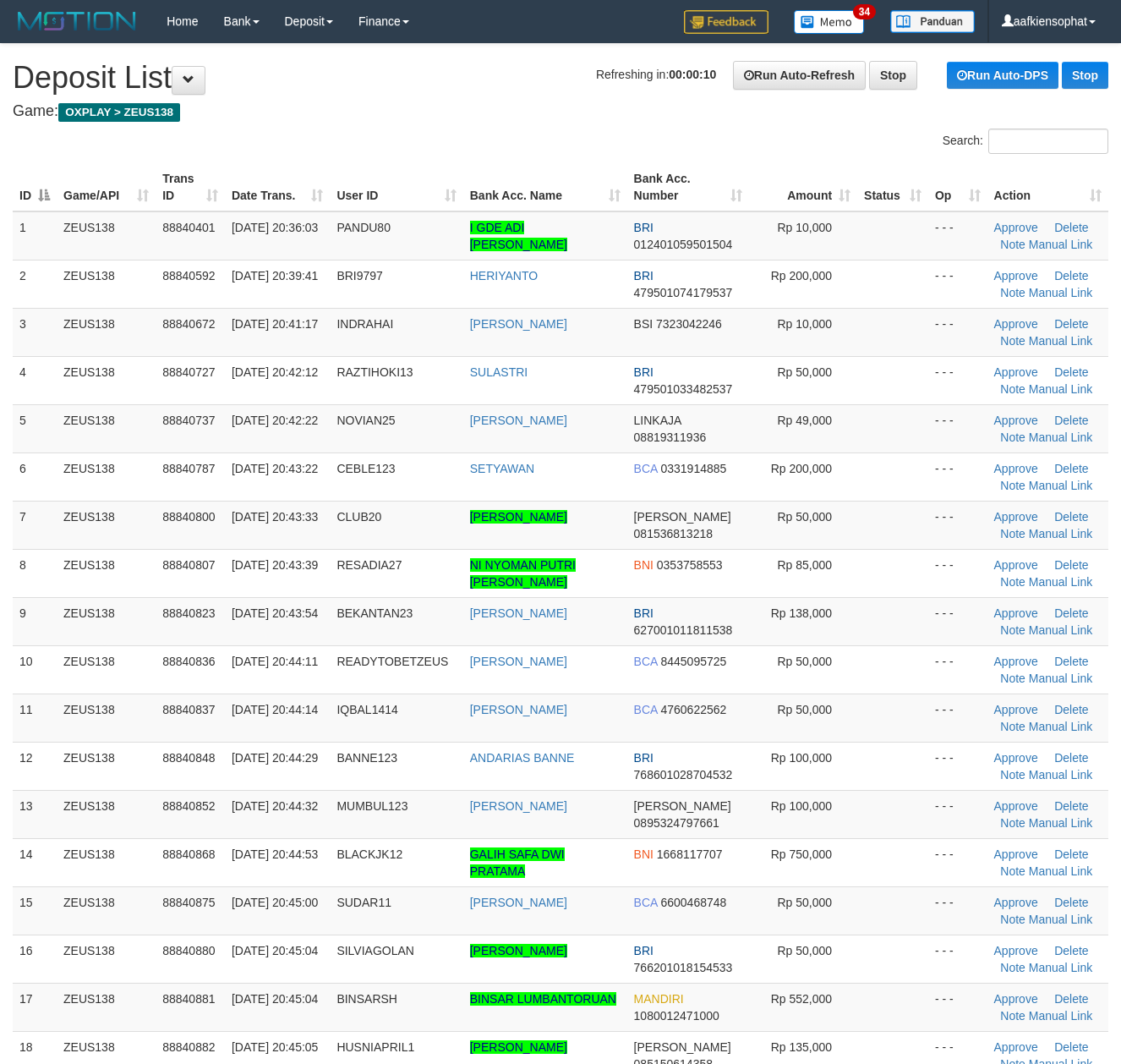
scroll to position [112, 0]
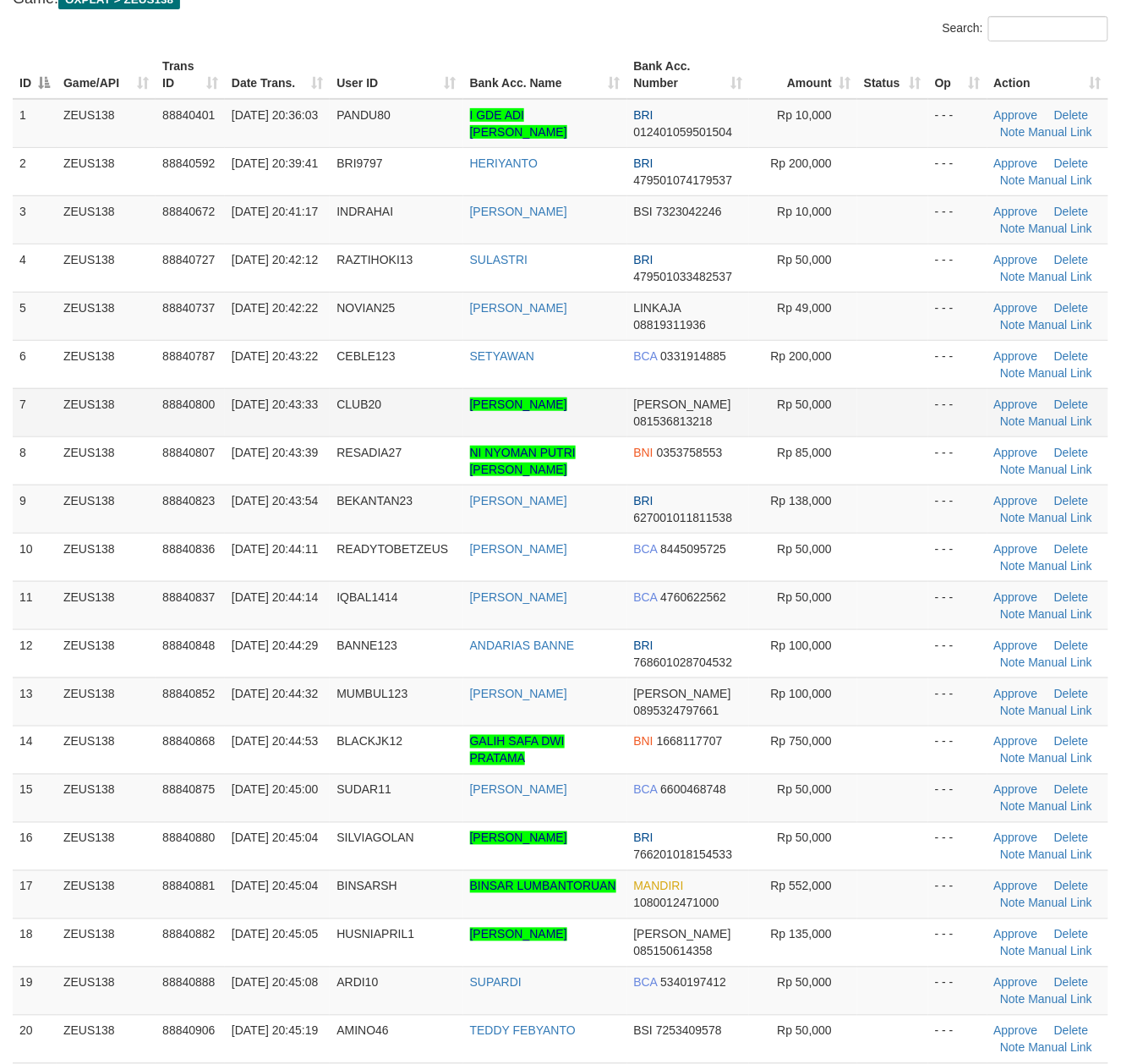
drag, startPoint x: 25, startPoint y: 365, endPoint x: 231, endPoint y: 437, distance: 218.2
click at [31, 372] on td "6" at bounding box center [34, 364] width 44 height 48
drag, startPoint x: 130, startPoint y: 531, endPoint x: 338, endPoint y: 530, distance: 208.0
click at [150, 535] on tbody "1 ZEUS138 88840401 30/09/2025 20:36:03 PANDU80 I GDE ADI PANDU WINATA BRI 01240…" at bounding box center [560, 605] width 1096 height 1013
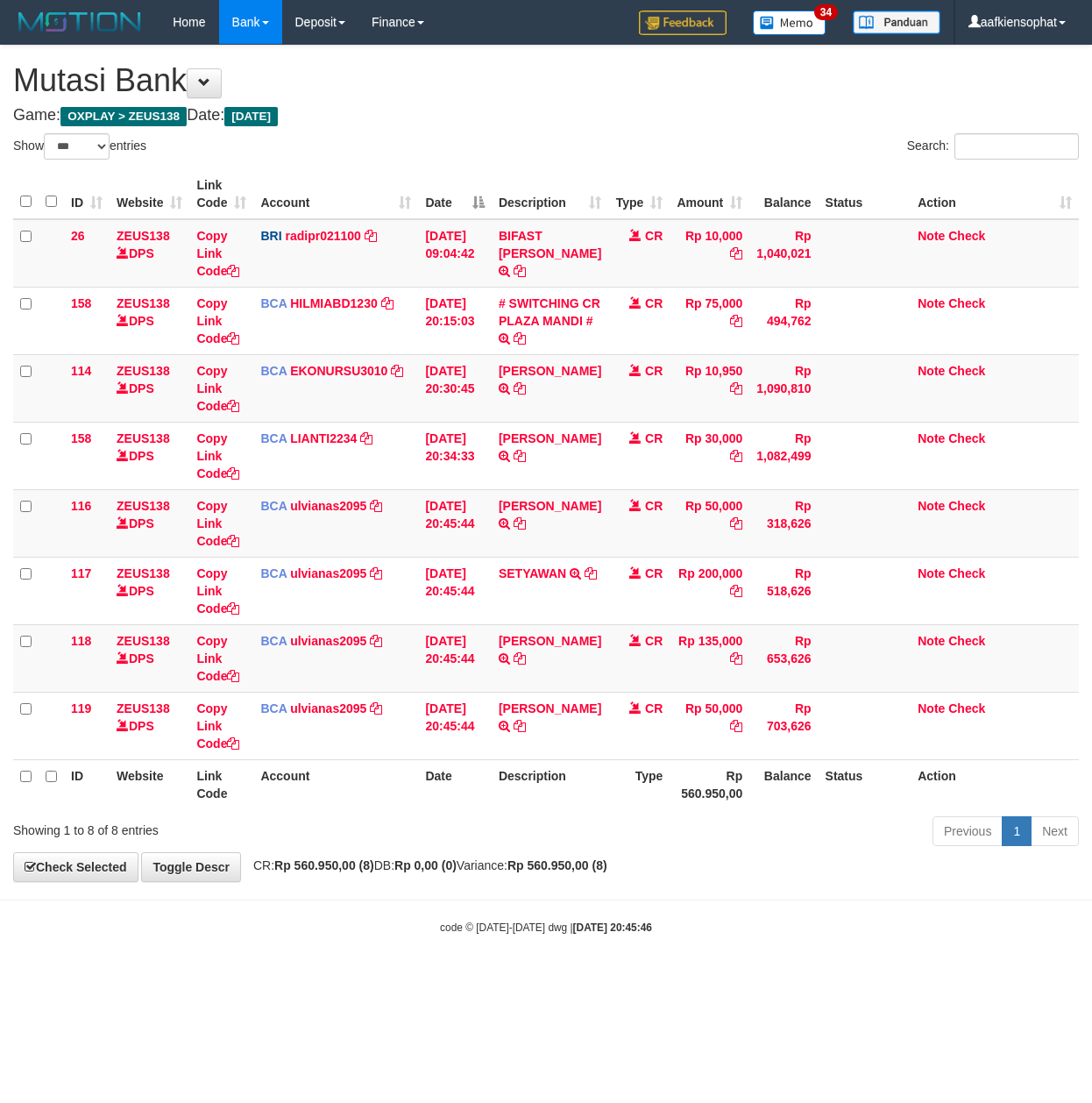
select select "***"
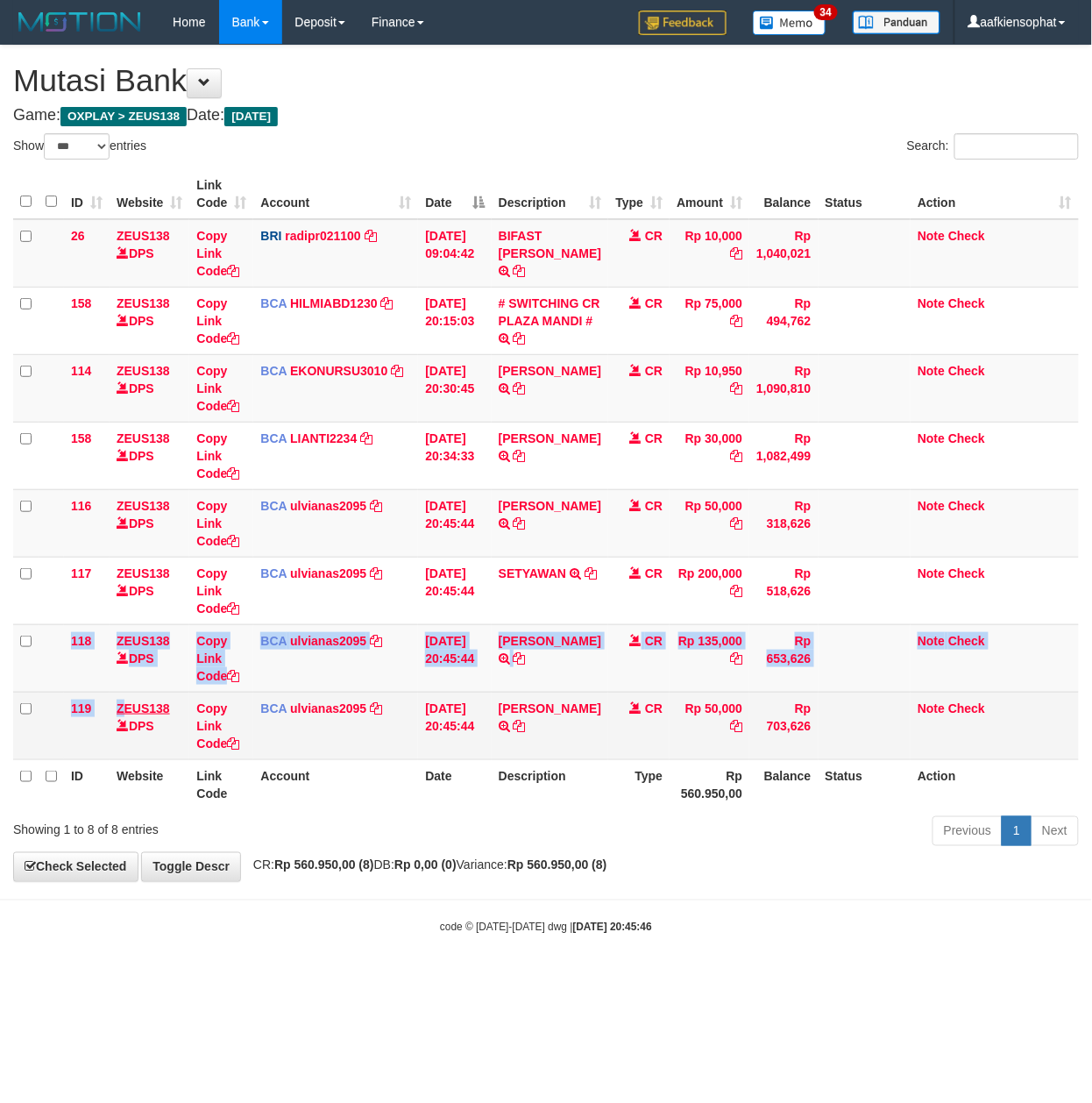
drag, startPoint x: 139, startPoint y: 719, endPoint x: 141, endPoint y: 706, distance: 13.2
click at [141, 715] on tbody "26 ZEUS138 DPS Copy Link Code BRI radipr021100 DPS REYNALDI ADI PRATAMA mutasi_…" at bounding box center [545, 490] width 1065 height 541
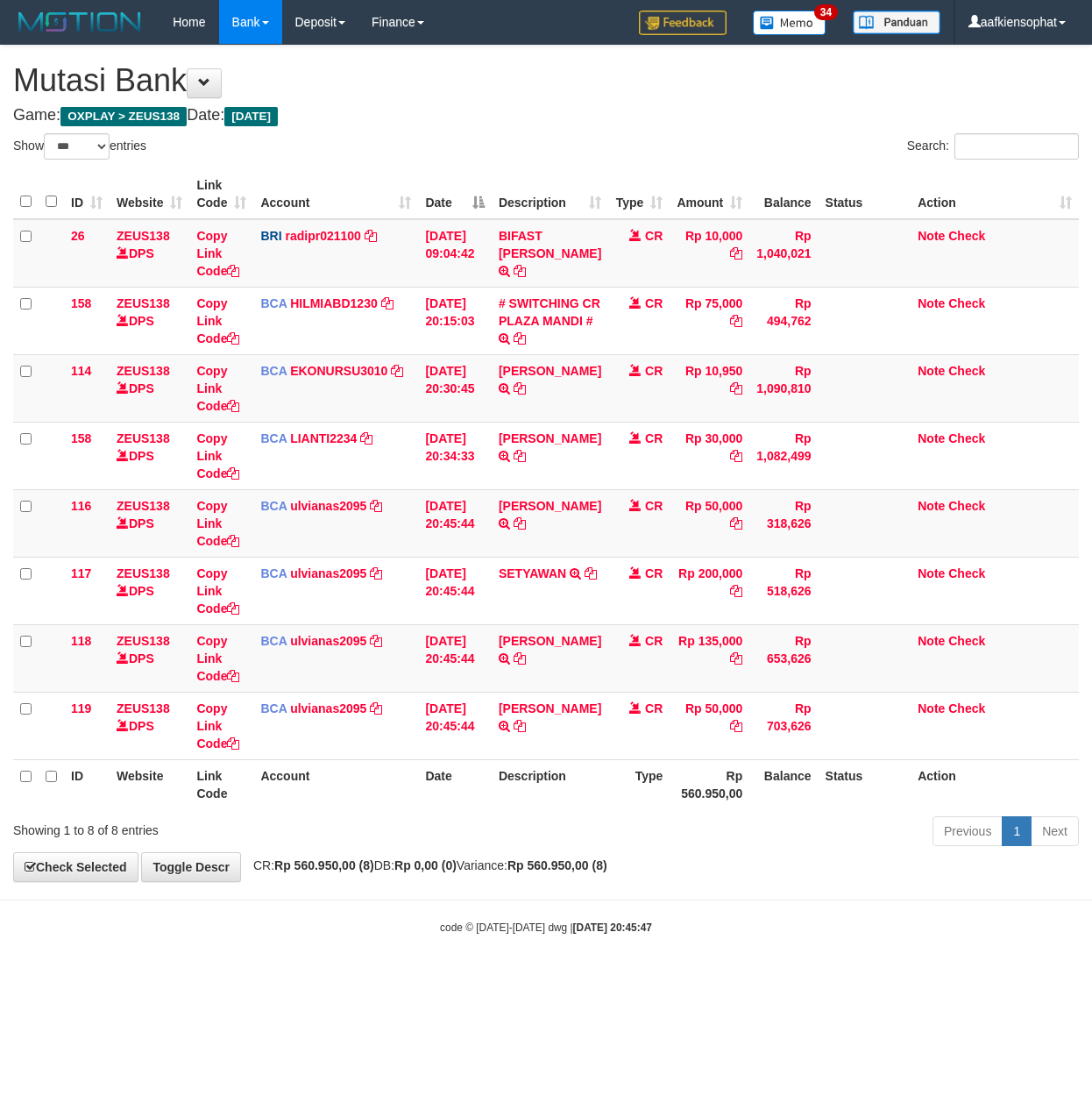
select select "***"
click at [513, 674] on td "[PERSON_NAME] TRSF E-BANKING CR 3009/FTSCY/WS95051 135000.002025093048445174 TR…" at bounding box center [550, 657] width 116 height 68
copy td "HUSNI"
click at [513, 674] on td "[PERSON_NAME] TRSF E-BANKING CR 3009/FTSCY/WS95051 135000.002025093048445174 TR…" at bounding box center [550, 657] width 116 height 68
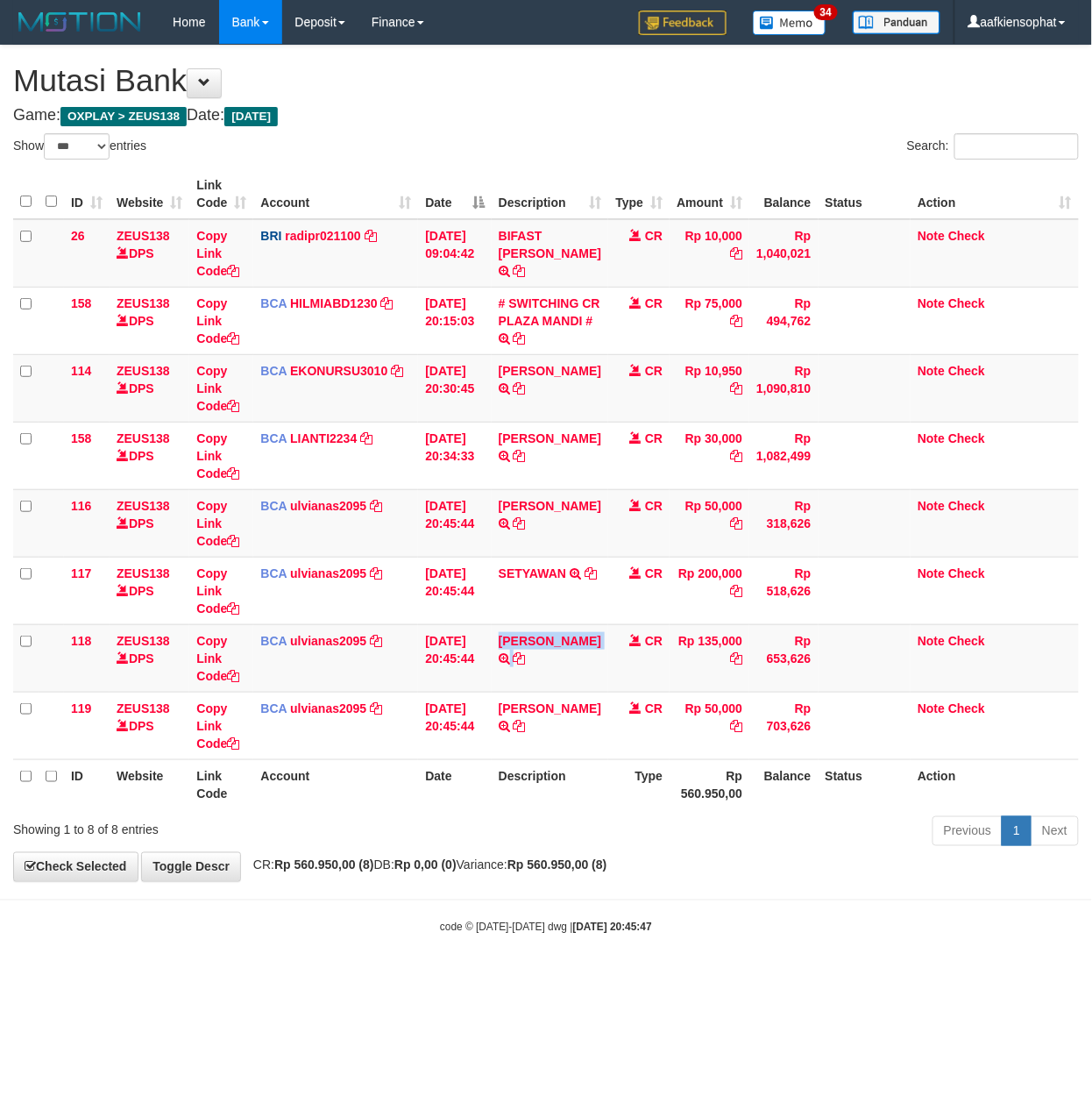
copy td "ACHMAD HUSNI"
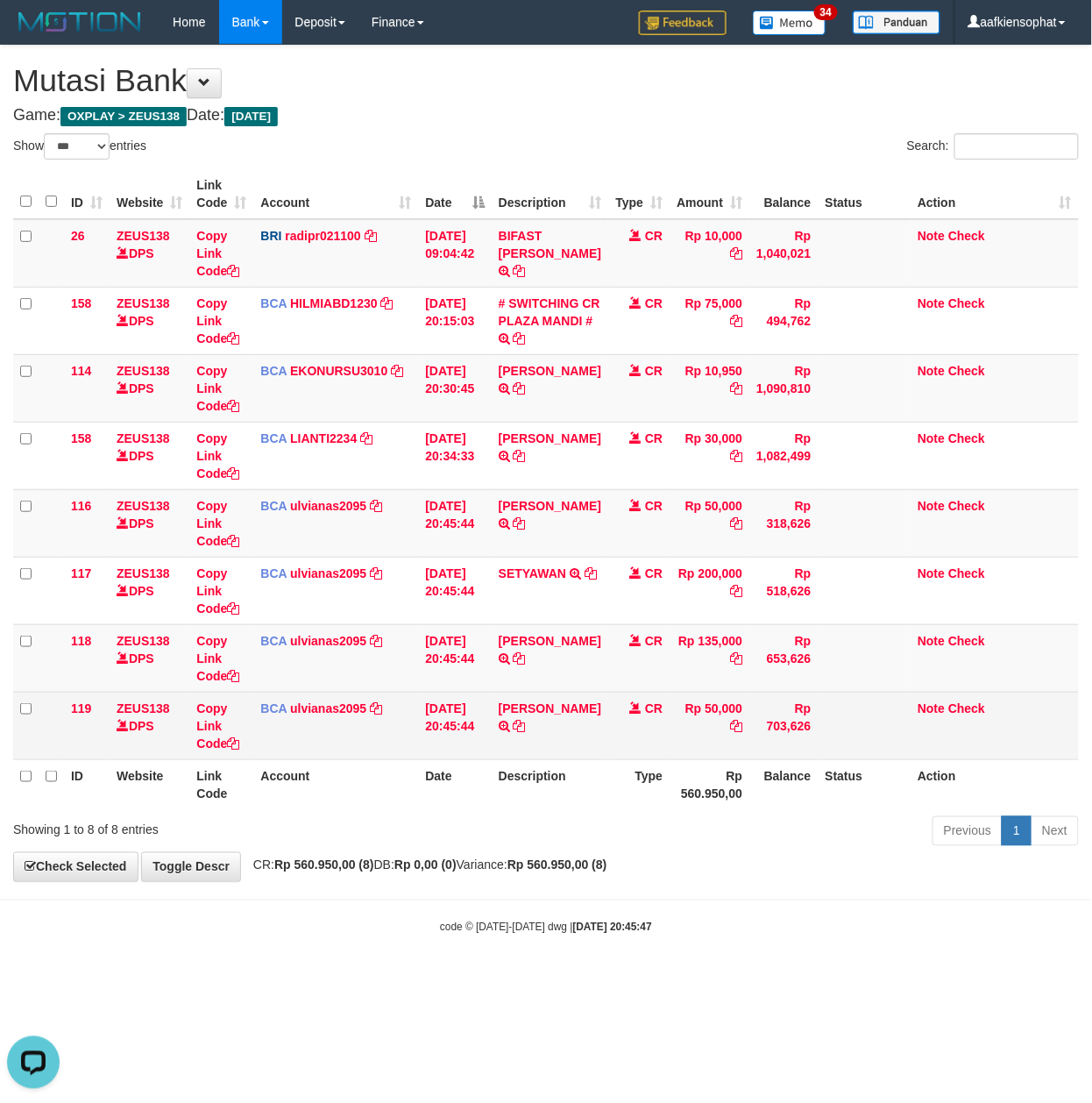
drag, startPoint x: 542, startPoint y: 882, endPoint x: 379, endPoint y: 737, distance: 218.2
click at [534, 875] on body "Toggle navigation Home Bank Account List Load By Website Group [OXPLAY] ZEUS138…" at bounding box center [546, 489] width 1092 height 979
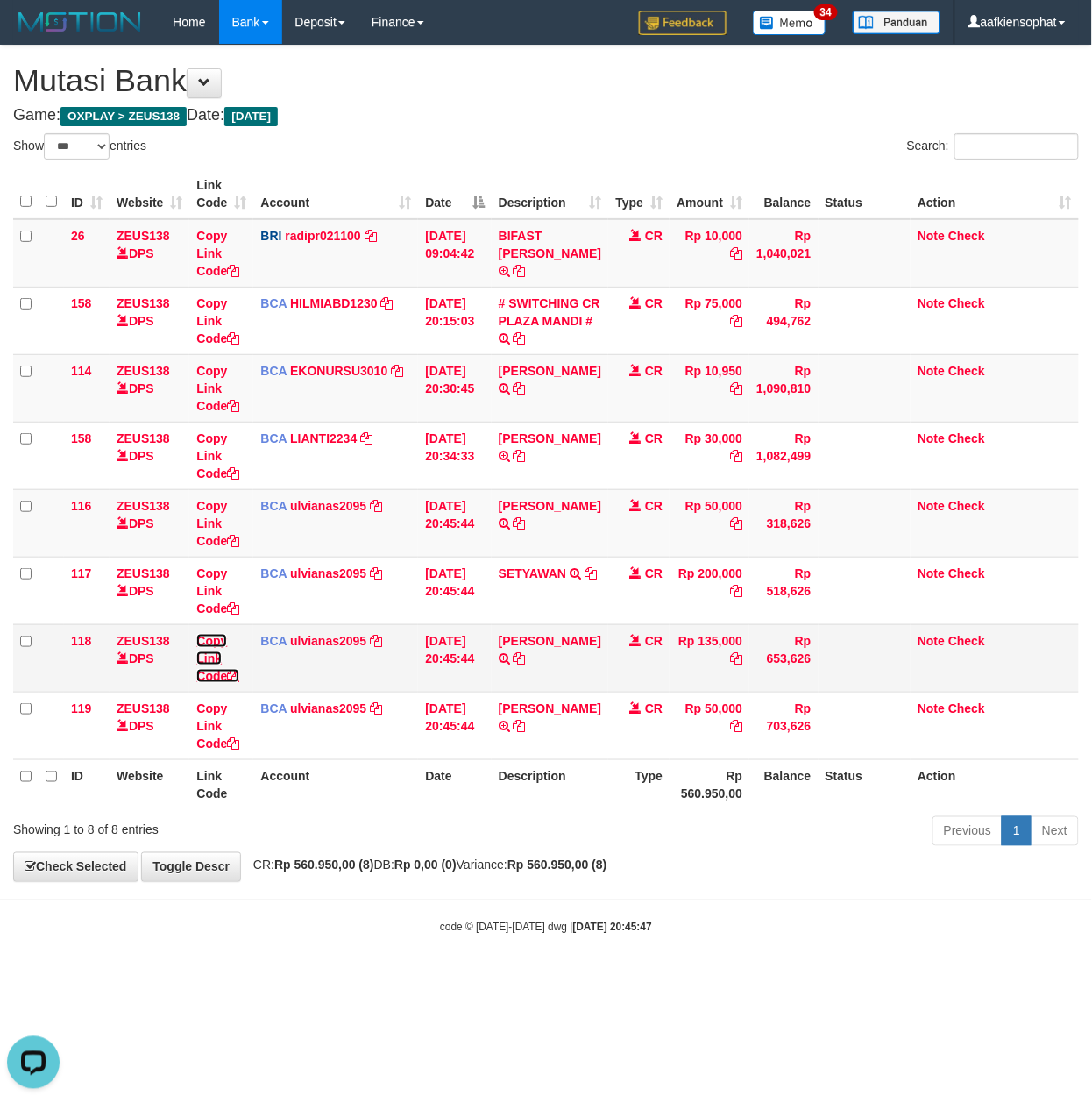
drag, startPoint x: 242, startPoint y: 673, endPoint x: 175, endPoint y: 645, distance: 72.6
click at [239, 673] on icon at bounding box center [233, 676] width 12 height 12
drag, startPoint x: 467, startPoint y: 332, endPoint x: 5, endPoint y: 350, distance: 462.4
click at [466, 338] on td "30/09/2025 20:15:03" at bounding box center [455, 320] width 73 height 68
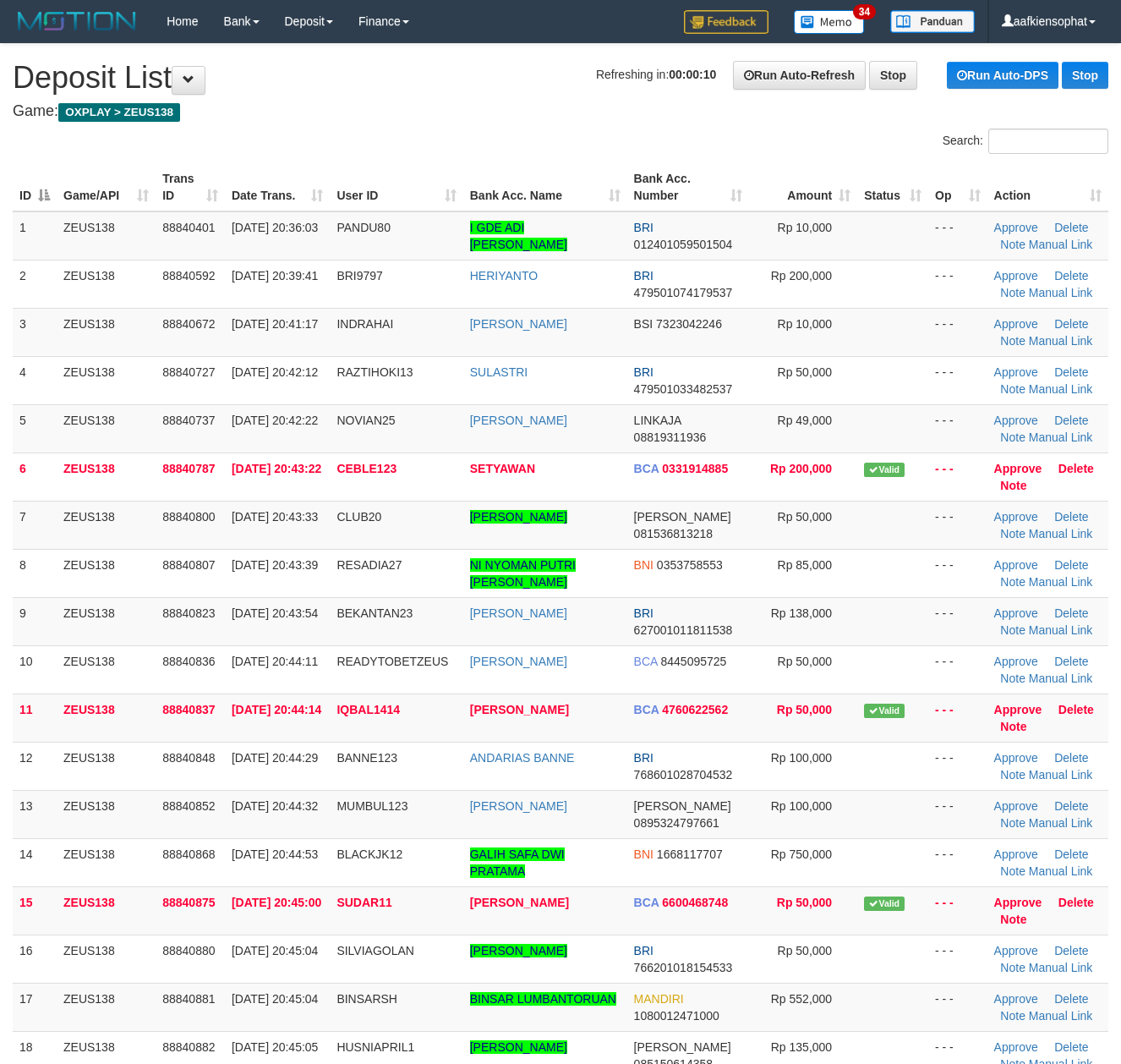
scroll to position [113, 0]
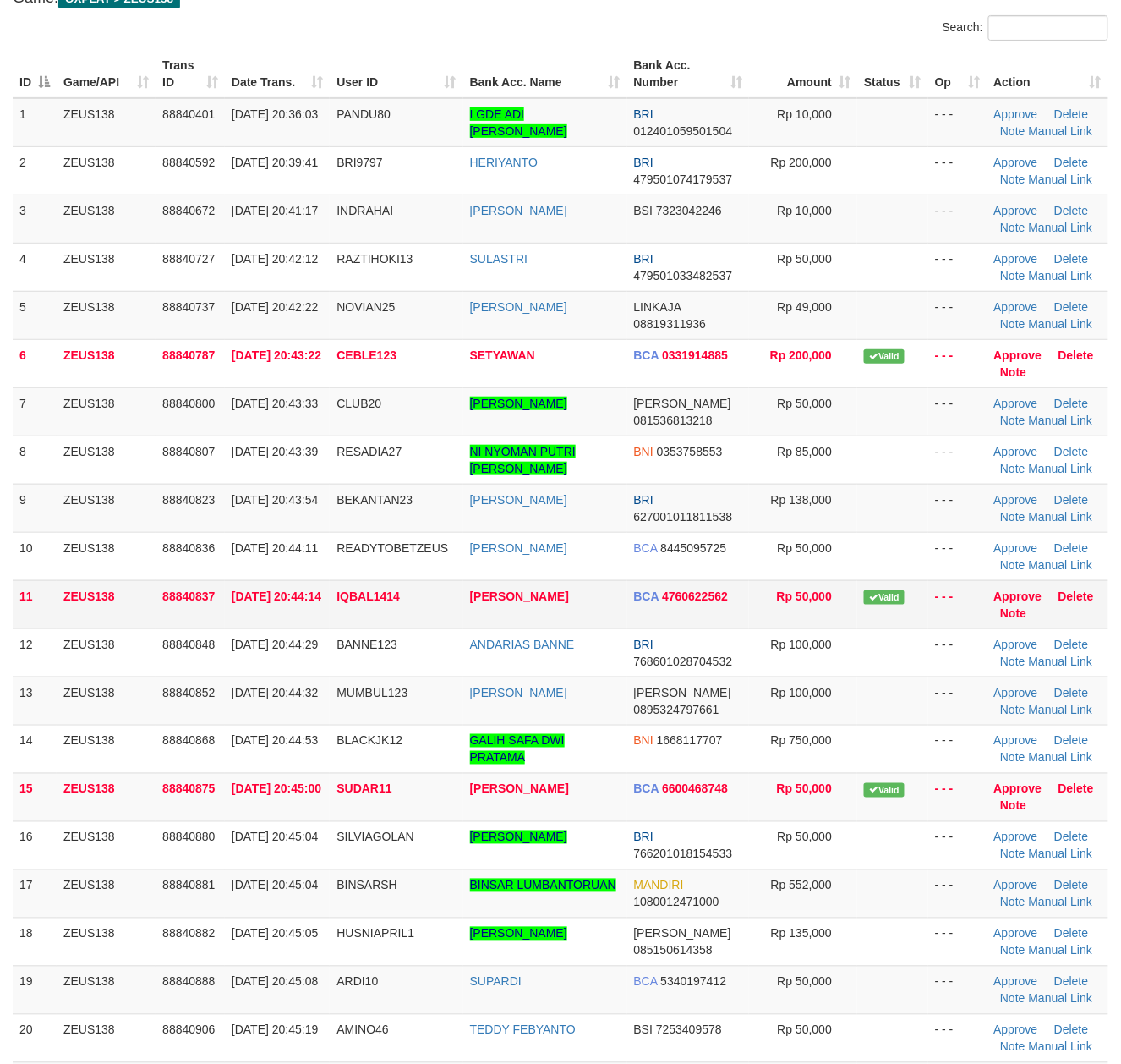
drag, startPoint x: 298, startPoint y: 578, endPoint x: 1086, endPoint y: 584, distance: 788.0
click at [336, 592] on tbody "1 ZEUS138 88840401 [DATE] 20:36:03 PANDU80 I GDE ADI [PERSON_NAME] BRI 01240105…" at bounding box center [560, 604] width 1096 height 1013
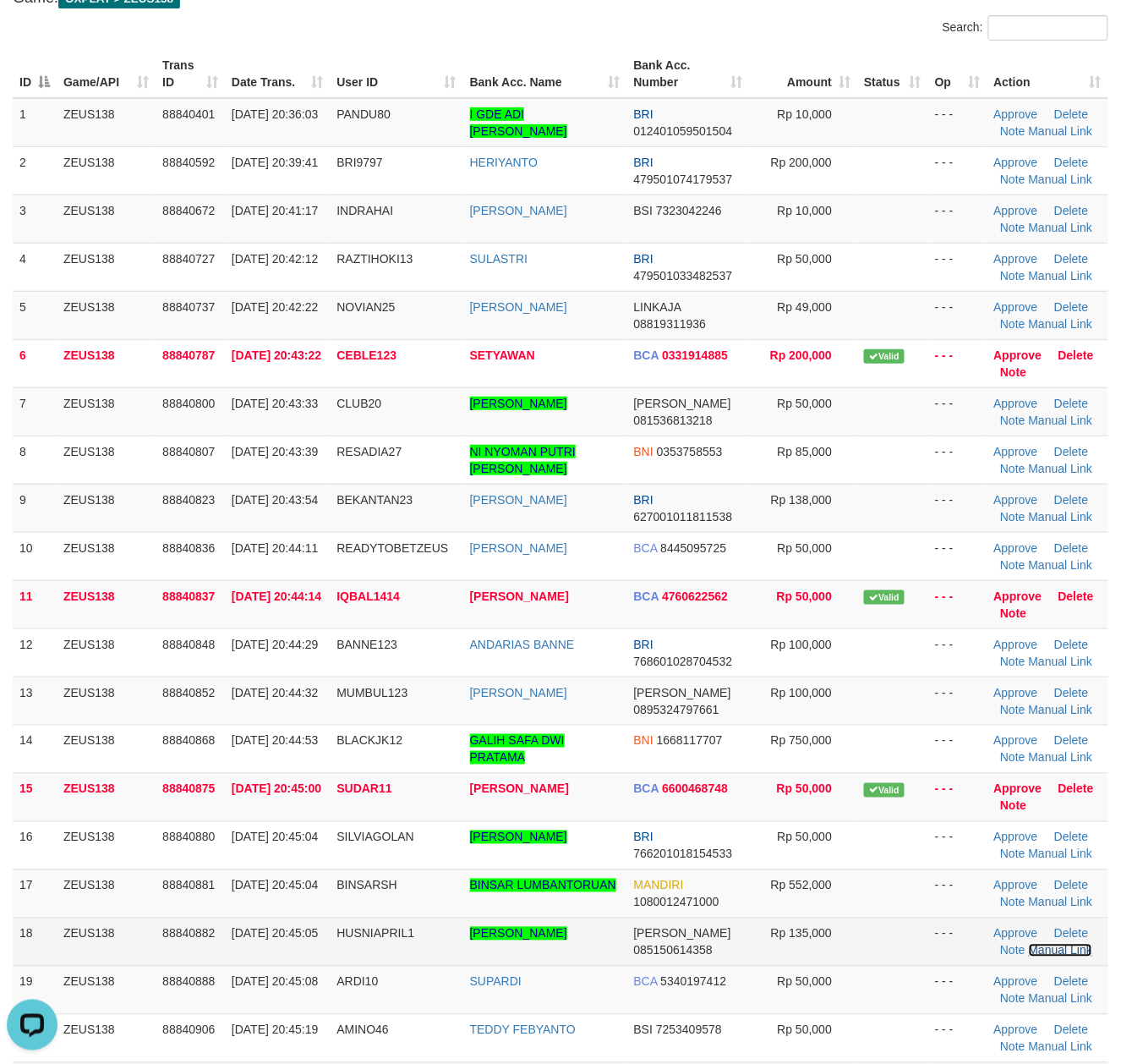
click at [1049, 958] on link "Manual Link" at bounding box center [1061, 950] width 65 height 13
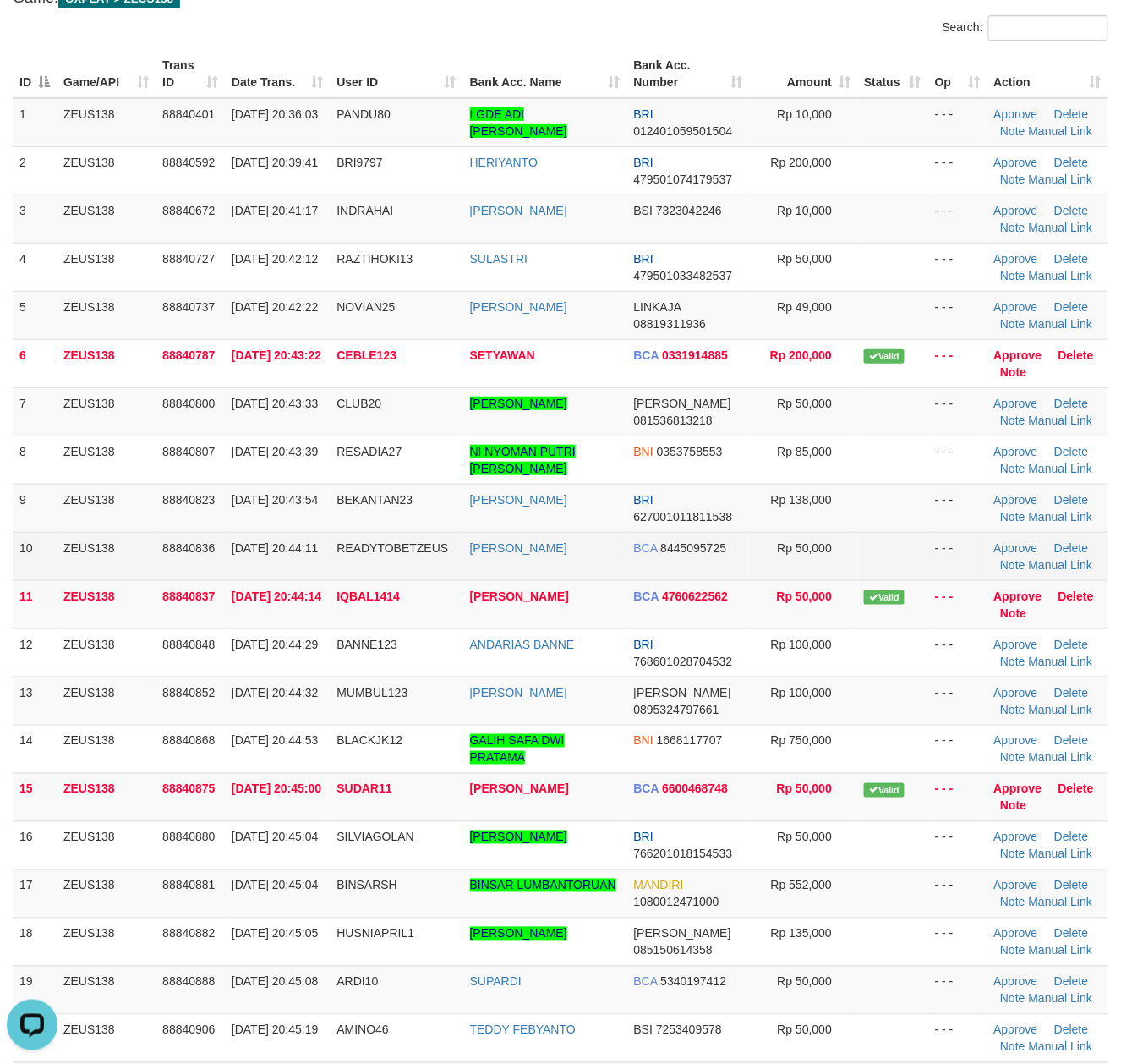
drag, startPoint x: 143, startPoint y: 539, endPoint x: 164, endPoint y: 546, distance: 22.1
click at [140, 539] on tbody "1 ZEUS138 88840401 30/09/2025 20:36:03 PANDU80 I GDE ADI PANDU WINATA BRI 01240…" at bounding box center [560, 604] width 1096 height 1013
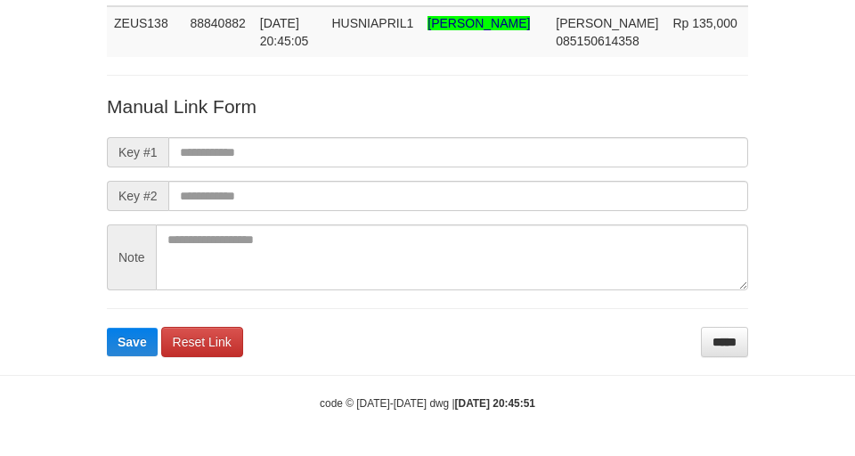
scroll to position [130, 0]
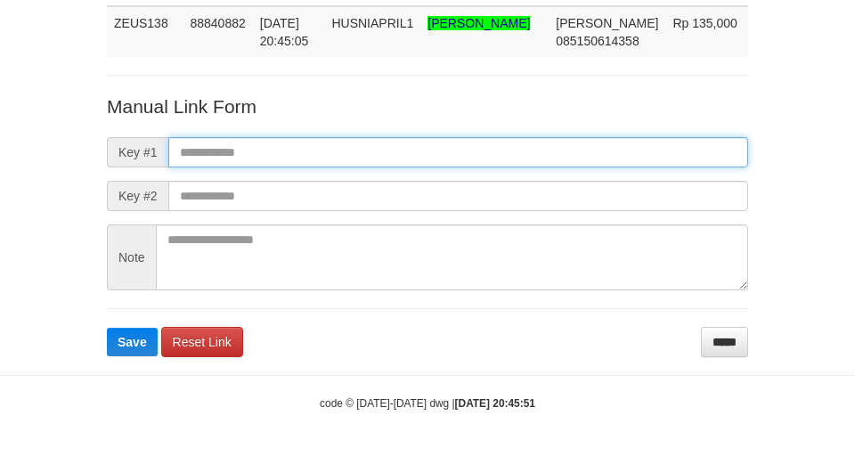
paste input "**********"
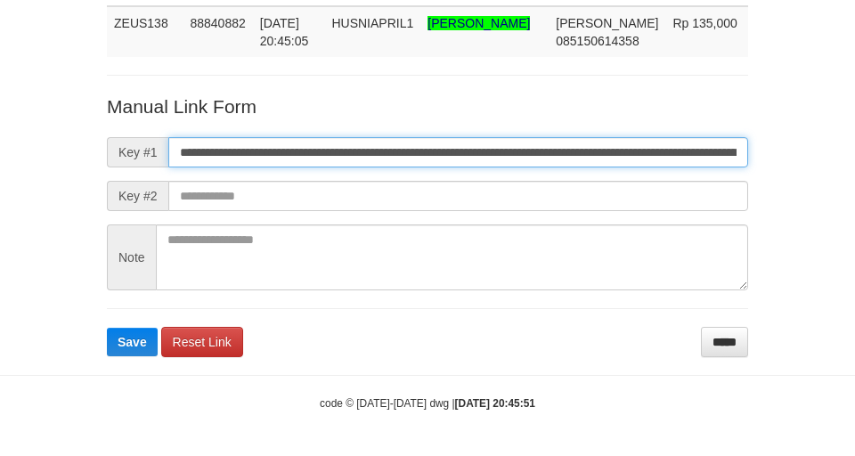
drag, startPoint x: 528, startPoint y: 143, endPoint x: 225, endPoint y: 190, distance: 307.3
click at [527, 143] on input "**********" at bounding box center [458, 152] width 580 height 30
type input "**********"
click at [107, 328] on button "Save" at bounding box center [132, 342] width 51 height 29
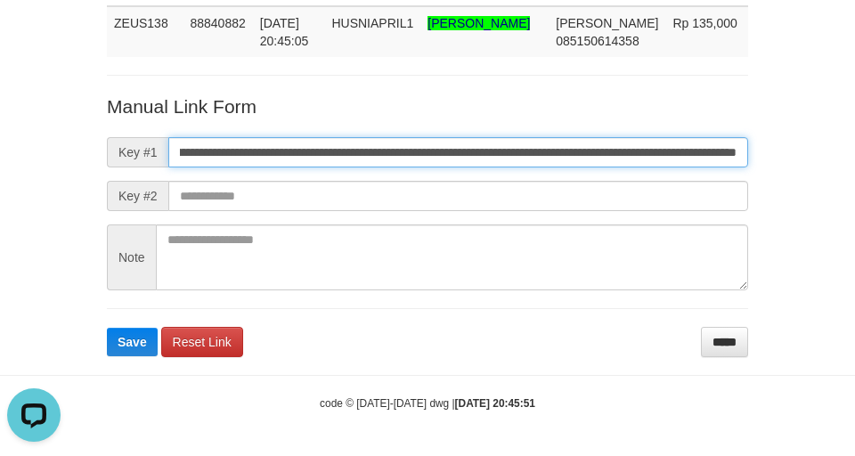
click at [107, 328] on button "Save" at bounding box center [132, 342] width 51 height 29
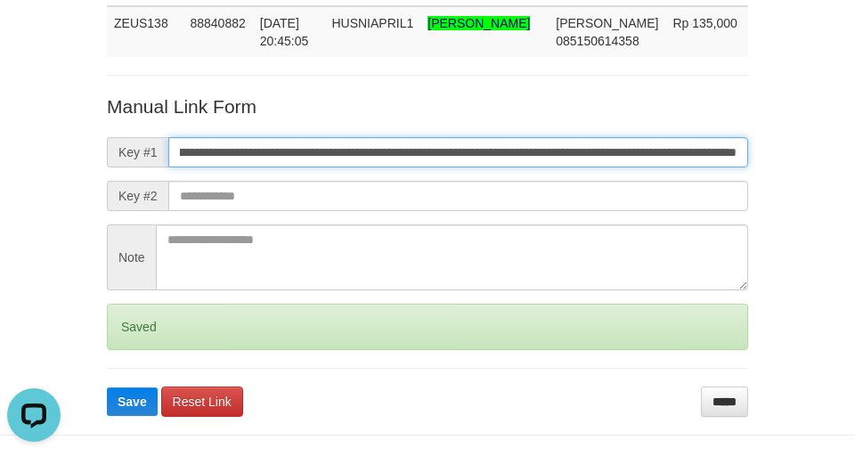
click at [107, 388] on button "Save" at bounding box center [132, 402] width 51 height 29
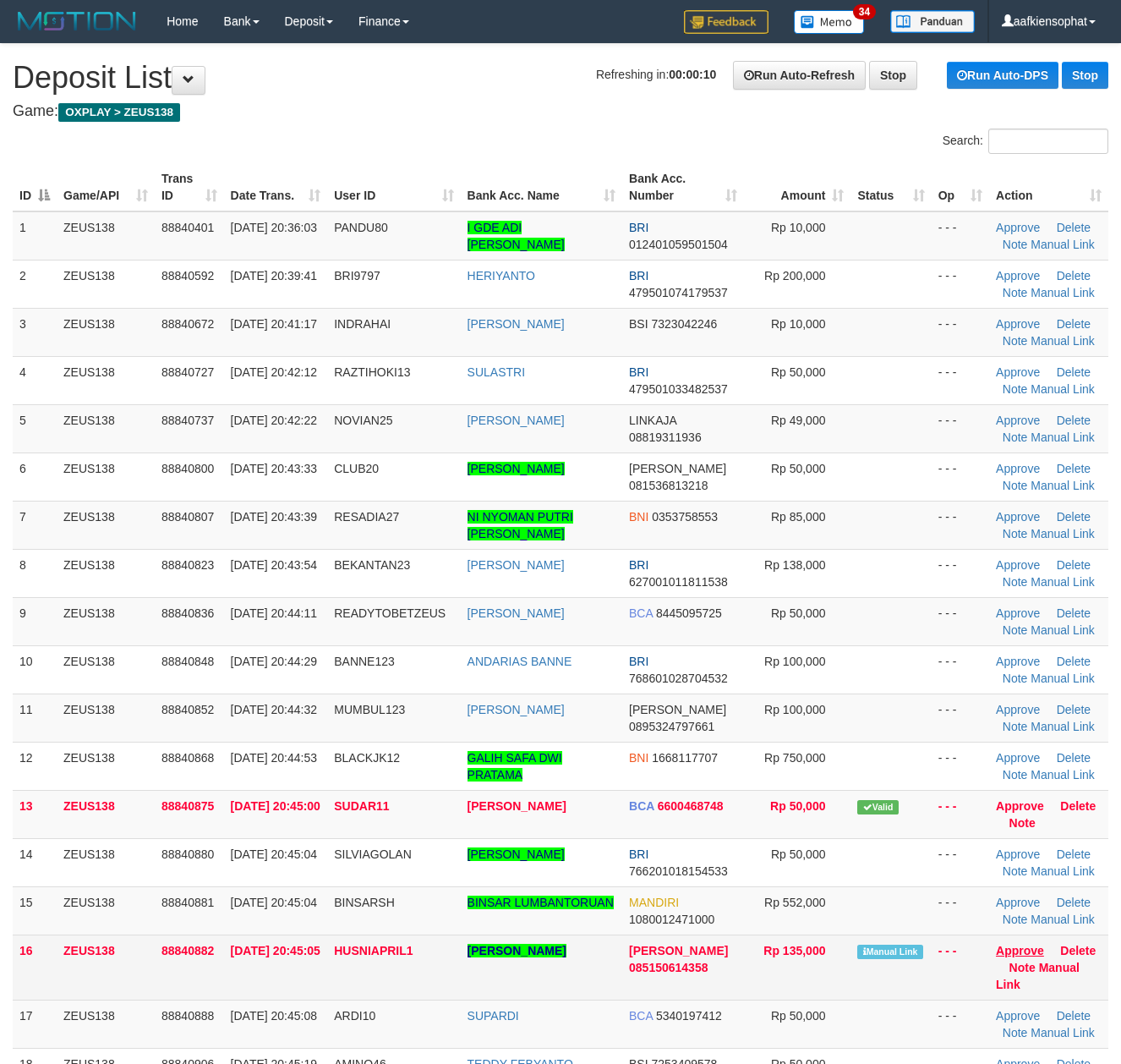
scroll to position [115, 0]
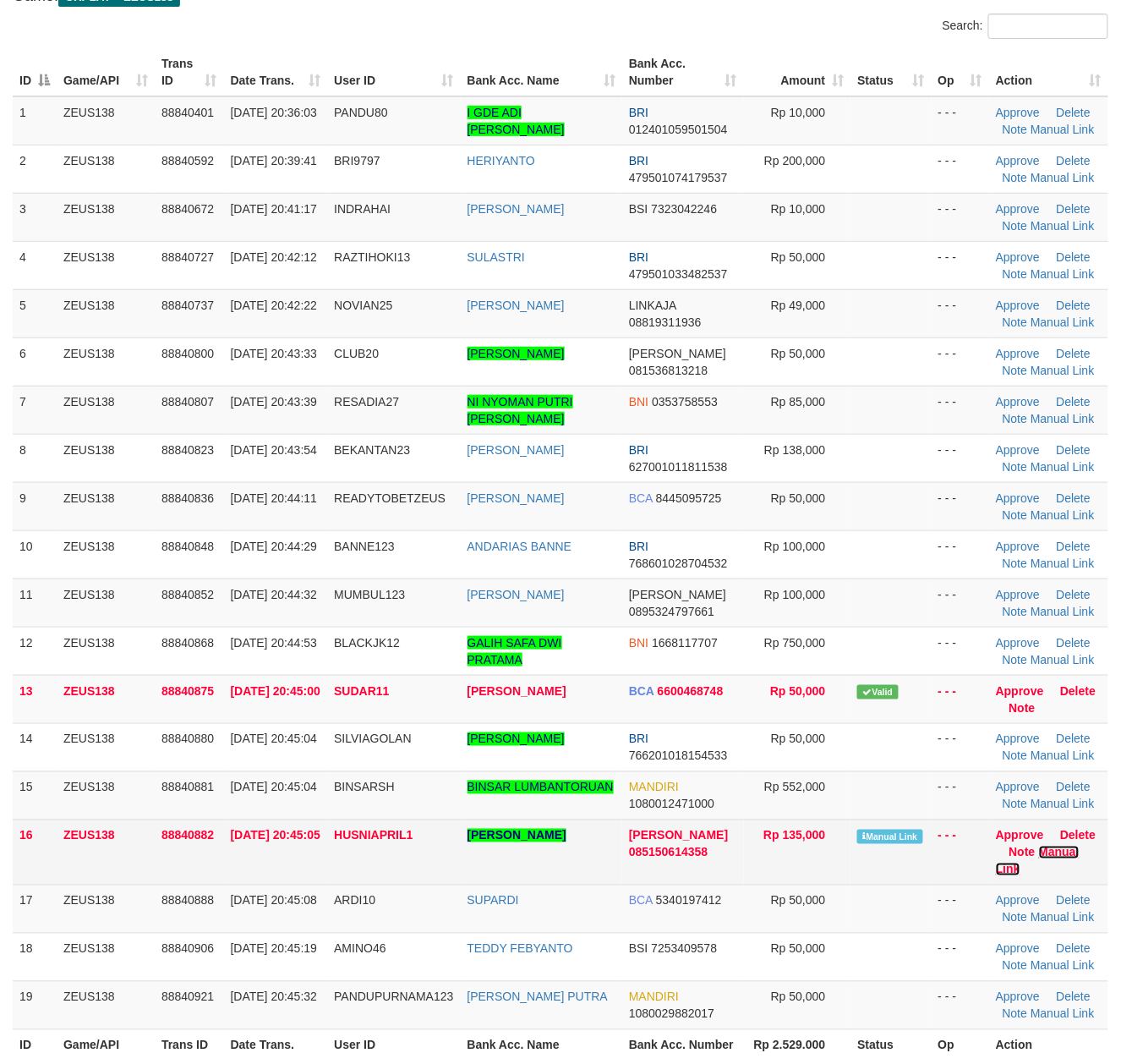
click at [1039, 853] on link "Manual Link" at bounding box center [1037, 861] width 84 height 30
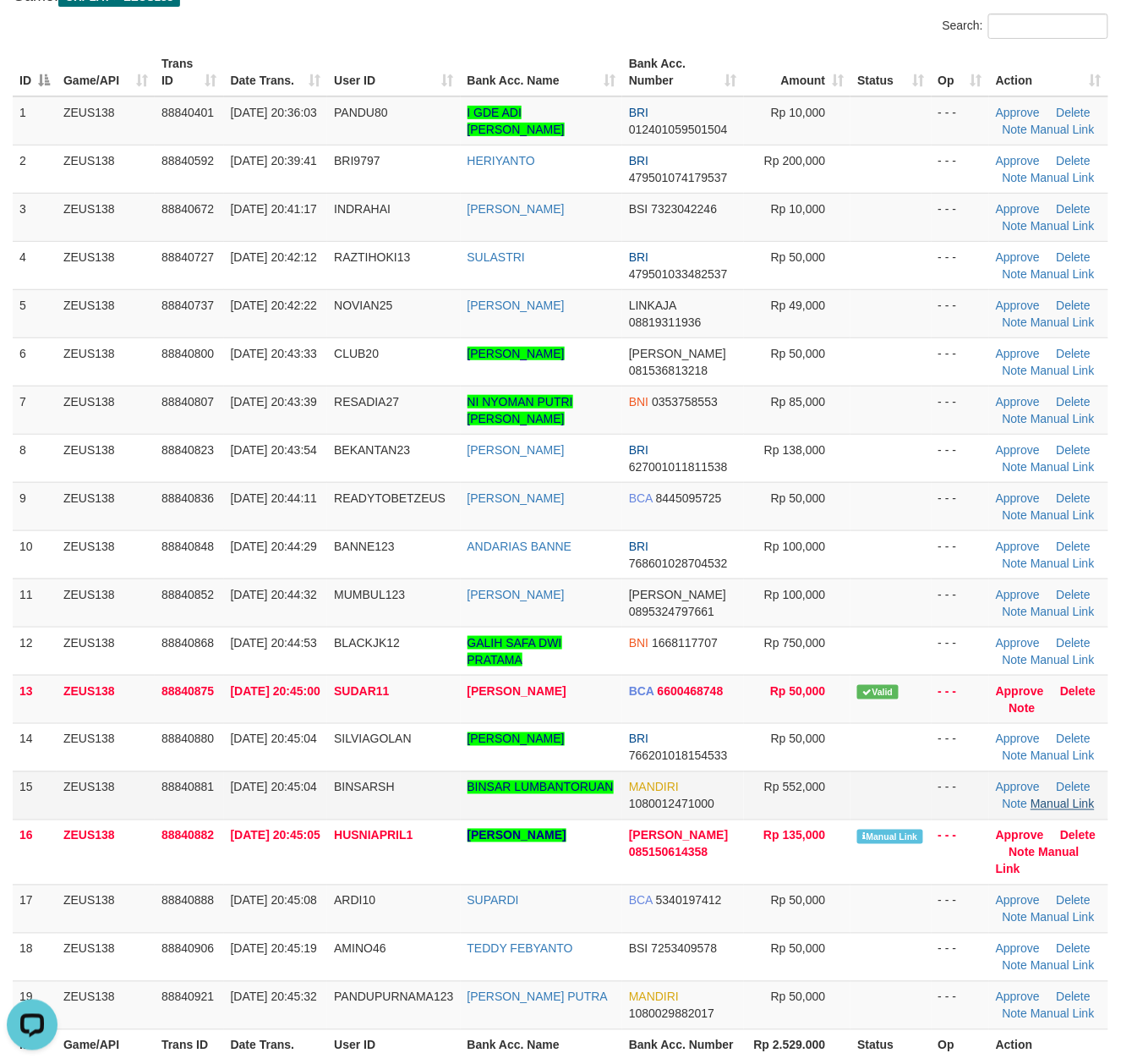
scroll to position [0, 0]
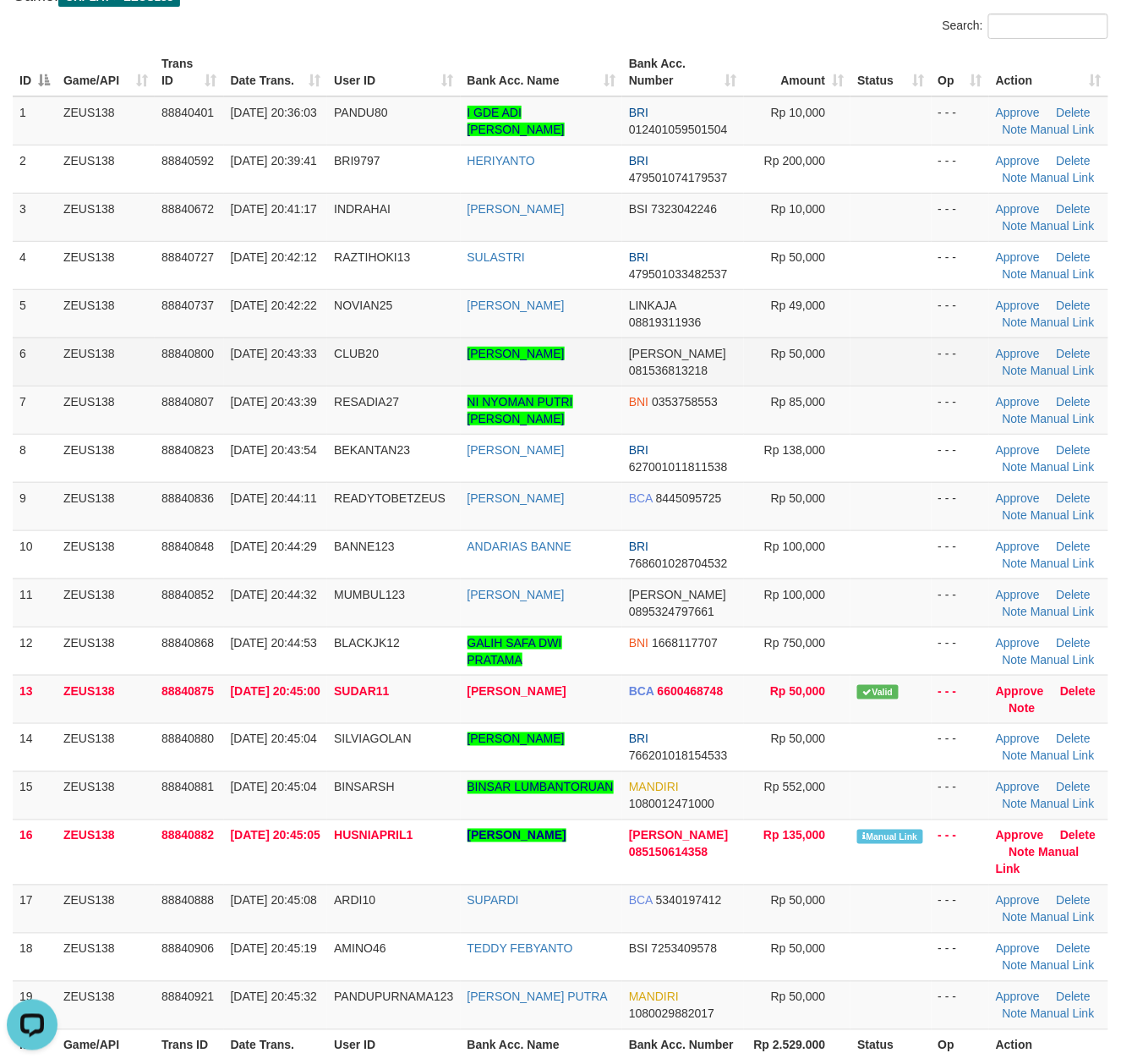
drag, startPoint x: 376, startPoint y: 373, endPoint x: 634, endPoint y: 391, distance: 258.6
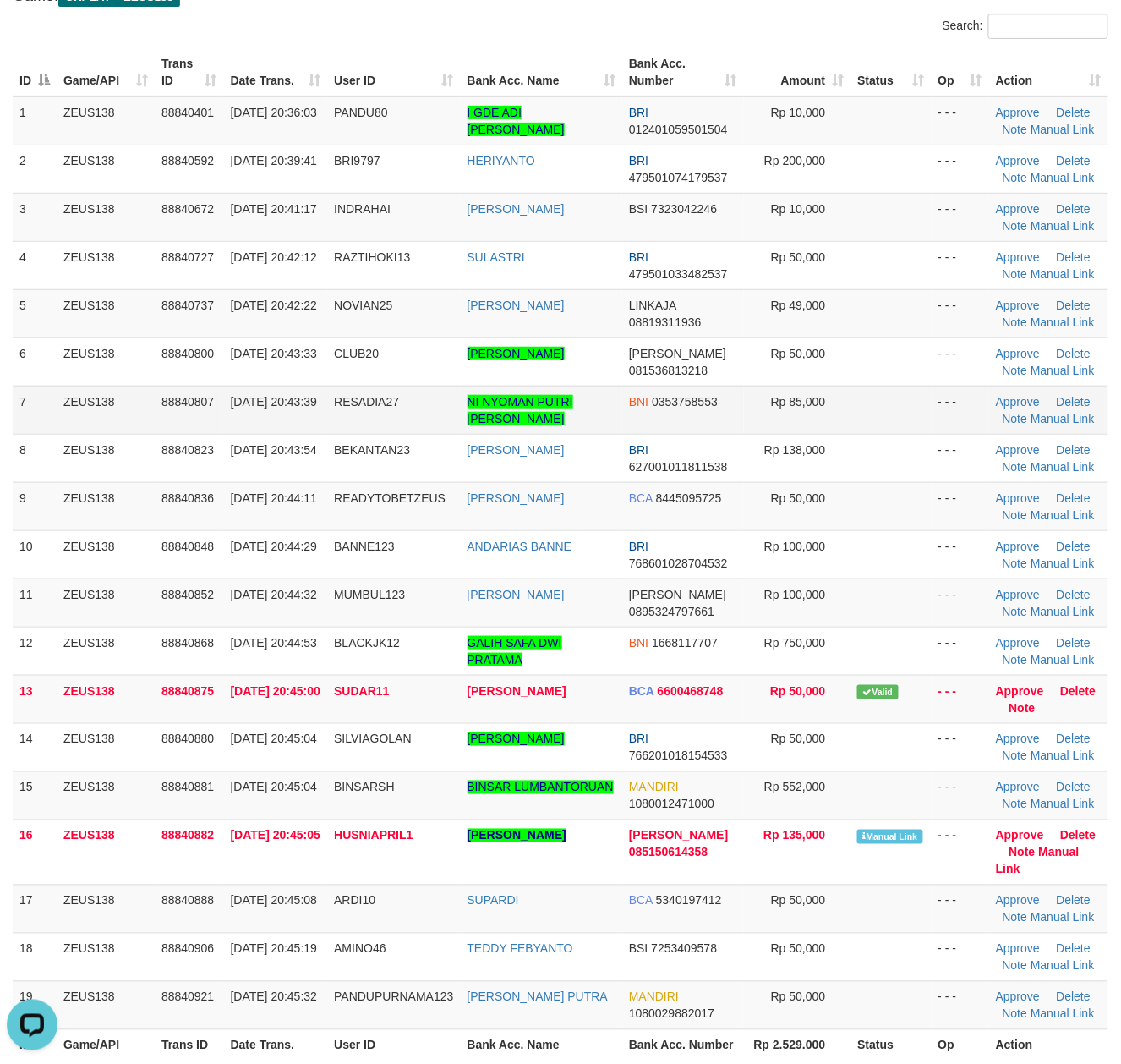
click at [396, 374] on td "CLUB20" at bounding box center [394, 361] width 133 height 48
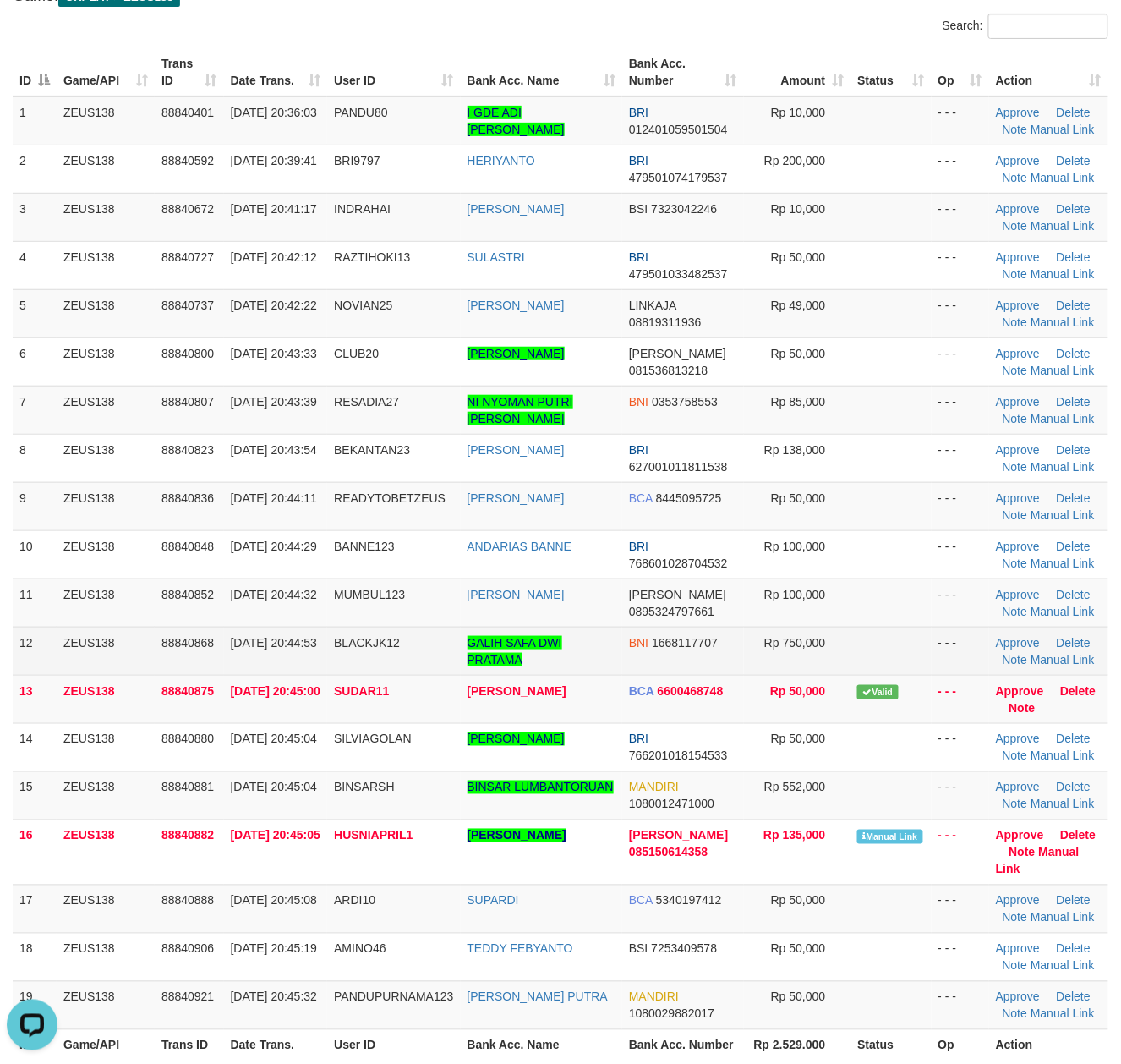
click at [531, 634] on td "GALIH SAFA DWI PRATAMA" at bounding box center [542, 650] width 161 height 48
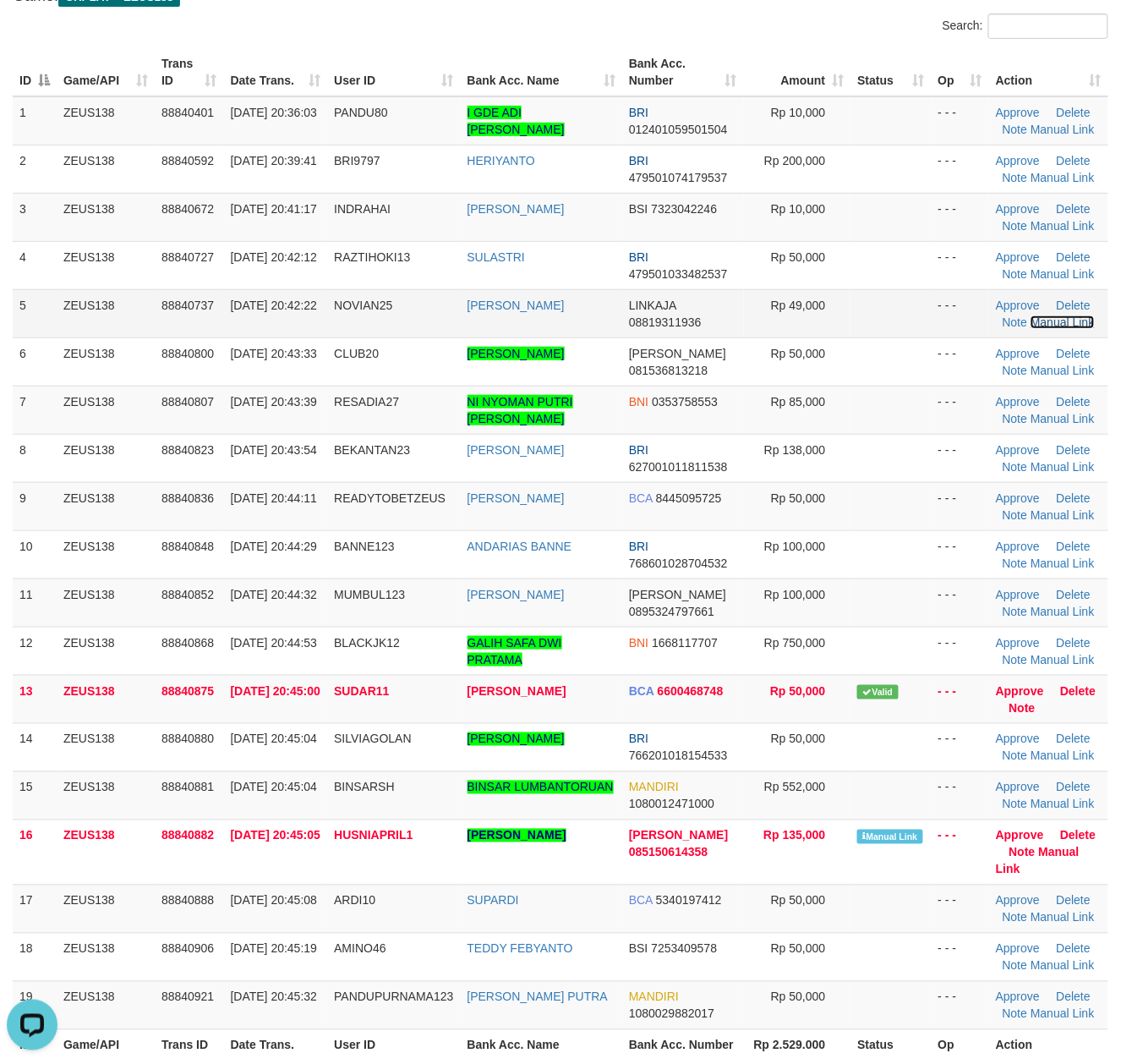
click at [1062, 315] on link "Manual Link" at bounding box center [1063, 322] width 65 height 13
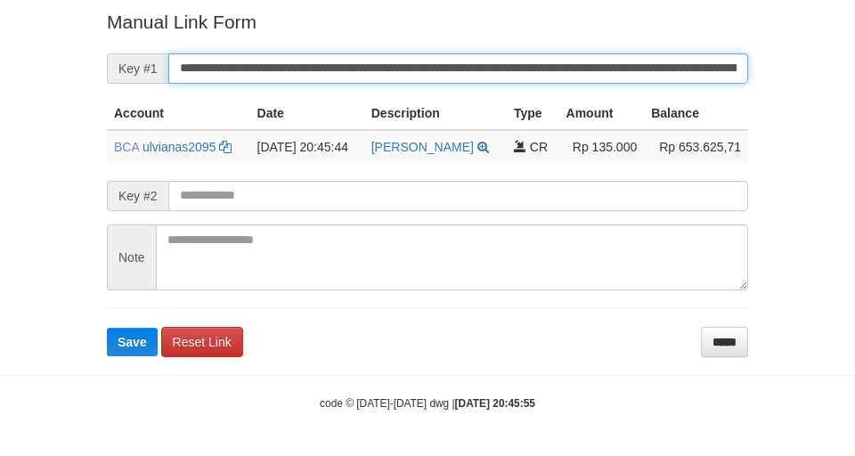
click at [107, 328] on button "Save" at bounding box center [132, 342] width 51 height 29
click at [435, 75] on form "**********" at bounding box center [427, 182] width 641 height 347
click at [107, 328] on button "Save" at bounding box center [132, 342] width 51 height 29
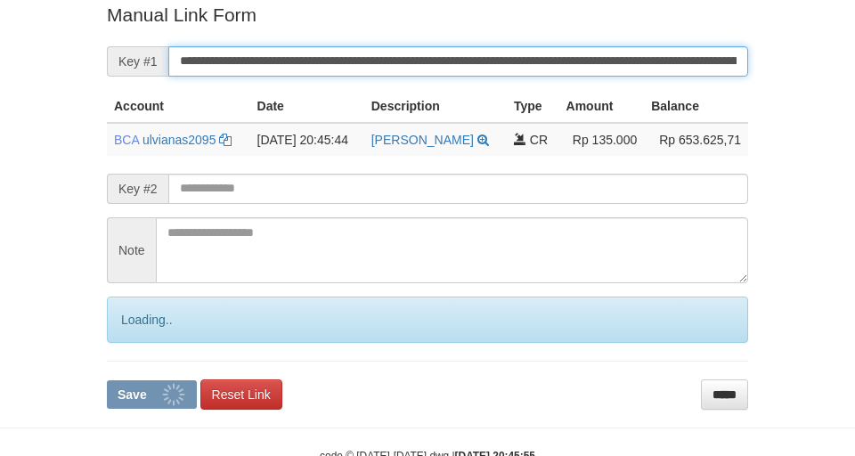
click at [107, 380] on button "Save" at bounding box center [152, 394] width 90 height 29
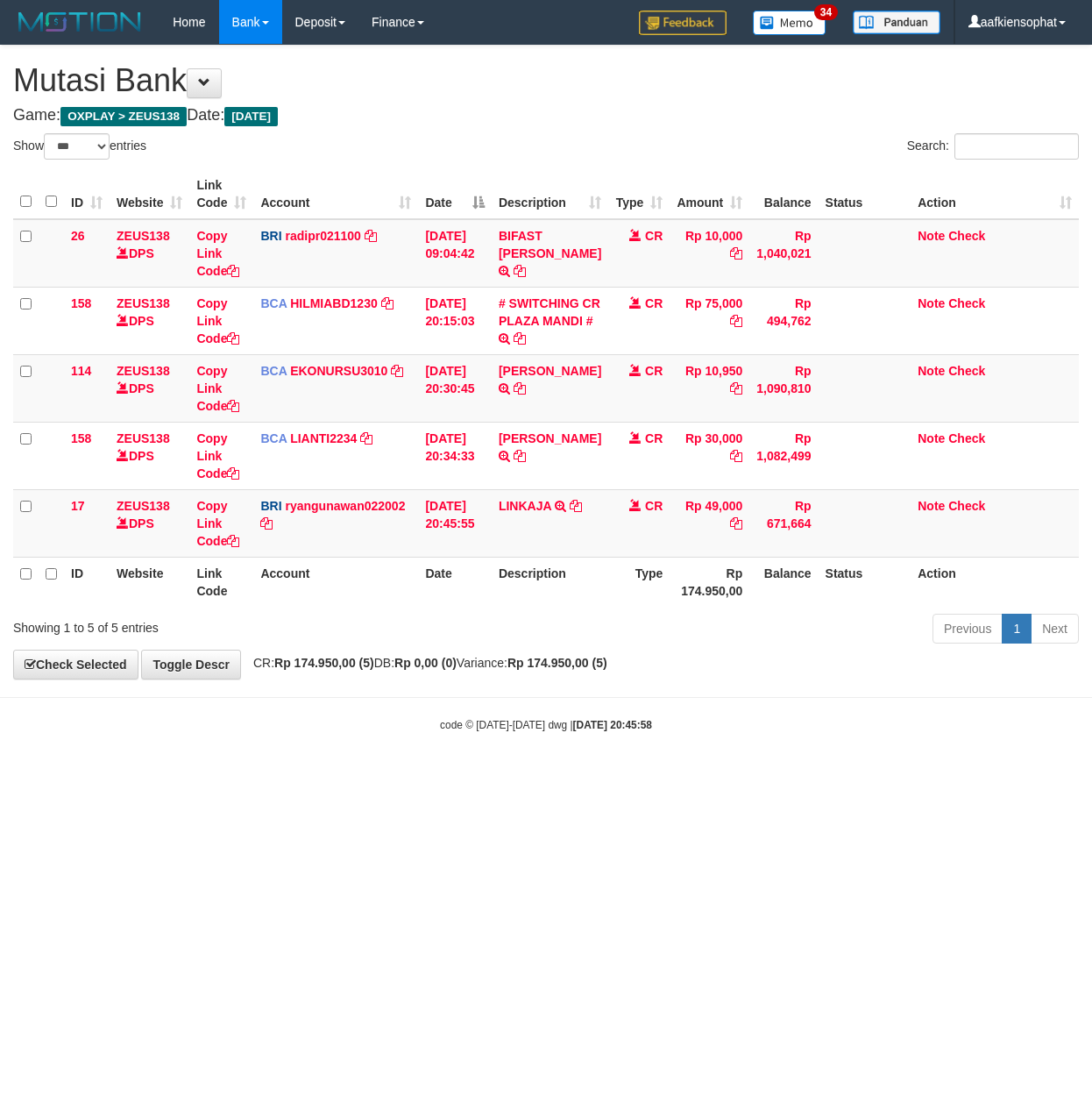
select select "***"
click at [530, 519] on td "LINKAJA TRANSFER NBMB LINKAJA TO RYAN GUNAWAN" at bounding box center [550, 522] width 116 height 68
click at [711, 494] on td "Rp 49,000" at bounding box center [709, 522] width 80 height 68
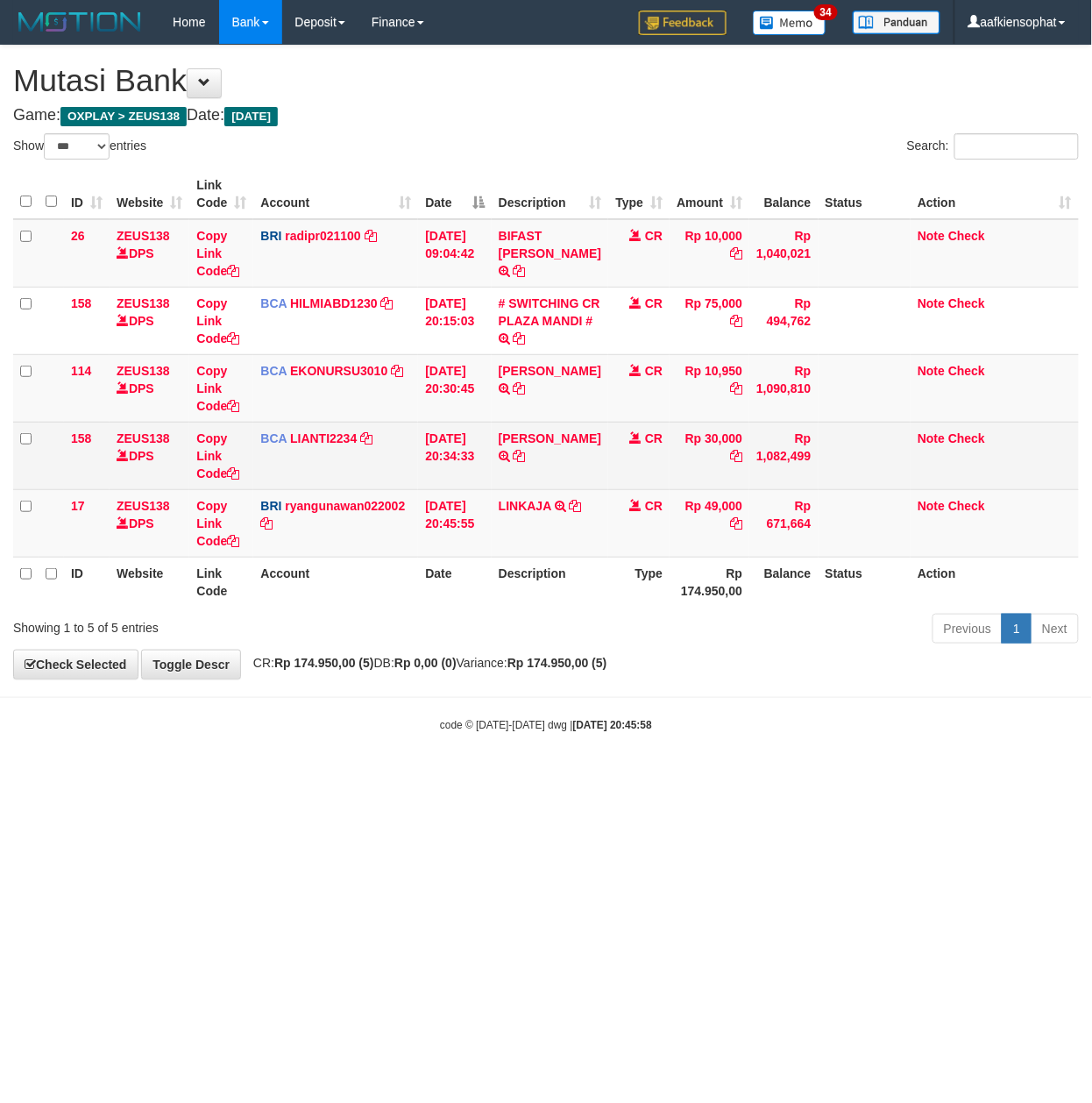
copy td "49,000"
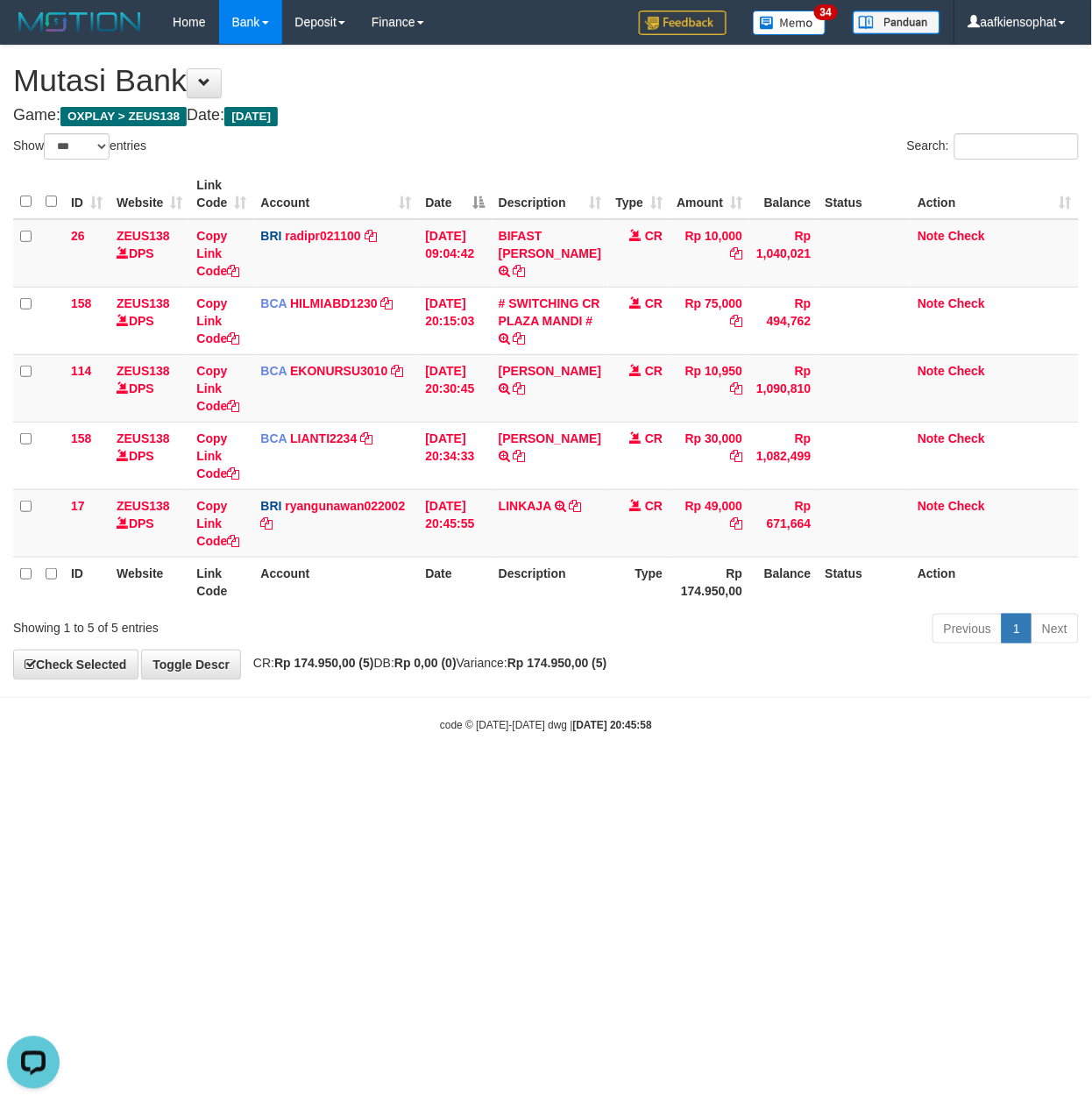
drag, startPoint x: 772, startPoint y: 879, endPoint x: 660, endPoint y: 864, distance: 113.0
click at [769, 776] on html "Toggle navigation Home Bank Account List Load By Website Group [OXPLAY] ZEUS138…" at bounding box center [546, 388] width 1092 height 776
click at [334, 547] on td "BRI ryangunawan022002 DPS RYAN GUNAWAN mutasi_20250930_3775 | 17 mutasi_2025093…" at bounding box center [334, 522] width 164 height 68
drag, startPoint x: 212, startPoint y: 534, endPoint x: 90, endPoint y: 552, distance: 123.3
click at [212, 534] on link "Copy Link Code" at bounding box center [218, 523] width 43 height 49
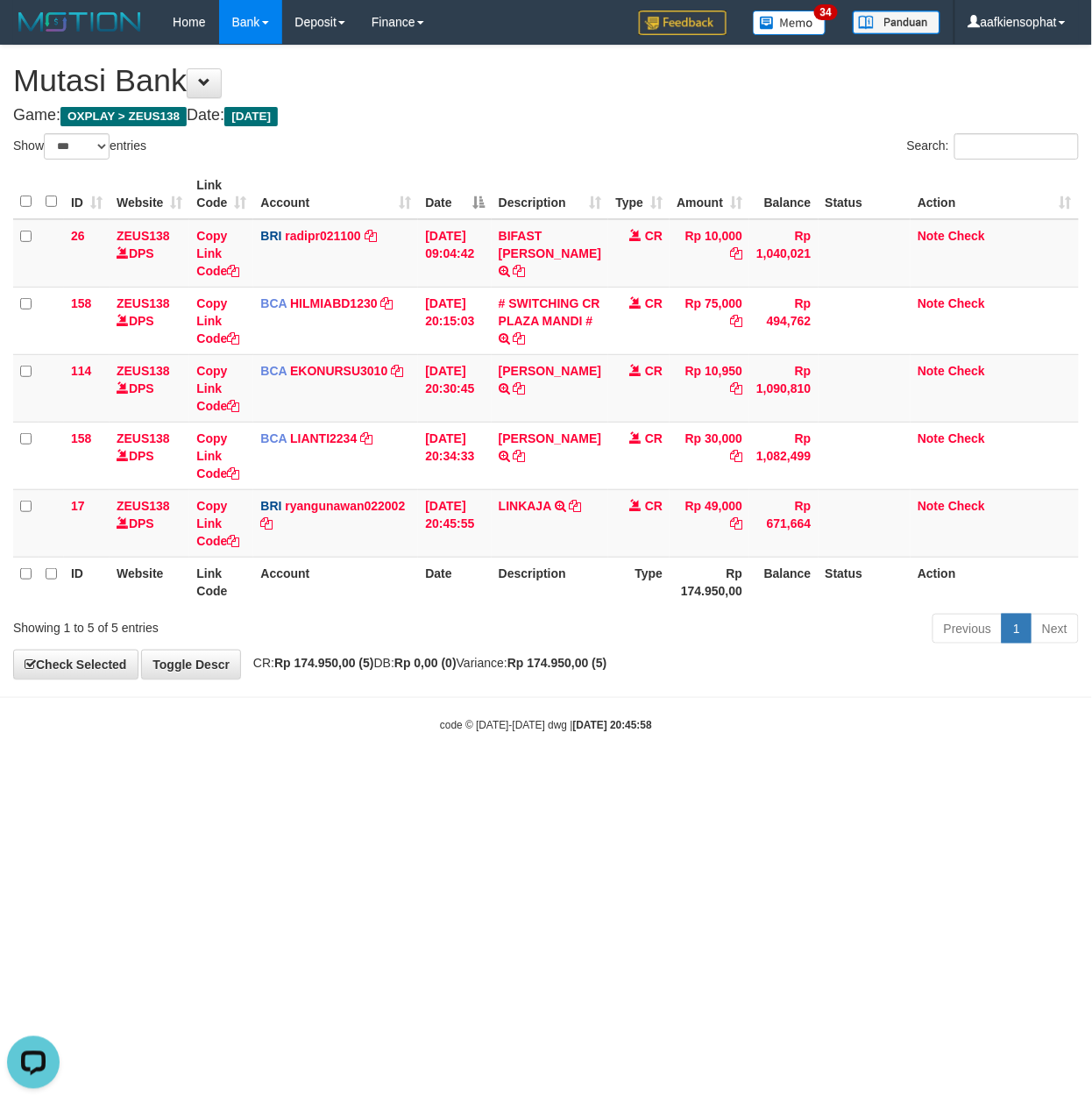
scroll to position [240, 0]
drag, startPoint x: 505, startPoint y: 655, endPoint x: 454, endPoint y: 675, distance: 54.8
click at [454, 675] on div "**********" at bounding box center [546, 361] width 1092 height 633
drag, startPoint x: 632, startPoint y: 663, endPoint x: 630, endPoint y: 649, distance: 14.1
click at [607, 663] on strong "Rp 174.950,00 (5)" at bounding box center [558, 662] width 100 height 14
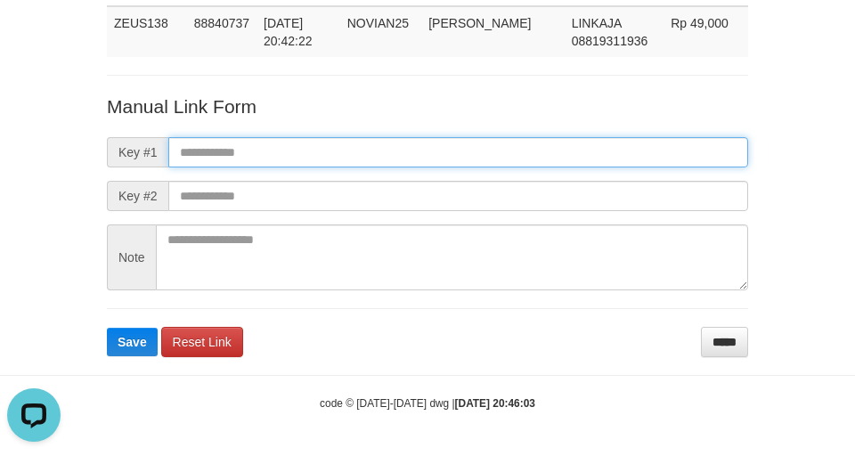
paste input "**********"
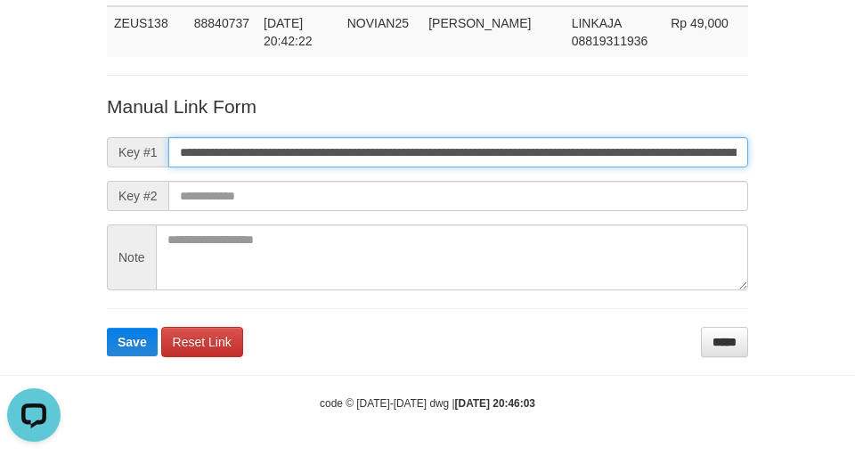
drag, startPoint x: 457, startPoint y: 154, endPoint x: 362, endPoint y: 157, distance: 95.4
click at [457, 154] on input "**********" at bounding box center [458, 152] width 580 height 30
type input "**********"
click at [543, 146] on input "**********" at bounding box center [458, 152] width 580 height 30
click at [107, 328] on button "Save" at bounding box center [132, 342] width 51 height 29
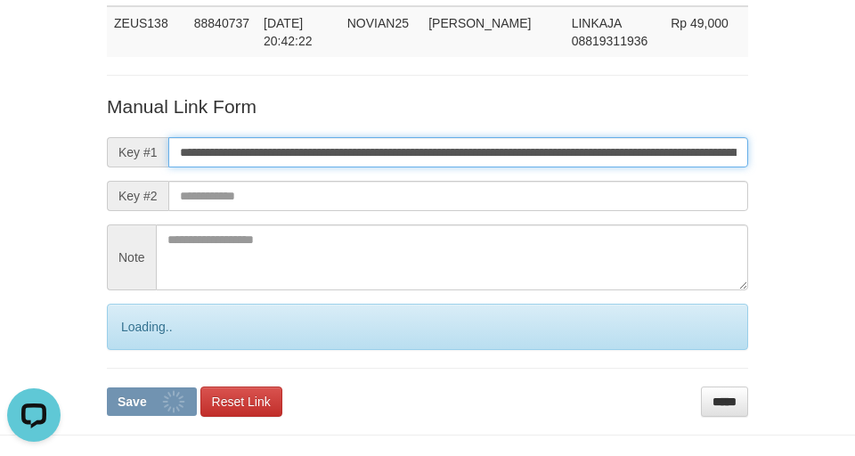
click at [107, 388] on button "Save" at bounding box center [152, 402] width 90 height 29
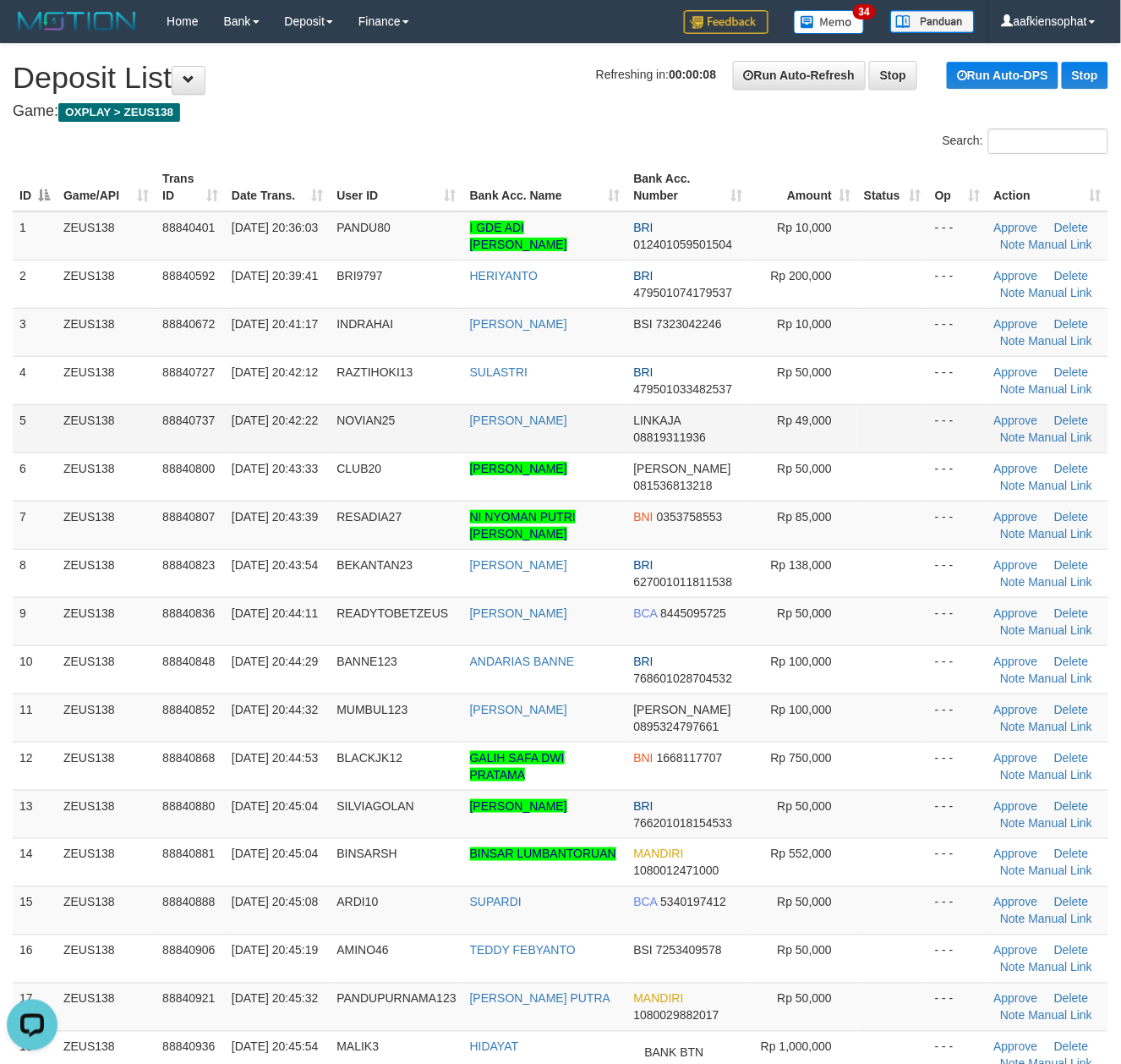
drag, startPoint x: 98, startPoint y: 463, endPoint x: 126, endPoint y: 439, distance: 36.9
click at [112, 448] on tbody "1 ZEUS138 88840401 30/09/2025 20:36:03 PANDU80 I GDE ADI PANDU WINATA BRI 01240…" at bounding box center [560, 676] width 1096 height 928
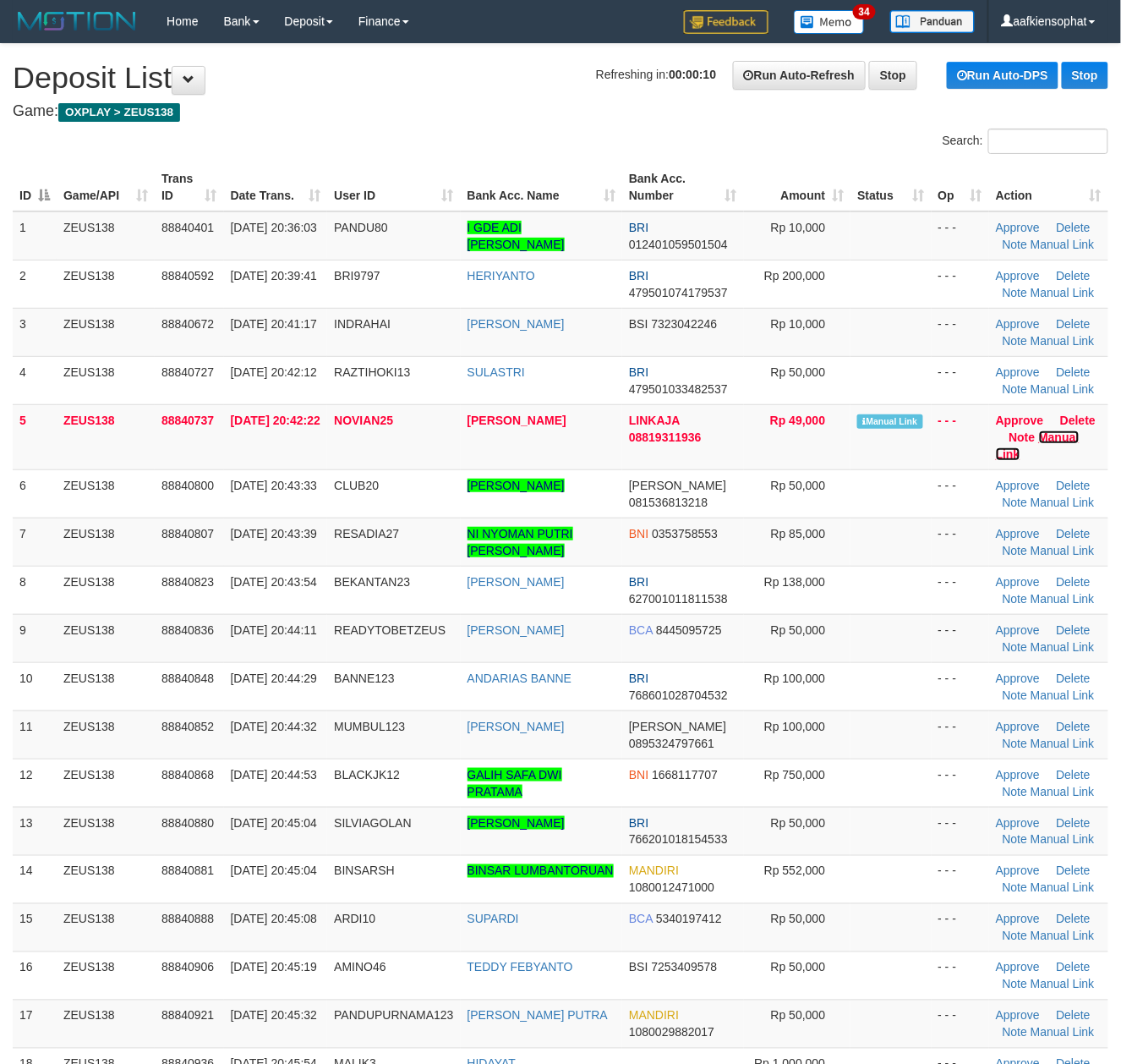
click at [1046, 434] on link "Manual Link" at bounding box center [1037, 445] width 84 height 30
click at [996, 430] on link "Manual Link" at bounding box center [1037, 445] width 84 height 30
drag, startPoint x: 242, startPoint y: 589, endPoint x: 1128, endPoint y: 619, distance: 886.5
click at [350, 608] on tr "8 ZEUS138 88840823 [DATE] 20:43:54 BEKANTAN23 [PERSON_NAME] BRI 627001011811538…" at bounding box center [560, 589] width 1096 height 48
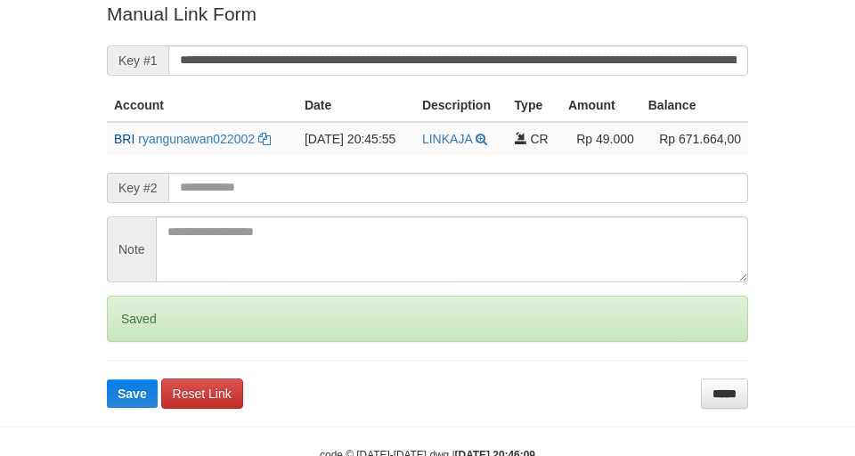
click at [107, 380] on button "Save" at bounding box center [132, 394] width 51 height 29
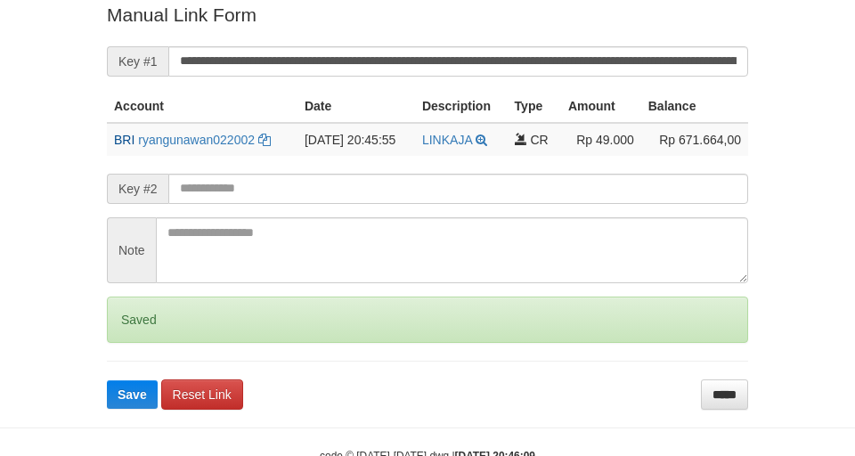
click at [107, 380] on button "Save" at bounding box center [132, 394] width 51 height 29
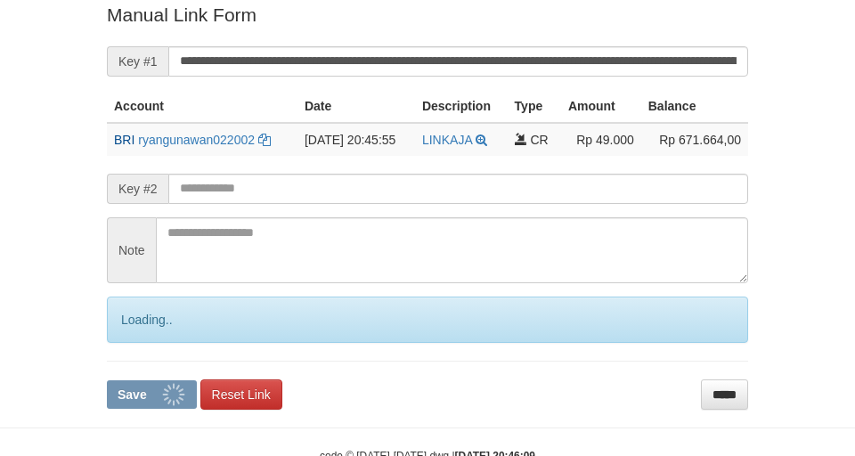
click at [107, 380] on button "Save" at bounding box center [152, 394] width 90 height 29
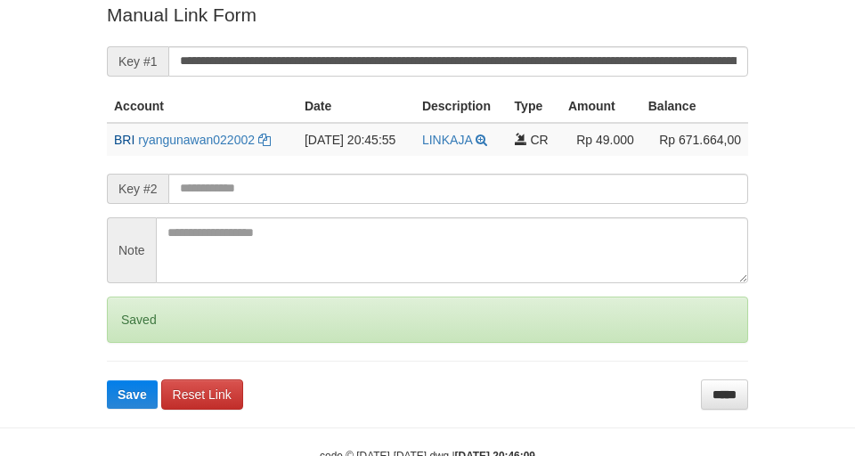
click at [107, 380] on button "Save" at bounding box center [132, 394] width 51 height 29
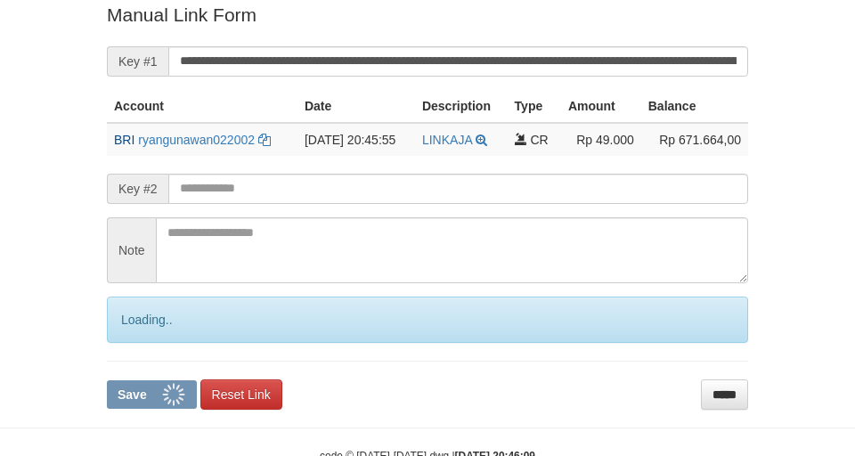
click at [107, 380] on button "Save" at bounding box center [152, 394] width 90 height 29
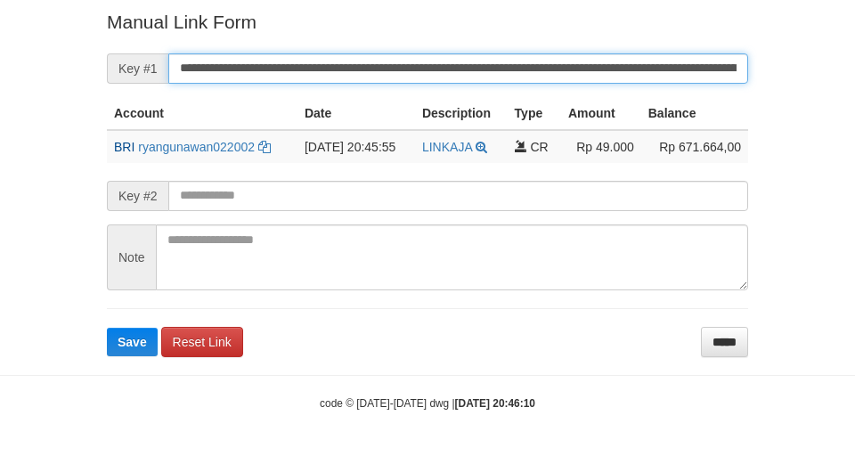
click at [107, 328] on button "Save" at bounding box center [132, 342] width 51 height 29
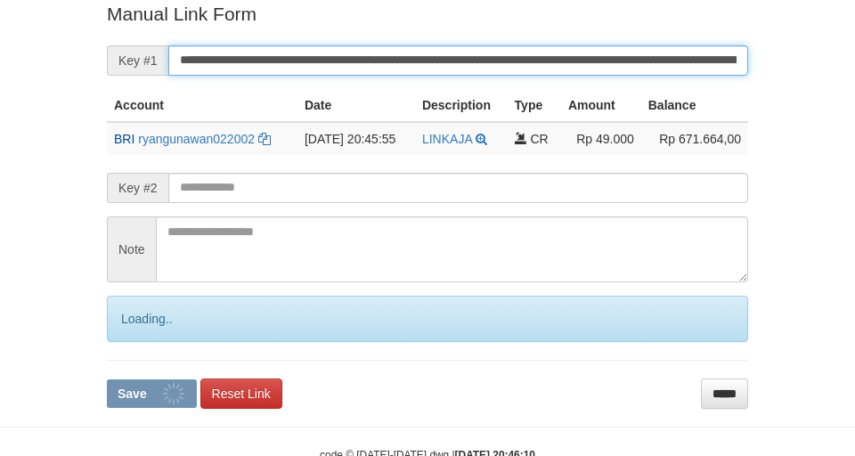
click at [575, 59] on input "**********" at bounding box center [458, 60] width 580 height 30
click at [107, 380] on button "Save" at bounding box center [152, 394] width 90 height 29
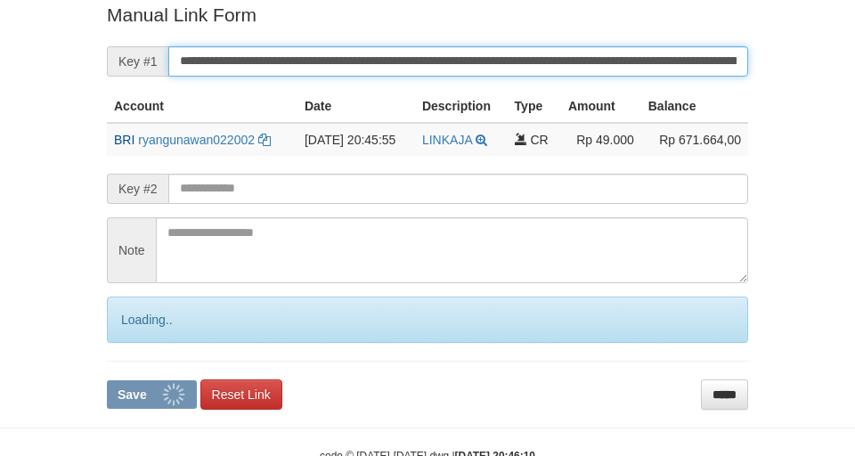
click at [107, 380] on button "Save" at bounding box center [152, 394] width 90 height 29
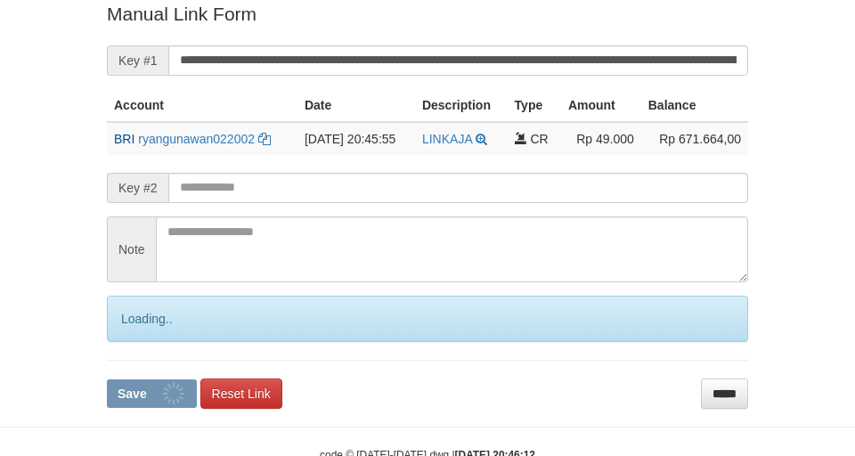
click at [107, 380] on button "Save" at bounding box center [152, 394] width 90 height 29
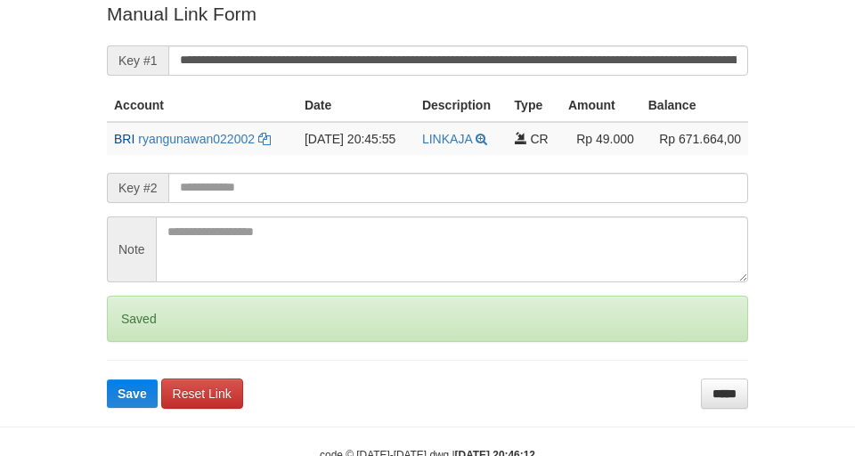
click at [107, 380] on button "Save" at bounding box center [132, 394] width 51 height 29
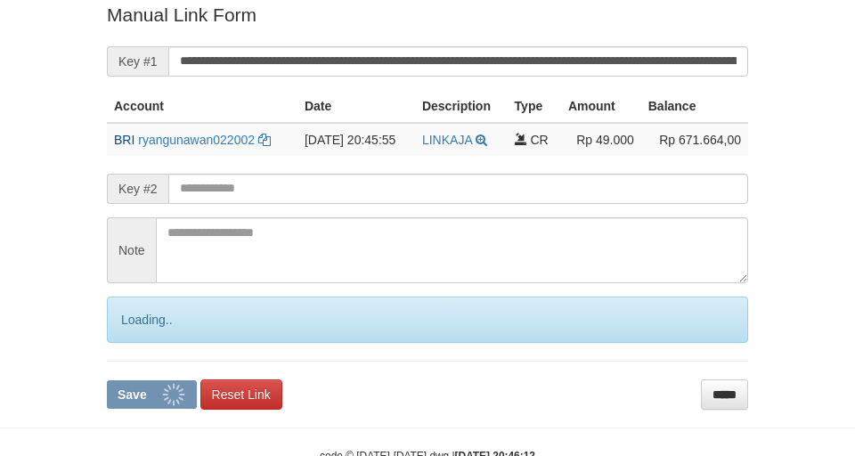
click at [107, 380] on button "Save" at bounding box center [152, 394] width 90 height 29
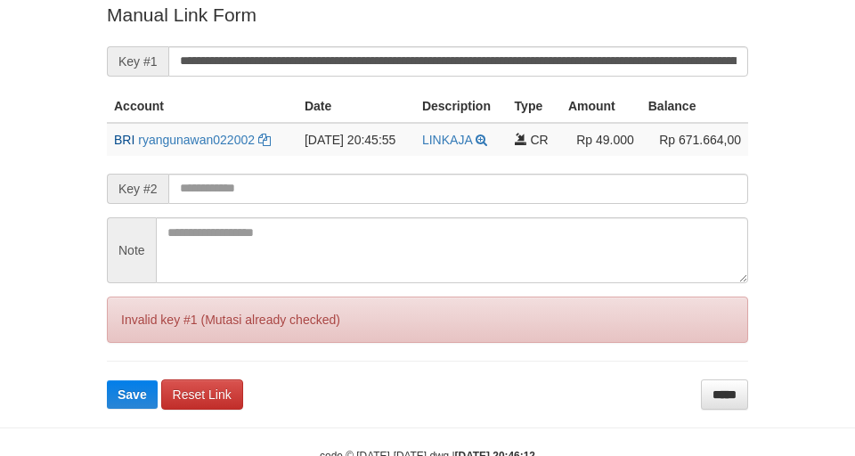
click at [107, 380] on button "Save" at bounding box center [132, 394] width 51 height 29
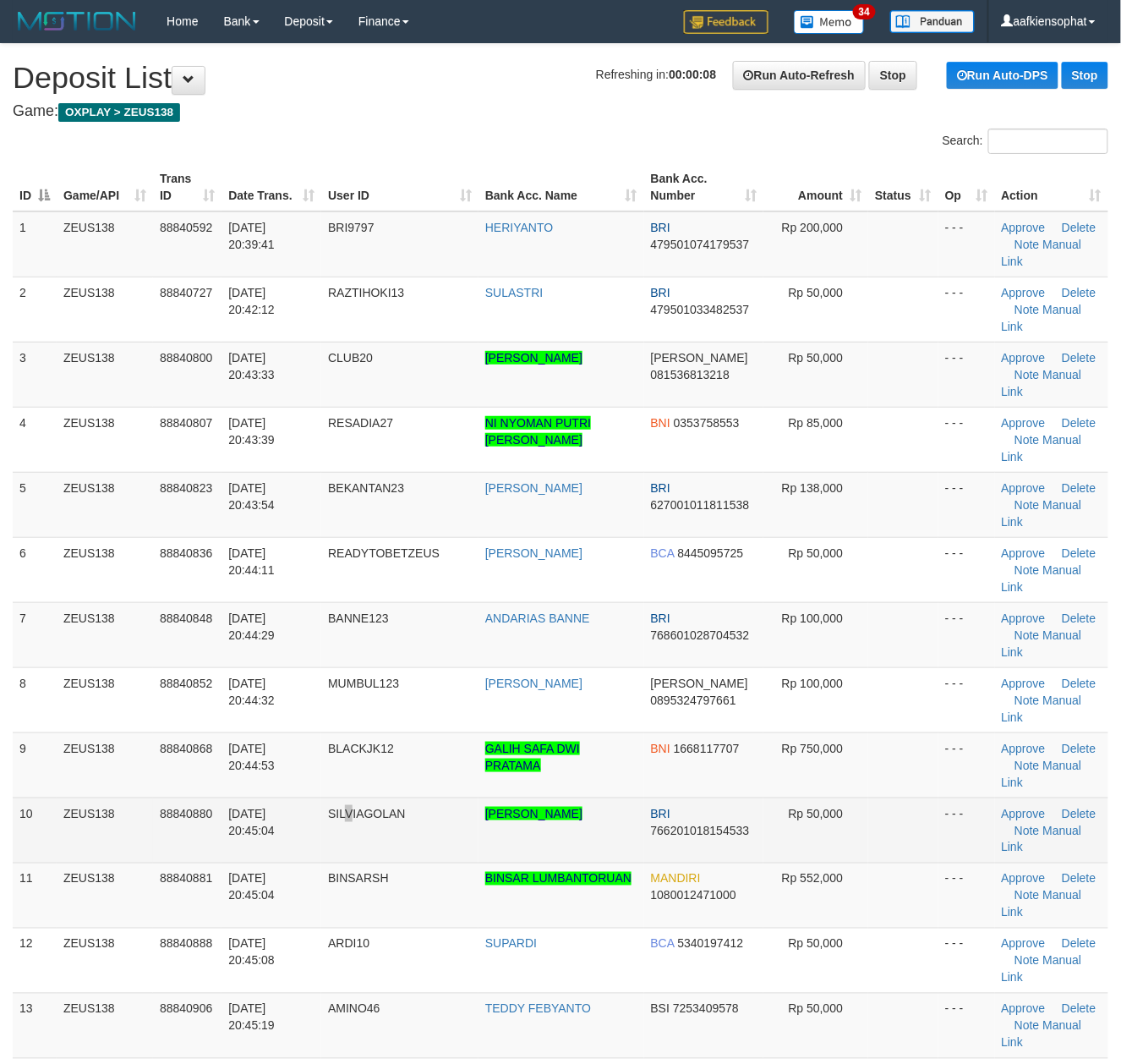
drag, startPoint x: 352, startPoint y: 650, endPoint x: 495, endPoint y: 674, distance: 145.0
click at [361, 797] on td "SILVIAGOLAN" at bounding box center [401, 830] width 158 height 65
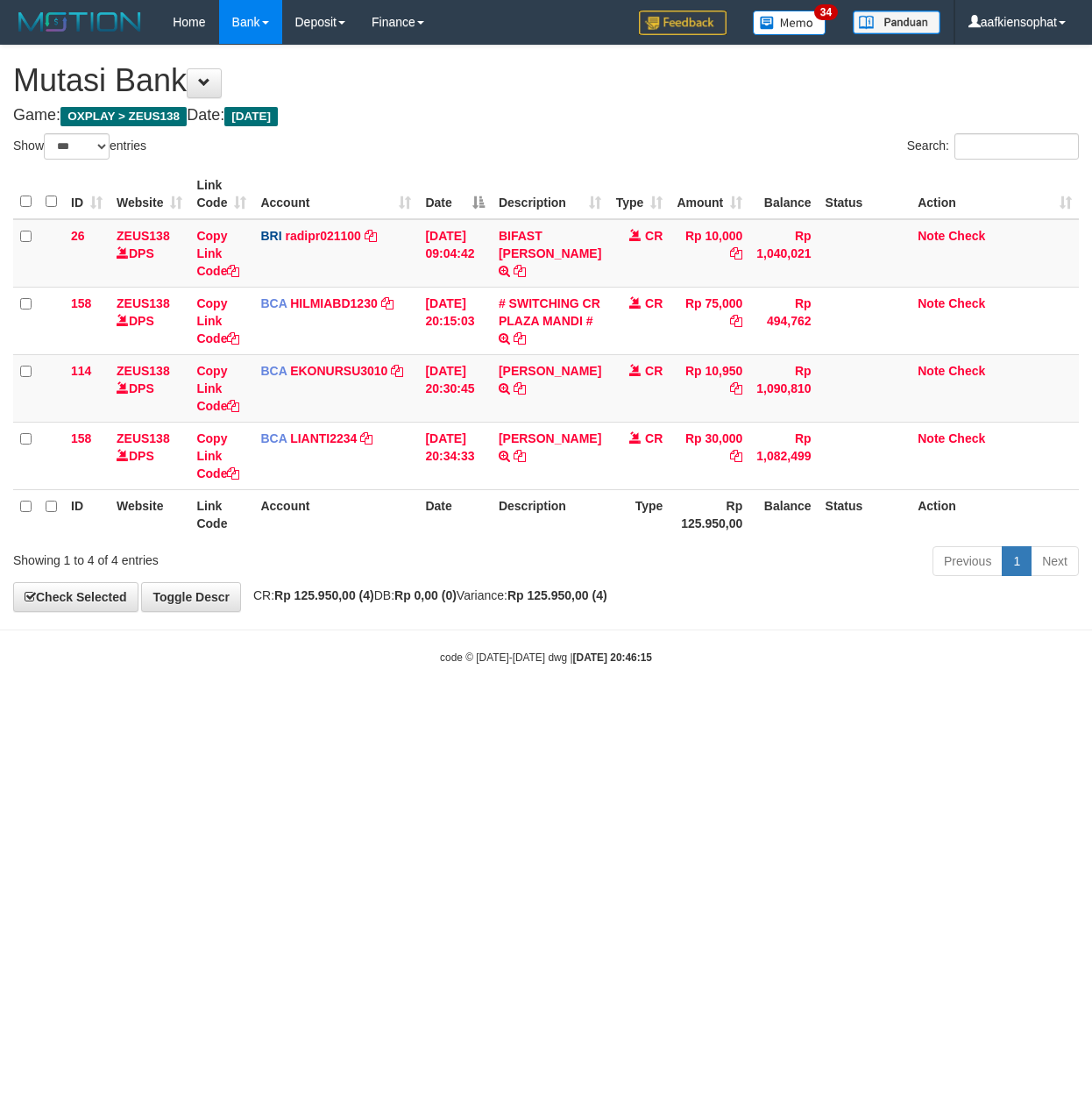
select select "***"
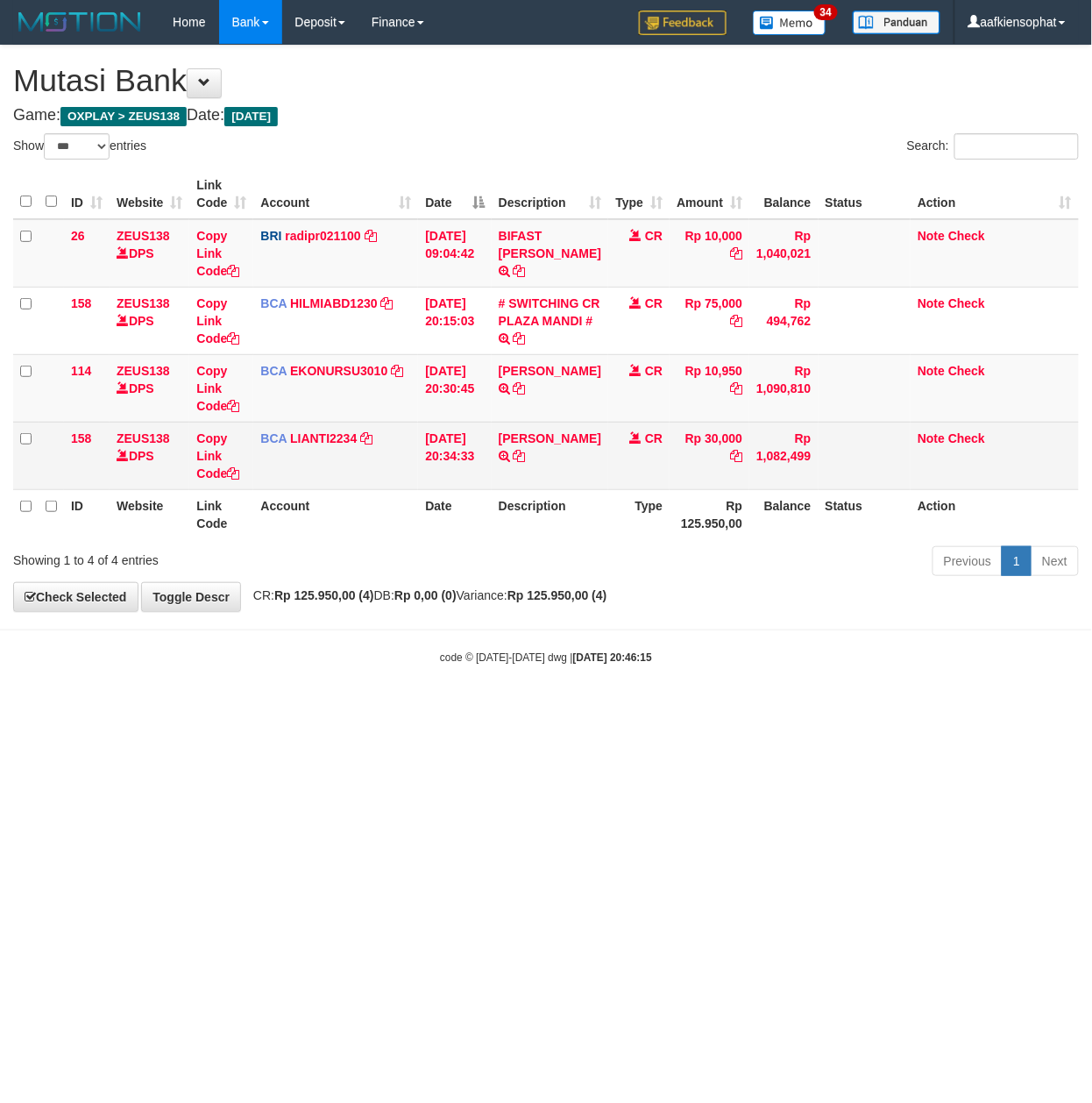
click at [542, 470] on td "[PERSON_NAME] TRSF E-BANKING CR 3009/FTSCY/WS95031 30000.00[PERSON_NAME]" at bounding box center [550, 456] width 116 height 68
click at [542, 470] on td "ABDUR ROHMAN TRSF E-BANKING CR 3009/FTSCY/WS95031 30000.00ABDUR ROHMAN" at bounding box center [550, 456] width 116 height 68
copy td "ROHMAN"
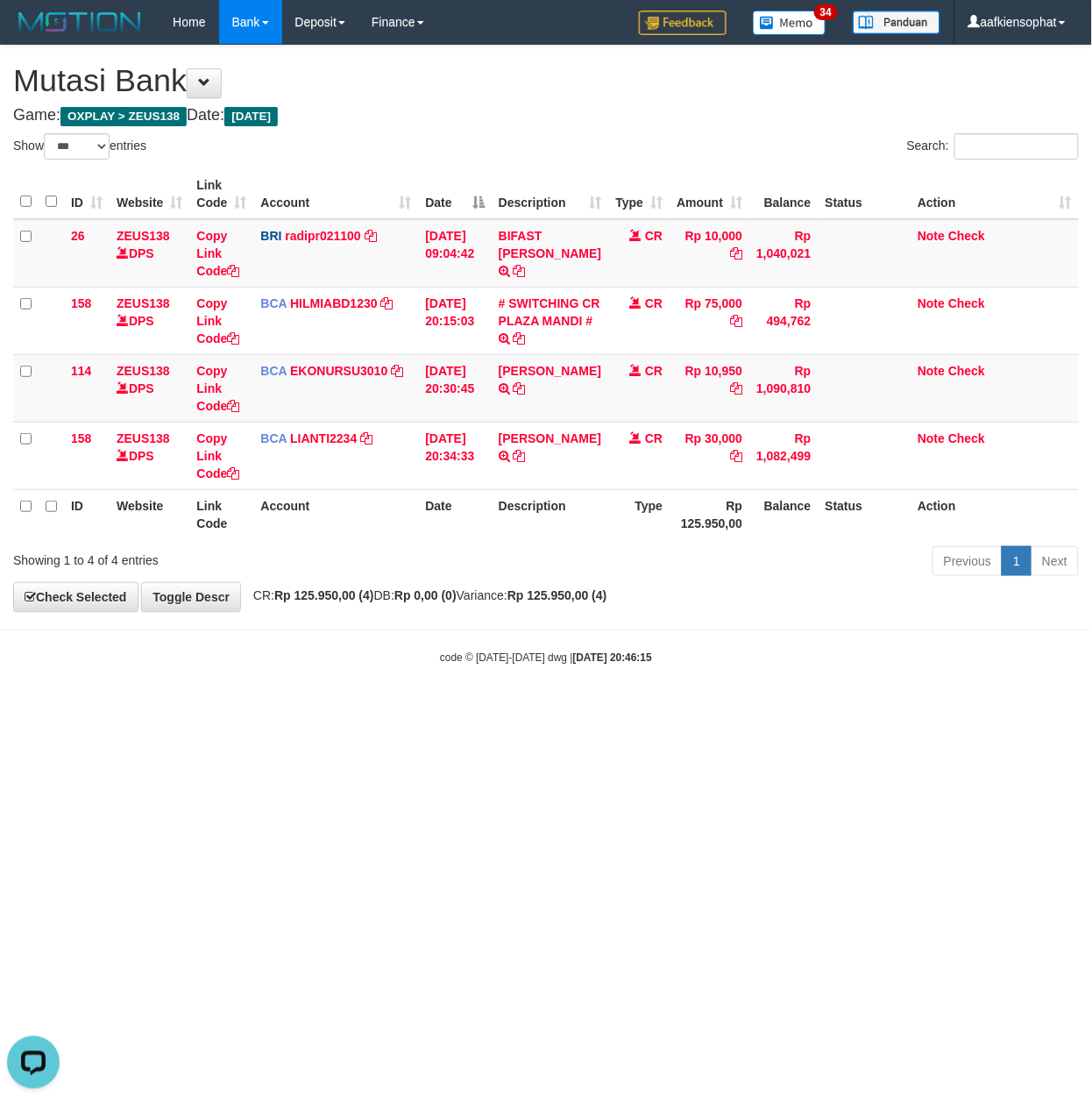
click at [489, 709] on html "Toggle navigation Home Bank Account List Load By Website Group [OXPLAY] ZEUS138…" at bounding box center [546, 354] width 1092 height 709
drag, startPoint x: 496, startPoint y: 800, endPoint x: 470, endPoint y: 800, distance: 26.0
click at [494, 709] on html "Toggle navigation Home Bank Account List Load By Website Group [OXPLAY] ZEUS138…" at bounding box center [546, 354] width 1092 height 709
select select "***"
click at [393, 709] on html "Toggle navigation Home Bank Account List Load By Website Group [OXPLAY] ZEUS138…" at bounding box center [546, 354] width 1092 height 709
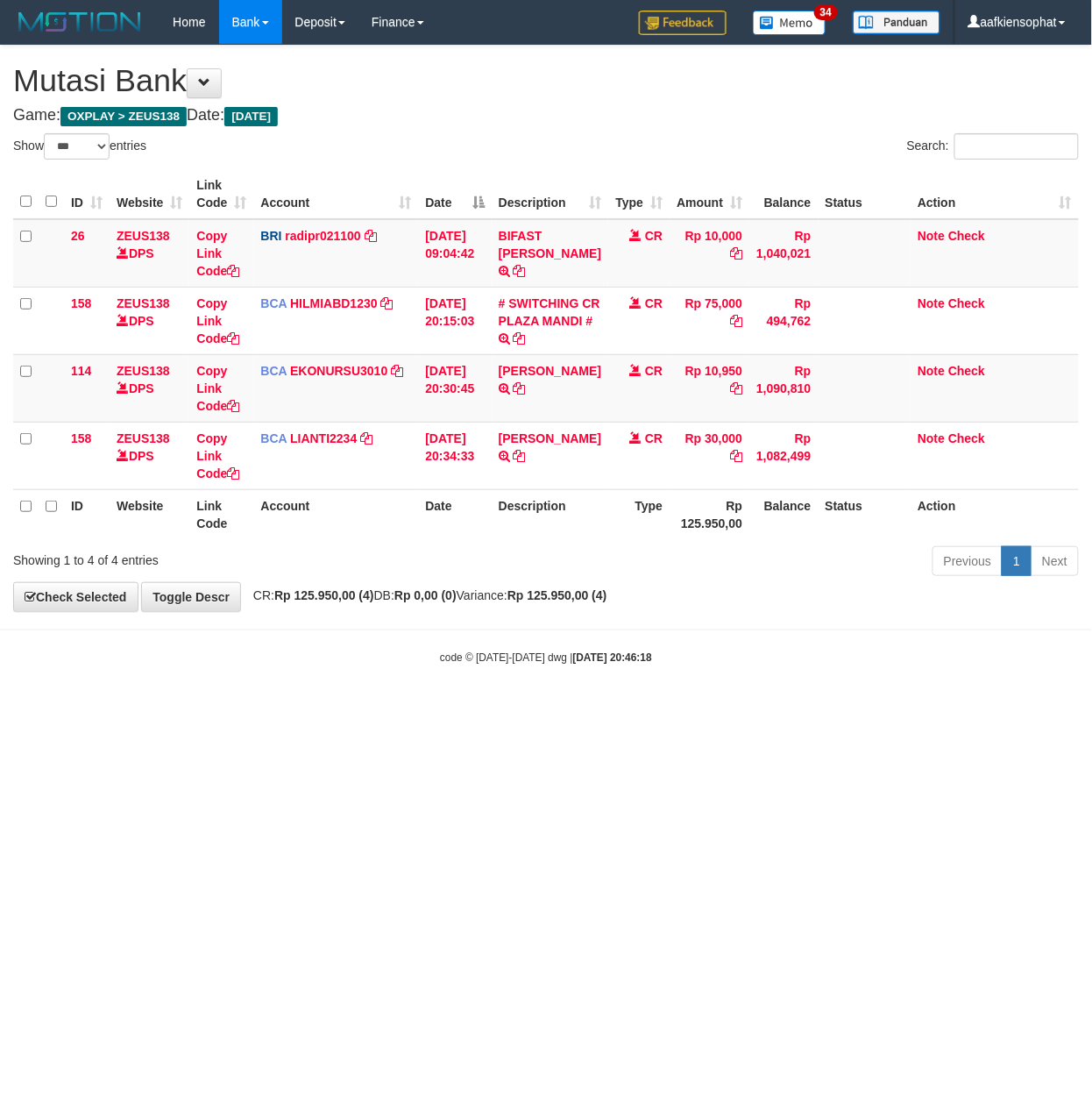
click at [419, 709] on html "Toggle navigation Home Bank Account List Load By Website Group [OXPLAY] ZEUS138…" at bounding box center [546, 354] width 1092 height 709
select select "***"
drag, startPoint x: 155, startPoint y: 896, endPoint x: 301, endPoint y: 872, distance: 148.0
click at [177, 709] on html "Toggle navigation Home Bank Account List Load By Website Group [OXPLAY] ZEUS138…" at bounding box center [546, 354] width 1092 height 709
